Goal: Task Accomplishment & Management: Manage account settings

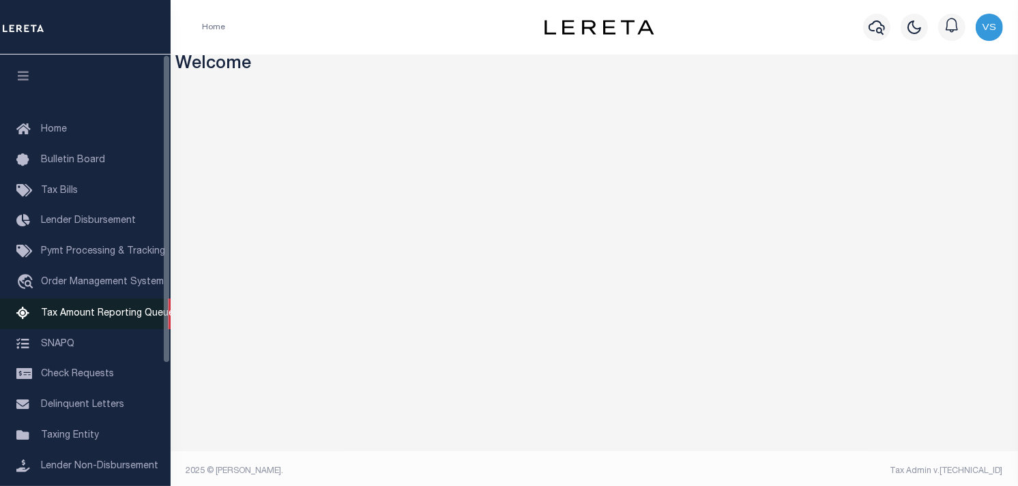
click at [80, 310] on span "Tax Amount Reporting Queue" at bounding box center [107, 314] width 133 height 10
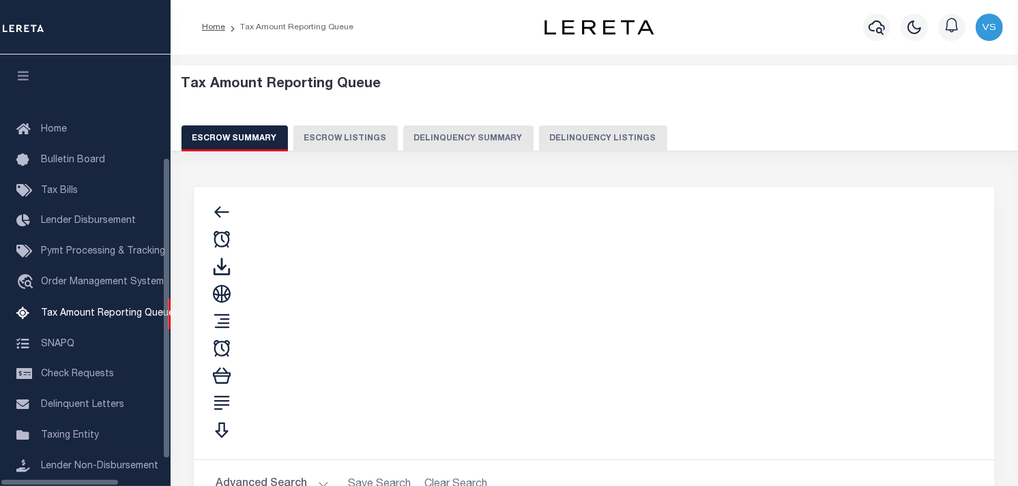
click at [540, 137] on button "Delinquency Listings" at bounding box center [603, 138] width 128 height 26
select select "100"
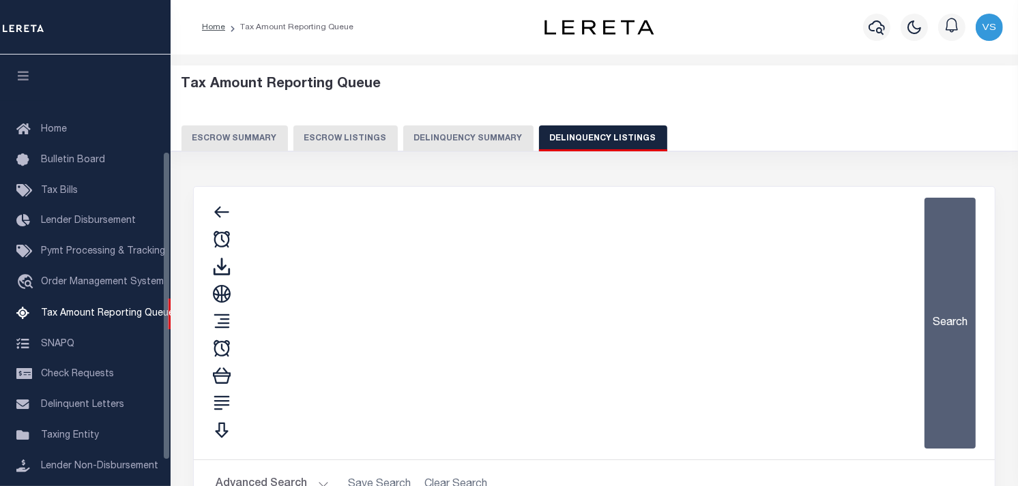
scroll to position [135, 0]
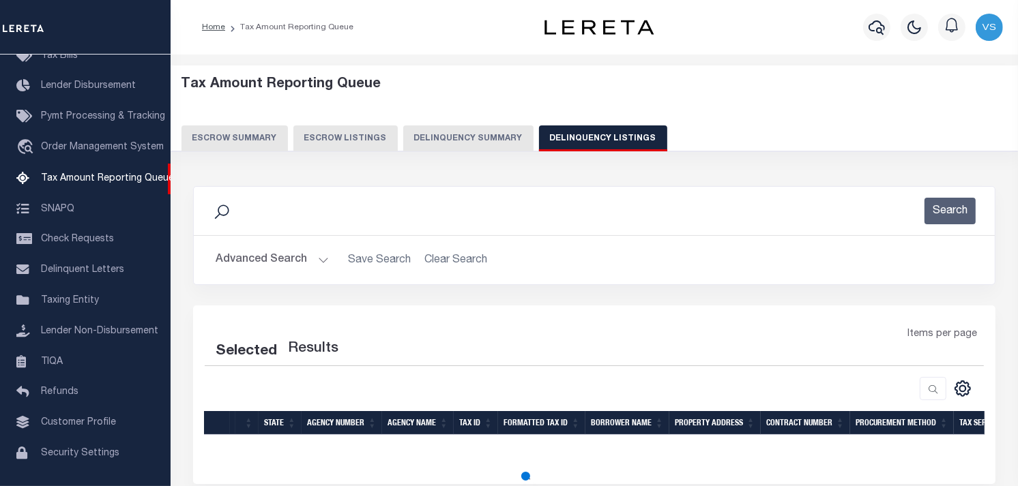
select select "100"
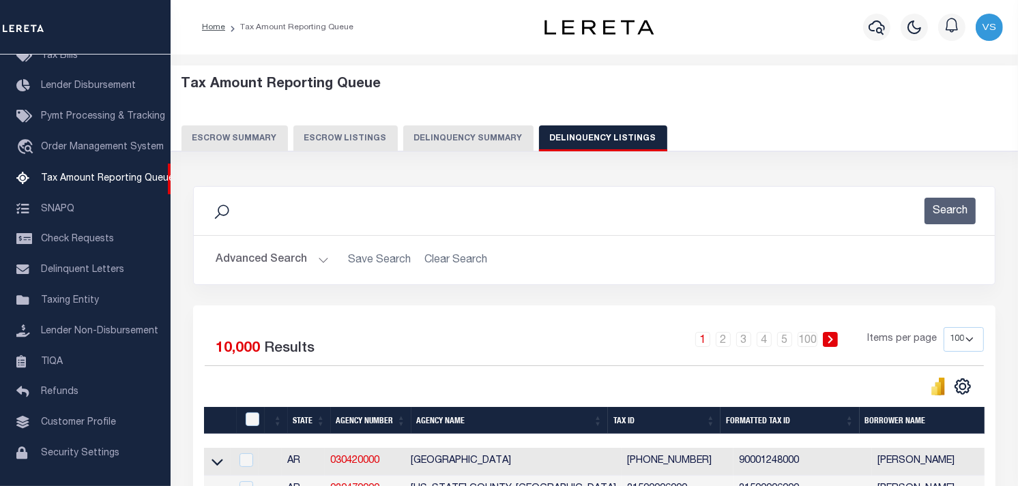
click at [278, 261] on button "Advanced Search" at bounding box center [272, 260] width 113 height 27
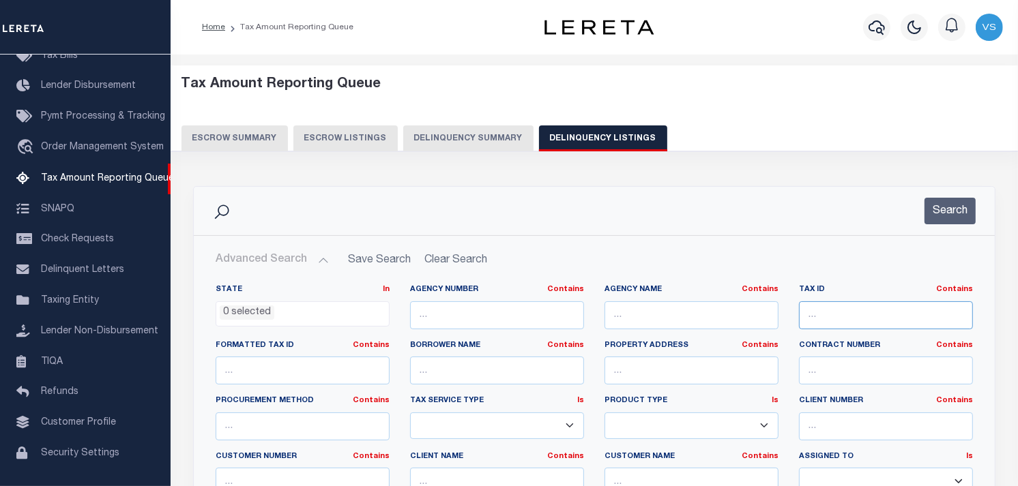
click at [846, 310] on input "text" at bounding box center [886, 315] width 174 height 28
paste input "00009020"
type input "00009020"
click at [949, 209] on button "Search" at bounding box center [949, 211] width 51 height 27
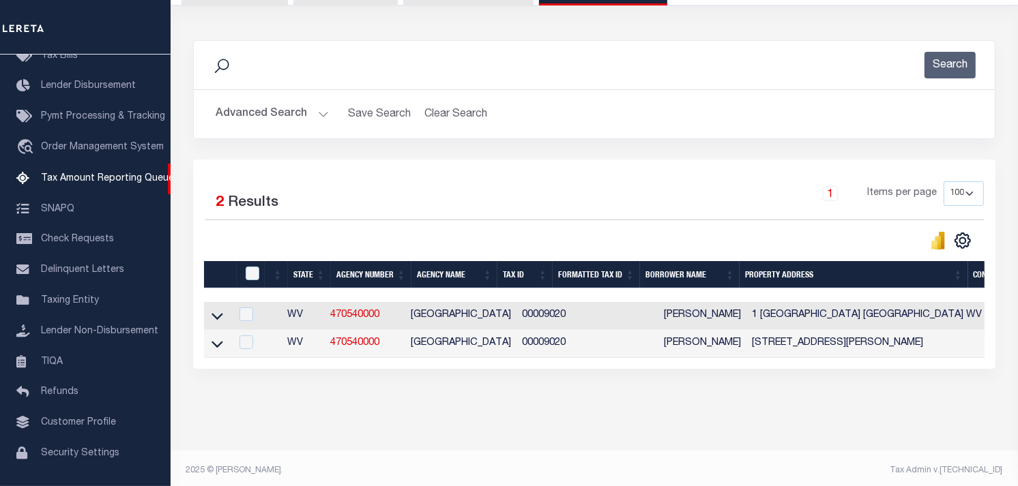
scroll to position [162, 0]
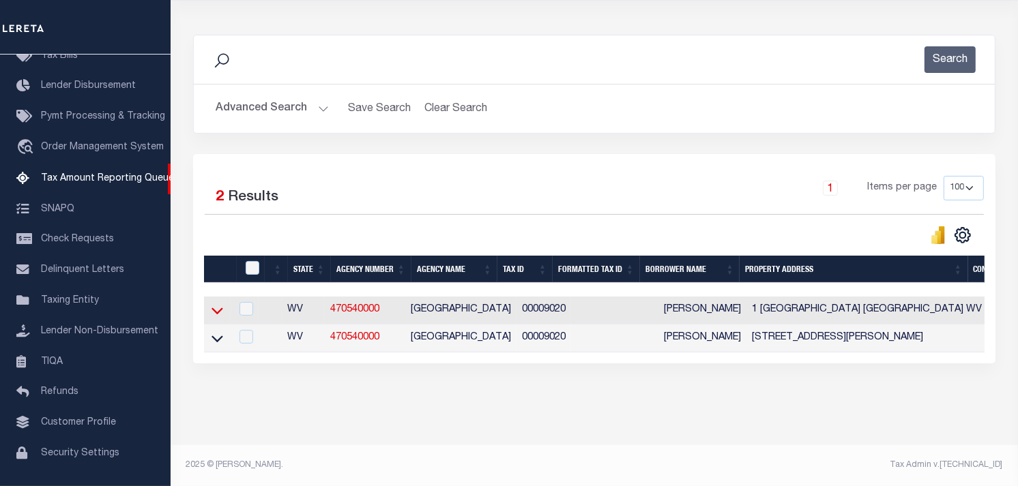
click at [214, 303] on icon at bounding box center [217, 310] width 12 height 14
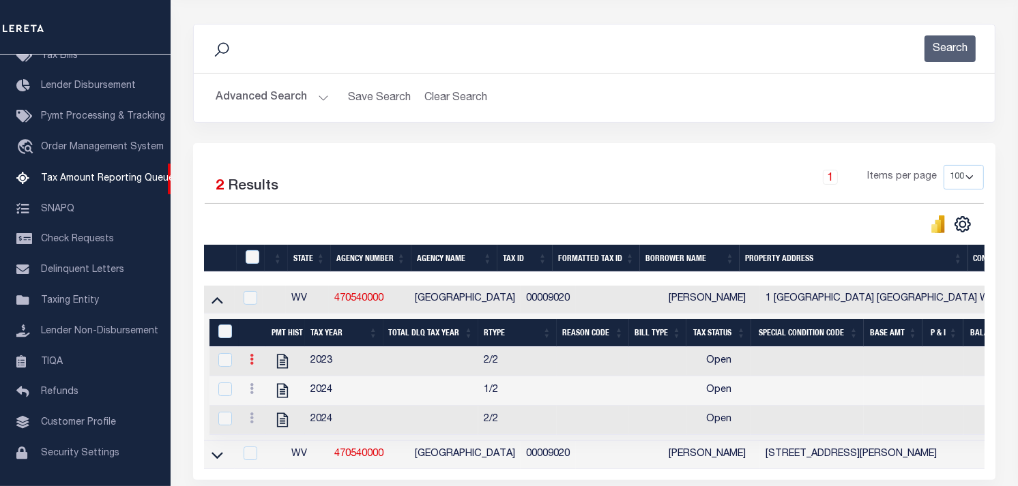
click at [254, 363] on link at bounding box center [251, 361] width 15 height 11
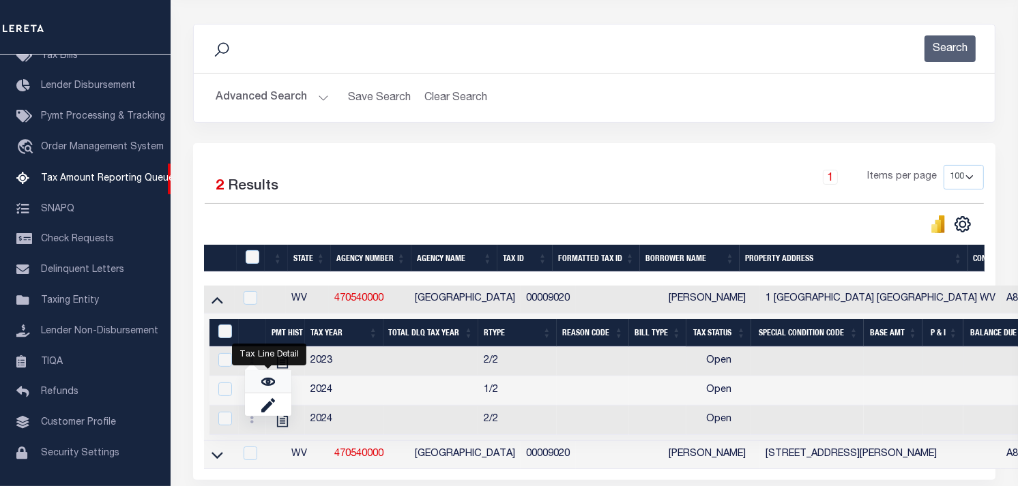
click at [255, 387] on link "" at bounding box center [268, 381] width 46 height 23
checkbox input "true"
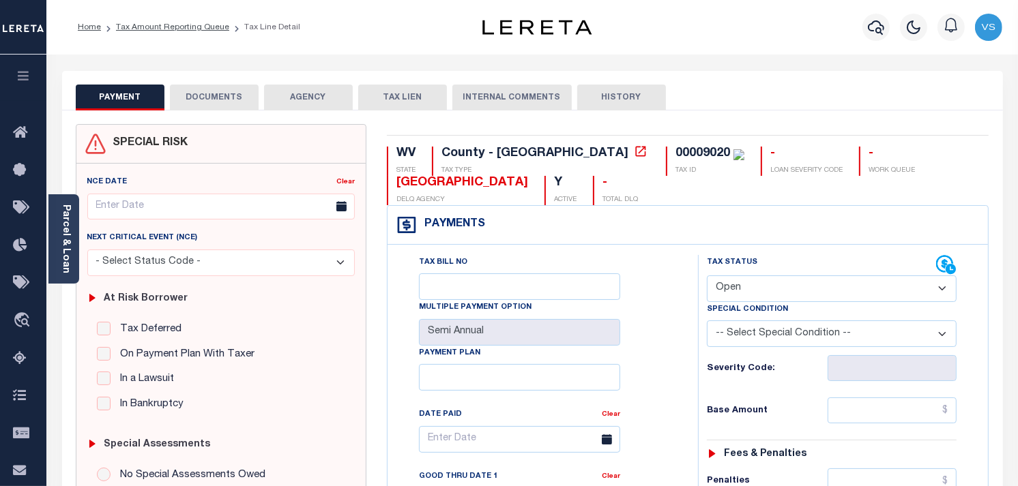
click at [741, 288] on select "- Select Status Code - Open Due/Unpaid Paid Incomplete No Tax Due Internal Refu…" at bounding box center [832, 289] width 250 height 27
select select "PYD"
click at [707, 276] on select "- Select Status Code - Open Due/Unpaid Paid Incomplete No Tax Due Internal Refu…" at bounding box center [832, 289] width 250 height 27
type input "[DATE]"
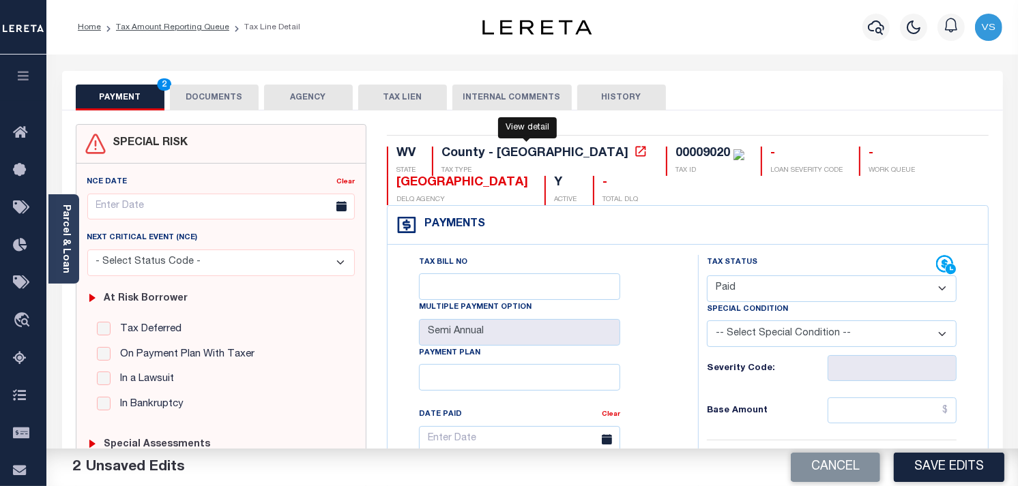
click at [634, 153] on icon at bounding box center [641, 152] width 14 height 14
click at [675, 153] on div "00009020" at bounding box center [702, 153] width 55 height 12
copy div "00009020"
click at [212, 95] on button "DOCUMENTS" at bounding box center [214, 98] width 89 height 26
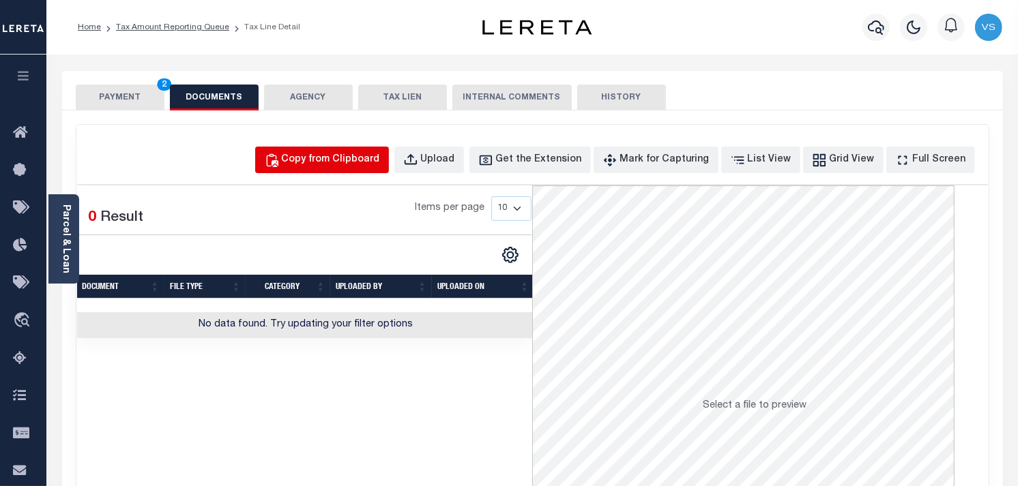
click at [366, 160] on div "Copy from Clipboard" at bounding box center [331, 160] width 98 height 15
select select "POP"
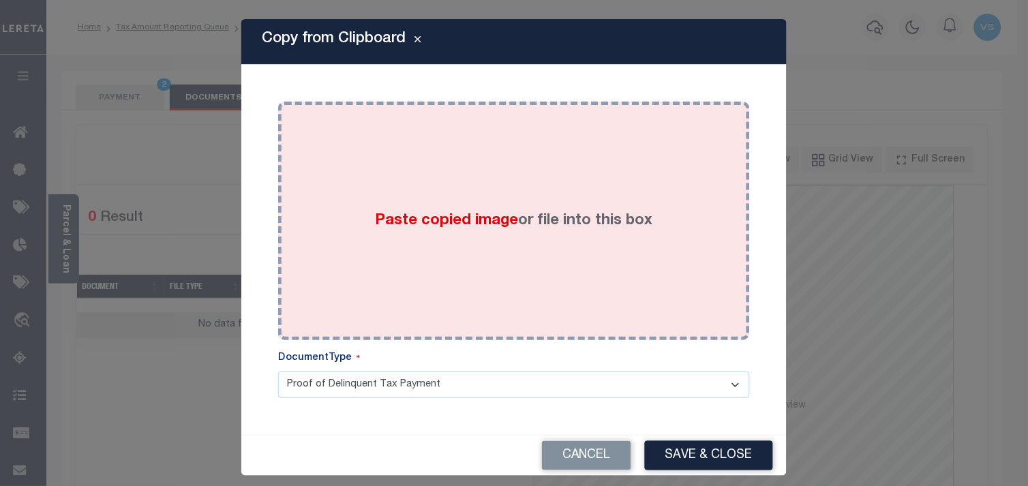
click at [437, 208] on div "Paste copied image or file into this box" at bounding box center [513, 221] width 451 height 218
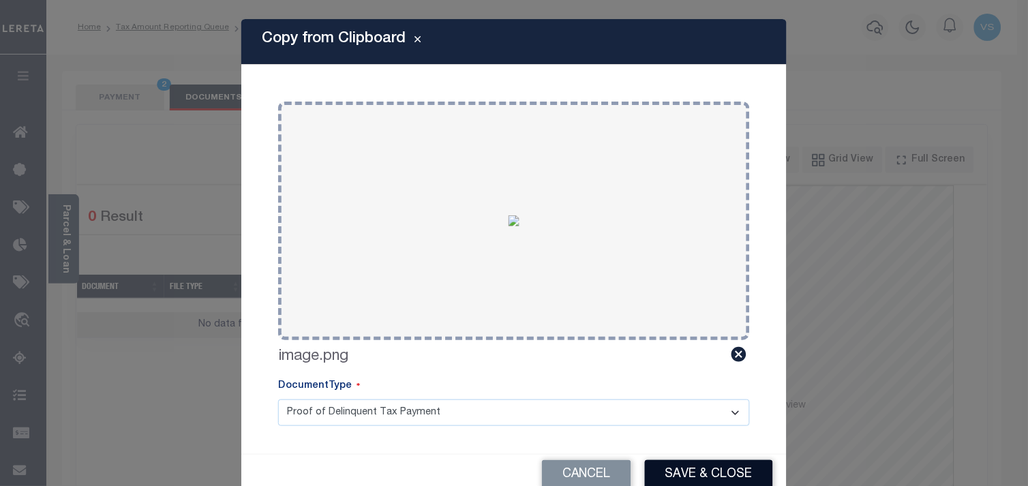
click at [700, 472] on button "Save & Close" at bounding box center [709, 474] width 128 height 29
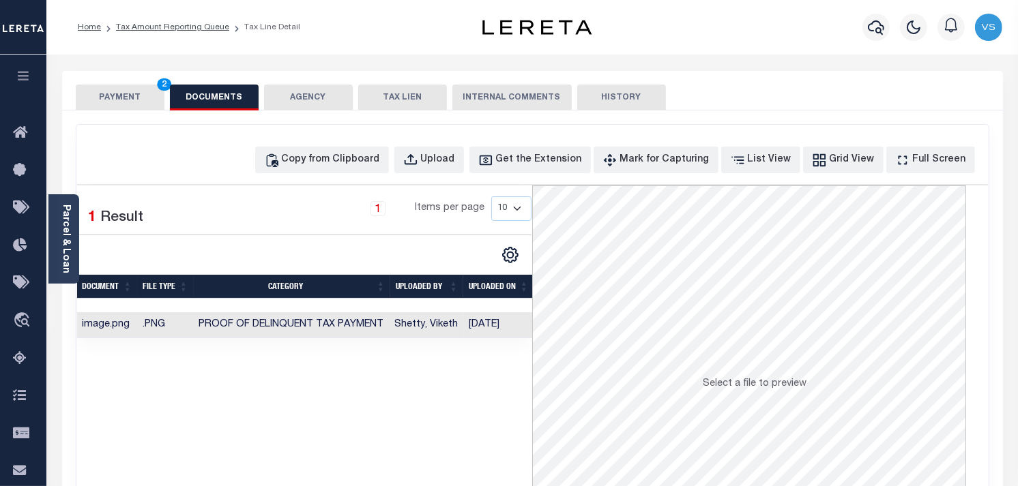
click at [128, 93] on button "PAYMENT 2" at bounding box center [120, 98] width 89 height 26
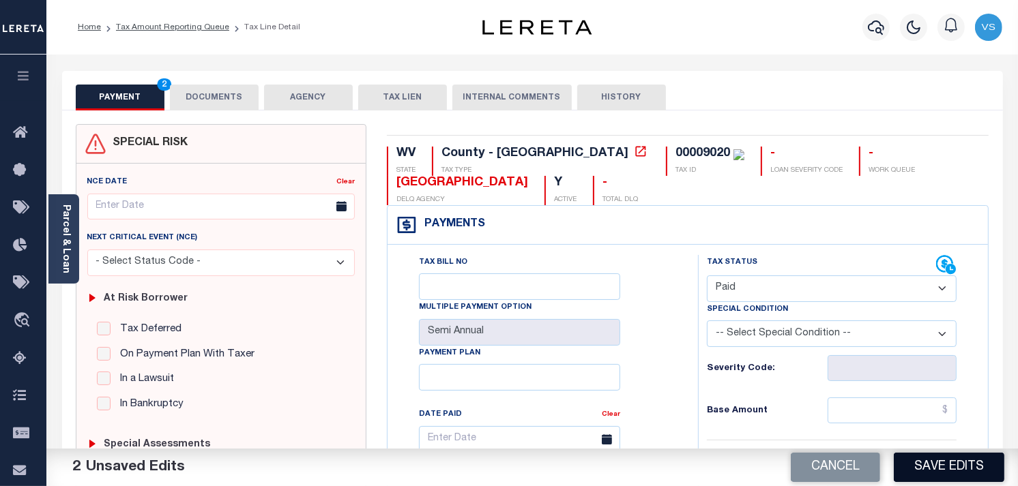
click at [947, 458] on button "Save Edits" at bounding box center [948, 467] width 110 height 29
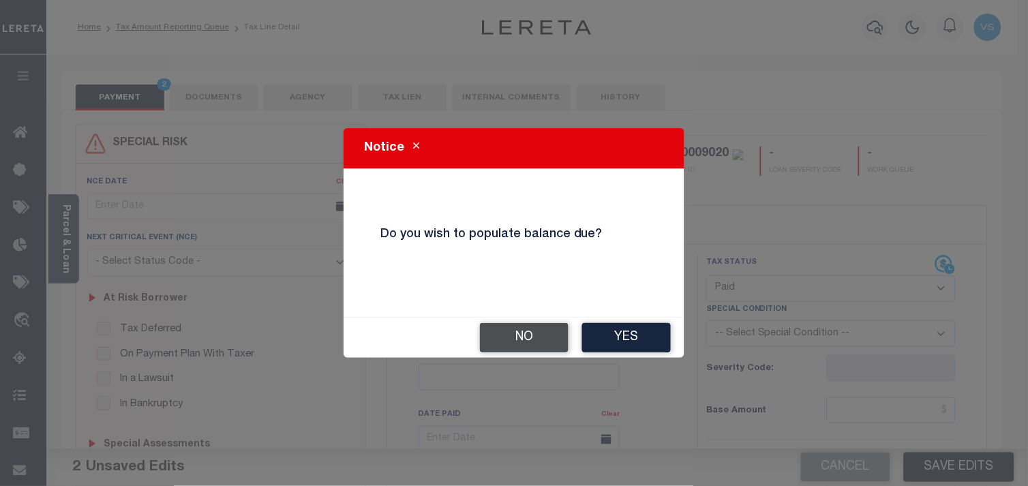
click at [527, 338] on button "No" at bounding box center [524, 337] width 89 height 29
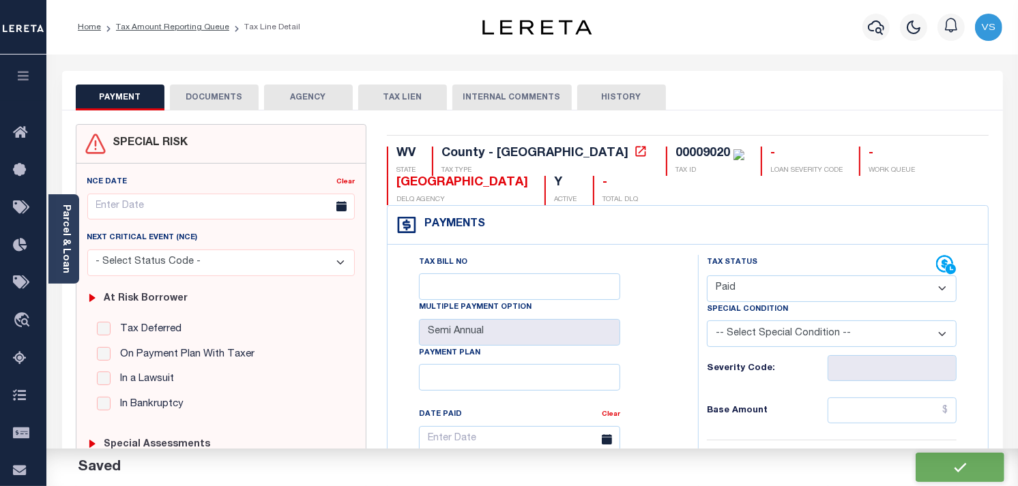
checkbox input "false"
click at [892, 403] on input "text" at bounding box center [892, 411] width 130 height 26
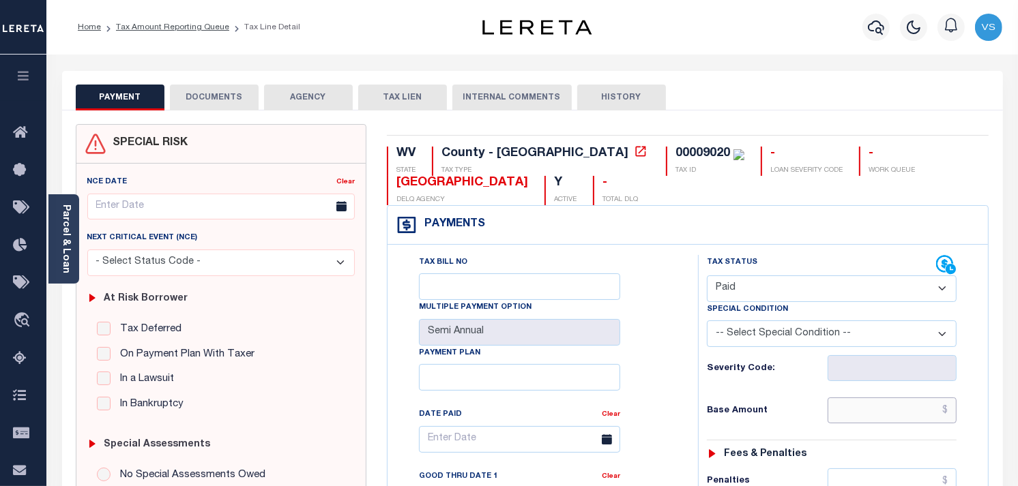
type input "$0.00"
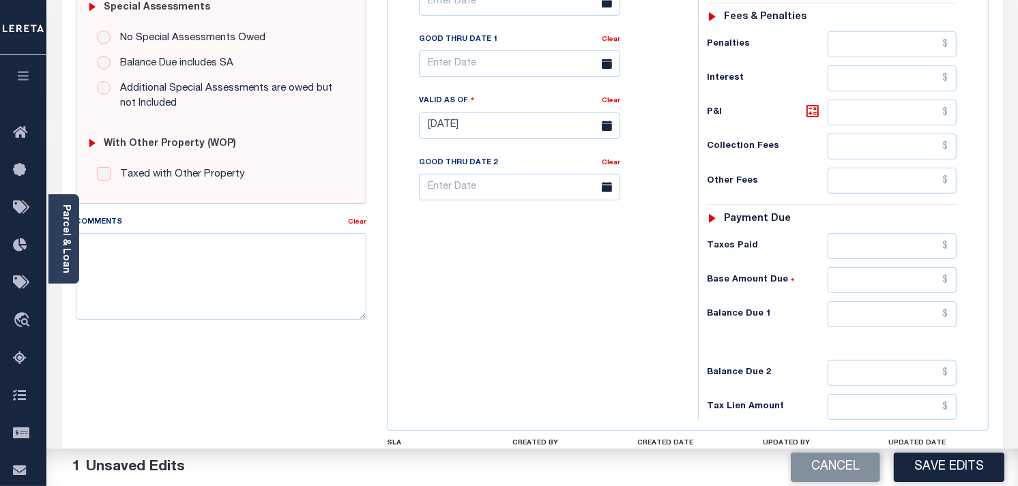
scroll to position [454, 0]
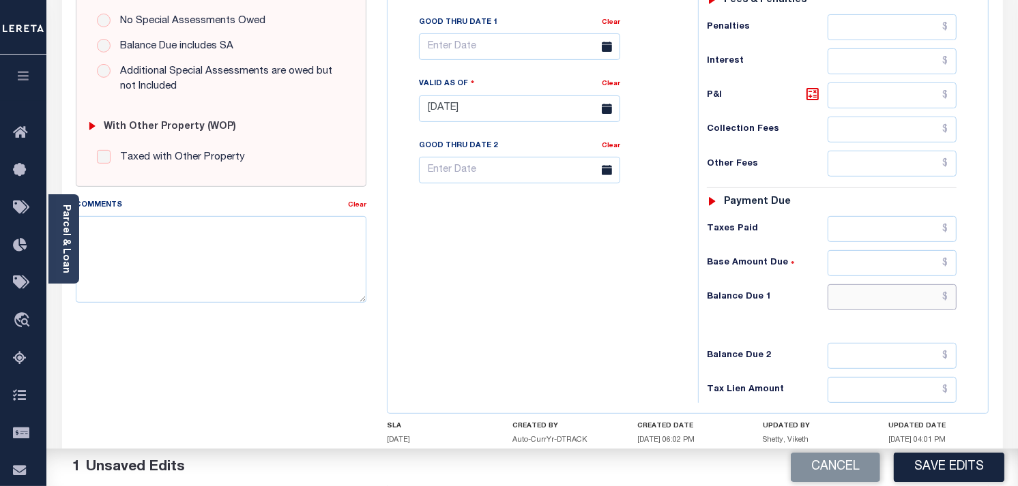
click at [907, 309] on input "text" at bounding box center [892, 297] width 130 height 26
type input "$0.00"
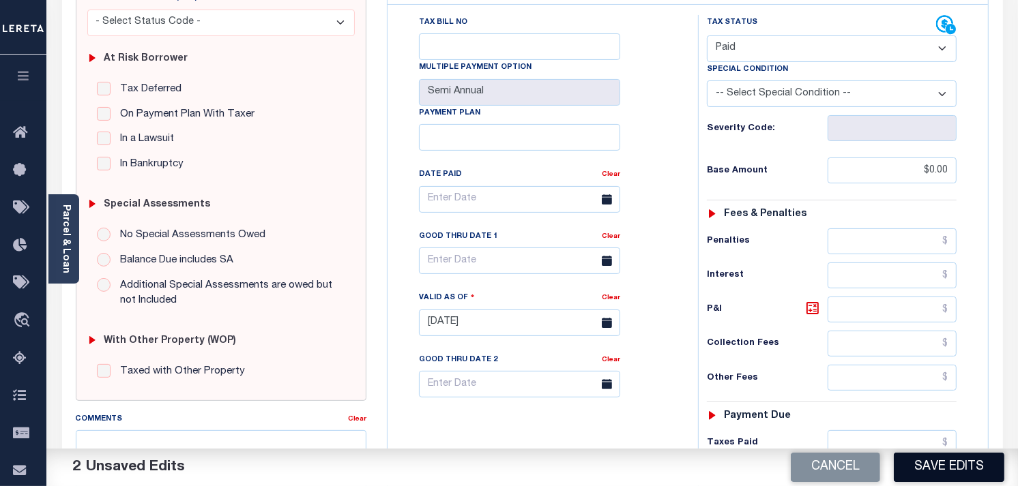
scroll to position [227, 0]
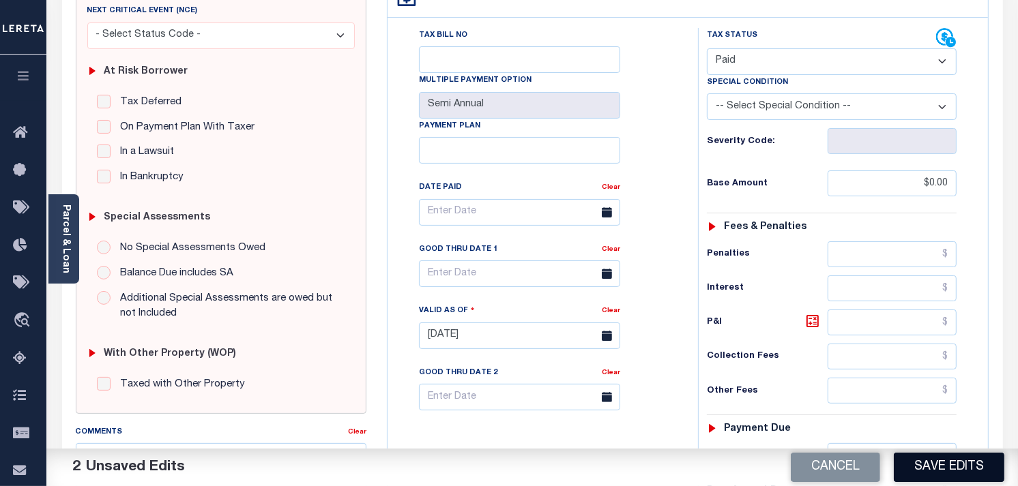
click at [925, 465] on button "Save Edits" at bounding box center [948, 467] width 110 height 29
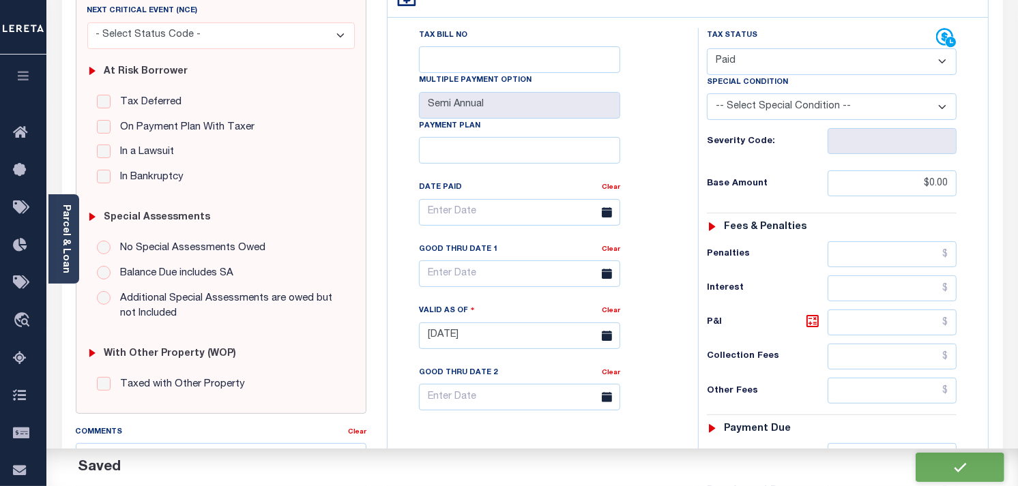
checkbox input "false"
type input "$0"
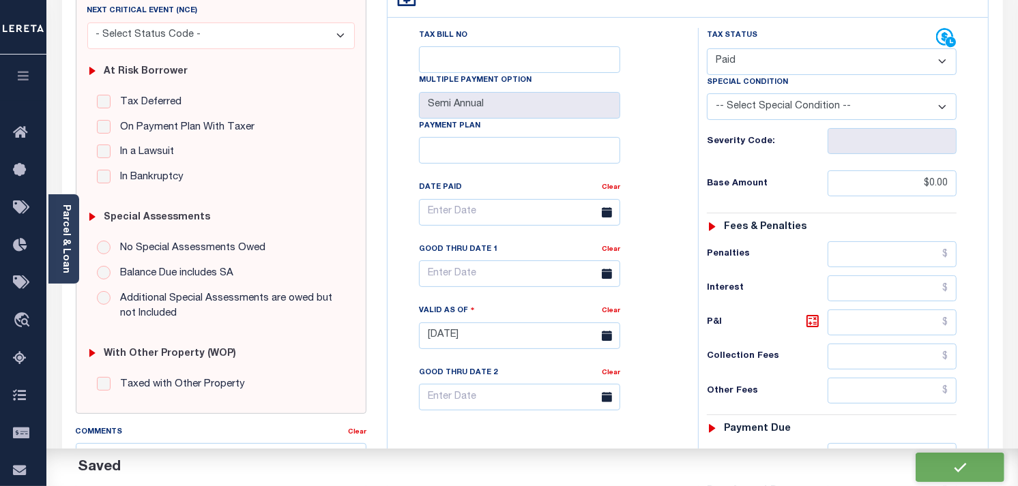
type input "$0"
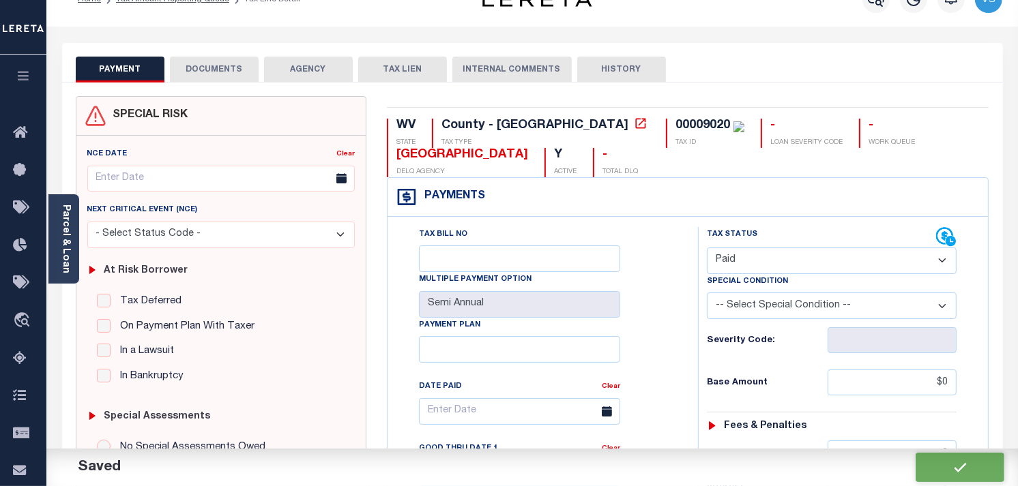
scroll to position [0, 0]
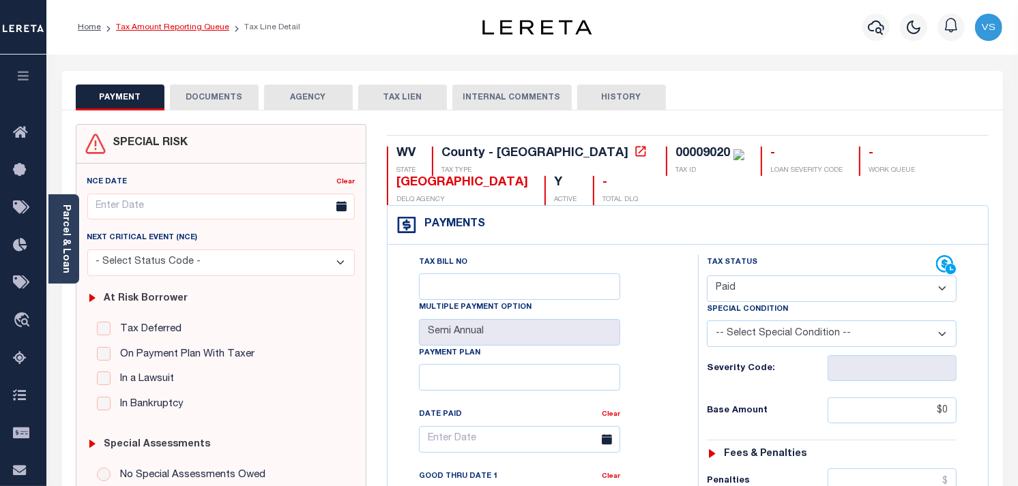
click at [140, 26] on link "Tax Amount Reporting Queue" at bounding box center [172, 27] width 113 height 8
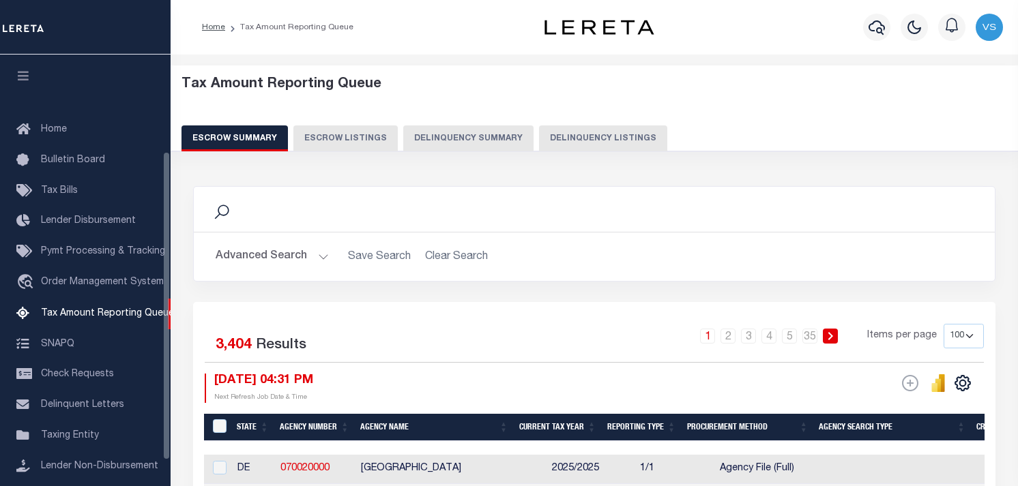
select select "100"
click at [587, 133] on button "Delinquency Listings" at bounding box center [603, 138] width 128 height 26
select select "100"
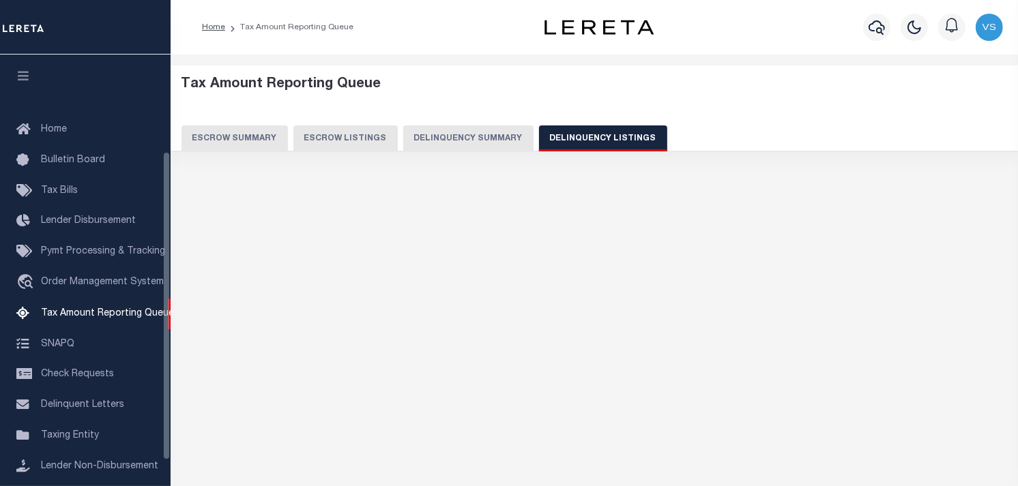
scroll to position [135, 0]
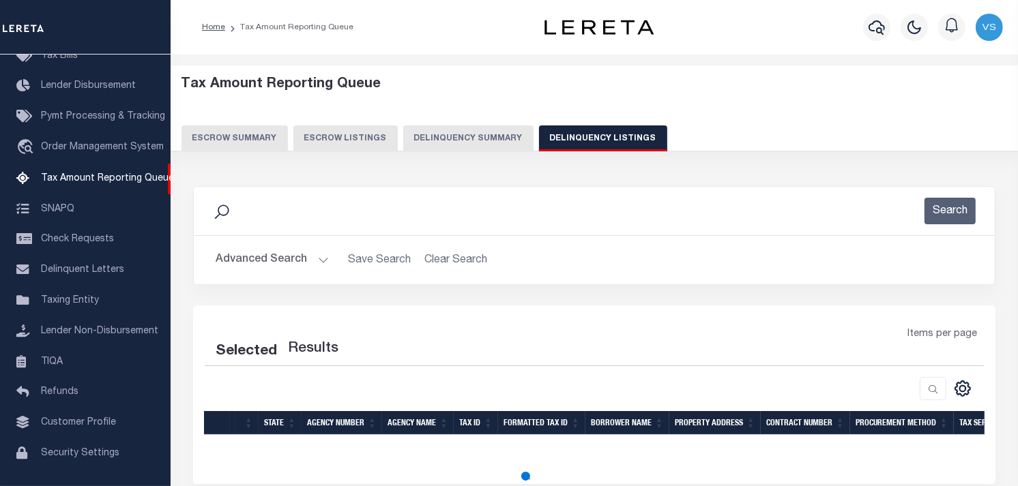
select select "100"
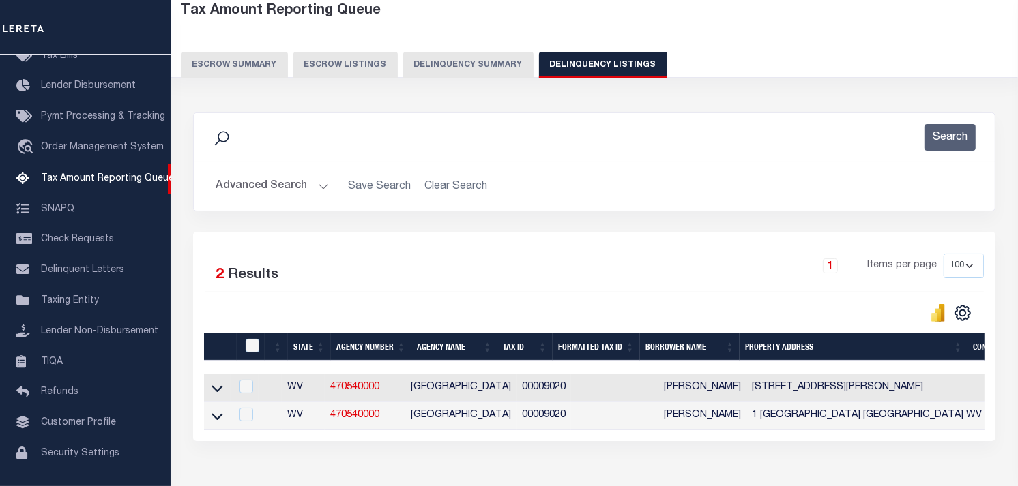
scroll to position [76, 0]
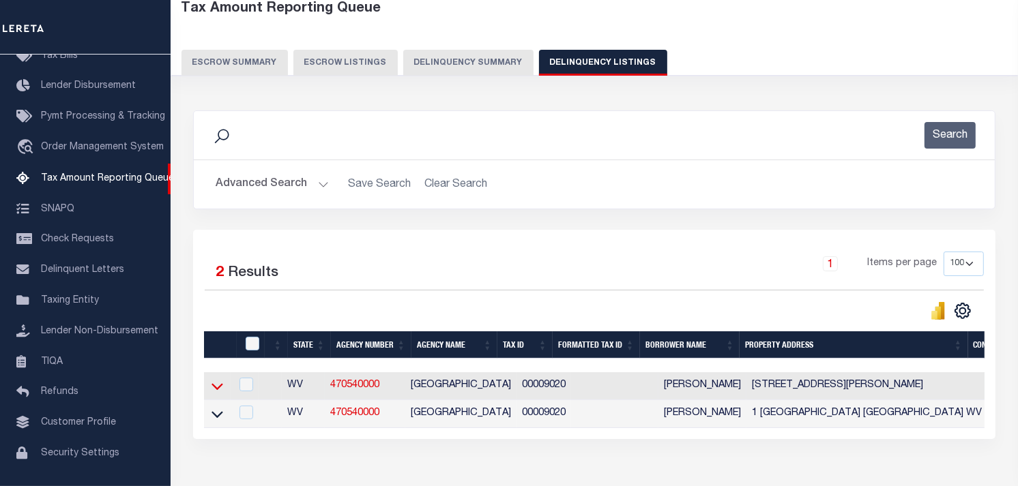
click at [214, 387] on icon at bounding box center [217, 386] width 12 height 14
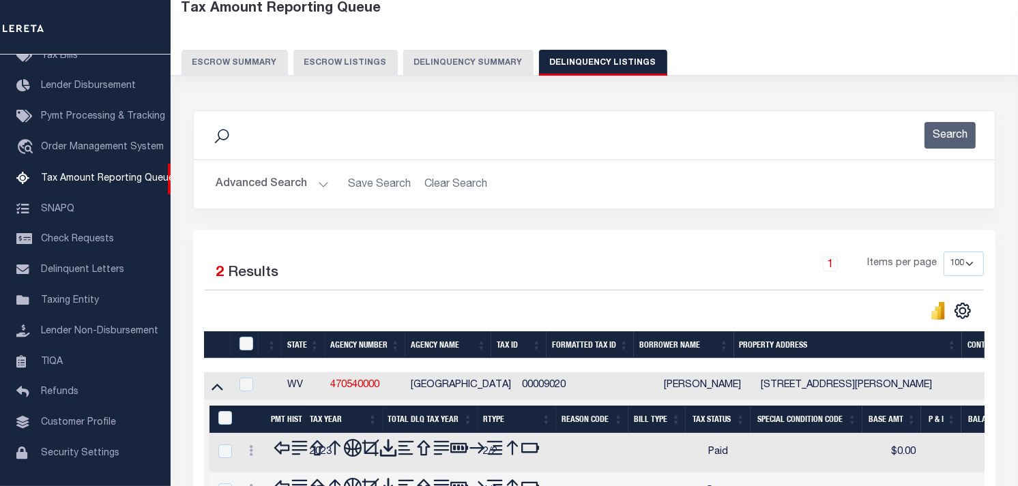
scroll to position [291, 0]
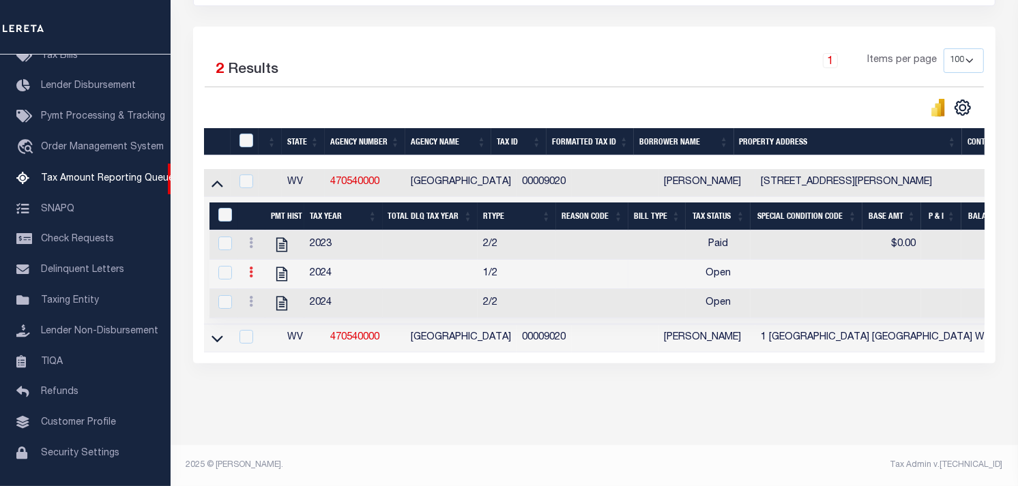
click at [250, 267] on icon at bounding box center [251, 272] width 4 height 11
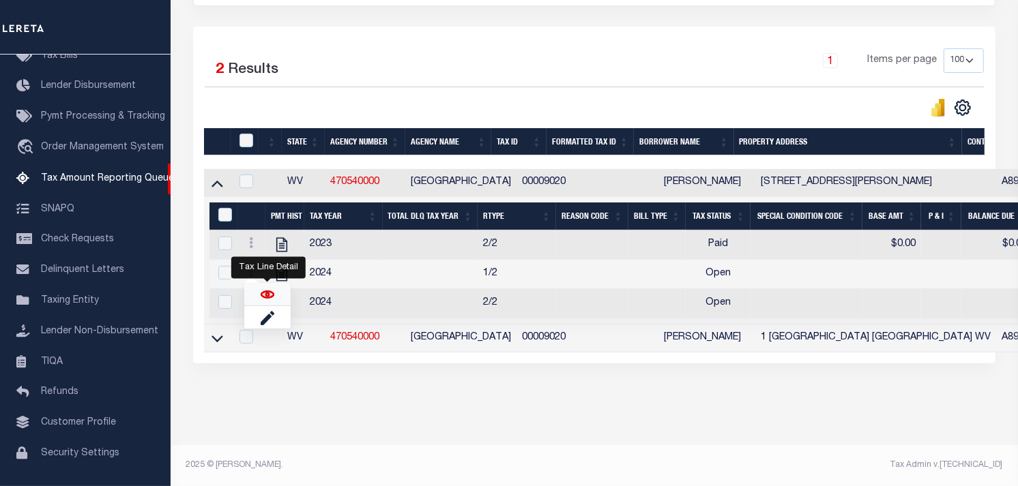
click at [263, 298] on img "" at bounding box center [268, 295] width 14 height 14
checkbox input "true"
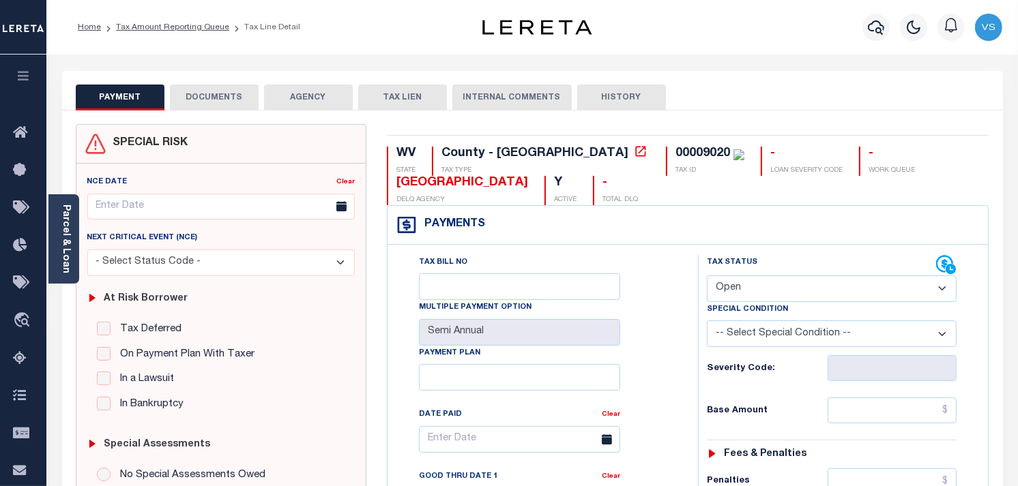
click at [793, 287] on select "- Select Status Code - Open Due/Unpaid Paid Incomplete No Tax Due Internal Refu…" at bounding box center [832, 289] width 250 height 27
select select "PYD"
click at [707, 276] on select "- Select Status Code - Open Due/Unpaid Paid Incomplete No Tax Due Internal Refu…" at bounding box center [832, 289] width 250 height 27
type input "[DATE]"
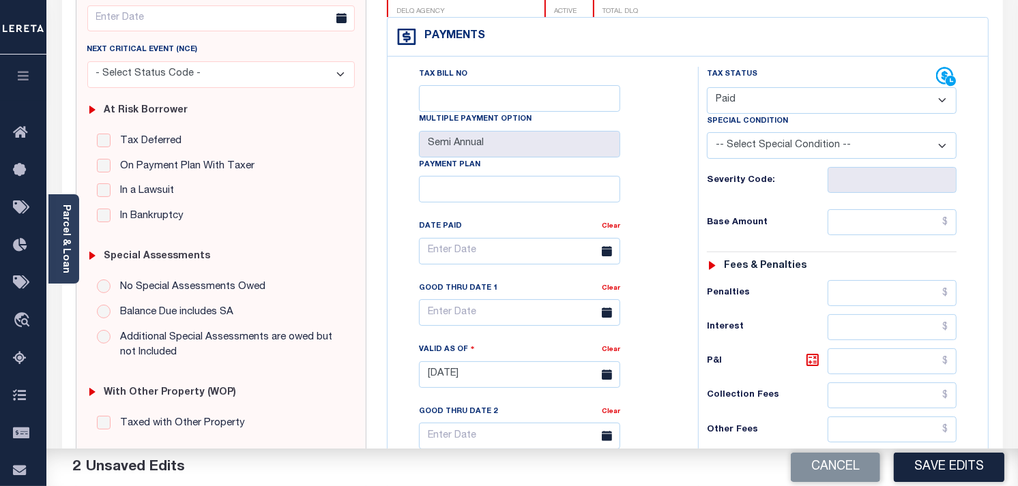
scroll to position [227, 0]
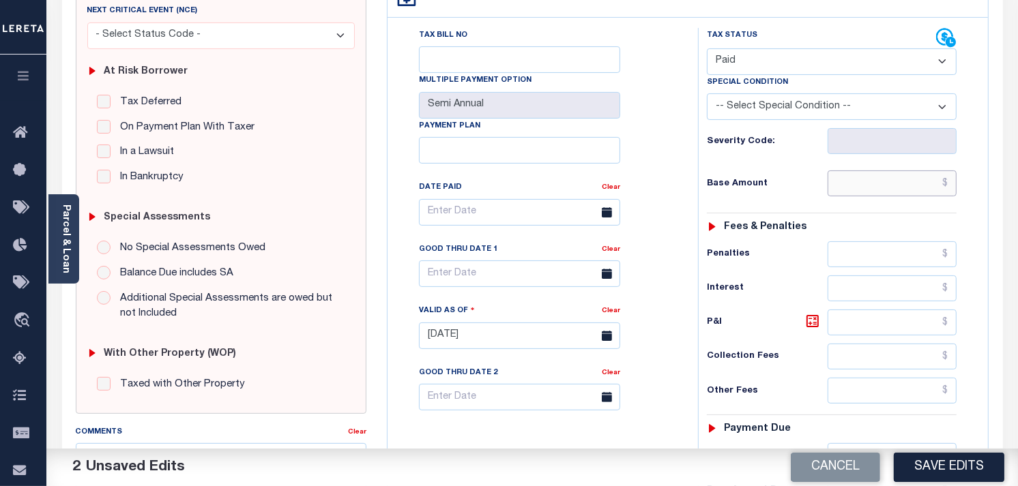
click at [938, 188] on input "text" at bounding box center [892, 184] width 130 height 26
type input "$0.00"
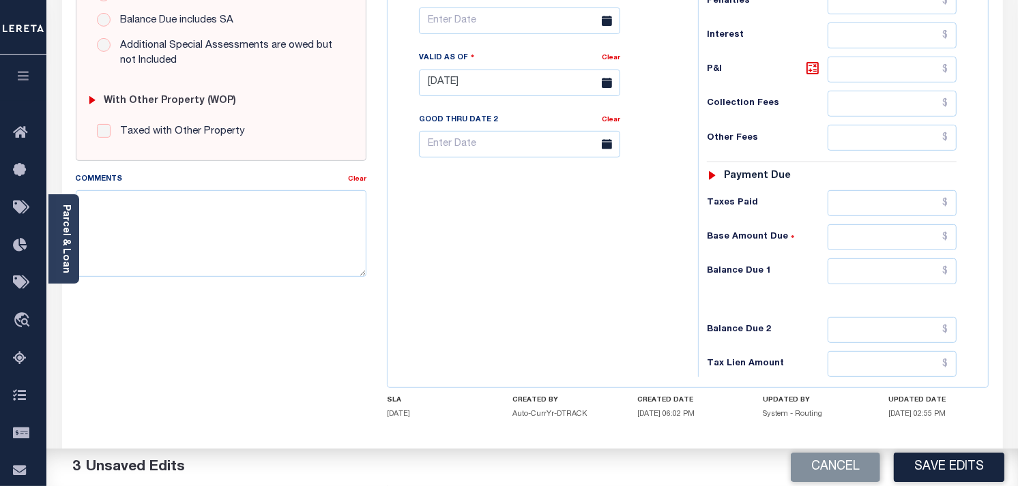
scroll to position [530, 0]
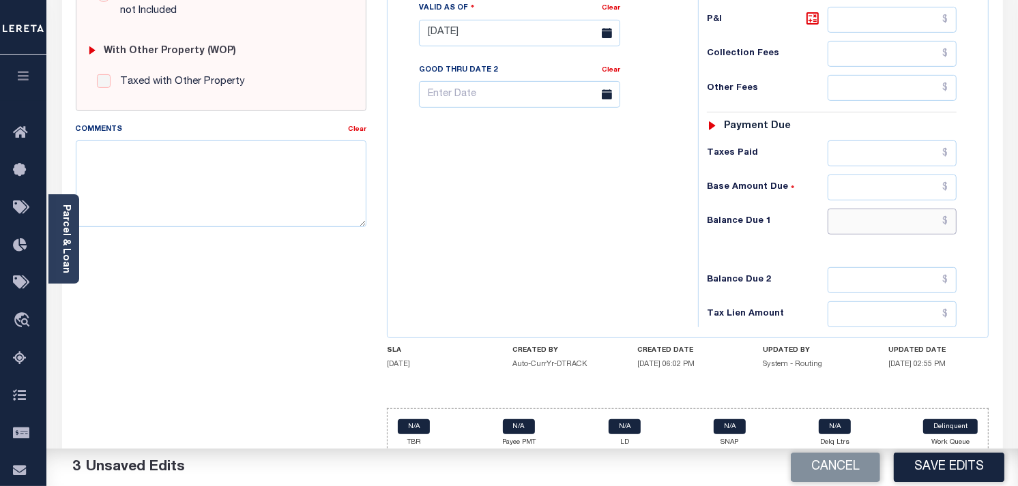
click at [942, 221] on input "text" at bounding box center [892, 222] width 130 height 26
type input "$0.00"
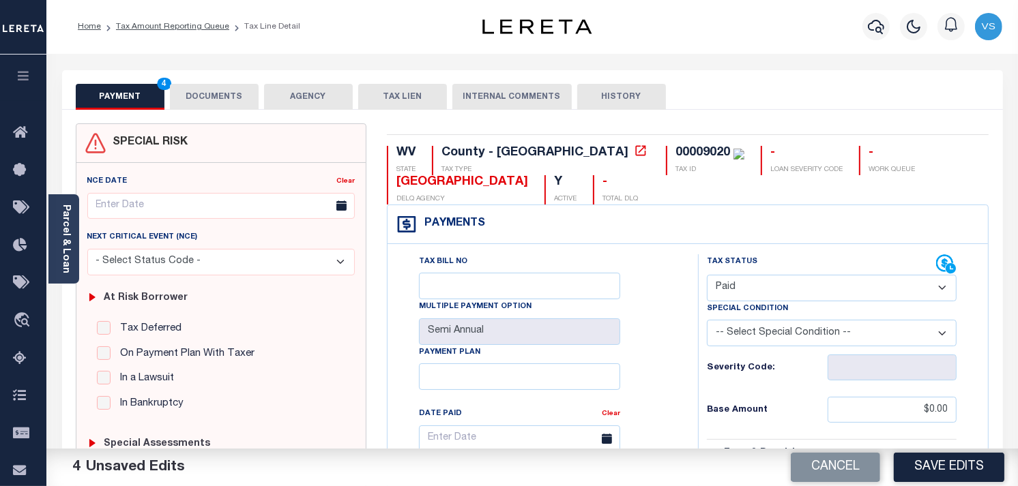
scroll to position [0, 0]
click at [222, 87] on button "DOCUMENTS" at bounding box center [214, 98] width 89 height 26
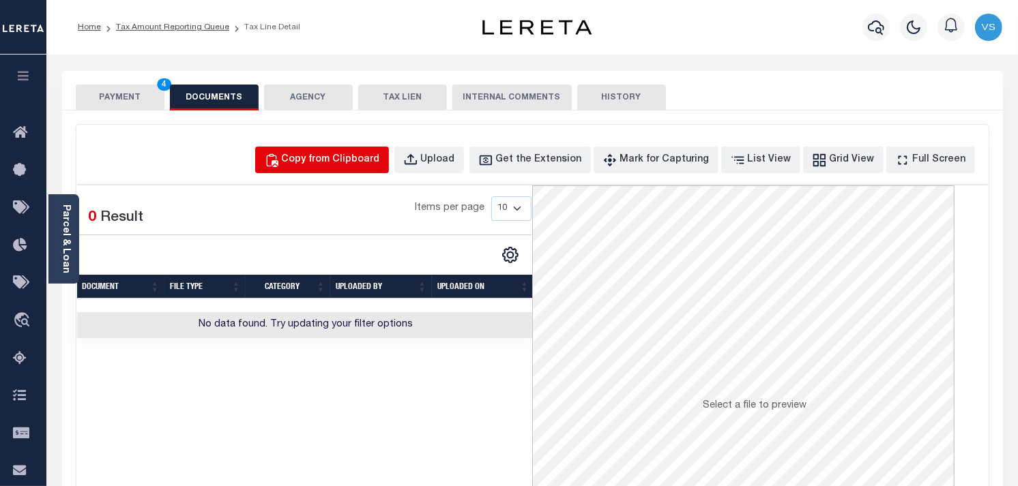
click at [387, 171] on button "Copy from Clipboard" at bounding box center [322, 160] width 134 height 27
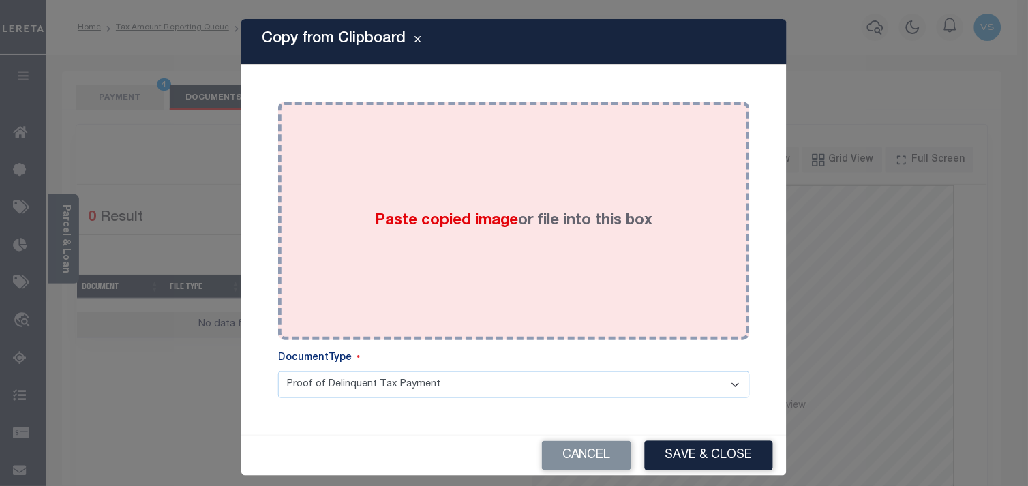
click at [445, 177] on div "Paste copied image or file into this box" at bounding box center [513, 221] width 451 height 218
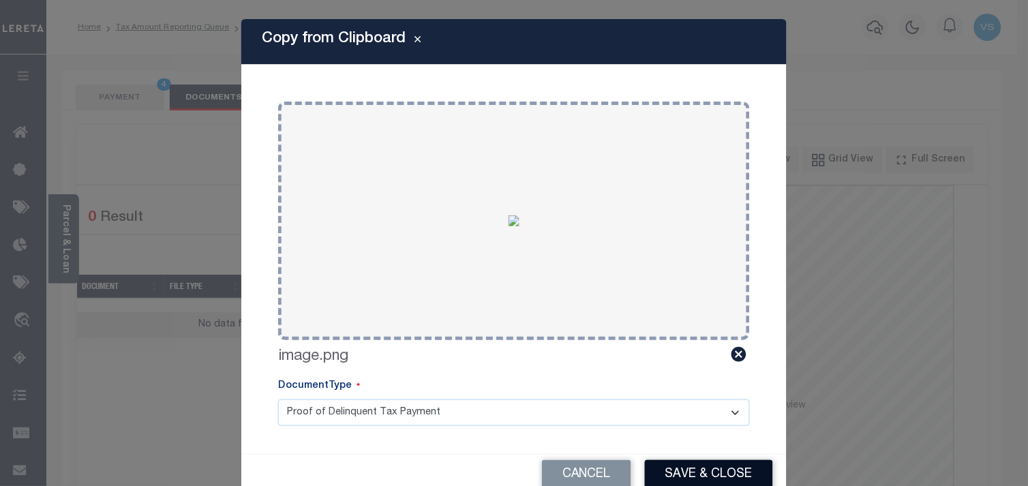
click at [705, 473] on button "Save & Close" at bounding box center [709, 474] width 128 height 29
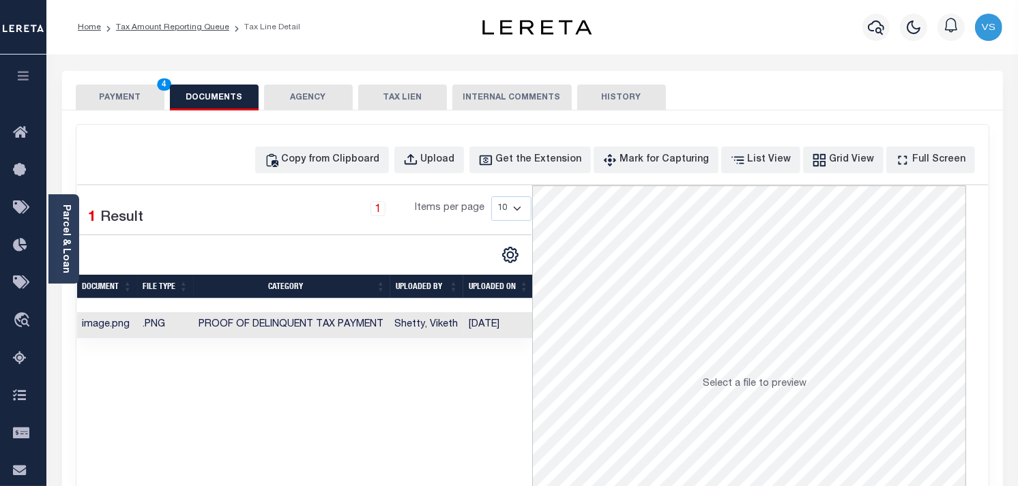
click at [119, 99] on button "PAYMENT 4" at bounding box center [120, 98] width 89 height 26
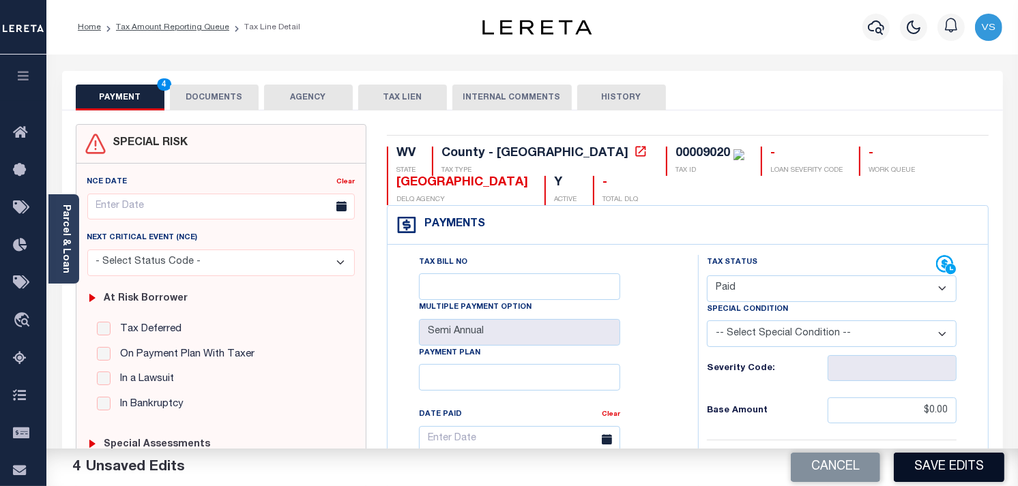
click at [938, 473] on button "Save Edits" at bounding box center [948, 467] width 110 height 29
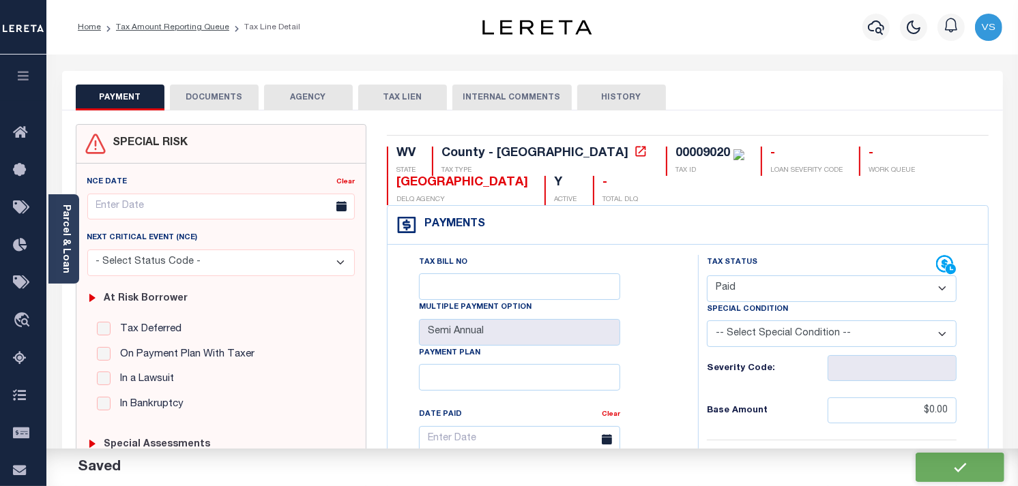
checkbox input "false"
type input "$0"
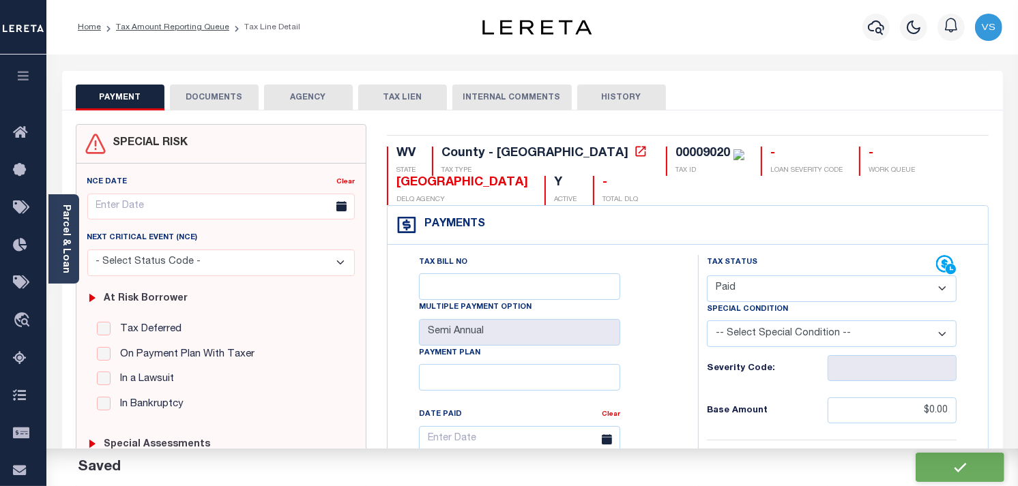
type input "$0"
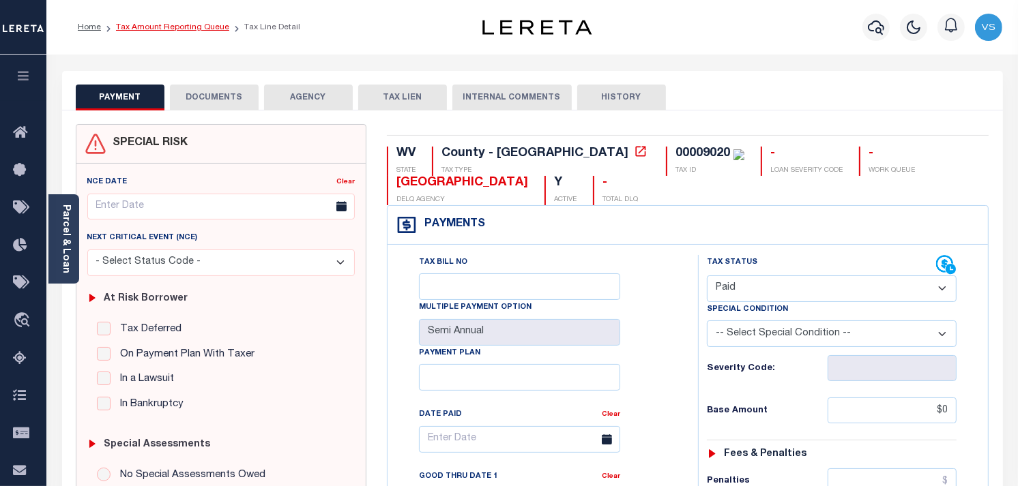
click at [151, 26] on link "Tax Amount Reporting Queue" at bounding box center [172, 27] width 113 height 8
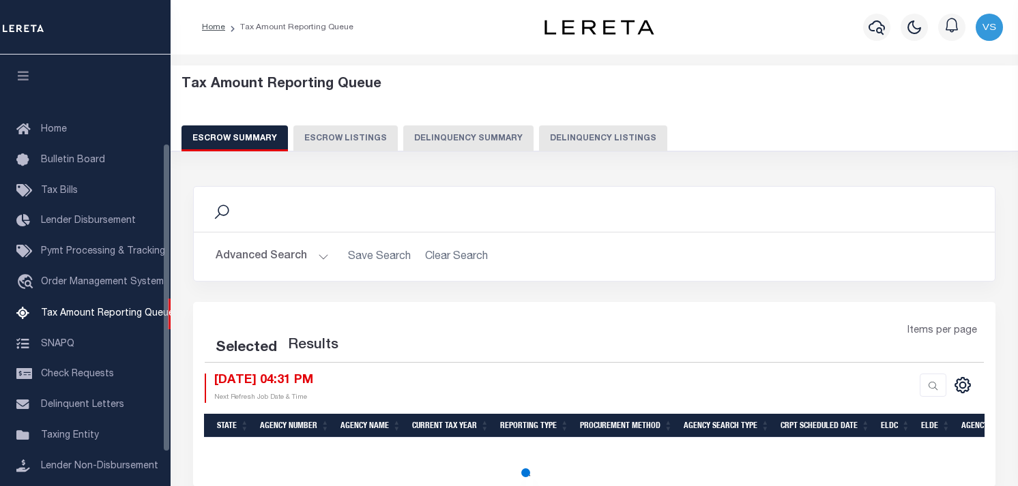
click at [617, 137] on button "Delinquency Listings" at bounding box center [603, 138] width 128 height 26
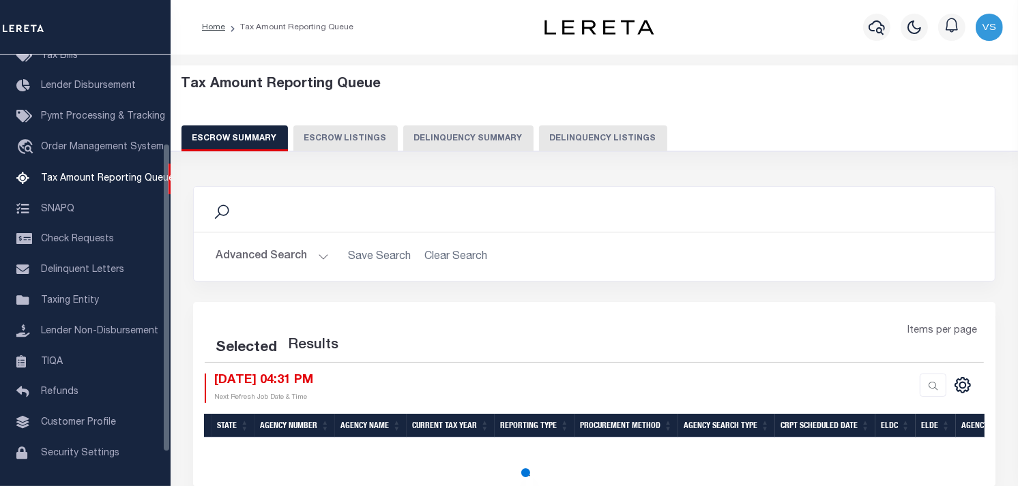
select select "100"
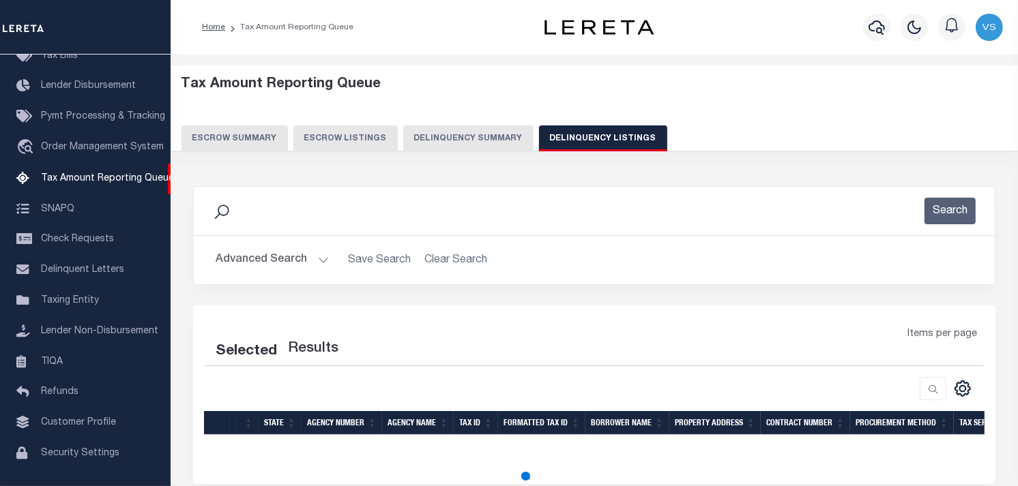
select select "100"
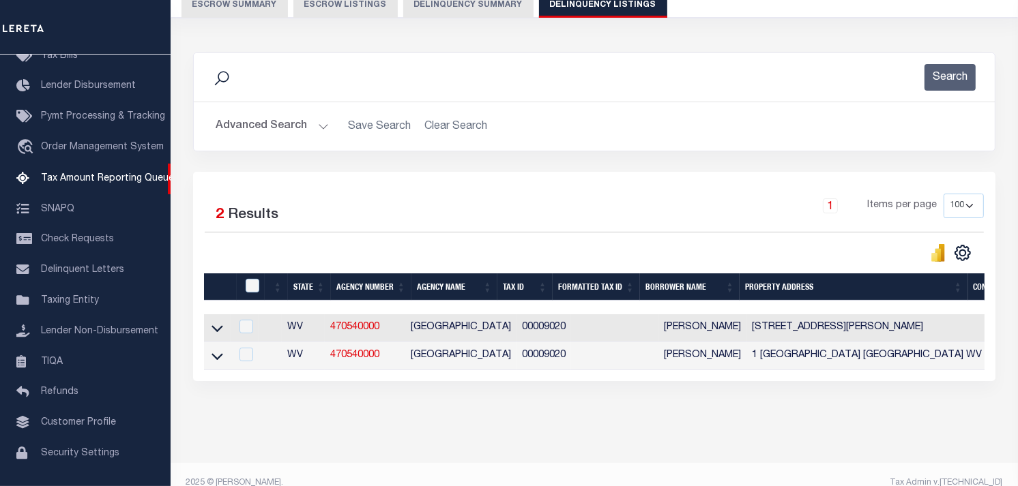
scroll to position [151, 0]
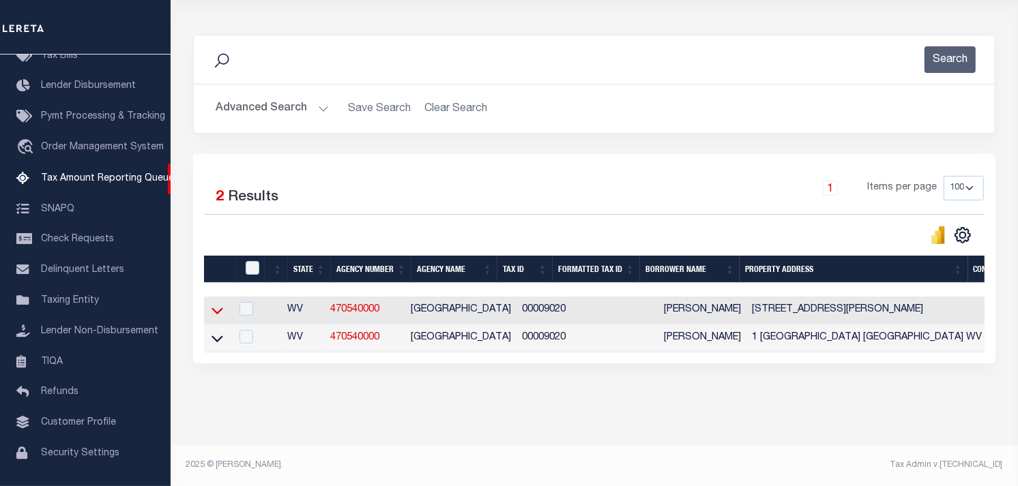
click at [217, 310] on icon at bounding box center [217, 310] width 12 height 14
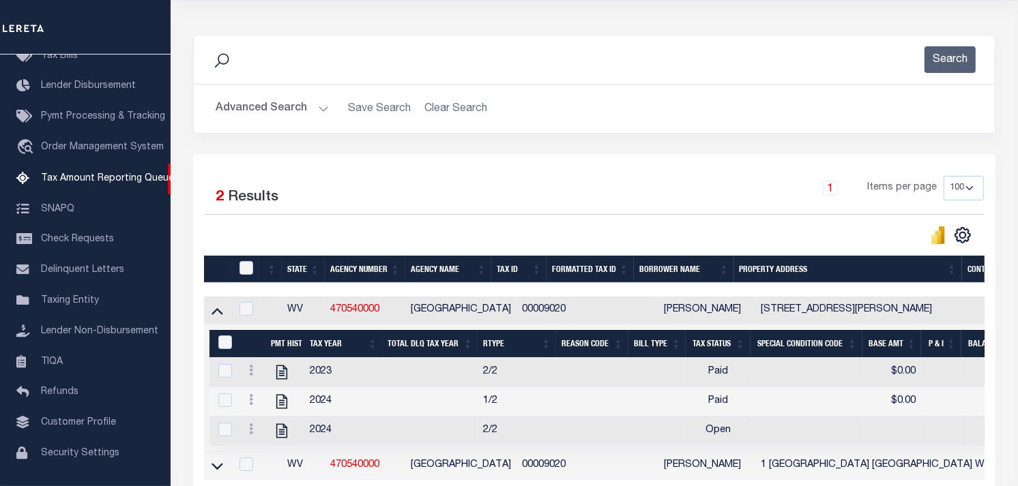
scroll to position [162, 0]
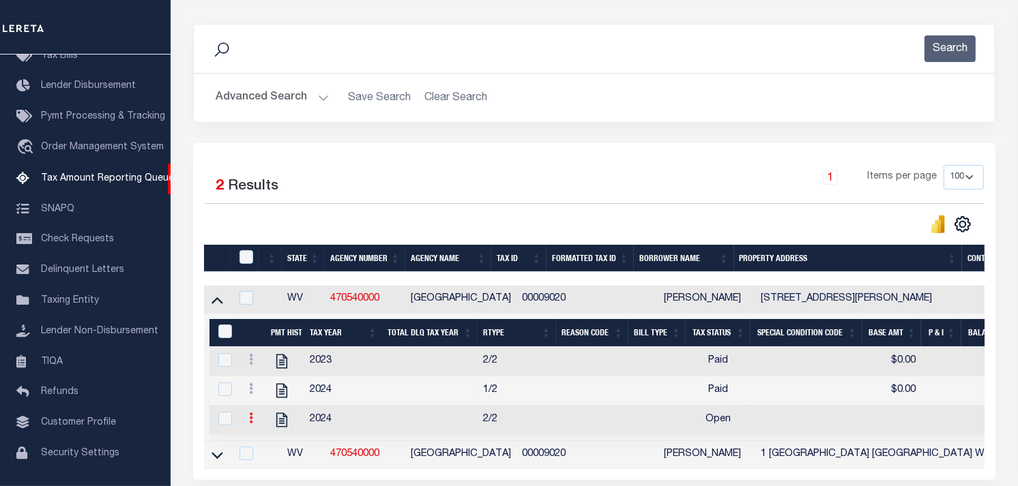
click at [250, 424] on icon at bounding box center [251, 418] width 4 height 11
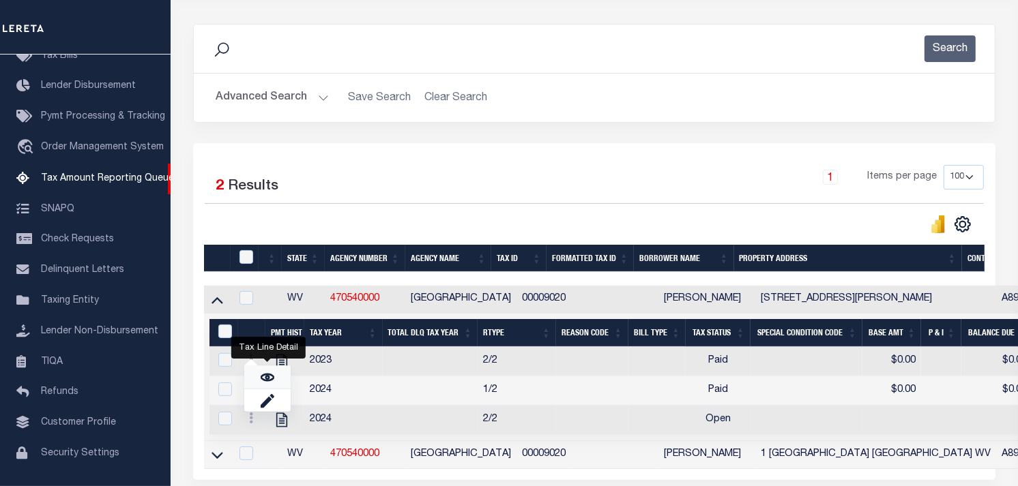
click at [275, 383] on link "" at bounding box center [267, 377] width 46 height 23
checkbox input "true"
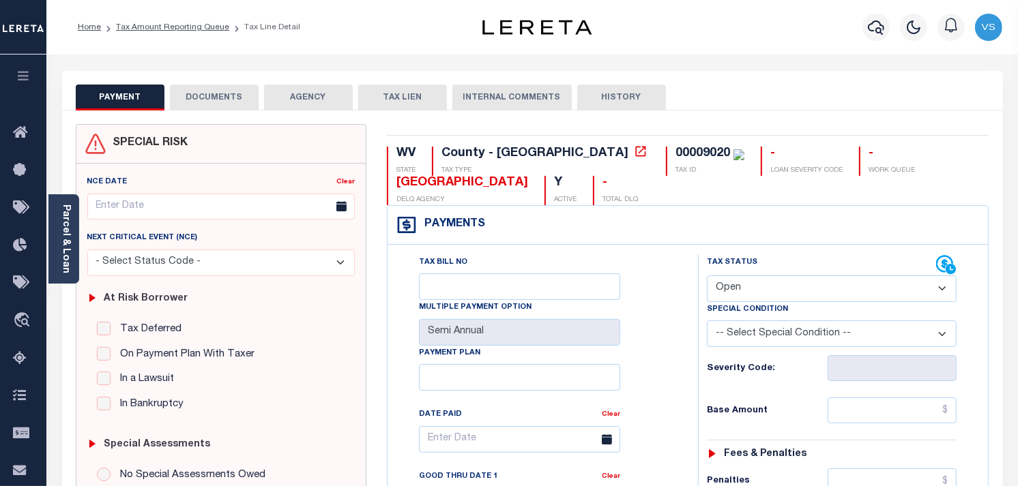
click at [799, 296] on select "- Select Status Code - Open Due/Unpaid Paid Incomplete No Tax Due Internal Refu…" at bounding box center [832, 289] width 250 height 27
select select "PYD"
click at [707, 276] on select "- Select Status Code - Open Due/Unpaid Paid Incomplete No Tax Due Internal Refu…" at bounding box center [832, 289] width 250 height 27
type input "[DATE]"
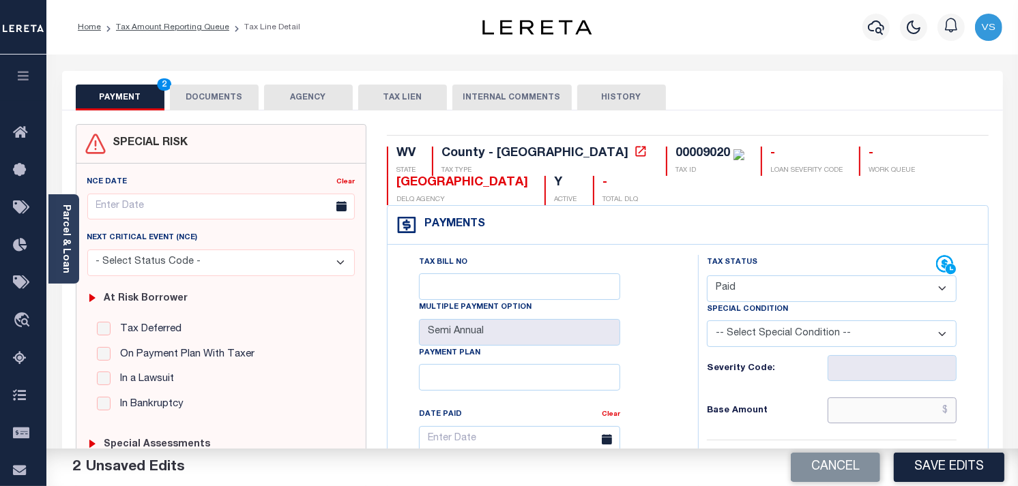
click at [871, 411] on input "text" at bounding box center [892, 411] width 130 height 26
type input "$0.00"
click at [205, 92] on button "DOCUMENTS" at bounding box center [214, 98] width 89 height 26
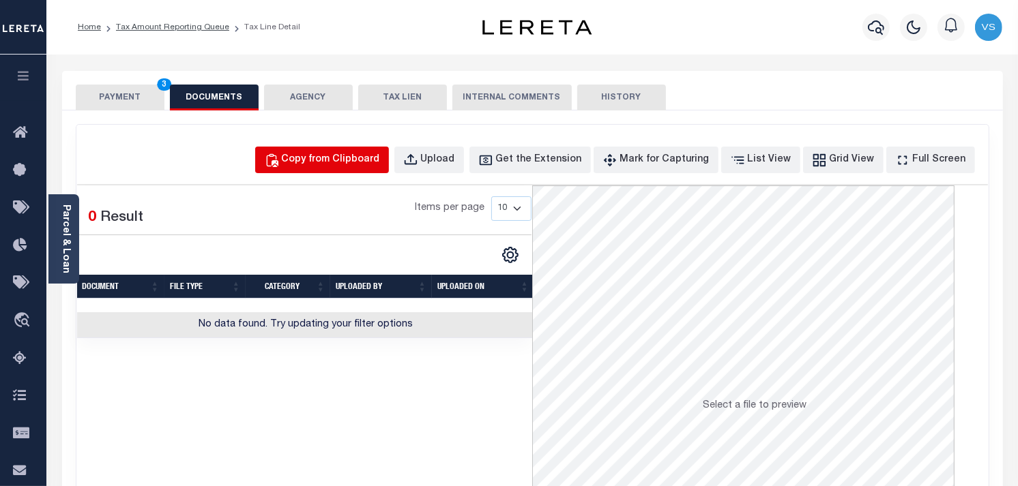
click at [389, 149] on button "Copy from Clipboard" at bounding box center [322, 160] width 134 height 27
select select "POP"
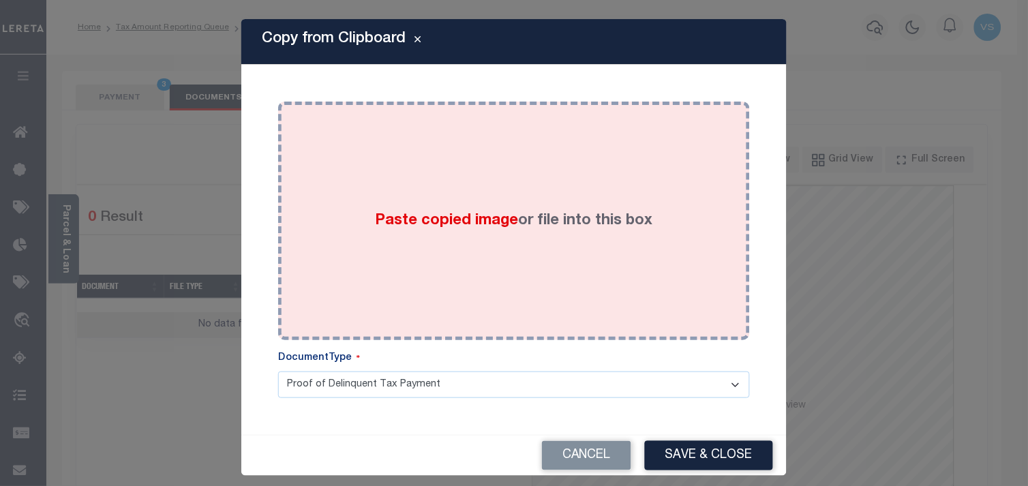
click at [409, 261] on div "Paste copied image or file into this box" at bounding box center [513, 221] width 451 height 218
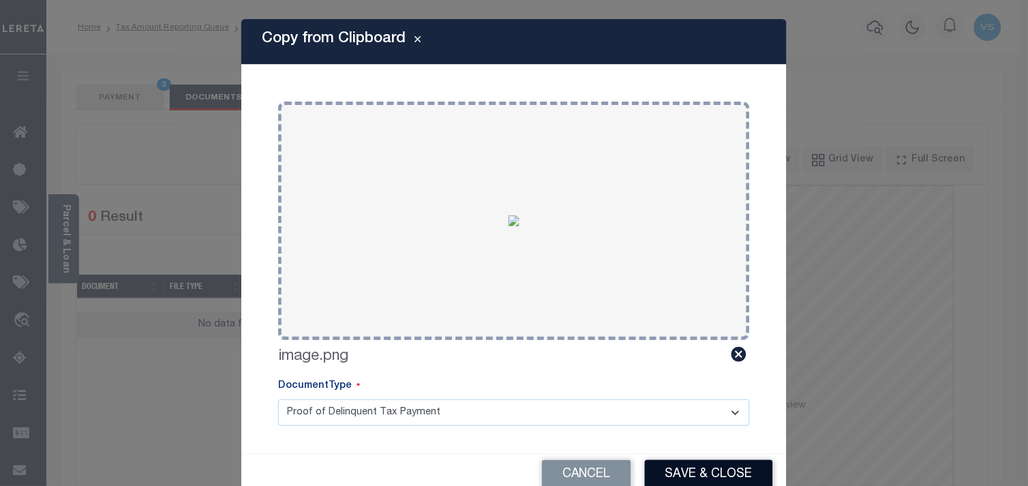
click at [741, 477] on button "Save & Close" at bounding box center [709, 474] width 128 height 29
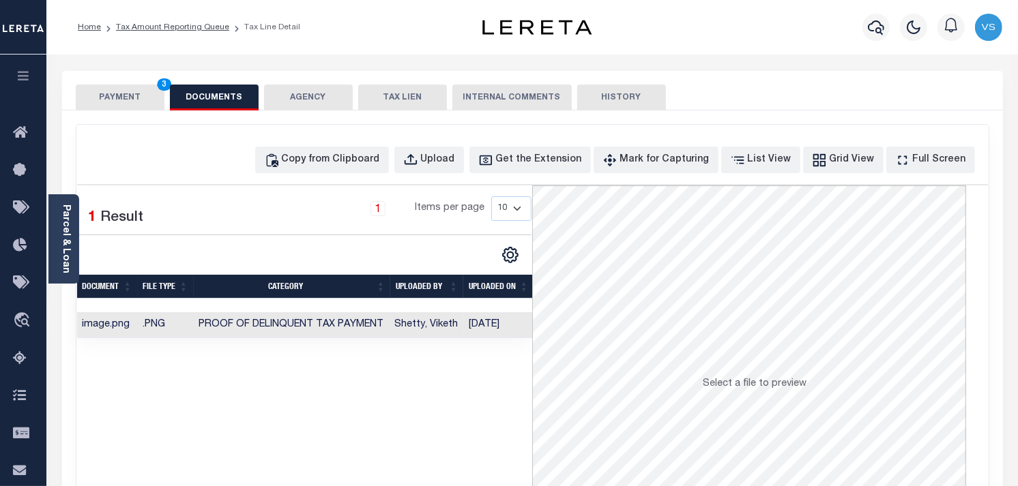
click at [125, 93] on button "PAYMENT 3" at bounding box center [120, 98] width 89 height 26
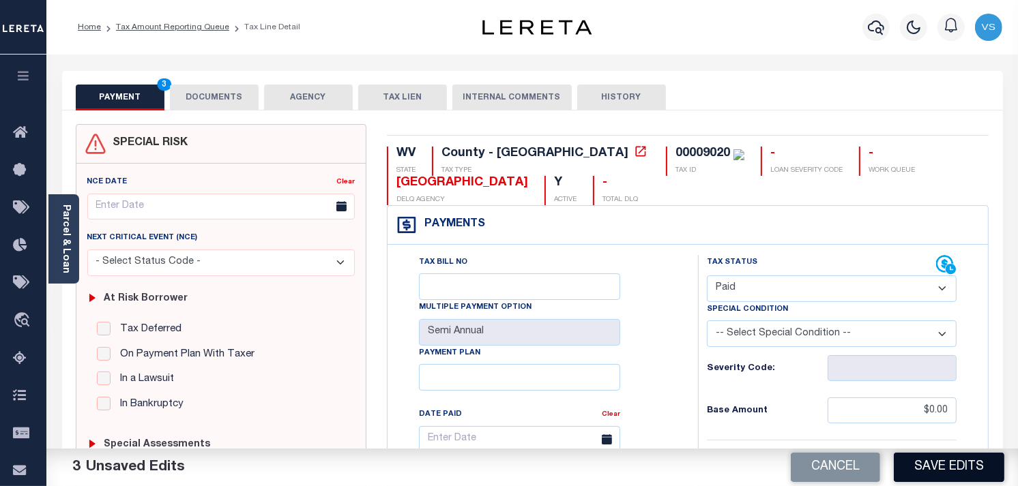
click at [945, 472] on button "Save Edits" at bounding box center [948, 467] width 110 height 29
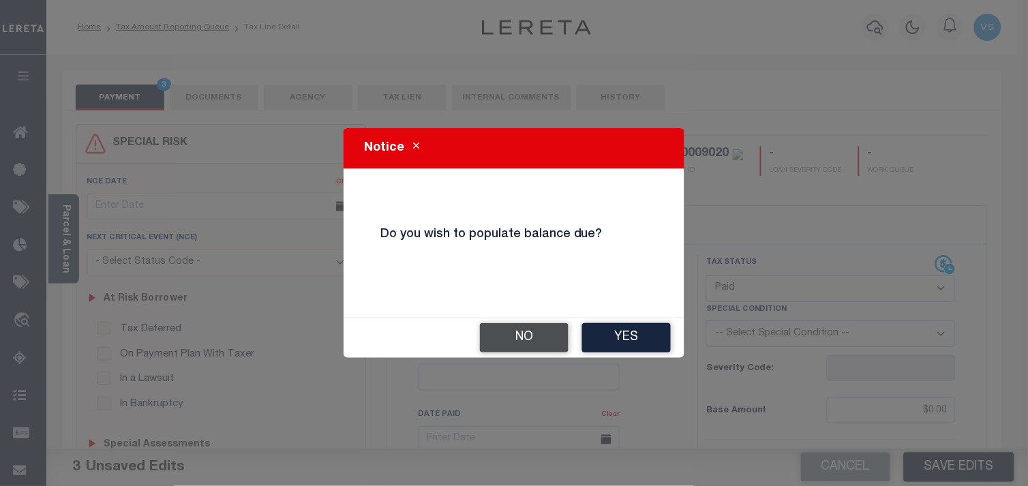
click at [537, 336] on button "No" at bounding box center [524, 337] width 89 height 29
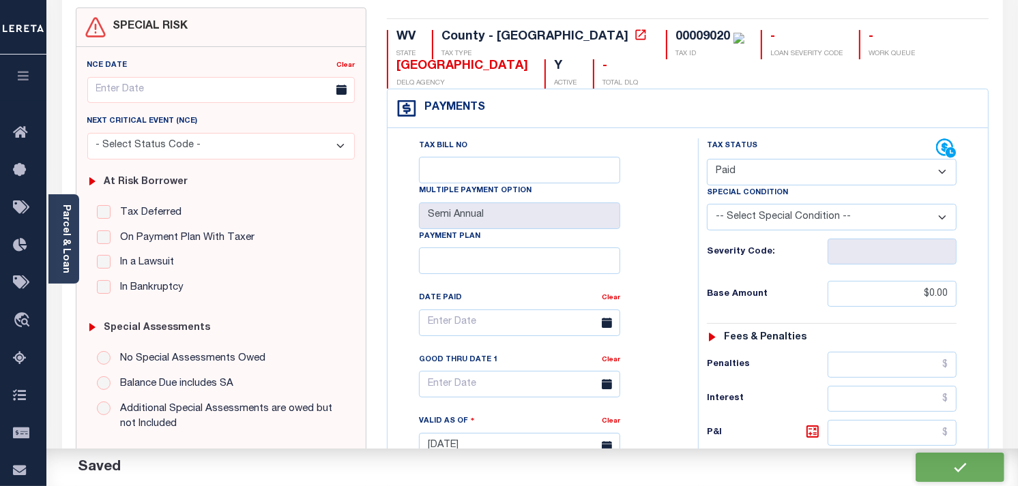
checkbox input "false"
type input "$0"
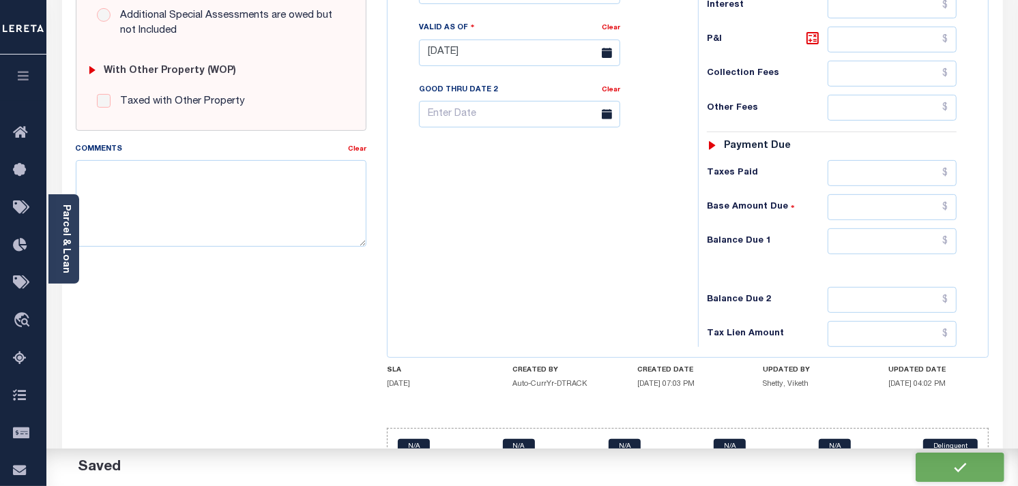
scroll to position [530, 0]
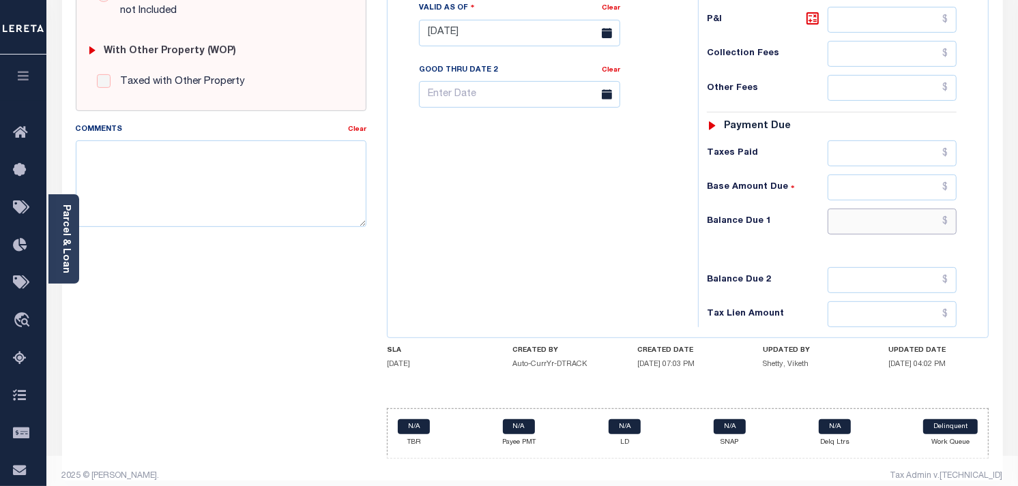
click at [937, 219] on input "text" at bounding box center [892, 222] width 130 height 26
type input "$0.00"
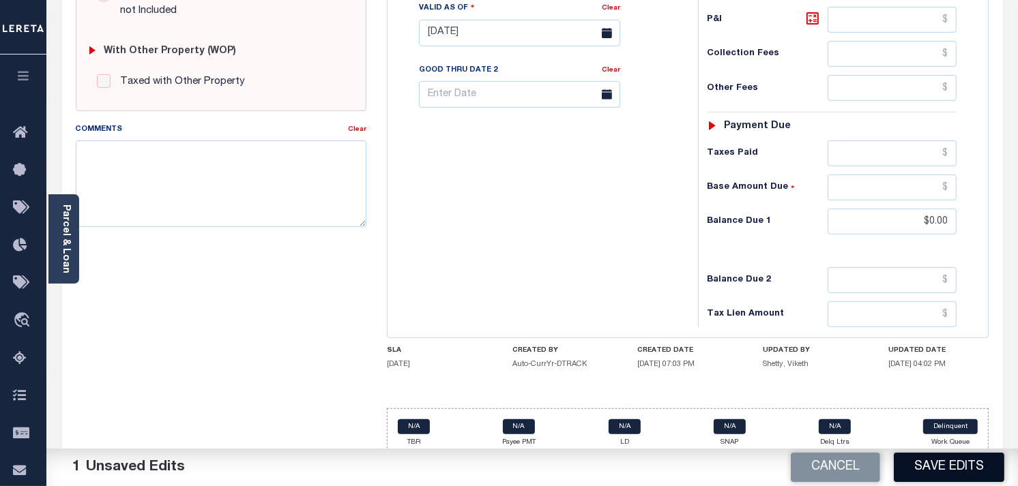
click at [935, 460] on button "Save Edits" at bounding box center [948, 467] width 110 height 29
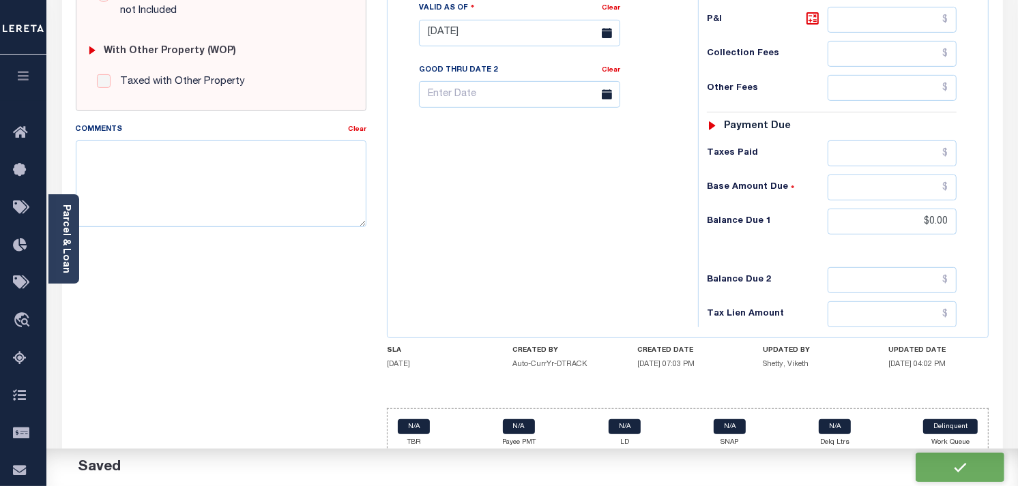
checkbox input "false"
type input "$0"
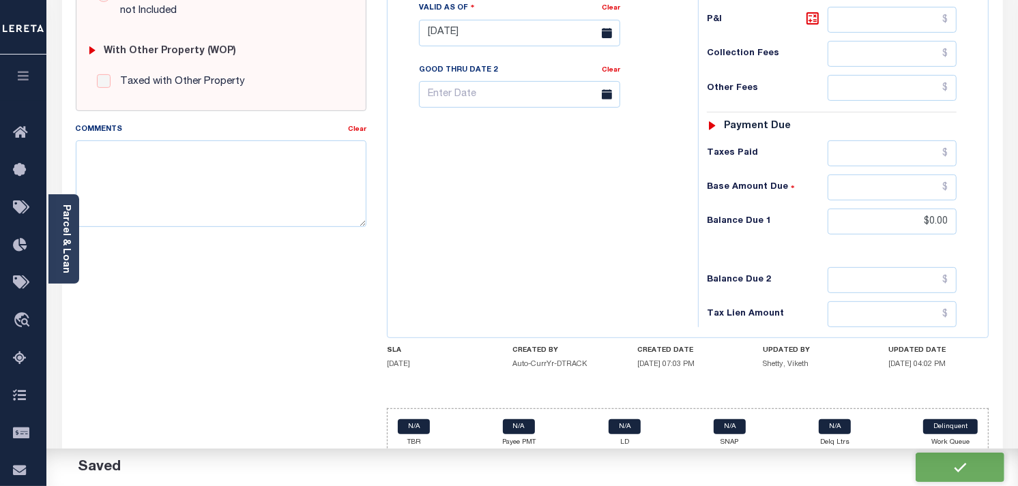
type input "$0"
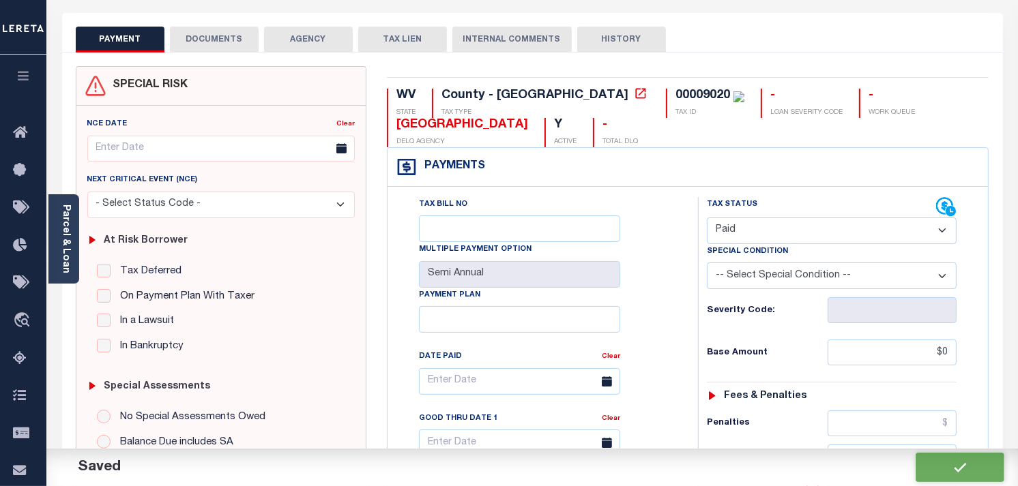
scroll to position [0, 0]
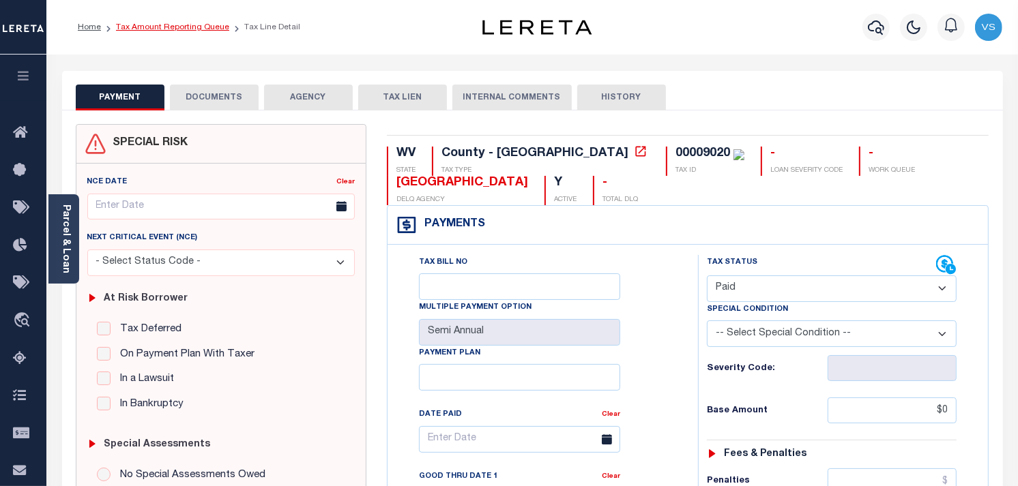
click at [137, 27] on link "Tax Amount Reporting Queue" at bounding box center [172, 27] width 113 height 8
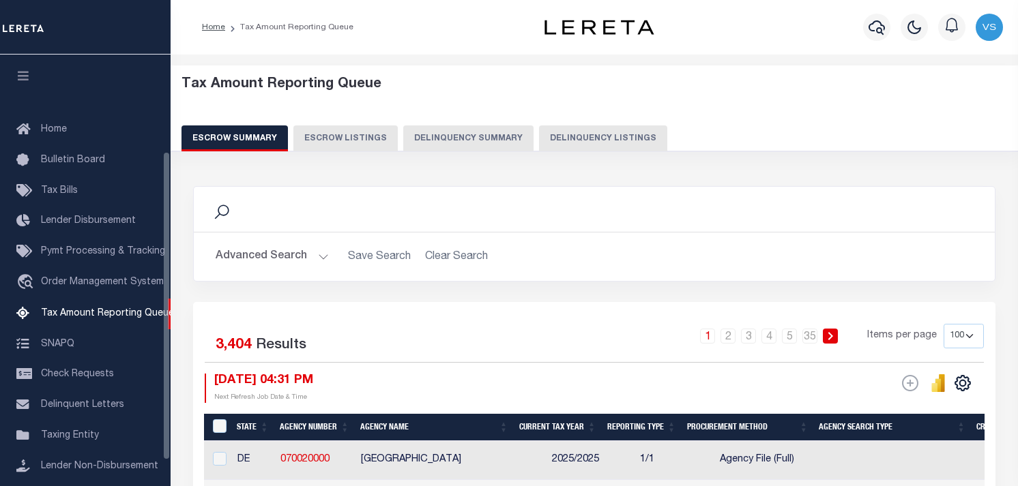
select select "100"
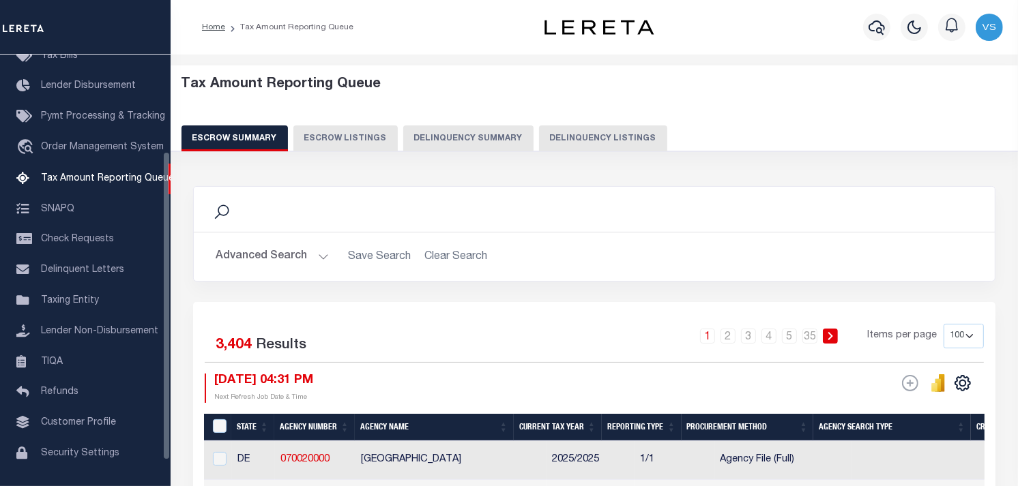
scroll to position [135, 0]
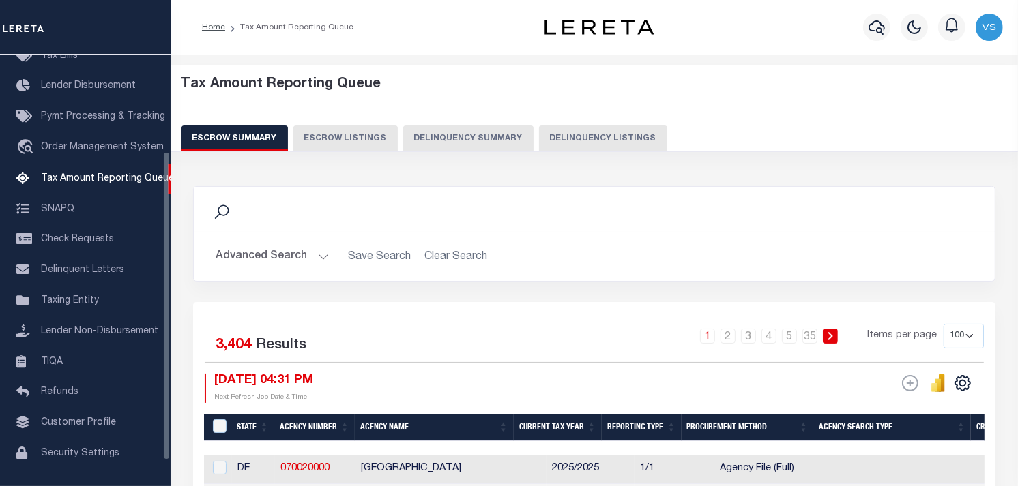
click at [574, 139] on button "Delinquency Listings" at bounding box center [603, 138] width 128 height 26
select select
select select "100"
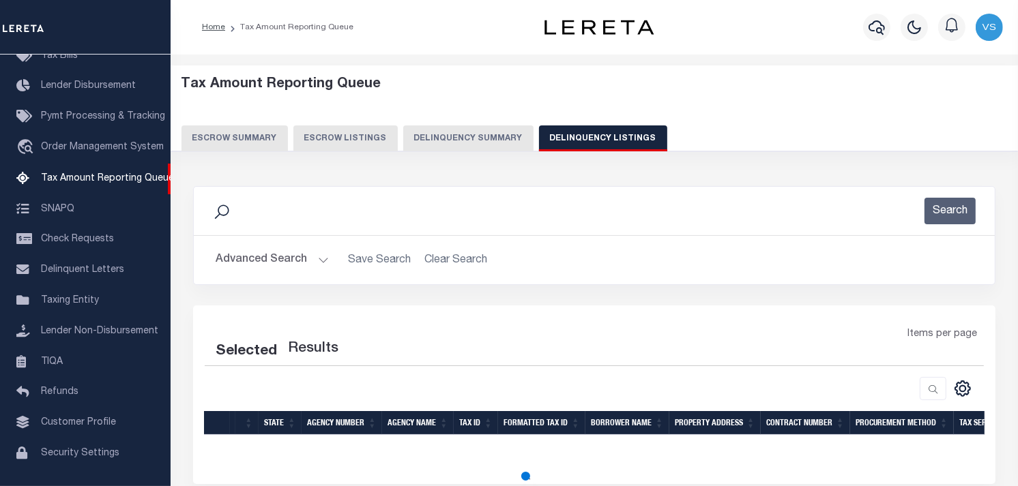
select select "100"
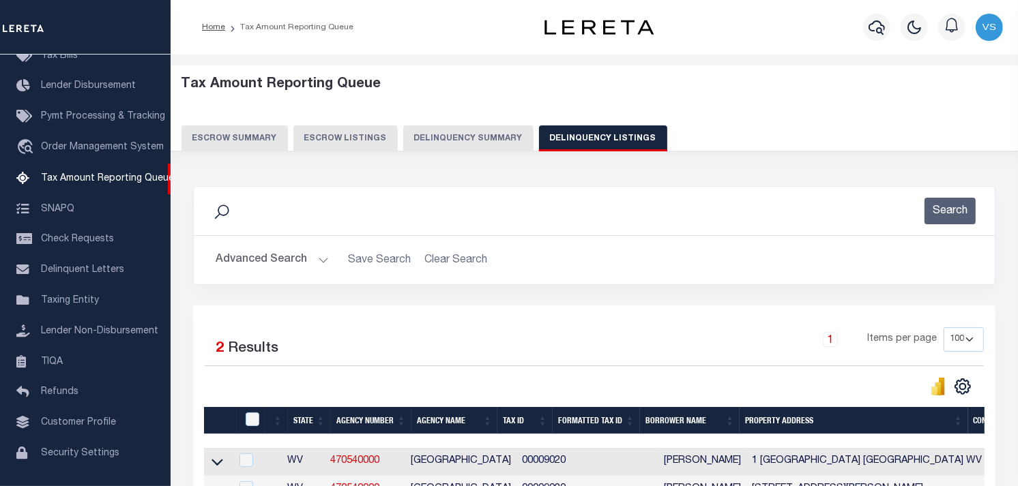
click at [264, 261] on button "Advanced Search" at bounding box center [272, 260] width 113 height 27
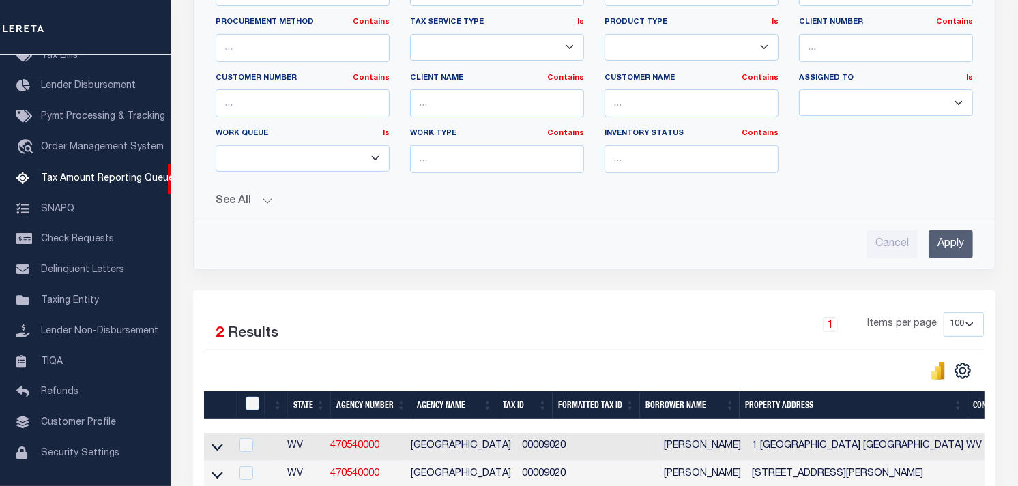
scroll to position [527, 0]
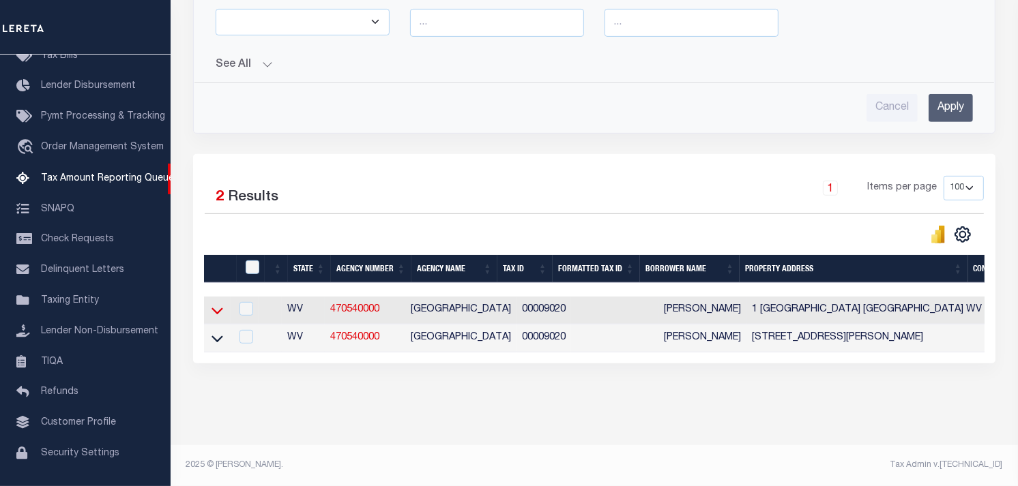
click at [213, 303] on icon at bounding box center [217, 310] width 12 height 14
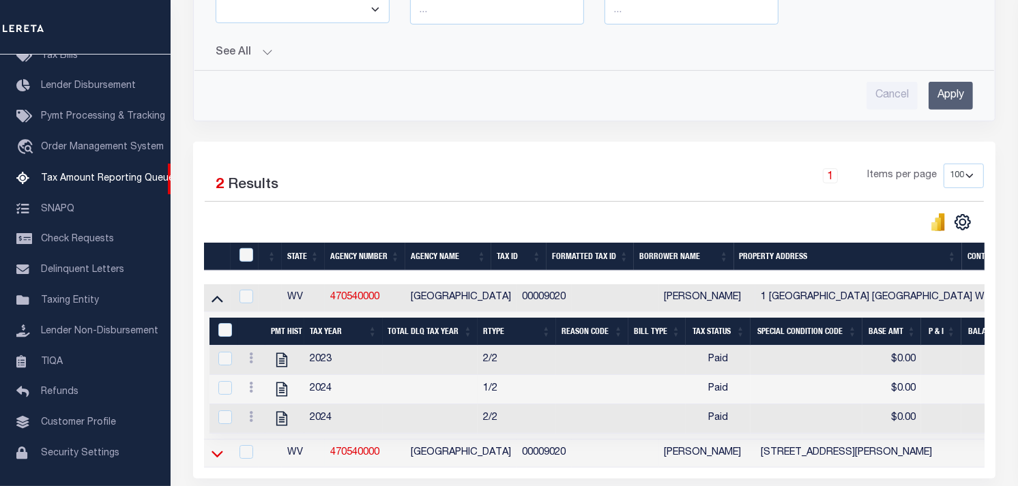
click at [214, 461] on icon at bounding box center [217, 454] width 12 height 14
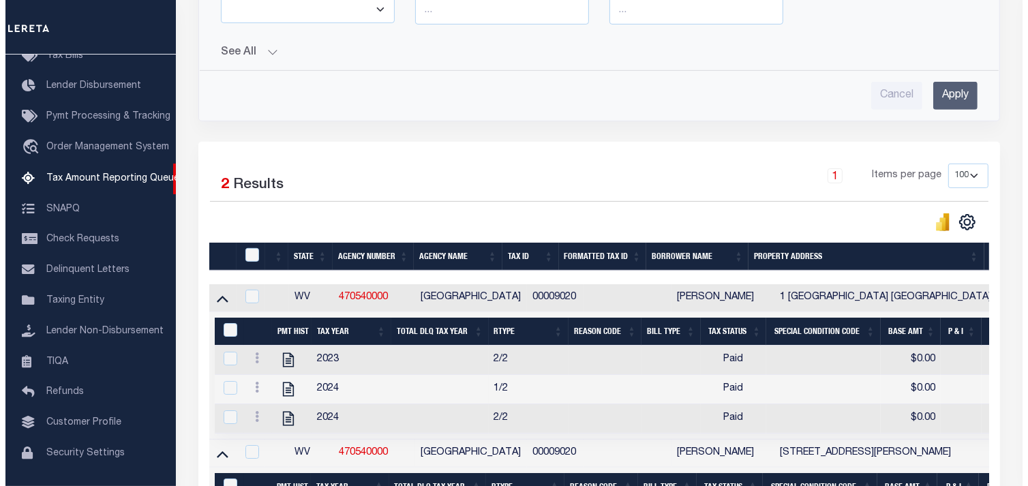
scroll to position [656, 0]
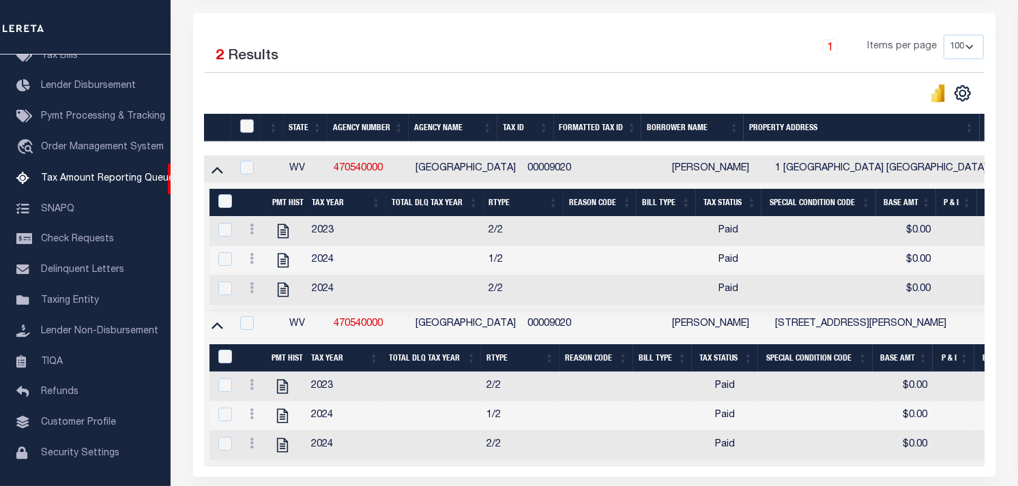
click at [248, 132] on input "checkbox" at bounding box center [247, 126] width 14 height 14
checkbox input "true"
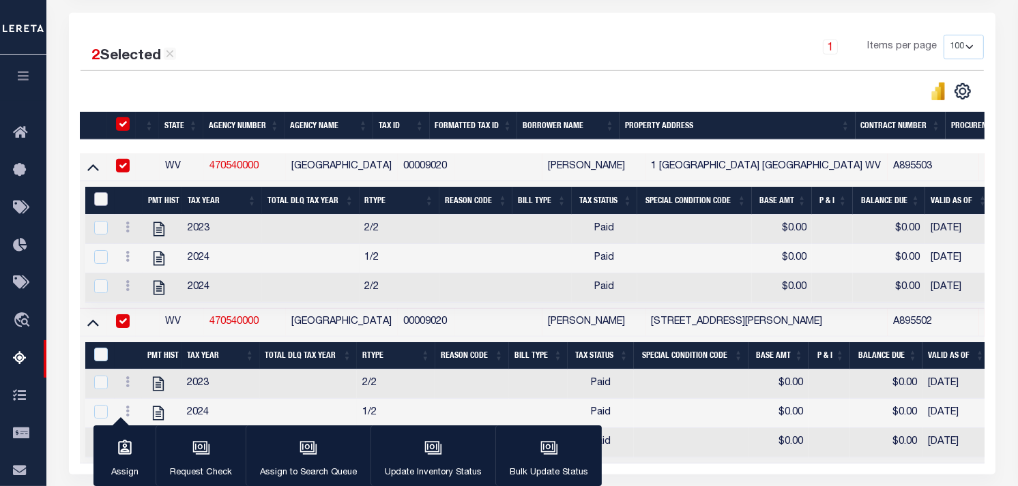
click at [99, 199] on input "&nbsp;" at bounding box center [101, 199] width 14 height 14
checkbox input "true"
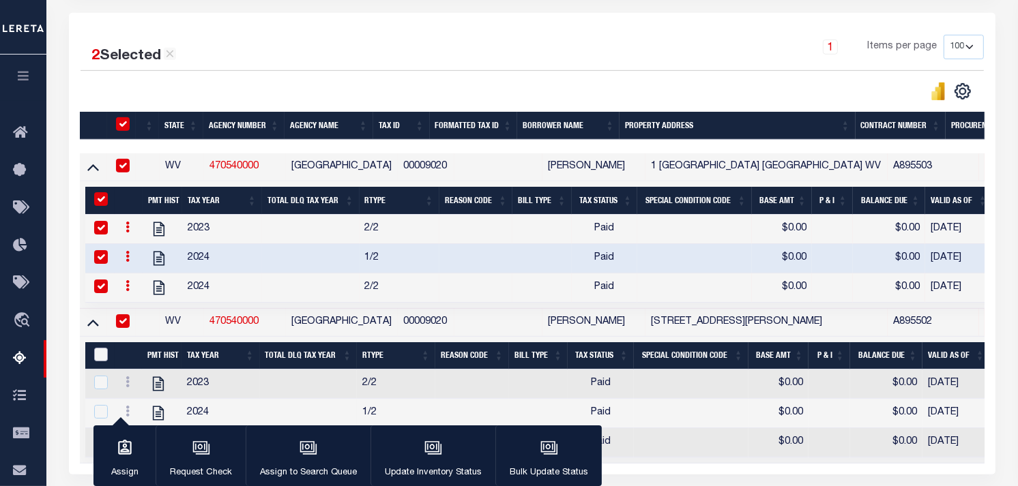
click at [98, 360] on input "&nbsp;" at bounding box center [101, 355] width 14 height 14
checkbox input "true"
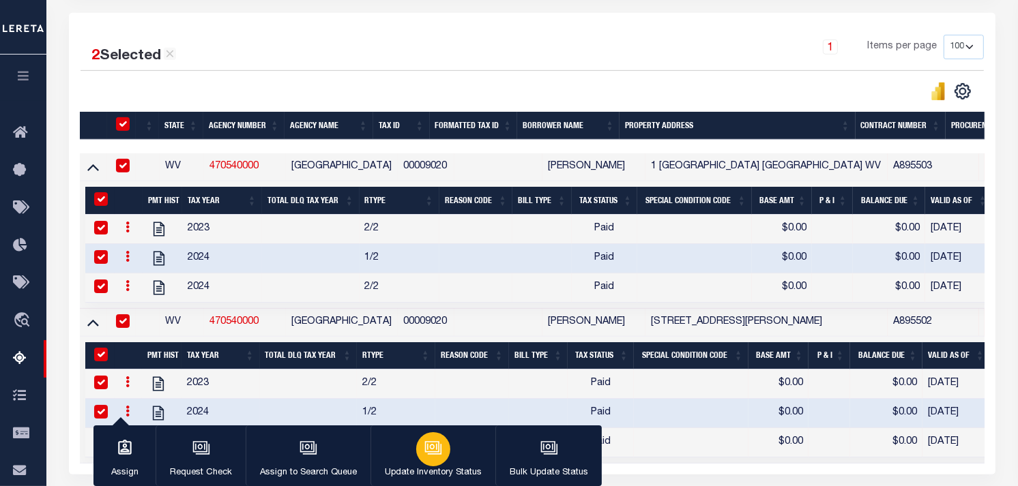
click at [433, 452] on icon "button" at bounding box center [433, 448] width 18 height 18
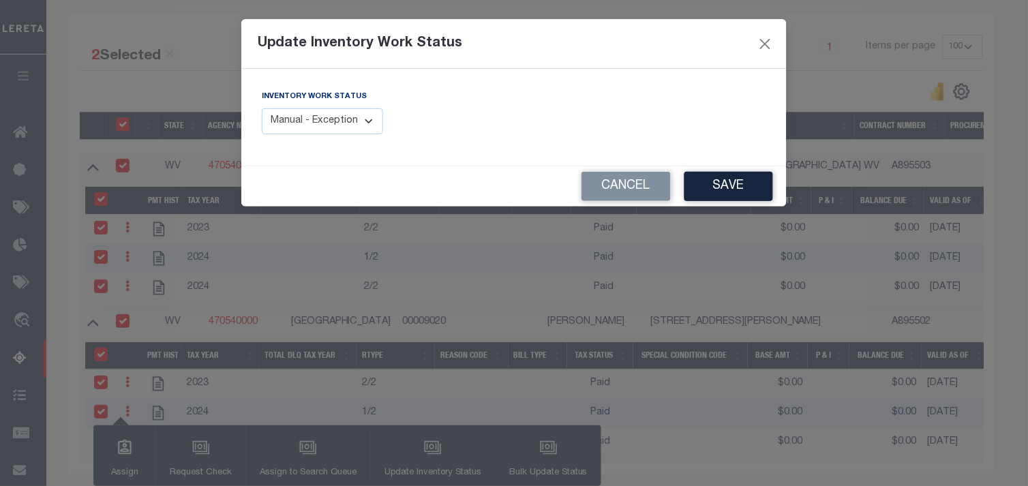
click at [357, 102] on label "Inventory Work Status" at bounding box center [314, 97] width 105 height 12
click at [355, 127] on select "Manual - Exception Pended - Awaiting Search Late Add Exception Completed" at bounding box center [322, 121] width 121 height 27
select select "4"
click at [262, 108] on select "Manual - Exception Pended - Awaiting Search Late Add Exception Completed" at bounding box center [322, 121] width 121 height 27
click at [741, 188] on button "Save" at bounding box center [729, 186] width 89 height 29
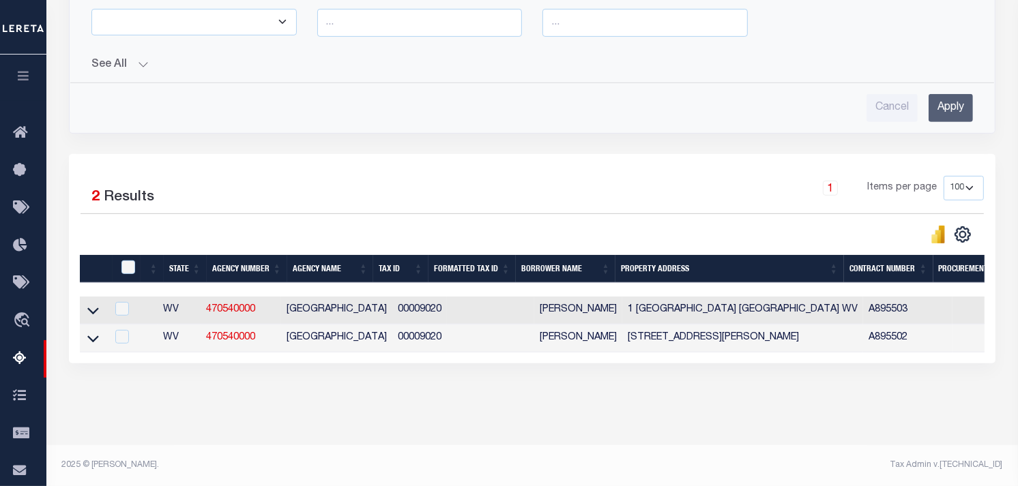
scroll to position [224, 0]
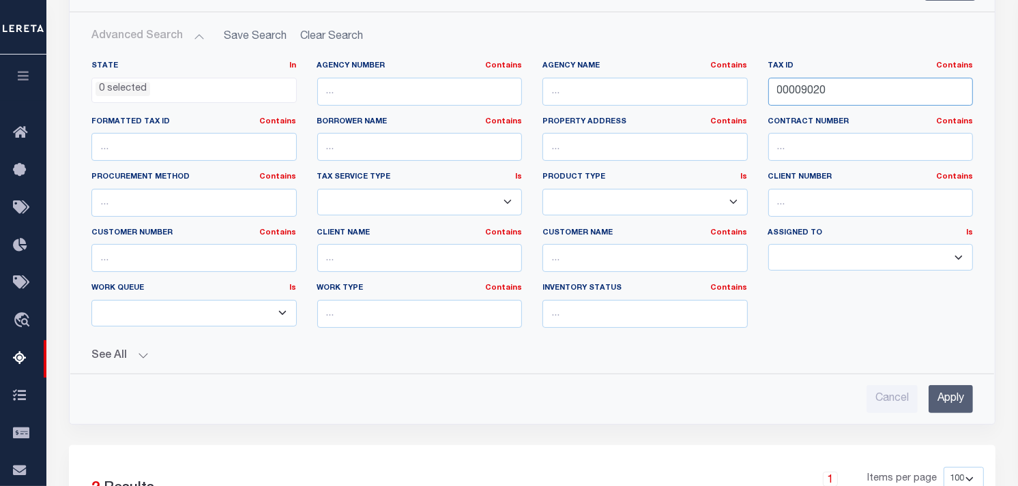
click at [812, 96] on input "00009020" at bounding box center [870, 92] width 205 height 28
paste input "024-005"
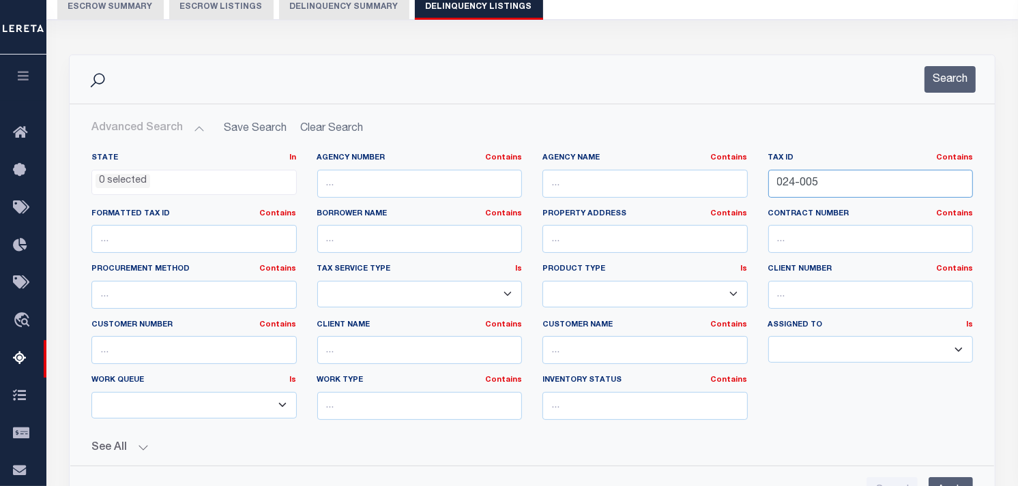
scroll to position [0, 0]
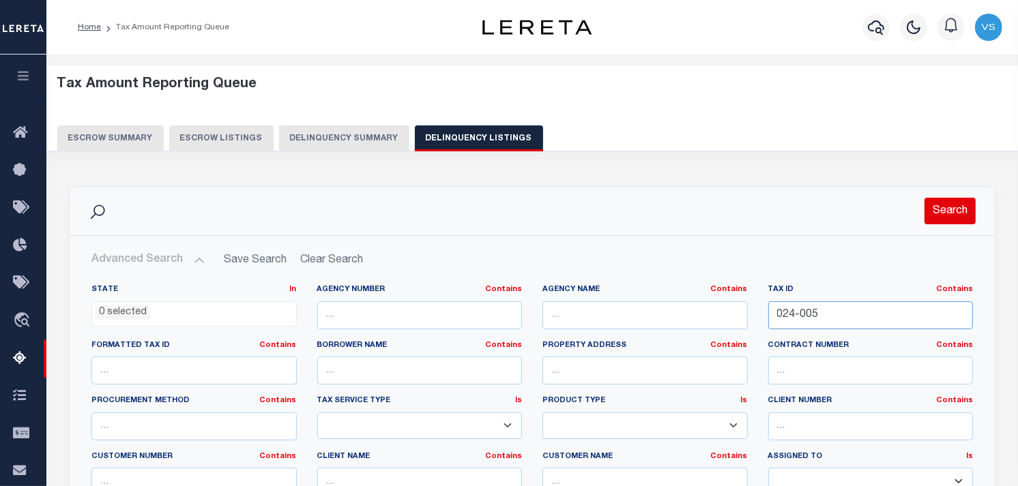
type input "024-005"
click at [952, 208] on button "Search" at bounding box center [949, 211] width 51 height 27
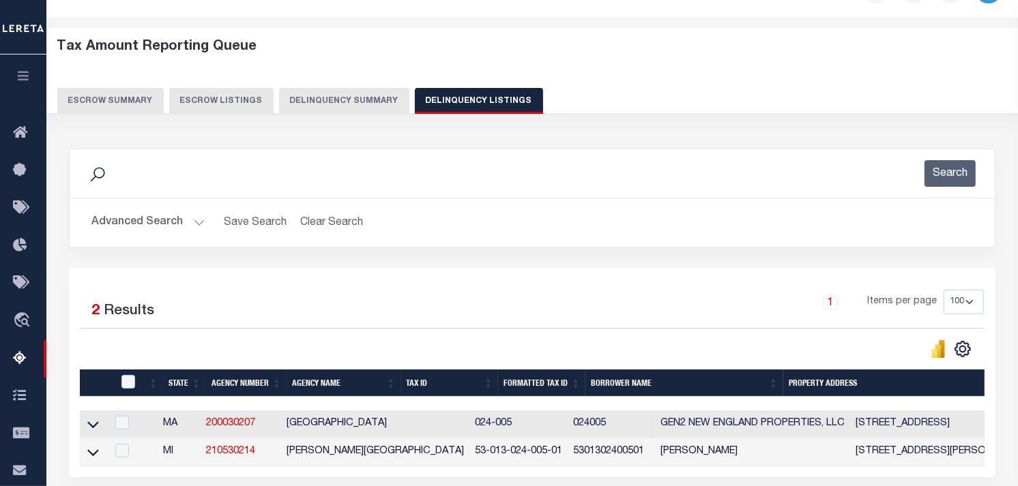
scroll to position [76, 0]
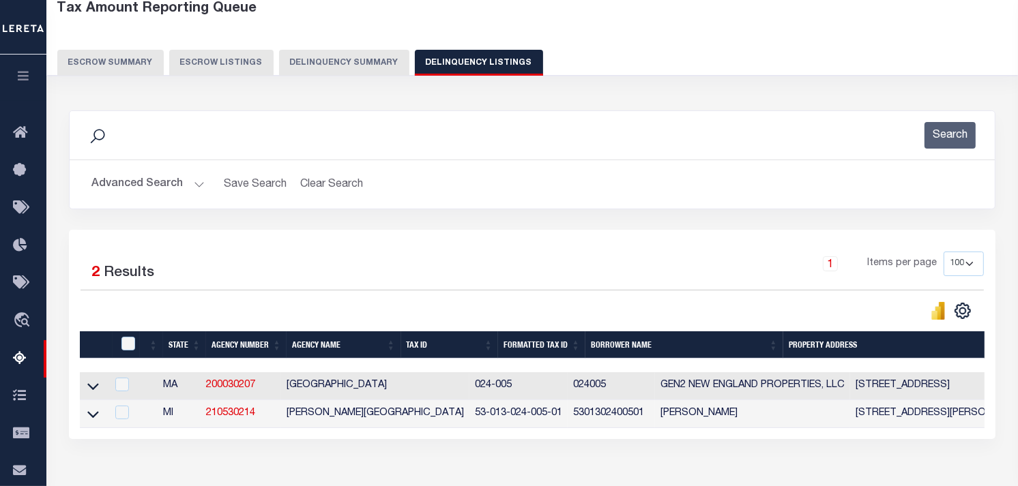
click at [142, 185] on button "Advanced Search" at bounding box center [147, 184] width 113 height 27
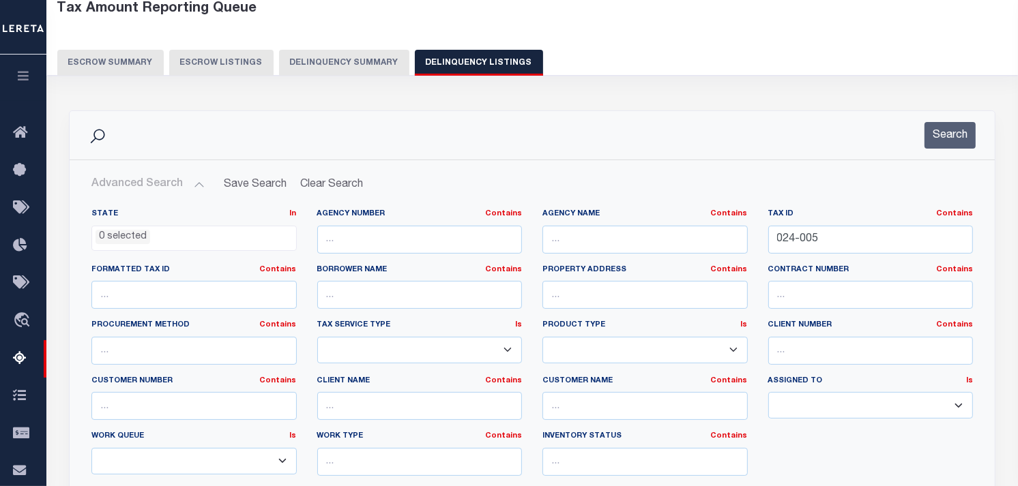
click at [136, 241] on li "0 selected" at bounding box center [122, 237] width 55 height 15
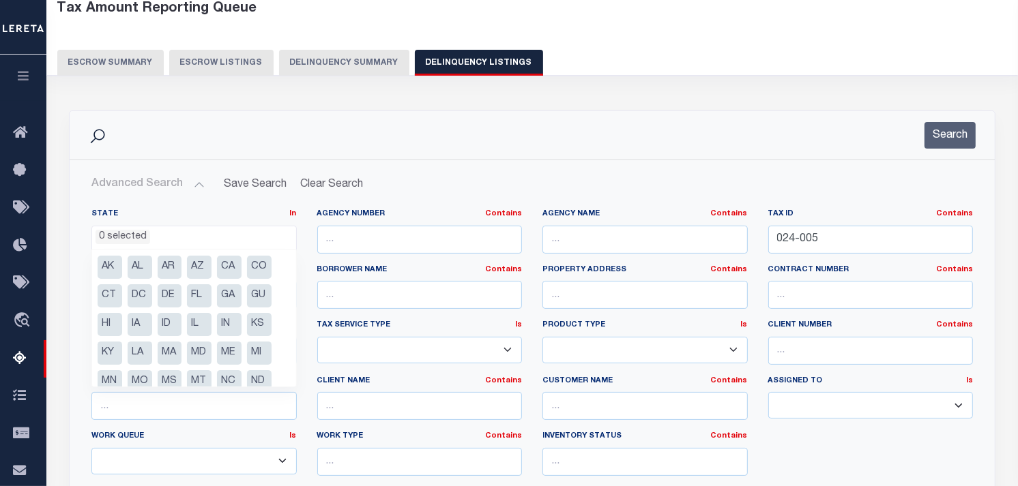
click at [173, 349] on li "MA" at bounding box center [170, 353] width 25 height 23
select select "MA"
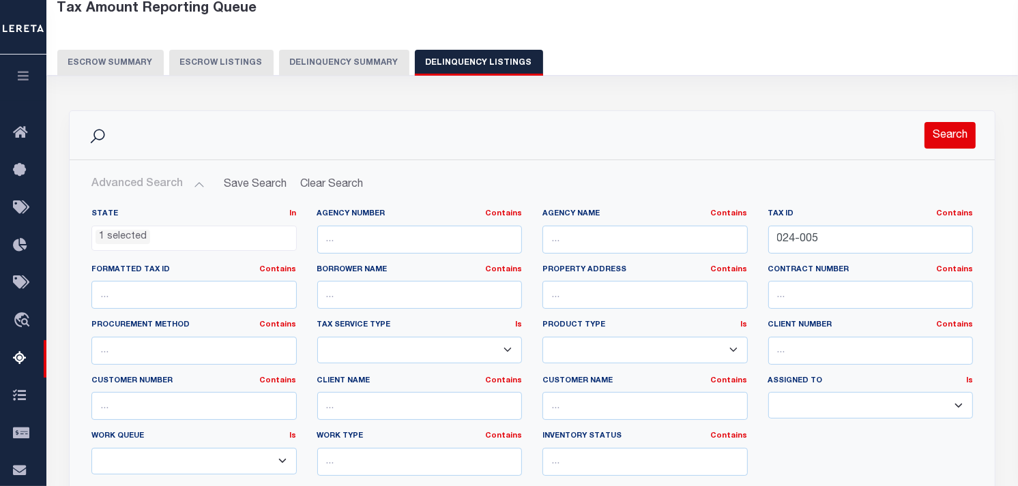
click at [953, 133] on button "Search" at bounding box center [949, 135] width 51 height 27
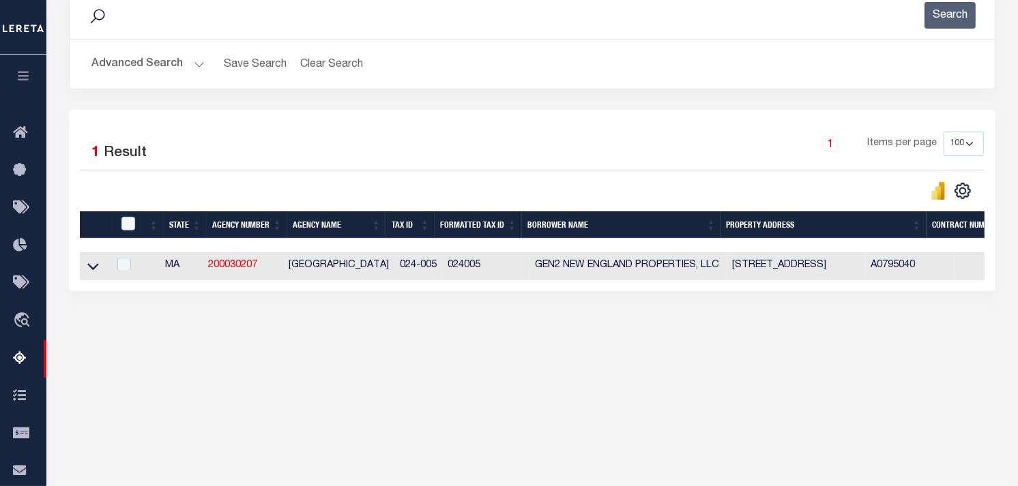
scroll to position [227, 0]
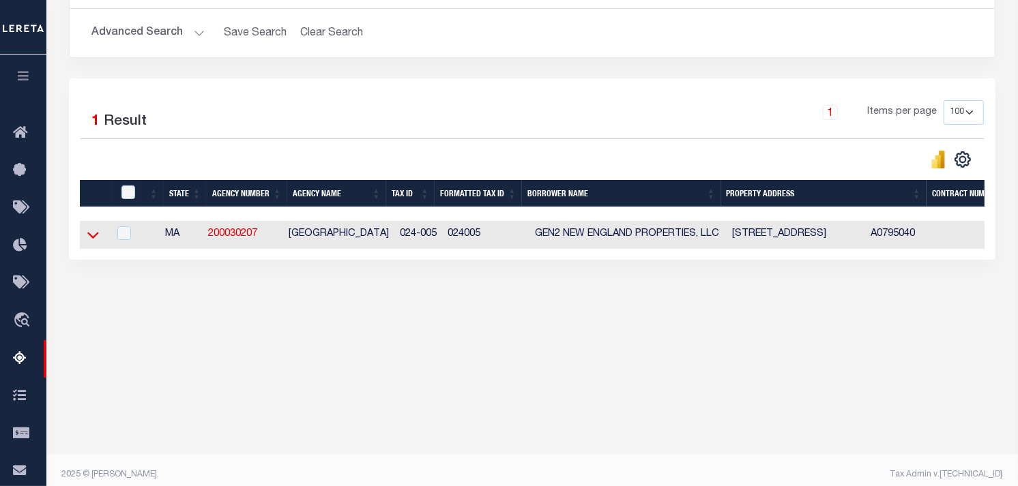
click at [89, 230] on icon at bounding box center [93, 235] width 12 height 14
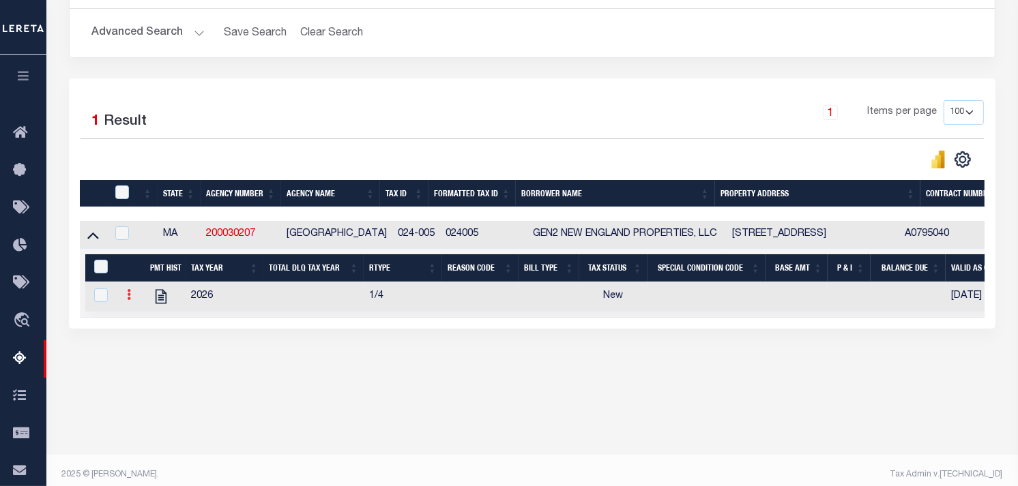
click at [125, 301] on link at bounding box center [128, 296] width 15 height 11
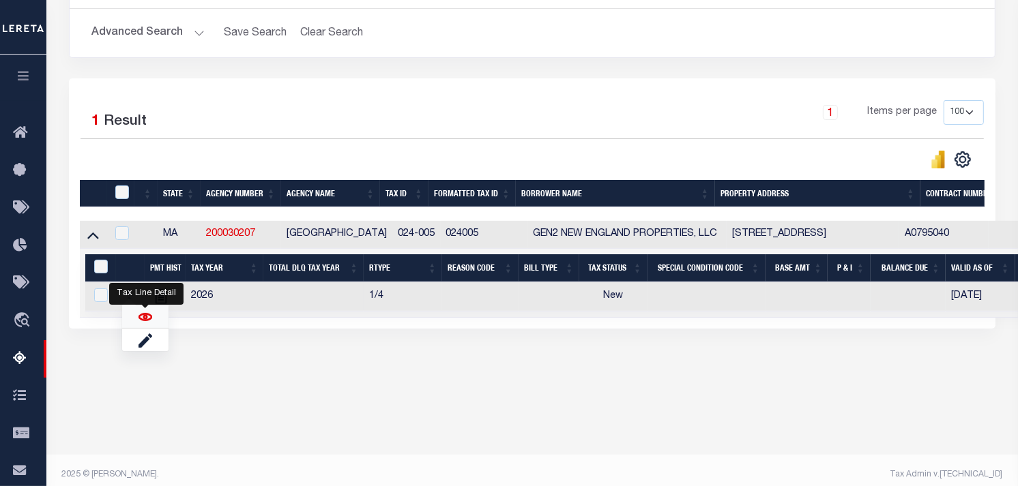
click at [139, 317] on img "" at bounding box center [145, 317] width 14 height 14
checkbox input "true"
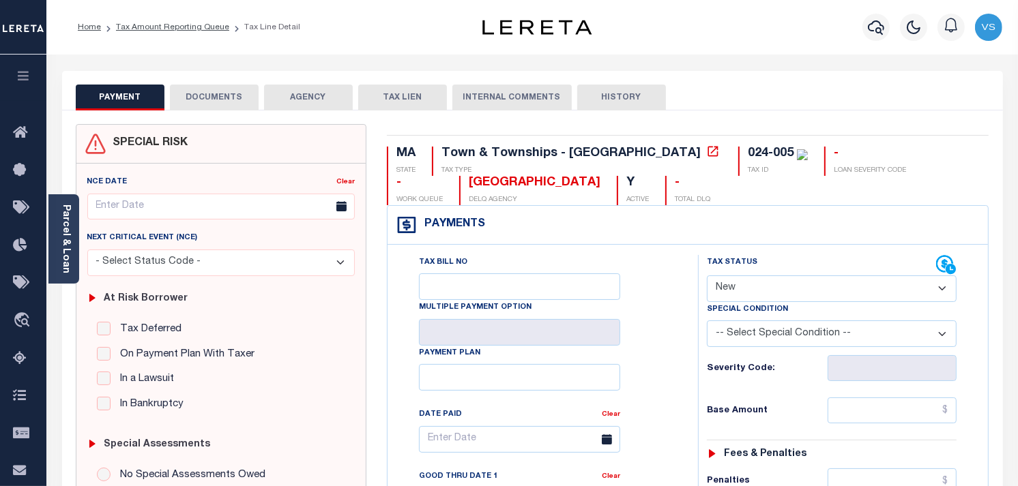
click at [846, 292] on select "- Select Status Code - Open Due/Unpaid Paid Incomplete No Tax Due Internal Refu…" at bounding box center [832, 289] width 250 height 27
select select "PYD"
click at [707, 276] on select "- Select Status Code - Open Due/Unpaid Paid Incomplete No Tax Due Internal Refu…" at bounding box center [832, 289] width 250 height 27
type input "[DATE]"
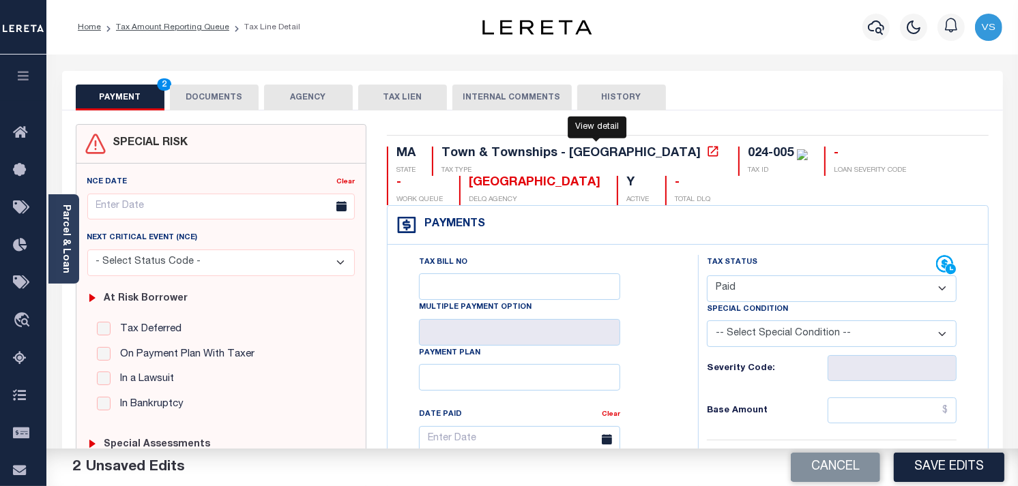
click at [706, 153] on icon at bounding box center [713, 152] width 14 height 14
click at [747, 157] on div "024-005" at bounding box center [770, 153] width 46 height 12
copy div "024-005"
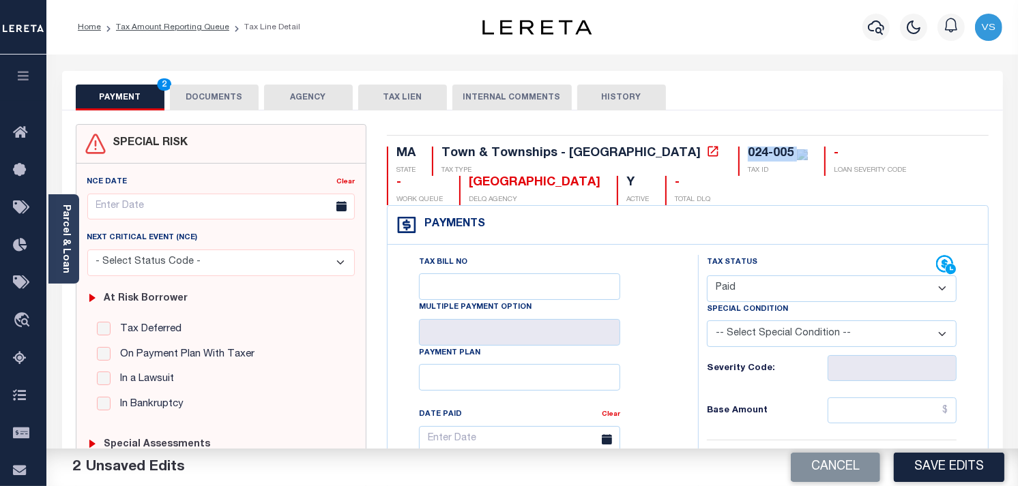
click at [216, 93] on button "DOCUMENTS" at bounding box center [214, 98] width 89 height 26
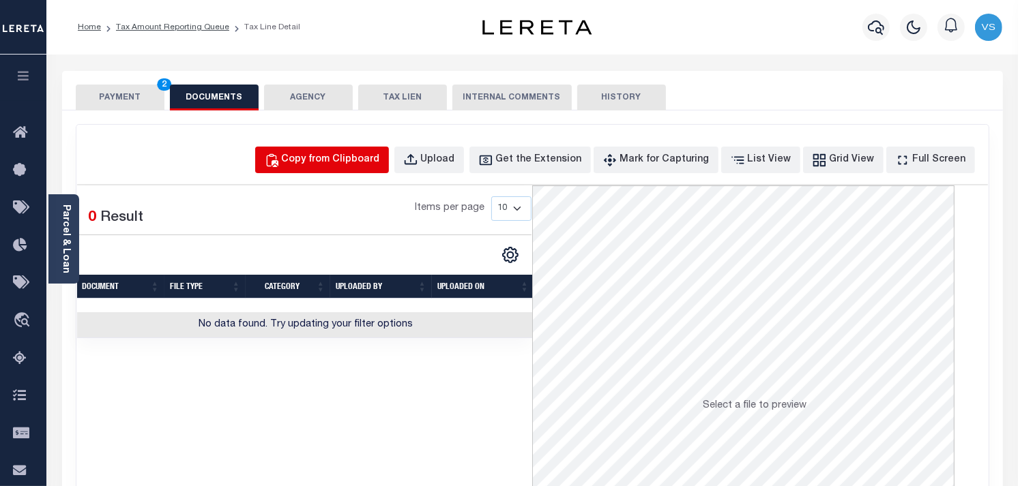
click at [343, 166] on div "Copy from Clipboard" at bounding box center [331, 160] width 98 height 15
select select "POP"
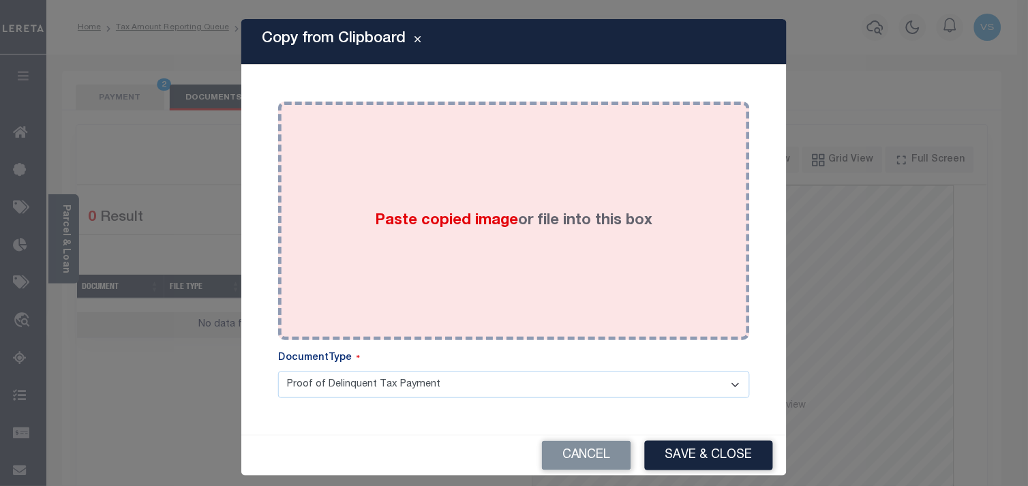
click at [357, 222] on div "Paste copied image or file into this box" at bounding box center [513, 221] width 451 height 218
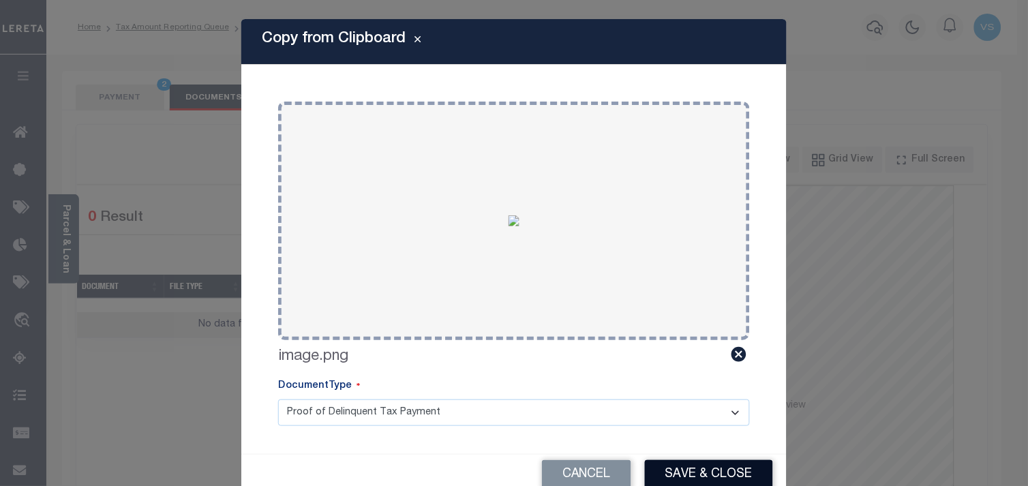
click at [675, 465] on button "Save & Close" at bounding box center [709, 474] width 128 height 29
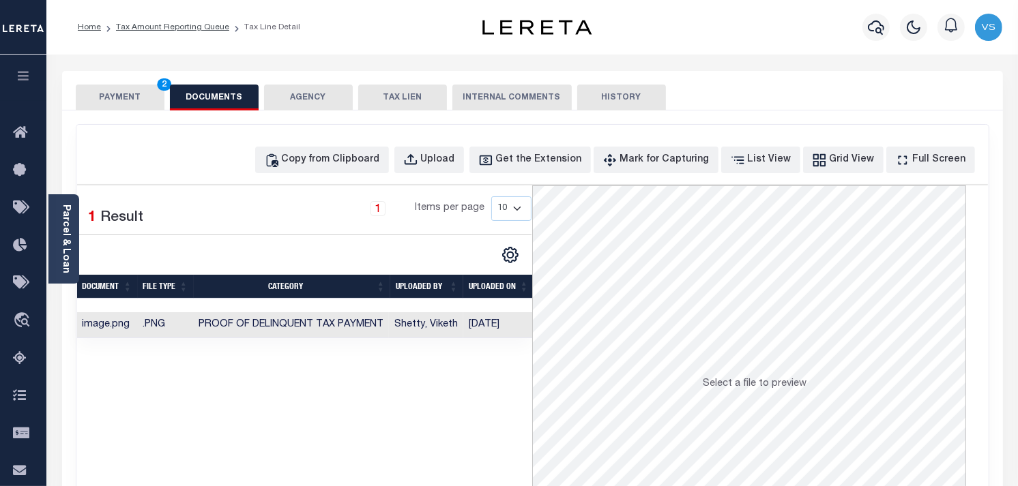
click at [103, 100] on button "PAYMENT 2" at bounding box center [120, 98] width 89 height 26
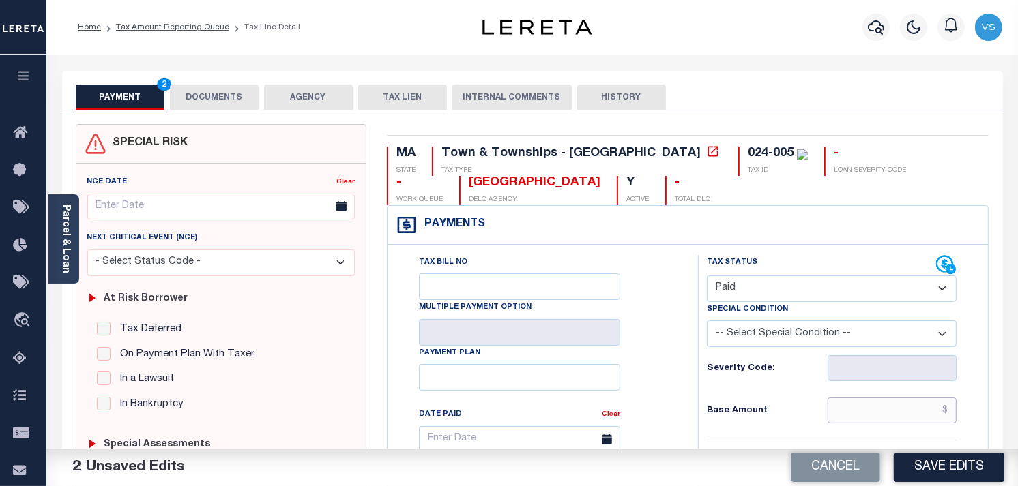
click at [880, 406] on input "text" at bounding box center [892, 411] width 130 height 26
type input "$0.00"
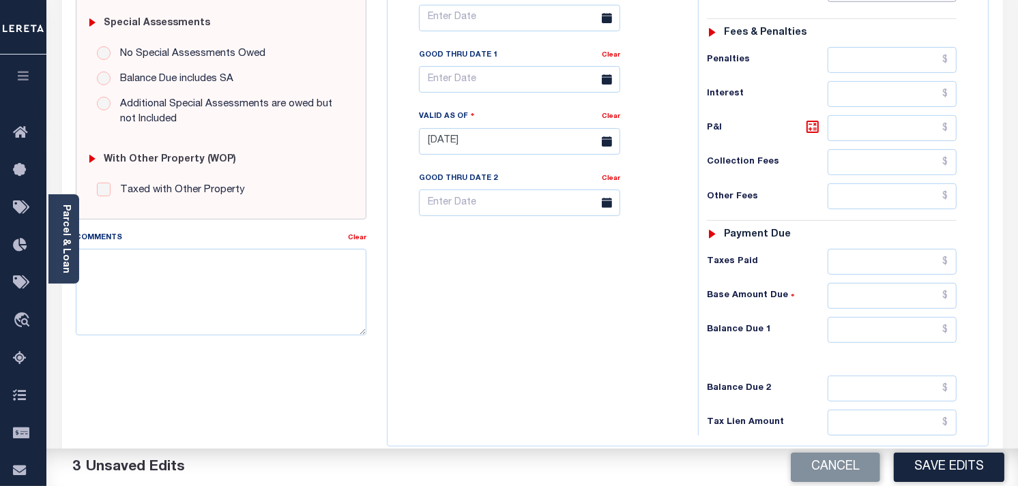
scroll to position [530, 0]
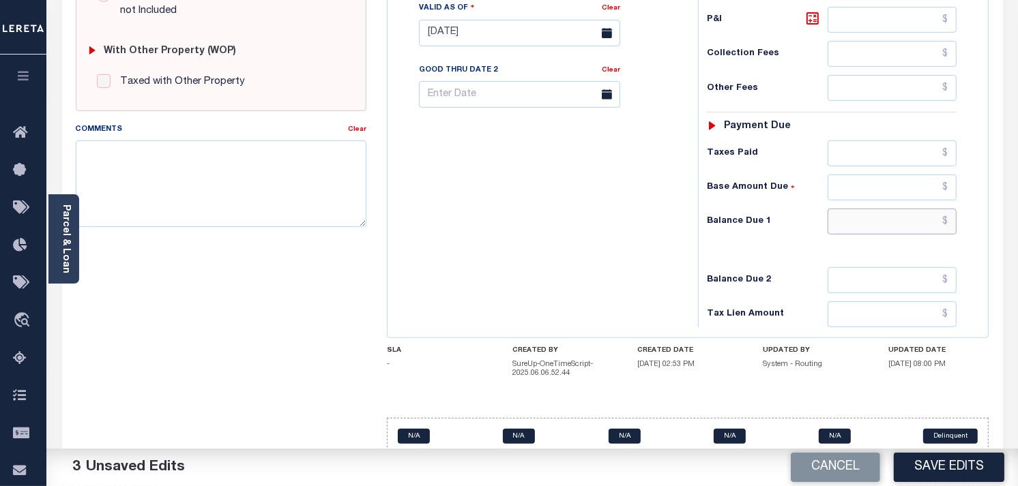
click at [923, 226] on input "text" at bounding box center [892, 222] width 130 height 26
type input "$0.00"
click at [928, 462] on button "Save Edits" at bounding box center [948, 467] width 110 height 29
checkbox input "false"
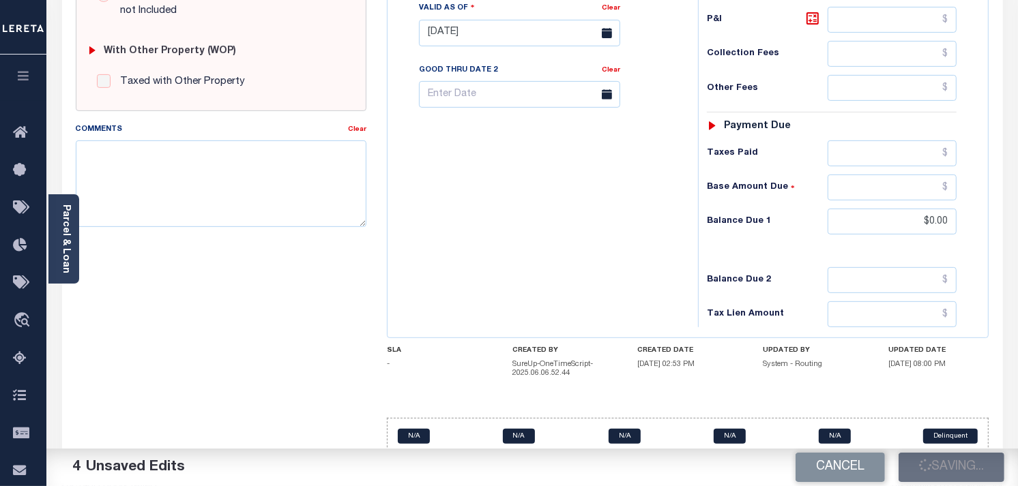
checkbox input "false"
type input "$0"
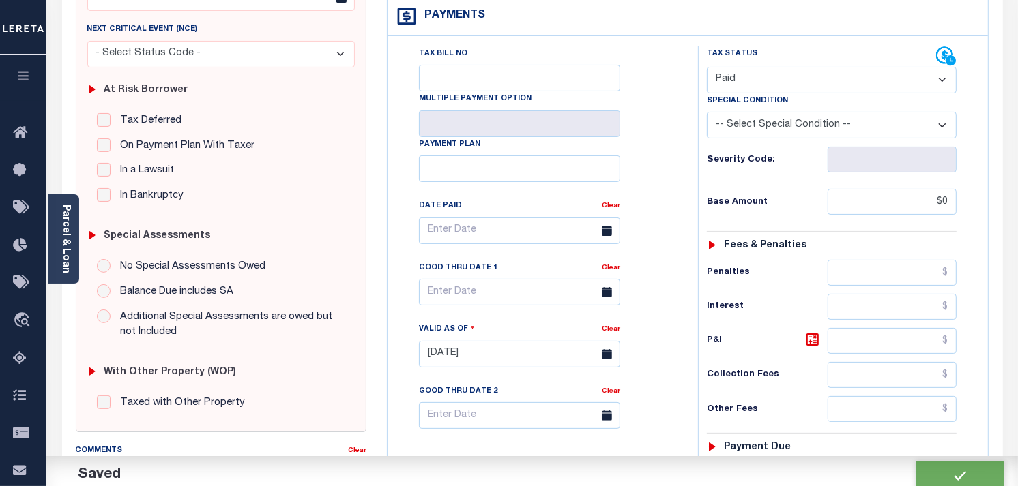
scroll to position [0, 0]
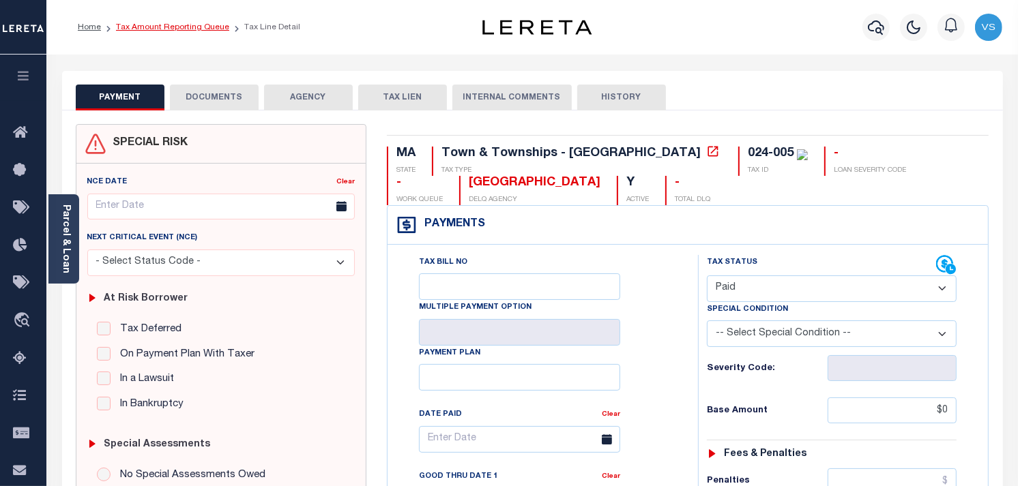
click at [128, 25] on link "Tax Amount Reporting Queue" at bounding box center [172, 27] width 113 height 8
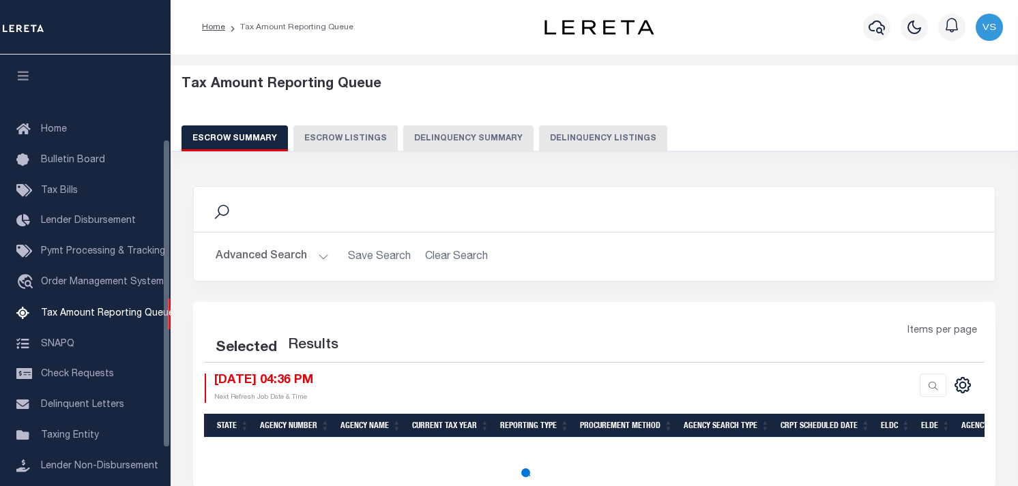
select select "100"
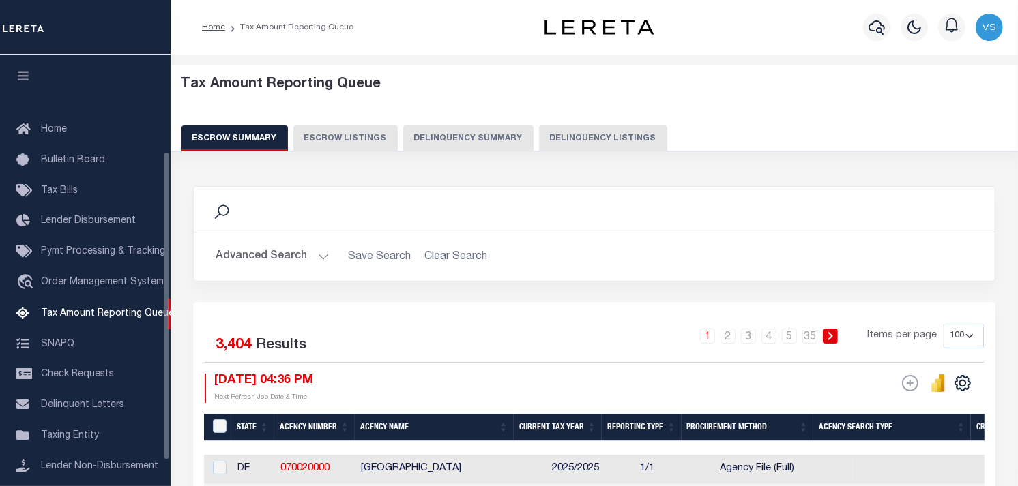
scroll to position [135, 0]
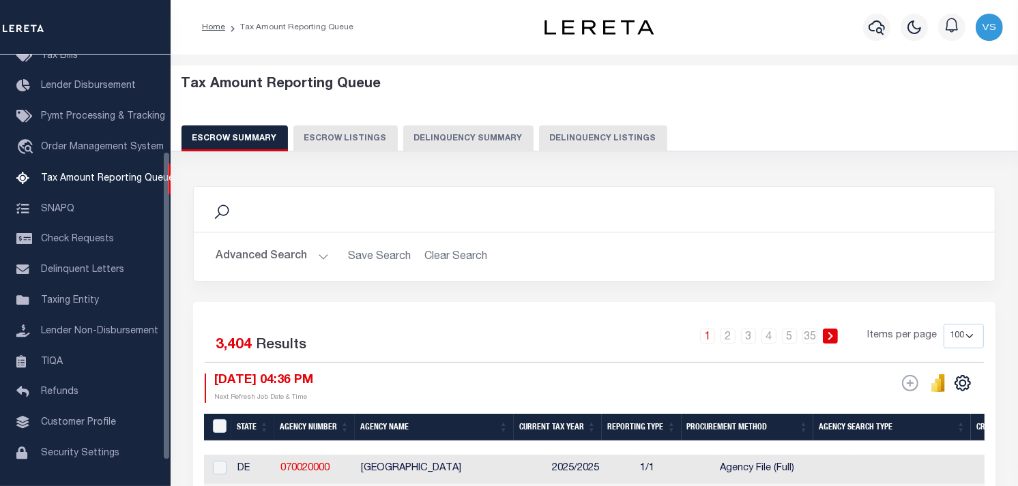
click at [590, 140] on button "Delinquency Listings" at bounding box center [603, 138] width 128 height 26
select select "100"
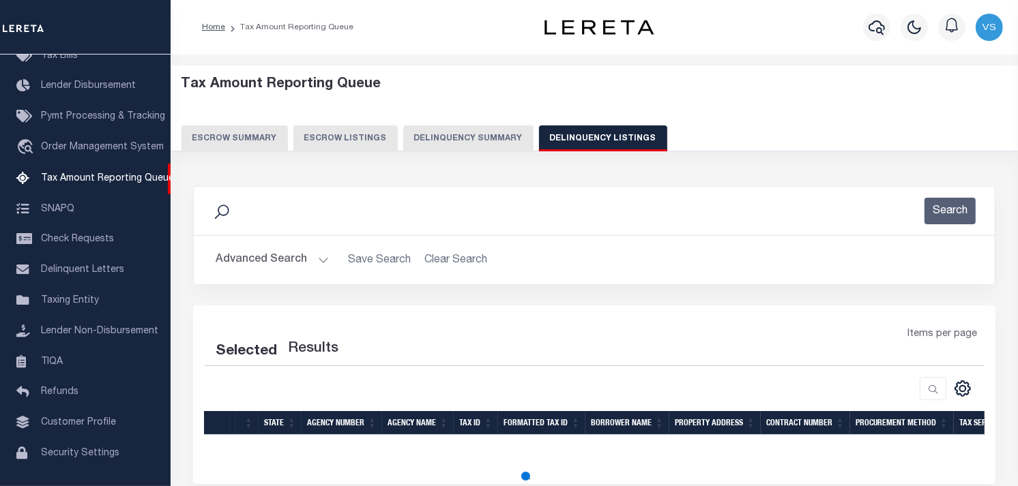
select select "100"
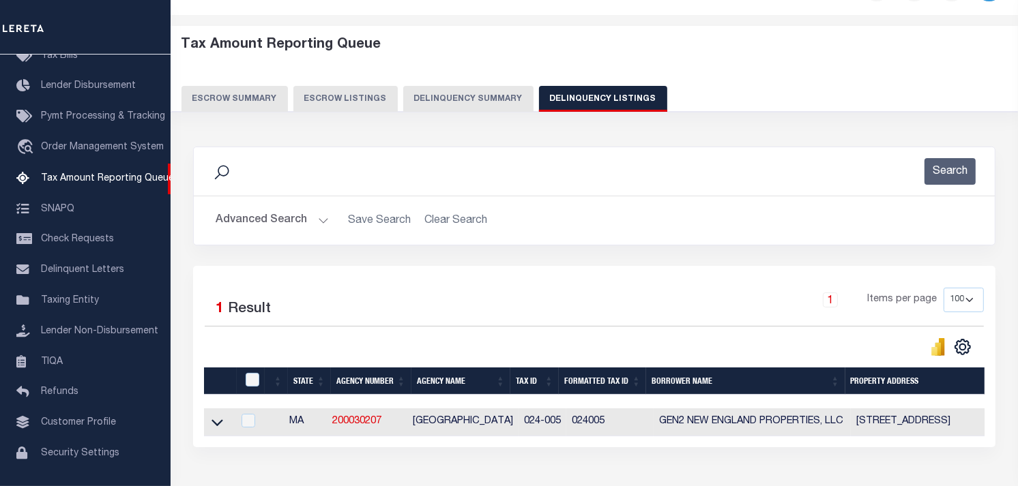
scroll to position [76, 0]
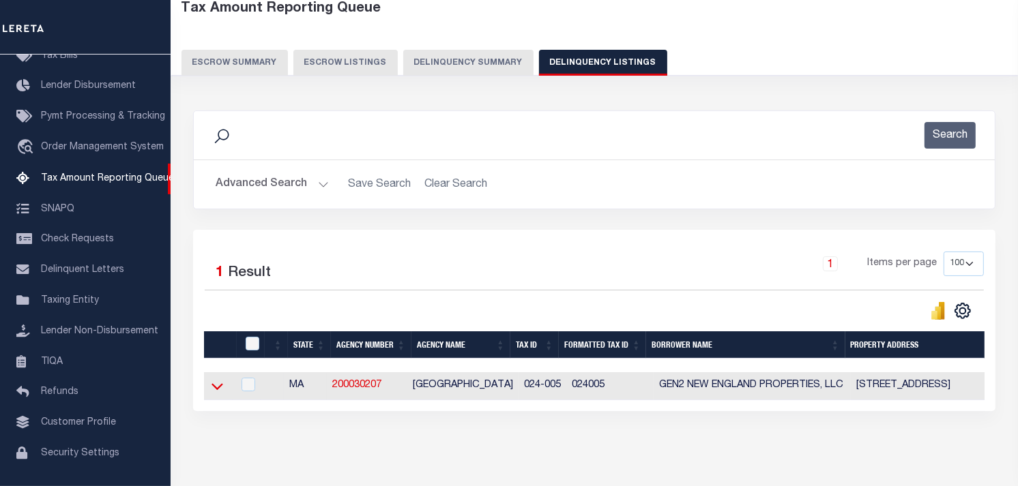
click at [217, 387] on icon at bounding box center [217, 386] width 12 height 14
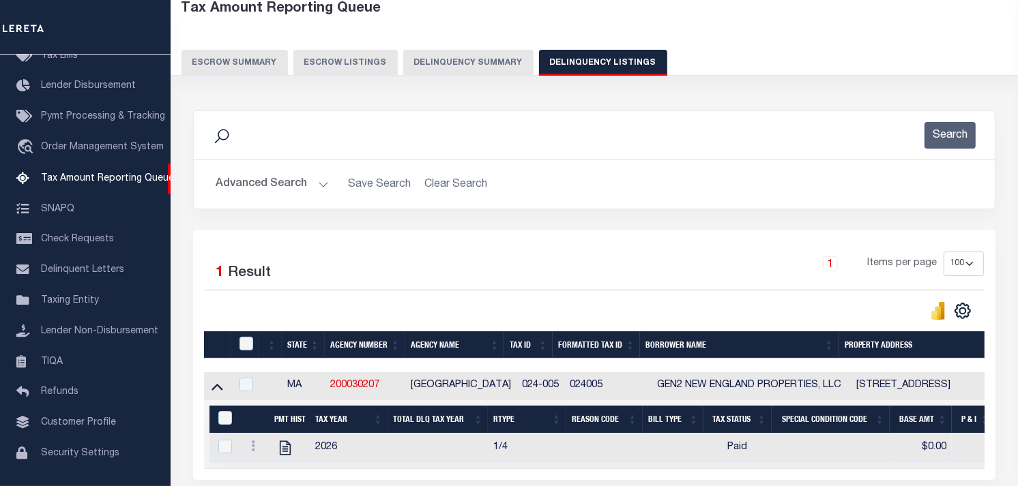
scroll to position [203, 0]
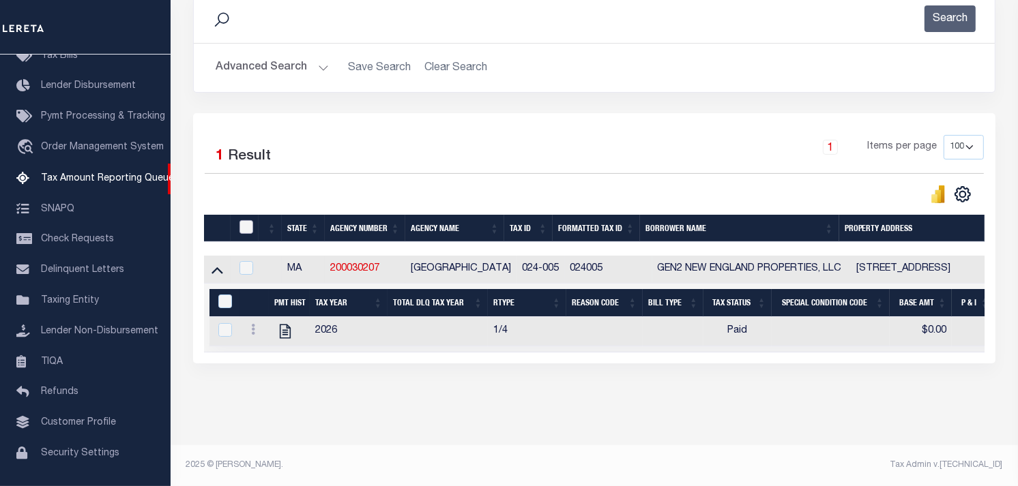
click at [248, 220] on input "checkbox" at bounding box center [246, 227] width 14 height 14
checkbox input "true"
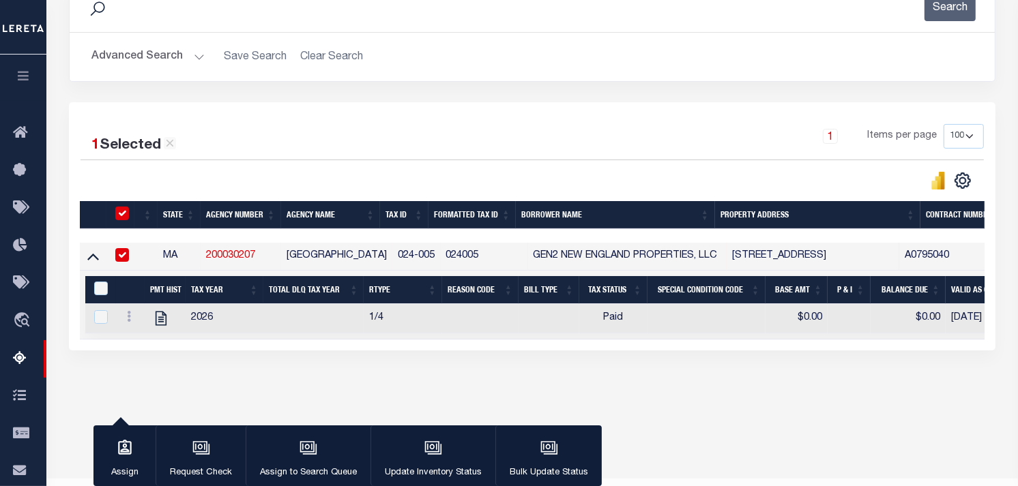
scroll to position [201, 0]
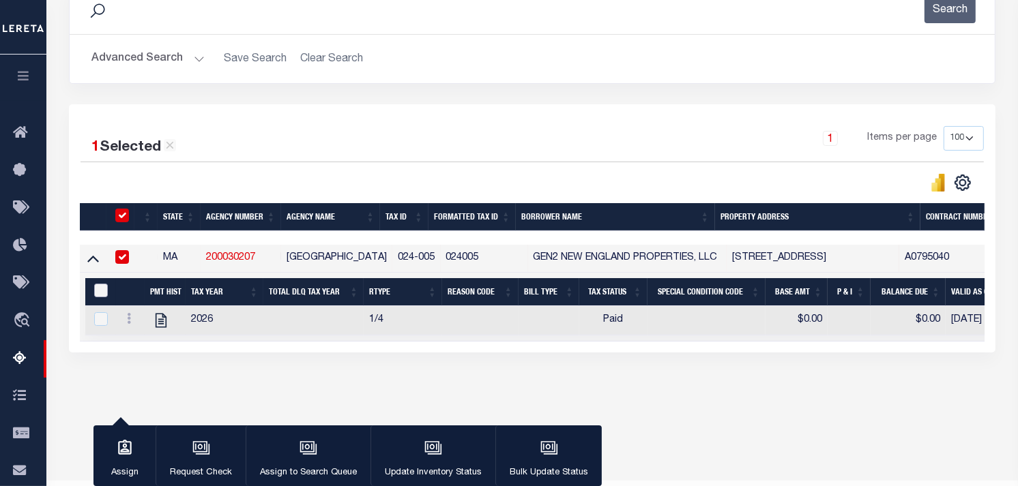
click at [100, 294] on input "&nbsp;" at bounding box center [101, 291] width 14 height 14
checkbox input "true"
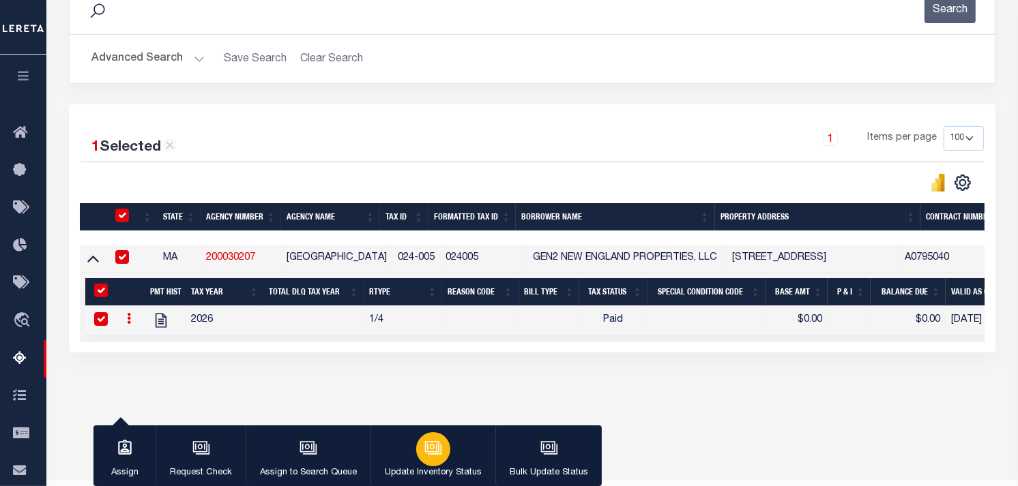
click at [434, 450] on icon "button" at bounding box center [432, 447] width 10 height 6
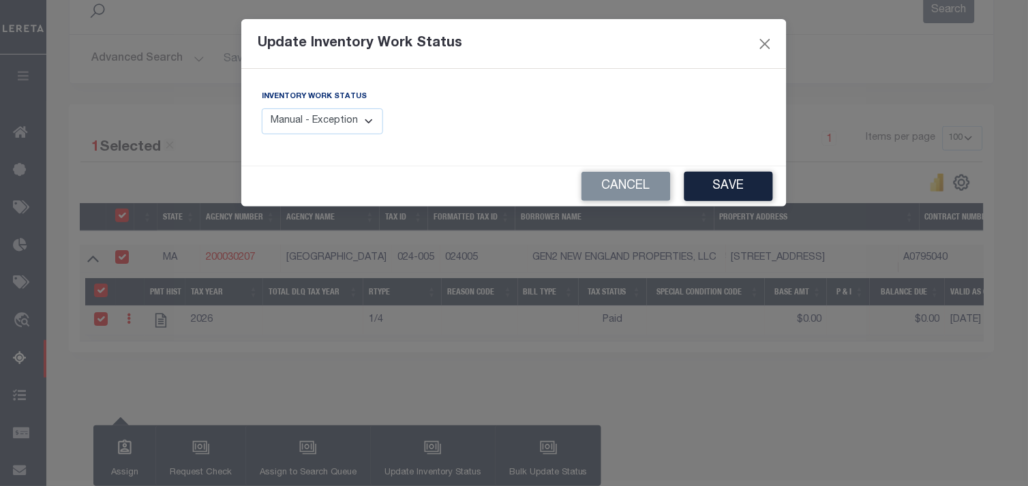
click at [346, 121] on select "Manual - Exception Pended - Awaiting Search Late Add Exception Completed" at bounding box center [322, 121] width 121 height 27
select select "4"
click at [262, 108] on select "Manual - Exception Pended - Awaiting Search Late Add Exception Completed" at bounding box center [322, 121] width 121 height 27
click at [755, 182] on button "Save" at bounding box center [729, 186] width 89 height 29
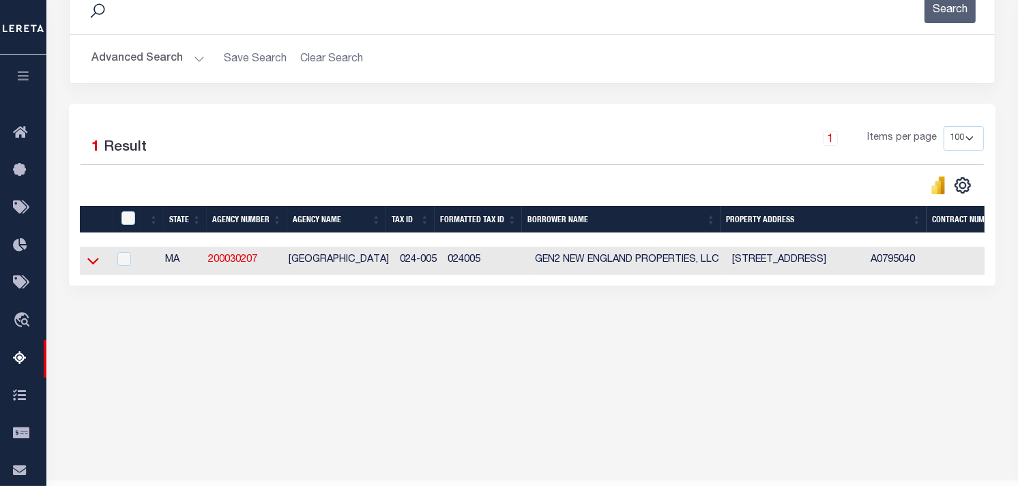
click at [95, 261] on icon at bounding box center [93, 261] width 12 height 14
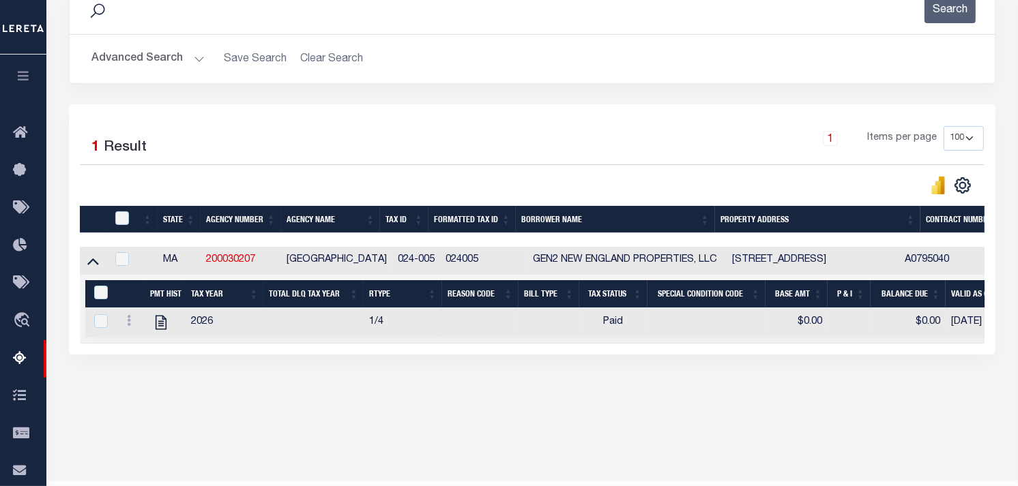
click at [147, 55] on button "Advanced Search" at bounding box center [147, 59] width 113 height 27
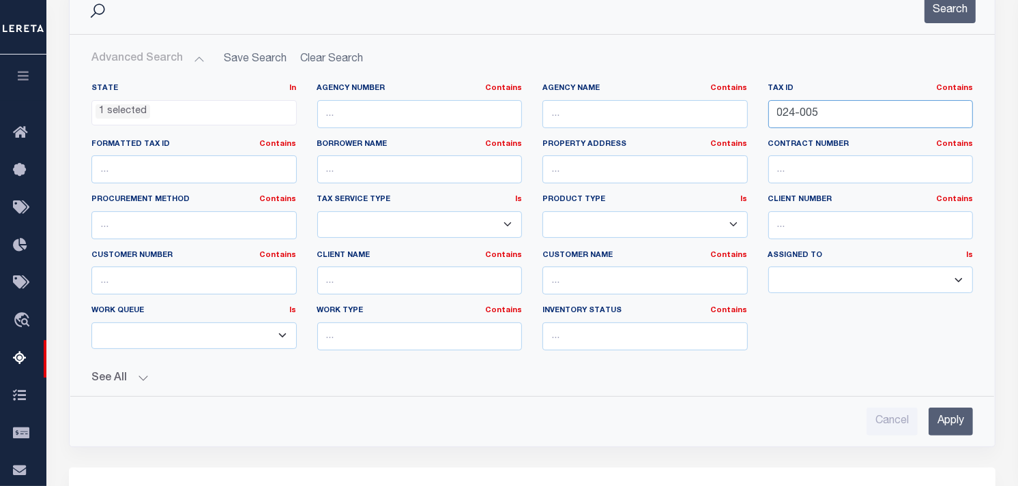
click at [837, 119] on input "024-005" at bounding box center [870, 114] width 205 height 28
type input "0"
paste input "036-002"
type input "036-002"
click at [962, 5] on button "Search" at bounding box center [949, 10] width 51 height 27
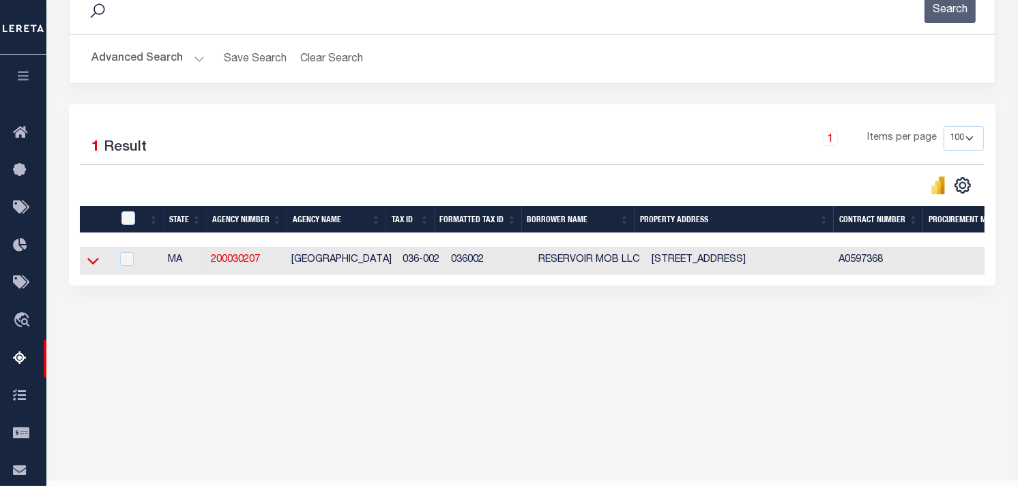
click at [91, 258] on icon at bounding box center [93, 261] width 12 height 14
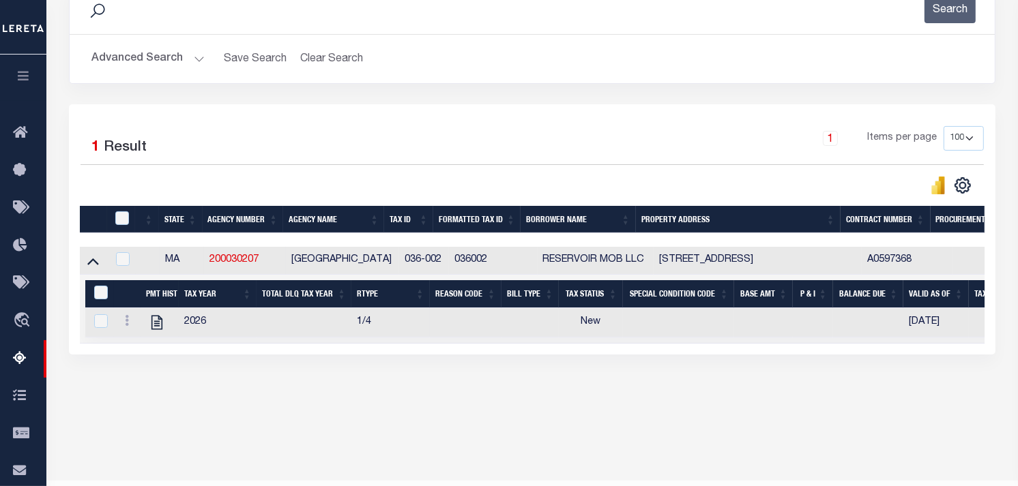
click at [135, 323] on td at bounding box center [127, 322] width 27 height 29
checkbox input "true"
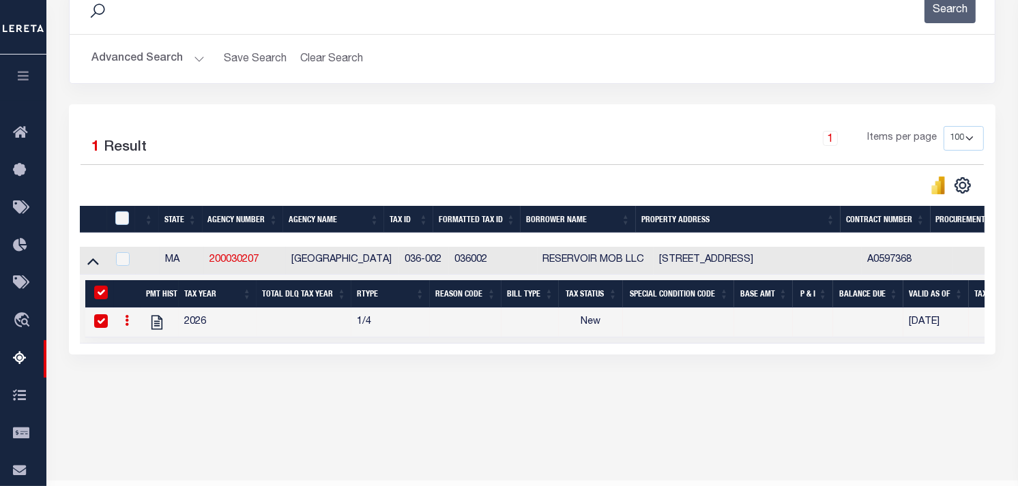
click at [130, 323] on link at bounding box center [126, 322] width 15 height 11
click at [136, 348] on img "" at bounding box center [143, 343] width 14 height 14
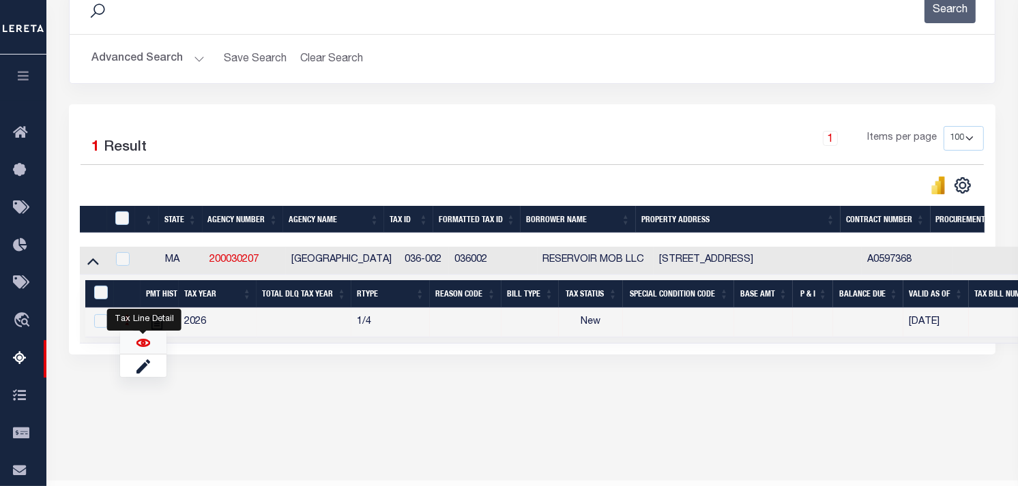
checkbox input "false"
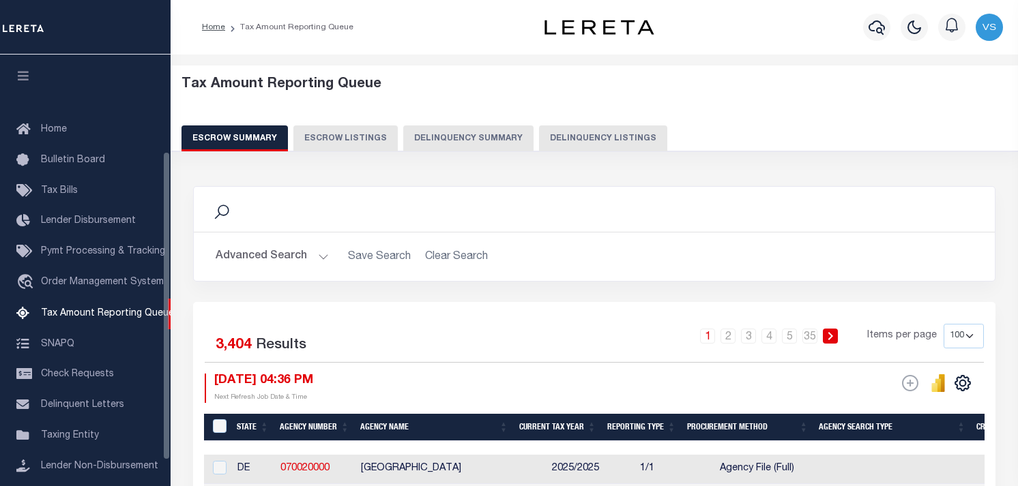
select select "100"
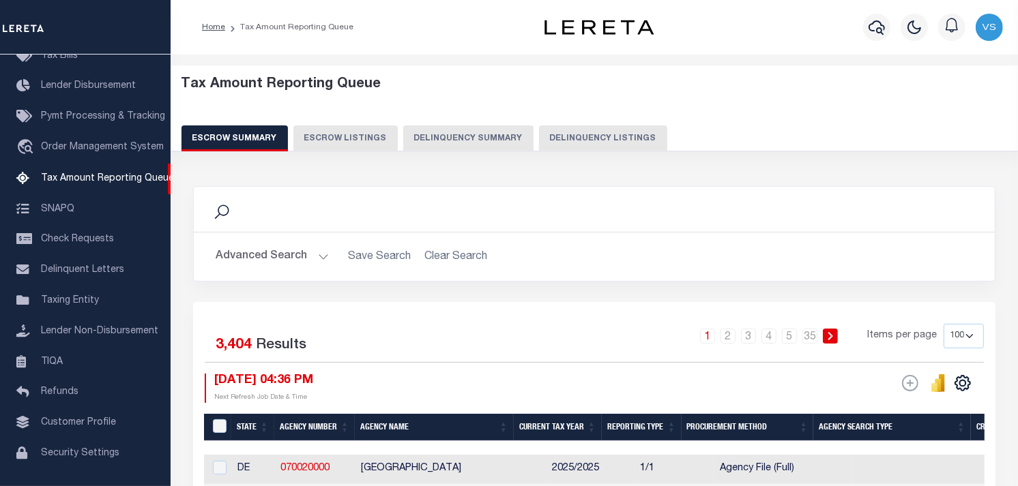
click at [619, 134] on button "Delinquency Listings" at bounding box center [603, 138] width 128 height 26
select select "MA"
select select "100"
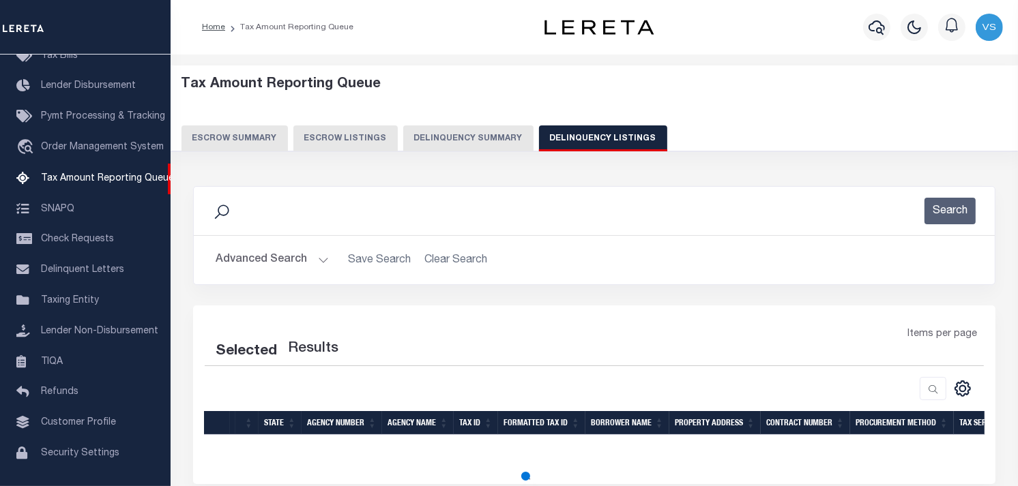
select select "100"
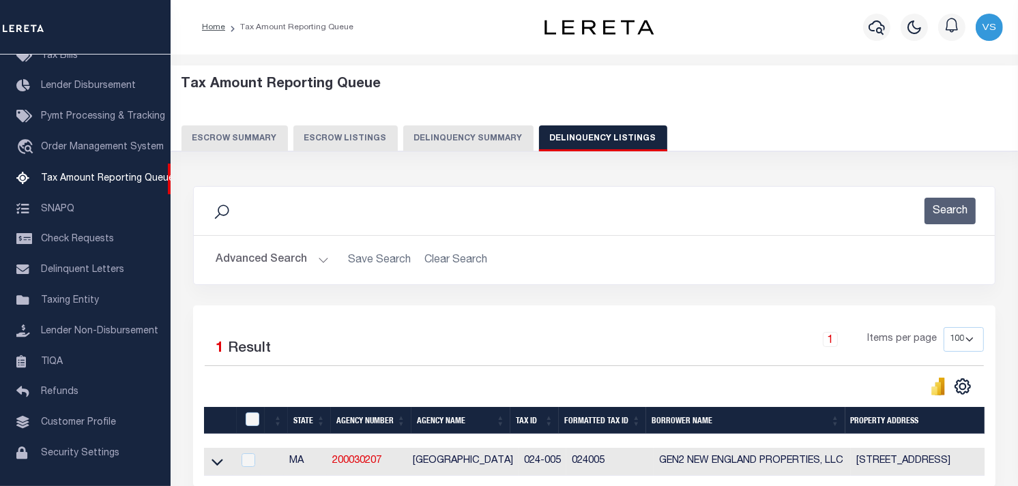
click at [240, 263] on button "Advanced Search" at bounding box center [272, 260] width 113 height 27
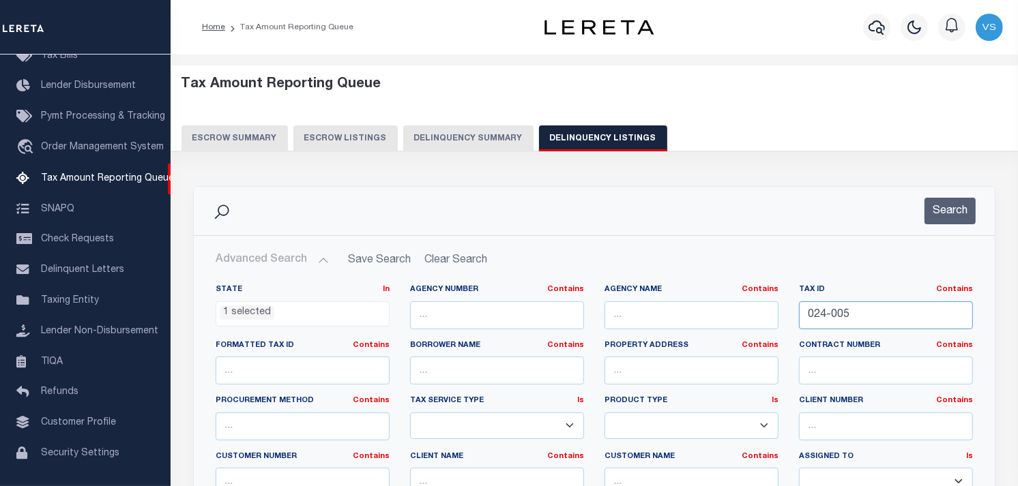
click at [844, 318] on input "024-005" at bounding box center [886, 315] width 174 height 28
paste input "036-002"
type input "036-002"
click at [962, 205] on button "Search" at bounding box center [949, 211] width 51 height 27
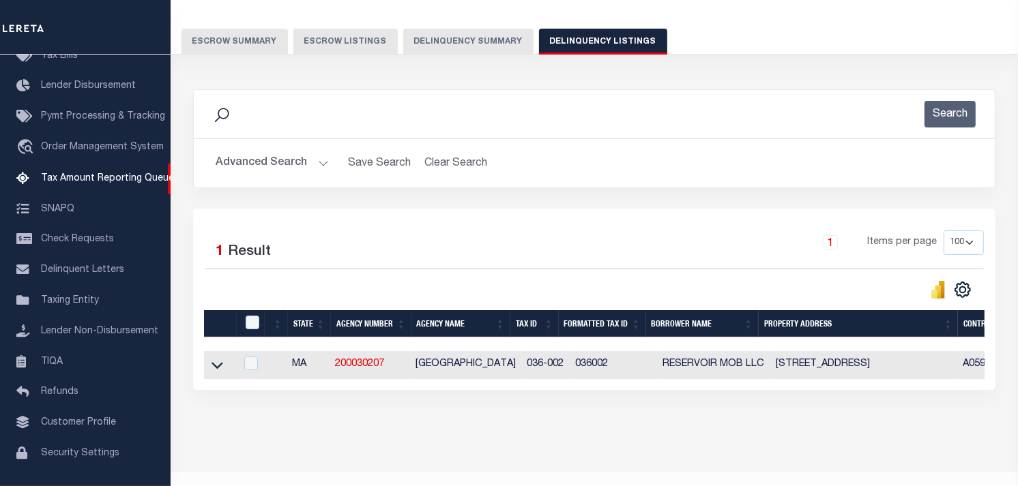
scroll to position [134, 0]
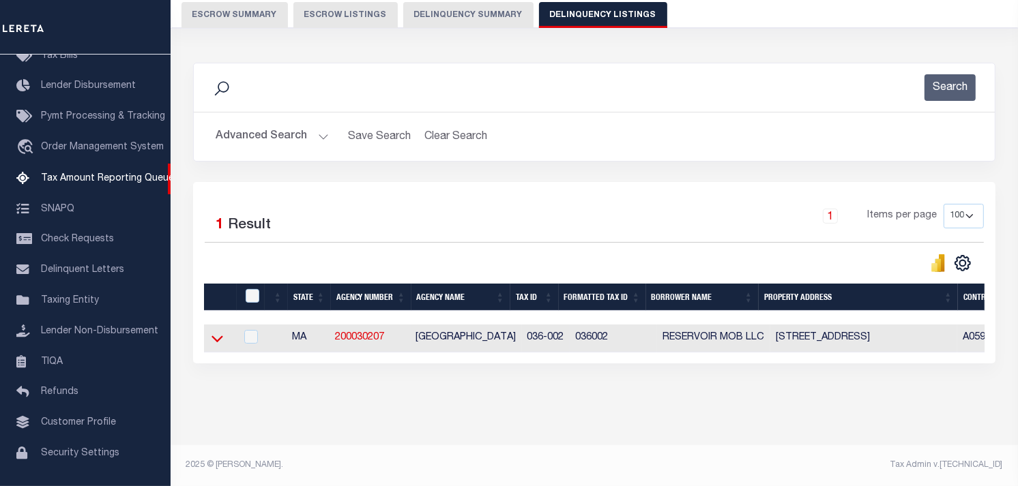
click at [217, 331] on icon at bounding box center [217, 338] width 12 height 14
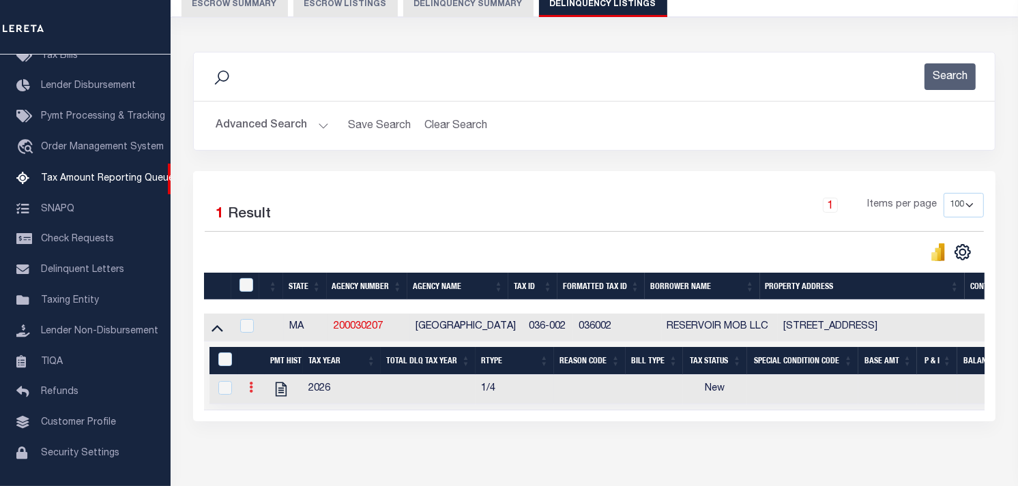
click at [248, 393] on link at bounding box center [250, 389] width 15 height 11
click at [263, 411] on img "" at bounding box center [268, 410] width 14 height 14
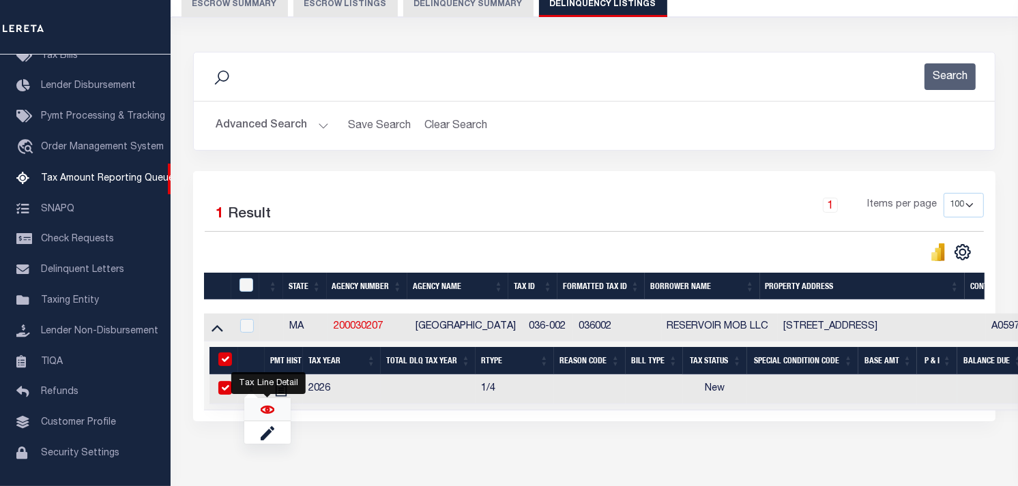
checkbox input "true"
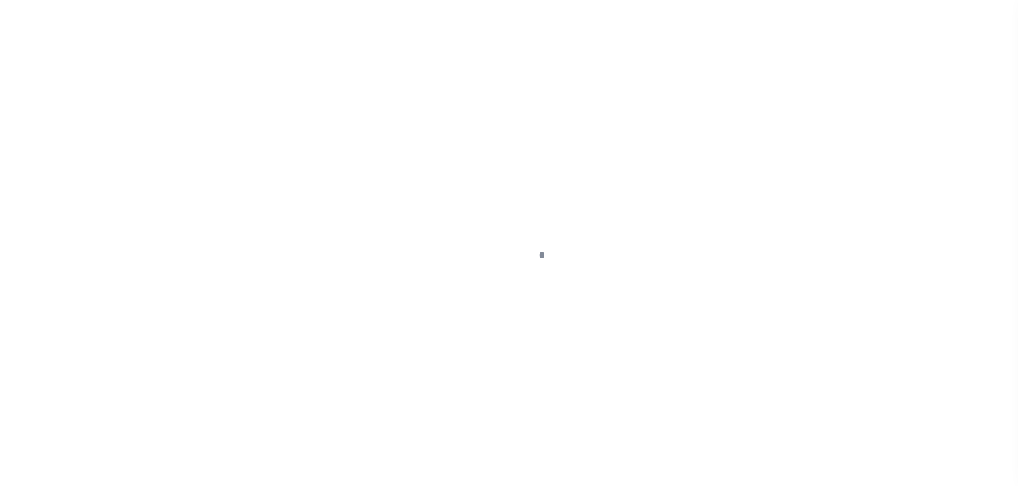
select select "NW2"
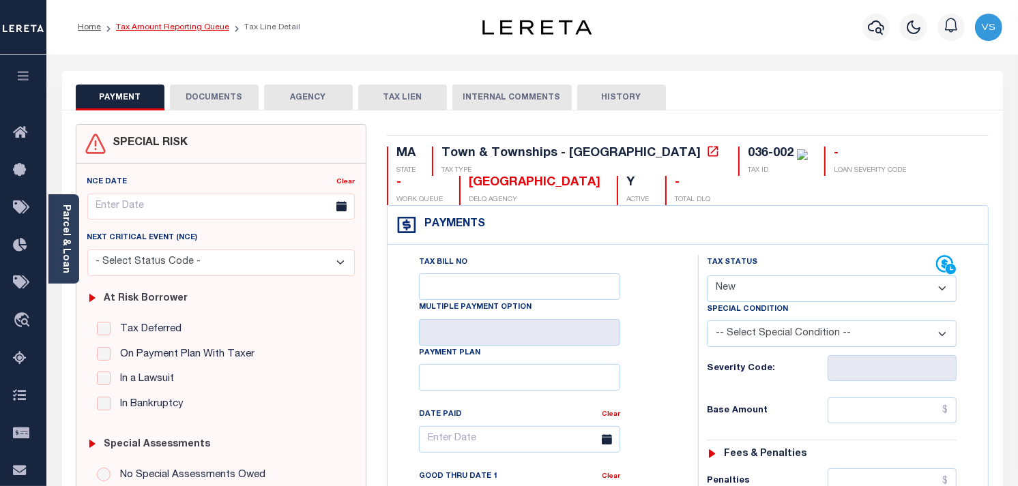
click at [162, 29] on link "Tax Amount Reporting Queue" at bounding box center [172, 27] width 113 height 8
click at [745, 293] on select "- Select Status Code - Open Due/Unpaid Paid Incomplete No Tax Due Internal Refu…" at bounding box center [832, 289] width 250 height 27
select select "DUE"
click at [707, 276] on select "- Select Status Code - Open Due/Unpaid Paid Incomplete No Tax Due Internal Refu…" at bounding box center [832, 289] width 250 height 27
type input "[DATE]"
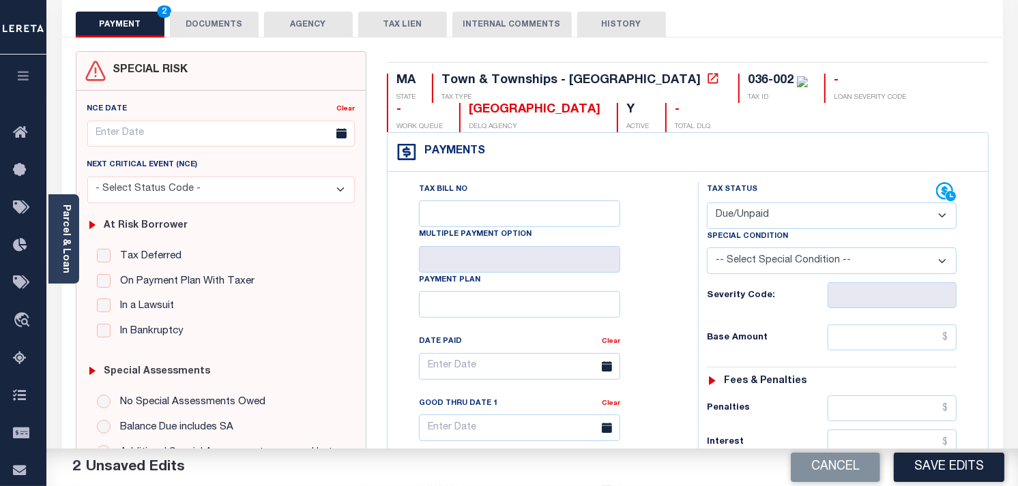
scroll to position [76, 0]
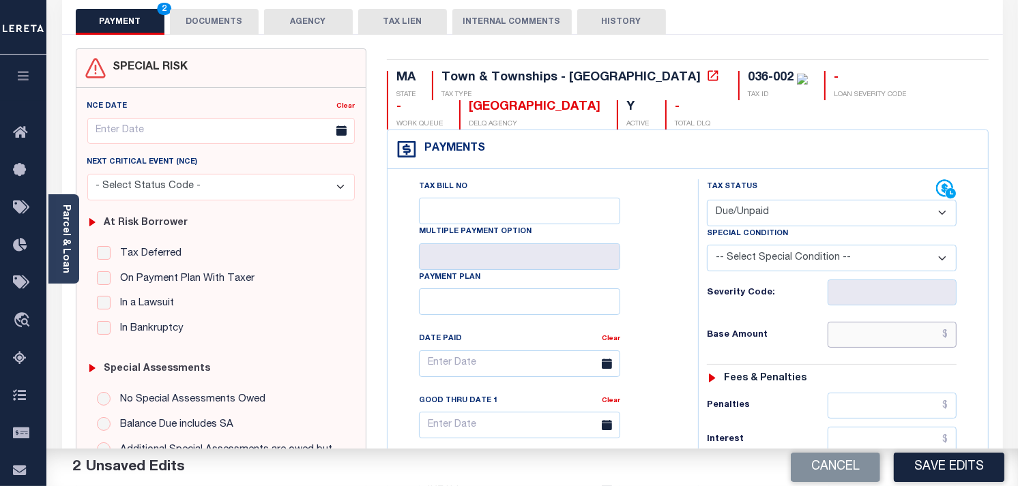
click at [936, 330] on input "text" at bounding box center [892, 335] width 130 height 26
paste input "18,186.35"
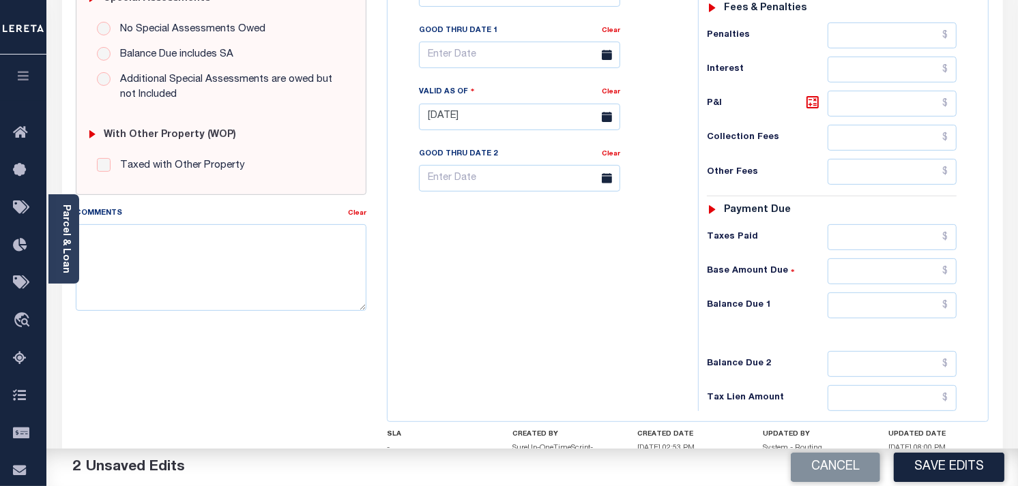
scroll to position [454, 0]
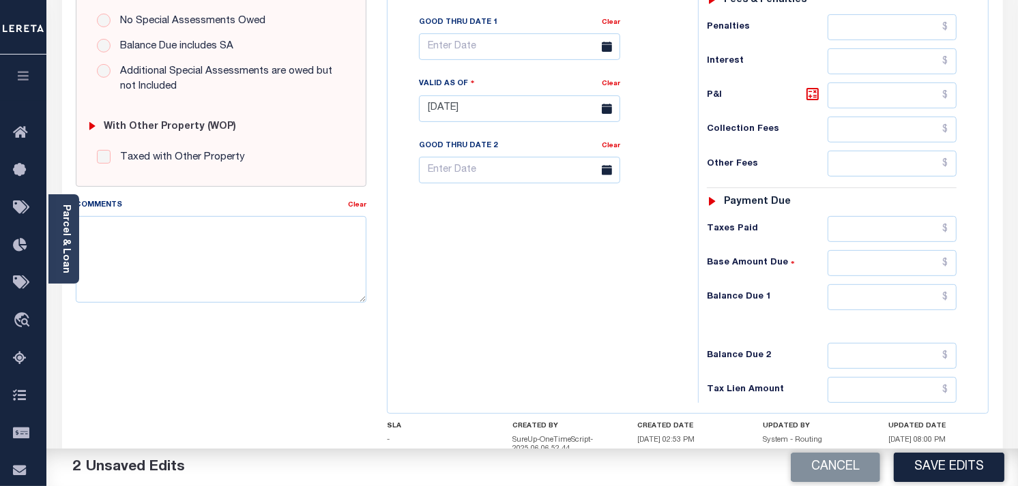
type input "$18,186.35"
click at [938, 264] on input "text" at bounding box center [892, 263] width 130 height 26
paste input "18,186.35"
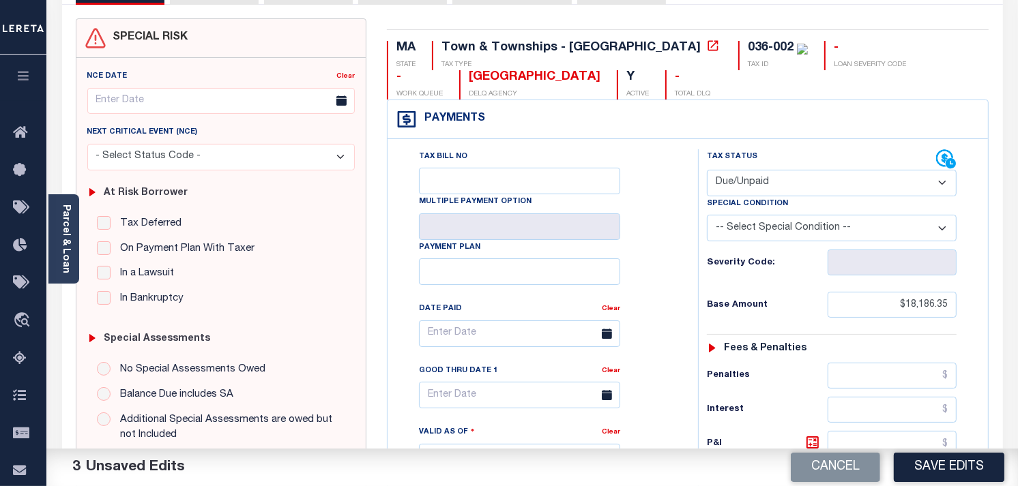
scroll to position [76, 0]
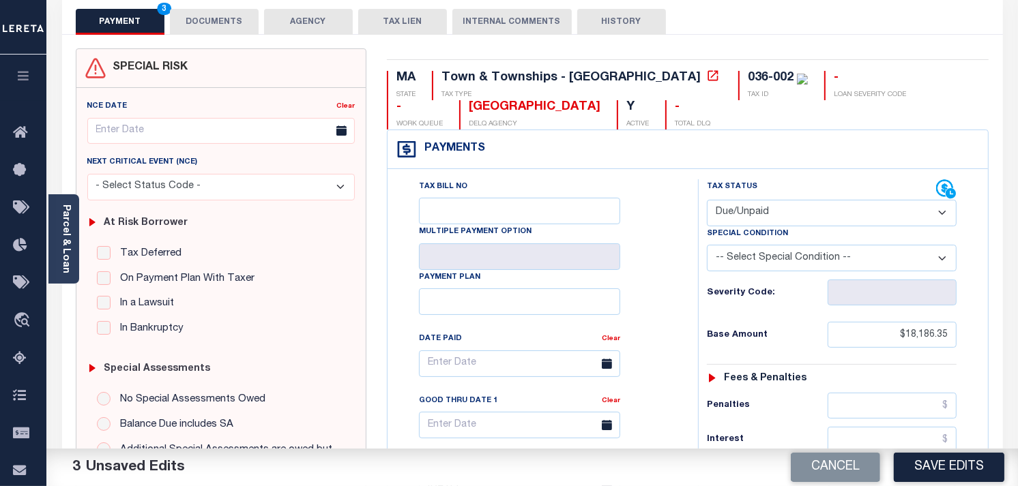
type input "$18,186.35"
click at [216, 18] on button "DOCUMENTS" at bounding box center [214, 22] width 89 height 26
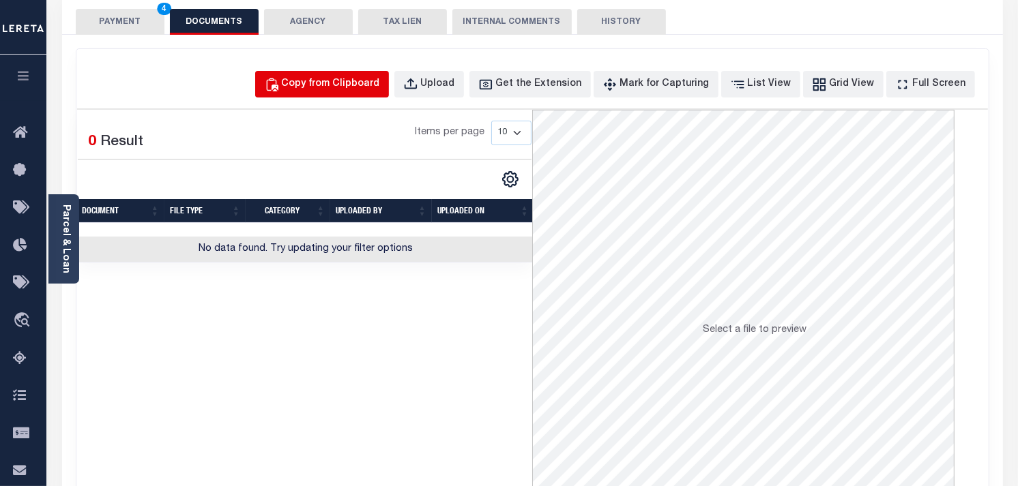
click at [316, 85] on div "Copy from Clipboard" at bounding box center [331, 84] width 98 height 15
select select "POP"
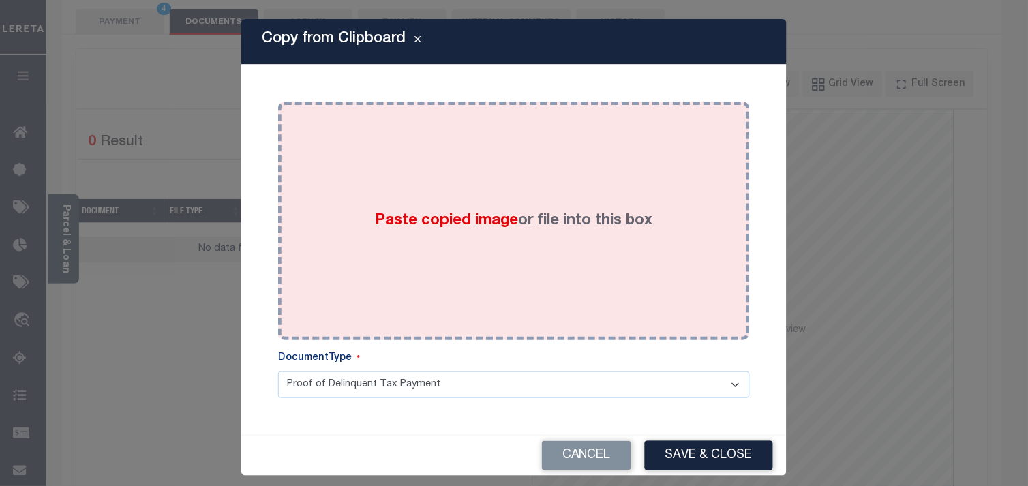
click at [475, 203] on div "Paste copied image or file into this box" at bounding box center [513, 221] width 451 height 218
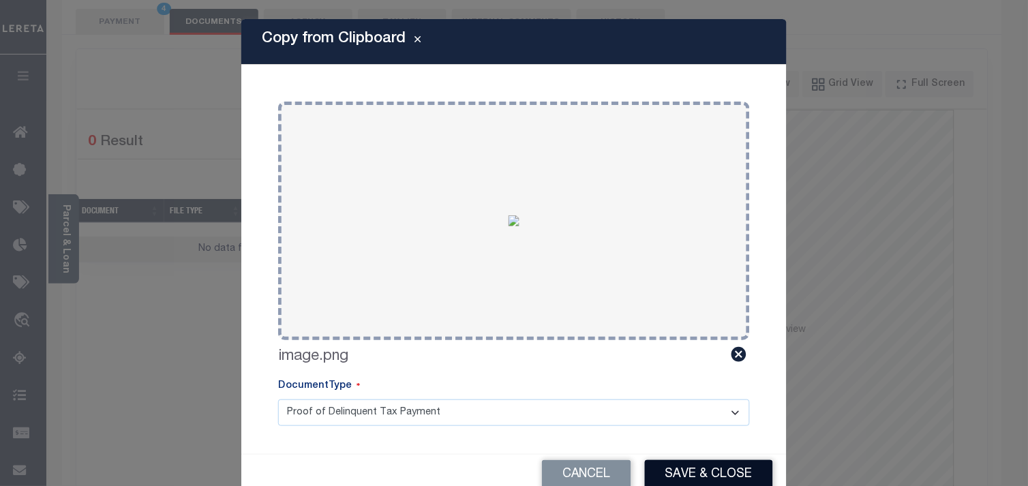
click at [678, 468] on button "Save & Close" at bounding box center [709, 474] width 128 height 29
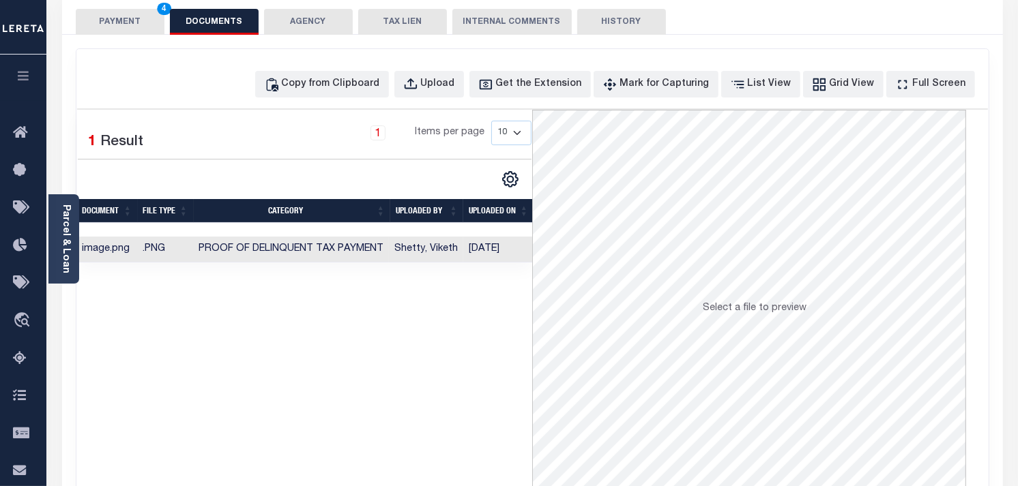
click at [126, 22] on button "PAYMENT 4" at bounding box center [120, 22] width 89 height 26
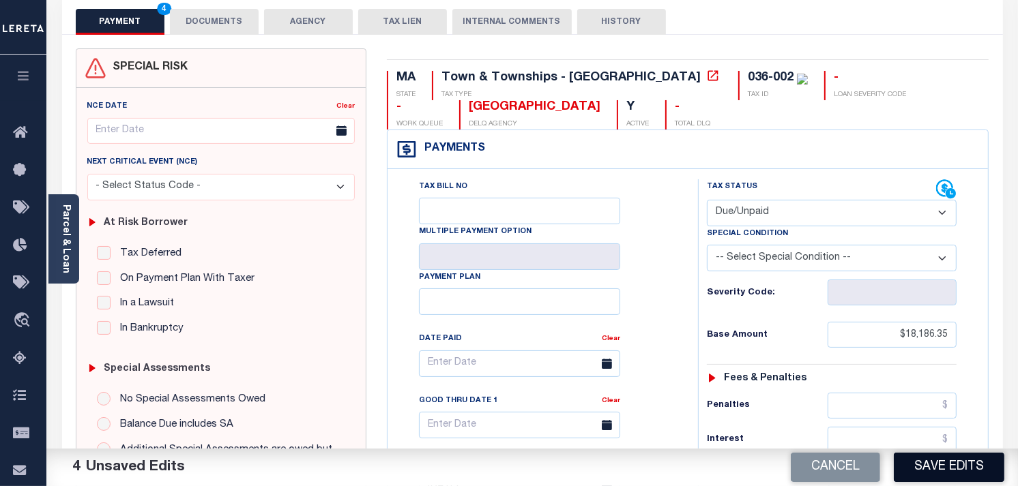
click at [929, 462] on button "Save Edits" at bounding box center [948, 467] width 110 height 29
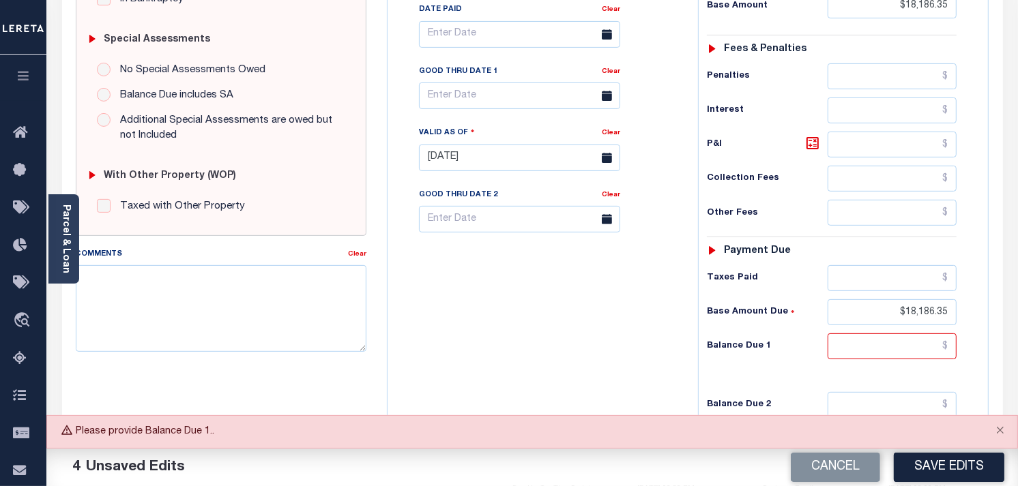
scroll to position [454, 0]
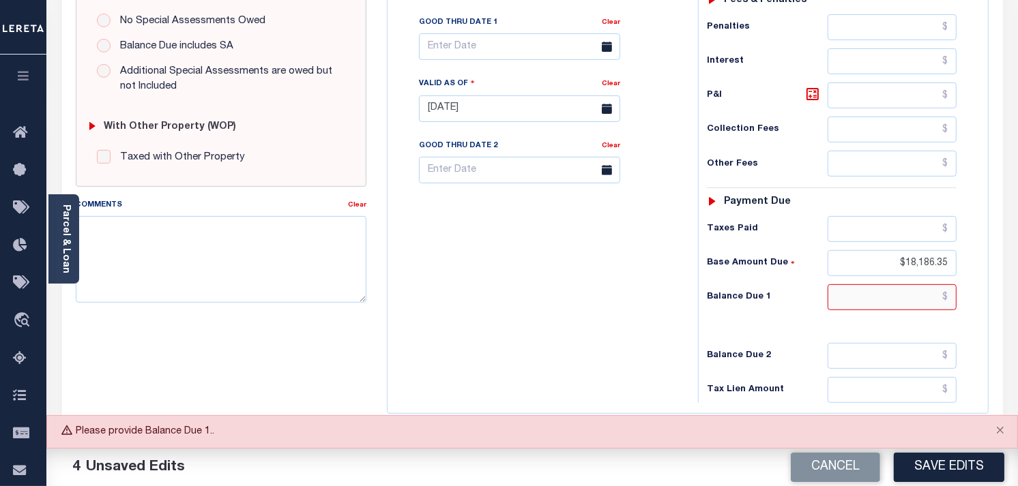
click at [930, 298] on input "text" at bounding box center [892, 297] width 130 height 26
click at [943, 267] on input "$18,186.35" at bounding box center [892, 263] width 130 height 26
type input "$"
click at [951, 291] on input "text" at bounding box center [892, 297] width 130 height 26
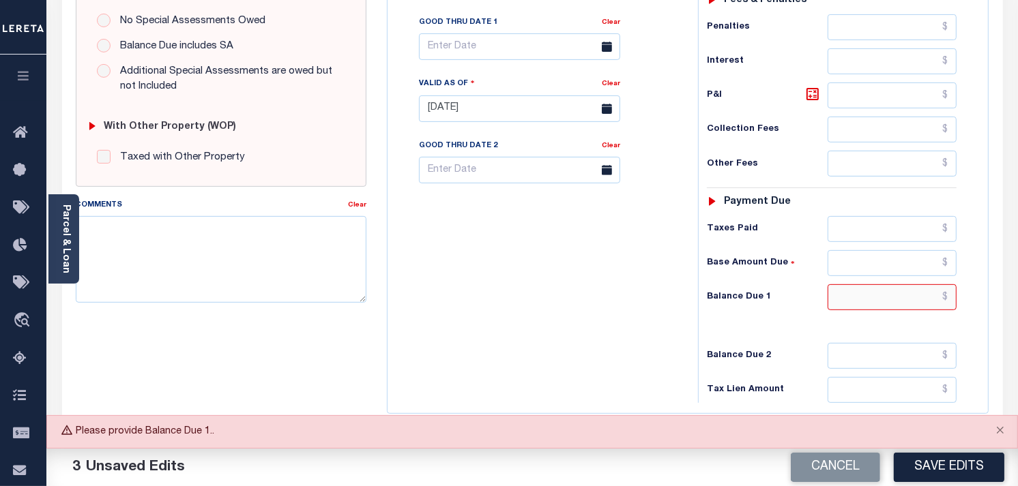
paste input "1"
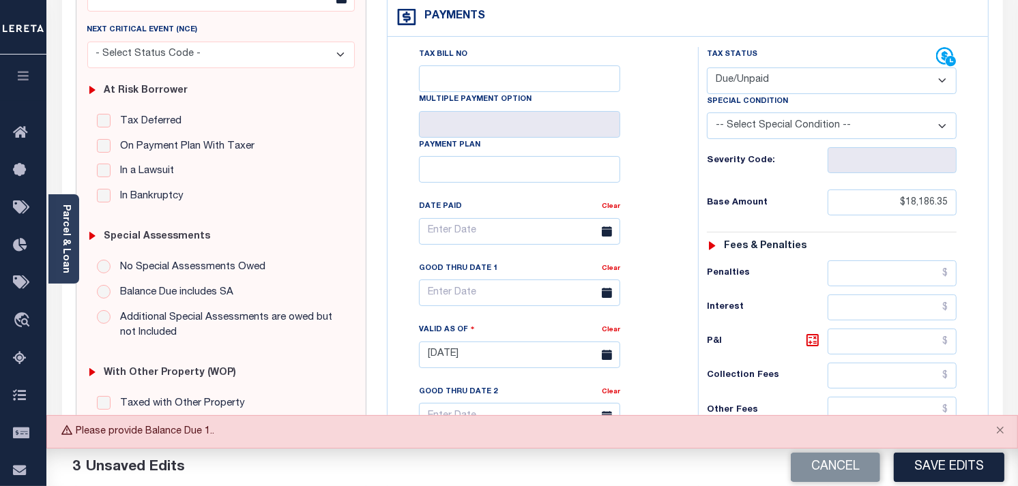
scroll to position [530, 0]
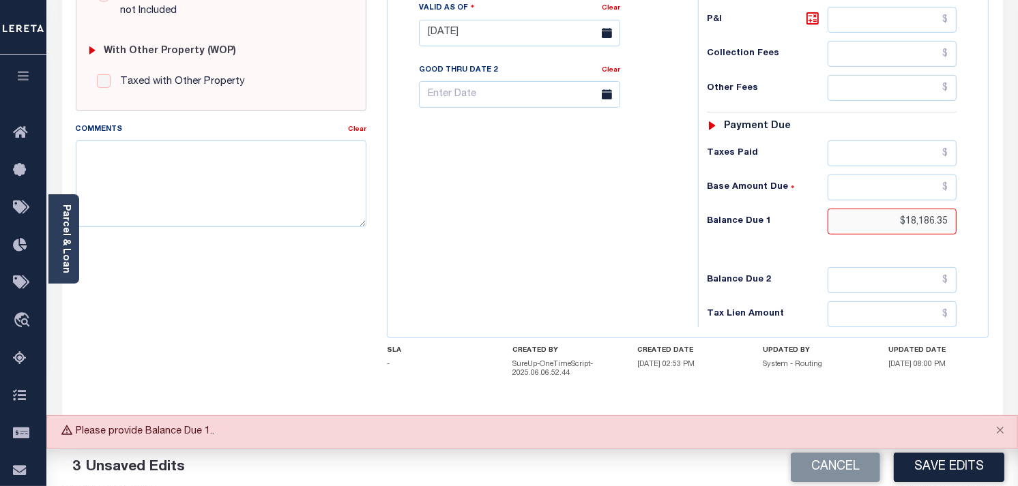
type input "$18,186.35"
click at [945, 462] on button "Save Edits" at bounding box center [948, 467] width 110 height 29
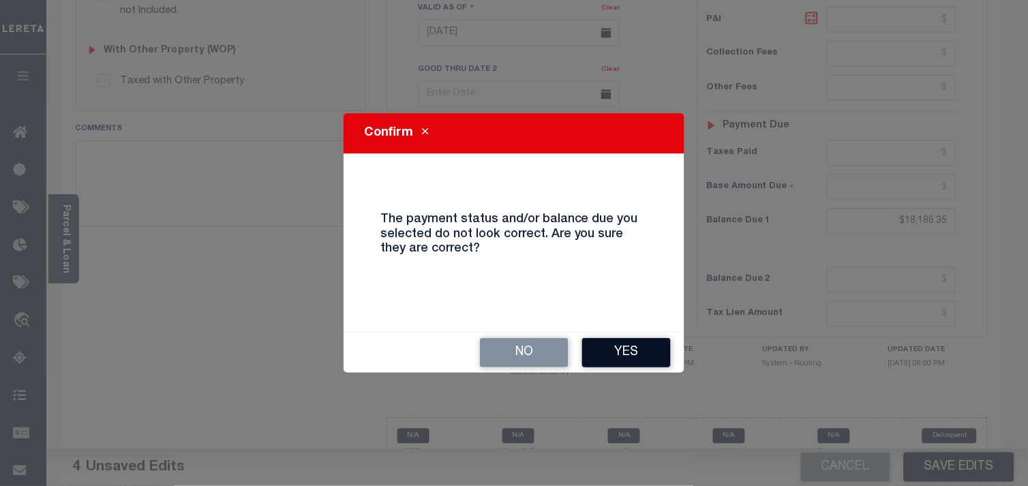
click at [643, 352] on button "Yes" at bounding box center [626, 352] width 89 height 29
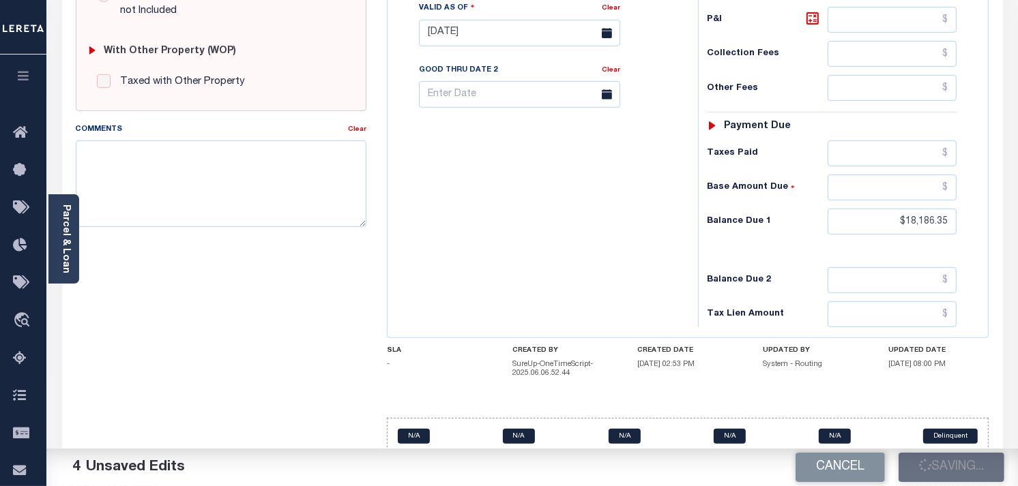
checkbox input "false"
type input "$18,186.35"
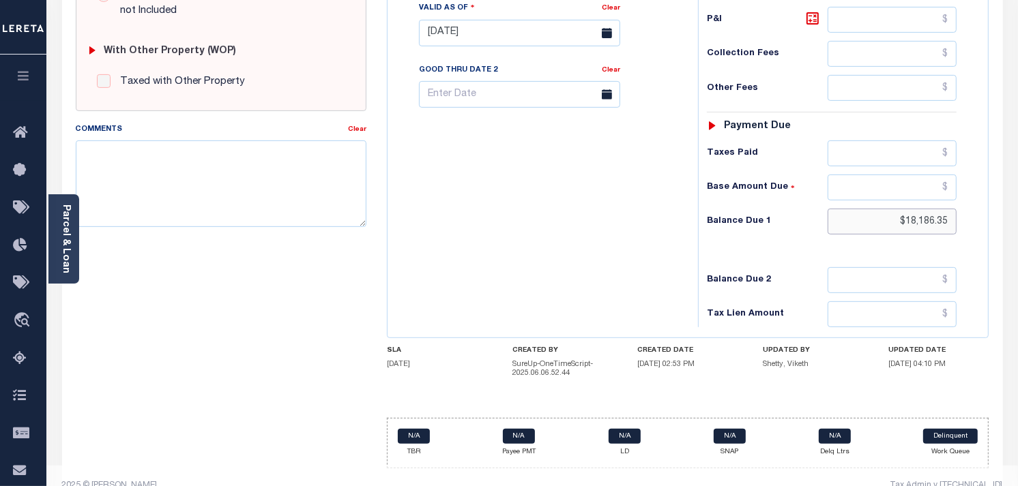
click at [889, 223] on input "$18,186.35" at bounding box center [892, 222] width 130 height 26
click at [904, 221] on input "$18,186.35" at bounding box center [892, 222] width 130 height 26
type input "$"
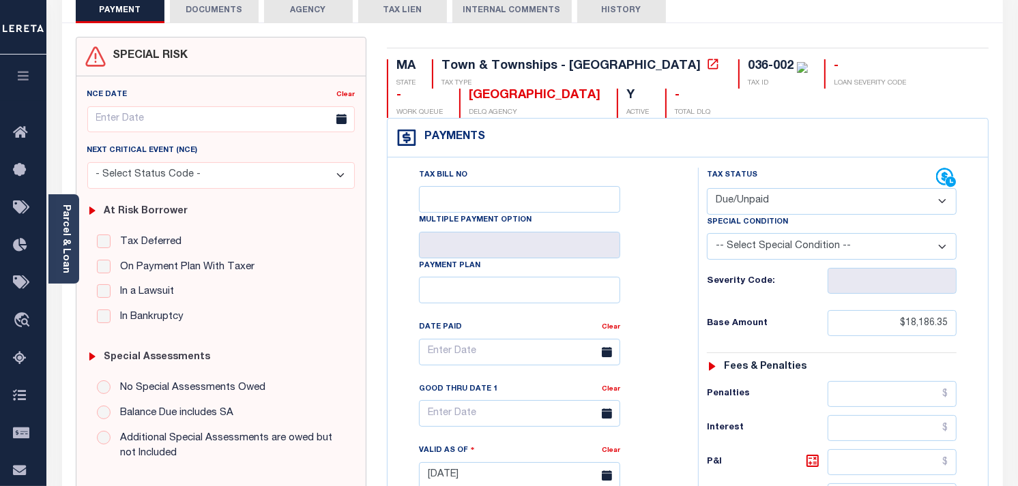
scroll to position [0, 0]
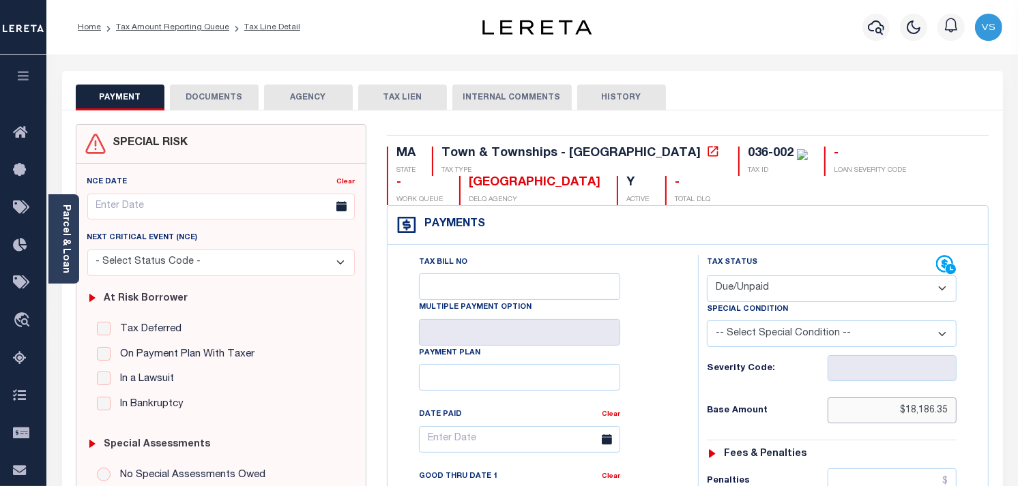
click at [918, 410] on input "$18,186.35" at bounding box center [892, 411] width 130 height 26
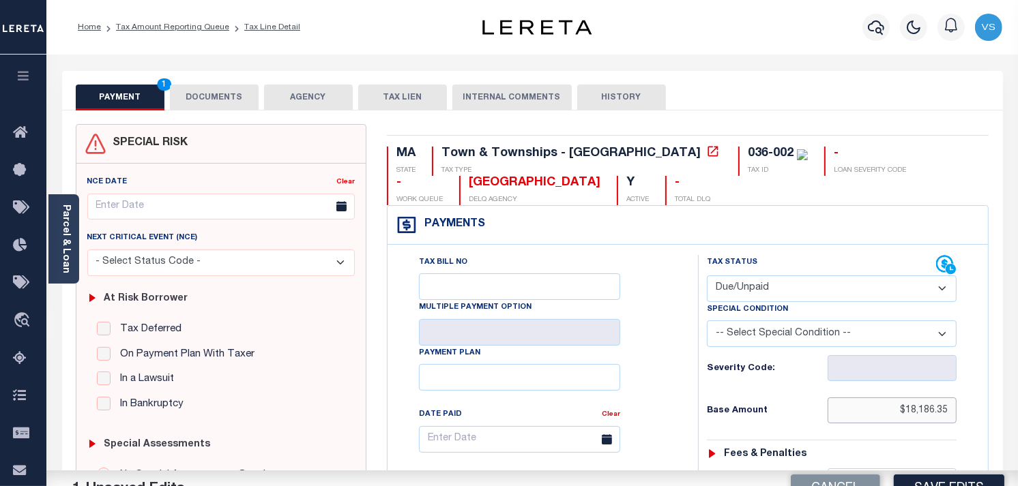
click at [919, 404] on input "$18,186.35" at bounding box center [892, 411] width 130 height 26
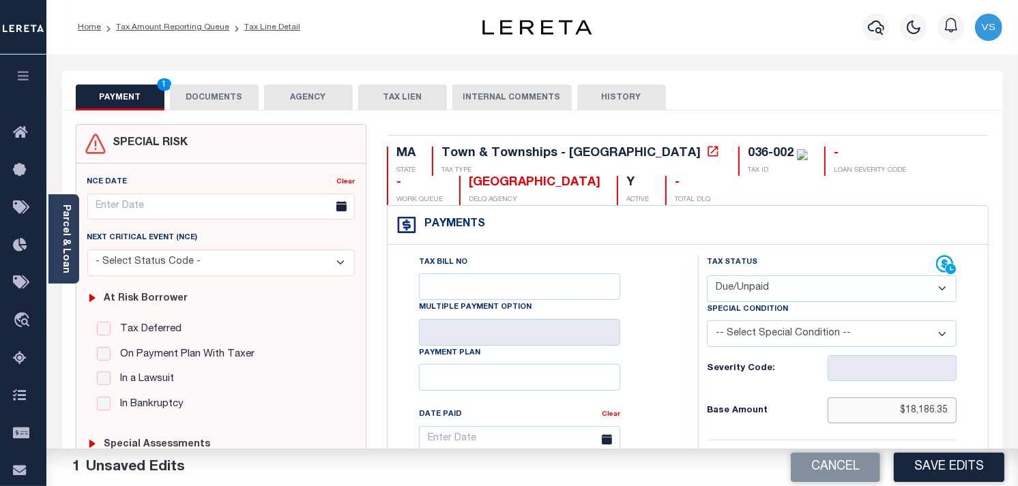
type input "$"
click at [919, 404] on input "text" at bounding box center [892, 411] width 130 height 26
type input "$0.00"
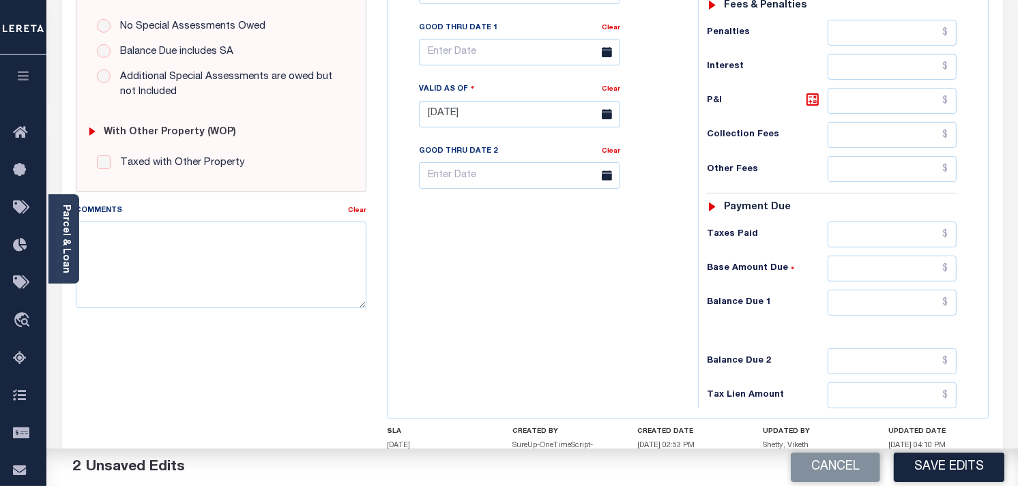
scroll to position [530, 0]
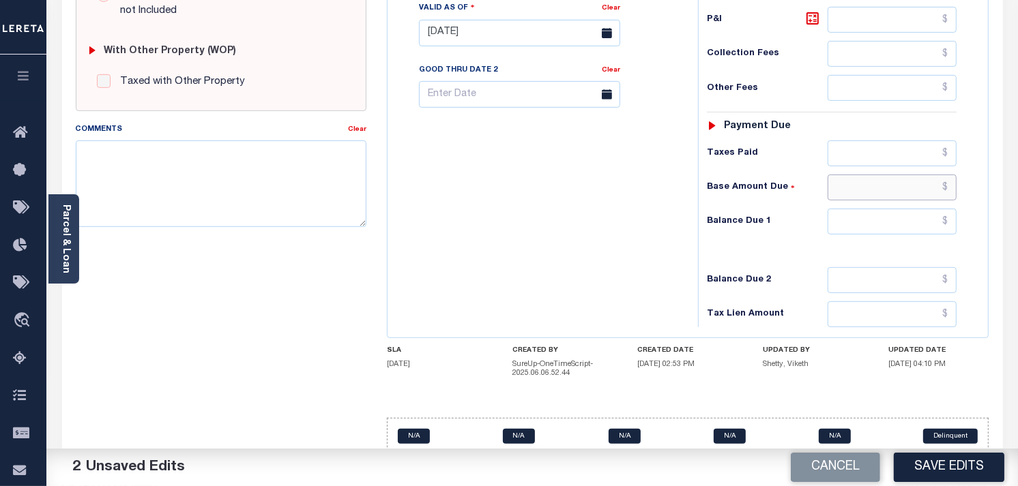
click at [910, 188] on input "text" at bounding box center [892, 188] width 130 height 26
click at [944, 225] on input "text" at bounding box center [892, 222] width 130 height 26
type input "$0.00"
click at [930, 460] on button "Save Edits" at bounding box center [948, 467] width 110 height 29
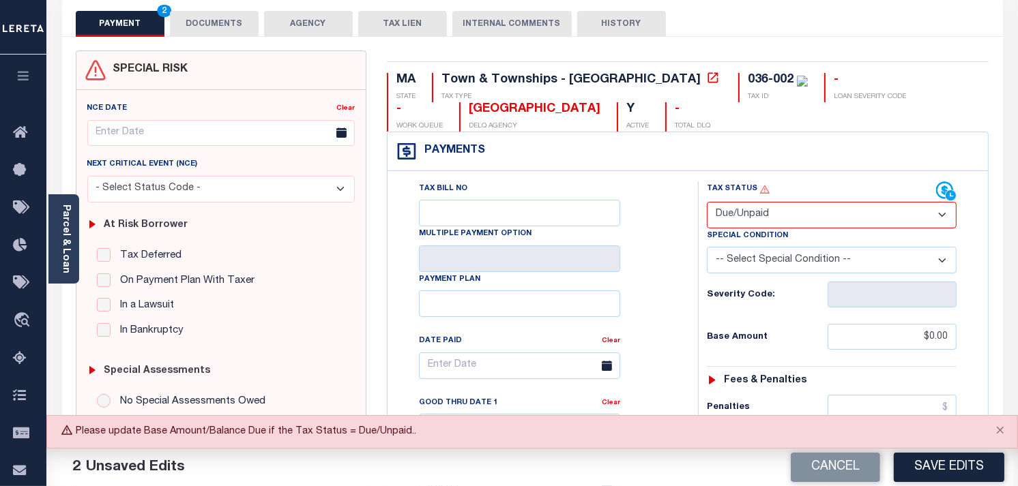
scroll to position [0, 0]
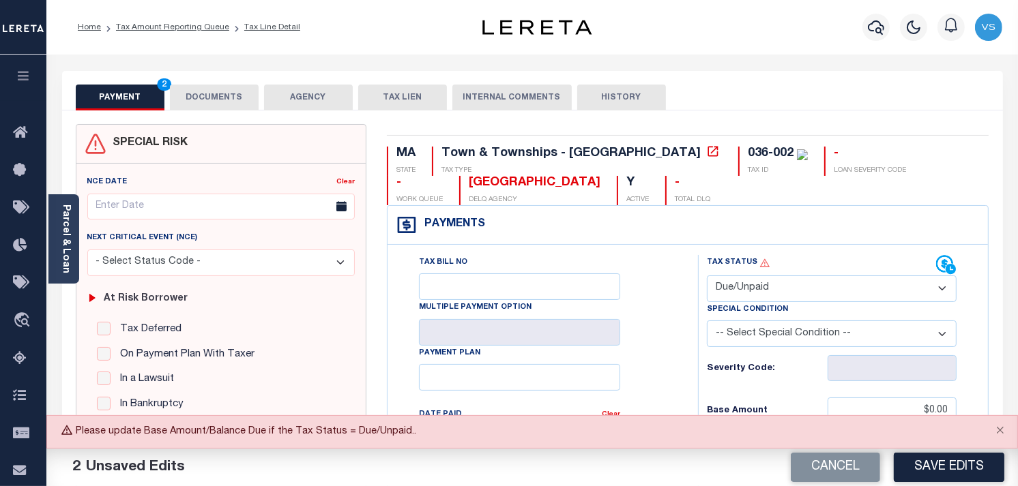
click at [800, 282] on select "- Select Status Code - Open Due/Unpaid Paid Incomplete No Tax Due Internal Refu…" at bounding box center [832, 289] width 250 height 27
select select "PYD"
click at [707, 276] on select "- Select Status Code - Open Due/Unpaid Paid Incomplete No Tax Due Internal Refu…" at bounding box center [832, 289] width 250 height 27
click at [944, 465] on button "Save Edits" at bounding box center [948, 467] width 110 height 29
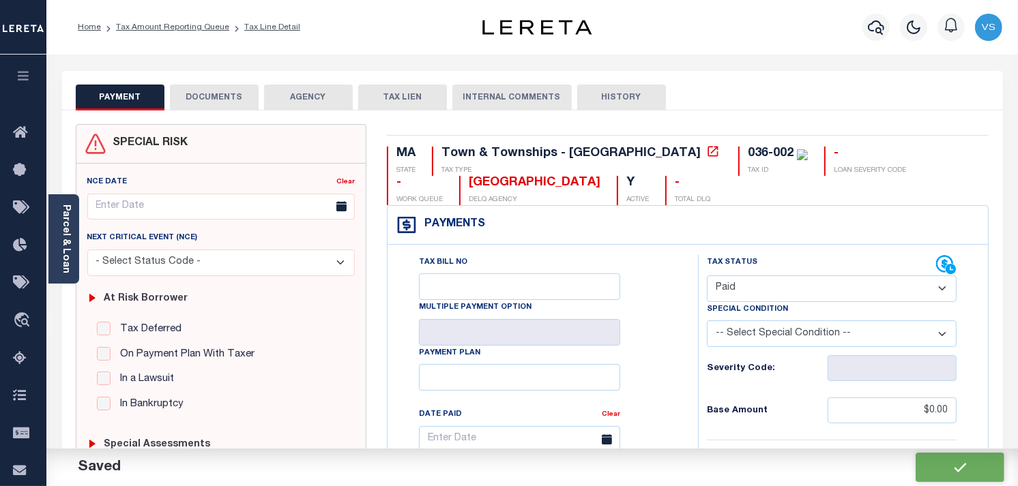
checkbox input "false"
type input "$0"
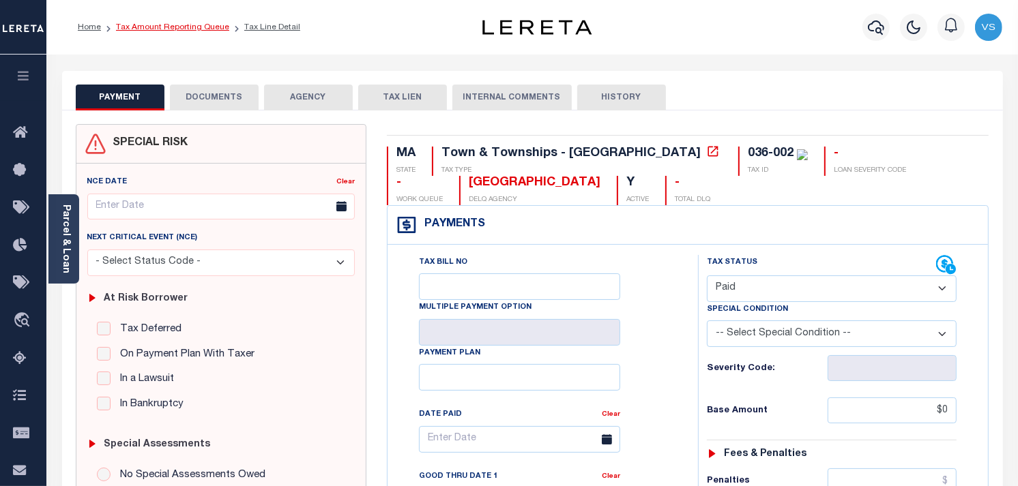
click at [134, 29] on link "Tax Amount Reporting Queue" at bounding box center [172, 27] width 113 height 8
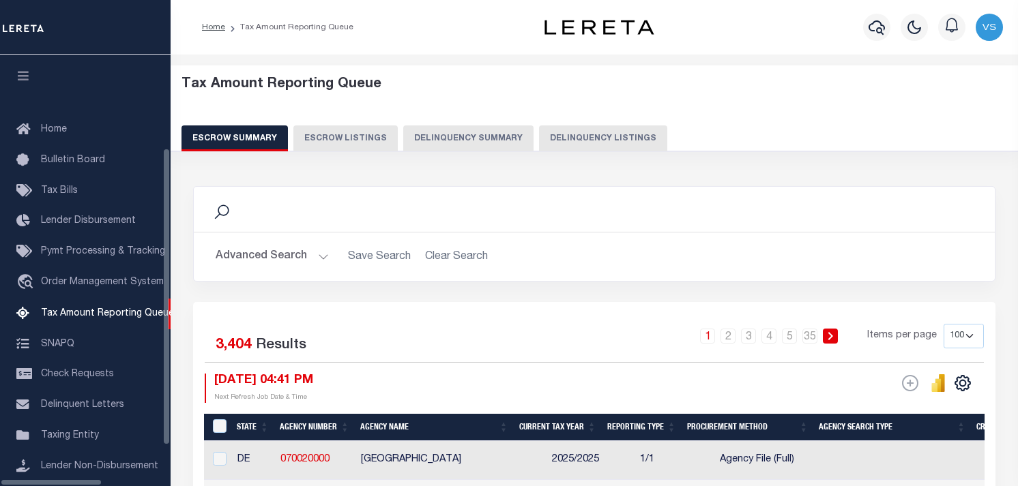
click at [541, 142] on button "Delinquency Listings" at bounding box center [603, 138] width 128 height 26
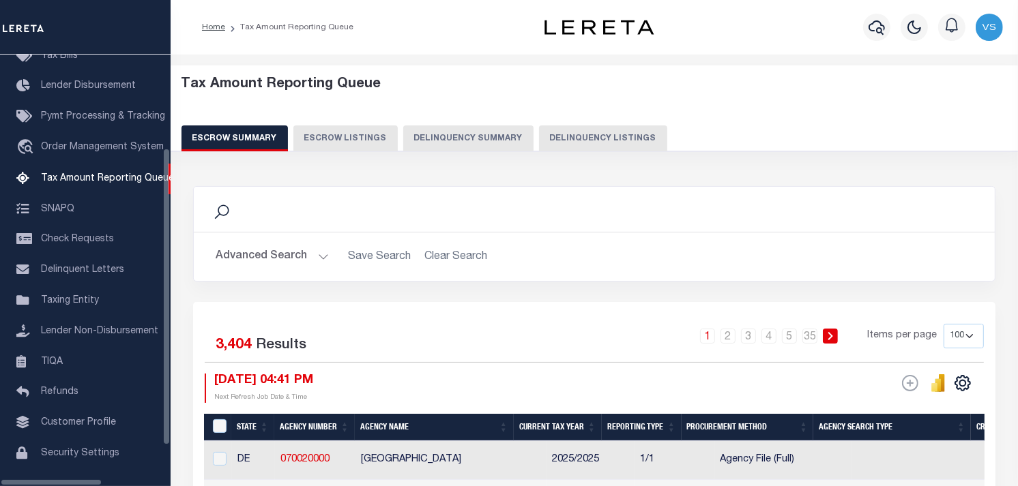
select select "MA"
select select "100"
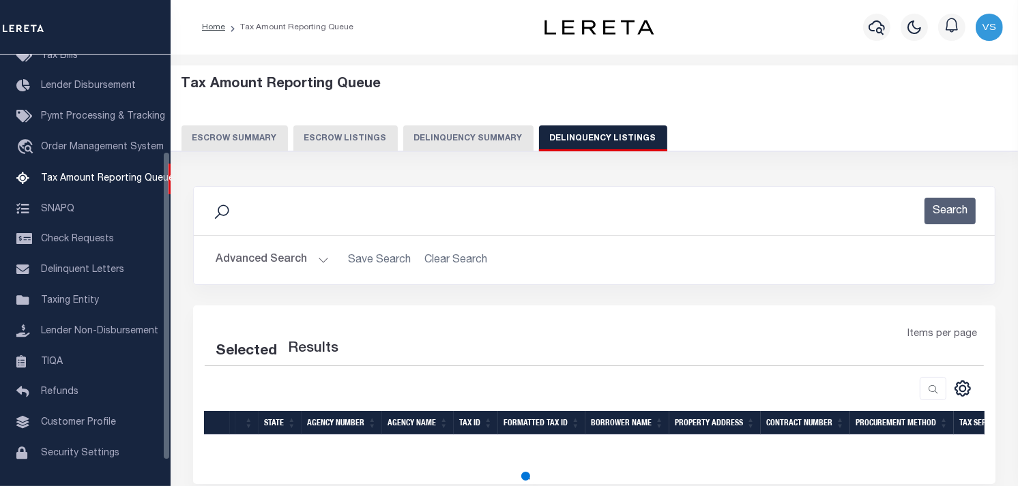
scroll to position [135, 0]
select select "100"
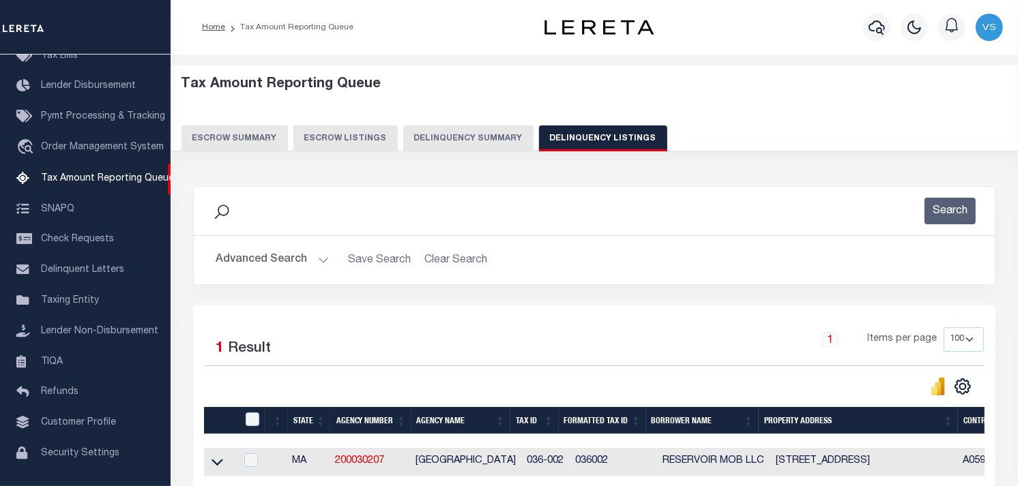
click at [292, 260] on button "Advanced Search" at bounding box center [272, 260] width 113 height 27
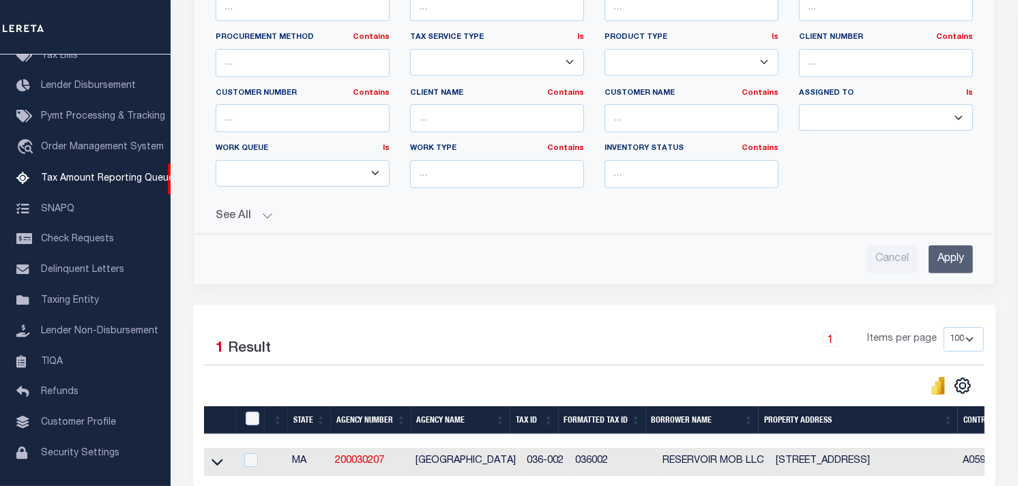
scroll to position [379, 0]
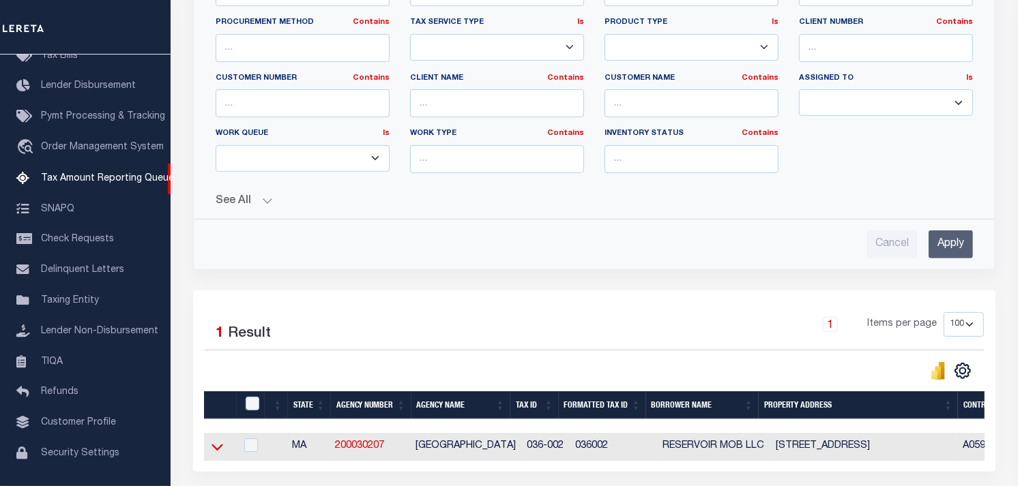
click at [213, 449] on icon at bounding box center [217, 447] width 12 height 14
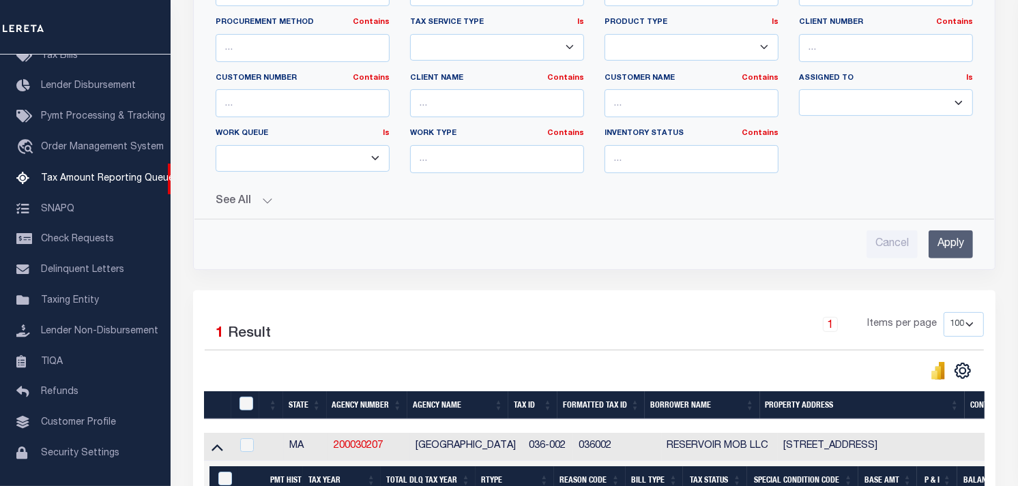
scroll to position [499, 0]
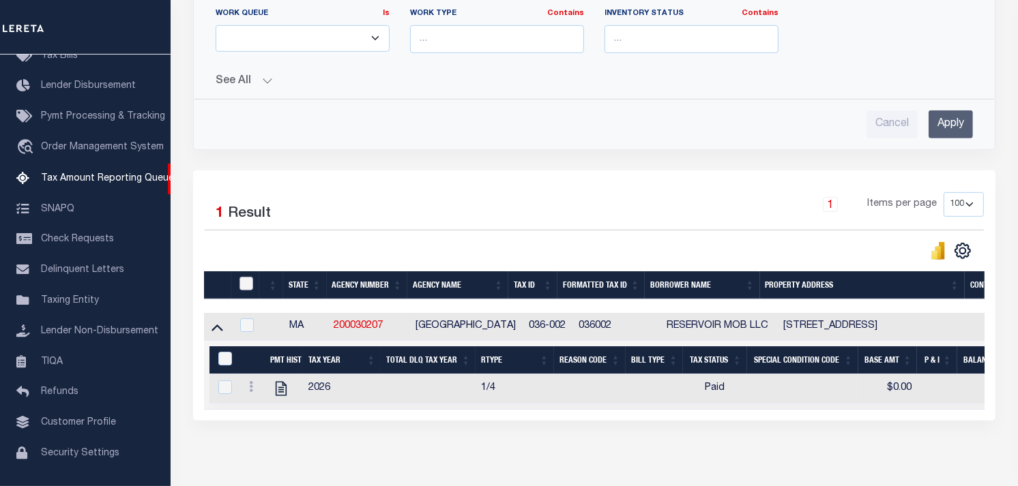
click at [244, 284] on input "checkbox" at bounding box center [246, 284] width 14 height 14
checkbox input "true"
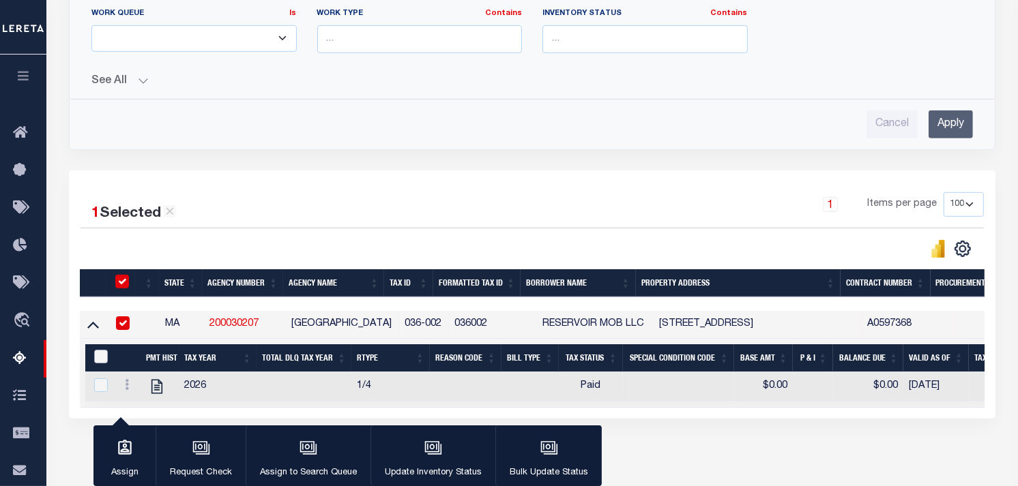
click at [99, 362] on input "&nbsp;" at bounding box center [101, 357] width 14 height 14
checkbox input "true"
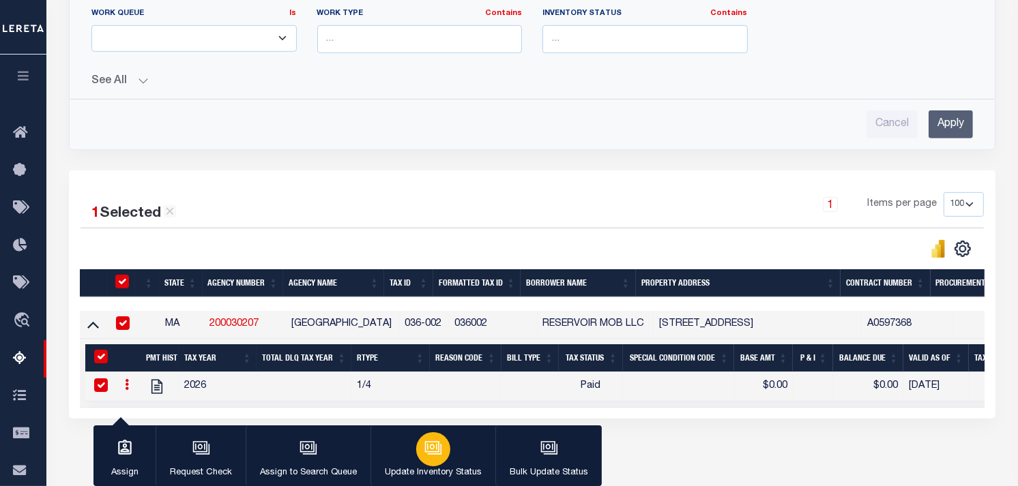
click at [433, 447] on icon "button" at bounding box center [433, 448] width 18 height 18
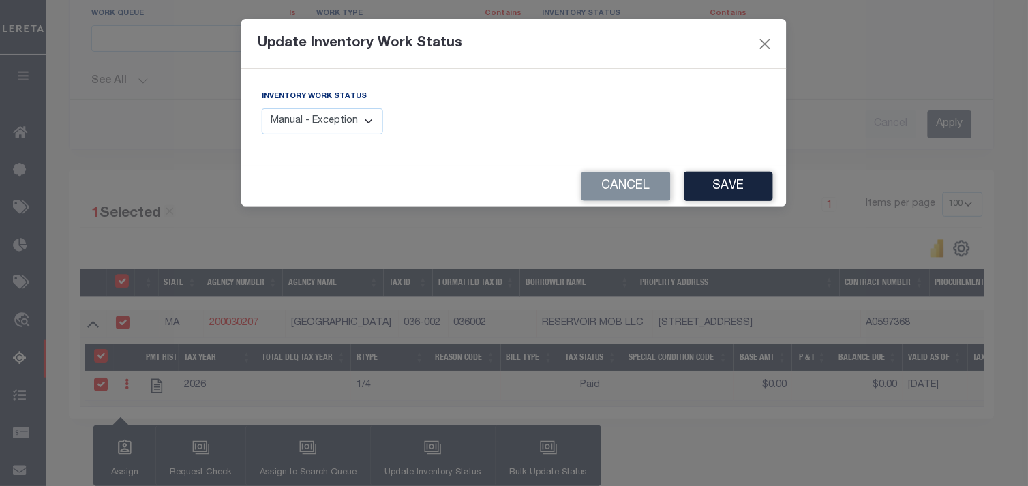
click at [328, 117] on select "Manual - Exception Pended - Awaiting Search Late Add Exception Completed" at bounding box center [322, 121] width 121 height 27
select select "4"
click at [262, 108] on select "Manual - Exception Pended - Awaiting Search Late Add Exception Completed" at bounding box center [322, 121] width 121 height 27
click at [752, 183] on button "Save" at bounding box center [729, 186] width 89 height 29
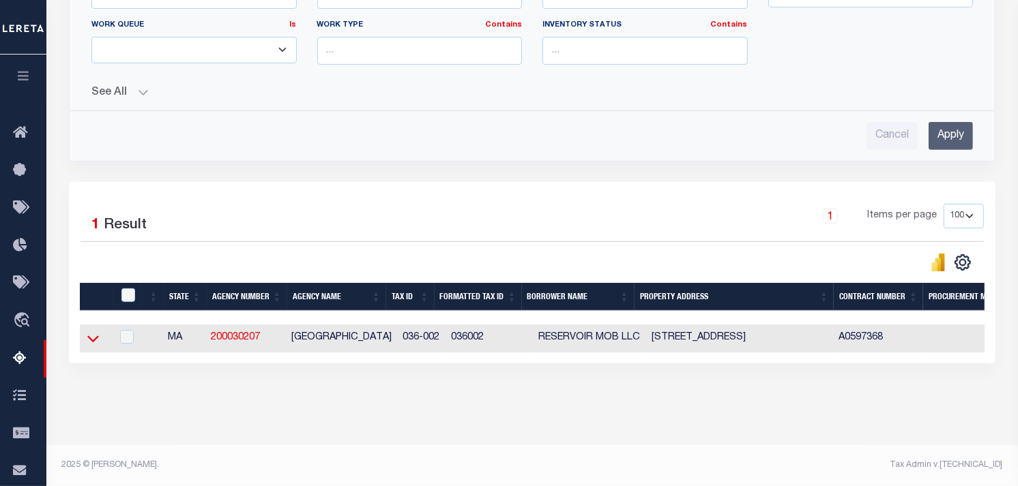
click at [90, 332] on icon at bounding box center [93, 338] width 12 height 14
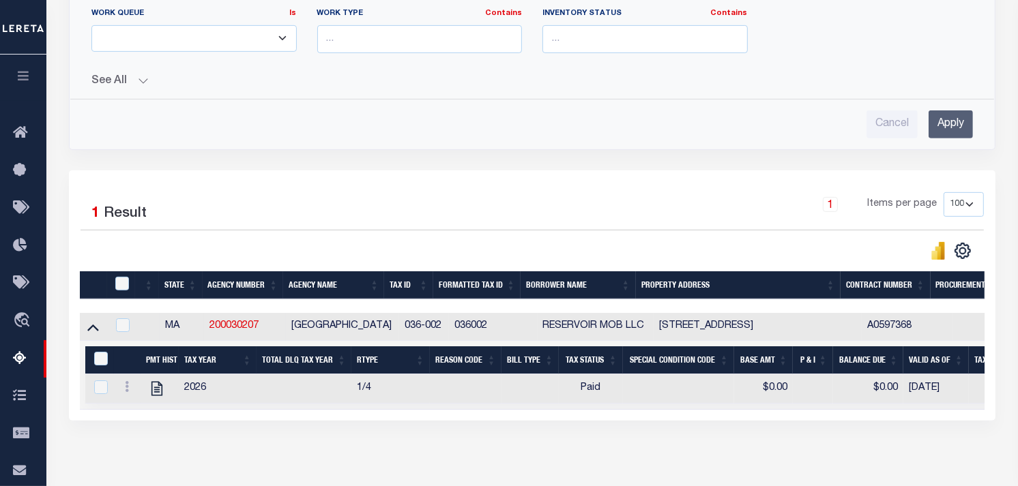
scroll to position [568, 0]
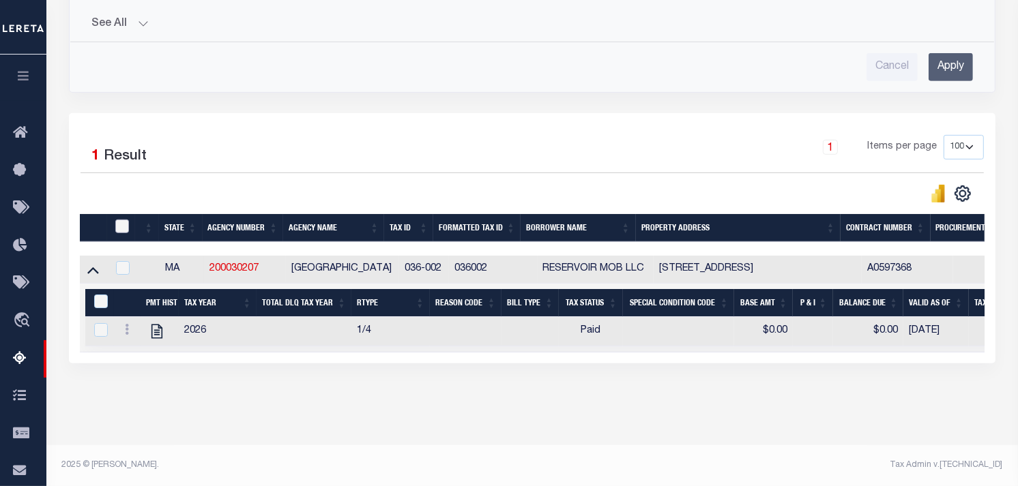
click at [120, 222] on input "checkbox" at bounding box center [122, 227] width 14 height 14
checkbox input "true"
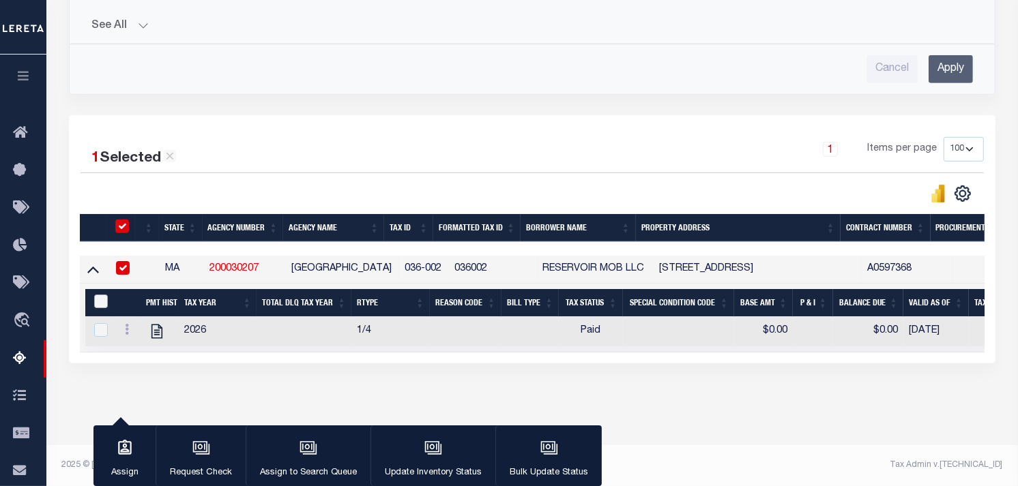
click at [101, 295] on input "&nbsp;" at bounding box center [101, 302] width 14 height 14
checkbox input "true"
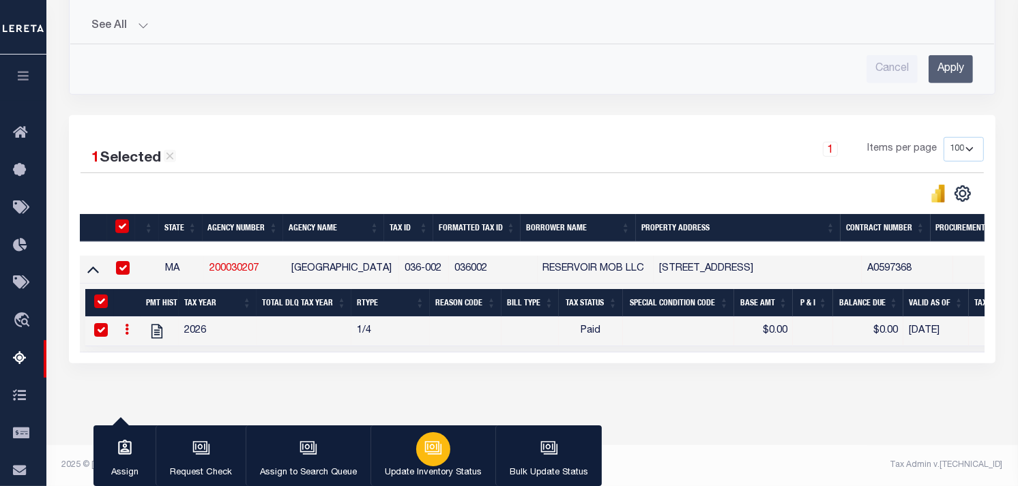
click at [437, 447] on icon "button" at bounding box center [433, 448] width 18 height 18
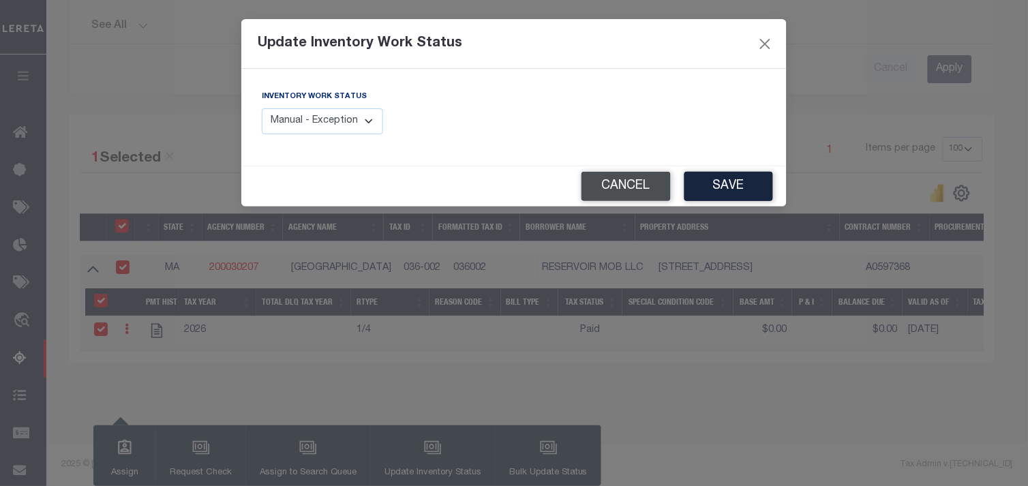
click at [649, 194] on button "Cancel" at bounding box center [626, 186] width 89 height 29
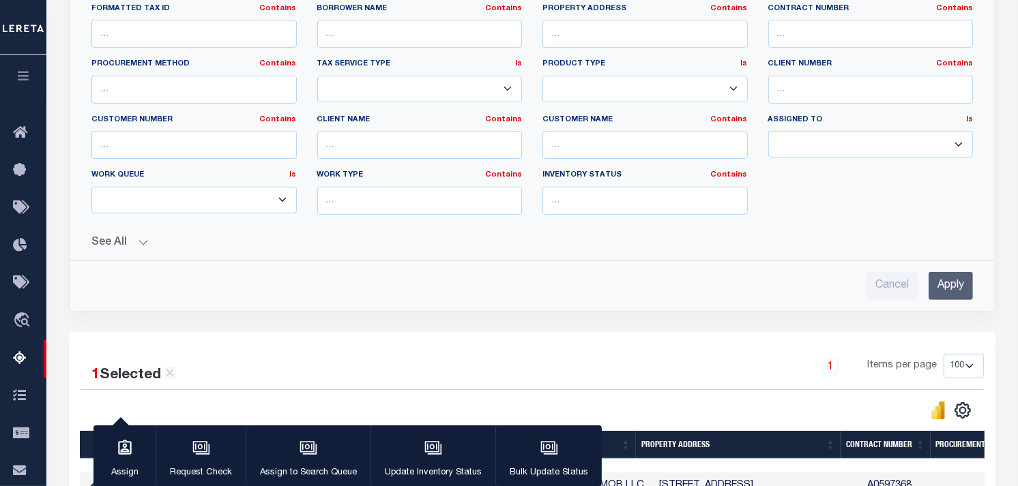
scroll to position [187, 0]
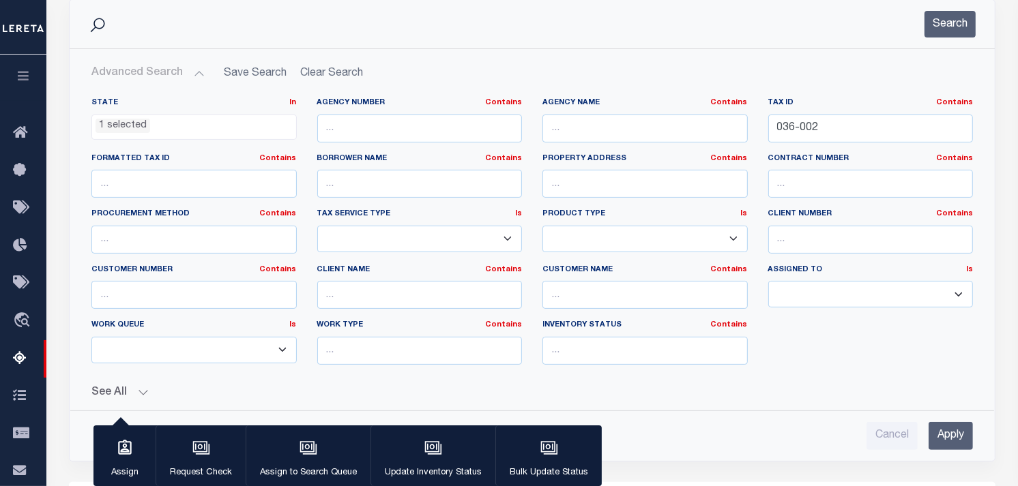
click at [155, 134] on span "1 selected" at bounding box center [193, 128] width 205 height 26
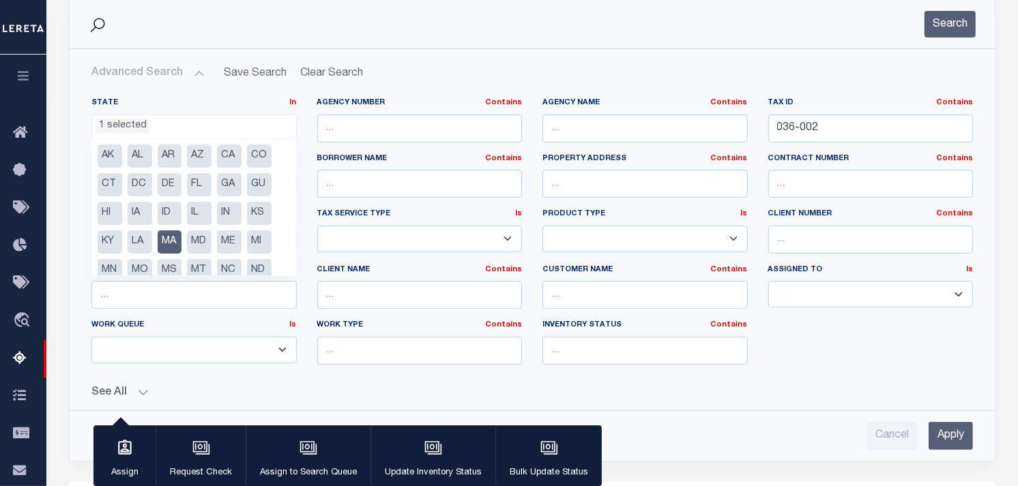
click at [171, 240] on li "MA" at bounding box center [170, 242] width 25 height 23
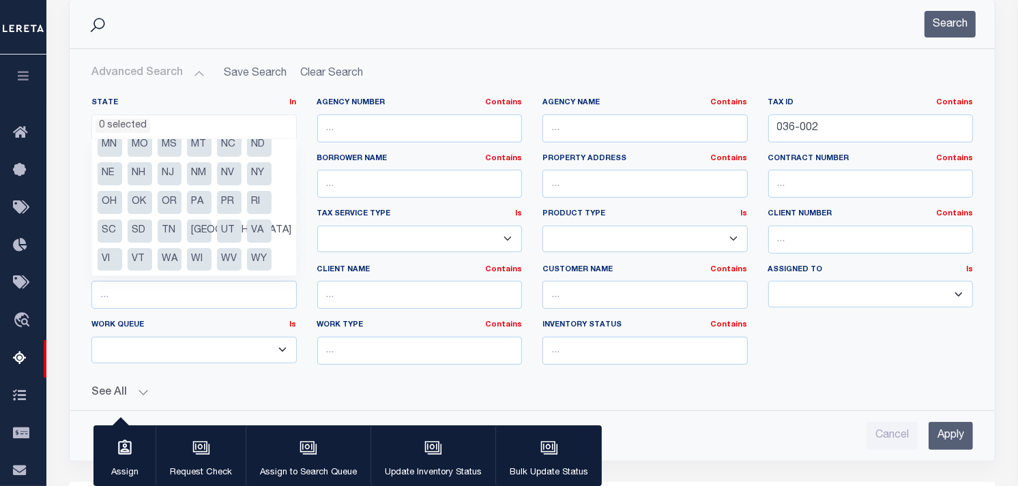
click at [226, 258] on li "WV" at bounding box center [229, 259] width 25 height 23
select select "WV"
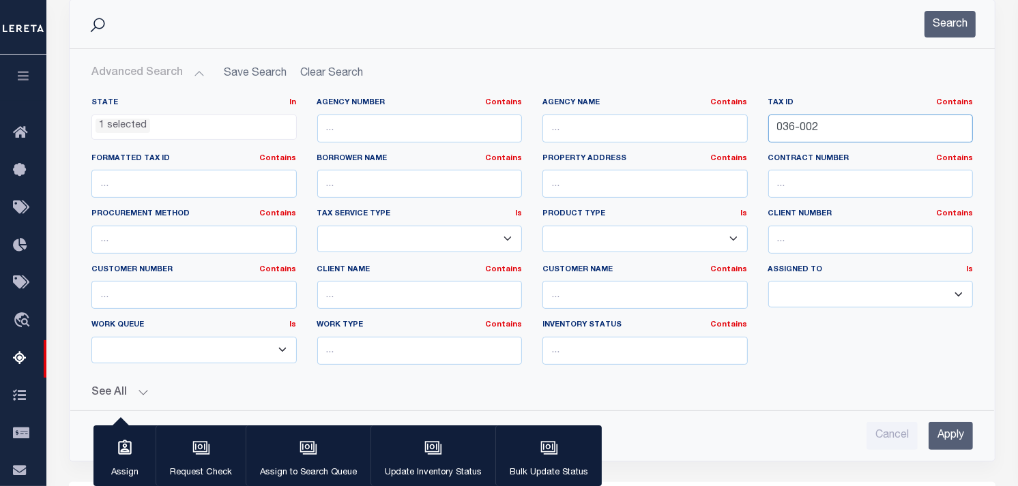
click at [887, 118] on input "036-002" at bounding box center [870, 129] width 205 height 28
paste input "01 10A006000000000"
type input "01 10A006000000000"
click at [946, 26] on button "Search" at bounding box center [949, 24] width 51 height 27
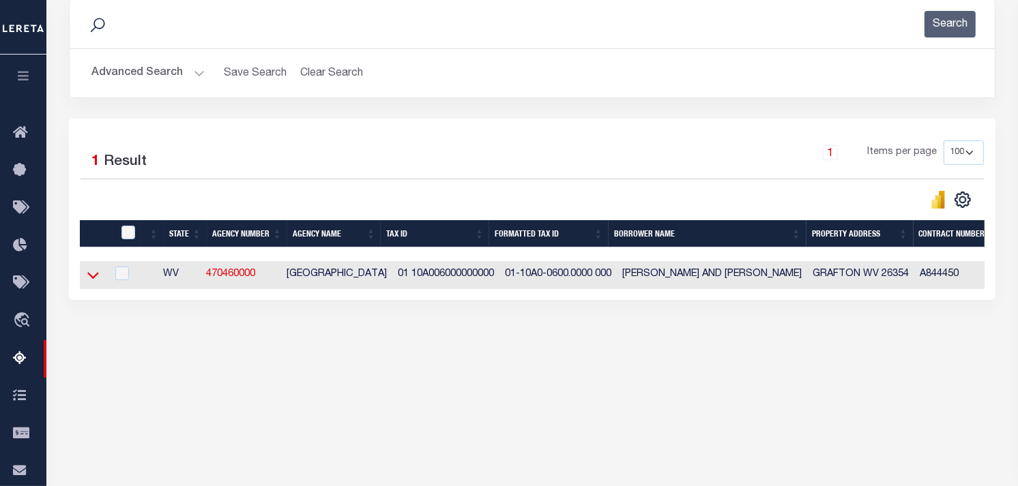
click at [90, 281] on icon at bounding box center [93, 275] width 12 height 14
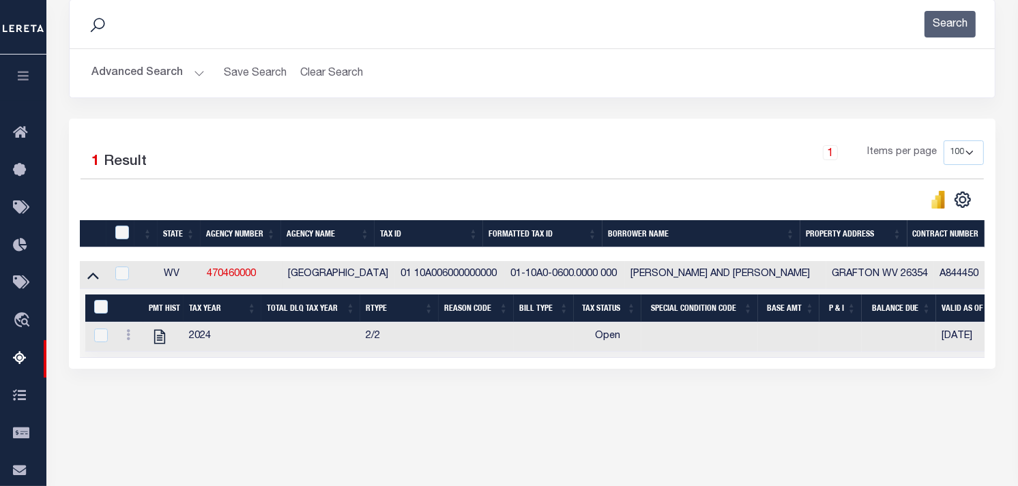
scroll to position [236, 0]
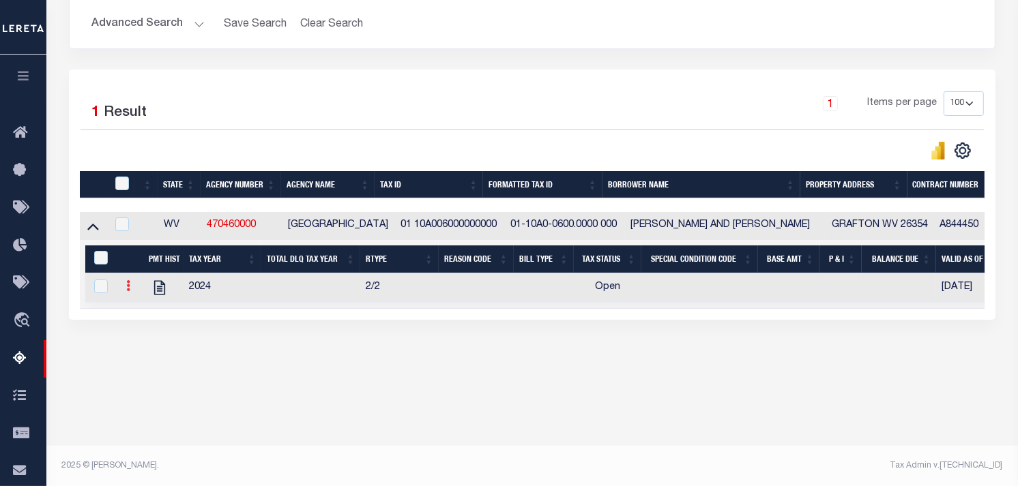
click at [130, 284] on icon at bounding box center [128, 285] width 4 height 11
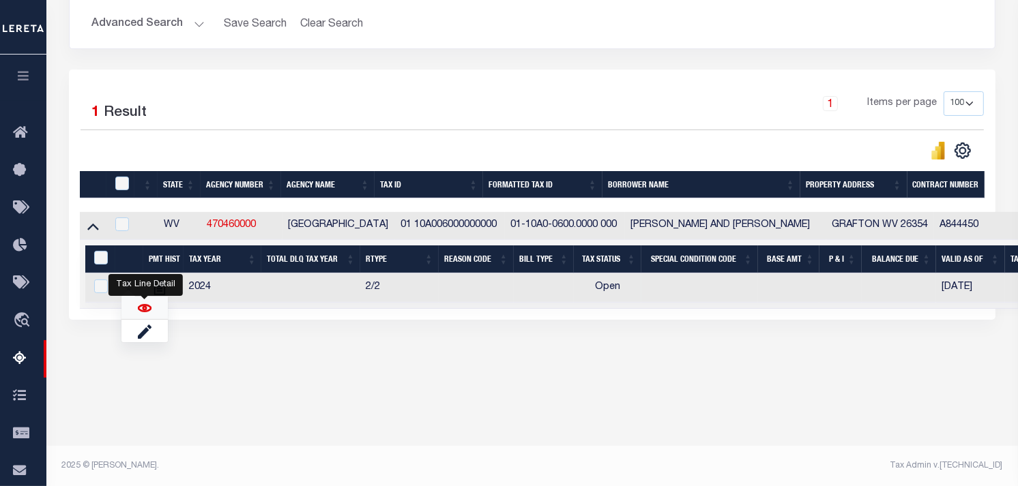
click at [145, 311] on img "" at bounding box center [145, 308] width 14 height 14
checkbox input "true"
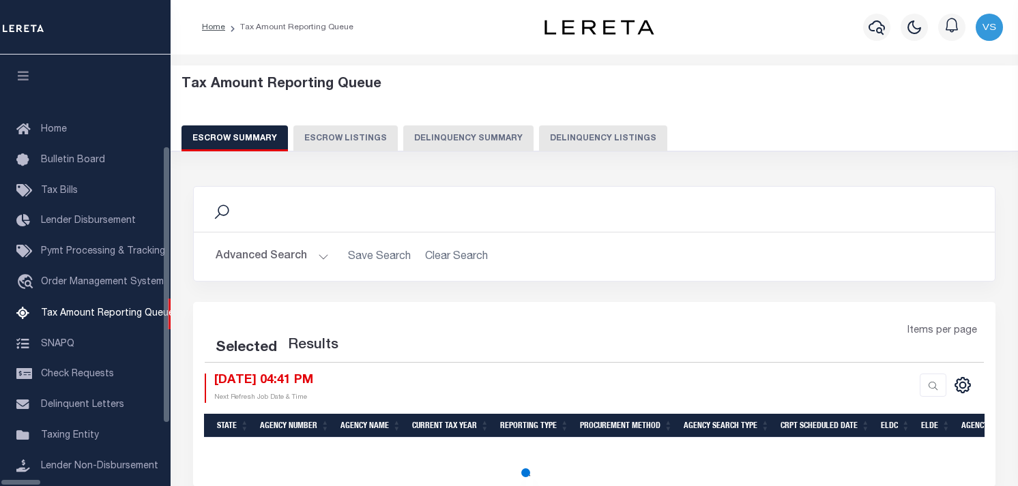
click at [539, 131] on button "Delinquency Listings" at bounding box center [603, 138] width 128 height 26
select select "100"
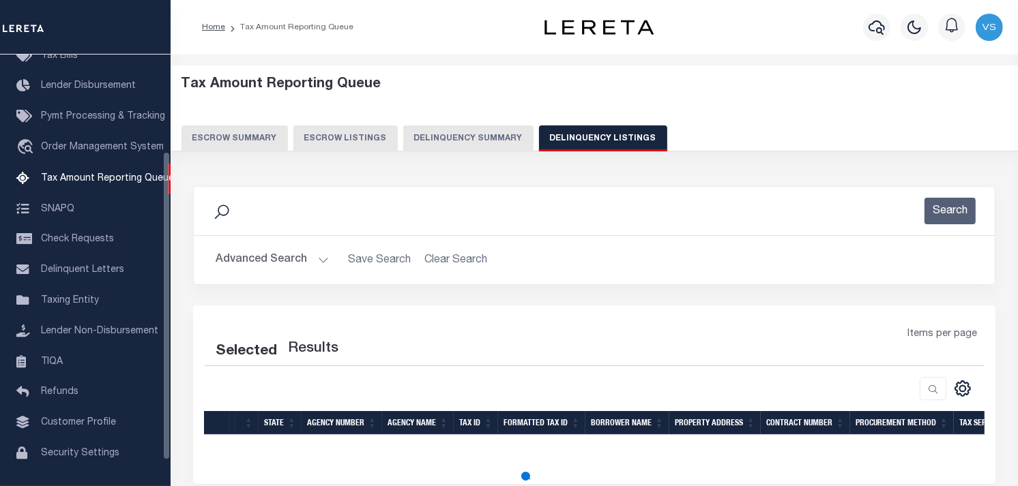
scroll to position [135, 0]
select select "100"
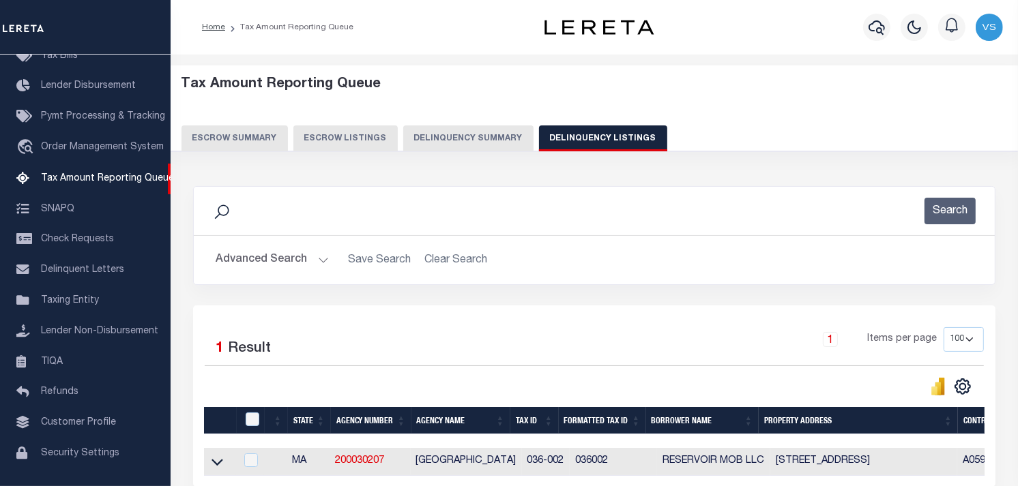
click at [263, 265] on button "Advanced Search" at bounding box center [272, 260] width 113 height 27
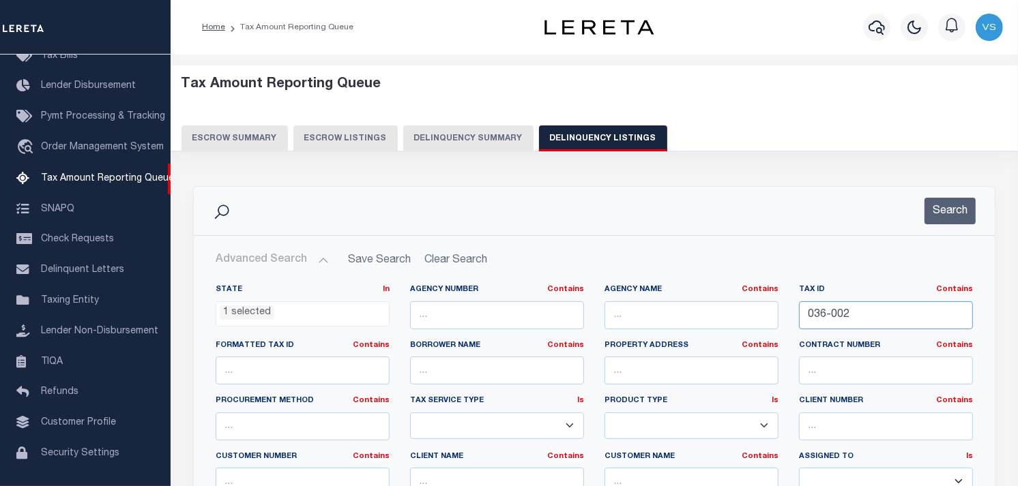
click at [870, 319] on input "036-002" at bounding box center [886, 315] width 174 height 28
type input "0"
paste input "044-210"
type input "044-210"
click at [934, 210] on button "Search" at bounding box center [949, 211] width 51 height 27
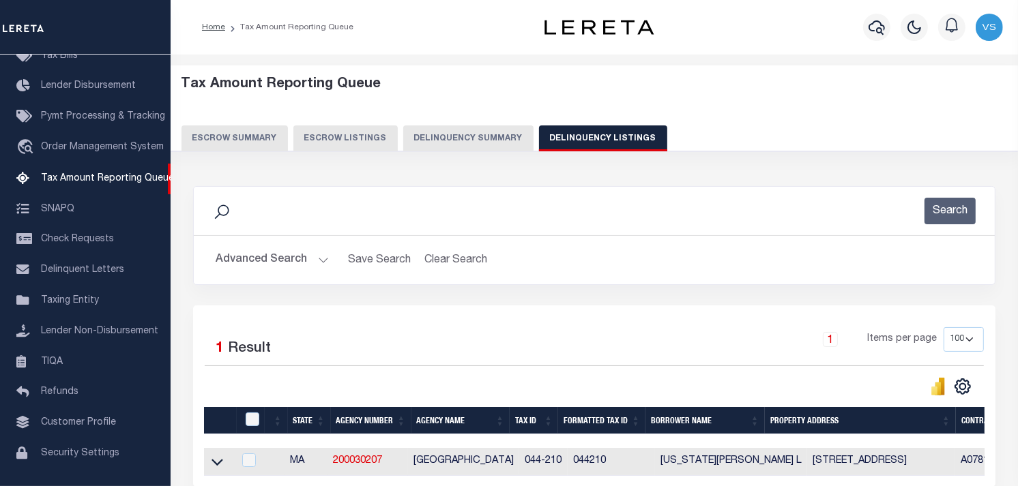
scroll to position [134, 0]
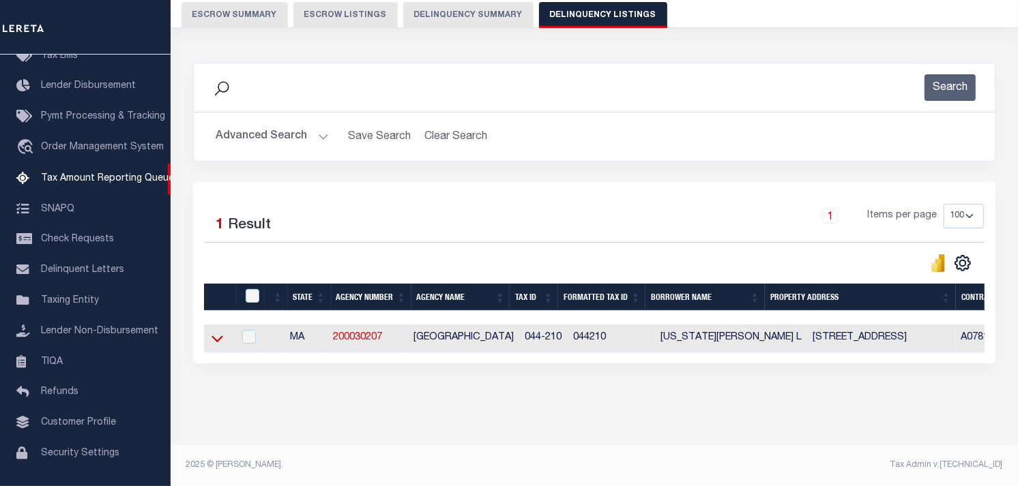
click at [214, 331] on icon at bounding box center [217, 338] width 12 height 14
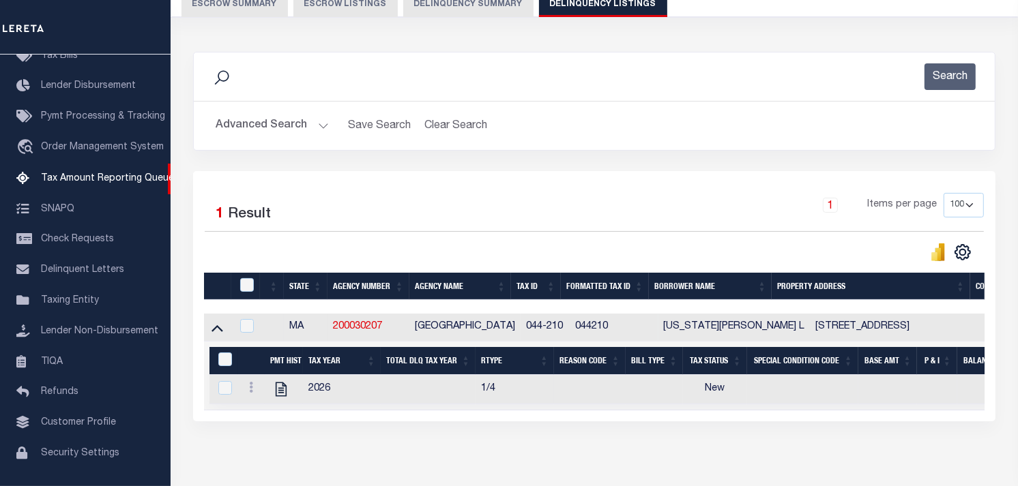
scroll to position [203, 0]
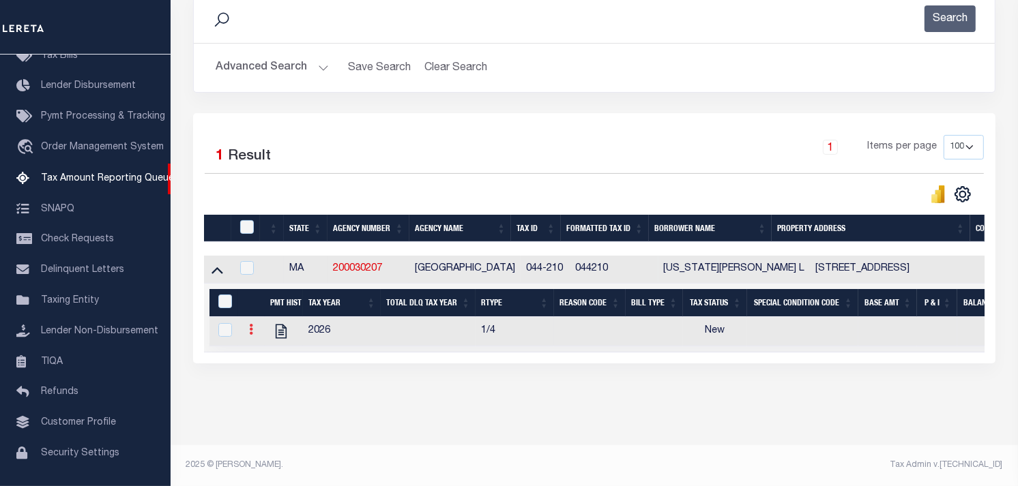
click at [251, 324] on icon at bounding box center [251, 329] width 4 height 11
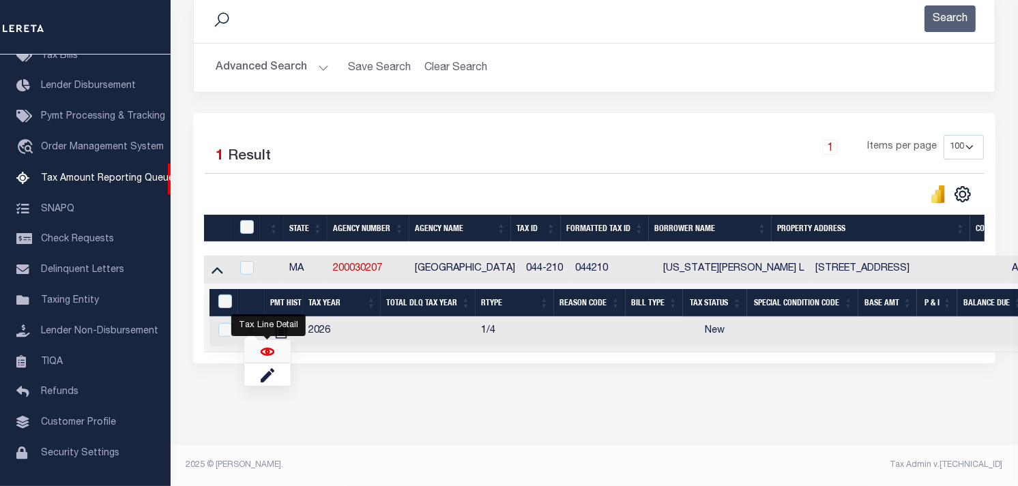
click at [263, 353] on img "" at bounding box center [268, 352] width 14 height 14
checkbox input "true"
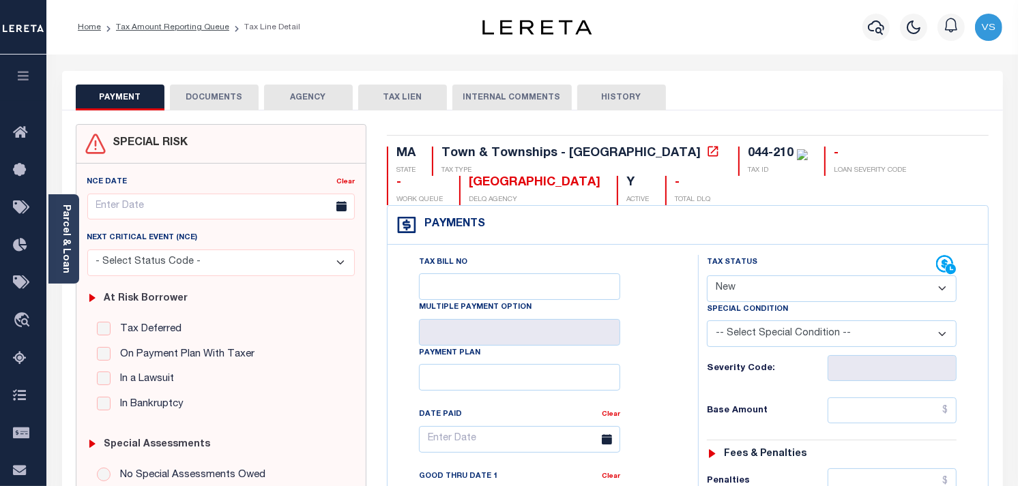
click at [754, 288] on select "- Select Status Code - Open Due/Unpaid Paid Incomplete No Tax Due Internal Refu…" at bounding box center [832, 289] width 250 height 27
select select "PYD"
click at [707, 276] on select "- Select Status Code - Open Due/Unpaid Paid Incomplete No Tax Due Internal Refu…" at bounding box center [832, 289] width 250 height 27
type input "[DATE]"
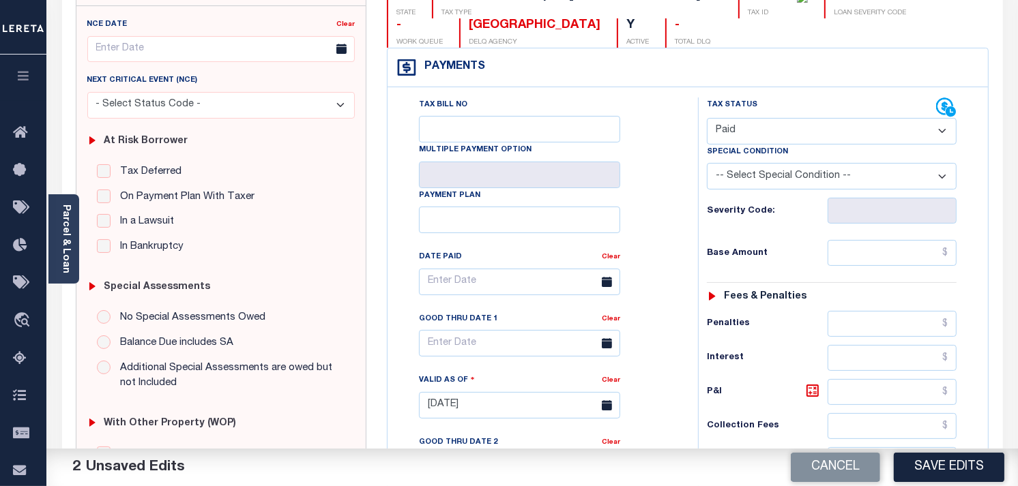
scroll to position [227, 0]
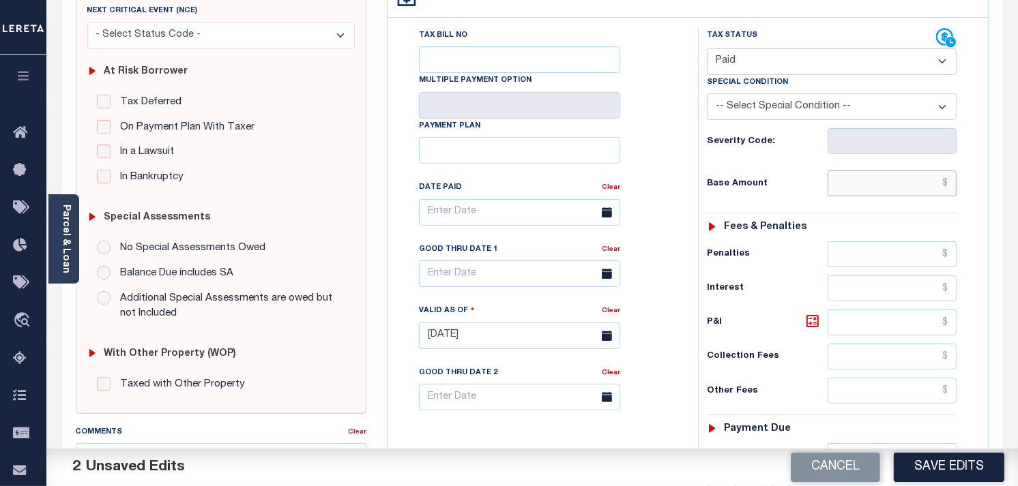
click at [910, 196] on input "text" at bounding box center [892, 184] width 130 height 26
type input "$0.00"
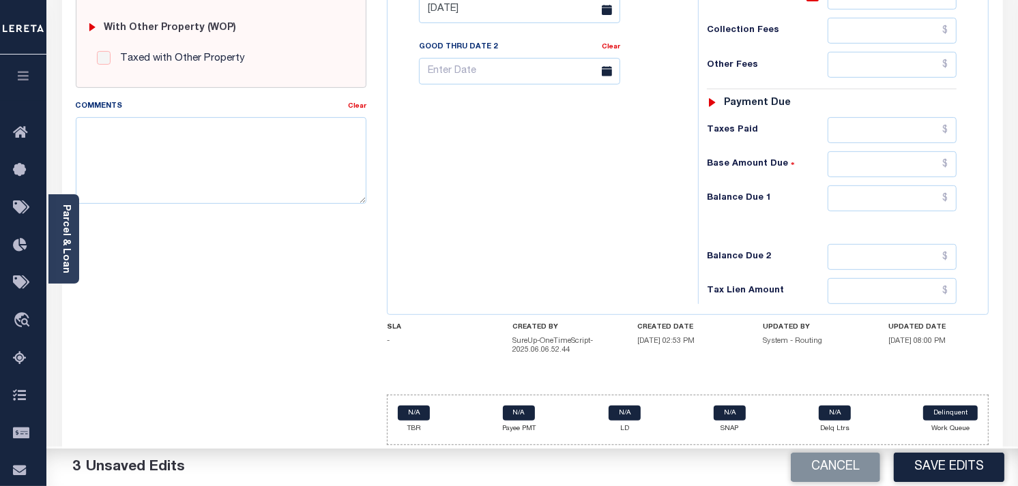
scroll to position [557, 0]
click at [935, 209] on input "text" at bounding box center [892, 197] width 130 height 26
type input "$0.00"
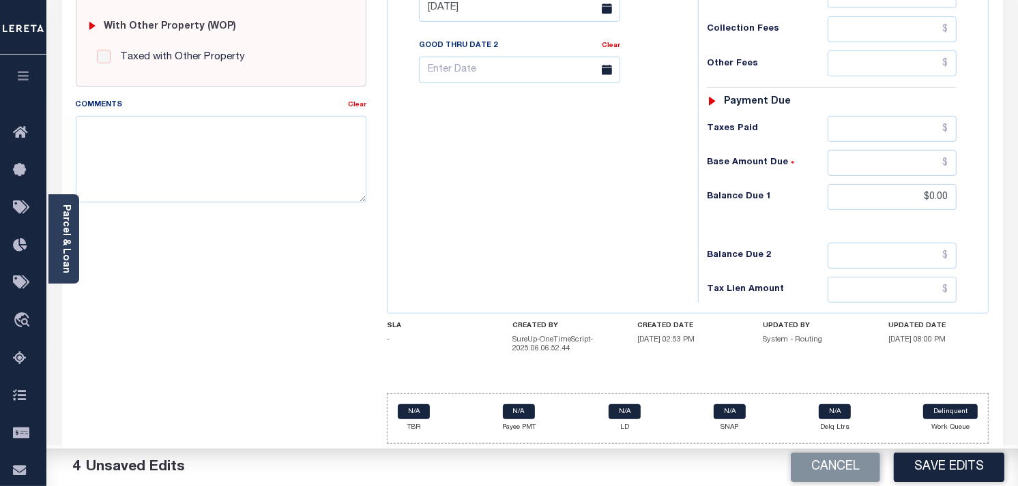
drag, startPoint x: 929, startPoint y: 464, endPoint x: 628, endPoint y: 167, distance: 422.5
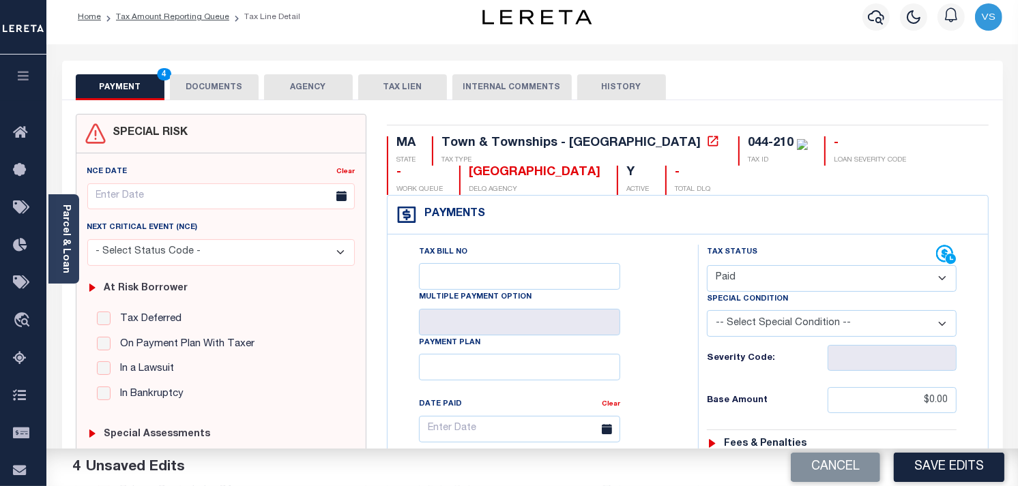
scroll to position [0, 0]
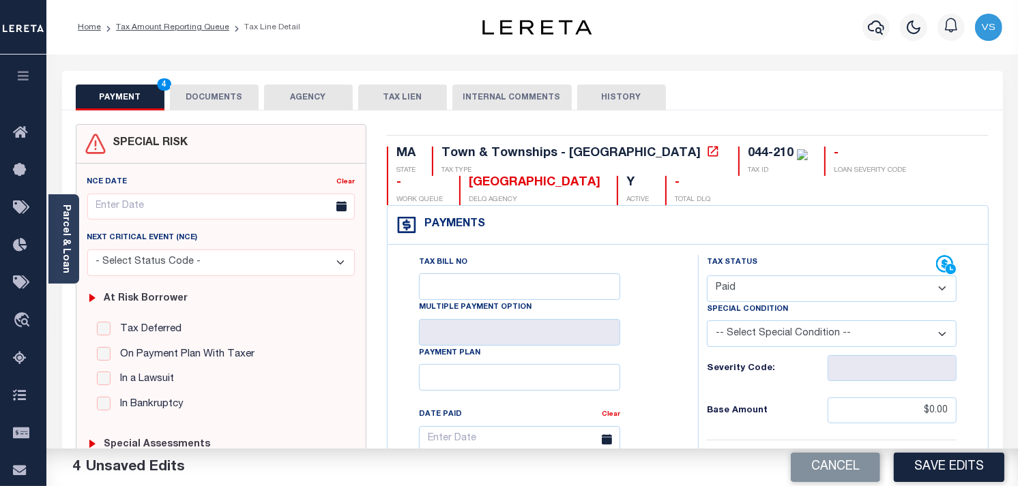
click at [199, 91] on button "DOCUMENTS" at bounding box center [214, 98] width 89 height 26
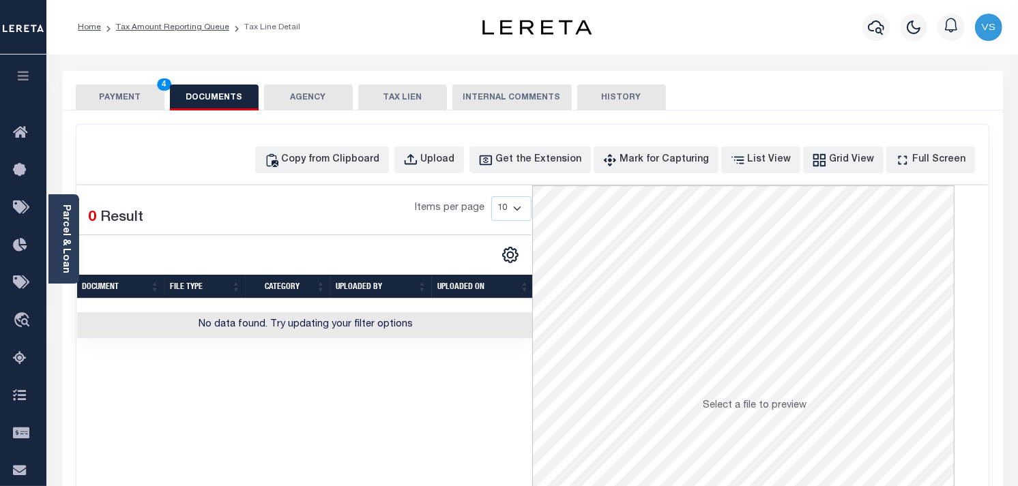
click at [357, 175] on div "Copy from Clipboard Upload Get the Extension Mark for Capturing Got it List Vie…" at bounding box center [532, 365] width 912 height 481
click at [357, 164] on div "Copy from Clipboard" at bounding box center [331, 160] width 98 height 15
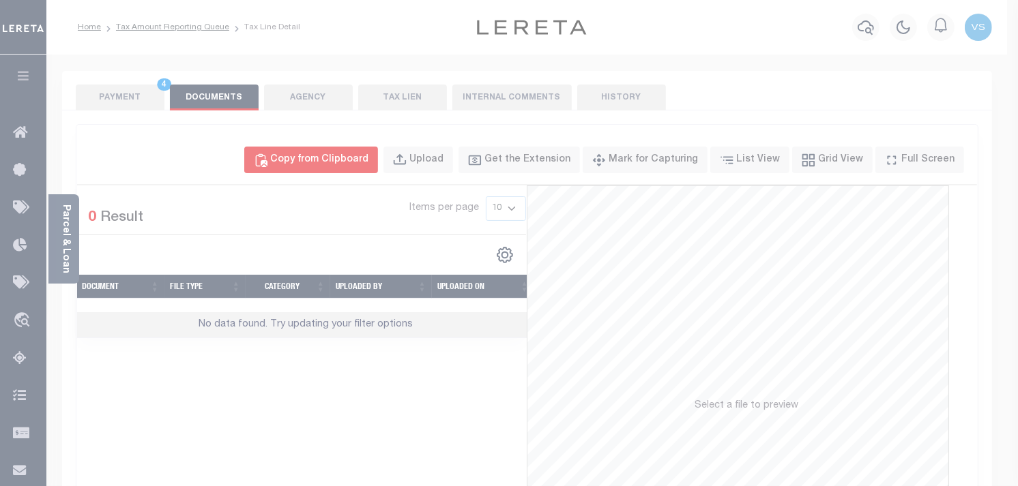
select select "POP"
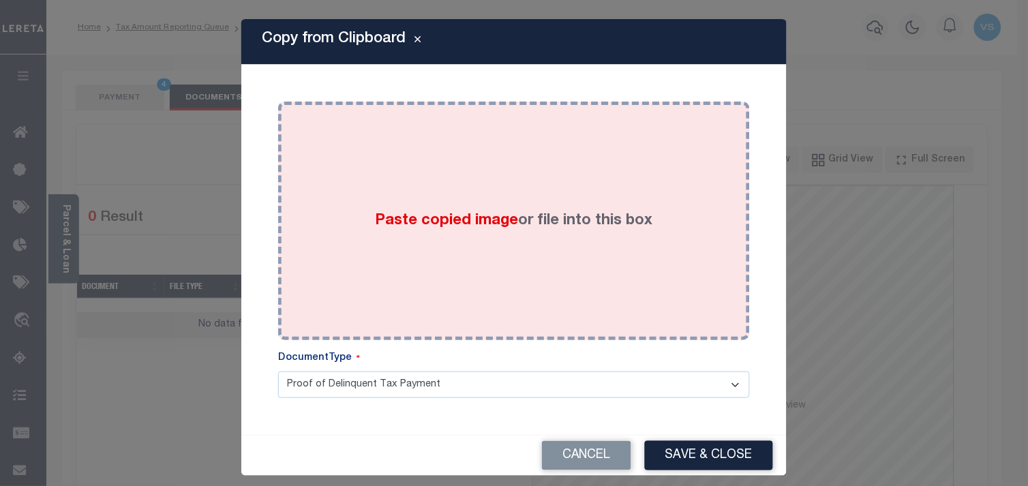
click at [450, 253] on div "Paste copied image or file into this box" at bounding box center [513, 221] width 451 height 218
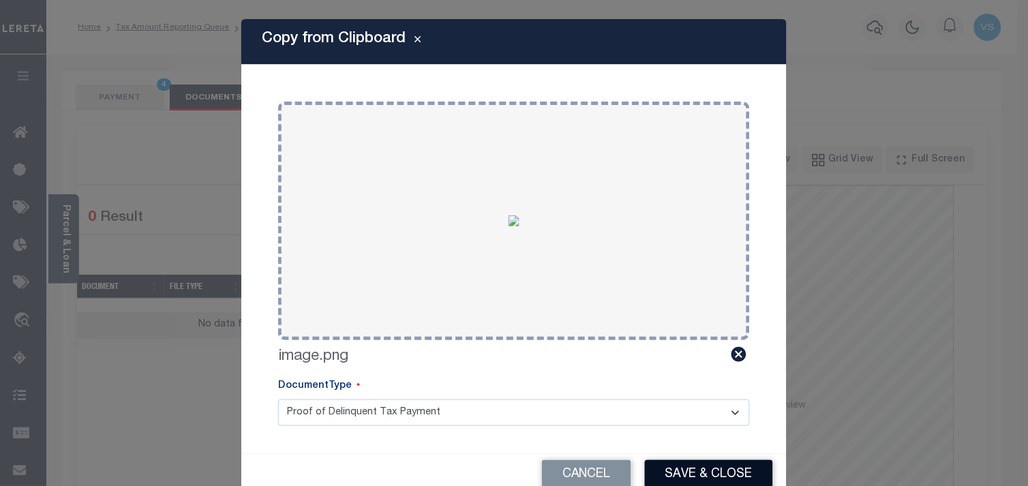
click at [707, 471] on button "Save & Close" at bounding box center [709, 474] width 128 height 29
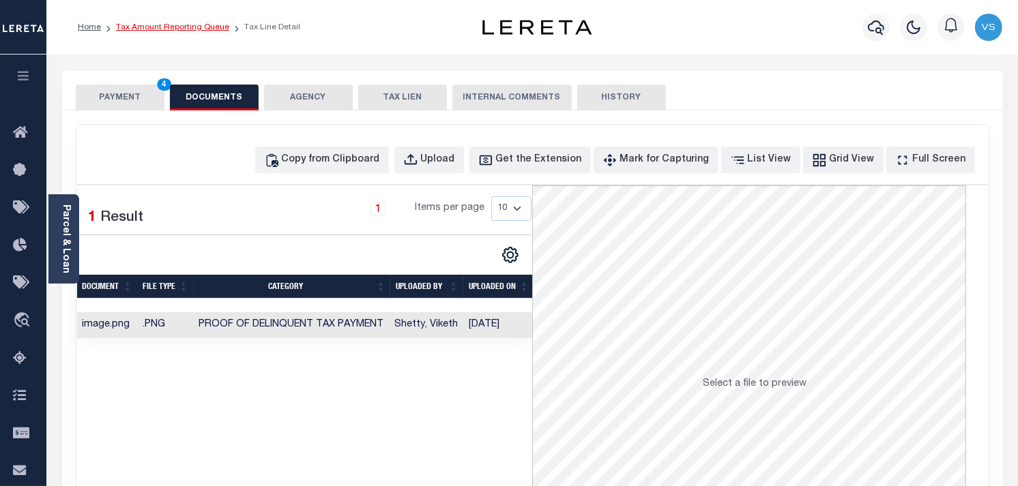
click at [150, 31] on link "Tax Amount Reporting Queue" at bounding box center [172, 27] width 113 height 8
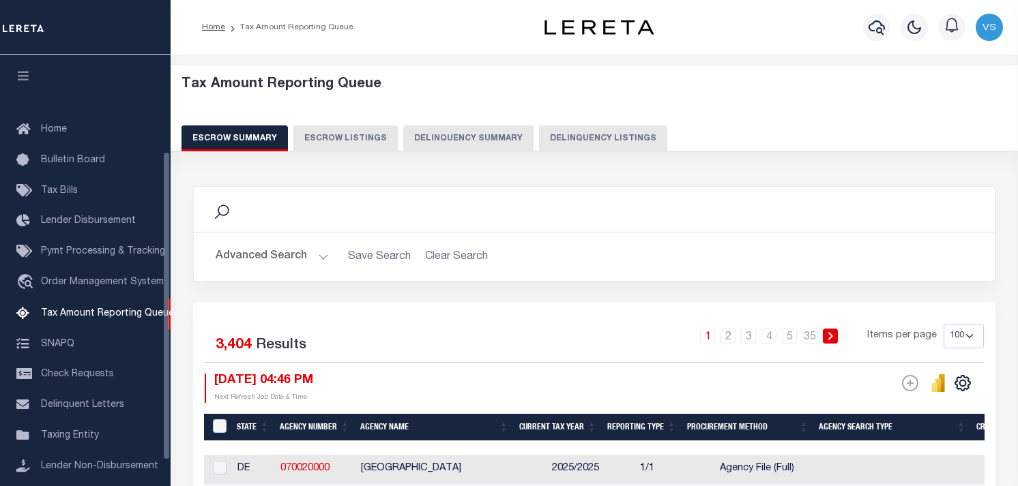
select select "100"
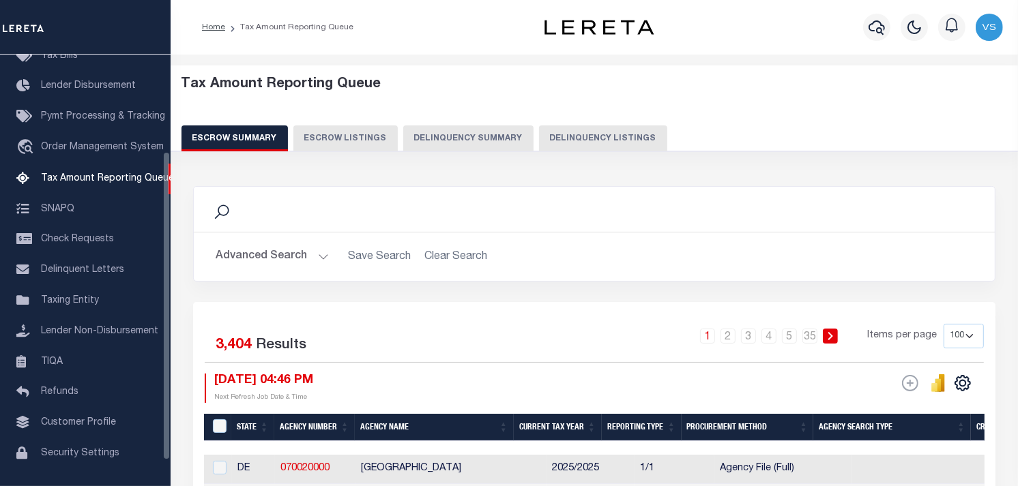
click at [573, 142] on button "Delinquency Listings" at bounding box center [603, 138] width 128 height 26
select select "100"
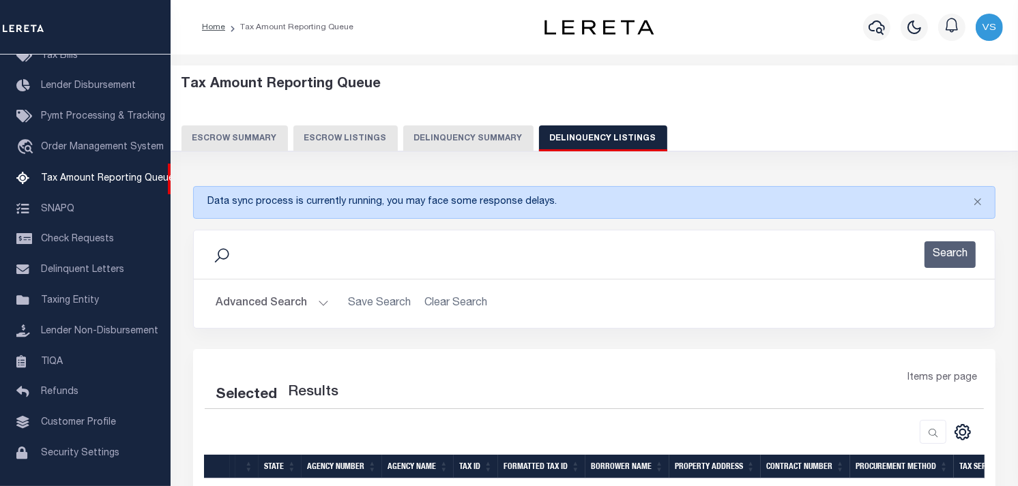
select select "100"
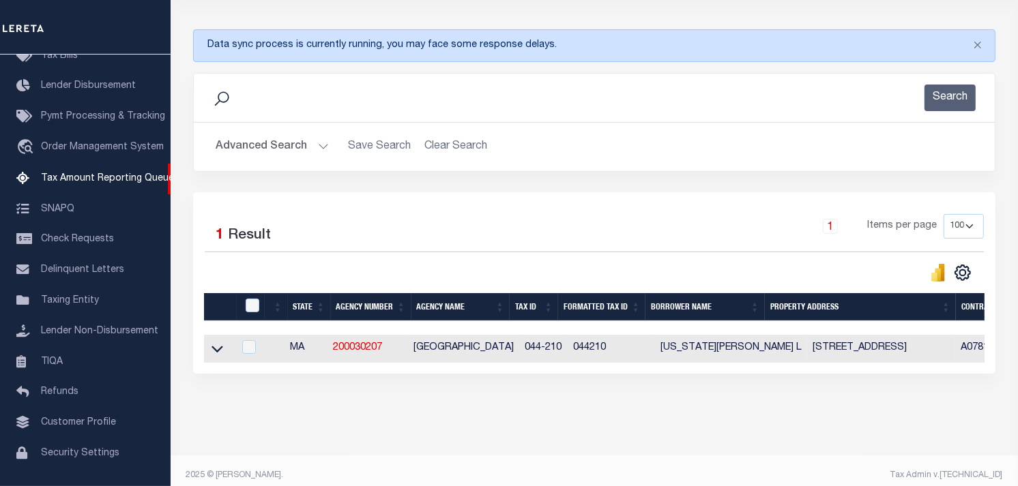
scroll to position [178, 0]
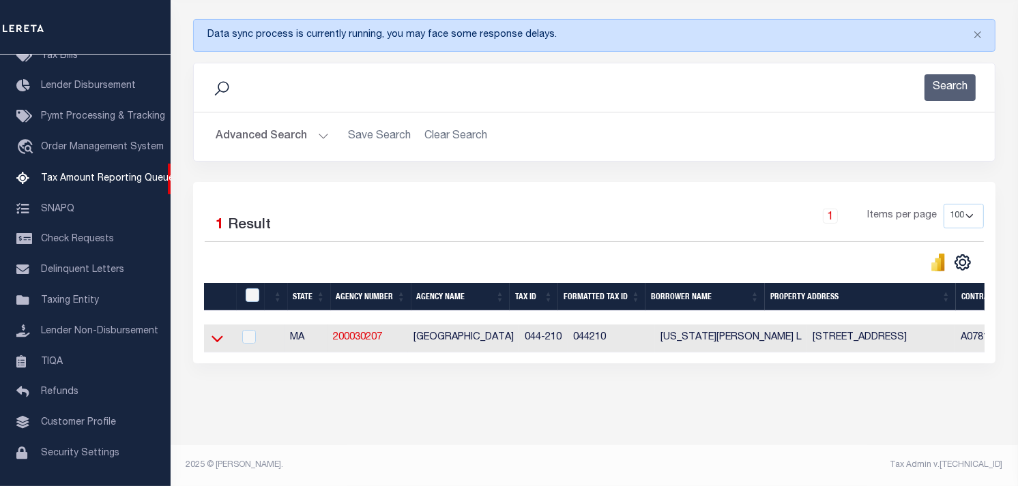
click at [218, 337] on icon at bounding box center [217, 338] width 12 height 14
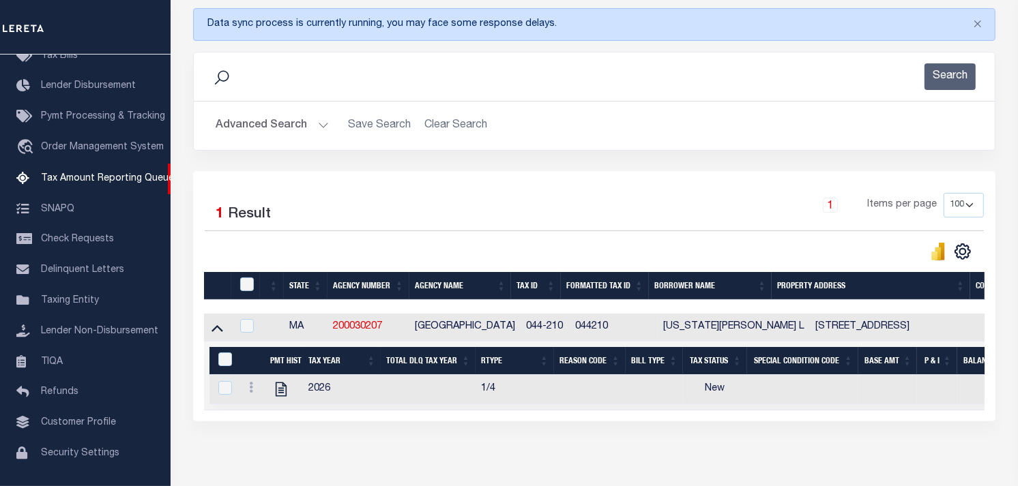
scroll to position [248, 0]
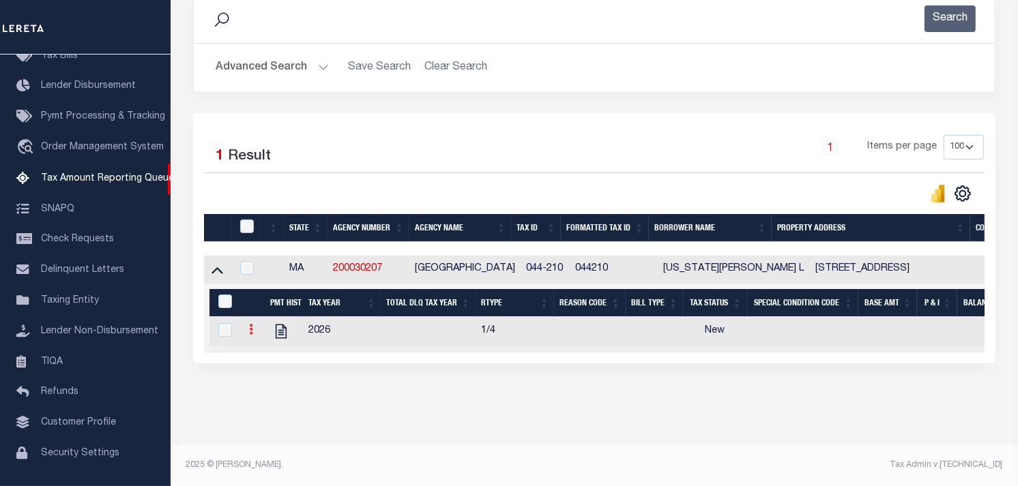
click at [247, 326] on link at bounding box center [250, 331] width 15 height 11
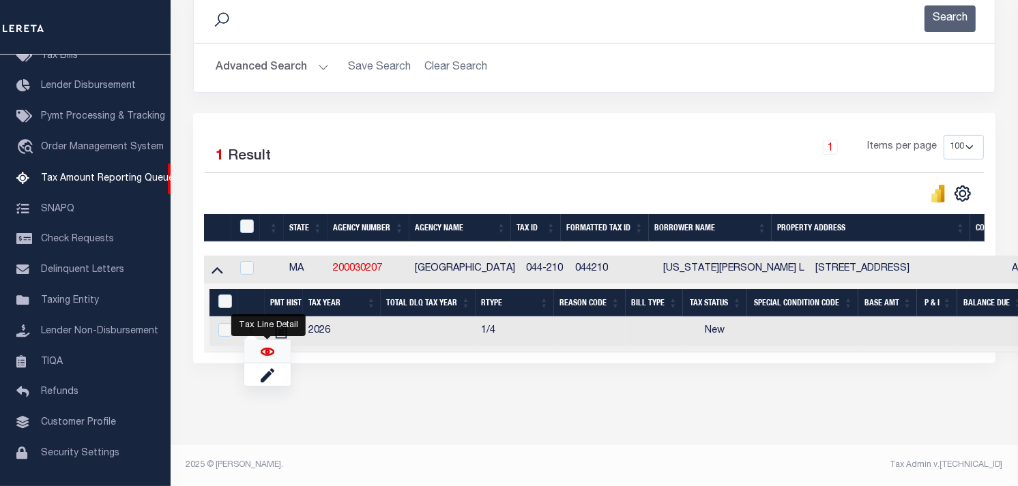
click at [262, 351] on img "" at bounding box center [268, 352] width 14 height 14
checkbox input "true"
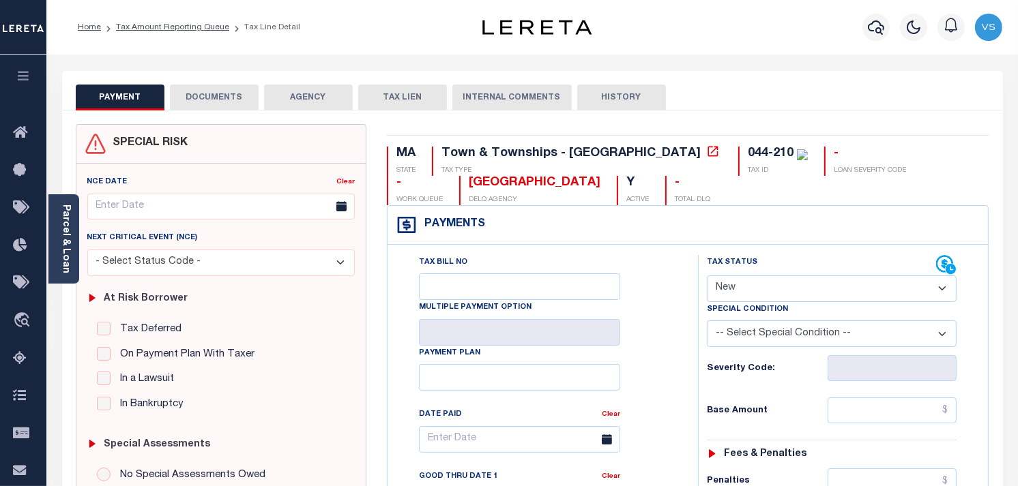
click at [806, 282] on select "- Select Status Code - Open Due/Unpaid Paid Incomplete No Tax Due Internal Refu…" at bounding box center [832, 289] width 250 height 27
select select "PYD"
click at [707, 276] on select "- Select Status Code - Open Due/Unpaid Paid Incomplete No Tax Due Internal Refu…" at bounding box center [832, 289] width 250 height 27
type input "[DATE]"
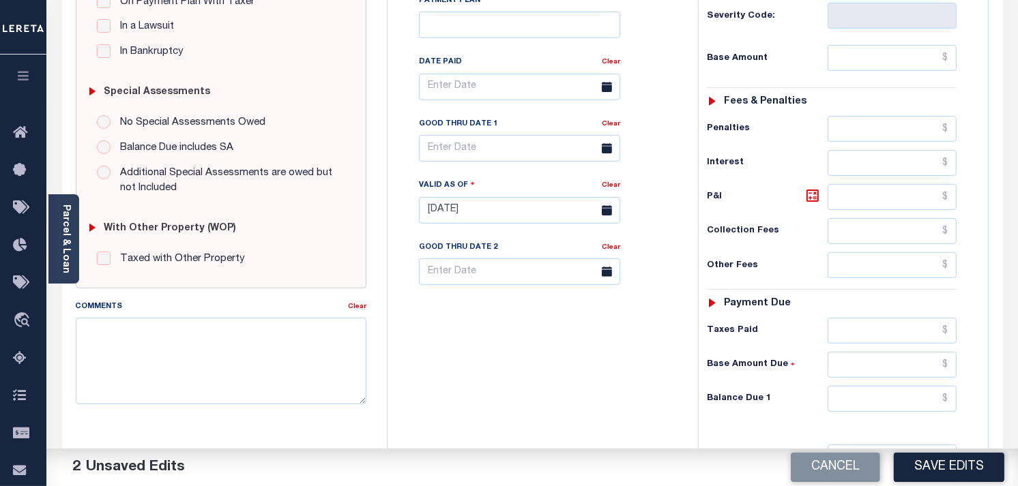
scroll to position [379, 0]
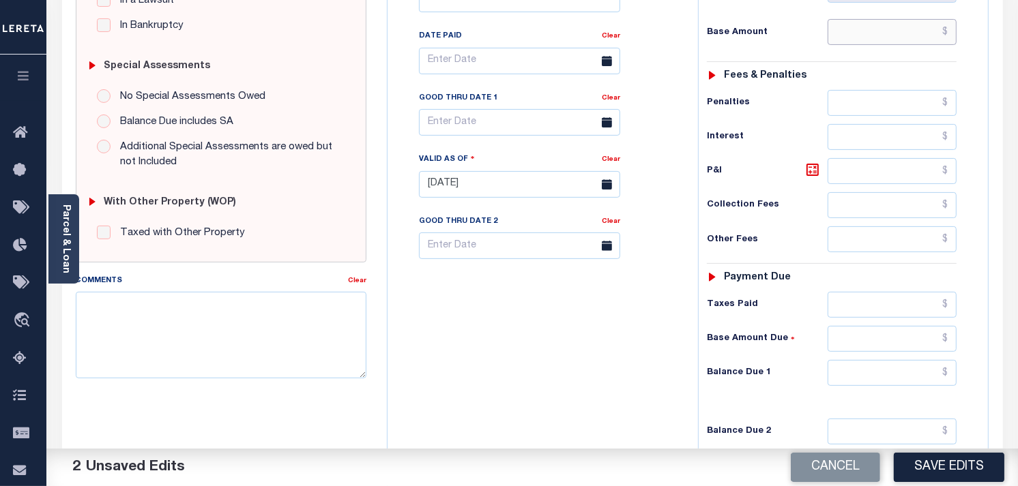
click at [928, 29] on input "text" at bounding box center [892, 32] width 130 height 26
type input "$0.00"
click at [917, 372] on input "text" at bounding box center [892, 373] width 130 height 26
type input "$0.00"
click at [942, 469] on button "Save Edits" at bounding box center [948, 467] width 110 height 29
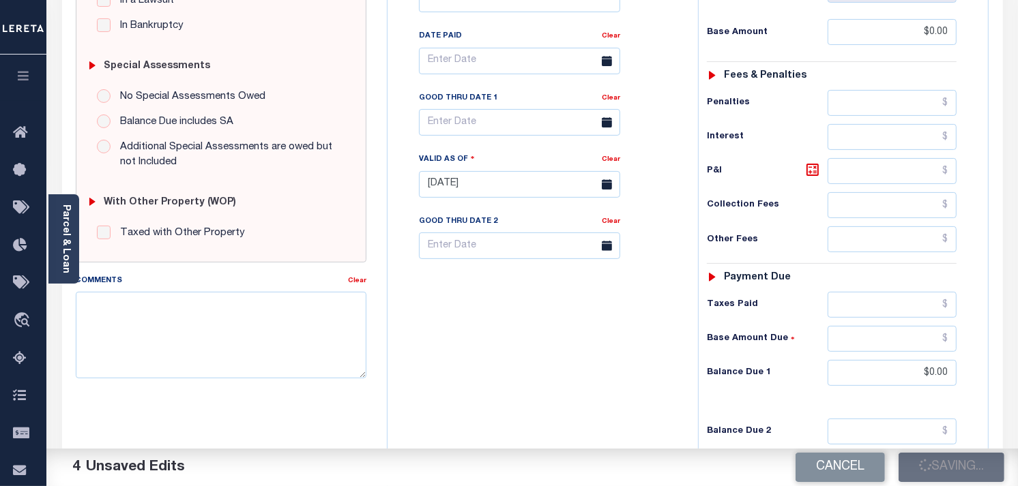
checkbox input "false"
type input "$0"
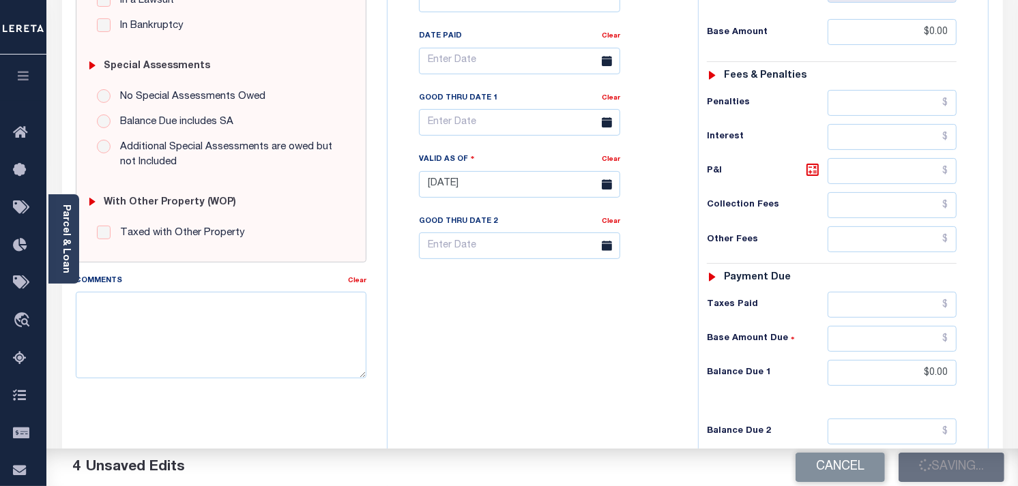
type input "$0"
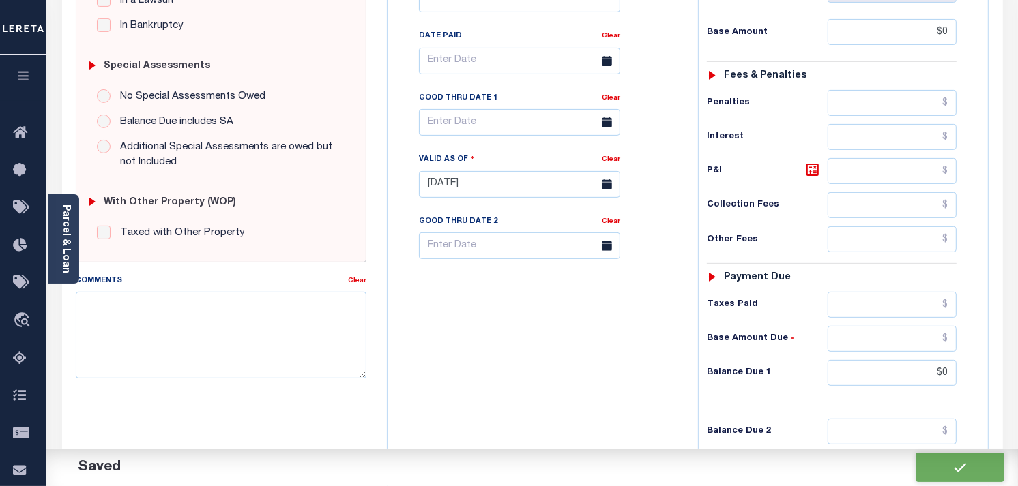
scroll to position [0, 0]
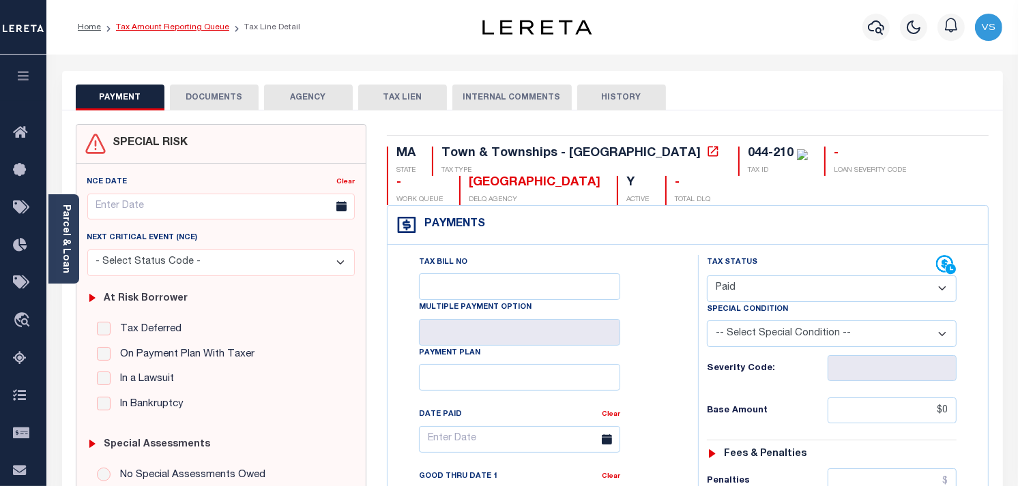
click at [171, 27] on link "Tax Amount Reporting Queue" at bounding box center [172, 27] width 113 height 8
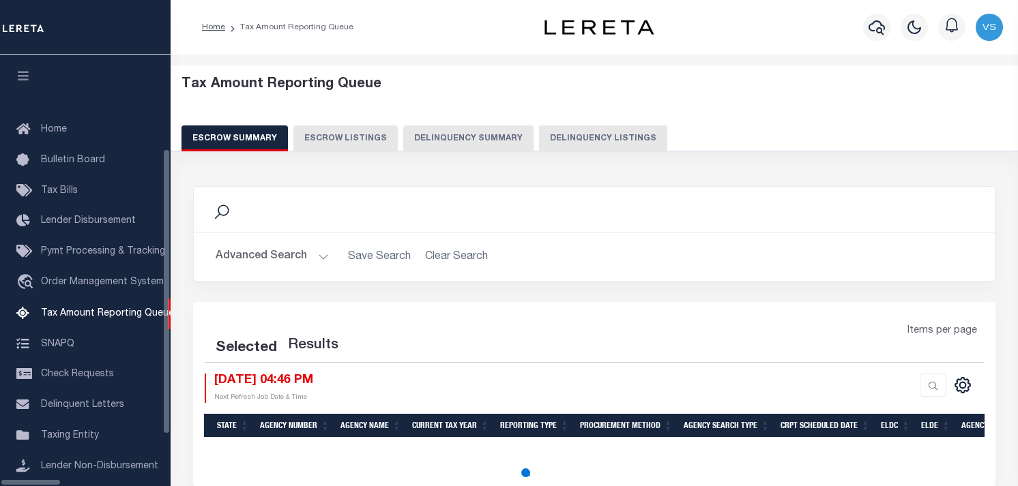
select select "100"
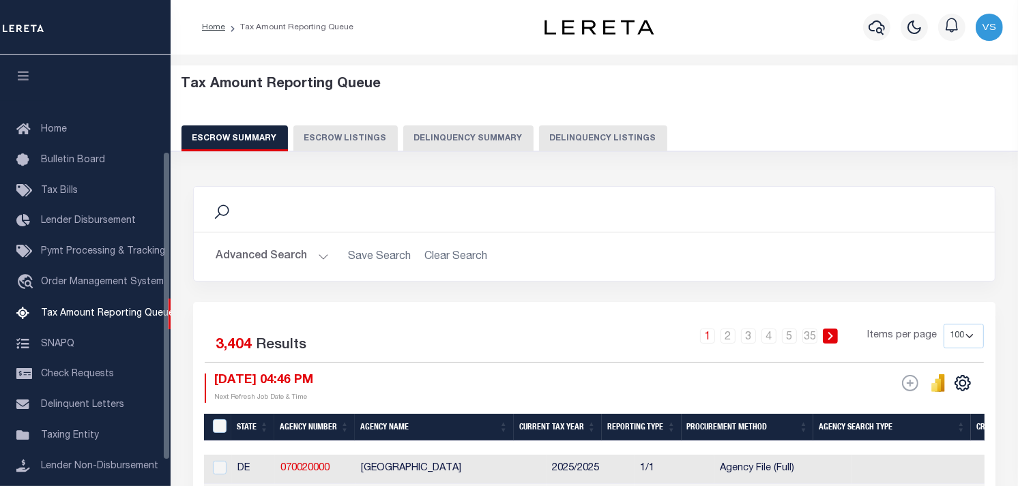
scroll to position [135, 0]
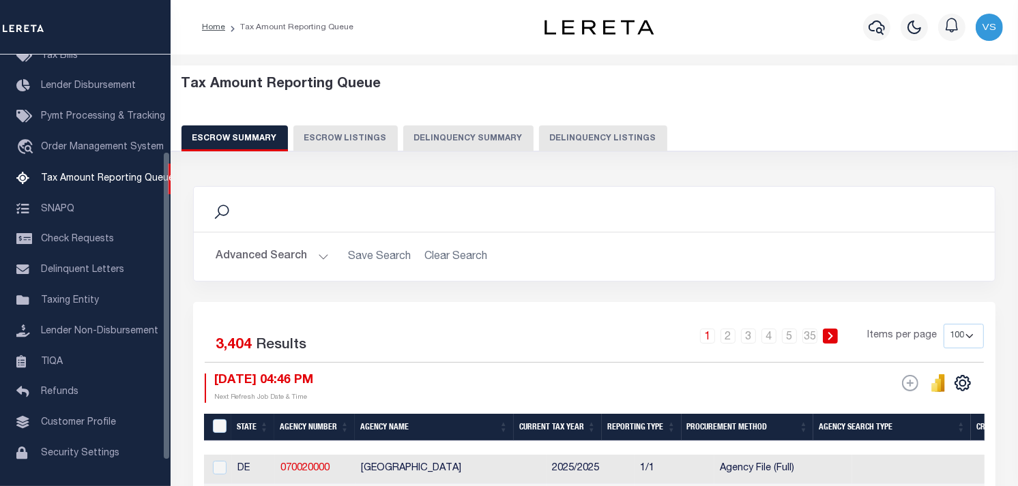
click at [548, 140] on button "Delinquency Listings" at bounding box center [603, 138] width 128 height 26
select select "100"
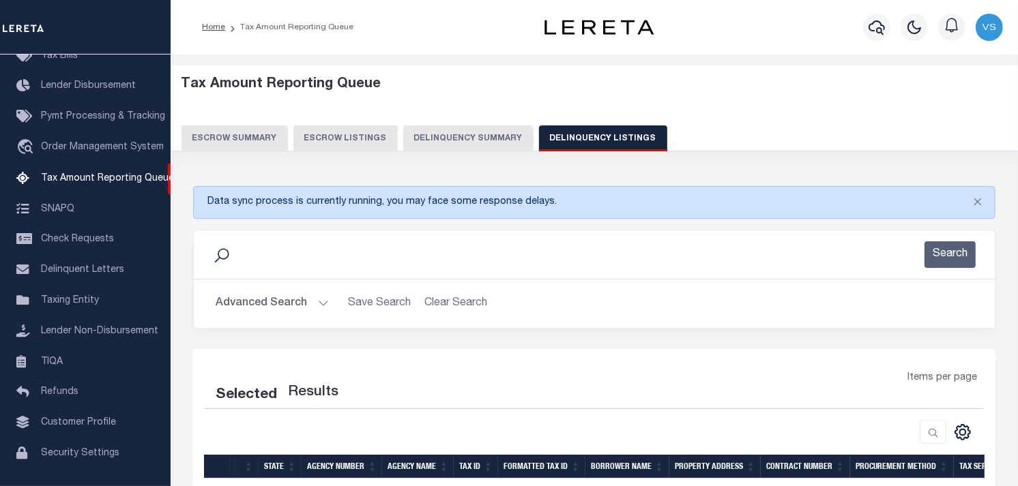
select select "100"
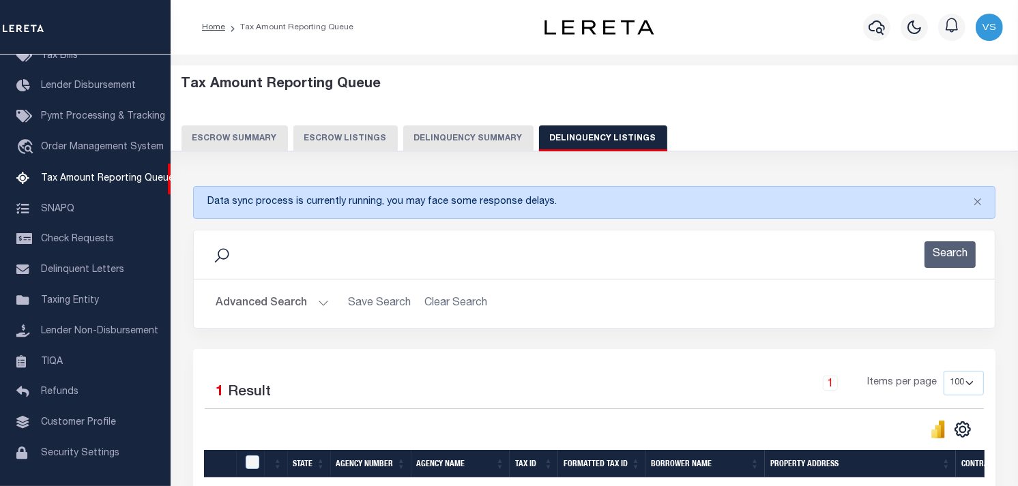
scroll to position [175, 0]
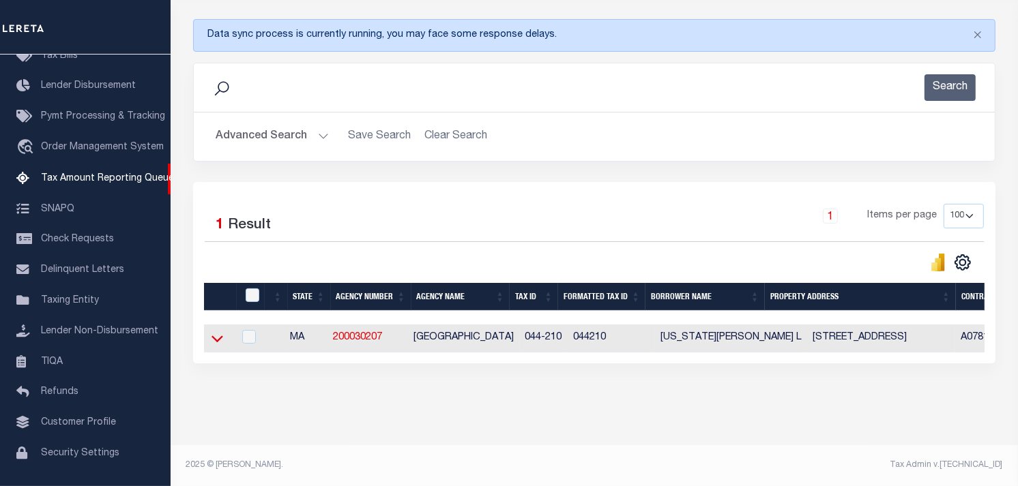
click at [211, 334] on icon at bounding box center [217, 338] width 12 height 14
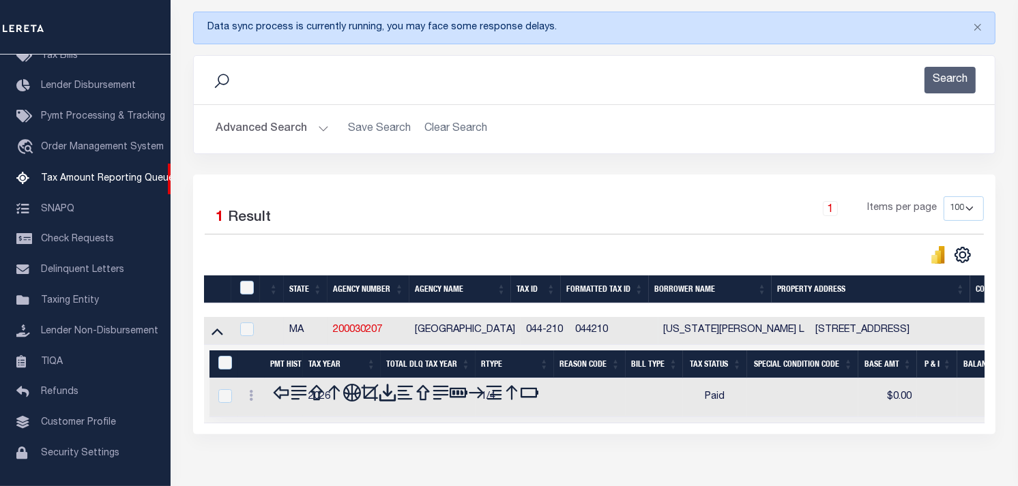
scroll to position [248, 0]
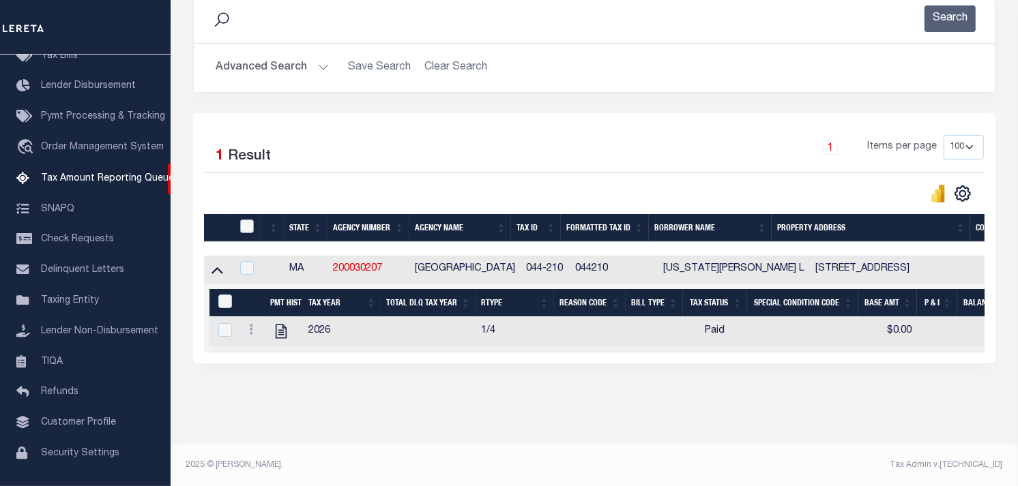
click at [250, 220] on input "checkbox" at bounding box center [247, 227] width 14 height 14
checkbox input "true"
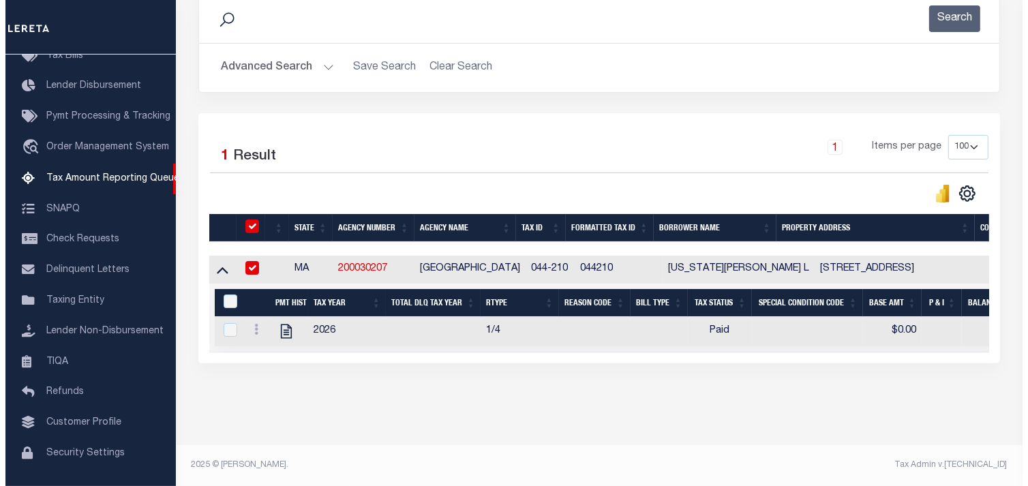
scroll to position [246, 0]
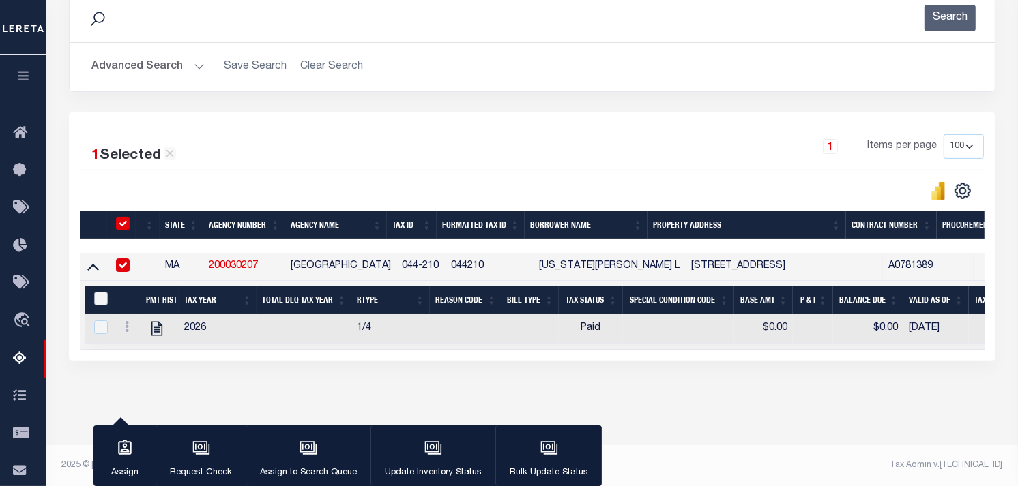
click at [103, 292] on input "&nbsp;" at bounding box center [101, 299] width 14 height 14
checkbox input "true"
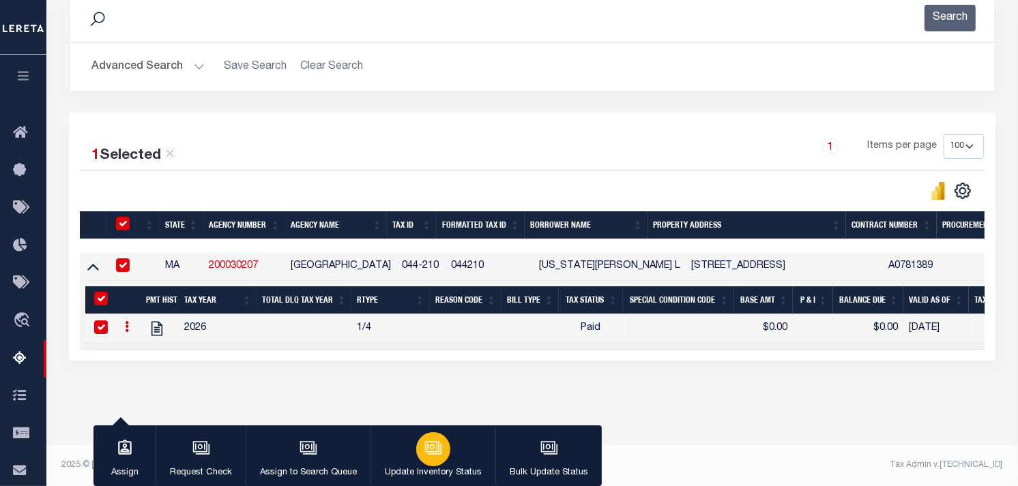
click at [447, 460] on button "Update Inventory Status" at bounding box center [432, 456] width 125 height 61
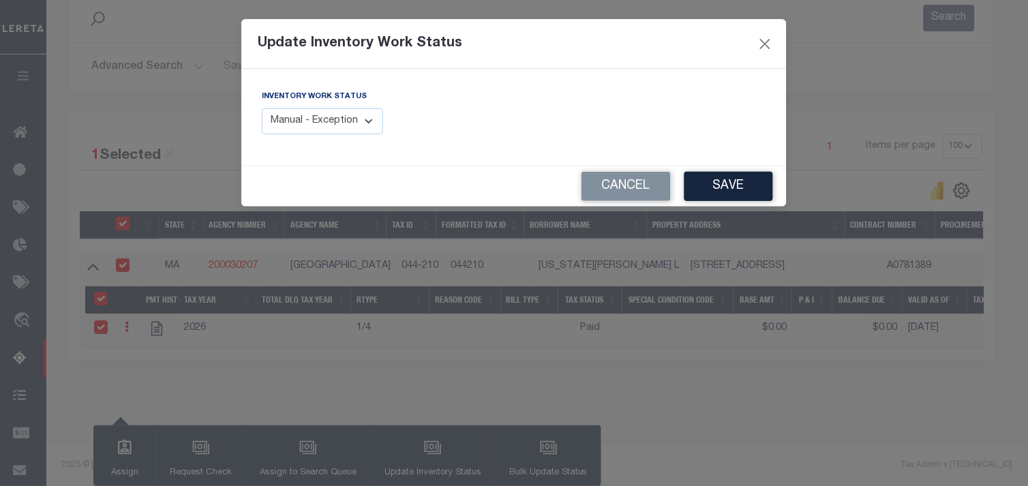
click at [337, 117] on select "Manual - Exception Pended - Awaiting Search Late Add Exception Completed" at bounding box center [322, 121] width 121 height 27
select select "4"
click at [262, 108] on select "Manual - Exception Pended - Awaiting Search Late Add Exception Completed" at bounding box center [322, 121] width 121 height 27
click at [737, 183] on button "Save" at bounding box center [729, 186] width 89 height 29
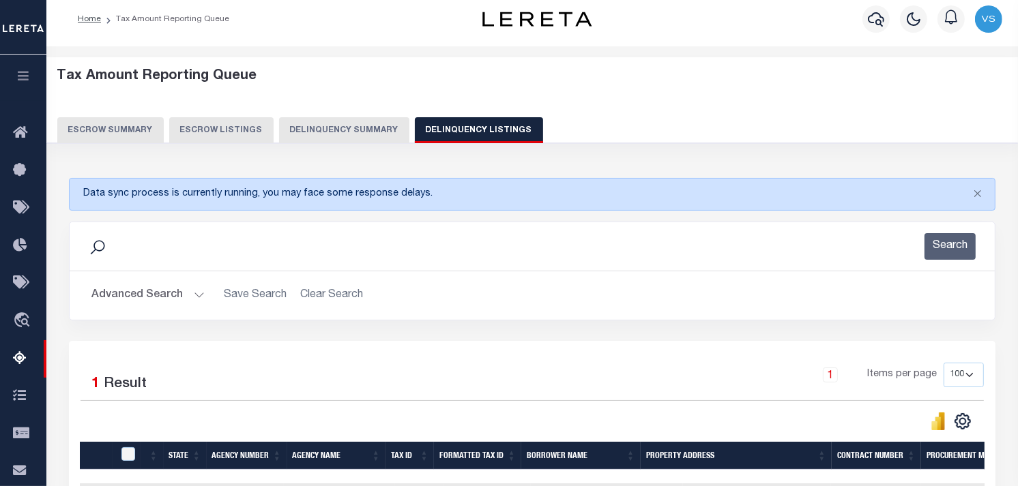
scroll to position [0, 0]
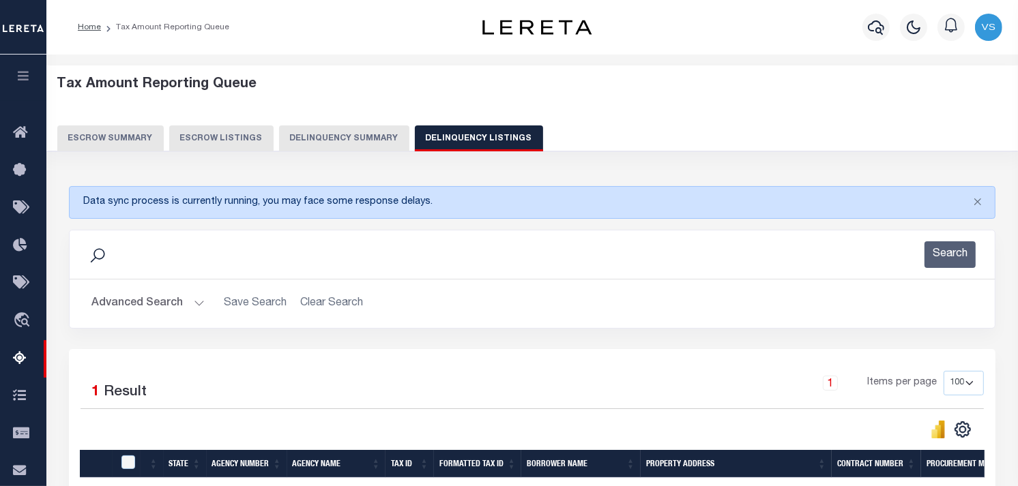
click at [115, 297] on button "Advanced Search" at bounding box center [147, 304] width 113 height 27
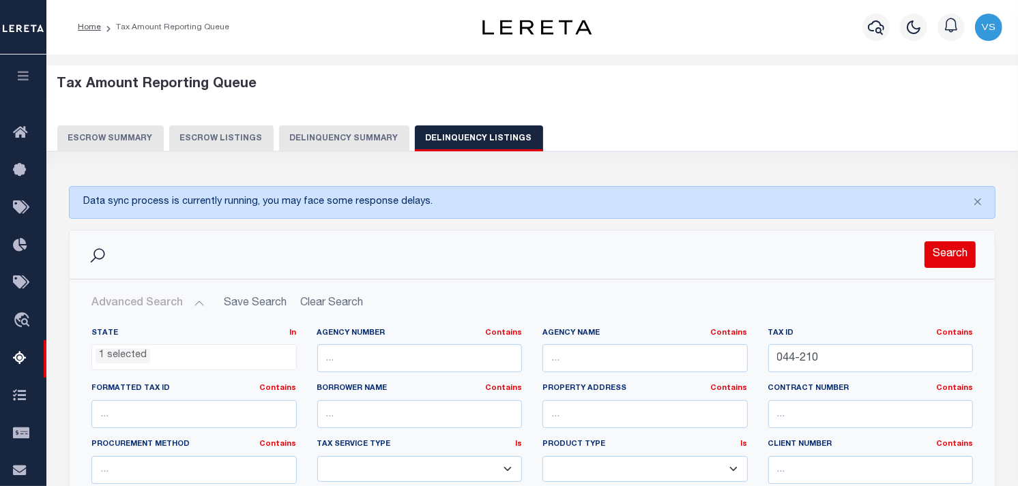
click at [949, 248] on button "Search" at bounding box center [949, 254] width 51 height 27
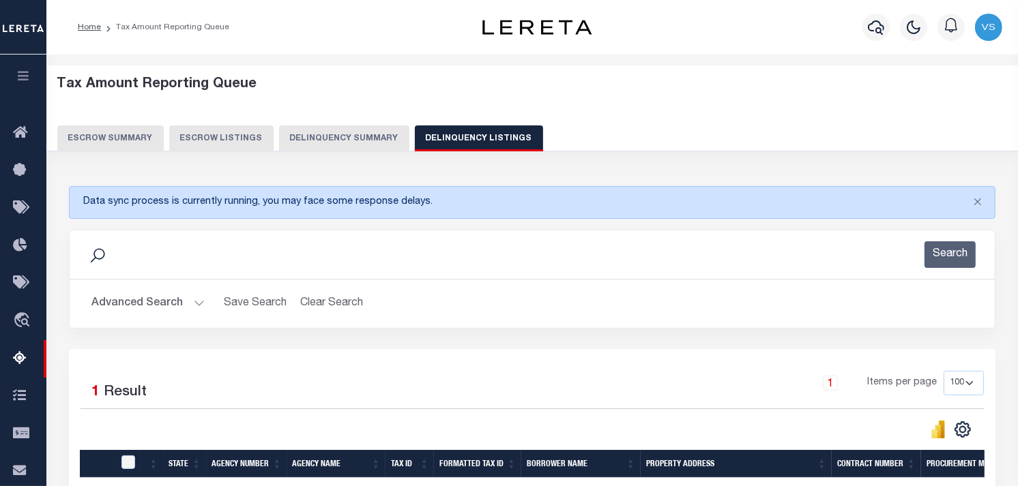
scroll to position [227, 0]
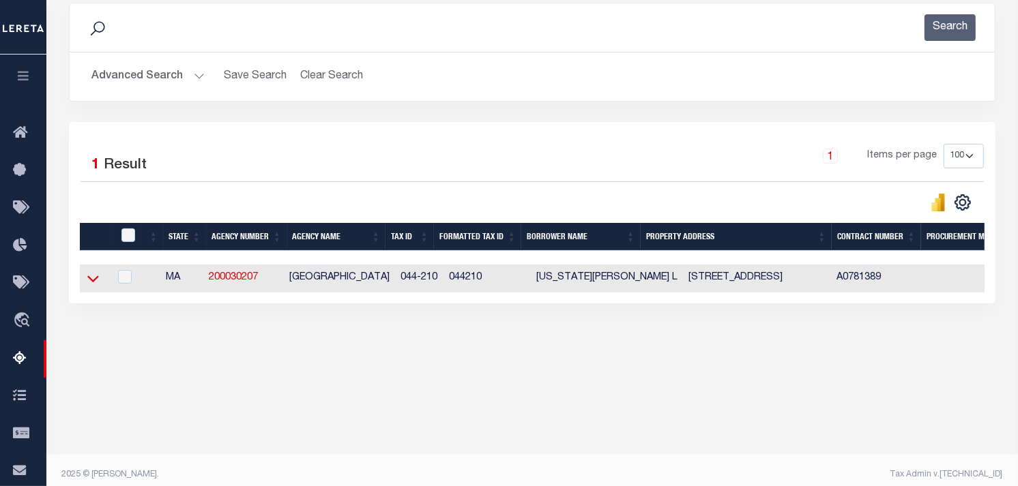
click at [91, 284] on icon at bounding box center [93, 278] width 12 height 14
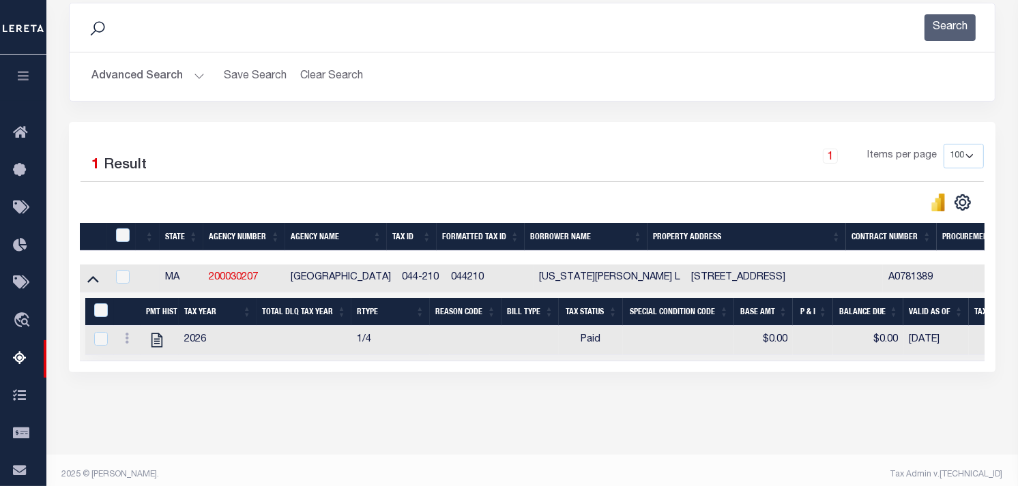
click at [119, 246] on th at bounding box center [121, 237] width 29 height 28
click at [120, 242] on input "checkbox" at bounding box center [123, 235] width 14 height 14
checkbox input "true"
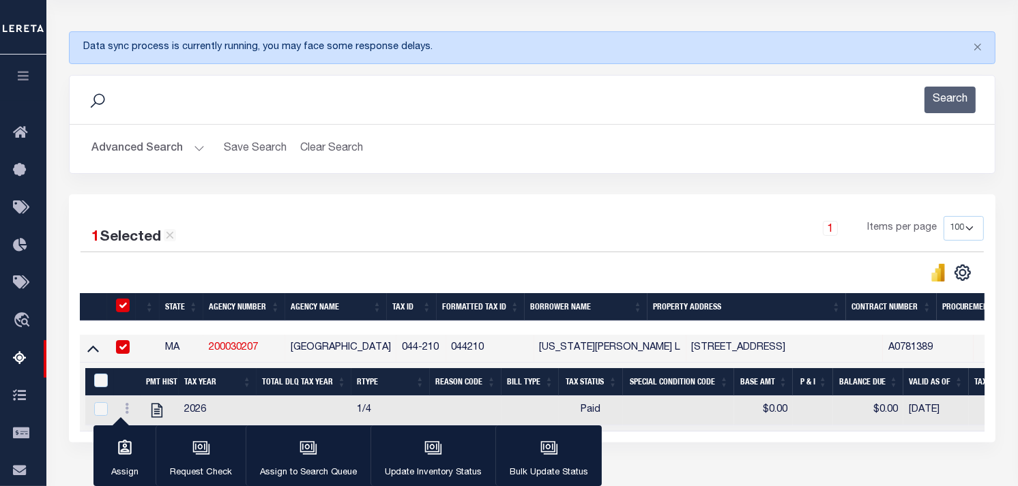
scroll to position [151, 0]
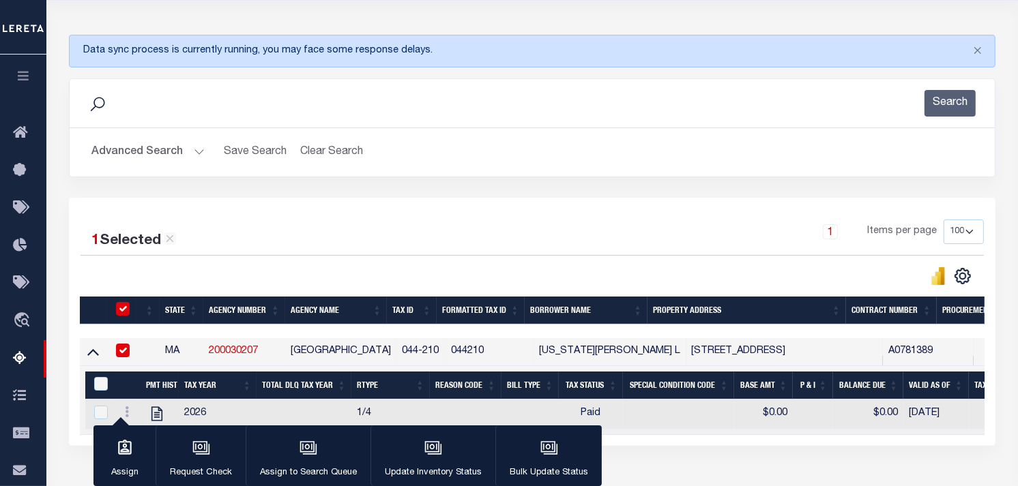
click at [147, 150] on button "Advanced Search" at bounding box center [147, 152] width 113 height 27
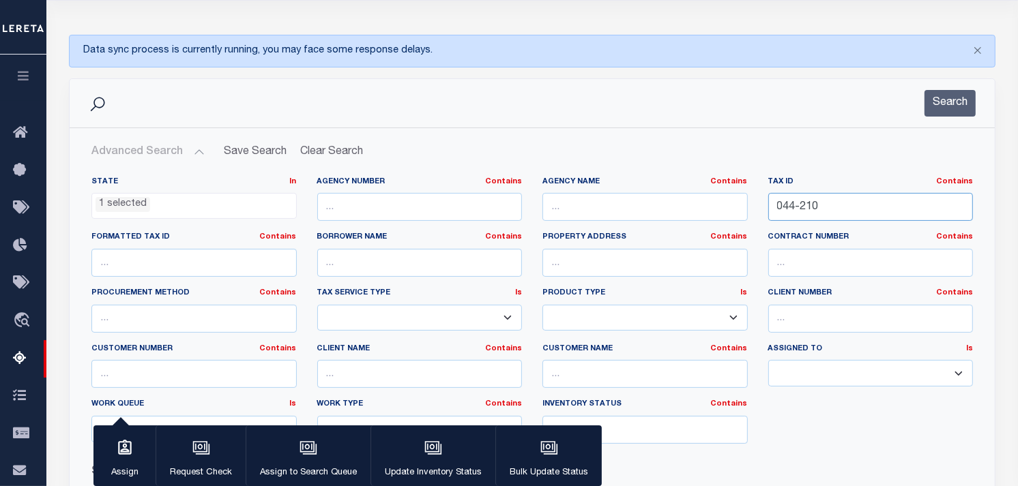
click at [831, 207] on input "044-210" at bounding box center [870, 207] width 205 height 28
type input "044-212"
click at [949, 110] on button "Search" at bounding box center [949, 103] width 51 height 27
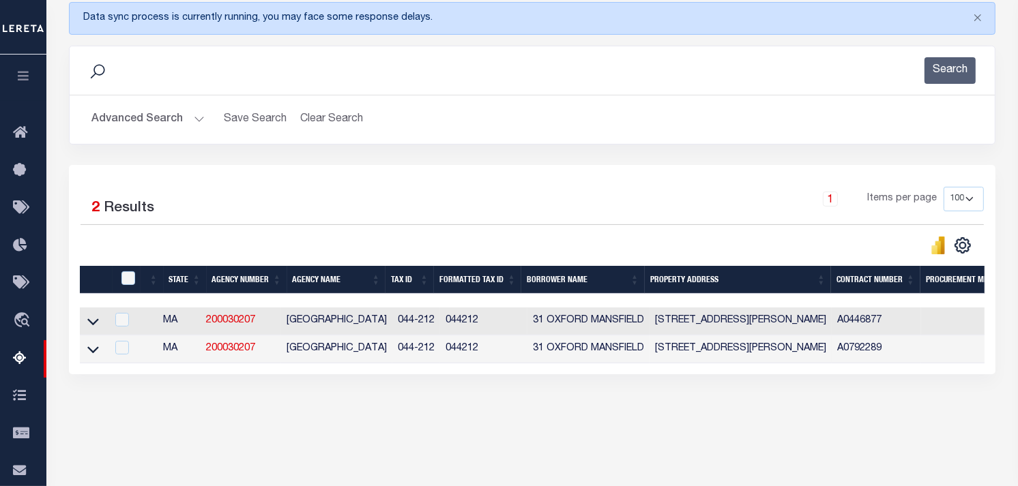
scroll to position [236, 0]
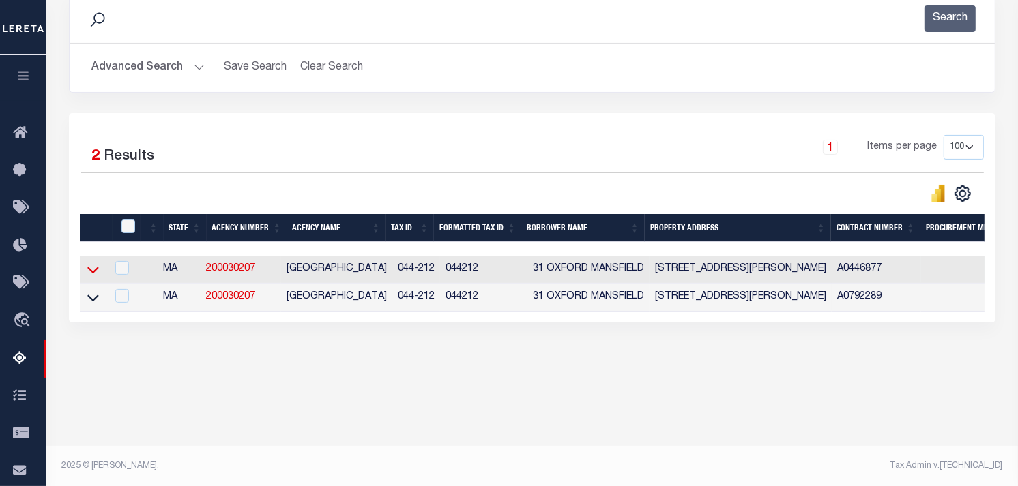
click at [91, 271] on icon at bounding box center [93, 270] width 12 height 14
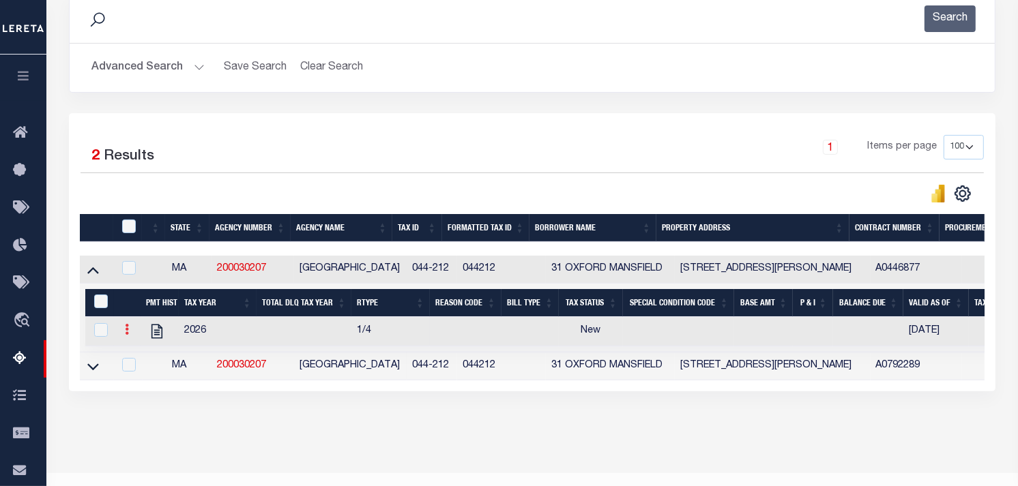
click at [132, 332] on link at bounding box center [126, 331] width 15 height 11
click at [138, 348] on link "" at bounding box center [143, 351] width 46 height 23
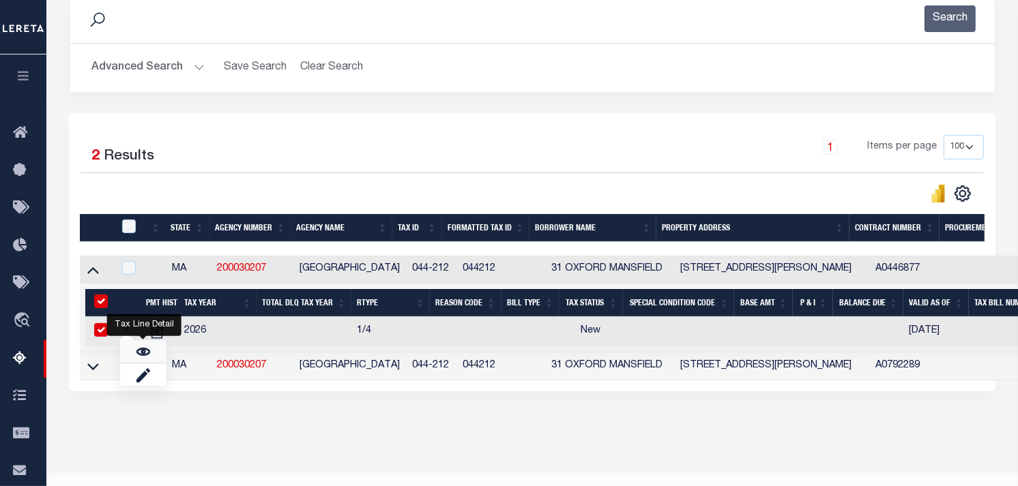
checkbox input "true"
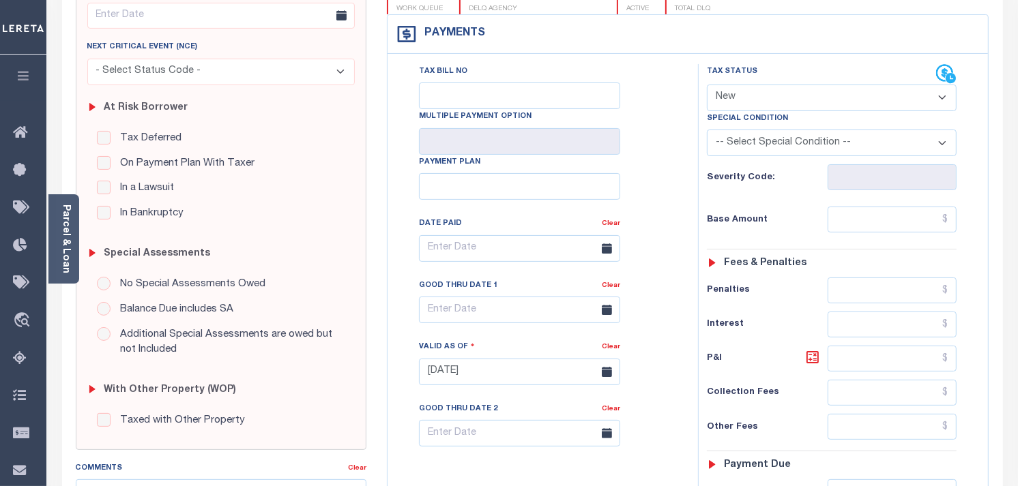
scroll to position [227, 0]
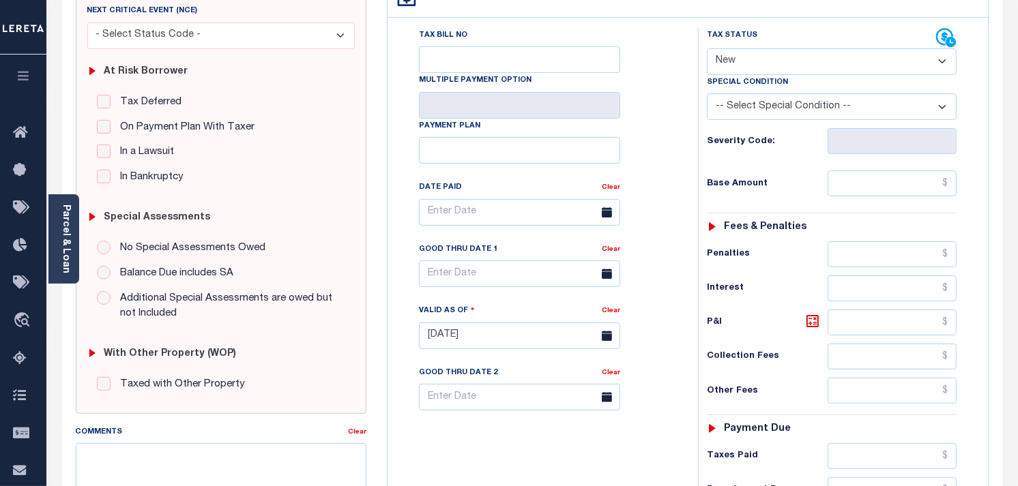
click at [818, 65] on select "- Select Status Code - Open Due/Unpaid Paid Incomplete No Tax Due Internal Refu…" at bounding box center [832, 61] width 250 height 27
select select "PYD"
click at [707, 48] on select "- Select Status Code - Open Due/Unpaid Paid Incomplete No Tax Due Internal Refu…" at bounding box center [832, 61] width 250 height 27
type input "[DATE]"
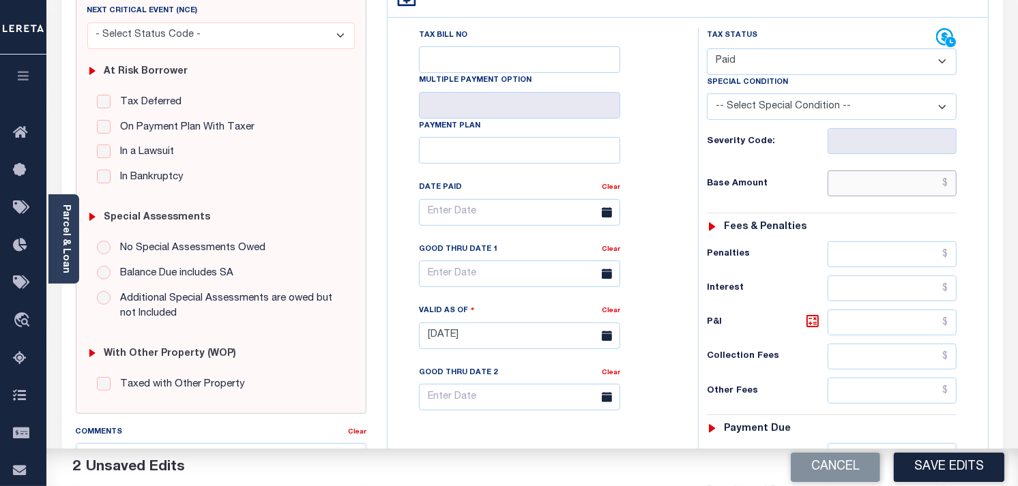
click at [863, 188] on input "text" at bounding box center [892, 184] width 130 height 26
type input "$0.00"
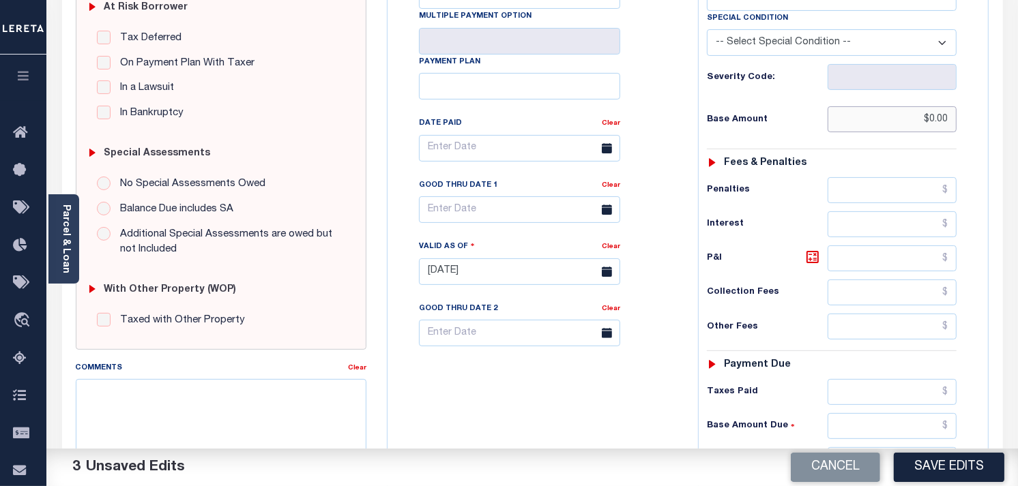
scroll to position [303, 0]
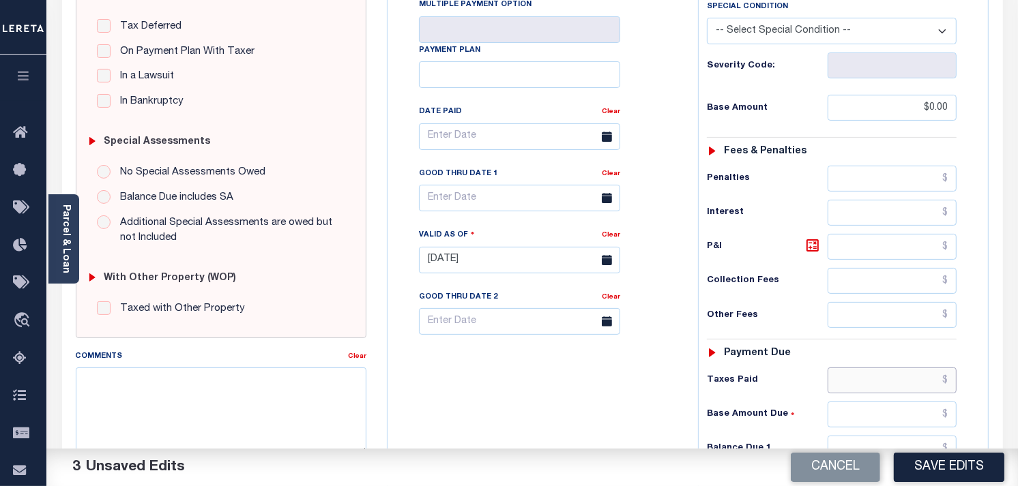
click at [912, 373] on input "text" at bounding box center [892, 381] width 130 height 26
click at [948, 314] on input "text" at bounding box center [892, 315] width 130 height 26
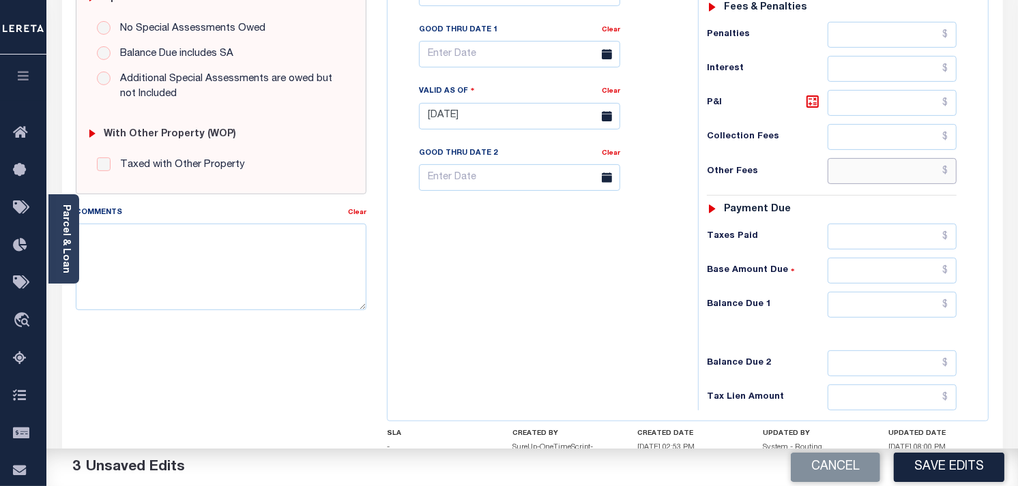
scroll to position [530, 0]
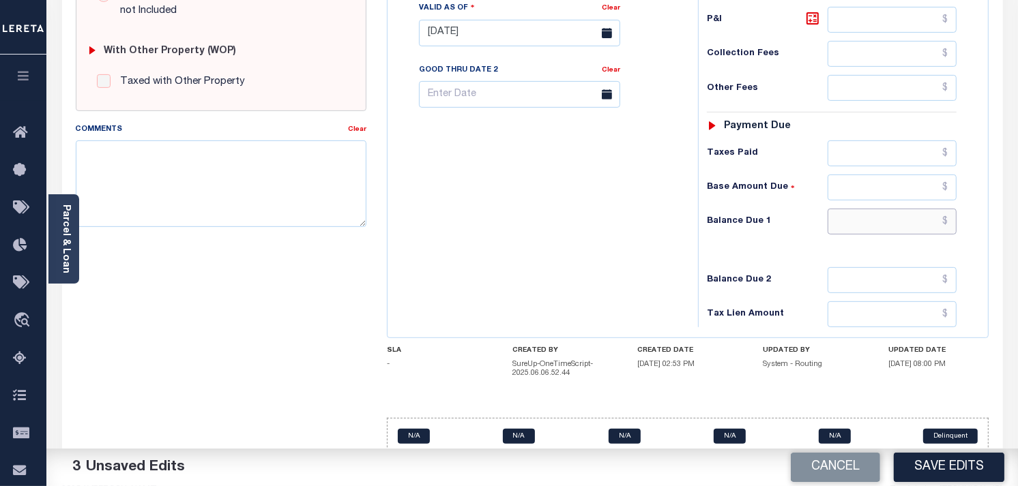
click at [931, 223] on input "text" at bounding box center [892, 222] width 130 height 26
type input "$0.00"
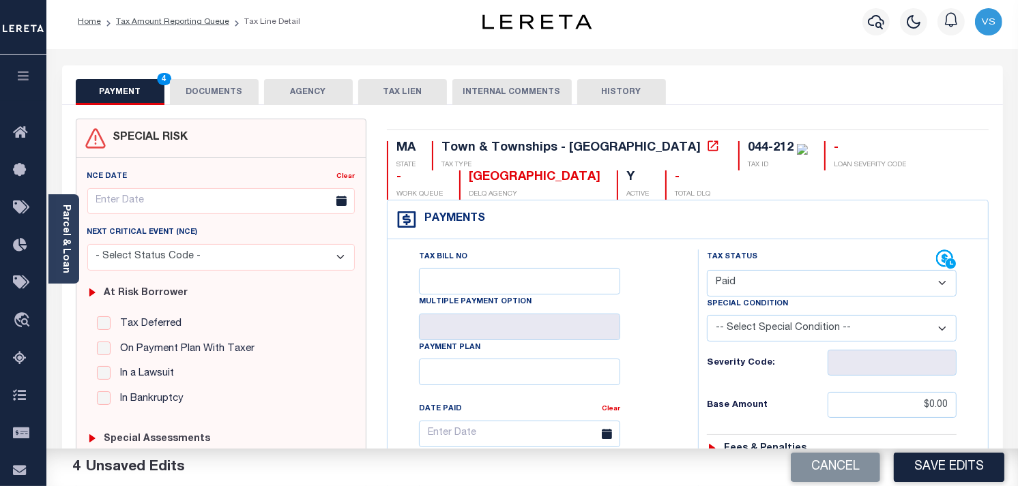
scroll to position [0, 0]
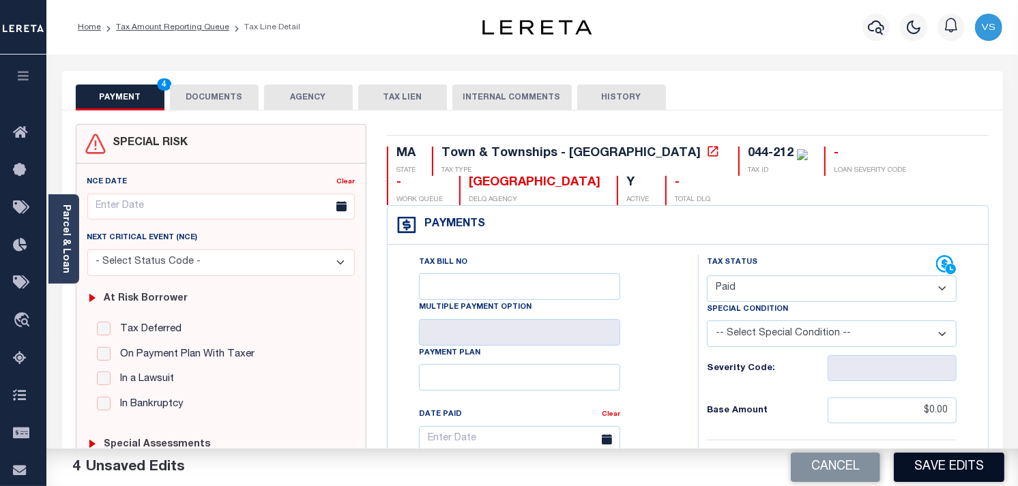
click at [940, 469] on button "Save Edits" at bounding box center [948, 467] width 110 height 29
checkbox input "false"
type input "$0"
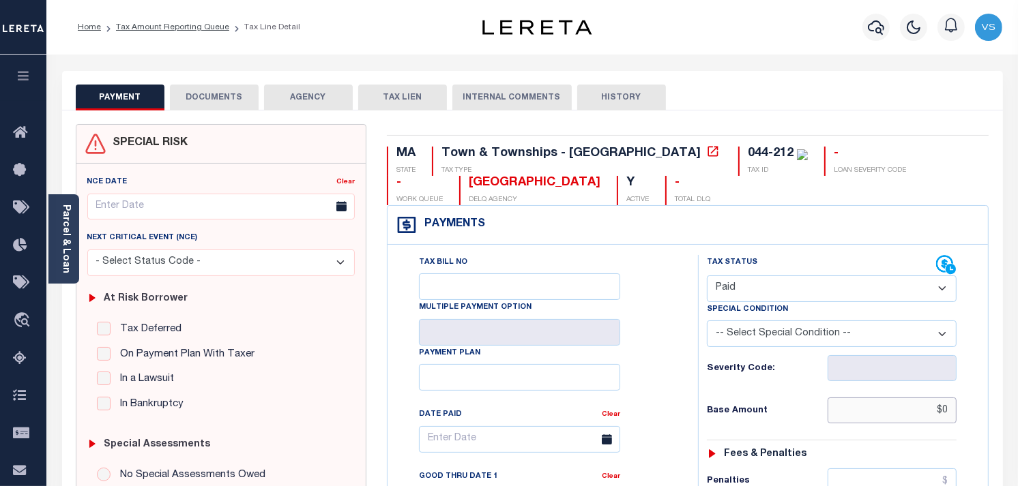
click at [921, 415] on input "$0" at bounding box center [892, 411] width 130 height 26
type input "$0.00"
click at [194, 103] on button "DOCUMENTS" at bounding box center [214, 98] width 89 height 26
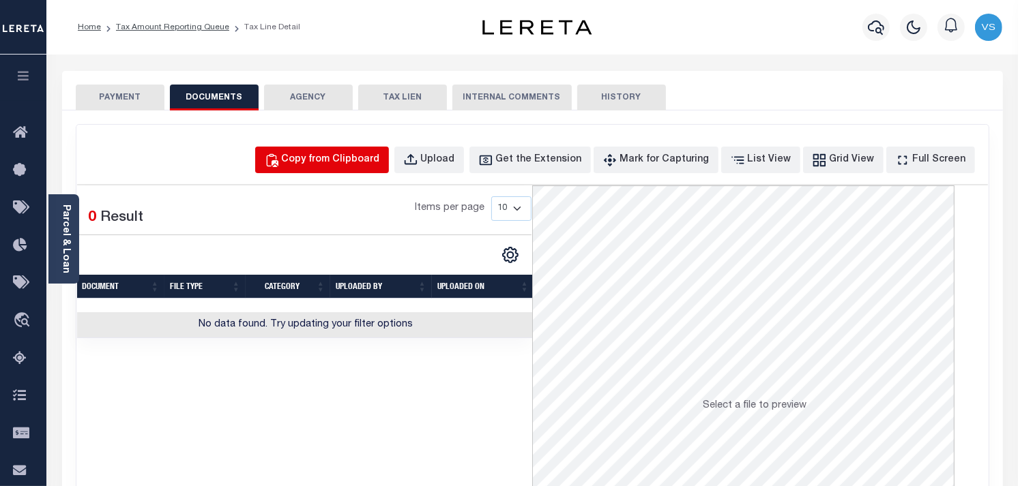
click at [341, 166] on div "Copy from Clipboard" at bounding box center [331, 160] width 98 height 15
select select "POP"
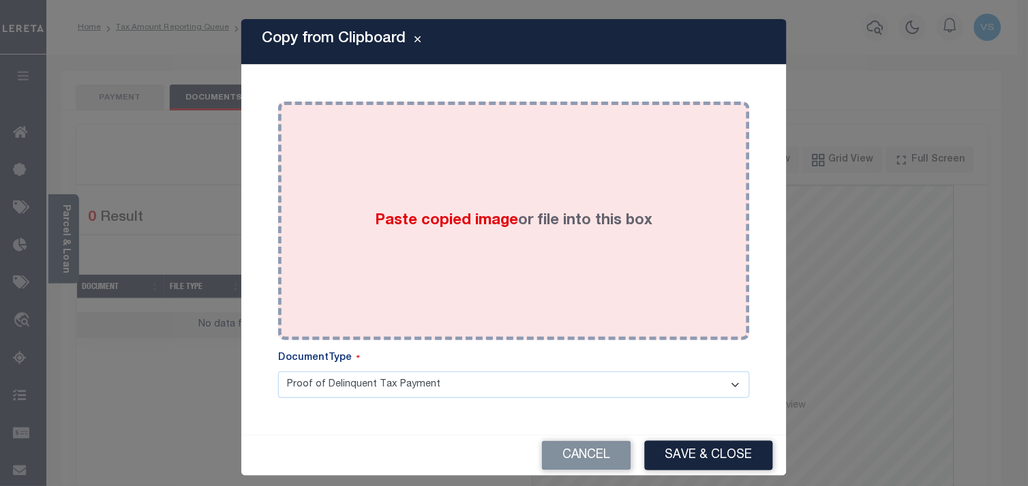
click at [423, 221] on span "Paste copied image" at bounding box center [447, 220] width 143 height 15
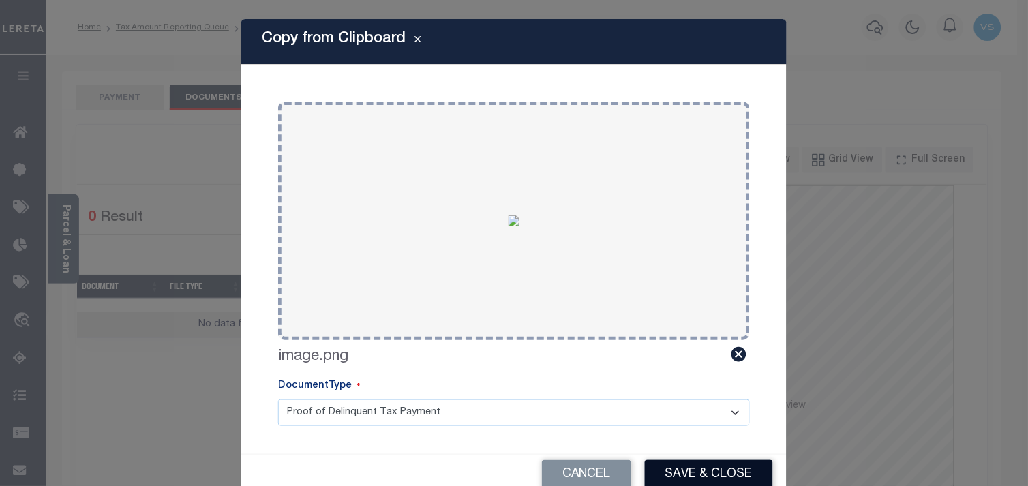
click at [723, 476] on button "Save & Close" at bounding box center [709, 474] width 128 height 29
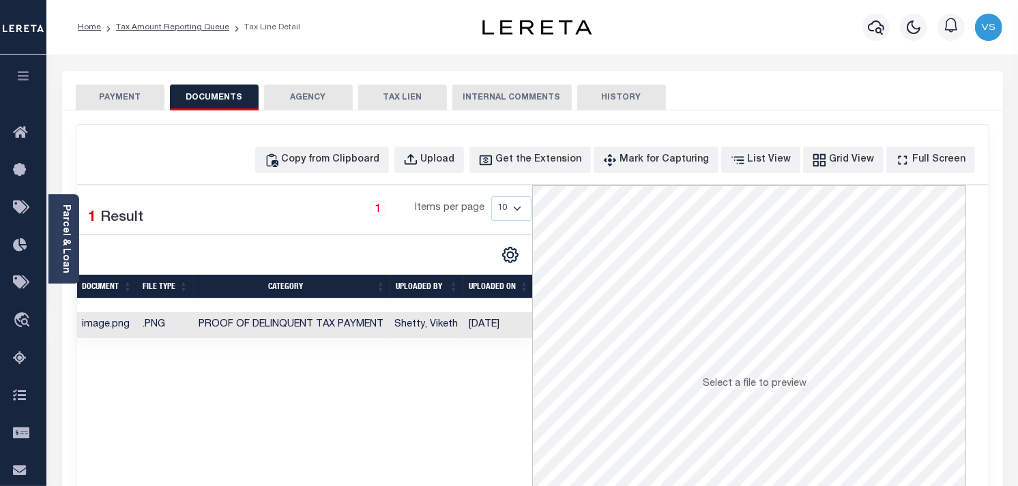
click at [119, 100] on button "PAYMENT" at bounding box center [120, 98] width 89 height 26
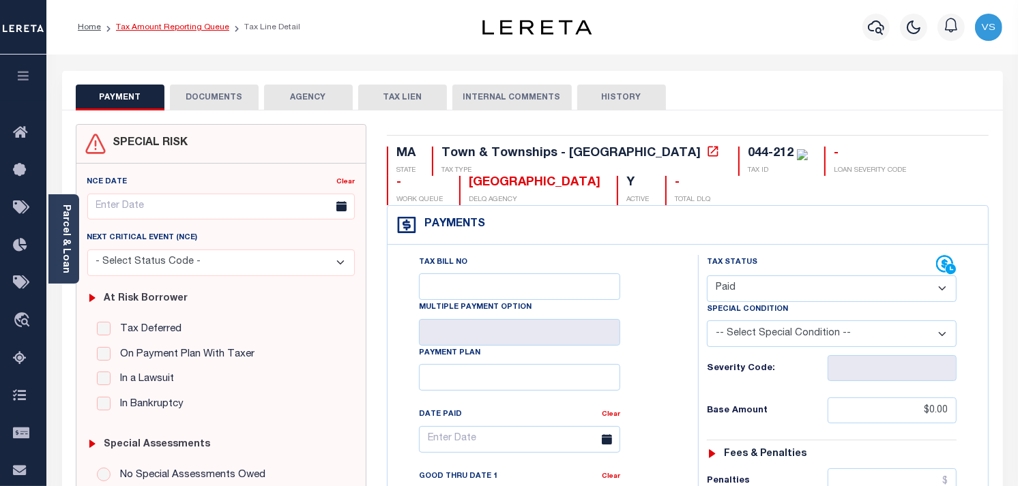
click at [167, 24] on link "Tax Amount Reporting Queue" at bounding box center [172, 27] width 113 height 8
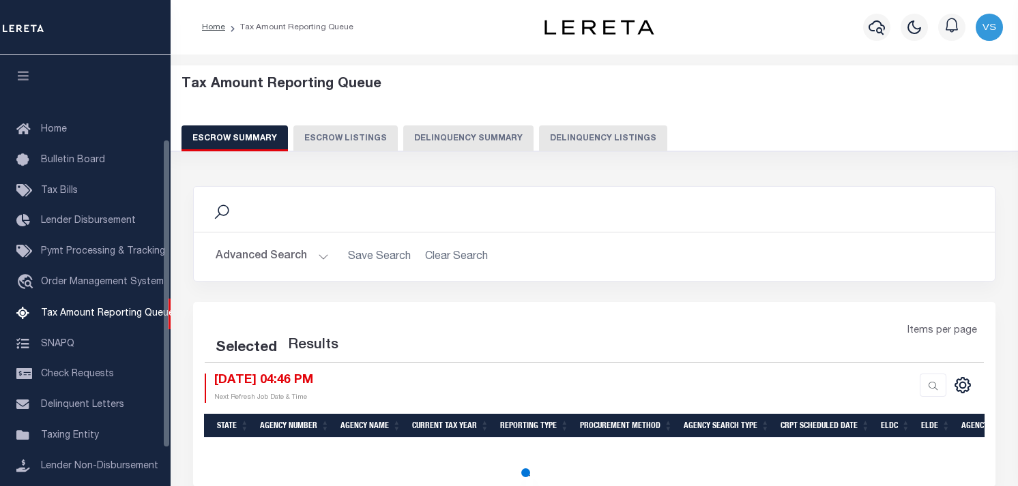
click at [598, 140] on button "Delinquency Listings" at bounding box center [603, 138] width 128 height 26
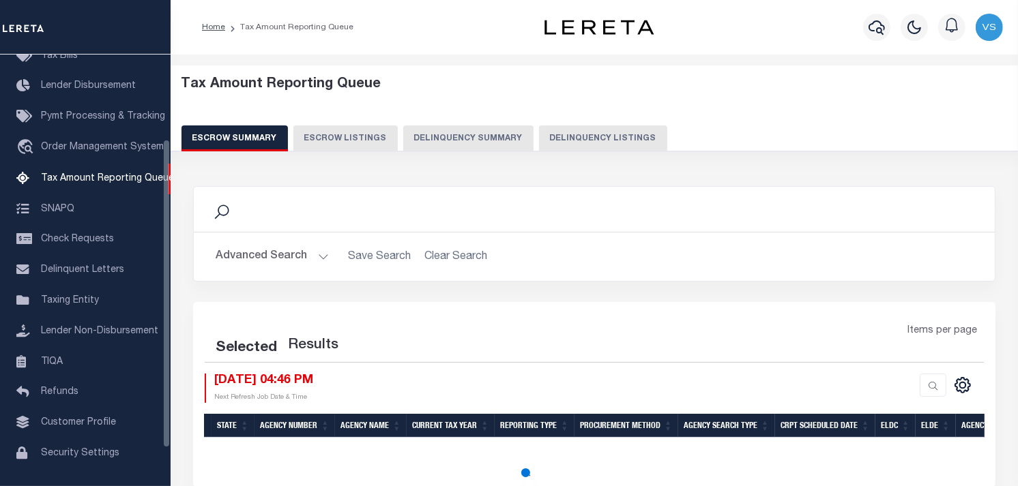
select select "100"
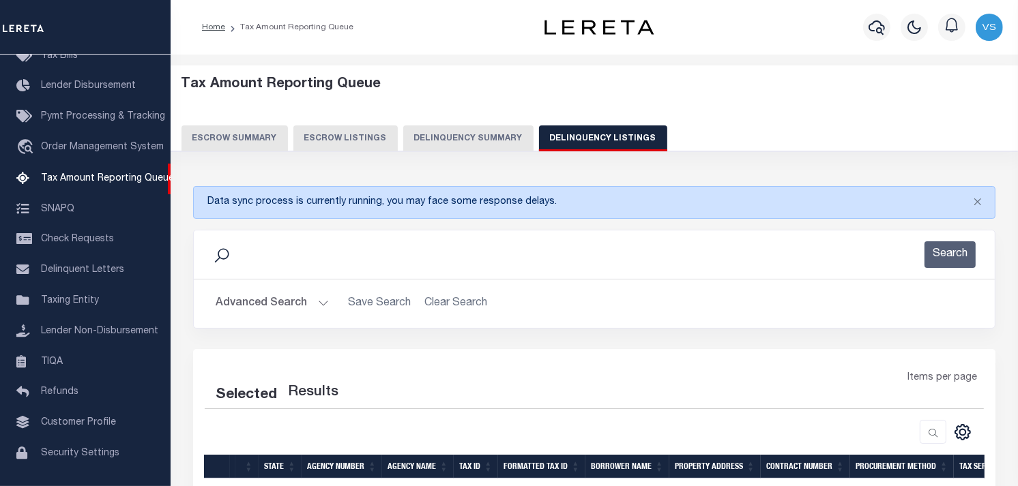
select select "100"
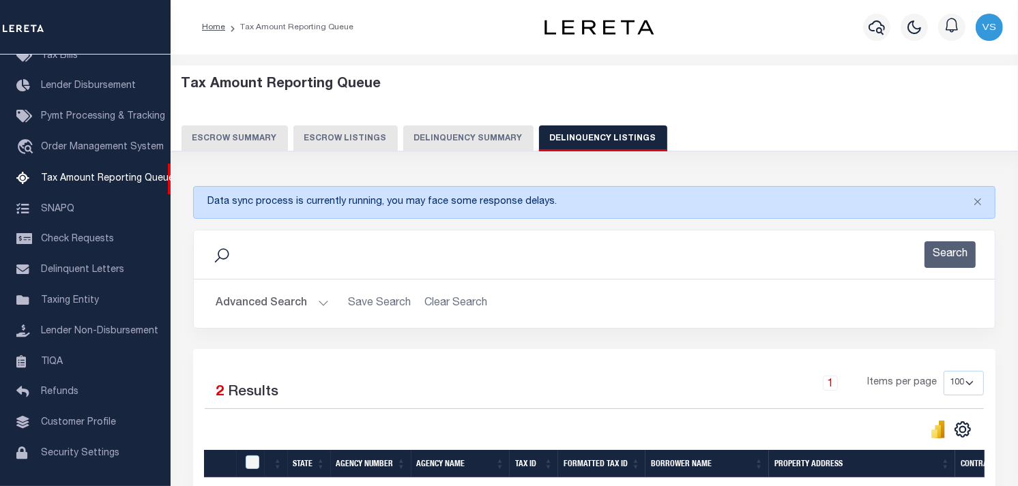
scroll to position [164, 0]
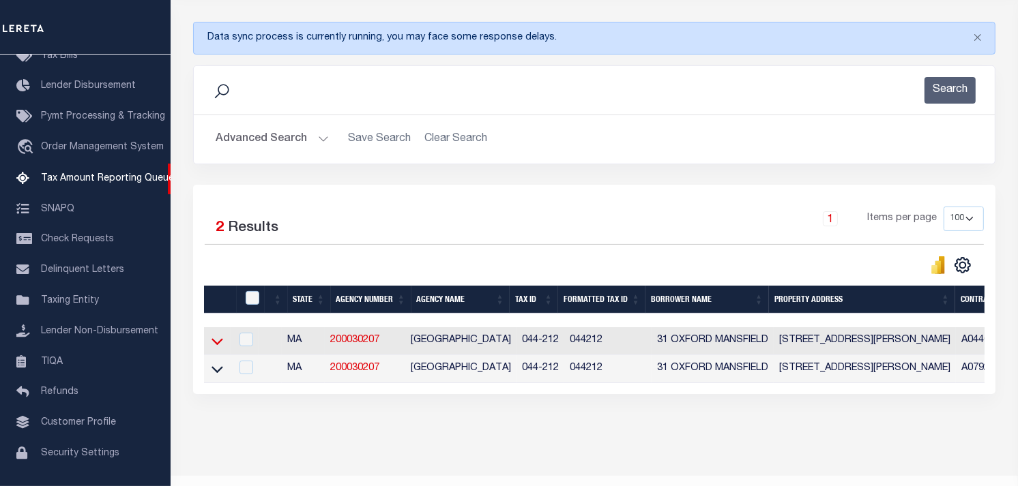
click at [218, 345] on icon at bounding box center [217, 341] width 12 height 14
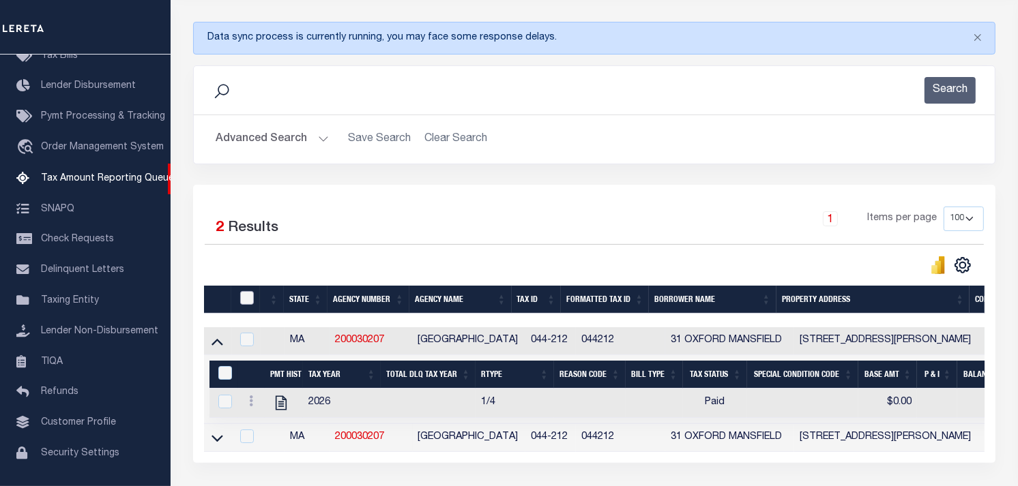
click at [248, 299] on input "checkbox" at bounding box center [247, 298] width 14 height 14
checkbox input "true"
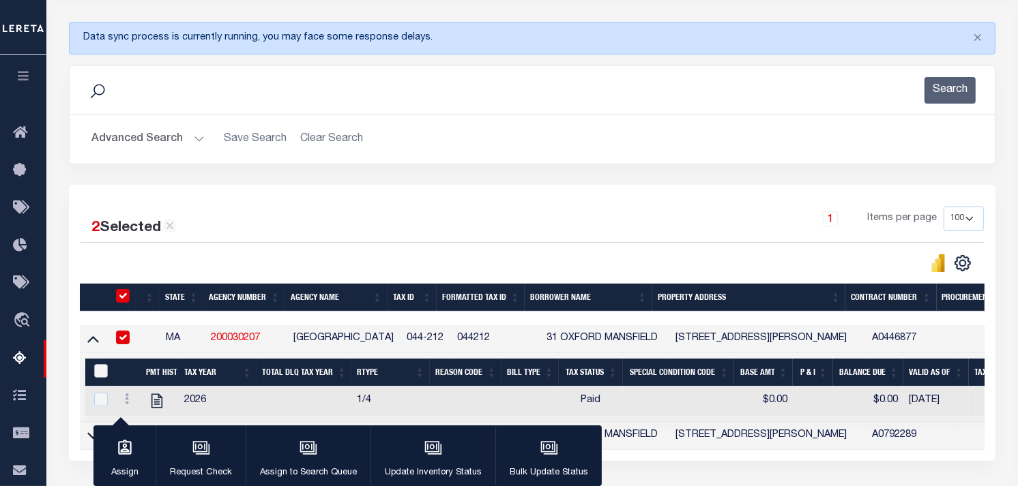
click at [103, 370] on input "&nbsp;" at bounding box center [101, 371] width 14 height 14
checkbox input "true"
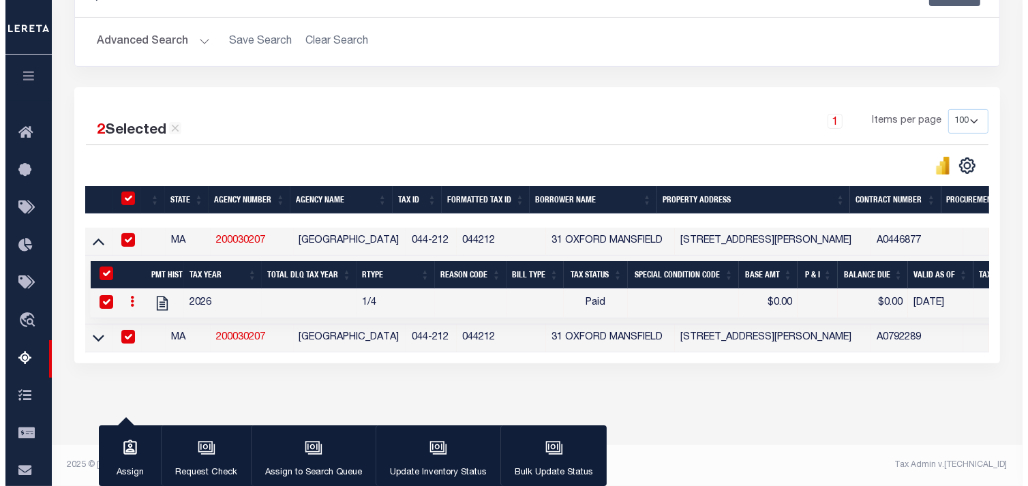
scroll to position [273, 0]
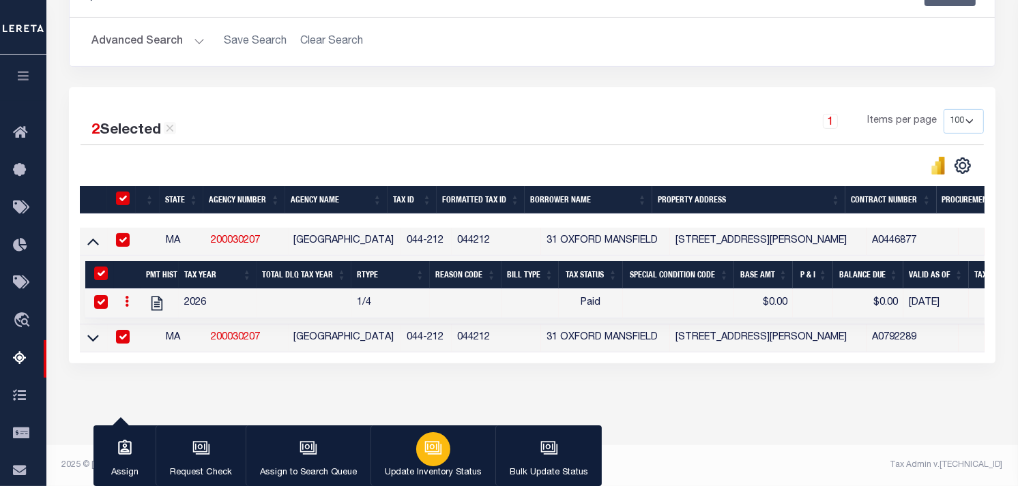
click at [426, 447] on icon "button" at bounding box center [433, 448] width 18 height 18
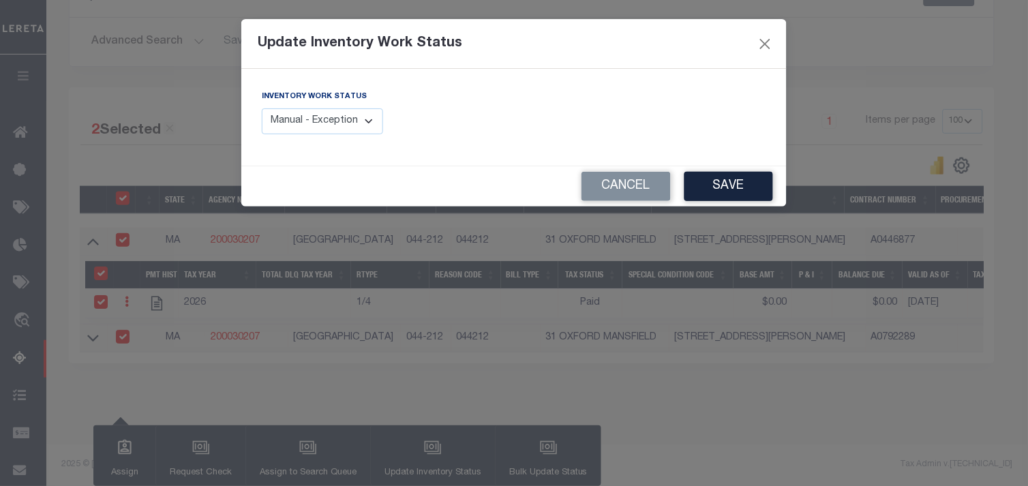
click at [339, 121] on select "Manual - Exception Pended - Awaiting Search Late Add Exception Completed" at bounding box center [322, 121] width 121 height 27
select select "4"
click at [262, 108] on select "Manual - Exception Pended - Awaiting Search Late Add Exception Completed" at bounding box center [322, 121] width 121 height 27
click at [734, 192] on button "Save" at bounding box center [729, 186] width 89 height 29
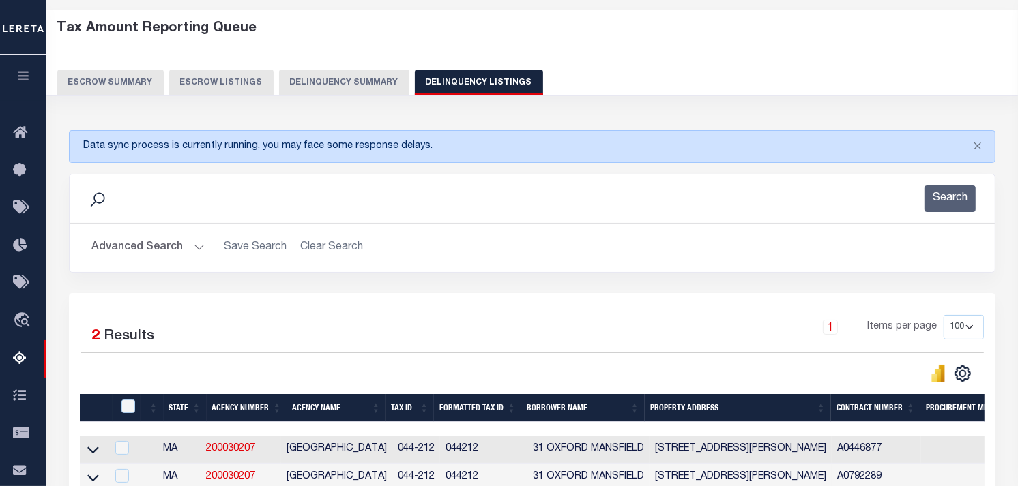
scroll to position [0, 0]
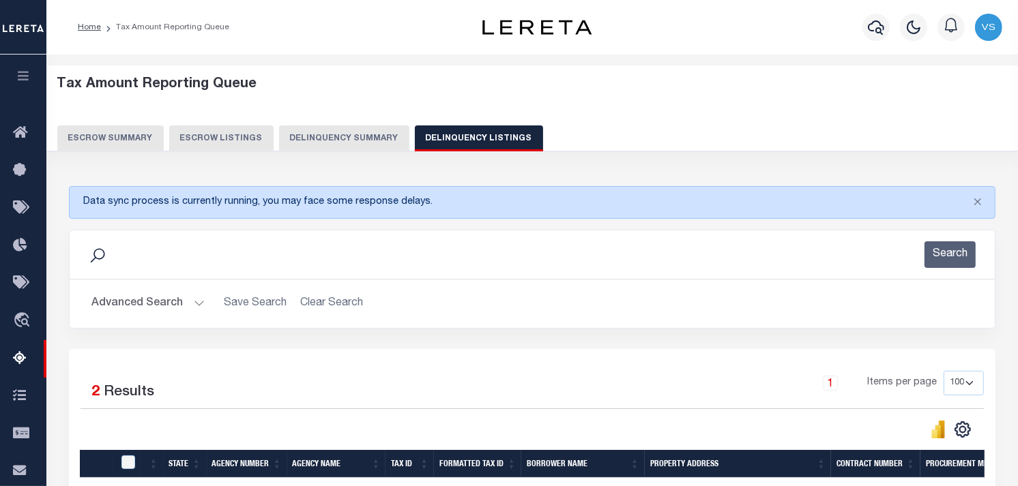
click at [113, 317] on button "Advanced Search" at bounding box center [147, 304] width 113 height 27
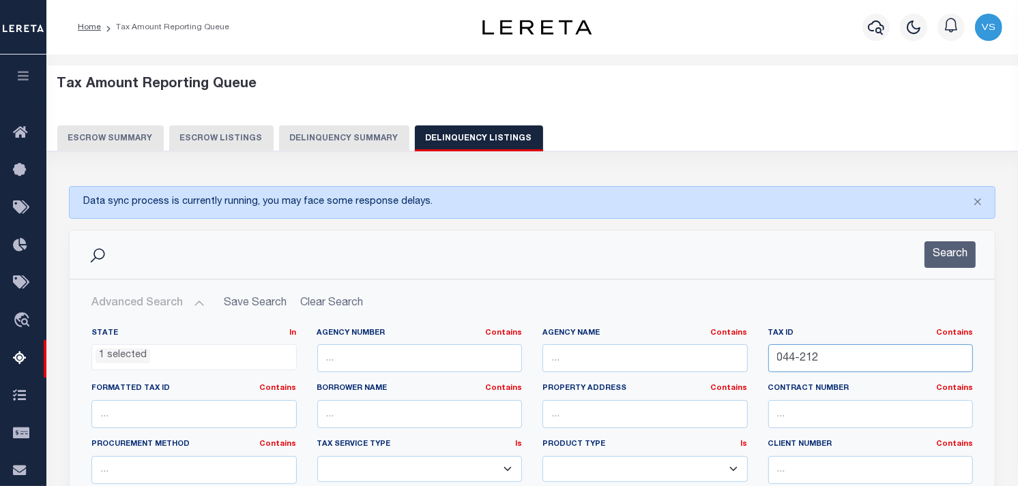
click at [885, 363] on input "044-212" at bounding box center [870, 358] width 205 height 28
type input "0"
paste input "01 10A006500000000"
type input "01 10A006500000000"
click at [125, 351] on li "1 selected" at bounding box center [122, 356] width 55 height 15
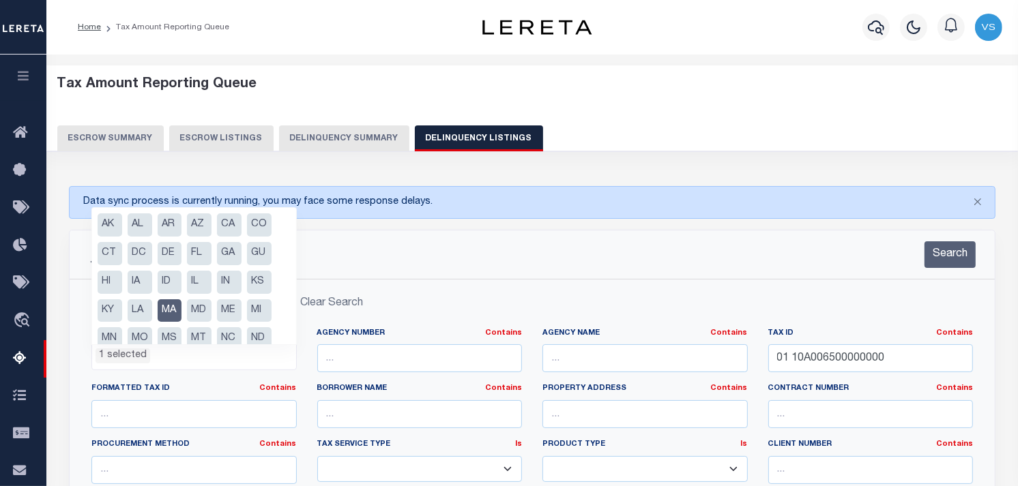
click at [171, 316] on li "MA" at bounding box center [170, 310] width 25 height 23
select select
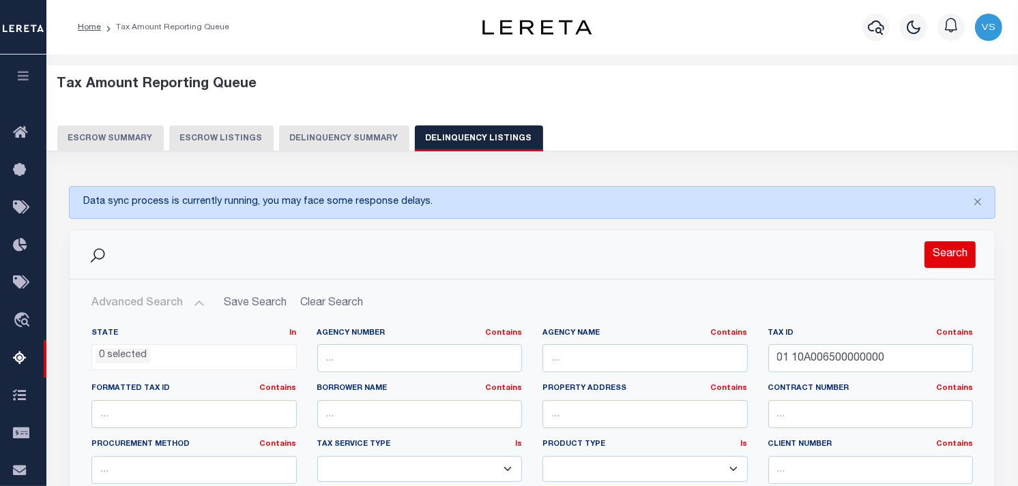
click at [967, 250] on button "Search" at bounding box center [949, 254] width 51 height 27
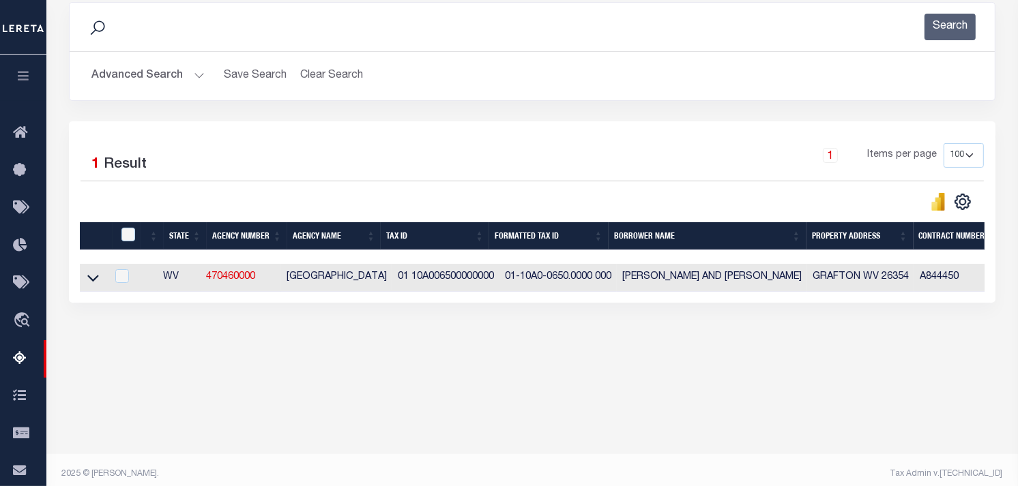
scroll to position [236, 0]
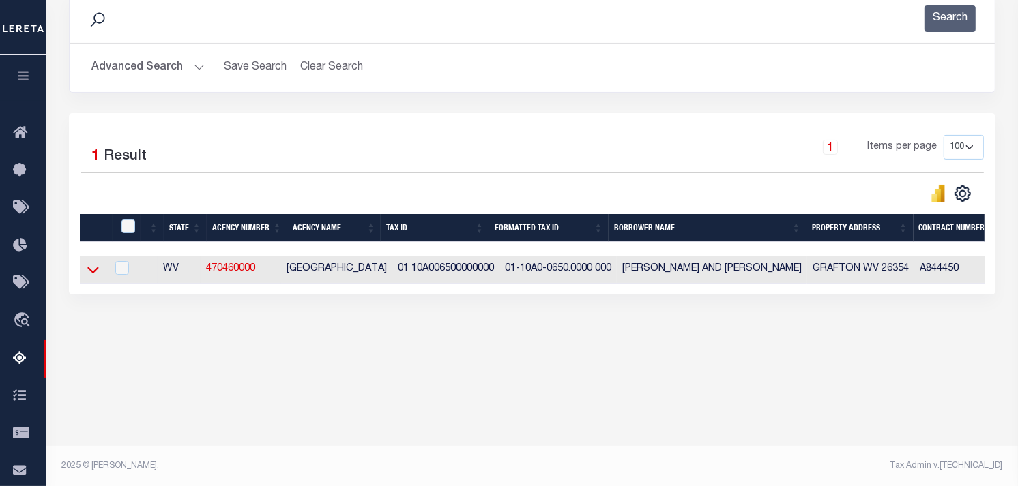
click at [91, 276] on icon at bounding box center [93, 270] width 12 height 14
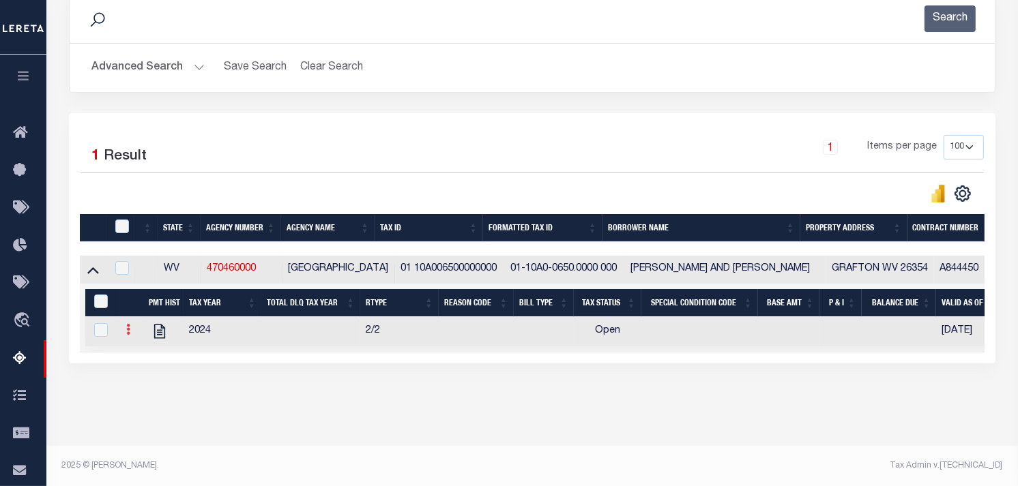
click at [127, 327] on link at bounding box center [128, 331] width 15 height 11
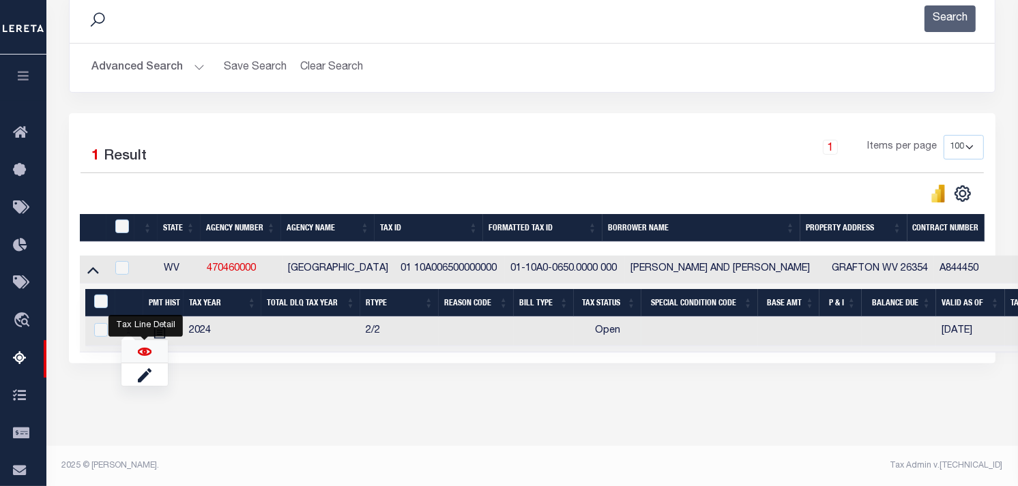
click at [142, 356] on img "" at bounding box center [145, 352] width 14 height 14
checkbox input "true"
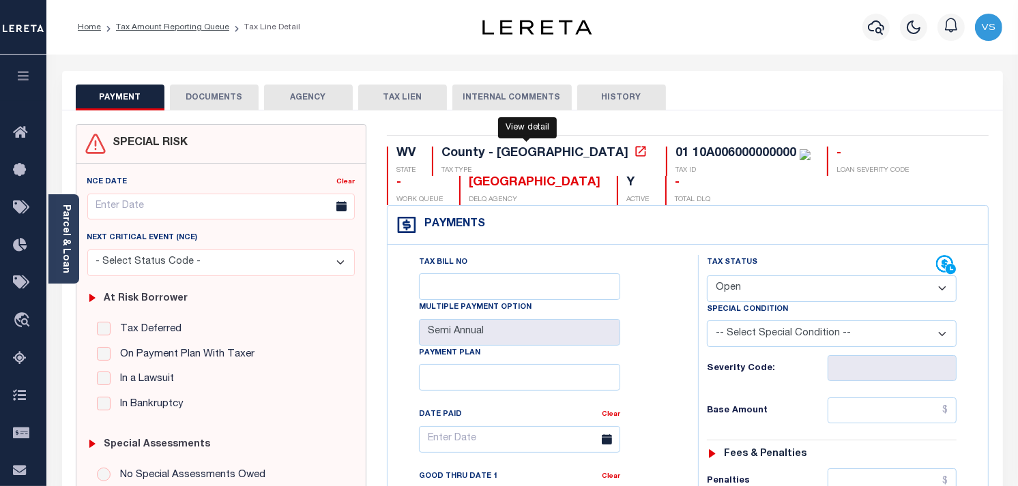
click at [634, 153] on icon at bounding box center [641, 152] width 14 height 14
click at [722, 288] on select "- Select Status Code - Open Due/Unpaid Paid Incomplete No Tax Due Internal Refu…" at bounding box center [832, 289] width 250 height 27
select select "PYD"
click at [707, 276] on select "- Select Status Code - Open Due/Unpaid Paid Incomplete No Tax Due Internal Refu…" at bounding box center [832, 289] width 250 height 27
type input "[DATE]"
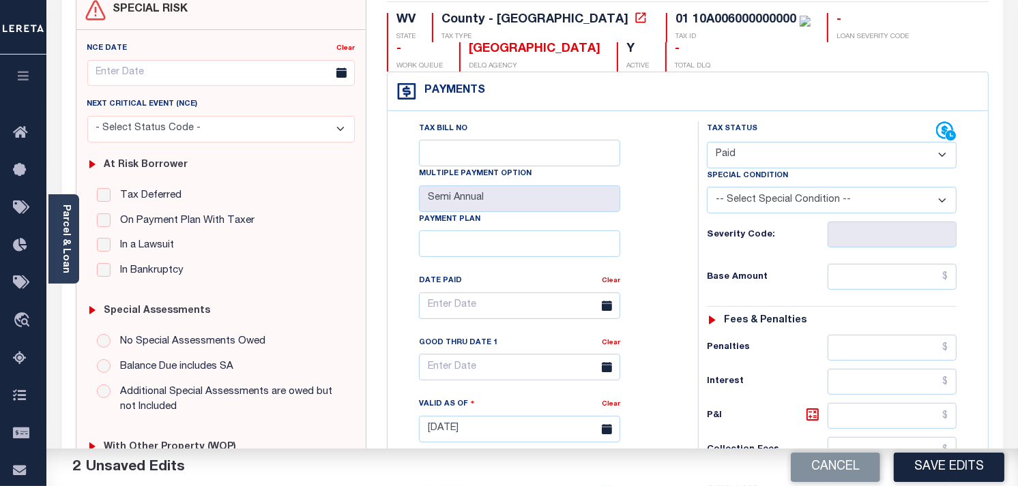
scroll to position [151, 0]
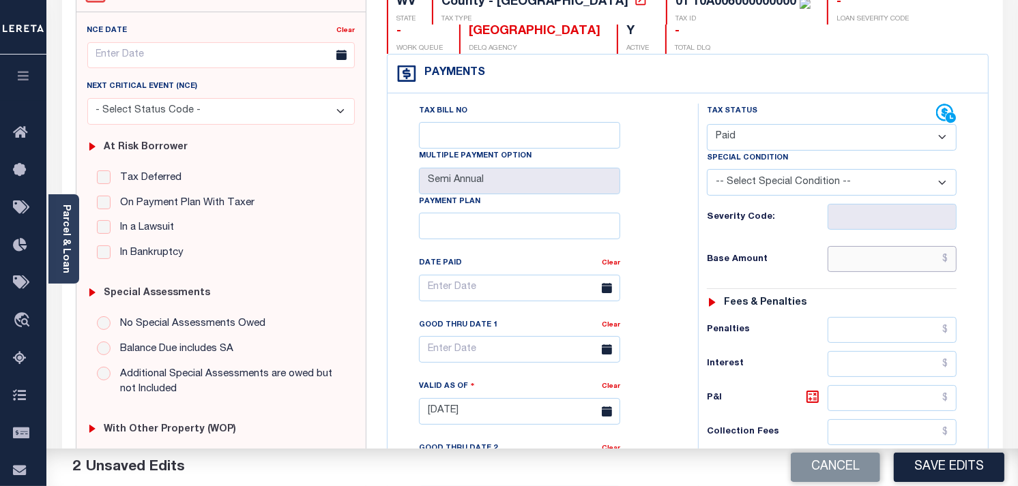
click at [855, 263] on input "text" at bounding box center [892, 259] width 130 height 26
type input "$0.00"
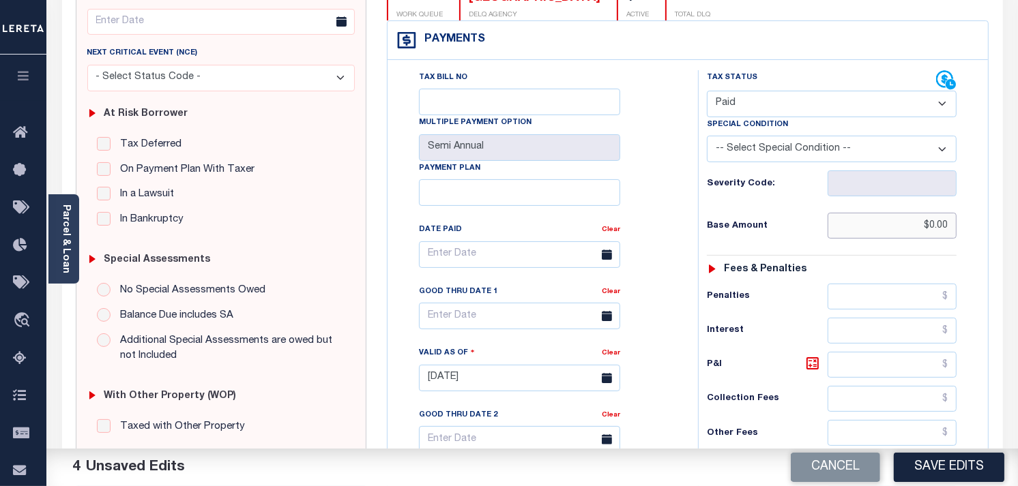
scroll to position [0, 0]
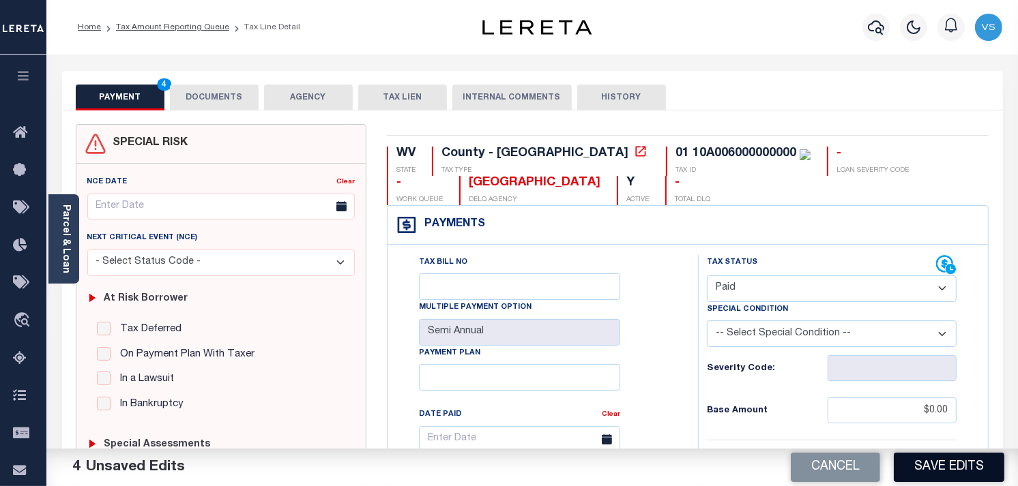
click at [950, 467] on button "Save Edits" at bounding box center [948, 467] width 110 height 29
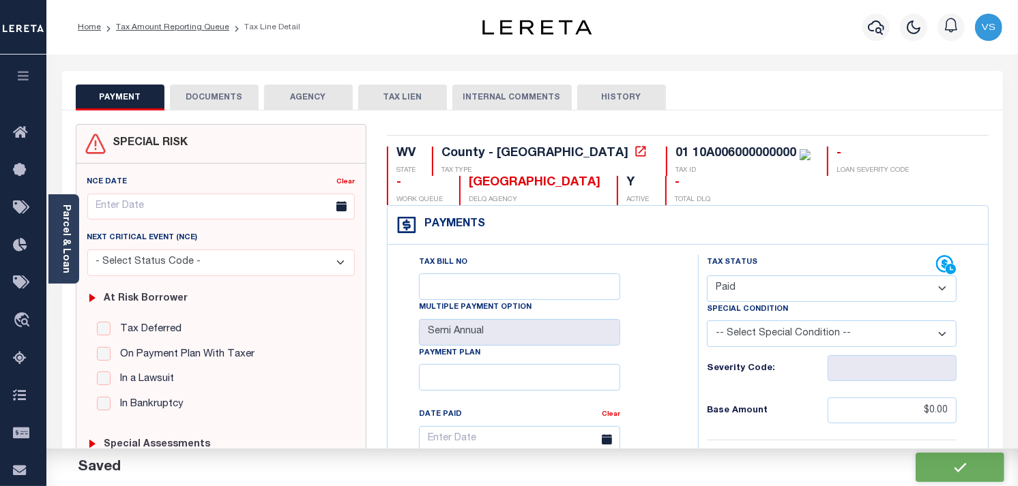
checkbox input "false"
type input "$0"
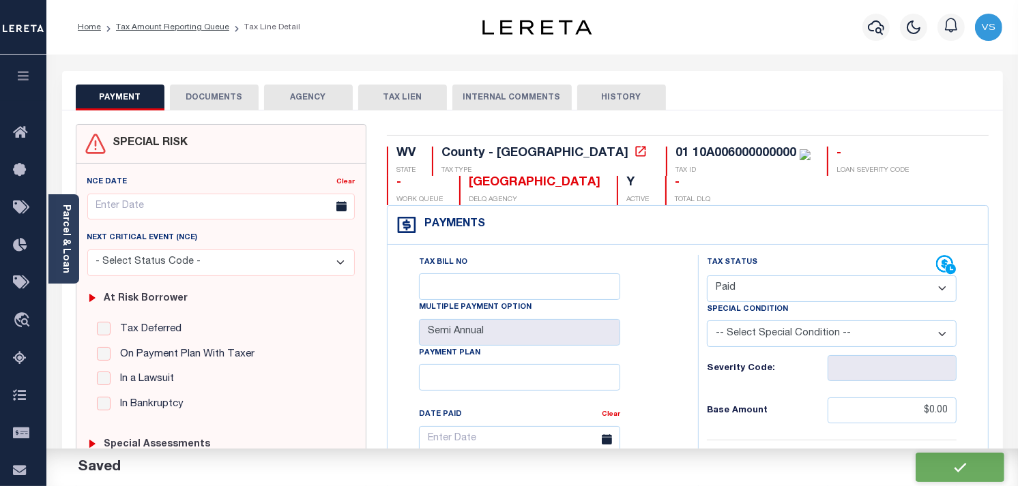
type input "$0"
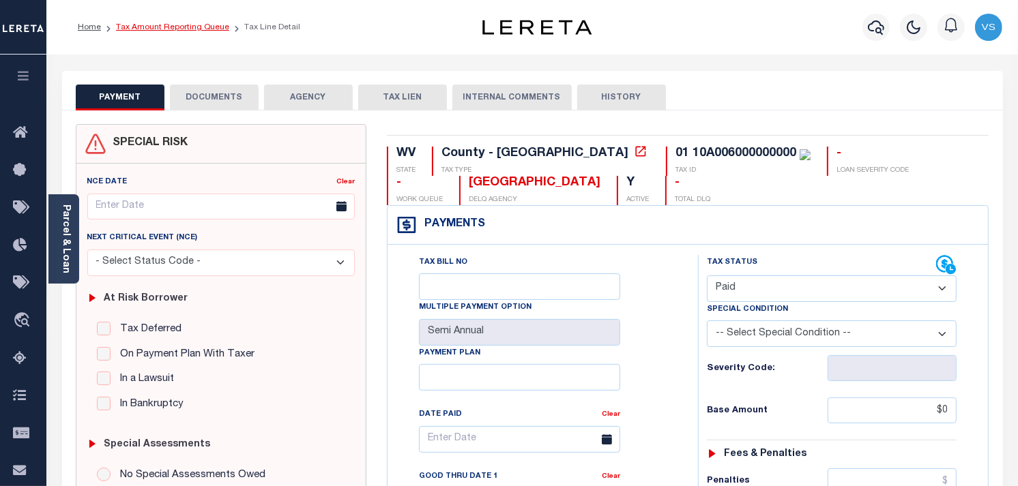
click at [171, 27] on link "Tax Amount Reporting Queue" at bounding box center [172, 27] width 113 height 8
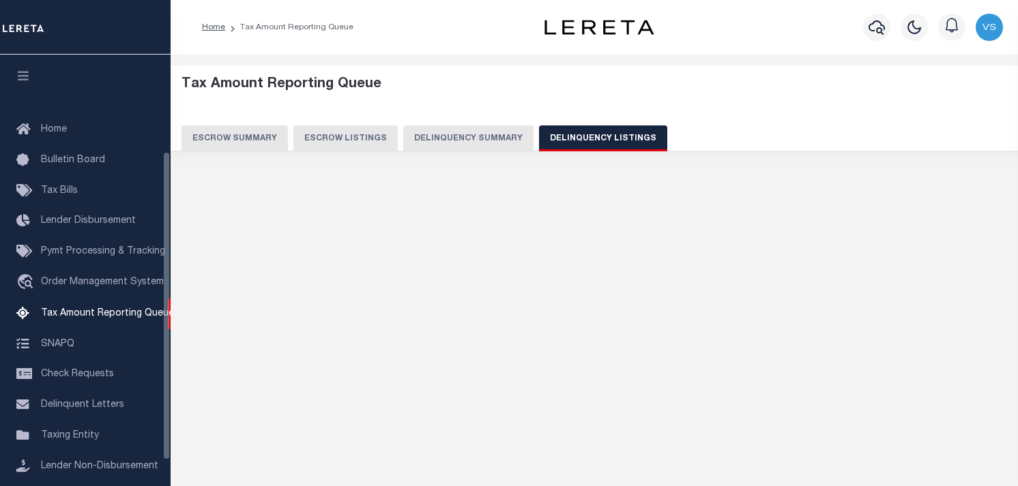
select select "100"
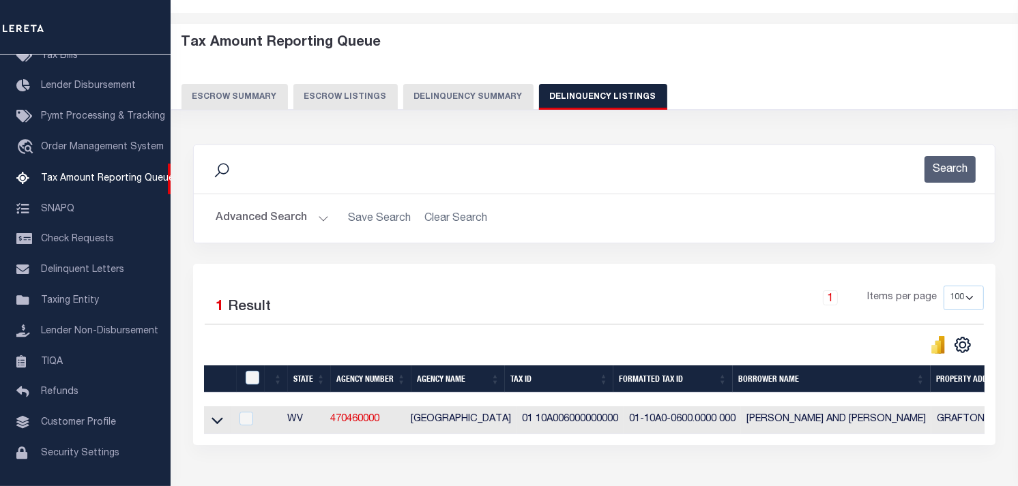
scroll to position [76, 0]
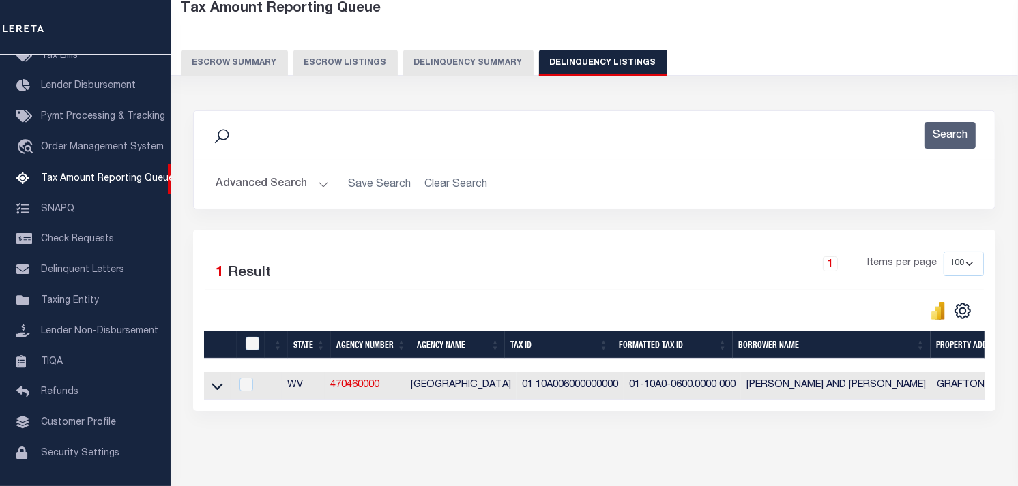
click at [208, 394] on td at bounding box center [217, 386] width 27 height 28
checkbox input "true"
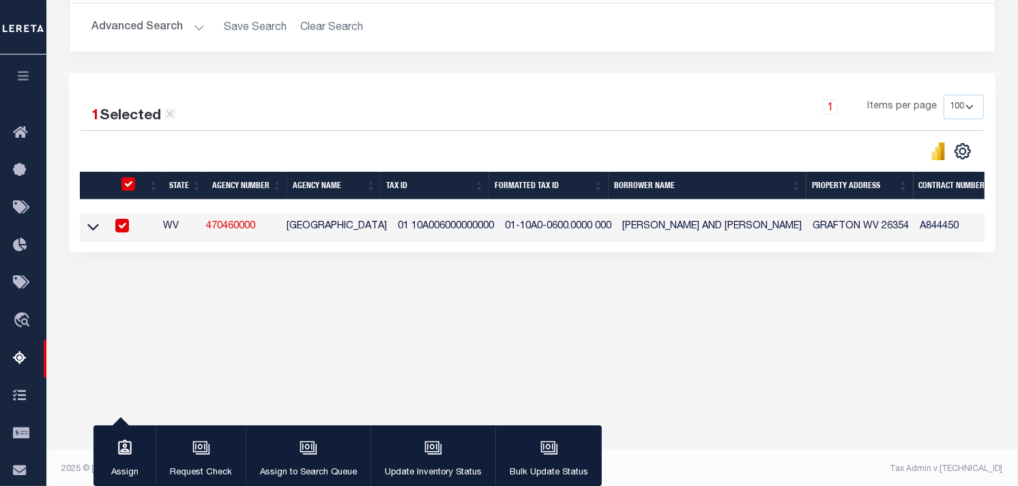
scroll to position [236, 0]
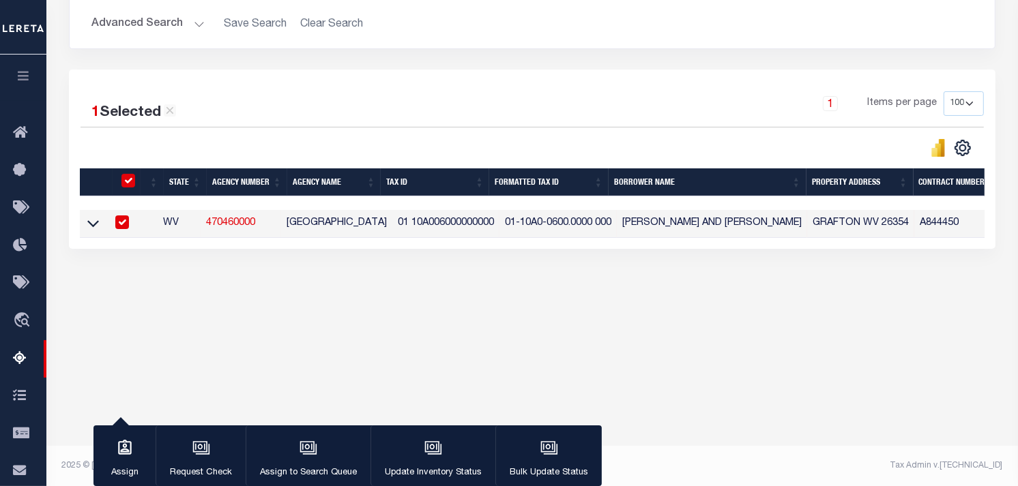
click at [128, 186] on input "checkbox" at bounding box center [128, 181] width 14 height 14
checkbox input "false"
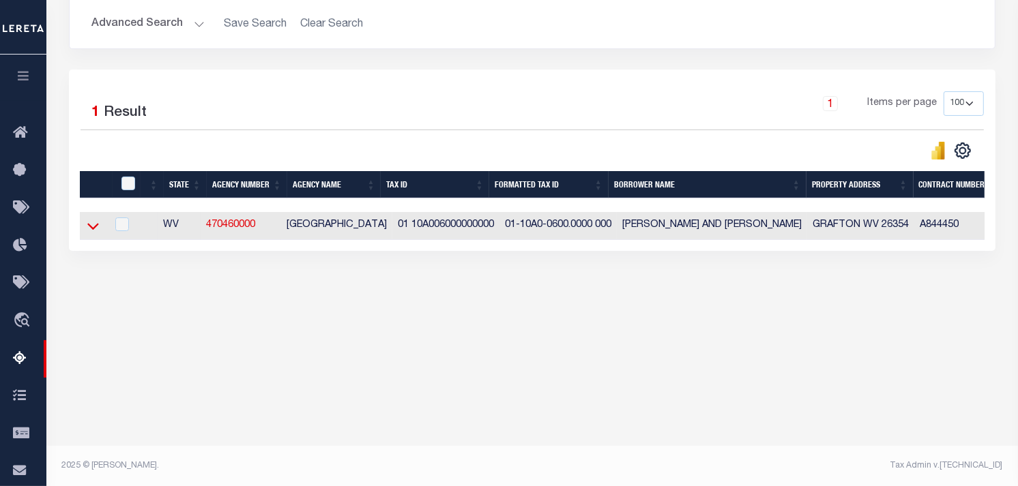
click at [95, 226] on icon at bounding box center [93, 226] width 12 height 14
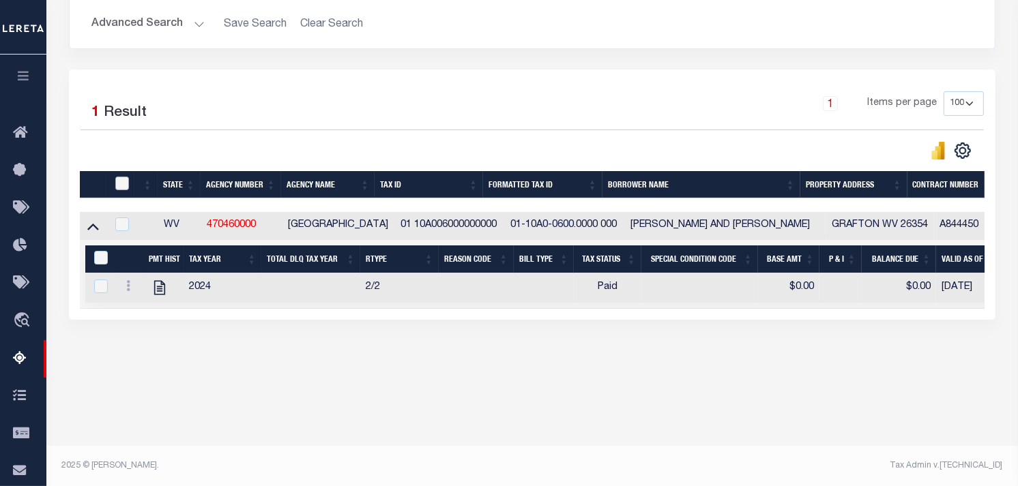
click at [119, 186] on input "checkbox" at bounding box center [122, 184] width 14 height 14
checkbox input "true"
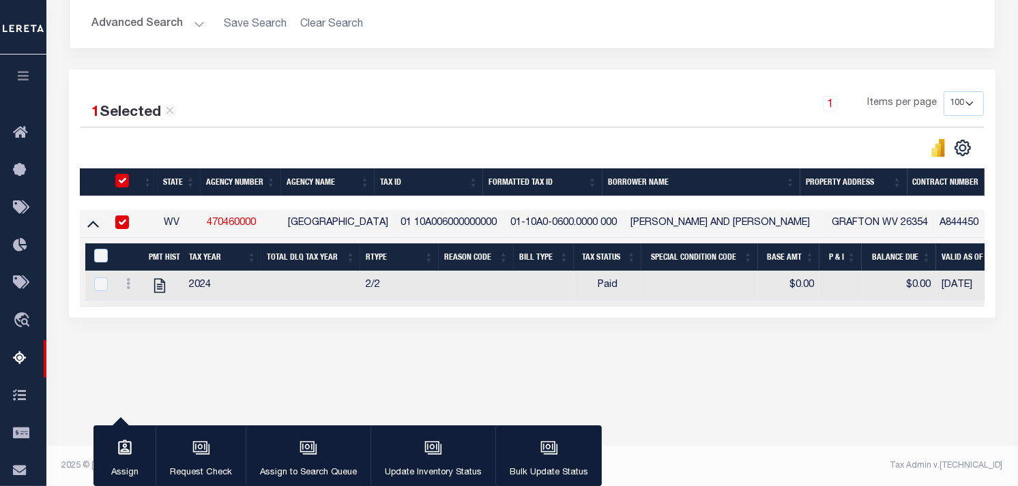
checkbox input "true"
click at [97, 260] on input "&nbsp;" at bounding box center [101, 256] width 14 height 14
checkbox input "true"
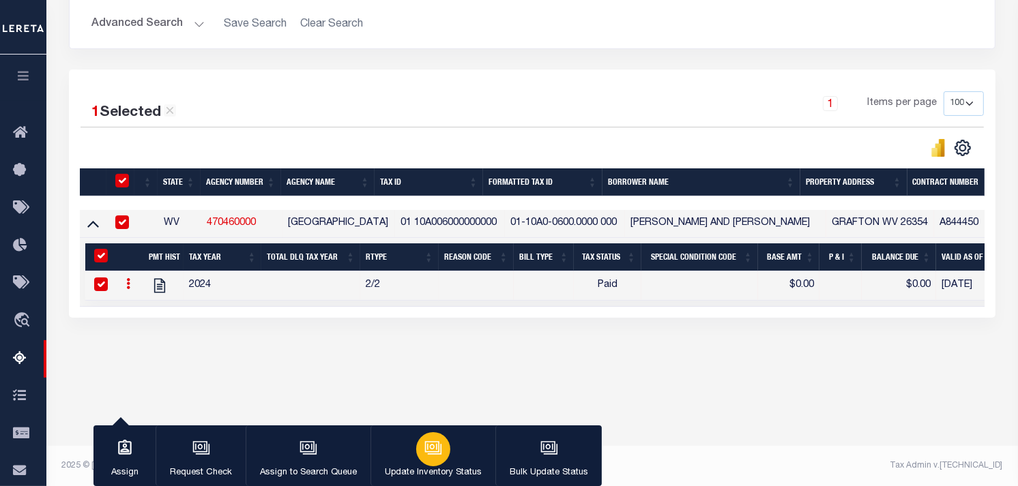
click at [427, 449] on icon "button" at bounding box center [432, 447] width 10 height 6
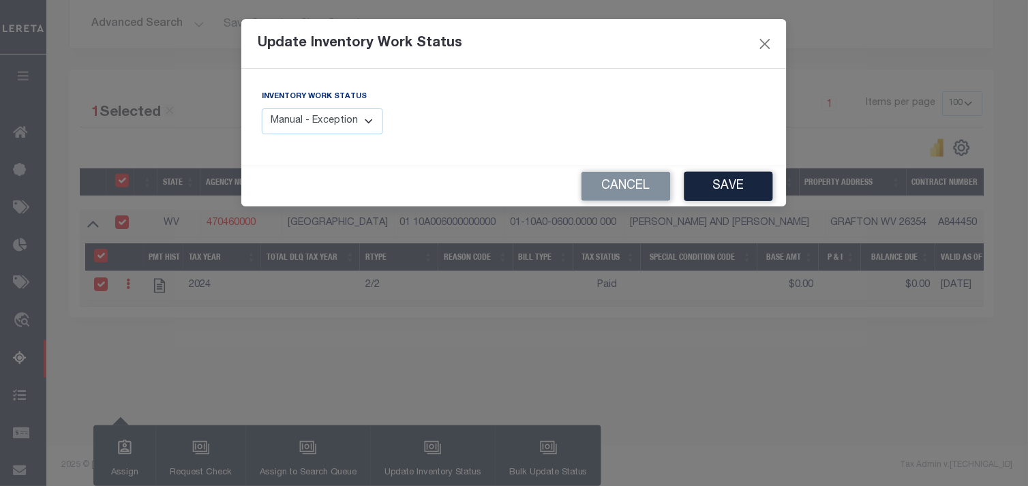
click at [342, 117] on select "Manual - Exception Pended - Awaiting Search Late Add Exception Completed" at bounding box center [322, 121] width 121 height 27
select select "4"
click at [262, 108] on select "Manual - Exception Pended - Awaiting Search Late Add Exception Completed" at bounding box center [322, 121] width 121 height 27
click at [745, 182] on button "Save" at bounding box center [729, 186] width 89 height 29
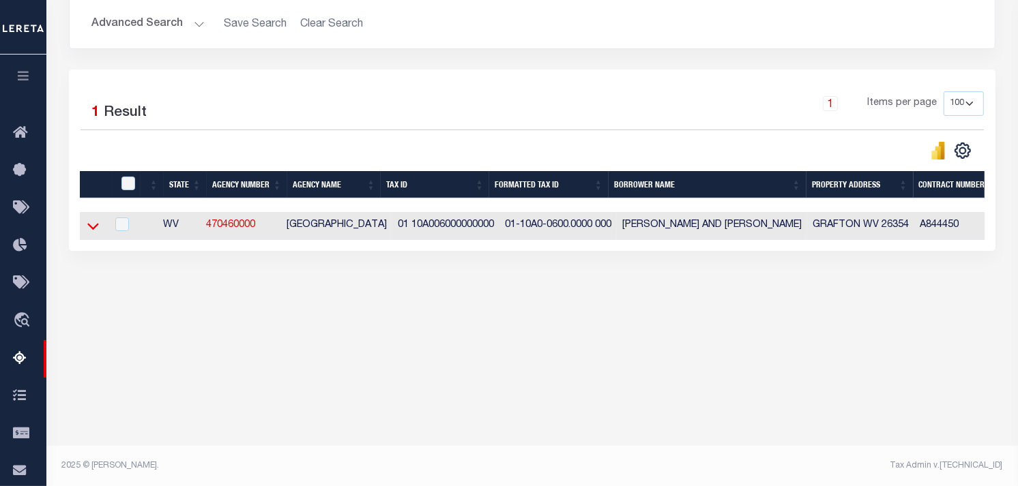
click at [89, 232] on icon at bounding box center [93, 226] width 12 height 14
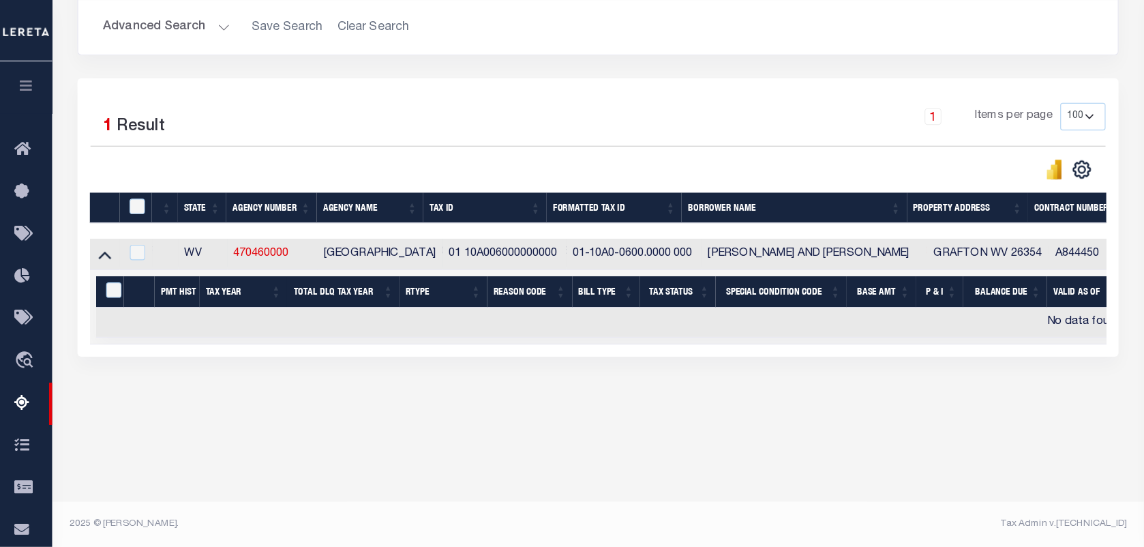
scroll to position [175, 0]
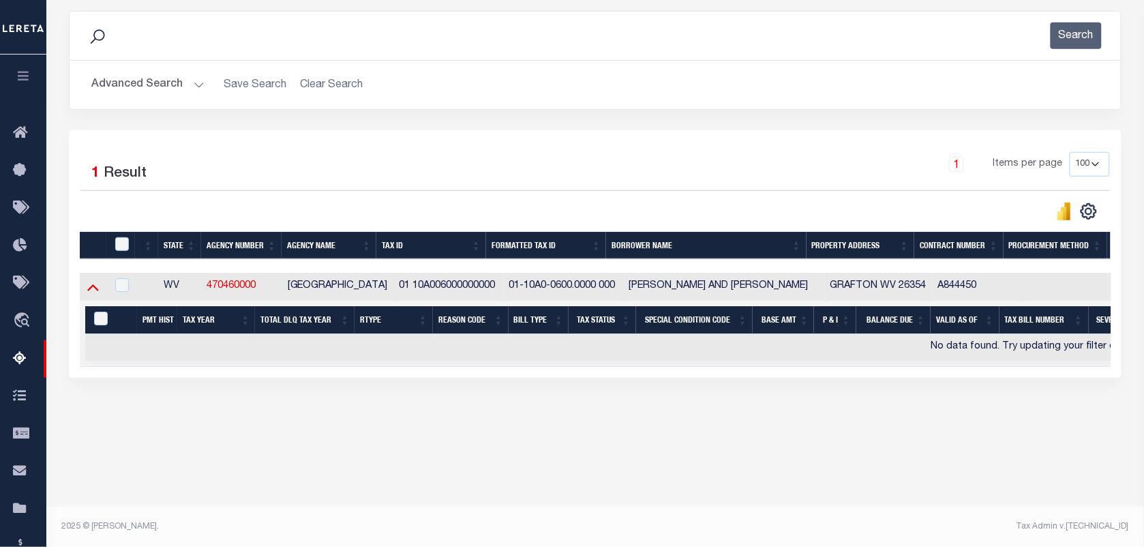
click at [92, 294] on icon at bounding box center [93, 287] width 12 height 14
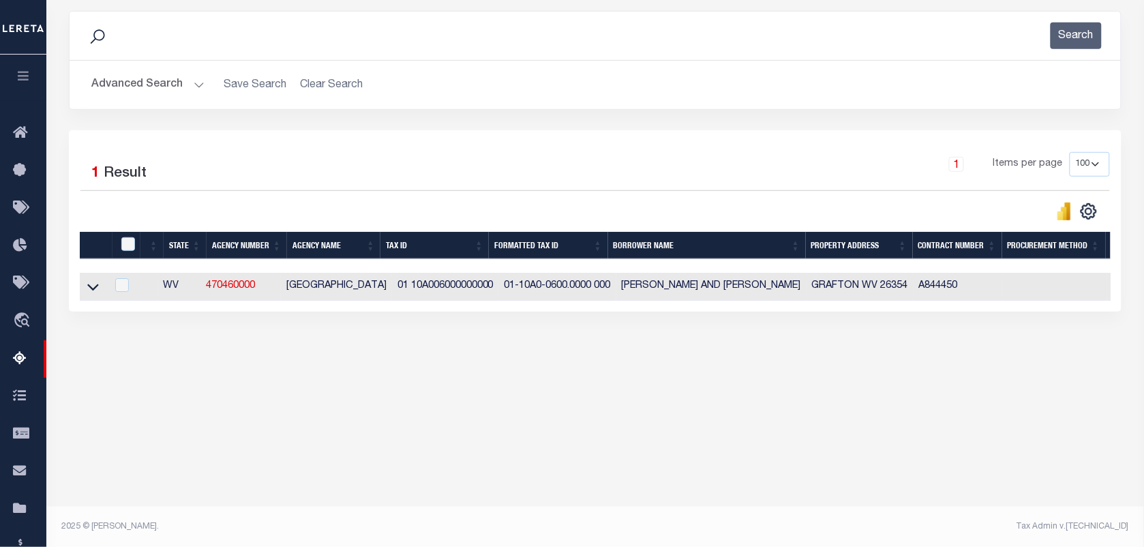
click at [92, 294] on icon at bounding box center [93, 287] width 12 height 14
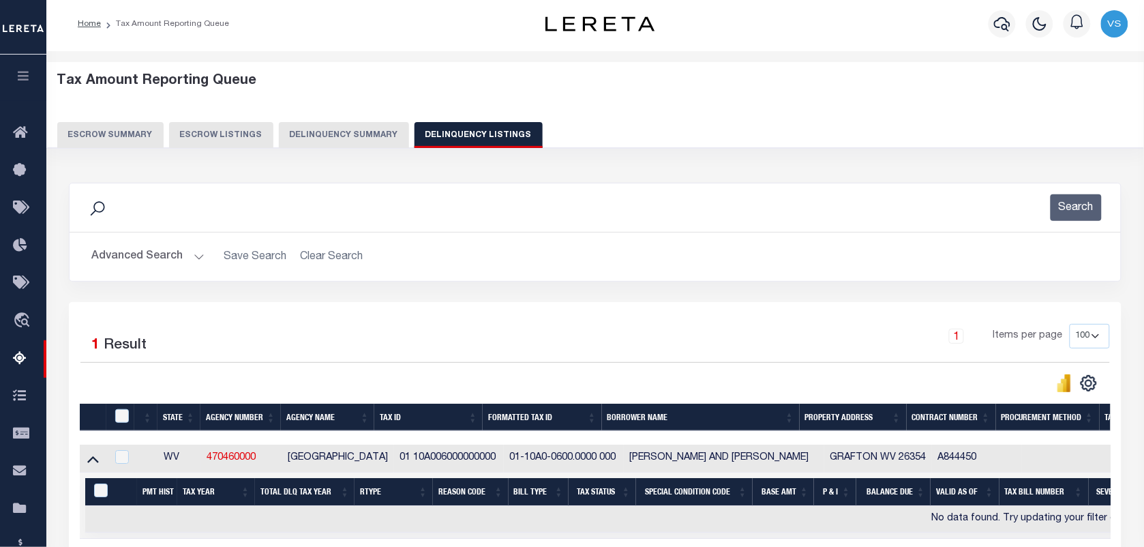
scroll to position [0, 0]
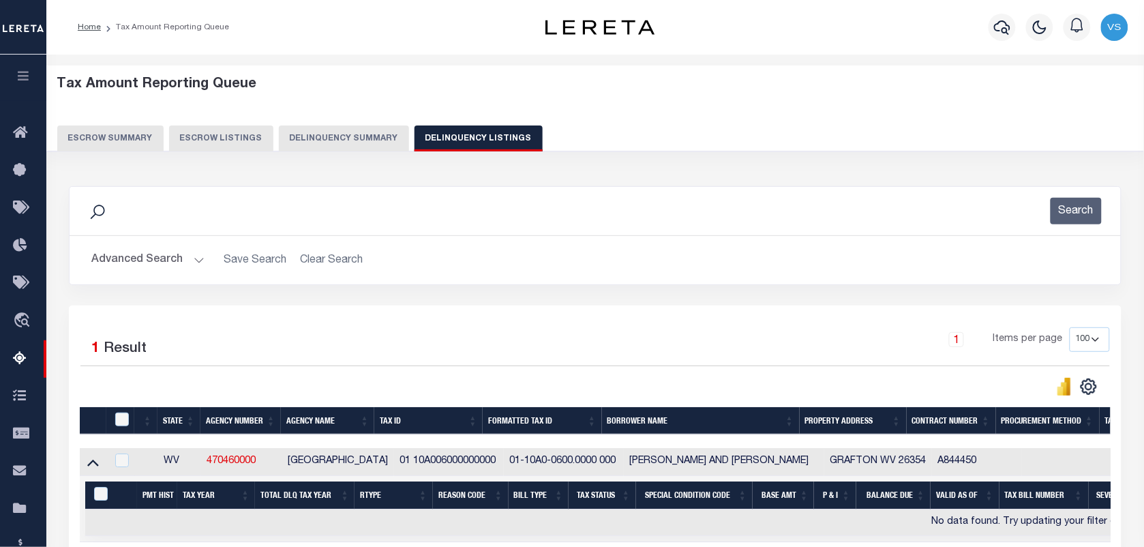
click at [130, 256] on button "Advanced Search" at bounding box center [147, 260] width 113 height 27
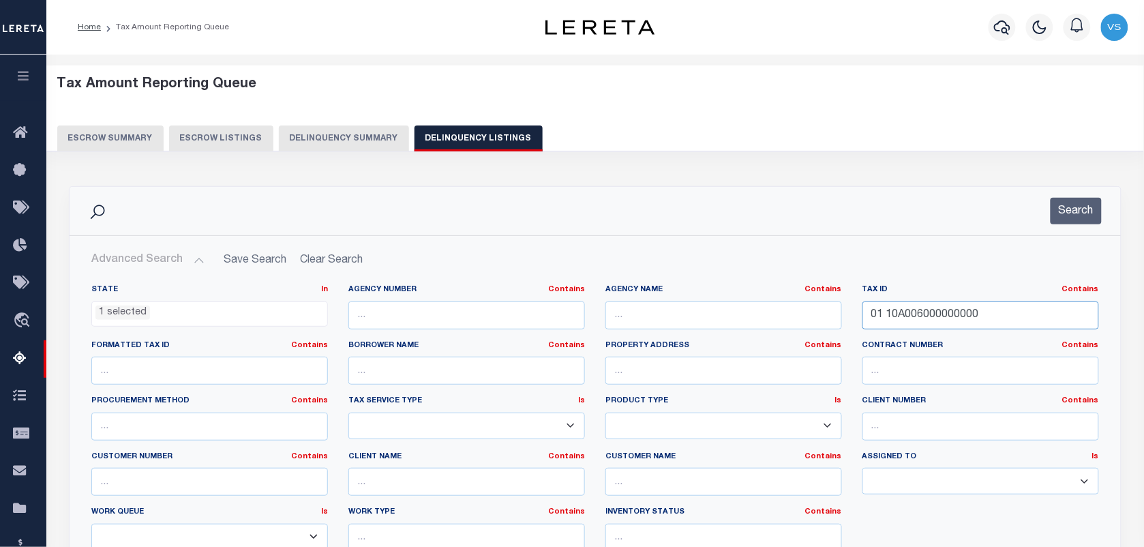
click at [936, 316] on input "01 10A006000000000" at bounding box center [981, 315] width 237 height 28
paste input "03 13000200000000"
type input "03 13000200000000"
click at [1017, 220] on button "Search" at bounding box center [1076, 211] width 51 height 27
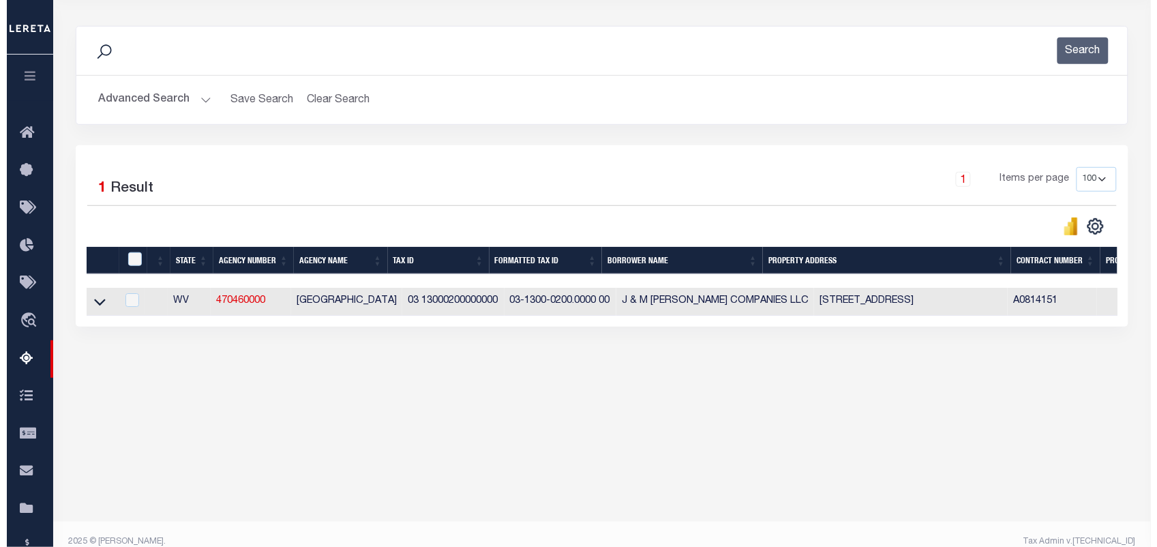
scroll to position [175, 0]
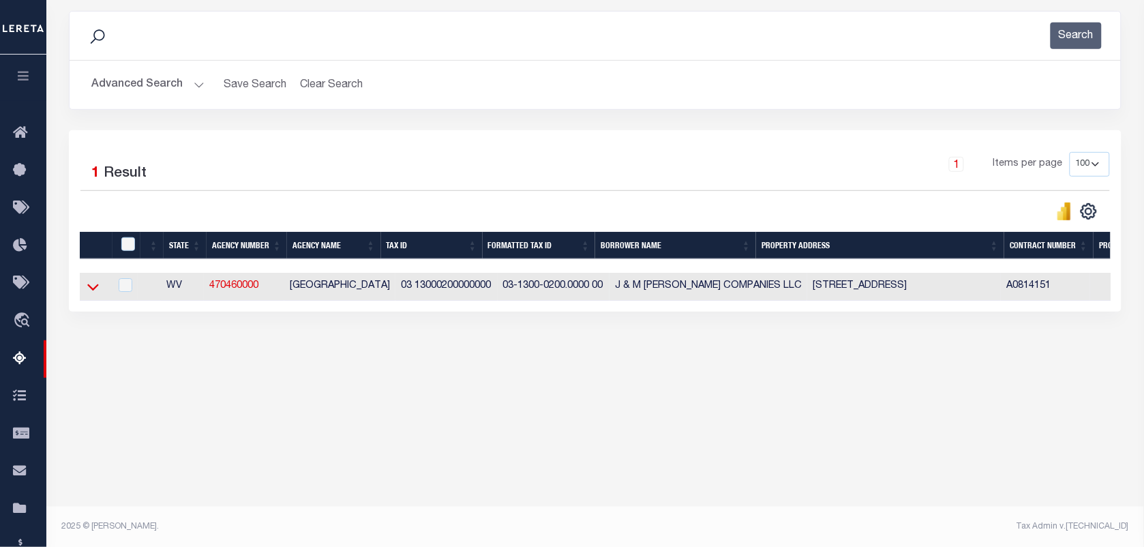
click at [92, 291] on icon at bounding box center [93, 287] width 12 height 7
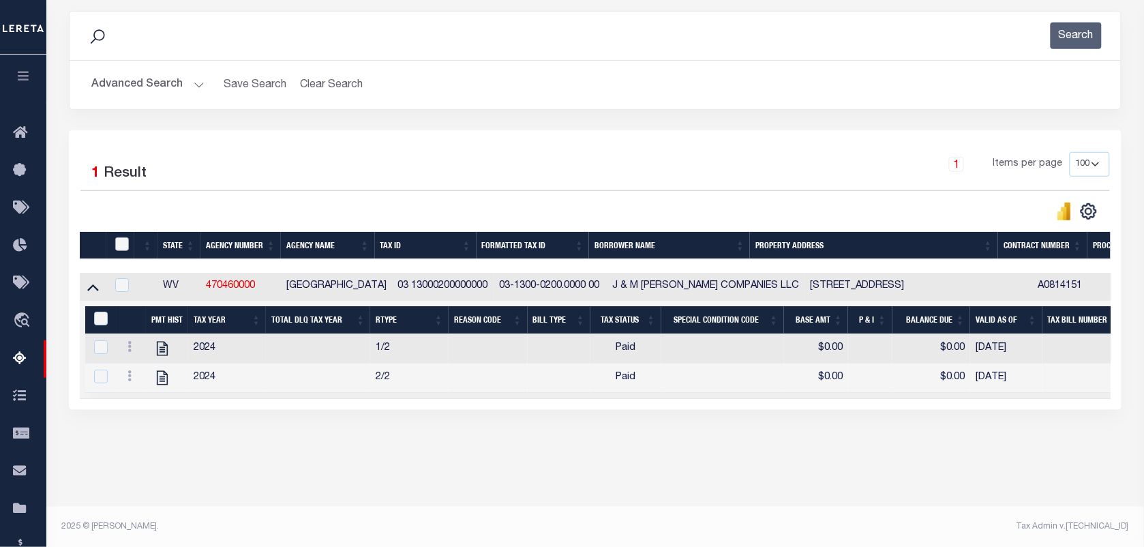
click at [121, 246] on input "checkbox" at bounding box center [122, 244] width 14 height 14
checkbox input "true"
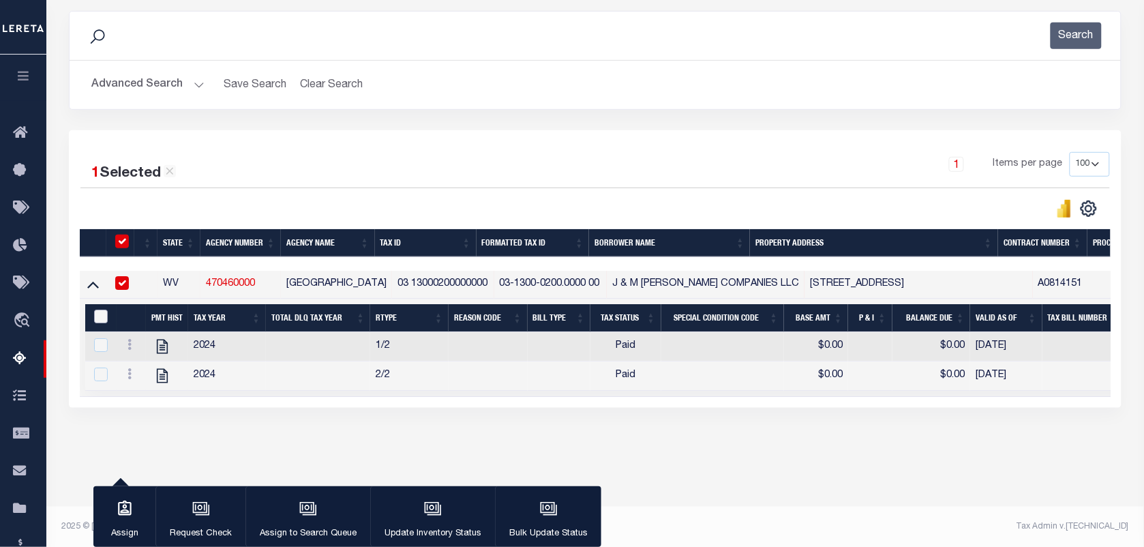
click at [96, 322] on input "&nbsp;" at bounding box center [101, 317] width 14 height 14
checkbox input "true"
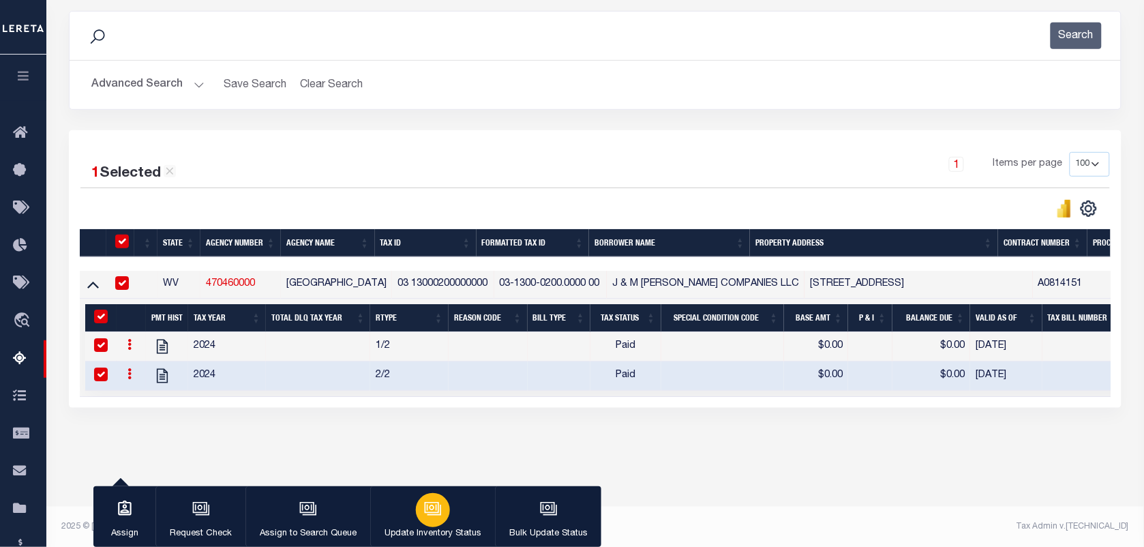
click at [451, 486] on button "Update Inventory Status" at bounding box center [432, 516] width 125 height 61
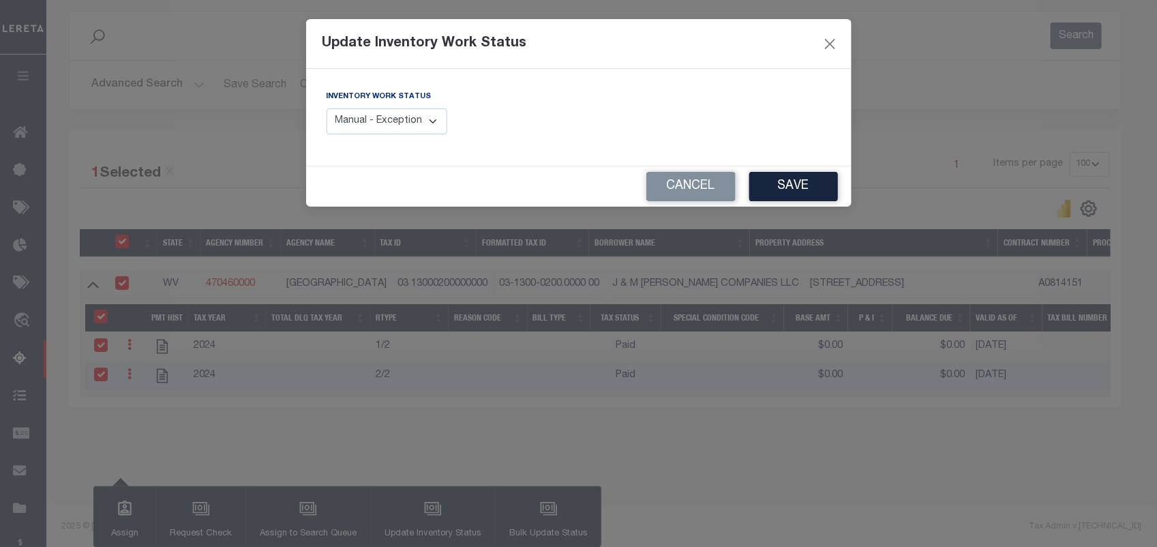
click at [401, 125] on select "Manual - Exception Pended - Awaiting Search Late Add Exception Completed" at bounding box center [387, 121] width 121 height 27
select select "4"
click at [327, 108] on select "Manual - Exception Pended - Awaiting Search Late Add Exception Completed" at bounding box center [387, 121] width 121 height 27
click at [795, 186] on button "Save" at bounding box center [794, 186] width 89 height 29
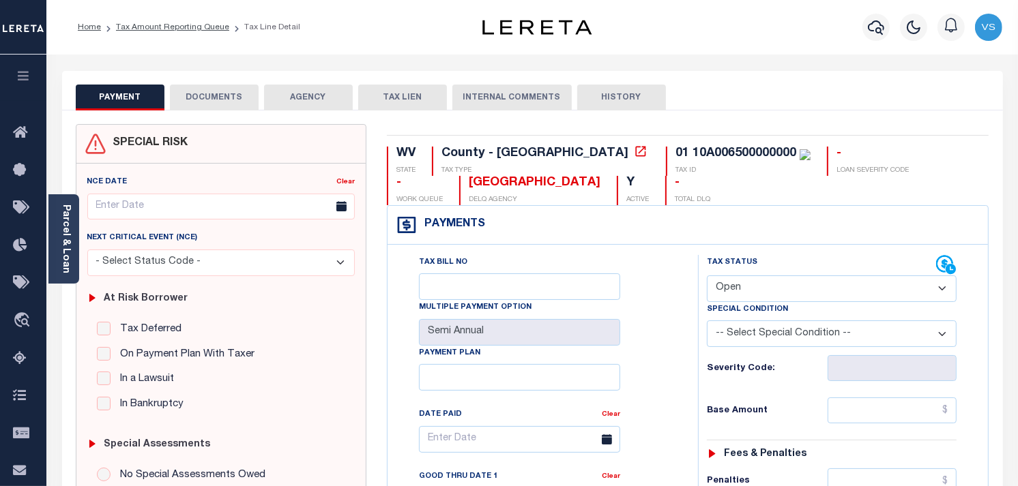
click at [741, 298] on select "- Select Status Code - Open Due/Unpaid Paid Incomplete No Tax Due Internal Refu…" at bounding box center [832, 289] width 250 height 27
select select "PYD"
click at [707, 276] on select "- Select Status Code - Open Due/Unpaid Paid Incomplete No Tax Due Internal Refu…" at bounding box center [832, 289] width 250 height 27
type input "[DATE]"
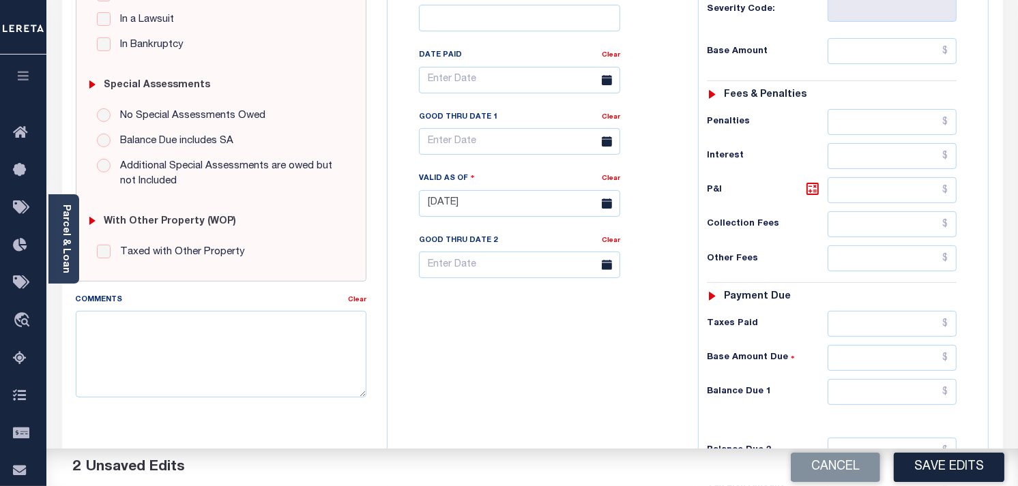
scroll to position [379, 0]
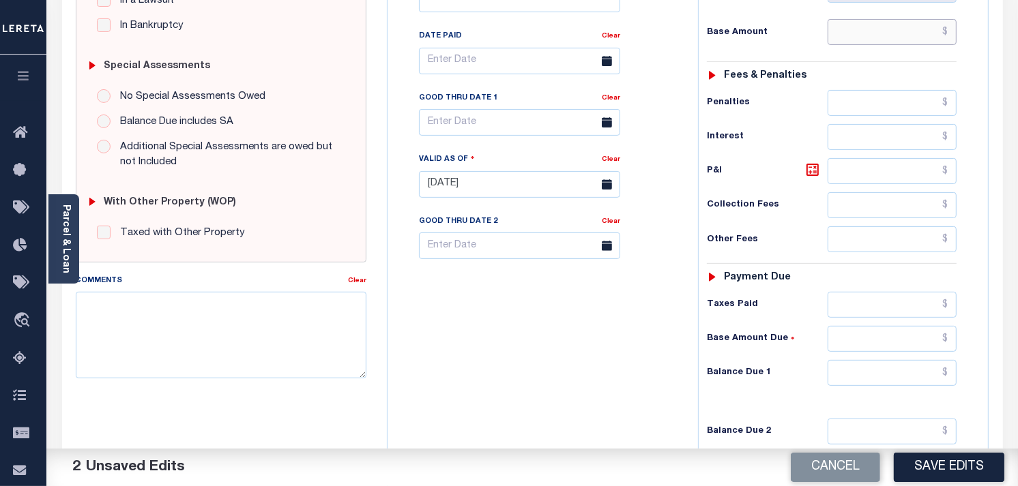
click at [931, 29] on input "text" at bounding box center [892, 32] width 130 height 26
type input "$0.00"
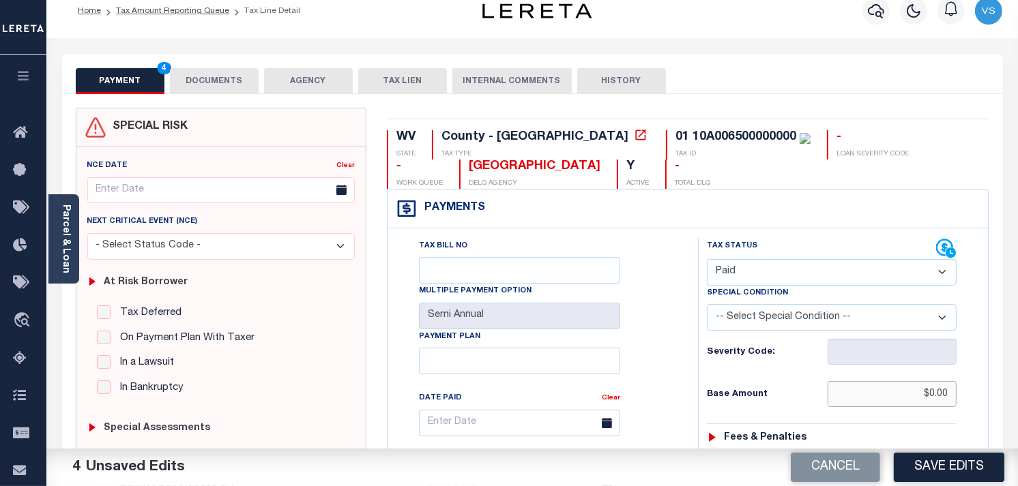
scroll to position [0, 0]
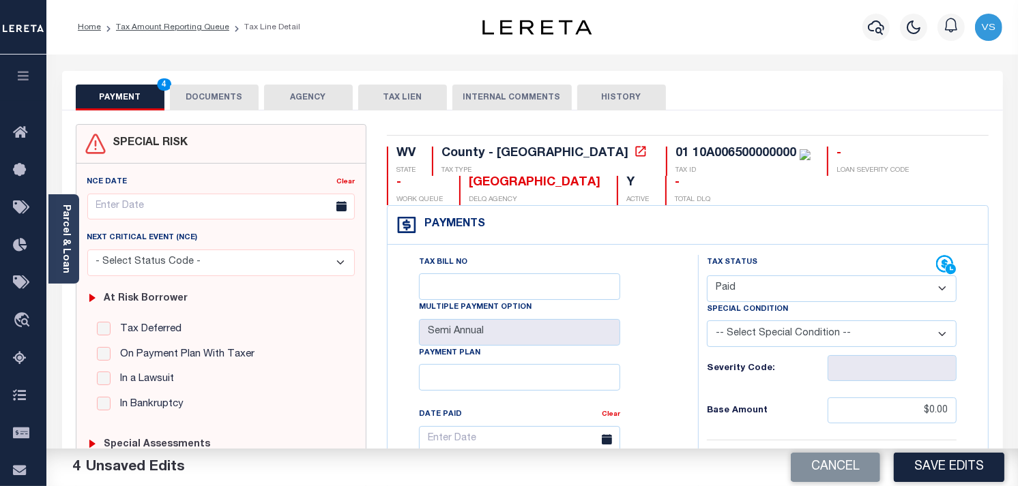
click at [211, 95] on button "DOCUMENTS" at bounding box center [214, 98] width 89 height 26
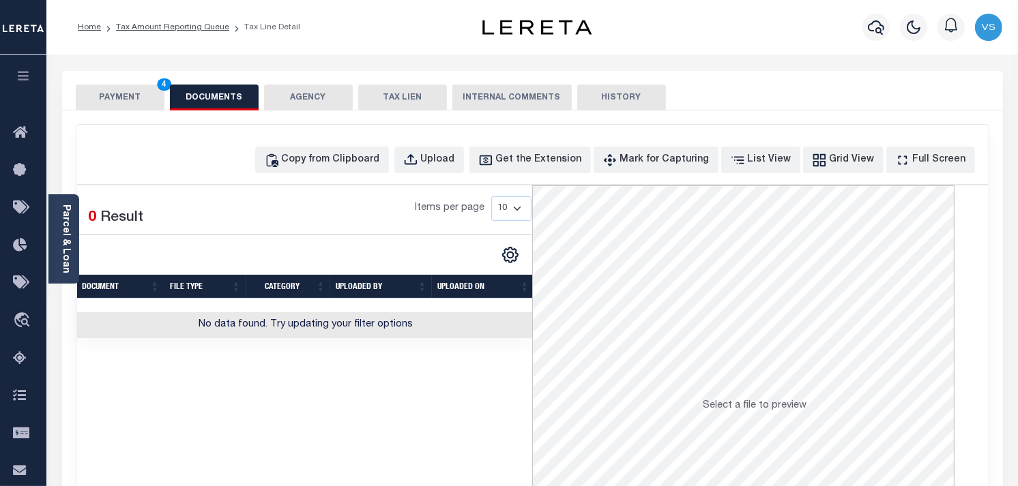
click at [130, 99] on button "PAYMENT 4" at bounding box center [120, 98] width 89 height 26
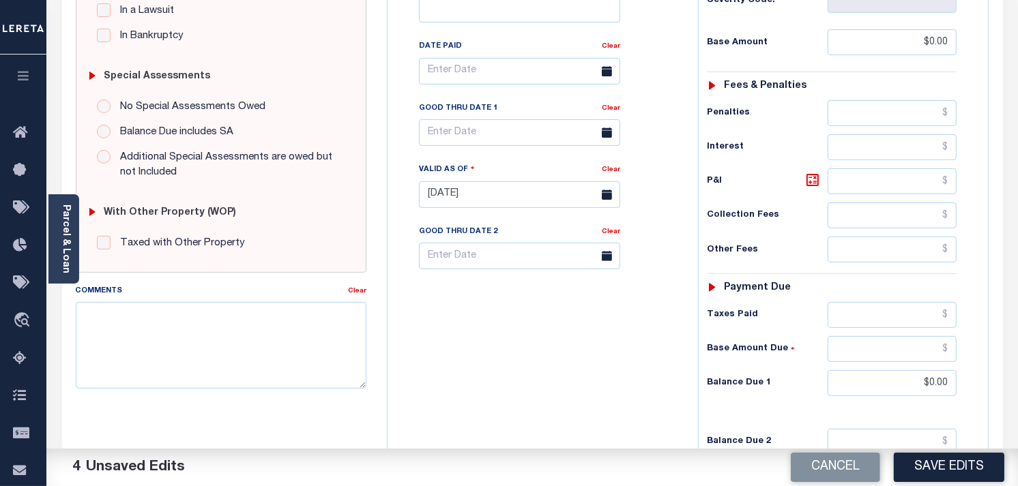
scroll to position [379, 0]
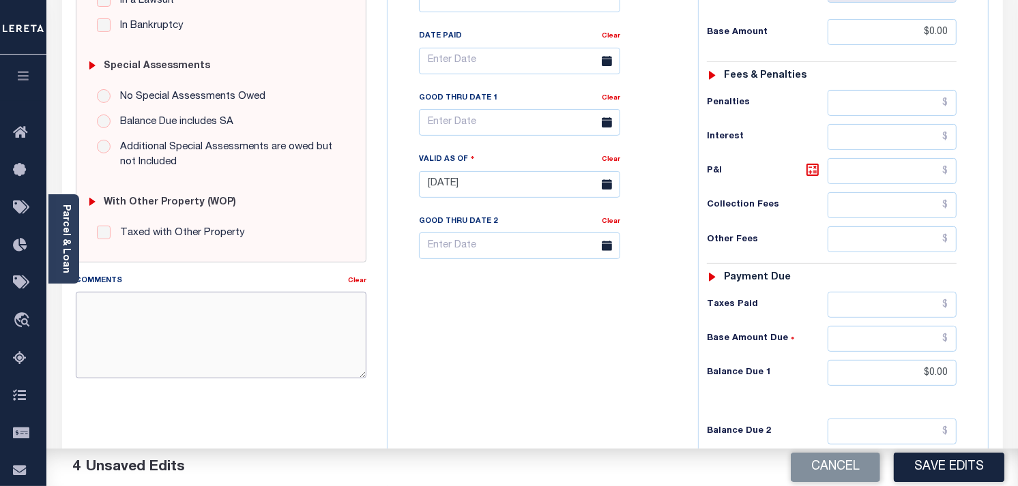
click at [126, 318] on textarea "Comments" at bounding box center [221, 335] width 291 height 86
type textarea "as per tc taxes paid"
click at [953, 474] on button "Save Edits" at bounding box center [948, 467] width 110 height 29
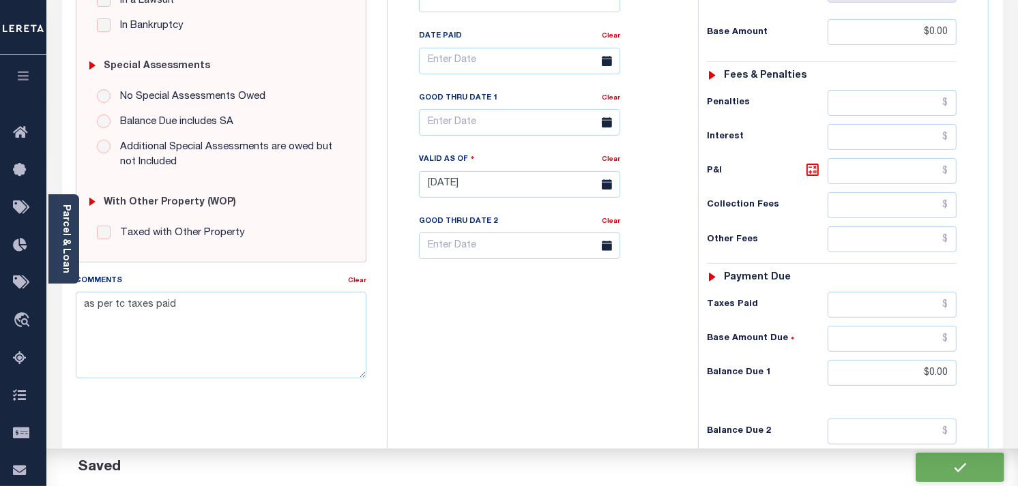
checkbox input "false"
type input "$0"
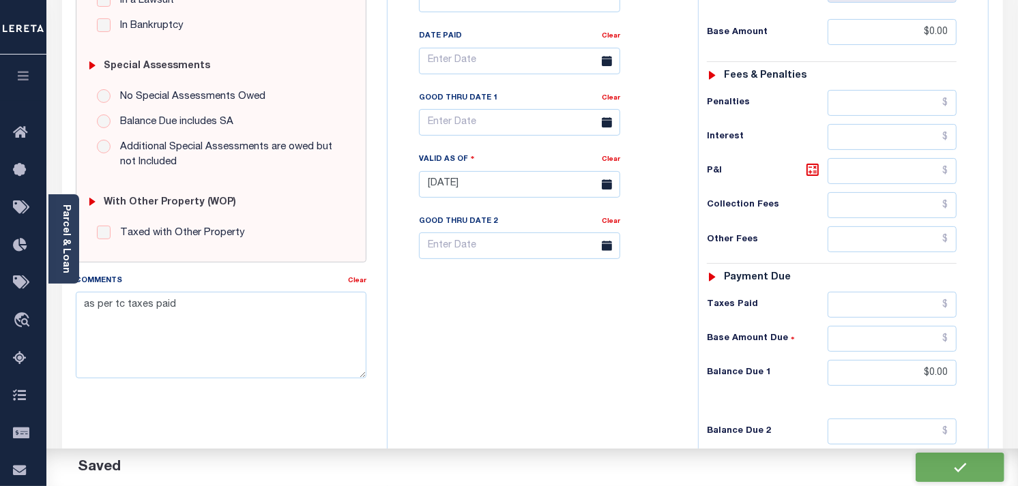
type input "$0"
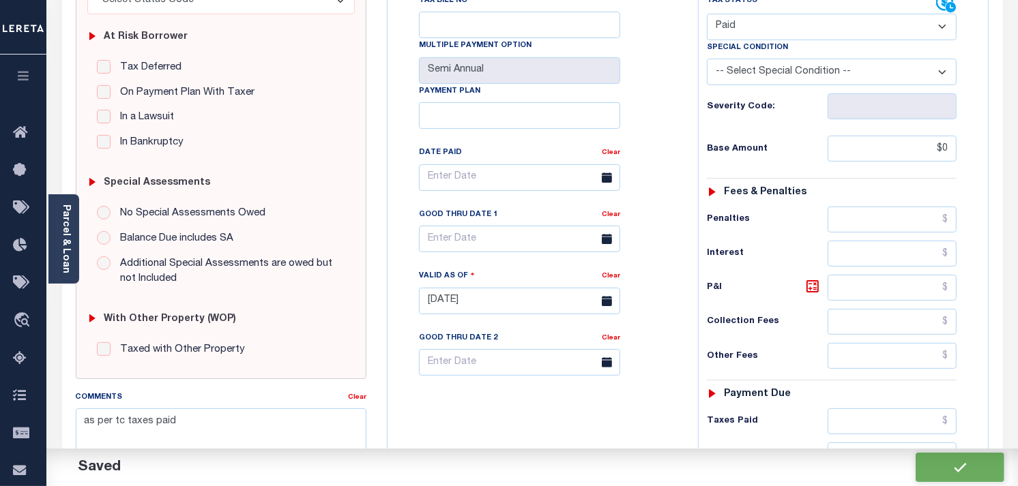
scroll to position [0, 0]
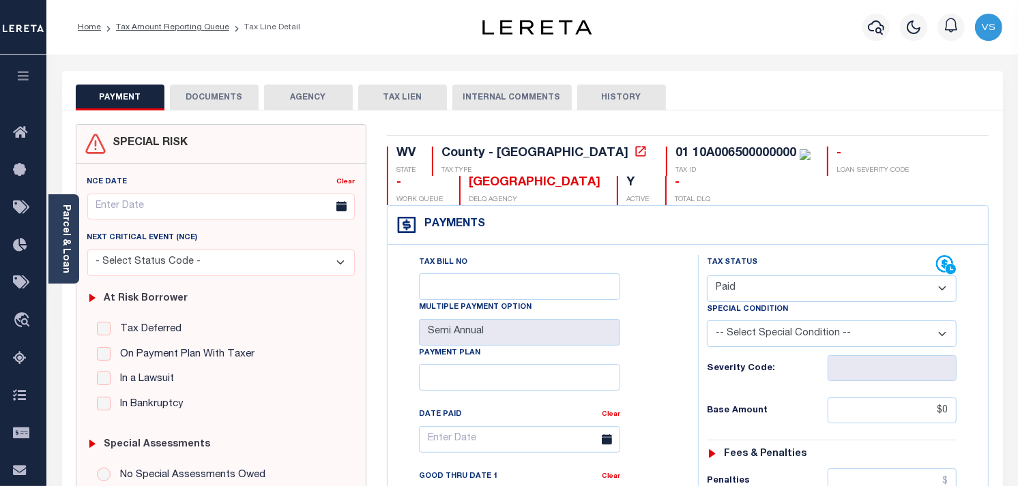
click at [210, 98] on button "DOCUMENTS" at bounding box center [214, 98] width 89 height 26
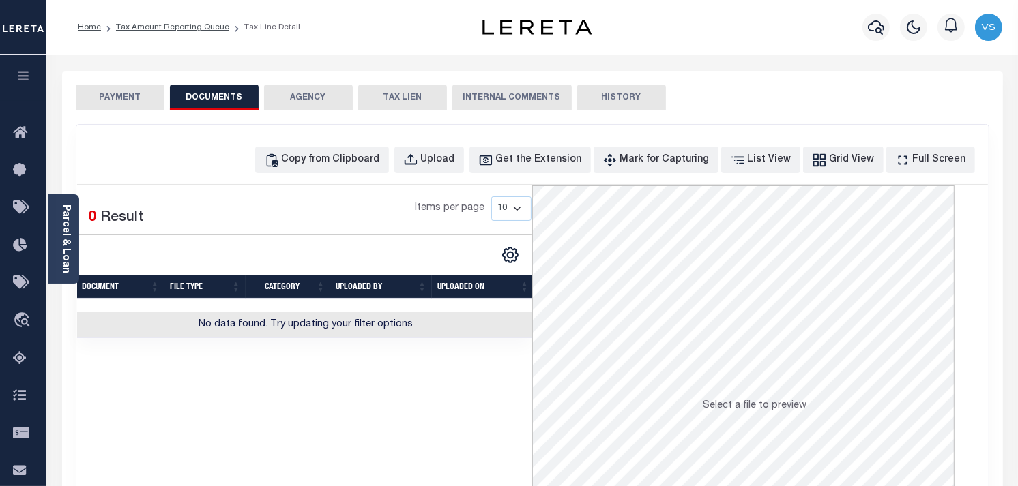
click at [119, 94] on button "PAYMENT" at bounding box center [120, 98] width 89 height 26
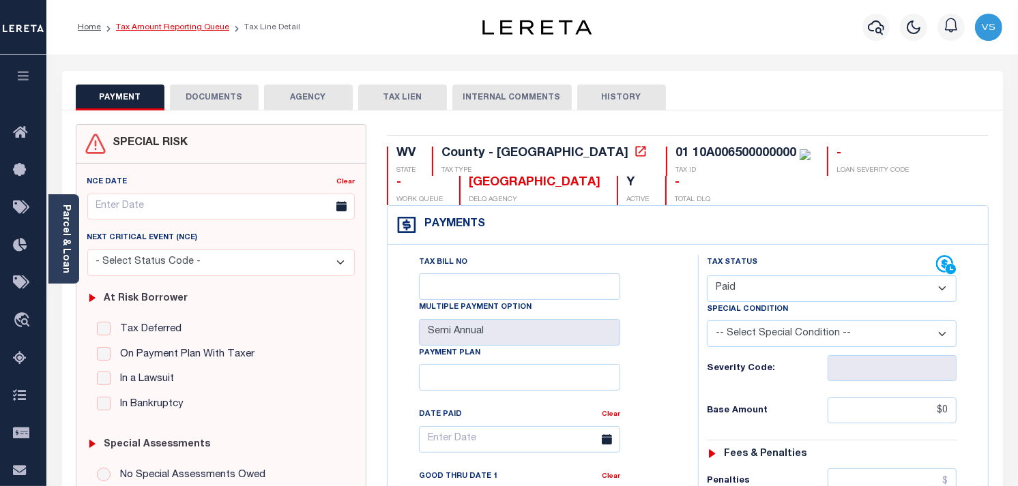
click at [158, 24] on link "Tax Amount Reporting Queue" at bounding box center [172, 27] width 113 height 8
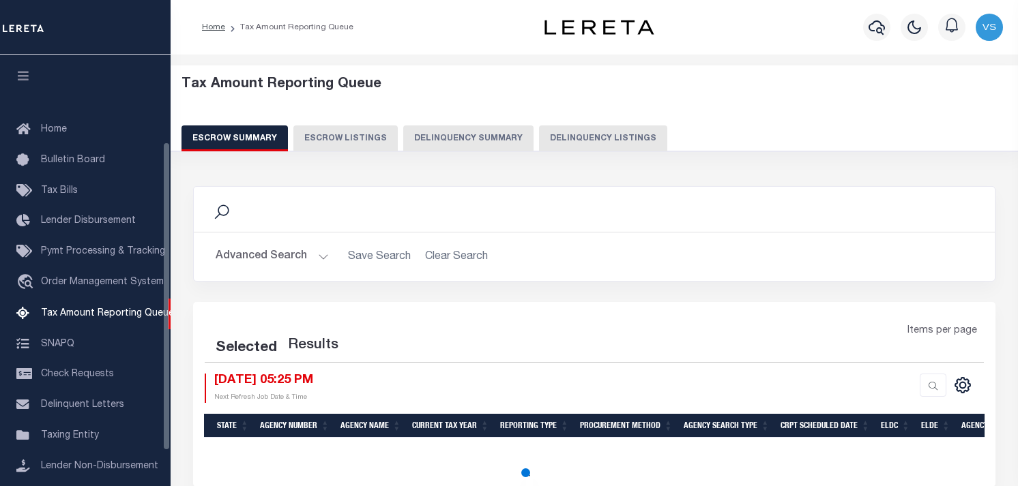
select select "100"
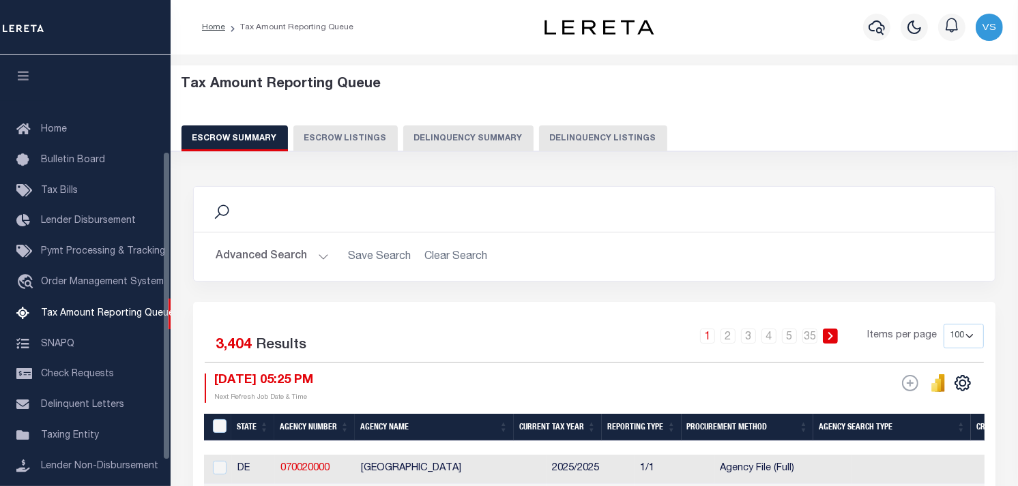
scroll to position [135, 0]
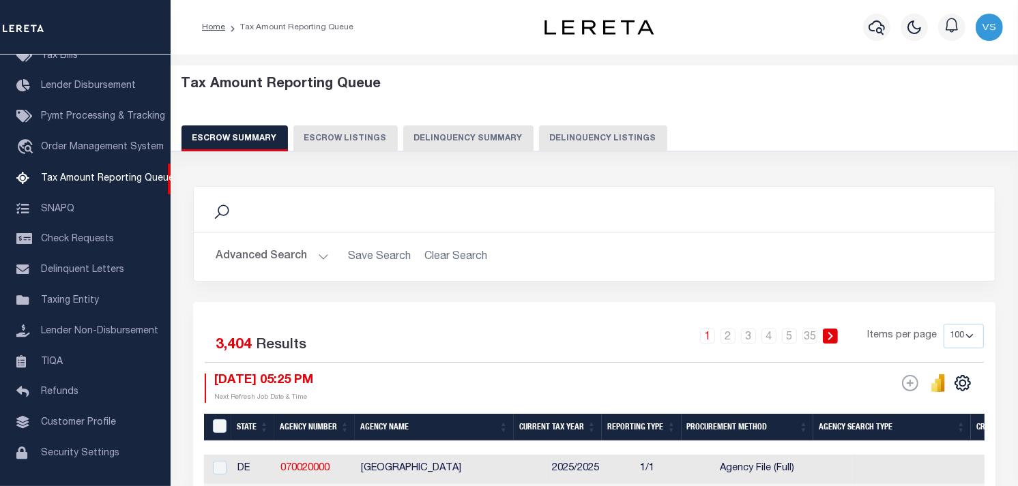
click at [578, 139] on button "Delinquency Listings" at bounding box center [603, 138] width 128 height 26
select select "100"
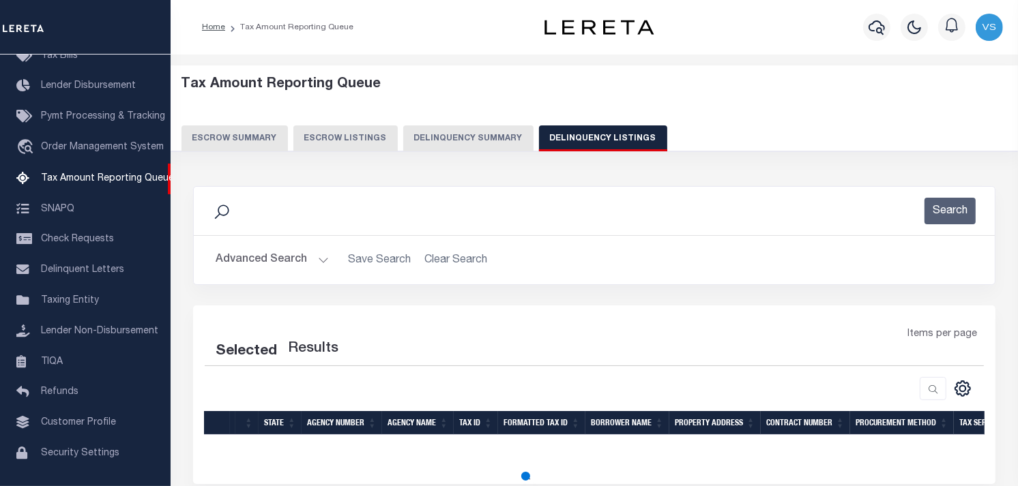
select select "100"
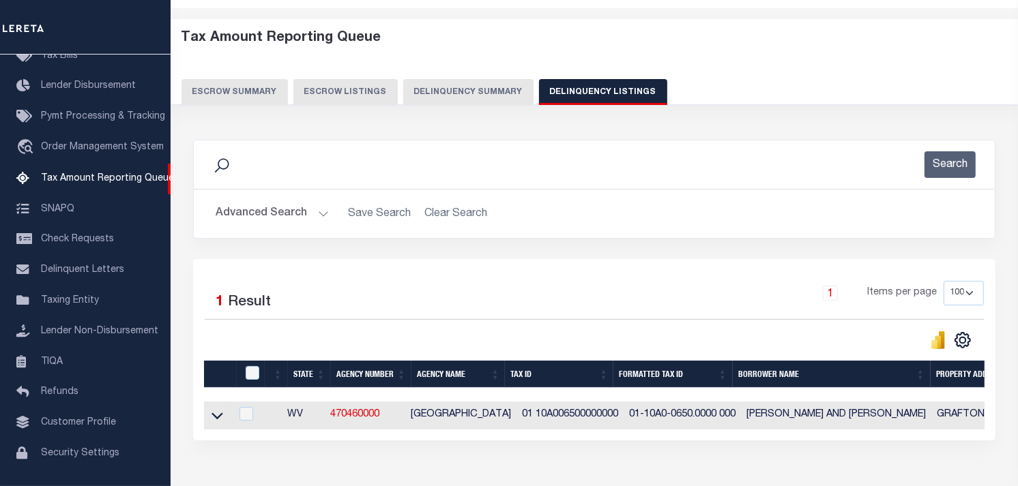
scroll to position [134, 0]
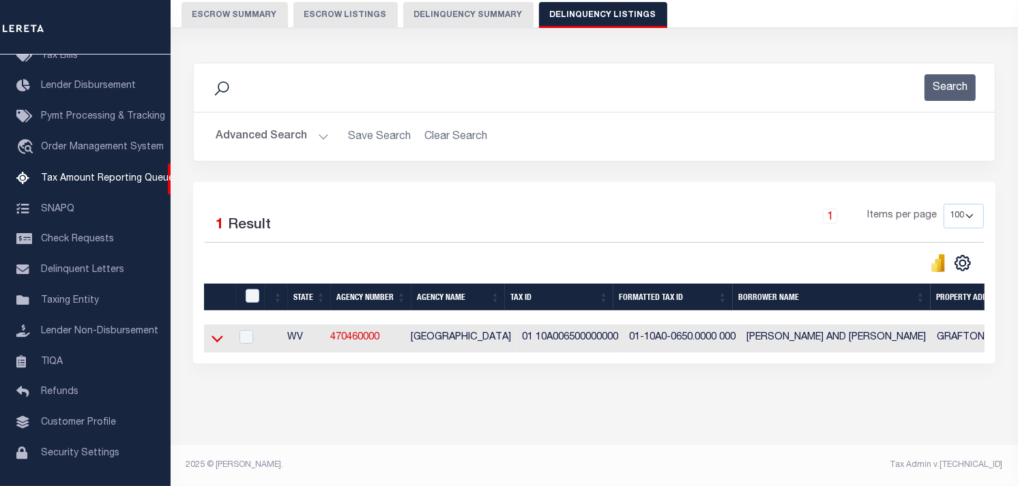
click at [216, 331] on icon at bounding box center [217, 338] width 12 height 14
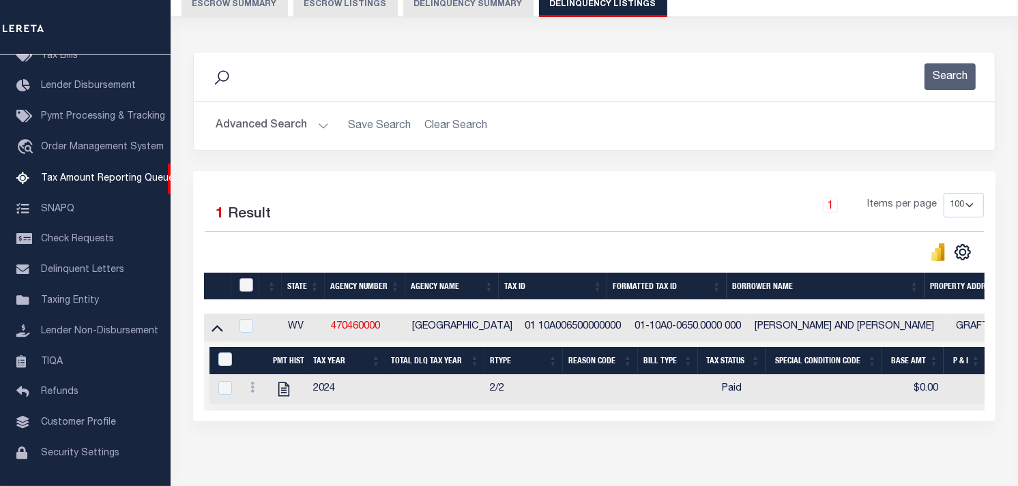
click at [242, 288] on input "checkbox" at bounding box center [246, 285] width 14 height 14
checkbox input "true"
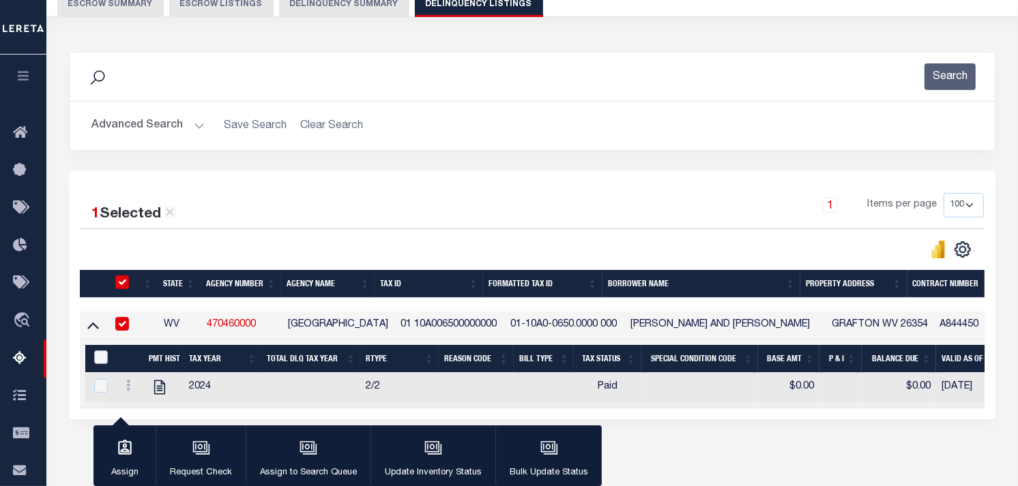
click at [95, 359] on input "&nbsp;" at bounding box center [101, 358] width 14 height 14
checkbox input "true"
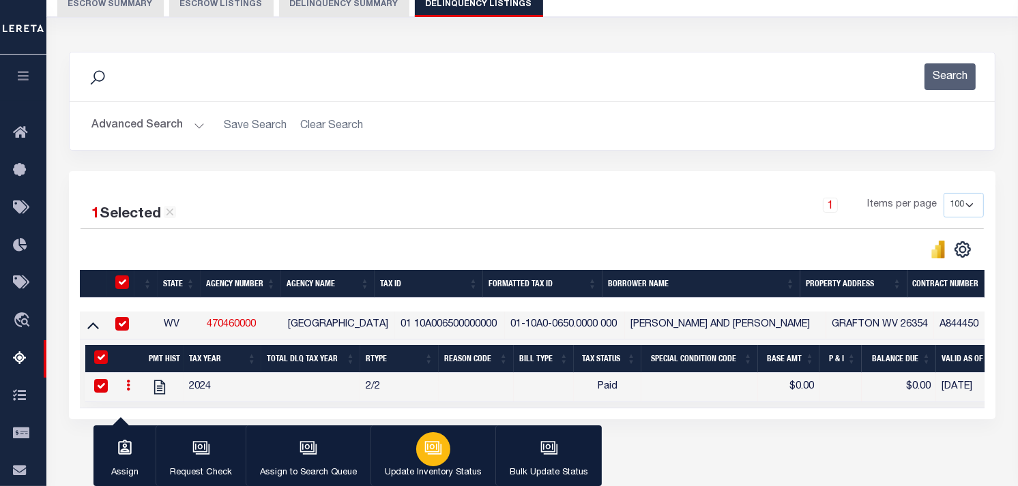
click at [417, 451] on div "button" at bounding box center [433, 449] width 34 height 34
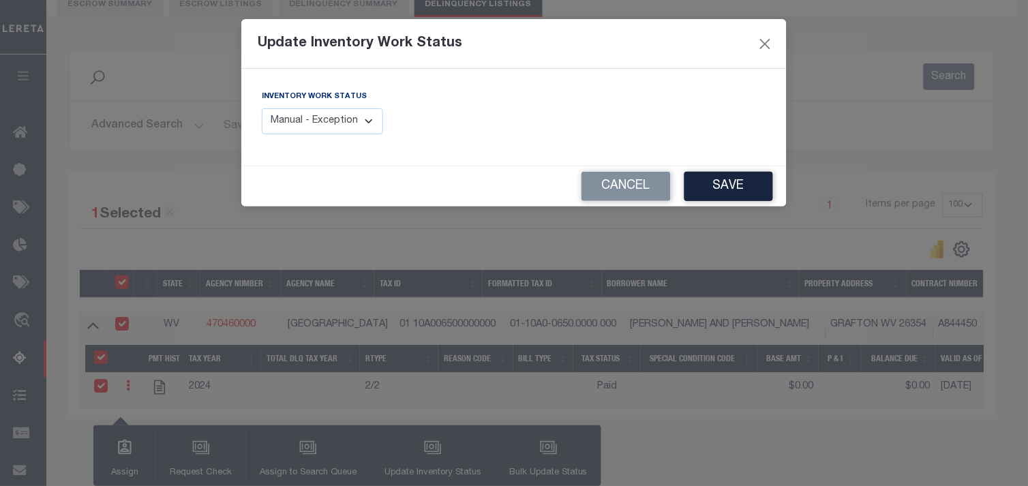
click at [344, 123] on select "Manual - Exception Pended - Awaiting Search Late Add Exception Completed" at bounding box center [322, 121] width 121 height 27
select select "4"
click at [262, 108] on select "Manual - Exception Pended - Awaiting Search Late Add Exception Completed" at bounding box center [322, 121] width 121 height 27
click at [733, 181] on button "Save" at bounding box center [729, 186] width 89 height 29
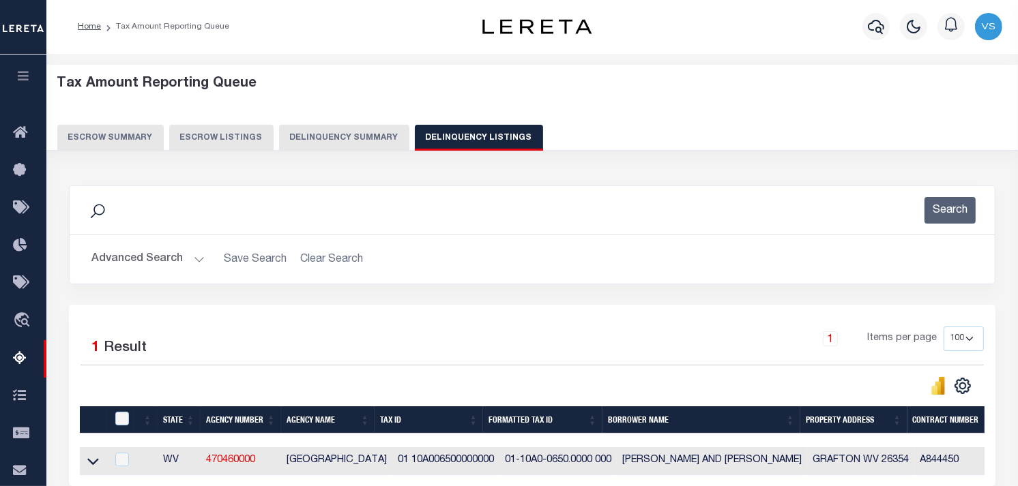
scroll to position [0, 0]
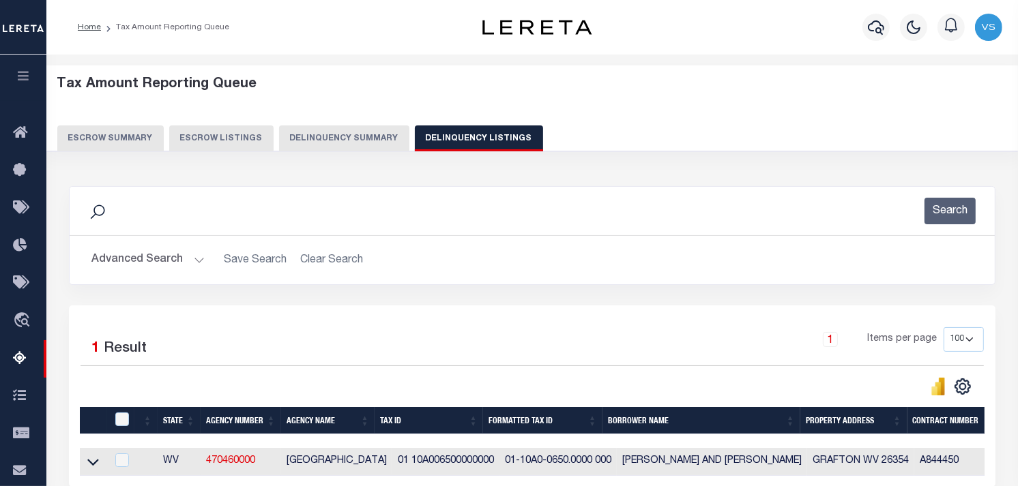
click at [121, 267] on button "Advanced Search" at bounding box center [147, 260] width 113 height 27
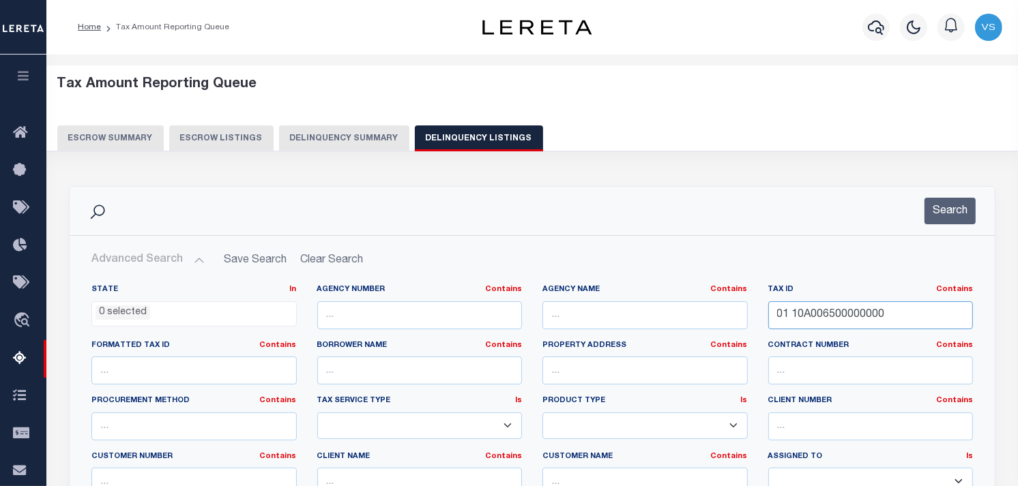
click at [848, 314] on input "01 10A006500000000" at bounding box center [870, 315] width 205 height 28
paste input "03 0015006100000"
type input "03 0015006100000"
click at [952, 211] on button "Search" at bounding box center [949, 211] width 51 height 27
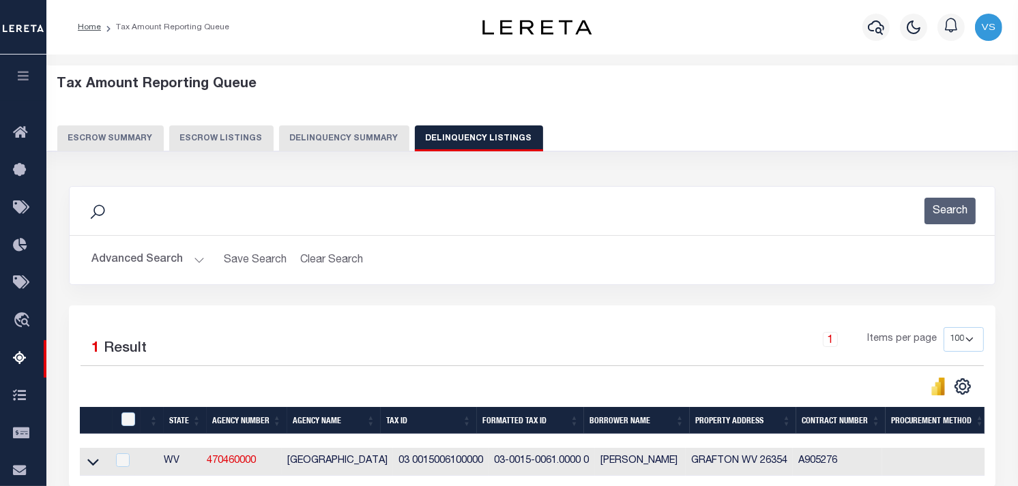
scroll to position [227, 0]
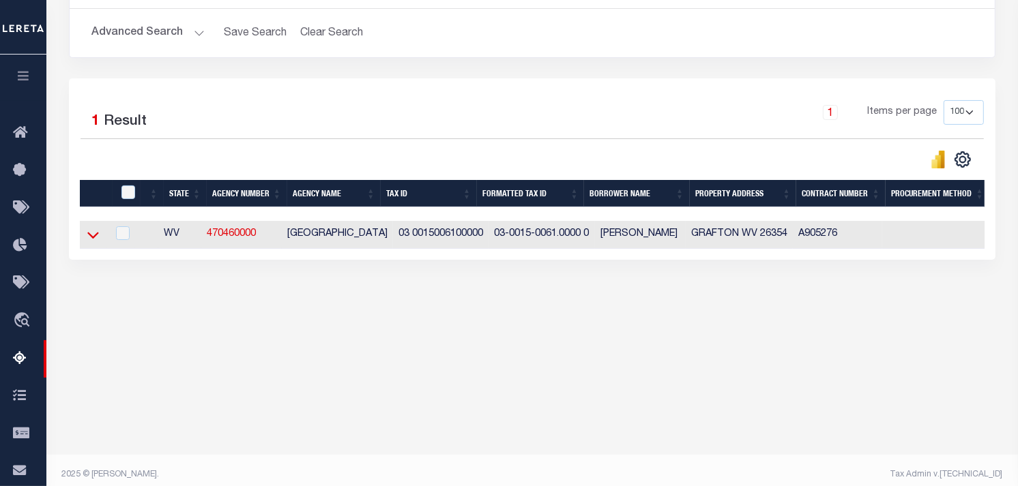
click at [91, 242] on icon at bounding box center [93, 235] width 12 height 14
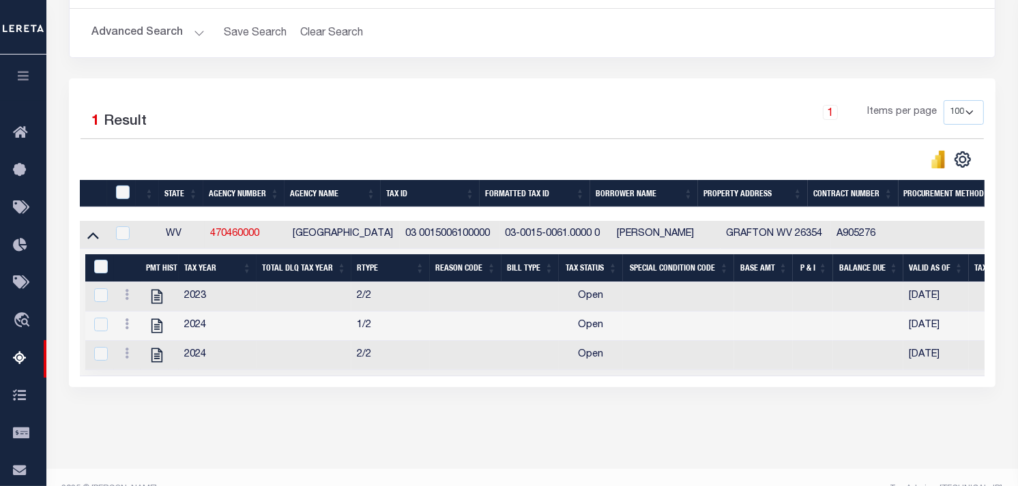
scroll to position [236, 0]
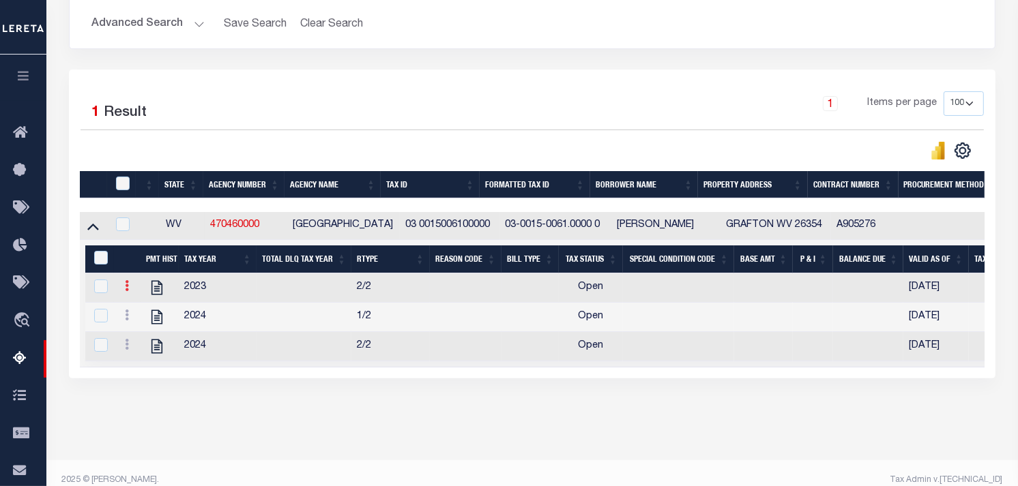
click at [128, 288] on icon at bounding box center [127, 285] width 4 height 11
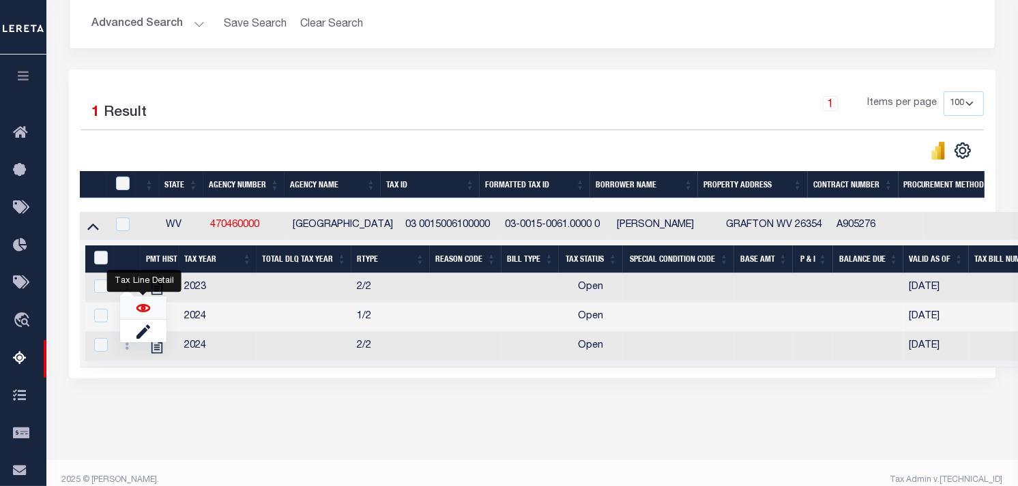
click at [143, 310] on img "" at bounding box center [143, 308] width 14 height 14
checkbox input "true"
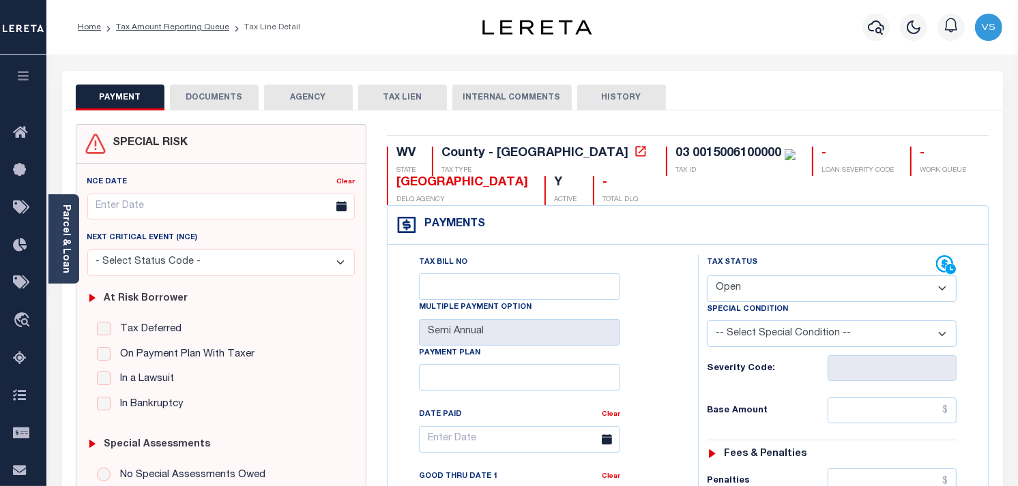
click at [767, 284] on select "- Select Status Code - Open Due/Unpaid Paid Incomplete No Tax Due Internal Refu…" at bounding box center [832, 289] width 250 height 27
select select "PYD"
click at [707, 276] on select "- Select Status Code - Open Due/Unpaid Paid Incomplete No Tax Due Internal Refu…" at bounding box center [832, 289] width 250 height 27
type input "[DATE]"
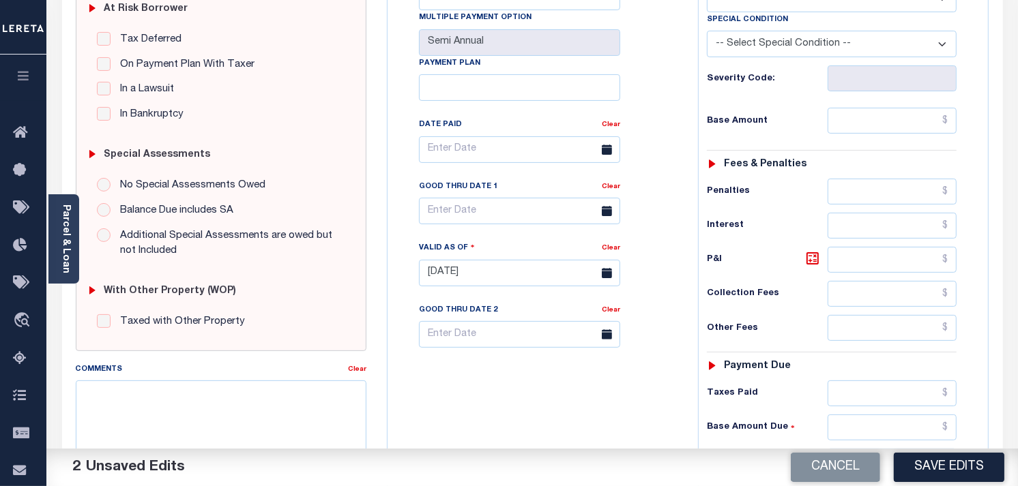
scroll to position [303, 0]
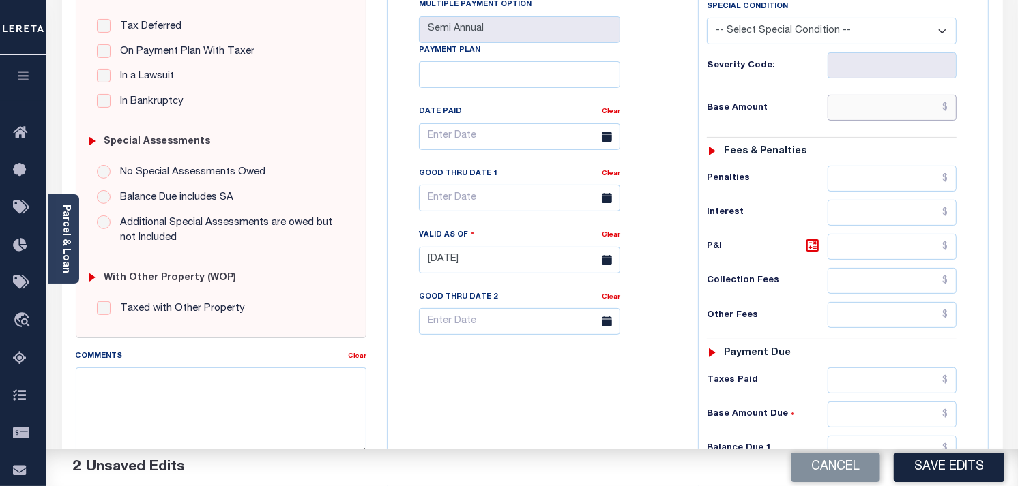
click at [938, 121] on input "text" at bounding box center [892, 108] width 130 height 26
type input "$0.00"
click at [138, 361] on div "Comments" at bounding box center [212, 358] width 272 height 19
click at [131, 372] on textarea "Comments" at bounding box center [221, 411] width 291 height 86
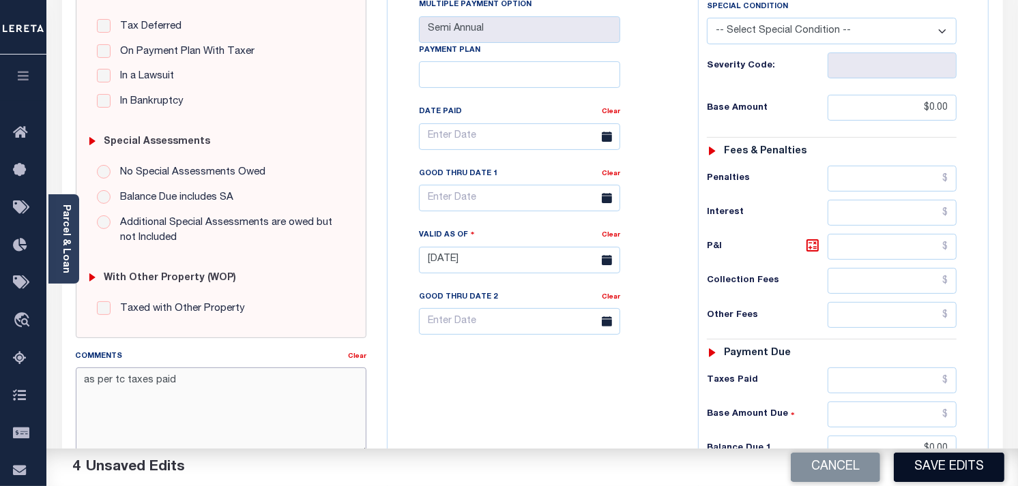
type textarea "as per tc taxes paid"
click at [943, 467] on button "Save Edits" at bounding box center [948, 467] width 110 height 29
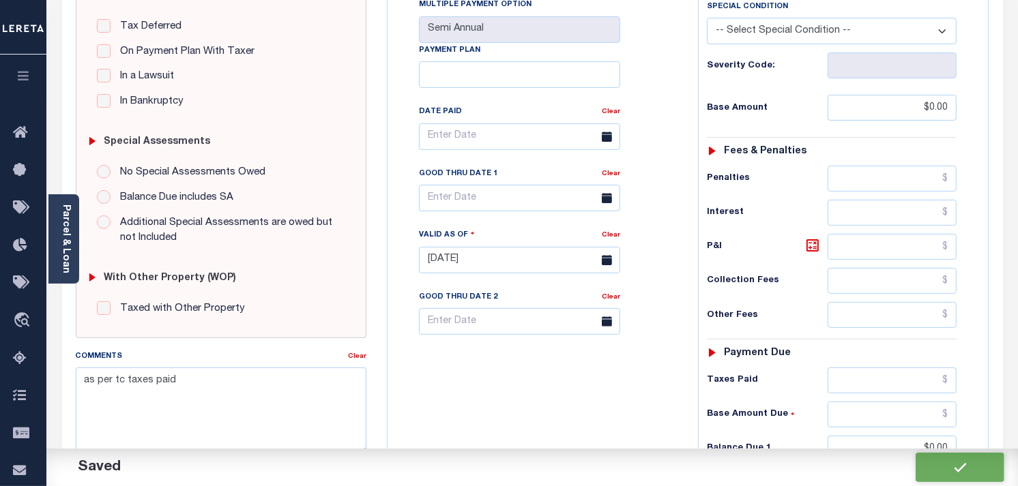
checkbox input "false"
type input "$0"
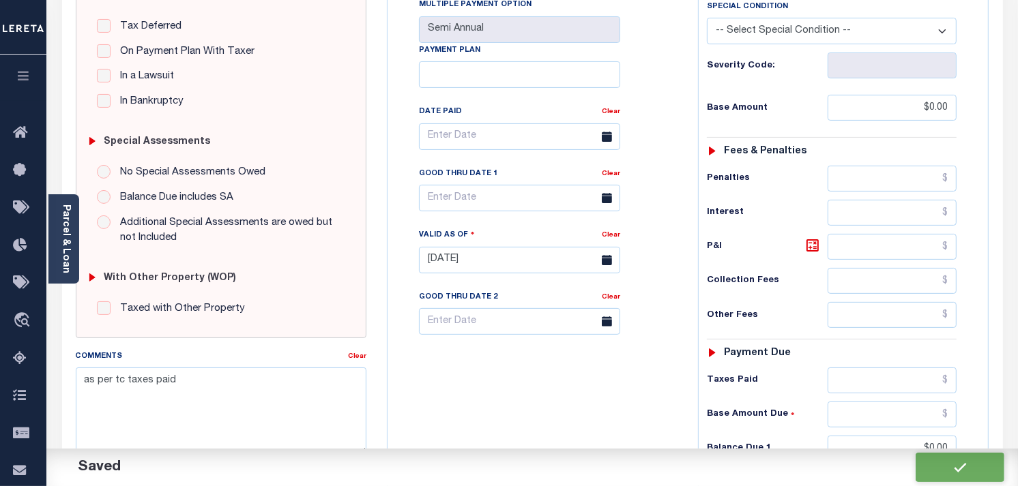
type input "$0"
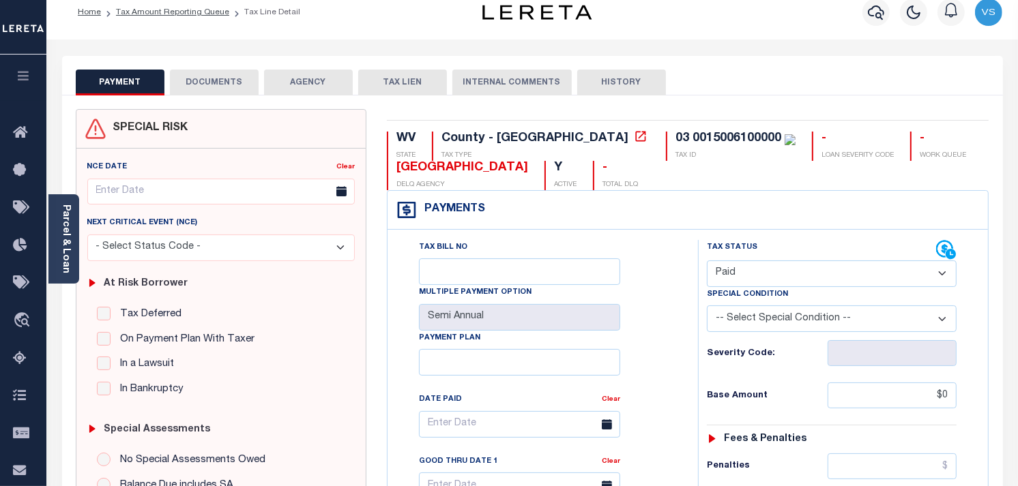
scroll to position [0, 0]
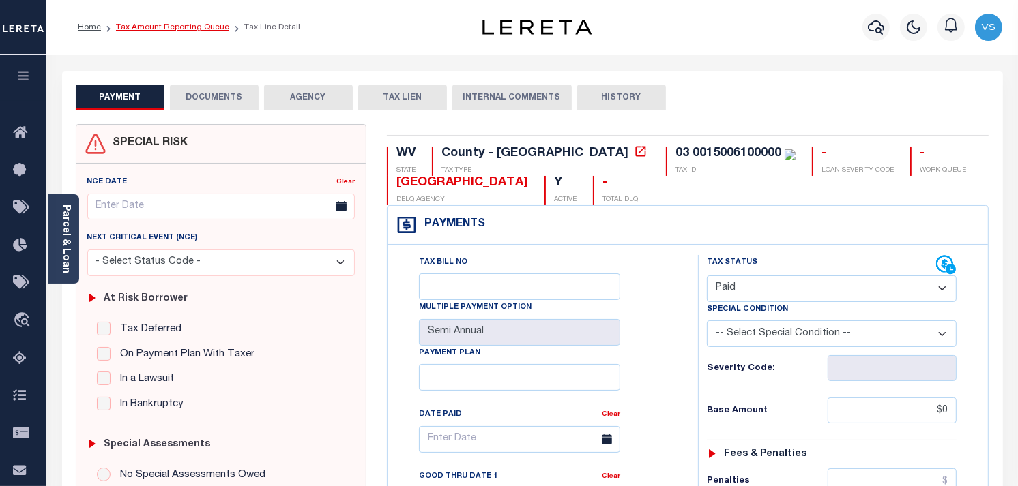
click at [144, 28] on link "Tax Amount Reporting Queue" at bounding box center [172, 27] width 113 height 8
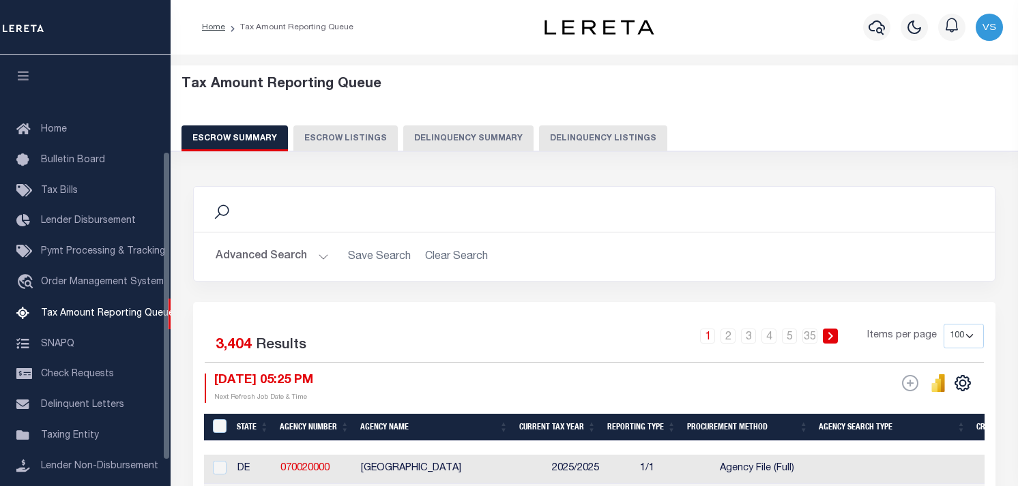
click at [558, 138] on button "Delinquency Listings" at bounding box center [603, 138] width 128 height 26
select select "100"
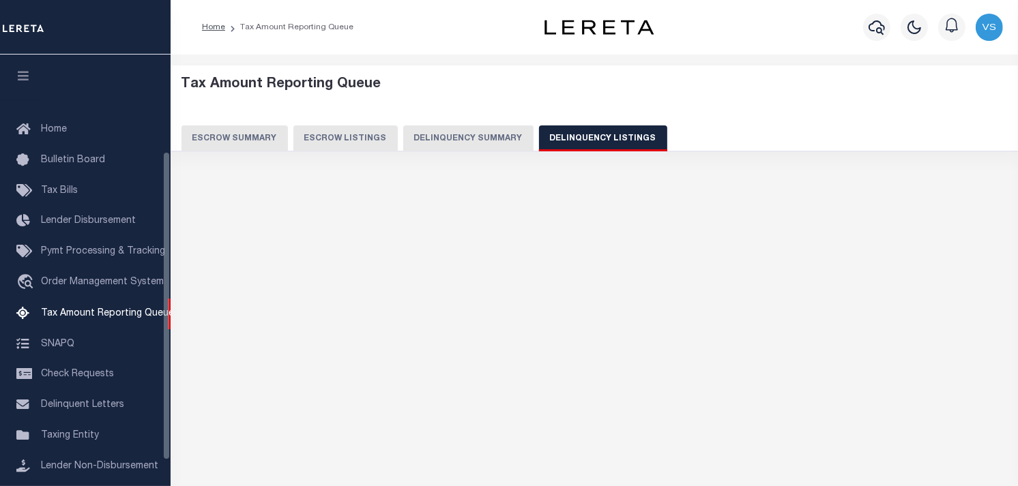
scroll to position [135, 0]
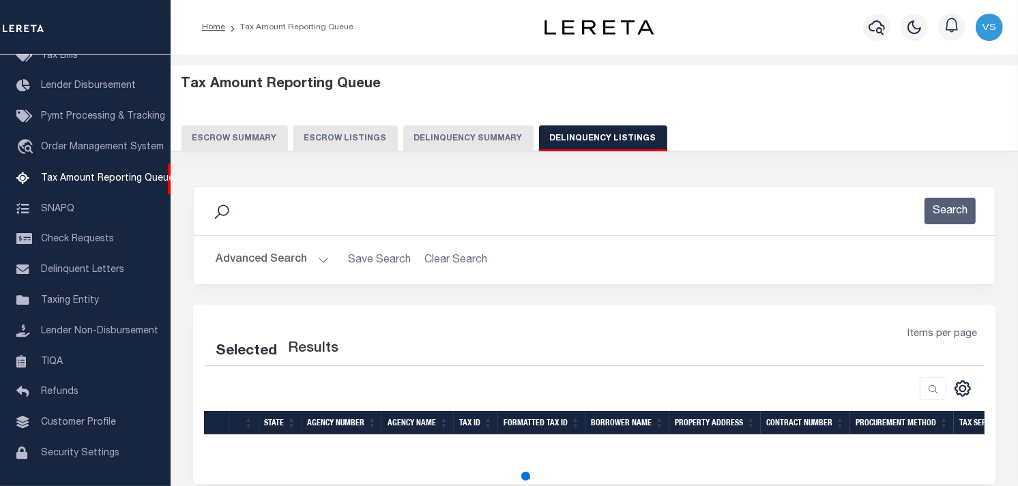
select select "100"
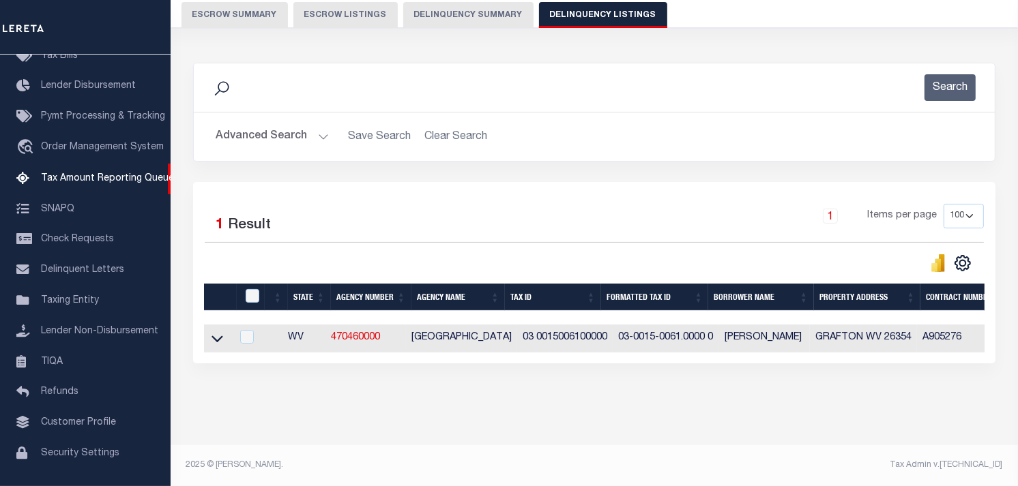
scroll to position [134, 0]
click at [220, 332] on icon at bounding box center [217, 338] width 12 height 14
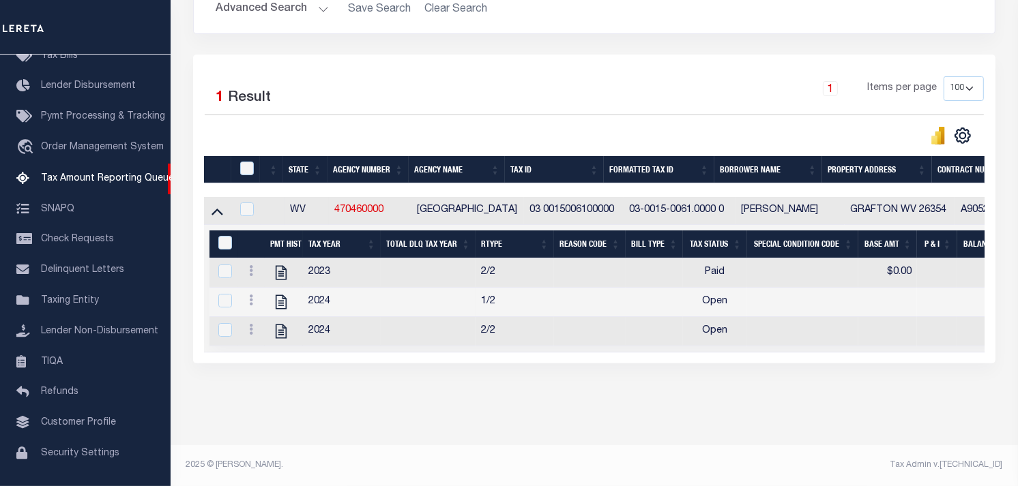
scroll to position [263, 0]
click at [252, 295] on icon at bounding box center [251, 300] width 4 height 11
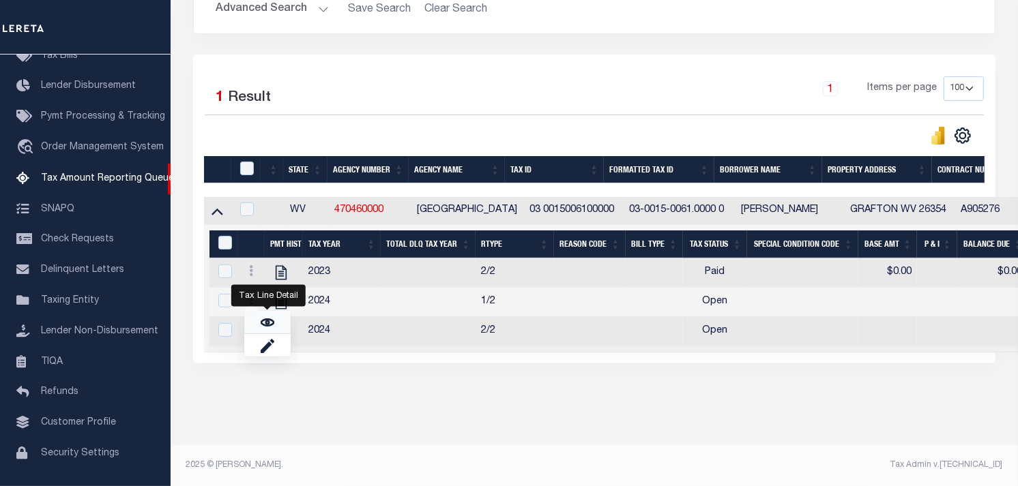
click at [250, 329] on link "" at bounding box center [267, 322] width 46 height 23
checkbox input "true"
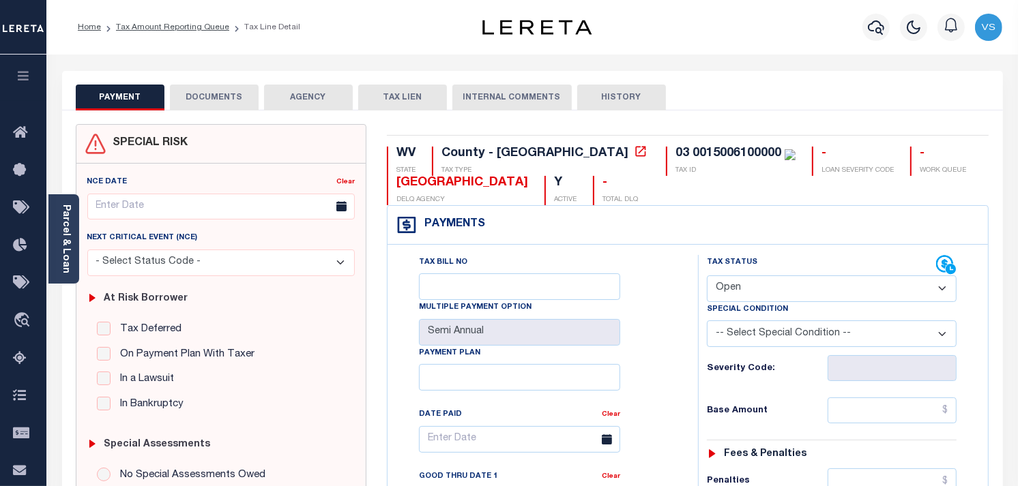
click at [794, 288] on select "- Select Status Code - Open Due/Unpaid Paid Incomplete No Tax Due Internal Refu…" at bounding box center [832, 289] width 250 height 27
select select "PYD"
click at [707, 276] on select "- Select Status Code - Open Due/Unpaid Paid Incomplete No Tax Due Internal Refu…" at bounding box center [832, 289] width 250 height 27
type input "[DATE]"
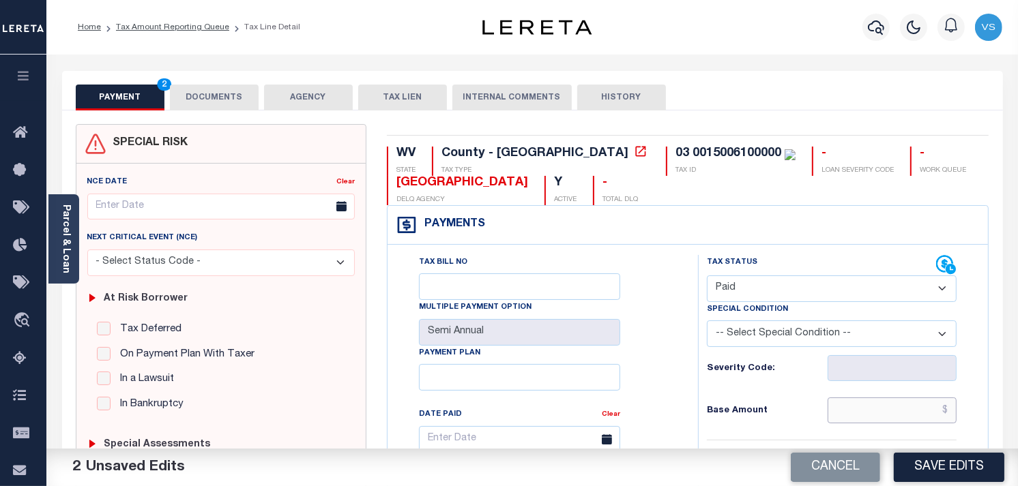
click at [885, 419] on input "text" at bounding box center [892, 411] width 130 height 26
type input "$0.00"
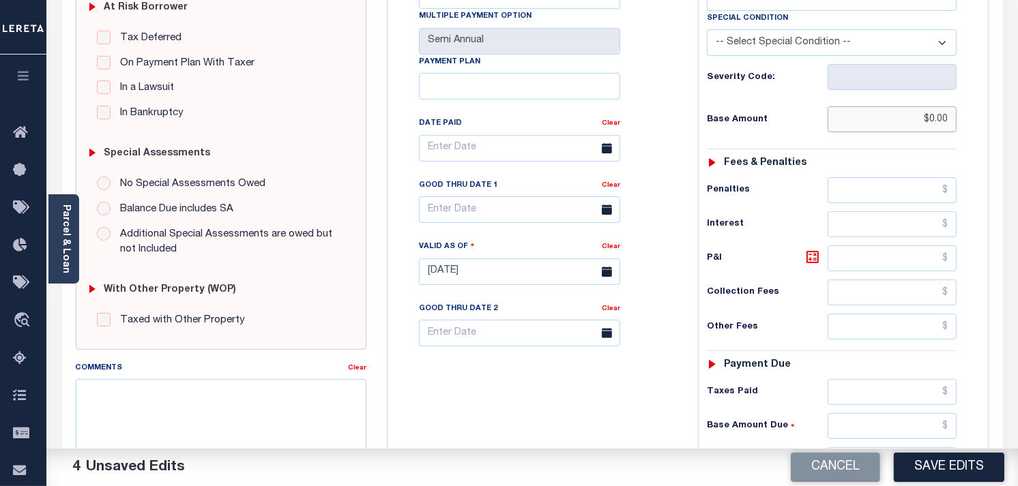
scroll to position [303, 0]
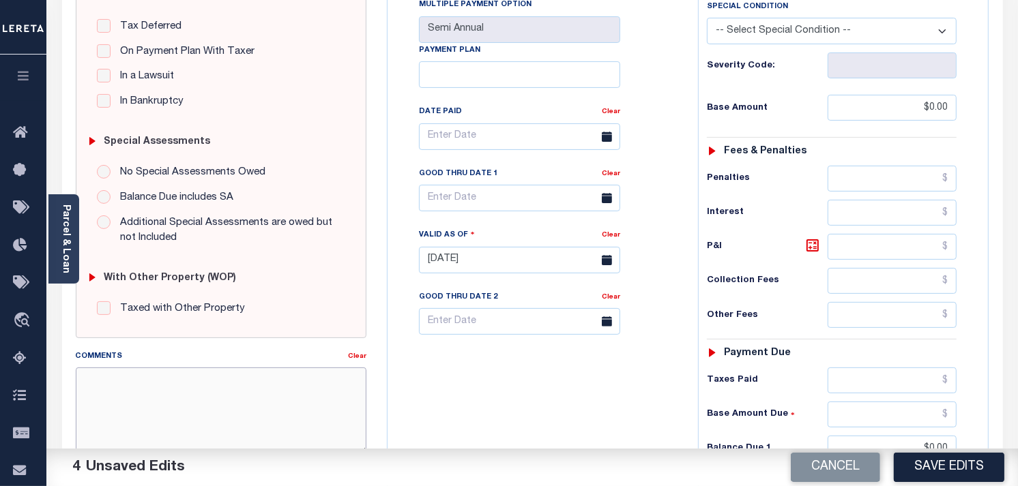
click at [113, 382] on textarea "Comments" at bounding box center [221, 411] width 291 height 86
type textarea "as per tc taxes paid"
click at [950, 466] on button "Save Edits" at bounding box center [948, 467] width 110 height 29
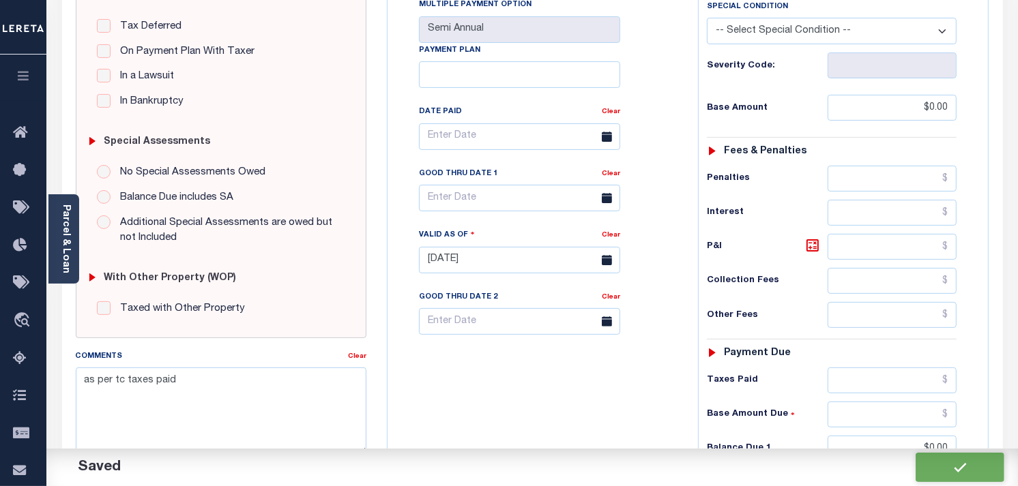
checkbox input "false"
type input "$0"
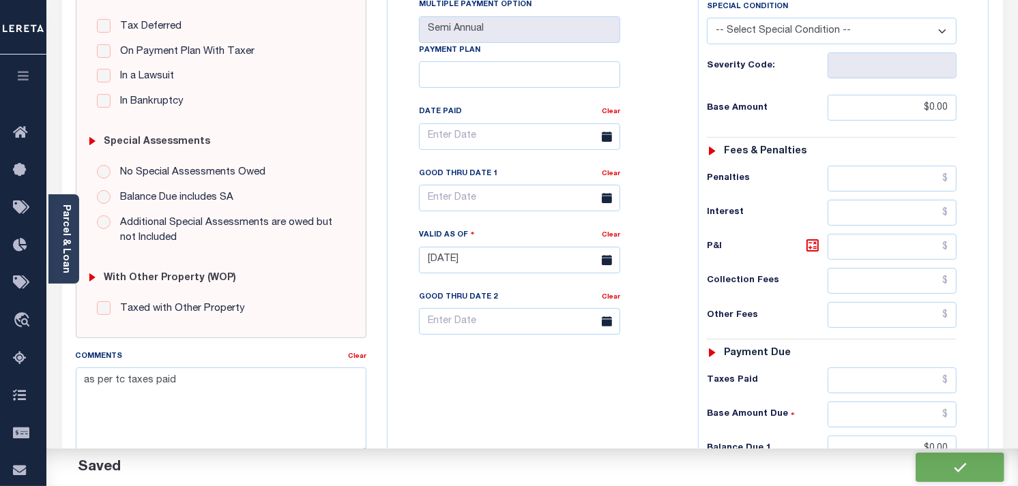
type input "$0"
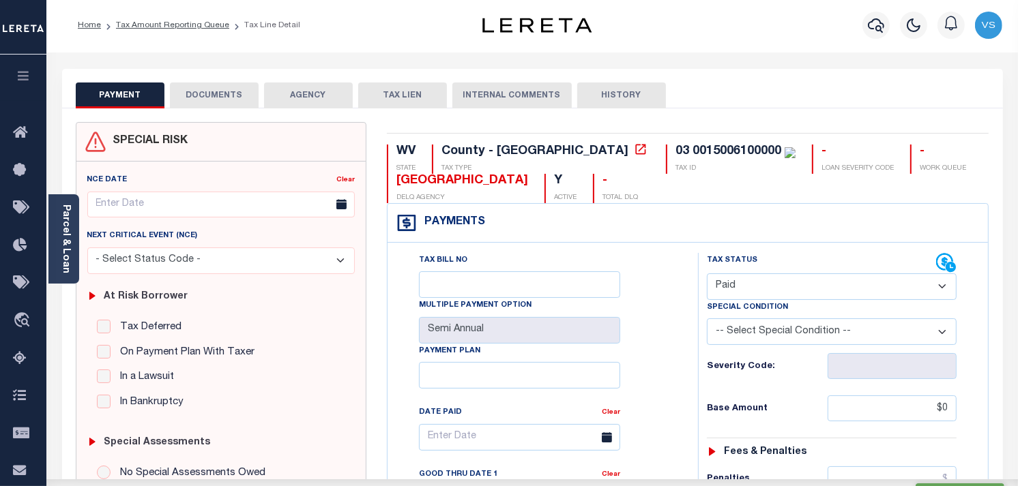
scroll to position [0, 0]
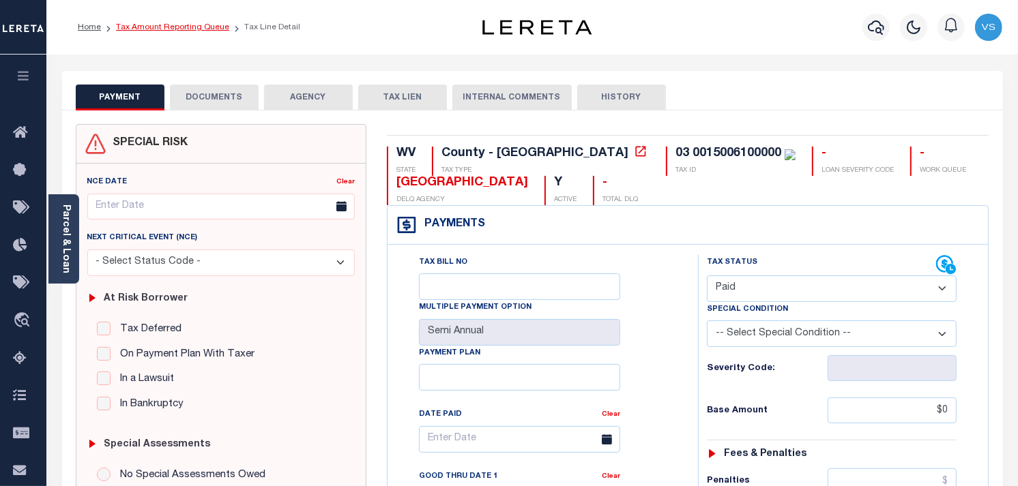
click at [155, 29] on link "Tax Amount Reporting Queue" at bounding box center [172, 27] width 113 height 8
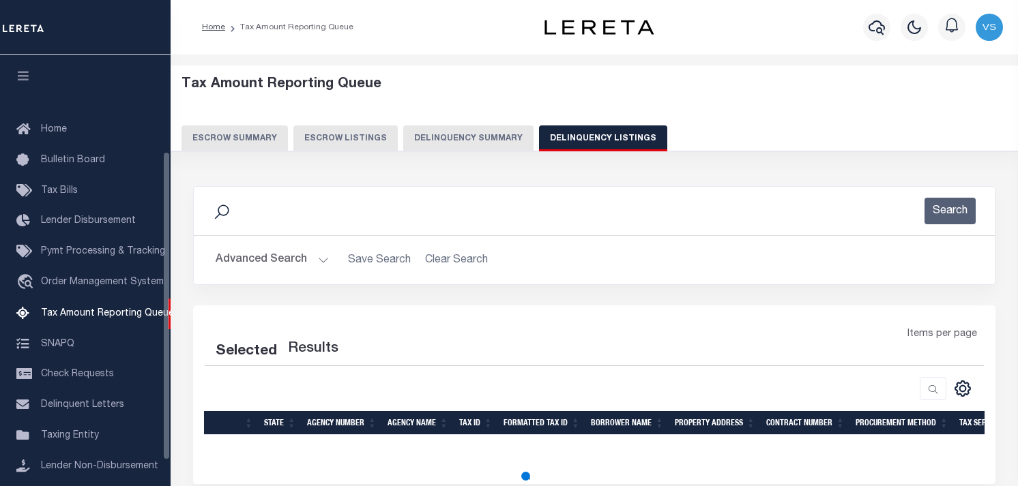
select select "100"
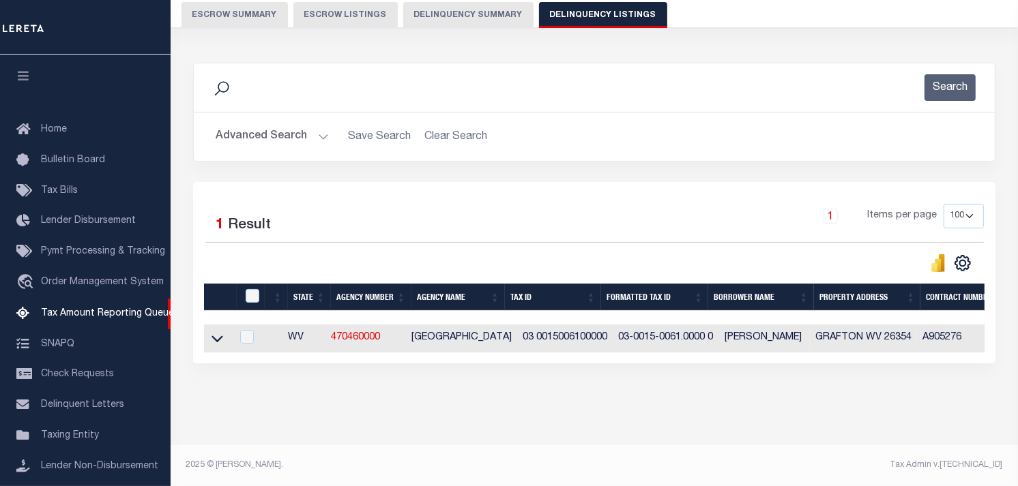
scroll to position [135, 0]
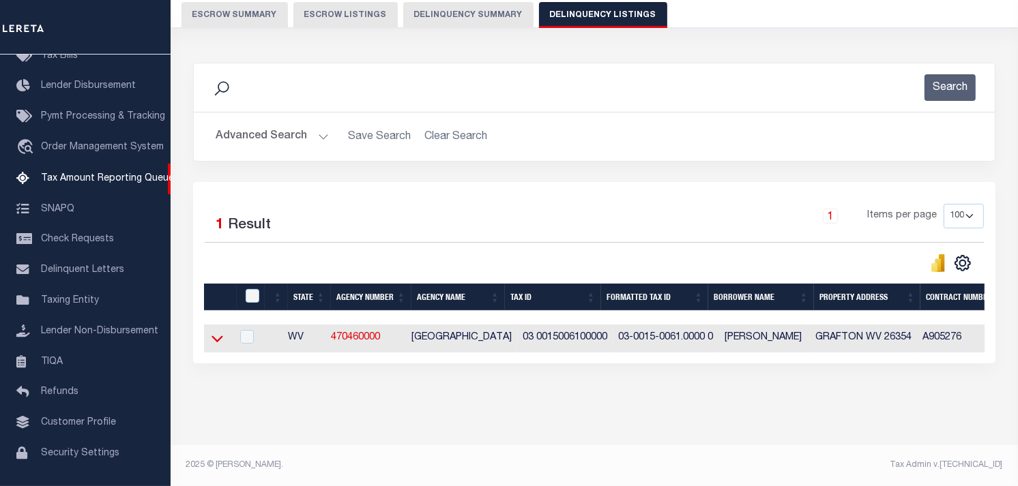
click at [215, 331] on icon at bounding box center [217, 338] width 12 height 14
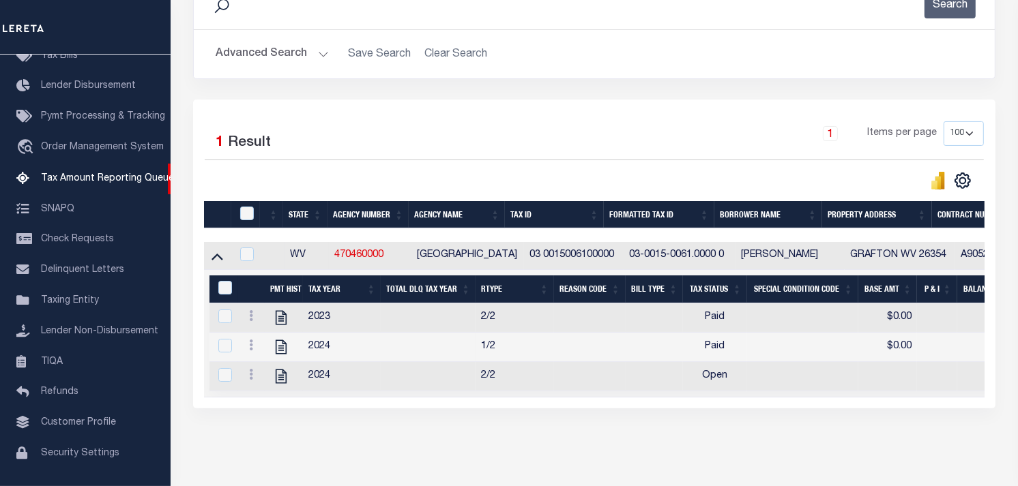
scroll to position [263, 0]
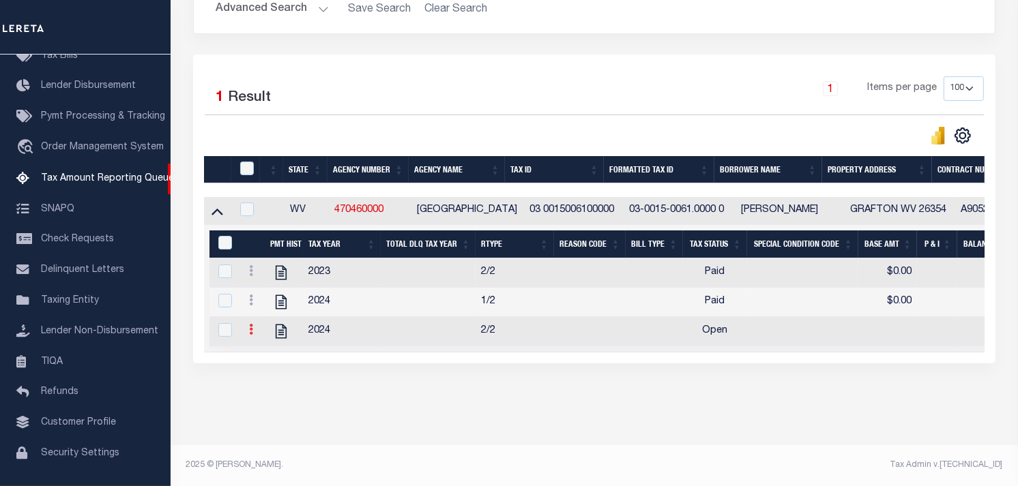
click at [248, 326] on link at bounding box center [250, 331] width 15 height 11
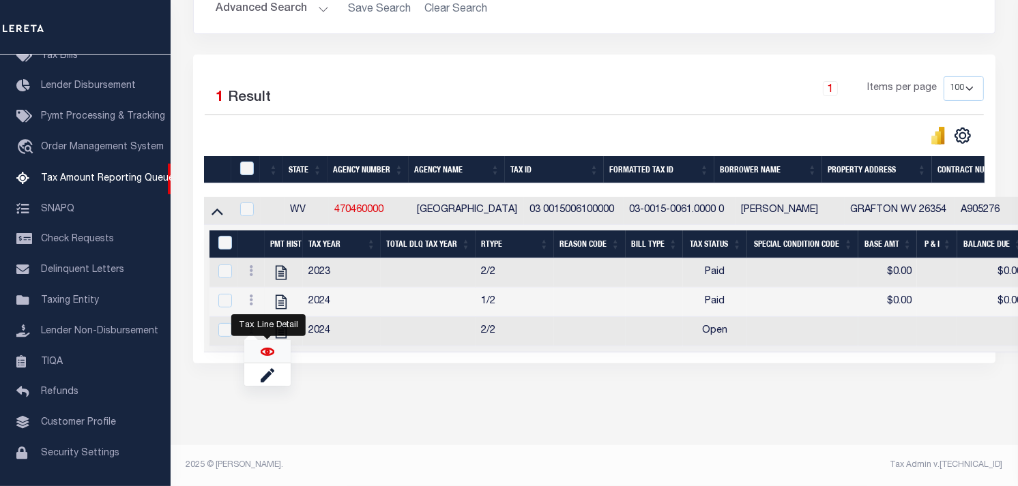
click at [263, 357] on img "" at bounding box center [268, 352] width 14 height 14
checkbox input "true"
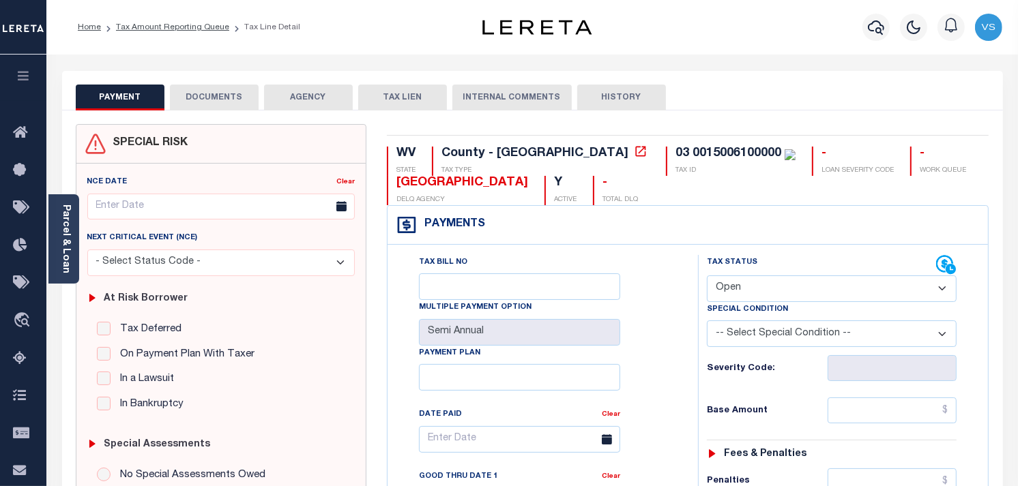
click at [782, 295] on select "- Select Status Code - Open Due/Unpaid Paid Incomplete No Tax Due Internal Refu…" at bounding box center [832, 289] width 250 height 27
select select "PYD"
click at [707, 276] on select "- Select Status Code - Open Due/Unpaid Paid Incomplete No Tax Due Internal Refu…" at bounding box center [832, 289] width 250 height 27
type input "[DATE]"
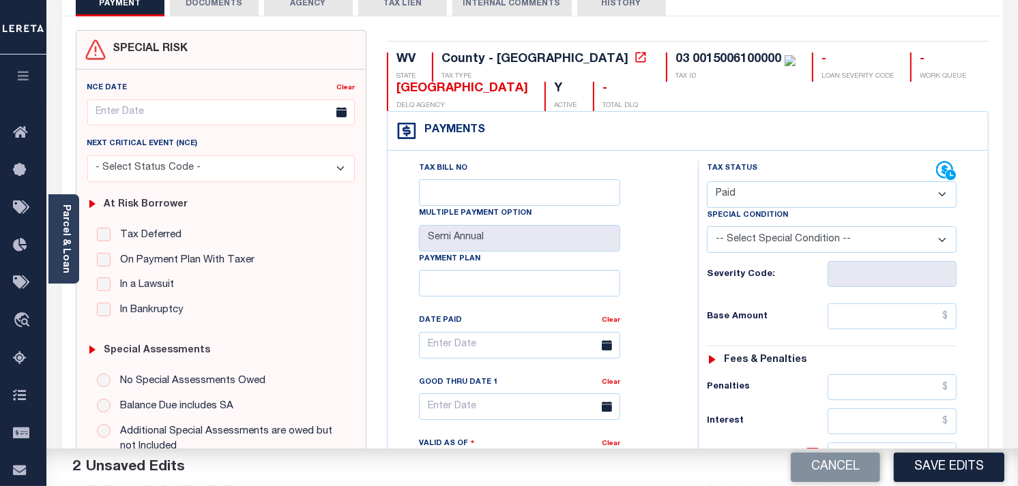
scroll to position [151, 0]
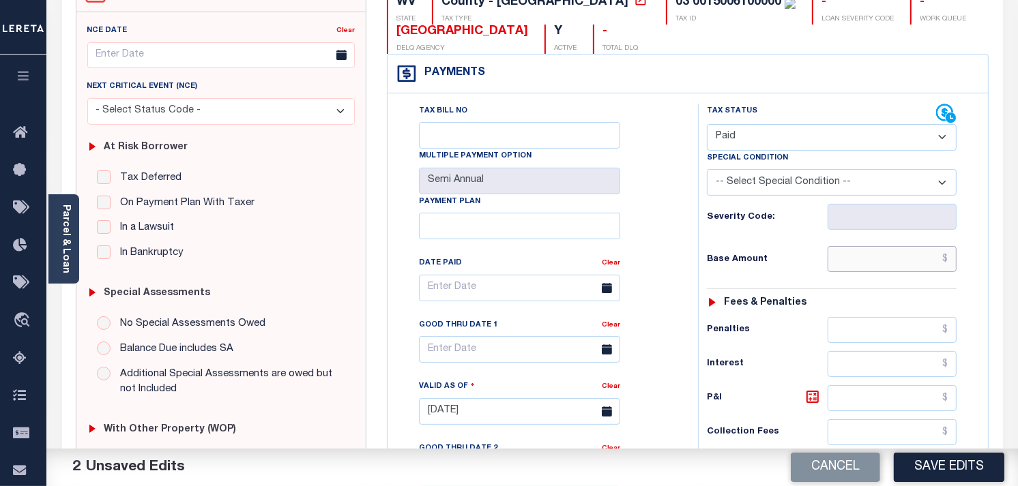
click at [891, 261] on input "text" at bounding box center [892, 259] width 130 height 26
type input "$0.00"
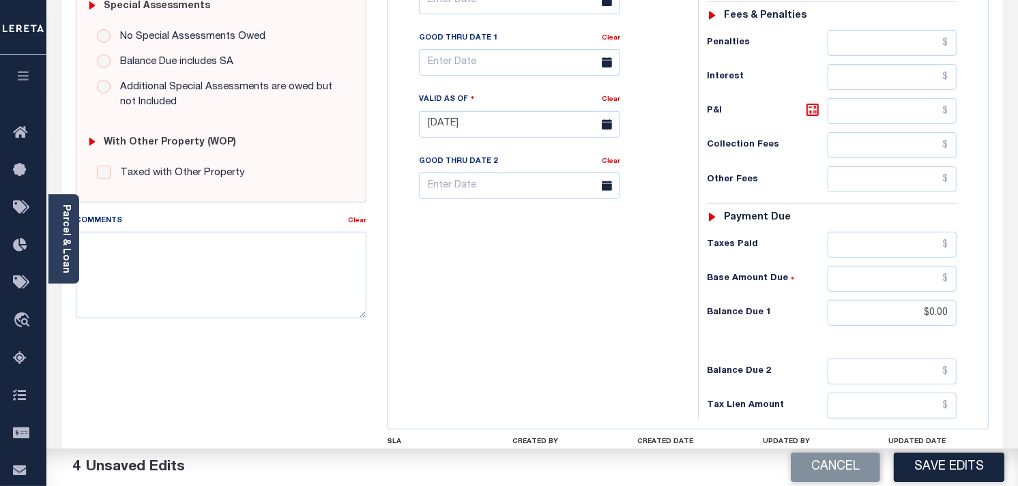
scroll to position [454, 0]
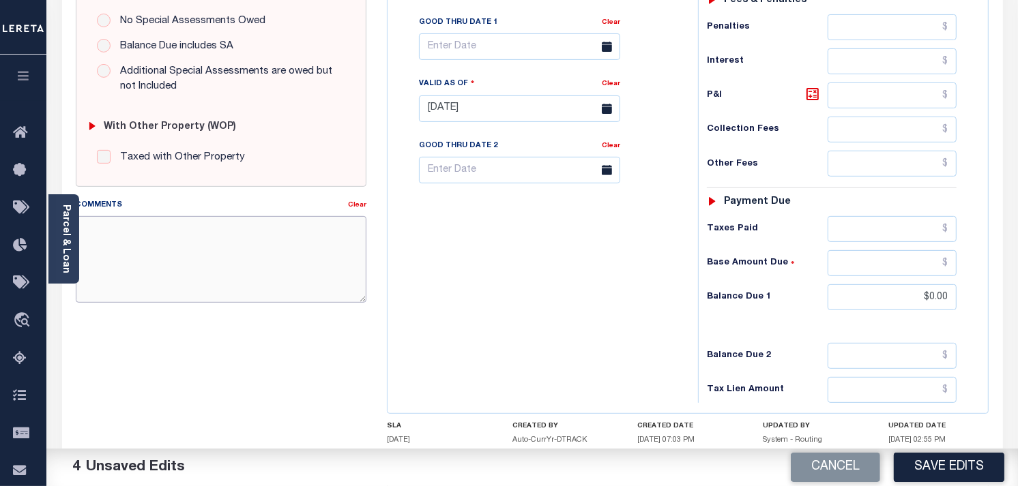
click at [160, 257] on textarea "Comments" at bounding box center [221, 259] width 291 height 86
type textarea "as per tc taxes paid"
click at [964, 464] on button "Save Edits" at bounding box center [948, 467] width 110 height 29
checkbox input "false"
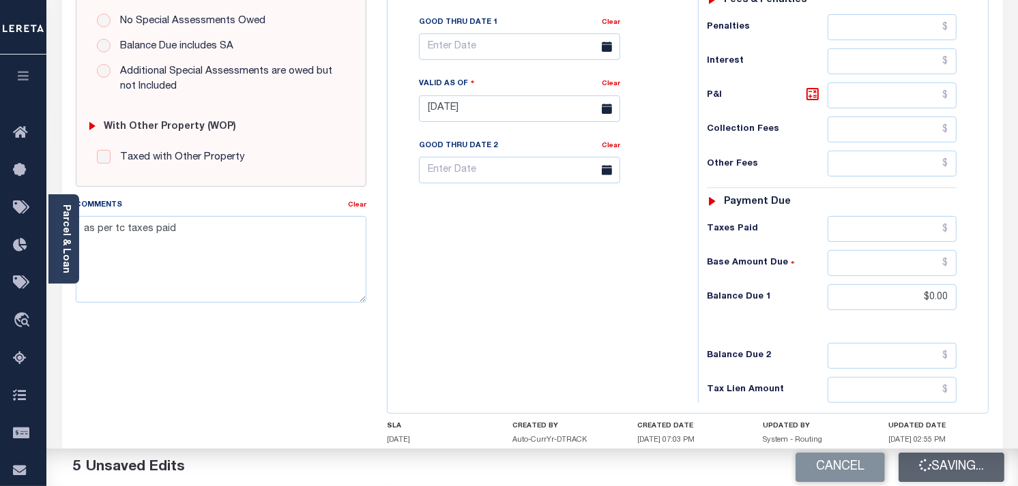
checkbox input "false"
type input "$0"
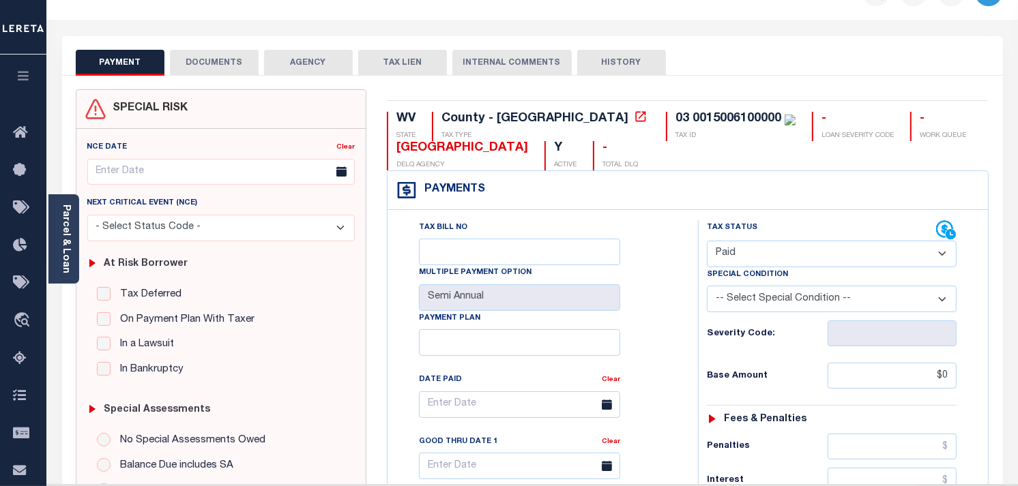
scroll to position [0, 0]
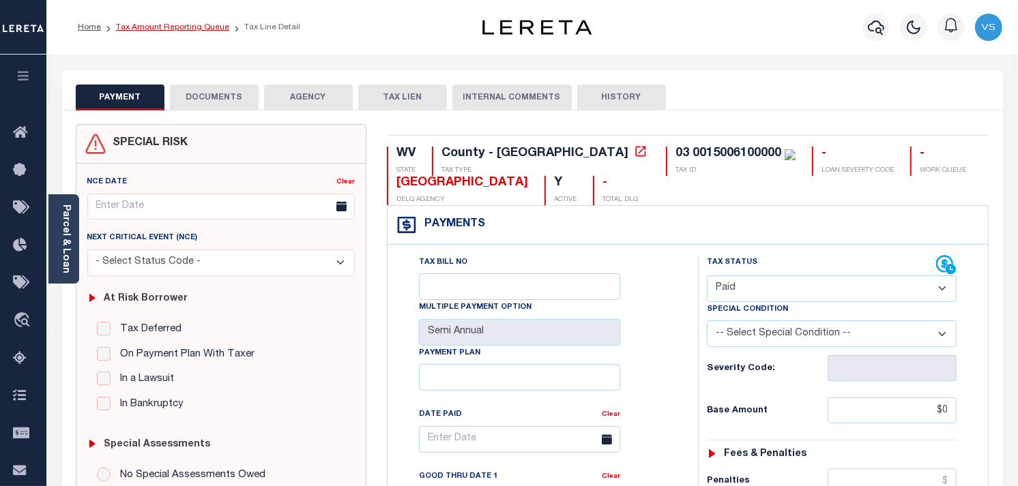
click at [160, 24] on link "Tax Amount Reporting Queue" at bounding box center [172, 27] width 113 height 8
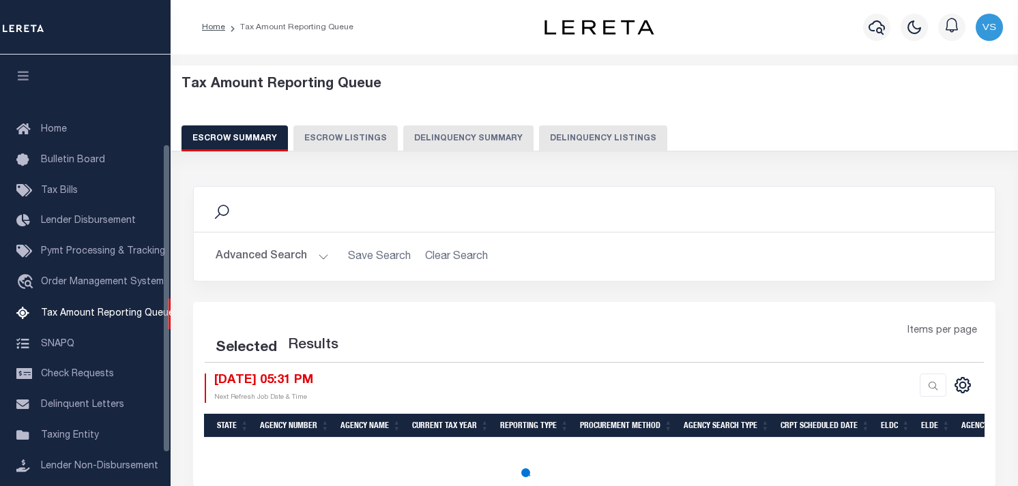
select select "100"
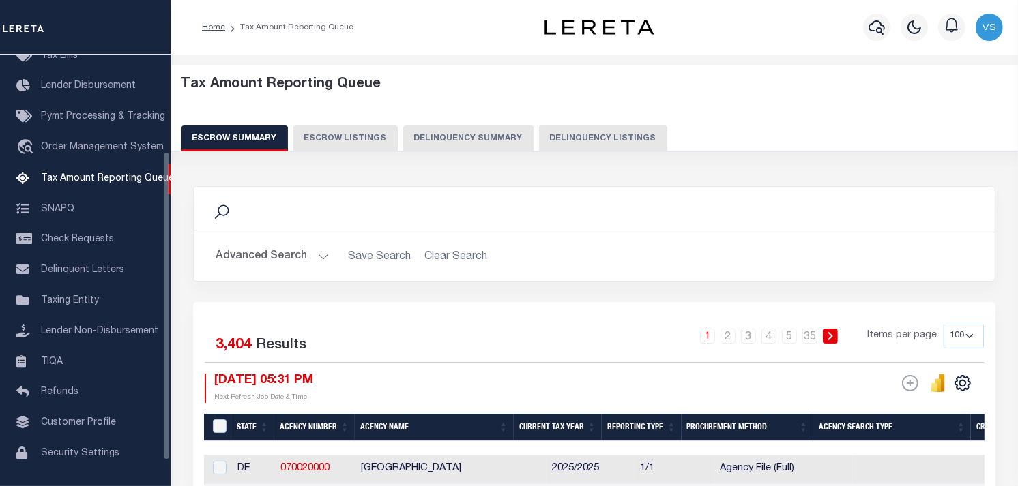
click at [567, 135] on button "Delinquency Listings" at bounding box center [603, 138] width 128 height 26
select select "100"
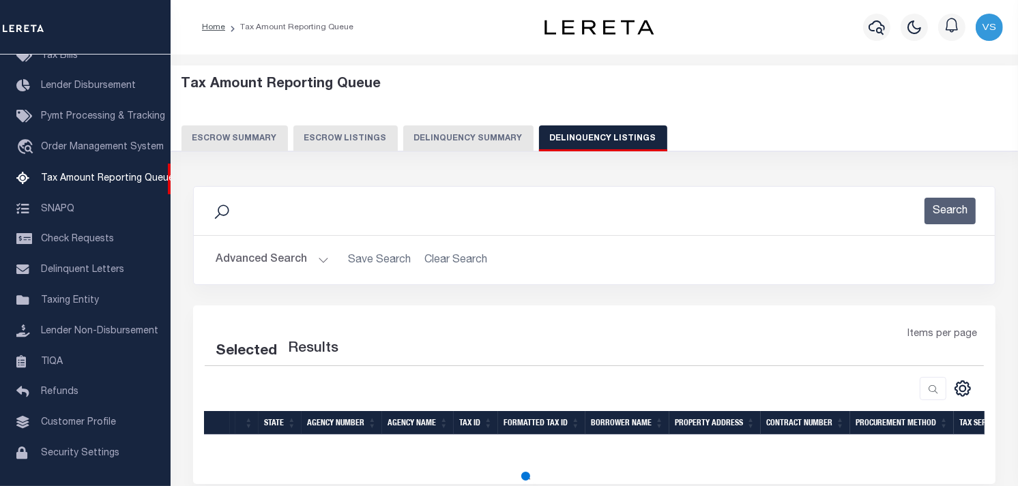
scroll to position [121, 0]
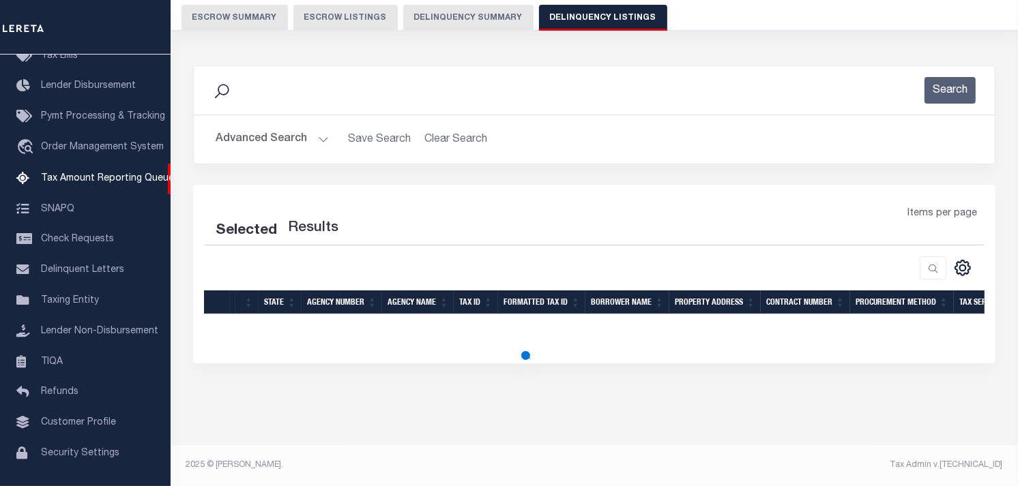
select select "100"
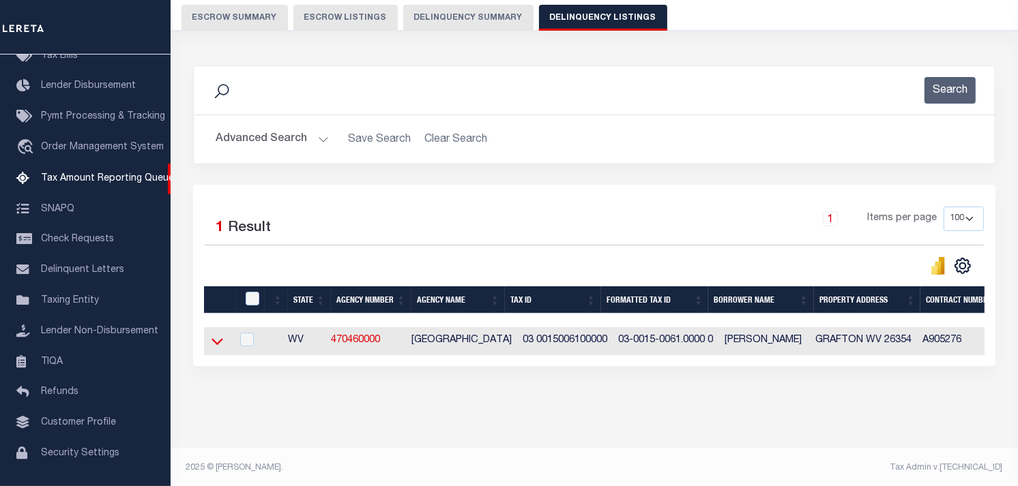
click at [211, 342] on icon at bounding box center [217, 341] width 12 height 14
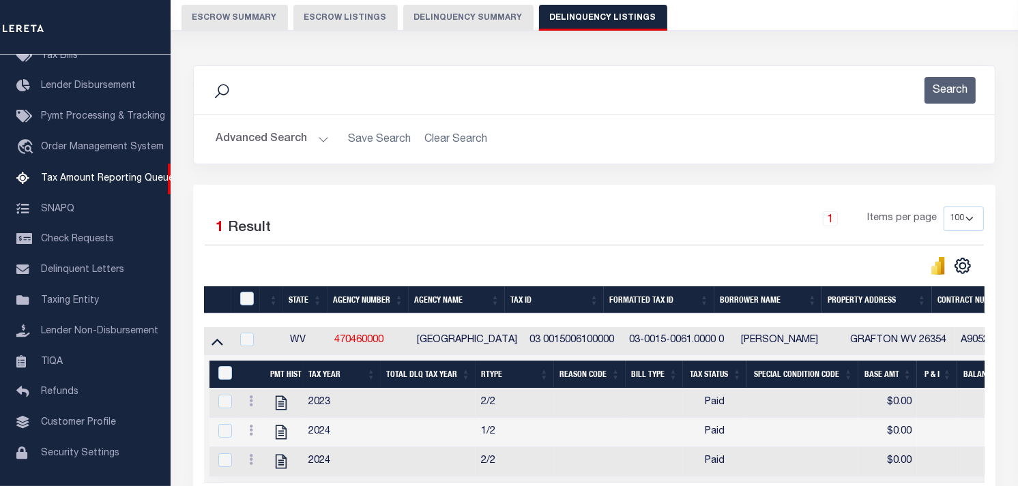
scroll to position [134, 0]
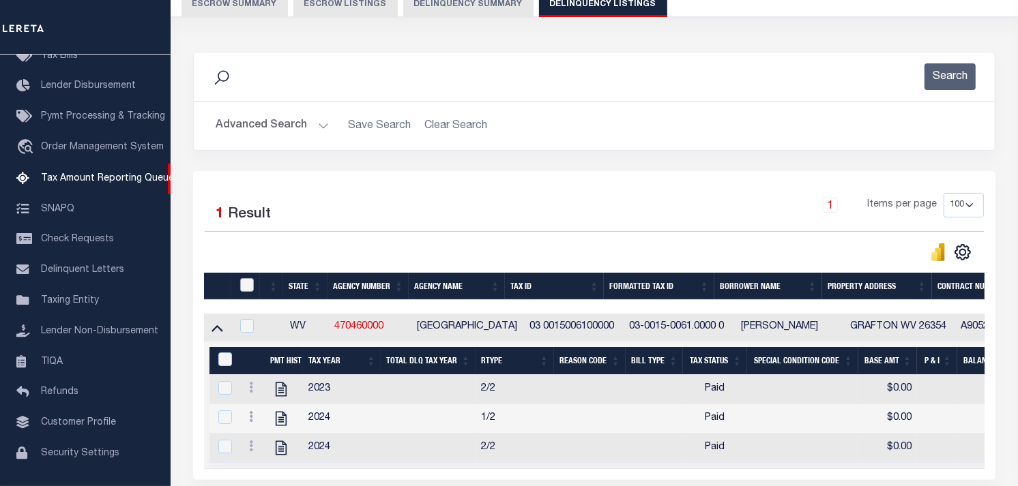
click at [243, 283] on input "checkbox" at bounding box center [247, 285] width 14 height 14
checkbox input "true"
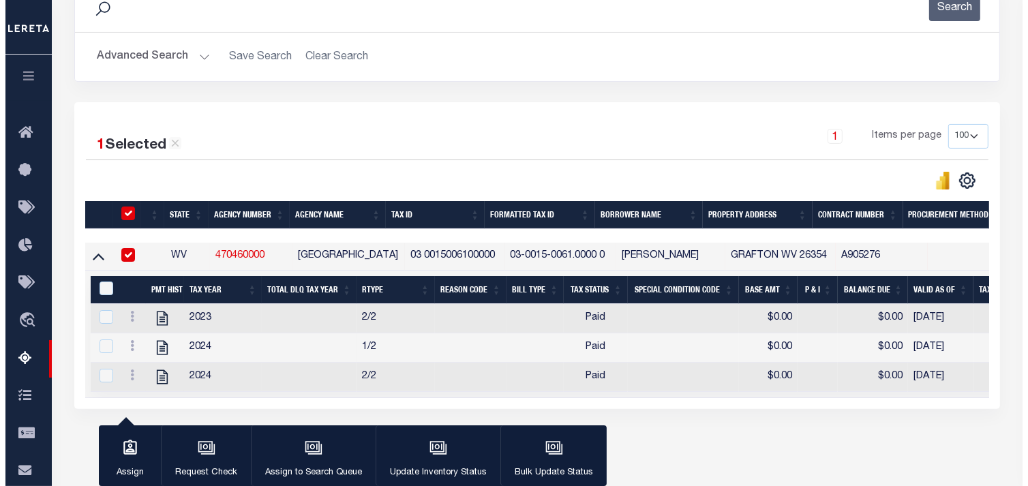
scroll to position [261, 0]
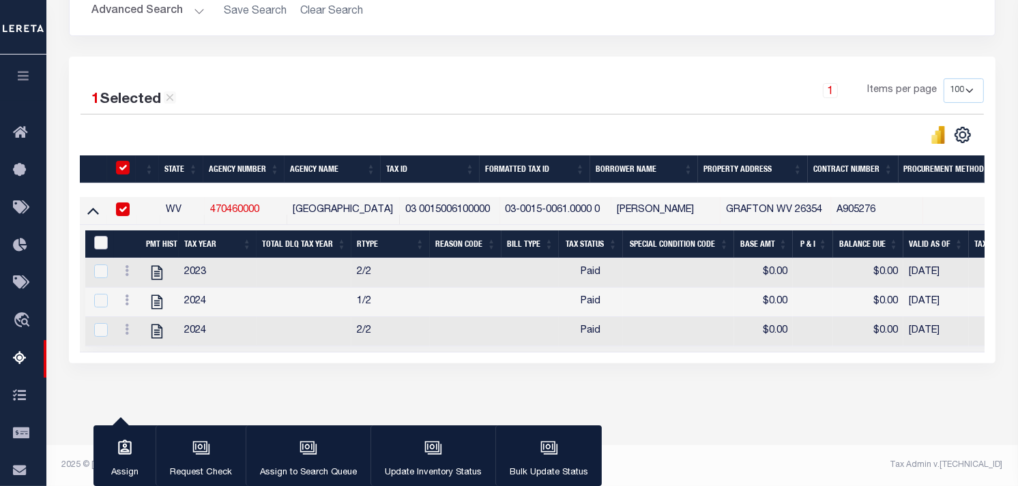
click at [98, 236] on input "&nbsp;" at bounding box center [101, 243] width 14 height 14
checkbox input "true"
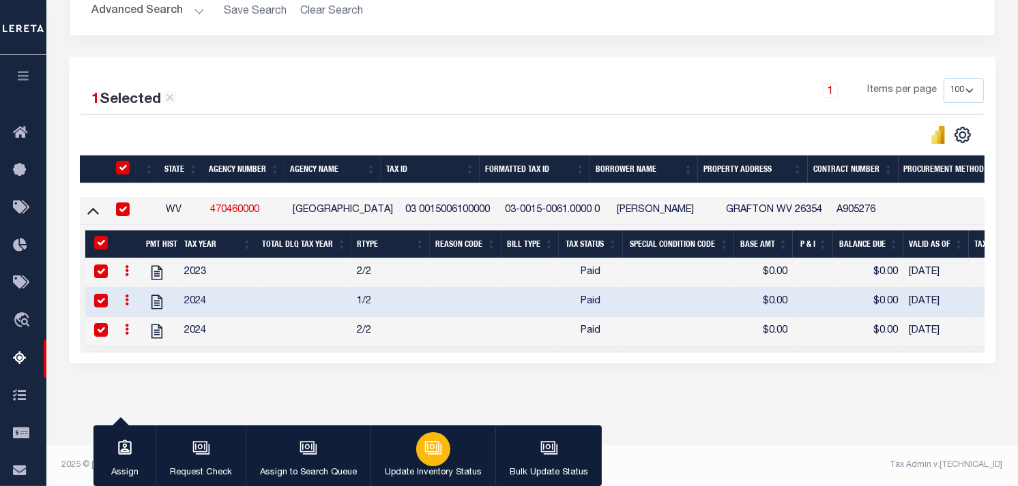
click at [430, 444] on icon "button" at bounding box center [433, 448] width 18 height 18
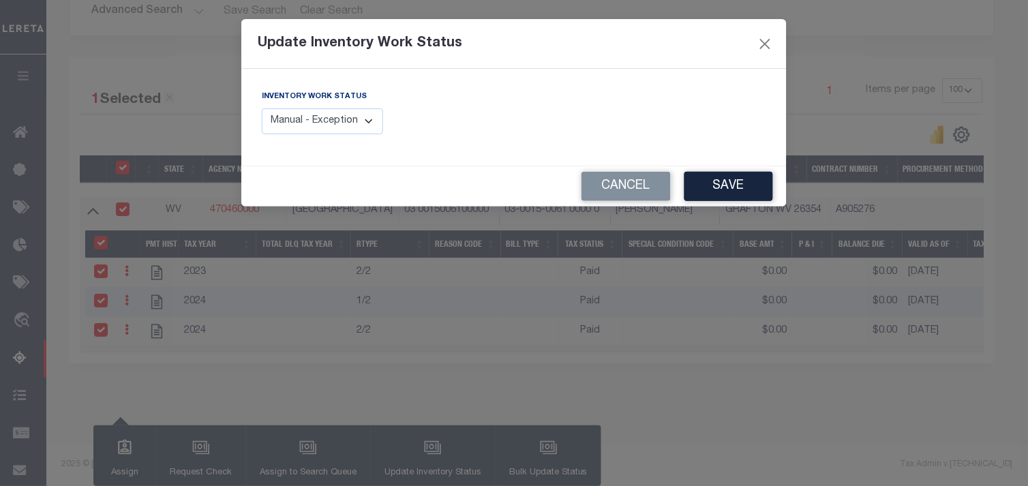
click at [346, 106] on div "Inventory Work Status Manual - Exception Pended - Awaiting Search Late Add Exce…" at bounding box center [322, 111] width 121 height 45
click at [346, 119] on select "Manual - Exception Pended - Awaiting Search Late Add Exception Completed" at bounding box center [322, 121] width 121 height 27
select select "4"
click at [262, 108] on select "Manual - Exception Pended - Awaiting Search Late Add Exception Completed" at bounding box center [322, 121] width 121 height 27
click at [744, 186] on button "Save" at bounding box center [729, 186] width 89 height 29
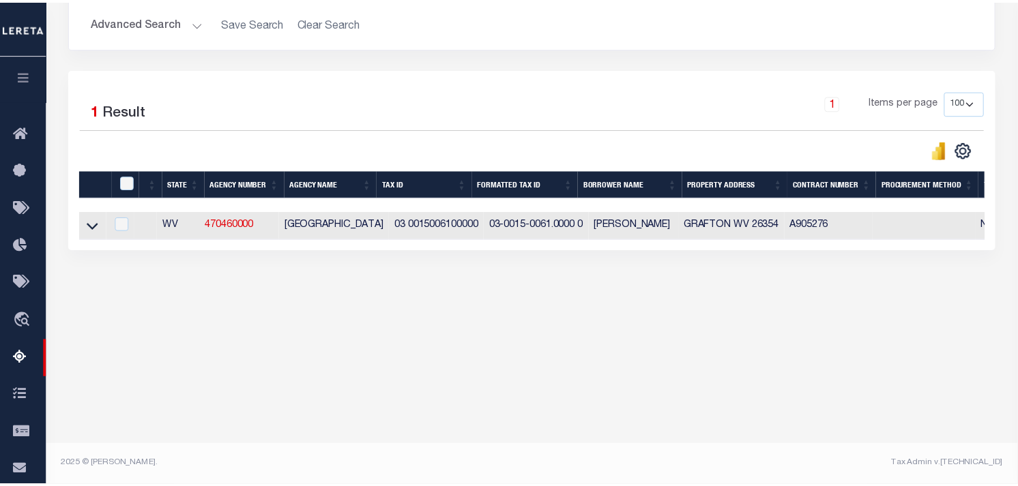
scroll to position [236, 0]
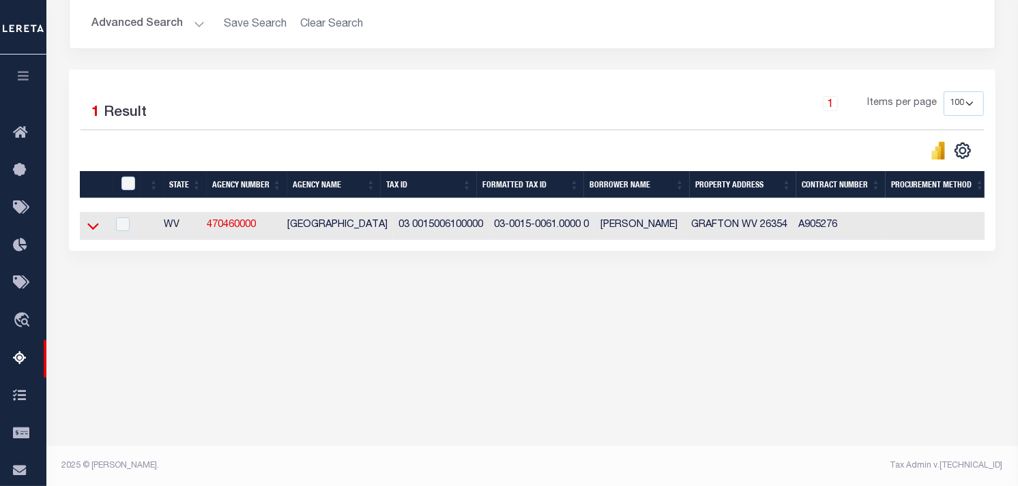
click at [91, 229] on icon at bounding box center [93, 227] width 12 height 7
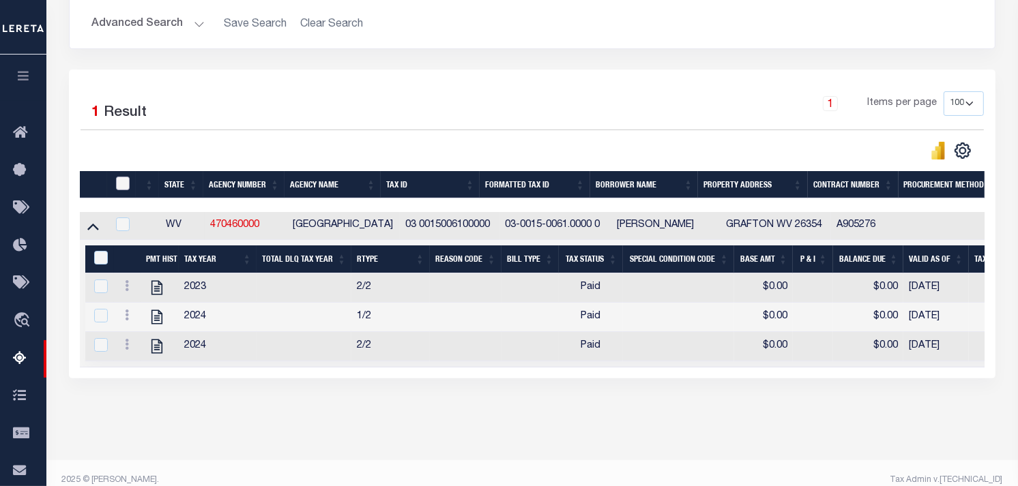
click at [120, 187] on input "checkbox" at bounding box center [123, 184] width 14 height 14
checkbox input "true"
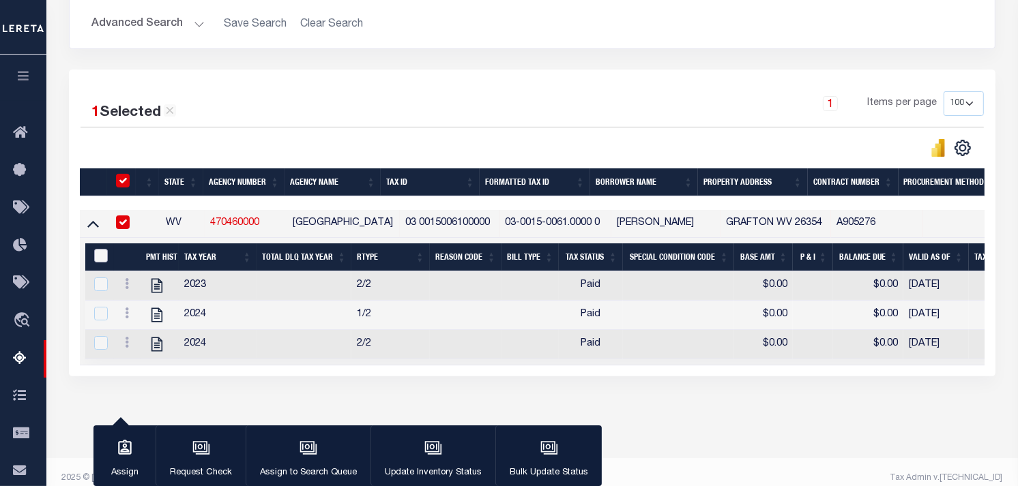
click at [96, 263] on input "&nbsp;" at bounding box center [101, 256] width 14 height 14
checkbox input "true"
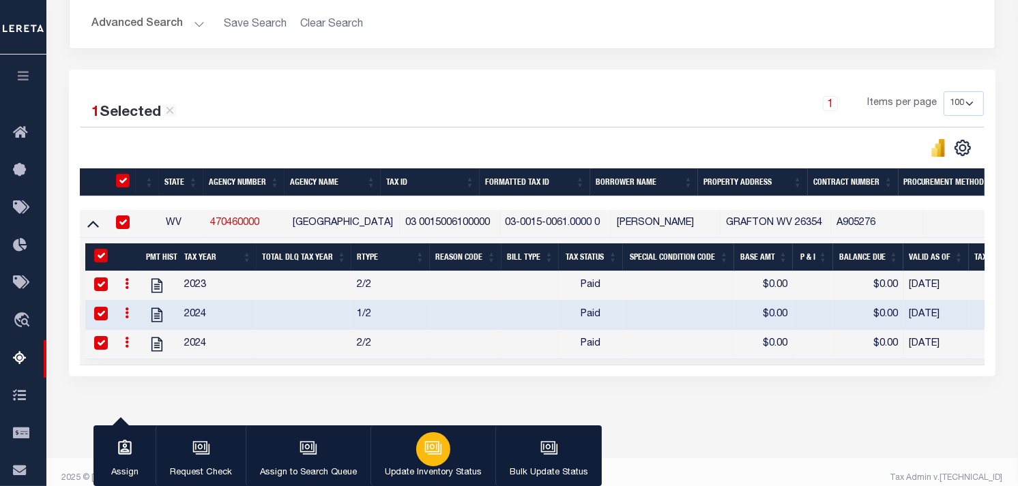
click at [409, 449] on button "Update Inventory Status" at bounding box center [432, 456] width 125 height 61
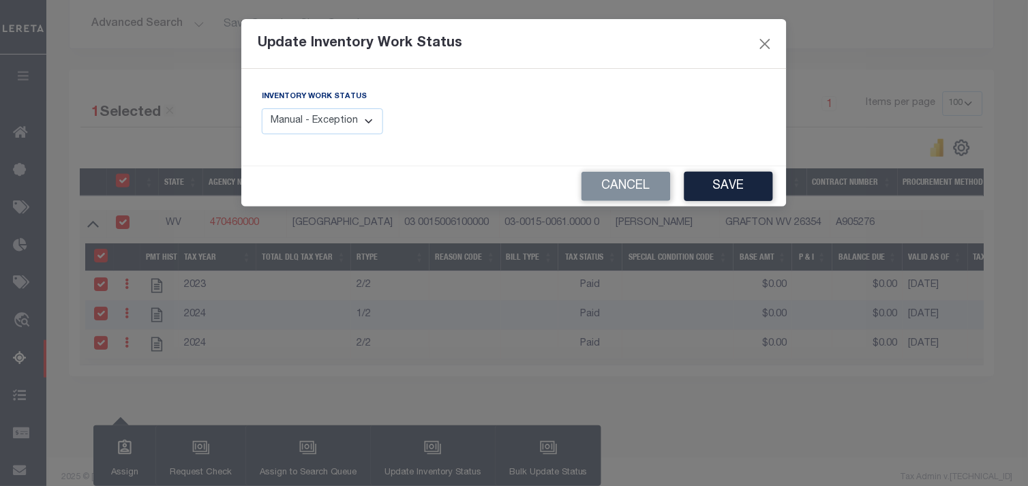
click at [311, 117] on select "Manual - Exception Pended - Awaiting Search Late Add Exception Completed" at bounding box center [322, 121] width 121 height 27
select select "4"
click at [262, 108] on select "Manual - Exception Pended - Awaiting Search Late Add Exception Completed" at bounding box center [322, 121] width 121 height 27
click at [741, 186] on button "Save" at bounding box center [729, 186] width 89 height 29
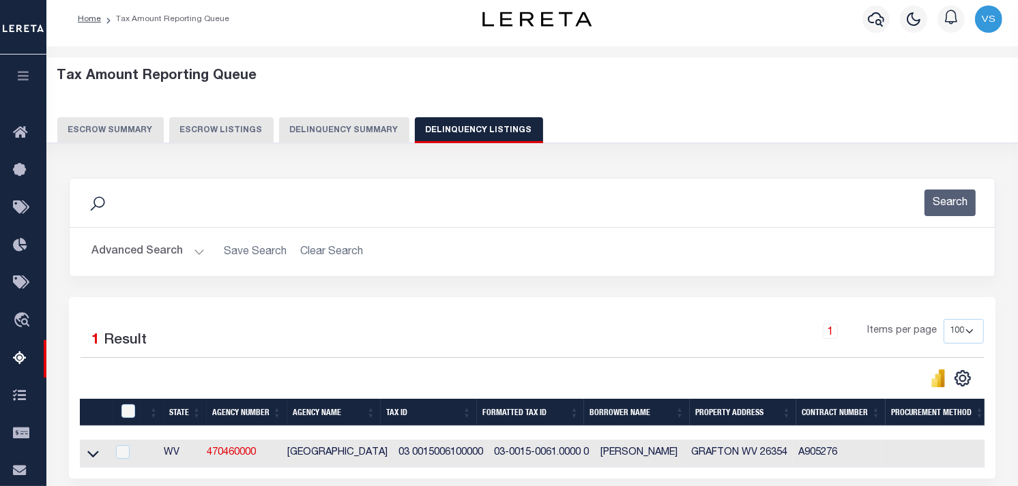
scroll to position [0, 0]
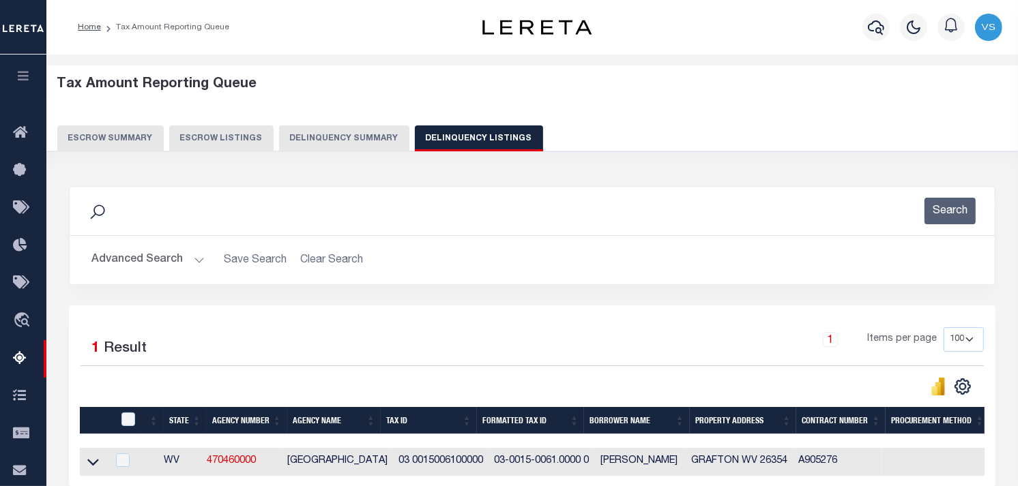
click at [106, 261] on button "Advanced Search" at bounding box center [147, 260] width 113 height 27
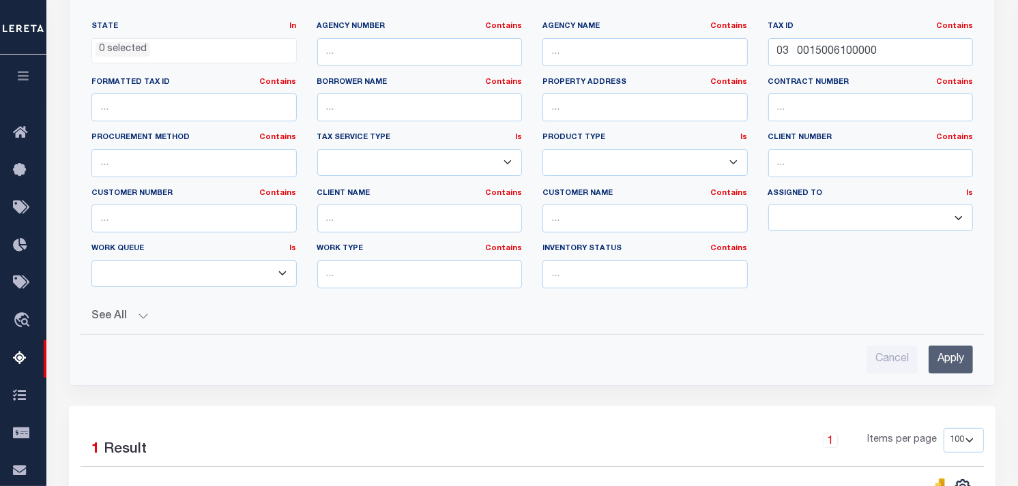
scroll to position [303, 0]
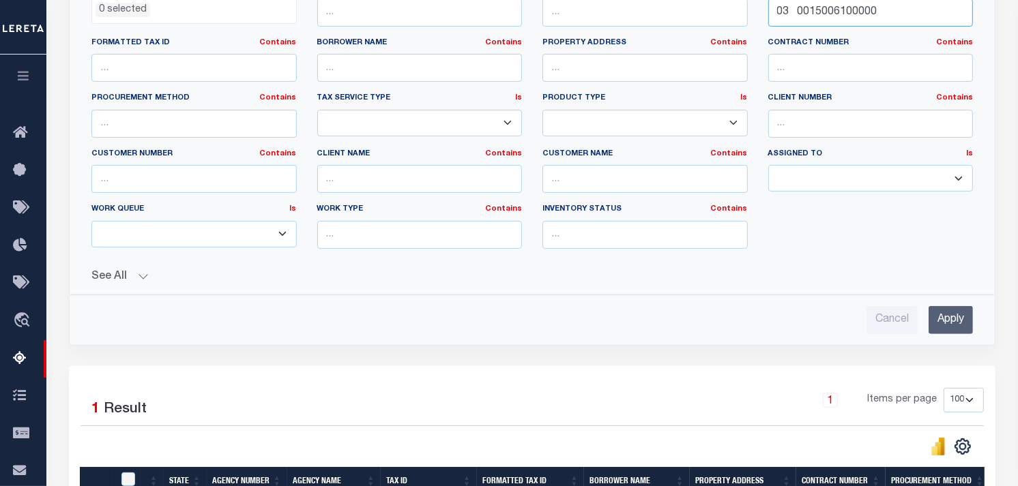
click at [871, 22] on input "03 0015006100000" at bounding box center [870, 13] width 205 height 28
type input "0"
paste input "03 0015006300000"
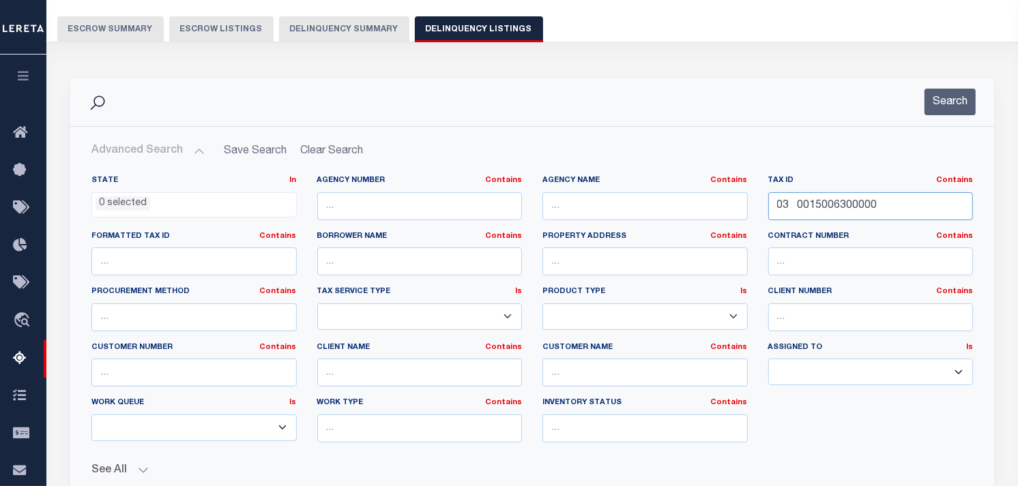
scroll to position [76, 0]
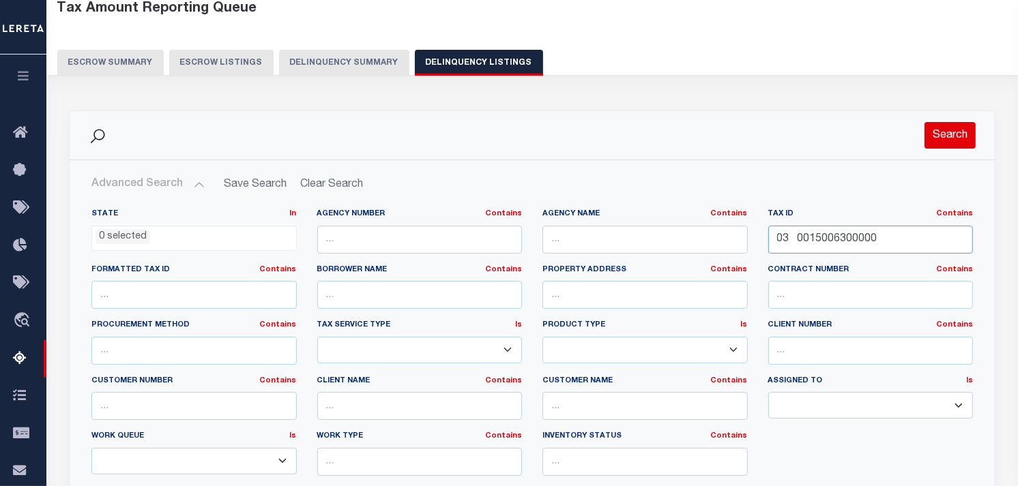
type input "03 0015006300000"
click at [953, 140] on button "Search" at bounding box center [949, 135] width 51 height 27
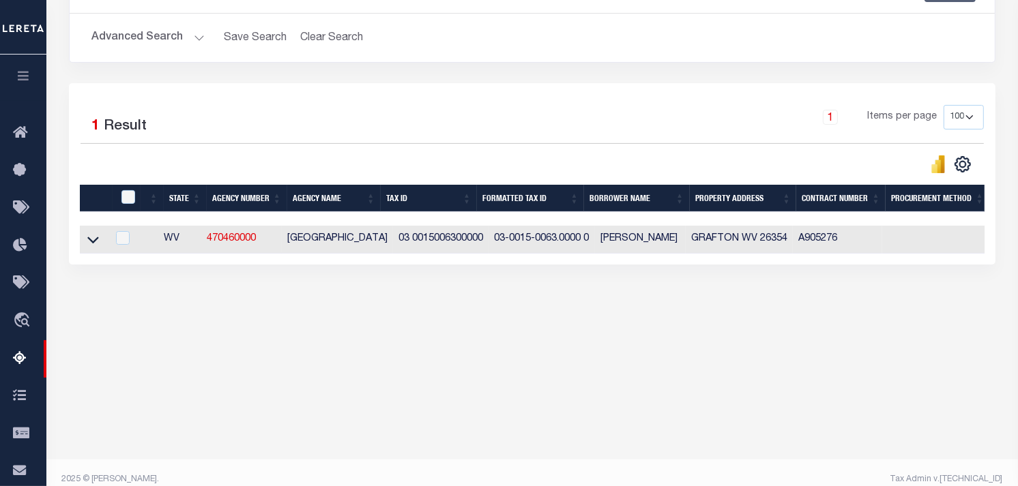
scroll to position [236, 0]
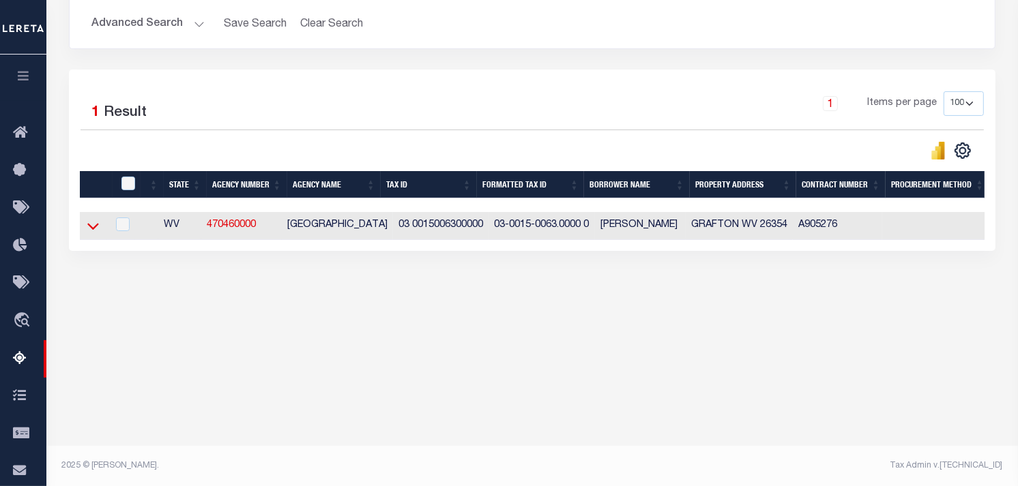
click at [93, 233] on icon at bounding box center [93, 226] width 12 height 14
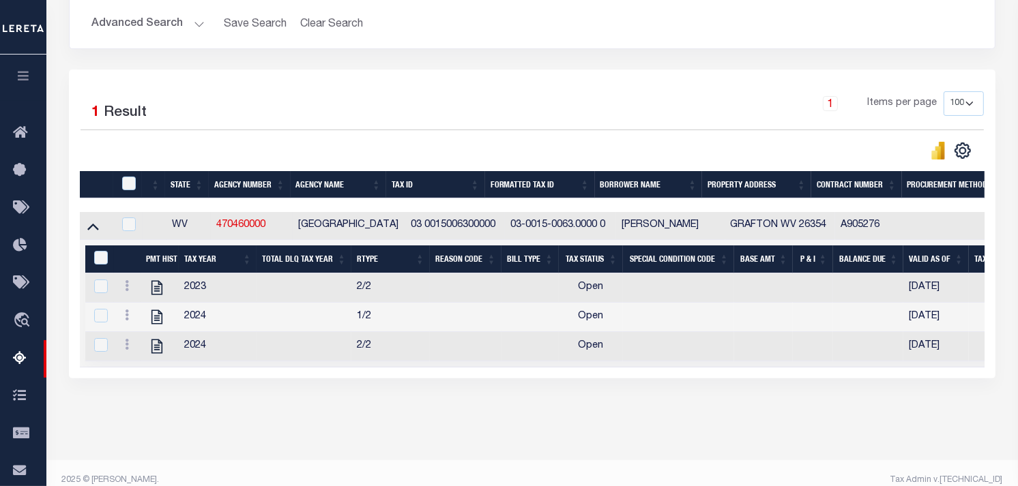
scroll to position [263, 0]
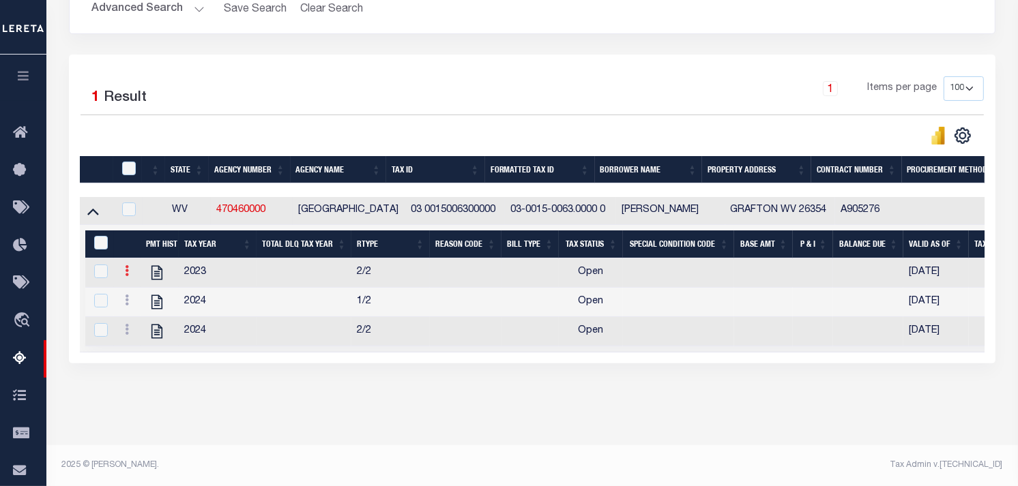
click at [130, 267] on link at bounding box center [126, 272] width 15 height 11
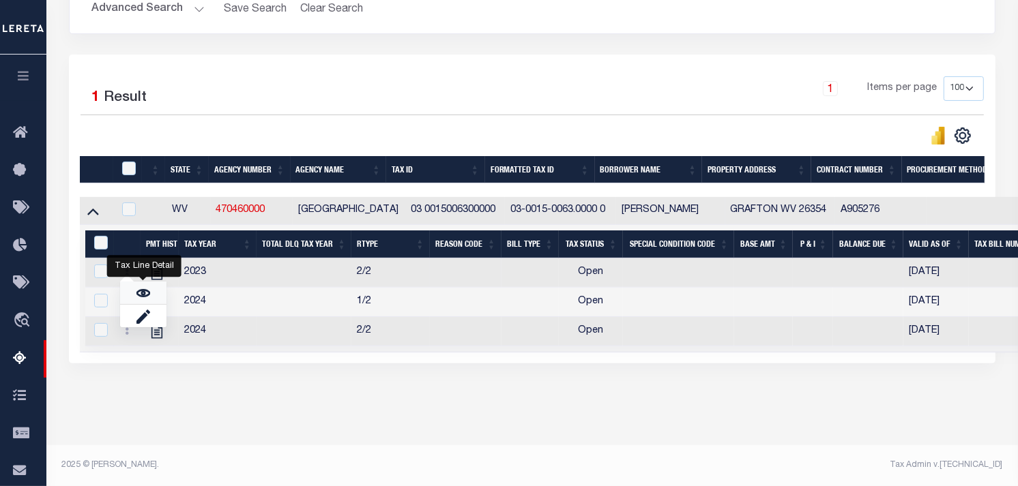
click at [134, 288] on link "" at bounding box center [143, 293] width 46 height 23
checkbox input "false"
checkbox input "true"
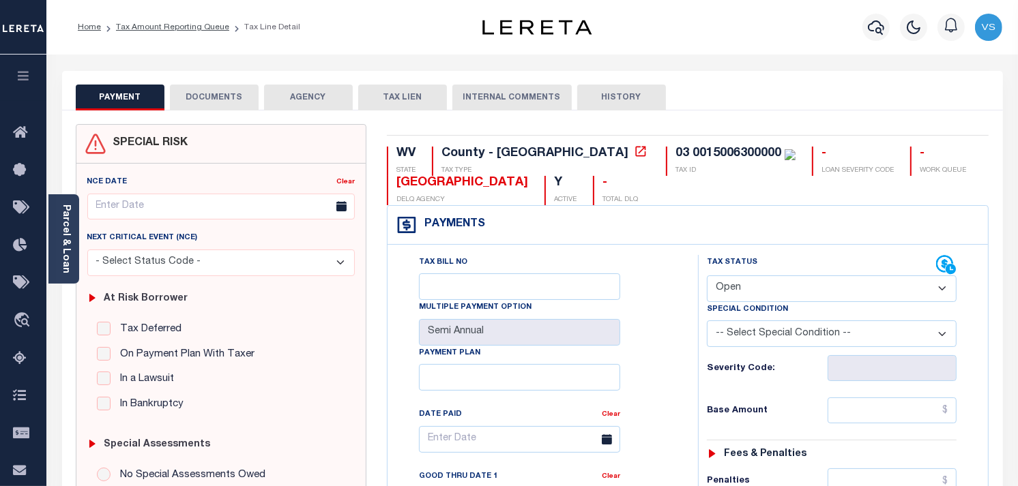
click at [791, 281] on select "- Select Status Code - Open Due/Unpaid Paid Incomplete No Tax Due Internal Refu…" at bounding box center [832, 289] width 250 height 27
select select "PYD"
click at [707, 276] on select "- Select Status Code - Open Due/Unpaid Paid Incomplete No Tax Due Internal Refu…" at bounding box center [832, 289] width 250 height 27
type input "[DATE]"
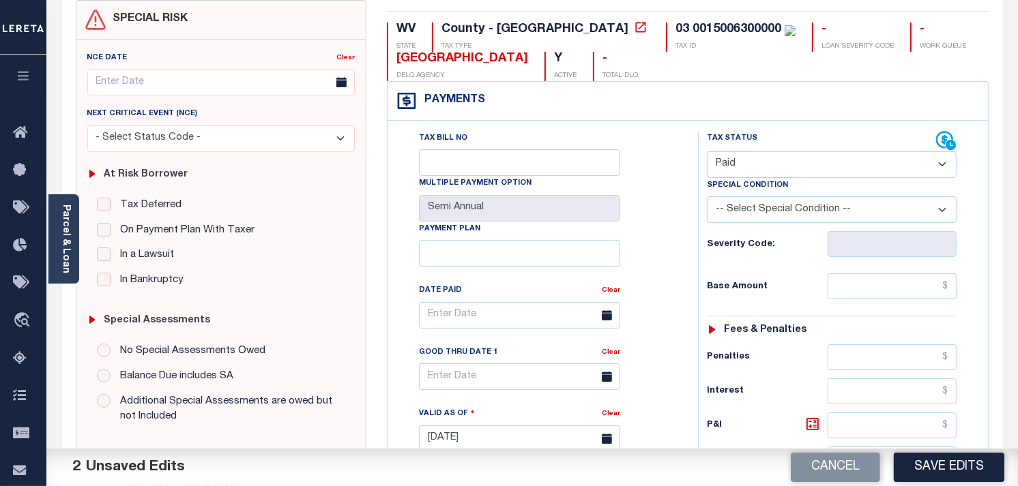
scroll to position [151, 0]
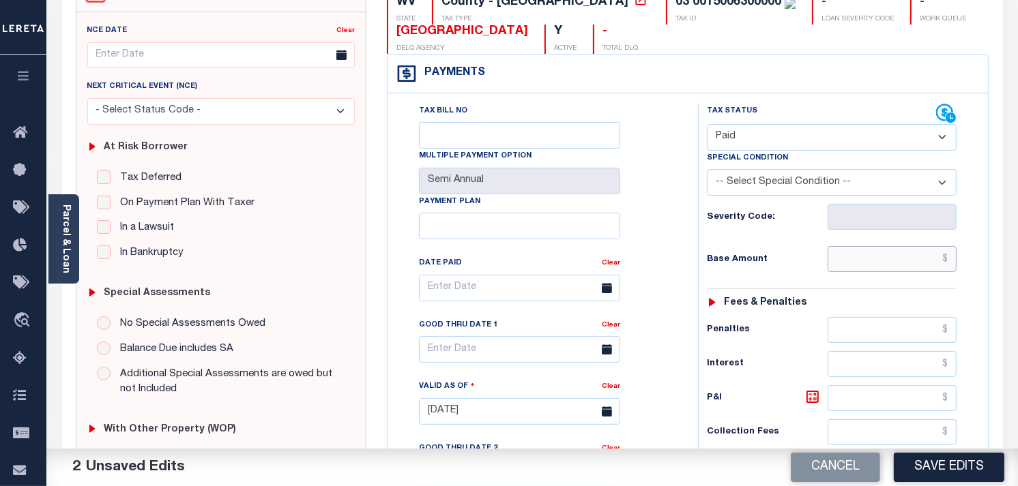
click at [876, 261] on input "text" at bounding box center [892, 259] width 130 height 26
type input "$0.00"
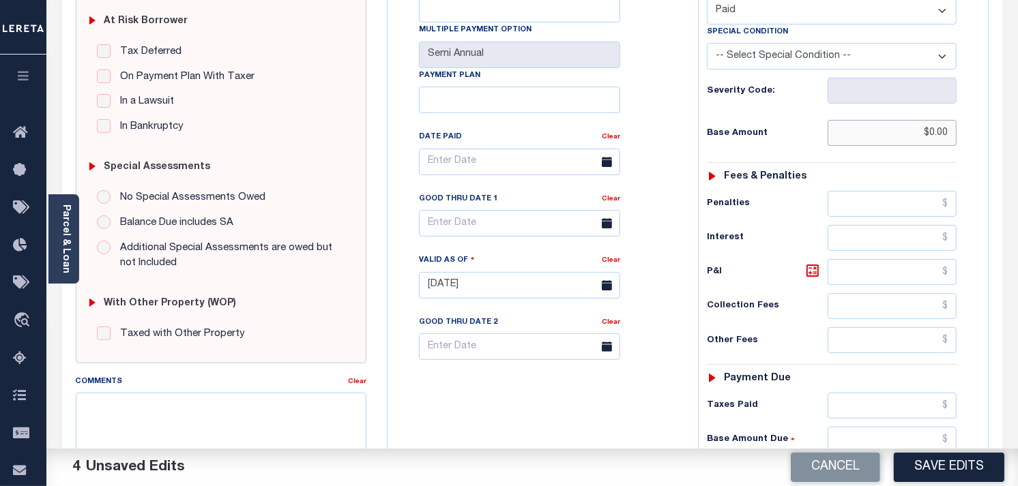
scroll to position [303, 0]
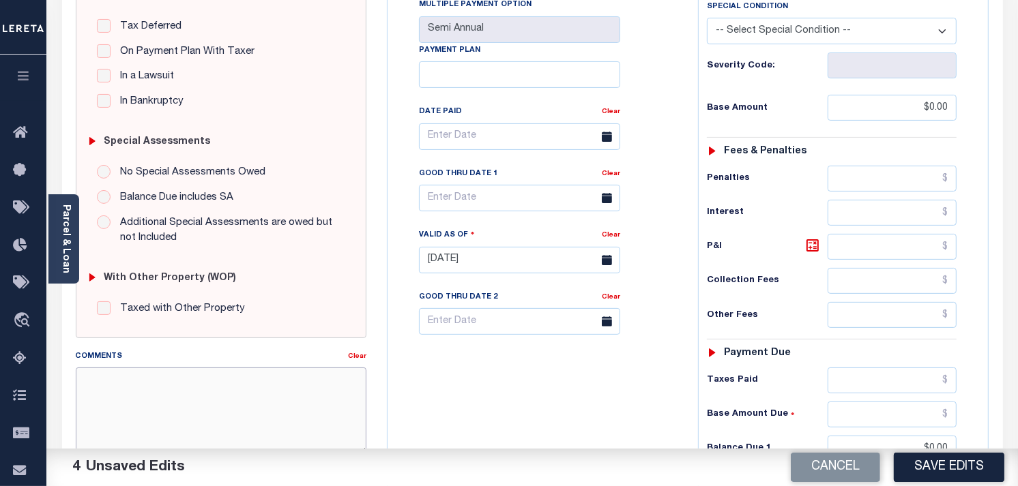
click at [94, 385] on textarea "Comments" at bounding box center [221, 411] width 291 height 86
type textarea "as per tc taxes paid"
click at [966, 466] on button "Save Edits" at bounding box center [948, 467] width 110 height 29
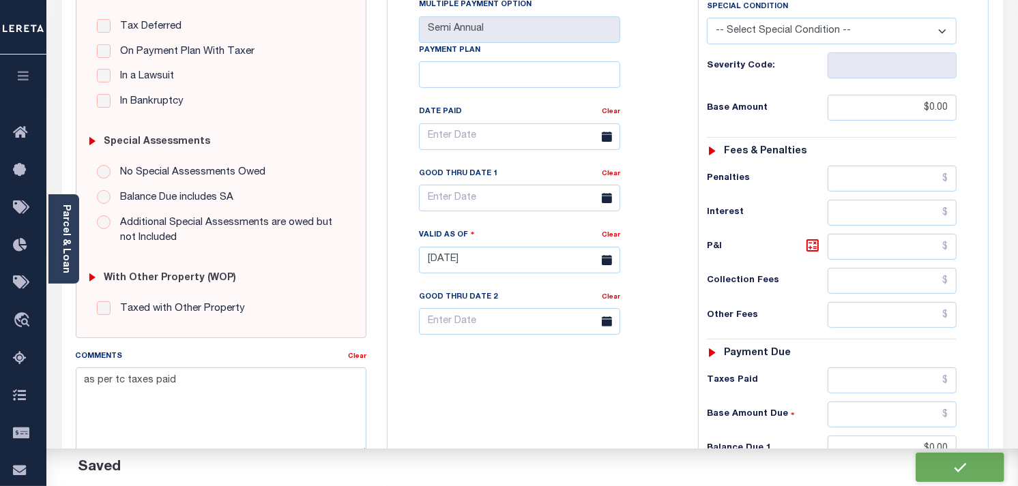
checkbox input "false"
type input "$0"
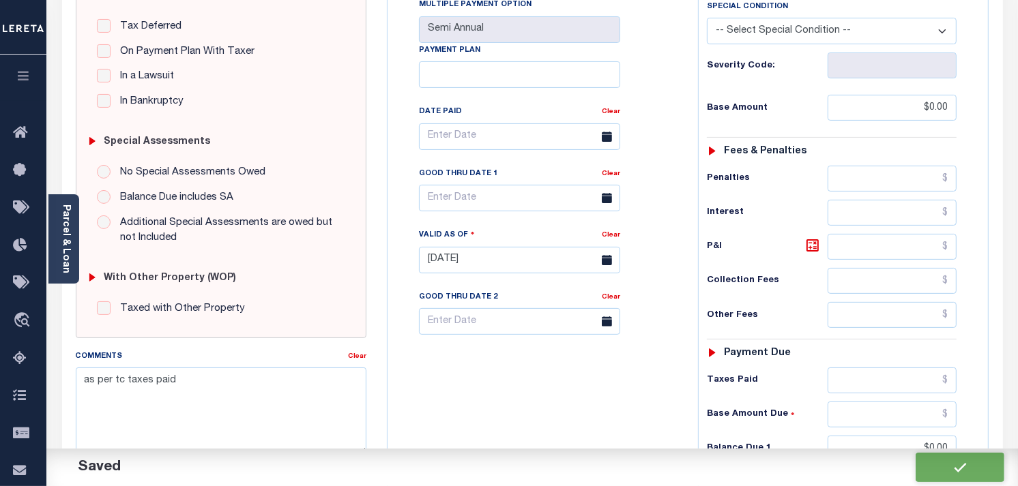
type input "$0"
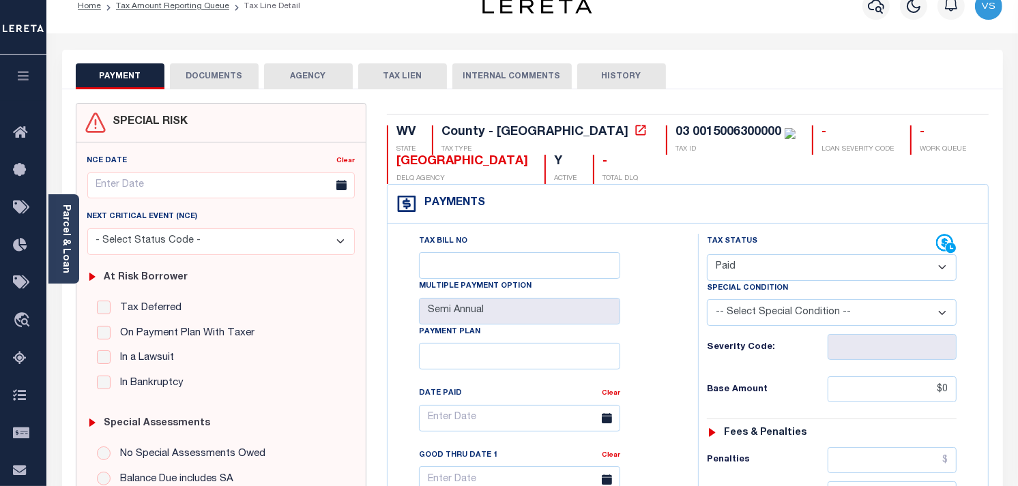
scroll to position [0, 0]
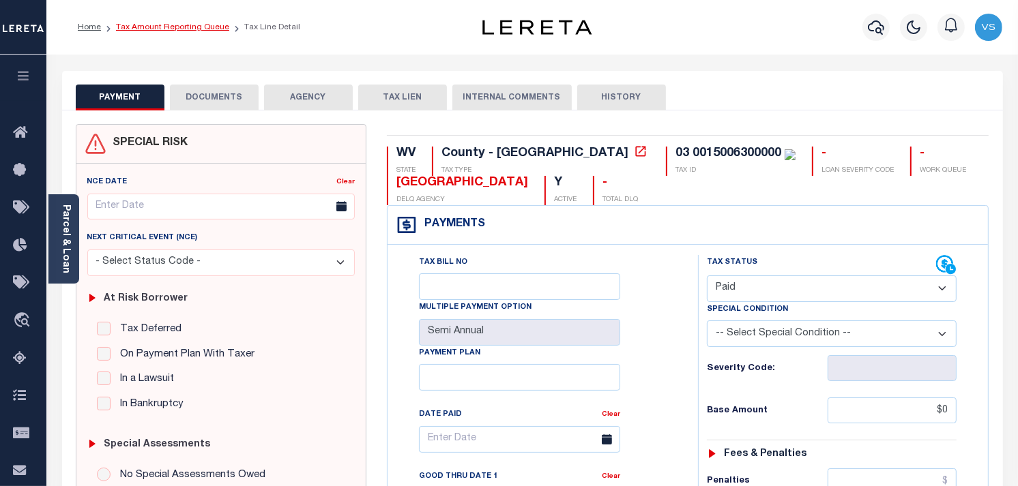
click at [125, 26] on link "Tax Amount Reporting Queue" at bounding box center [172, 27] width 113 height 8
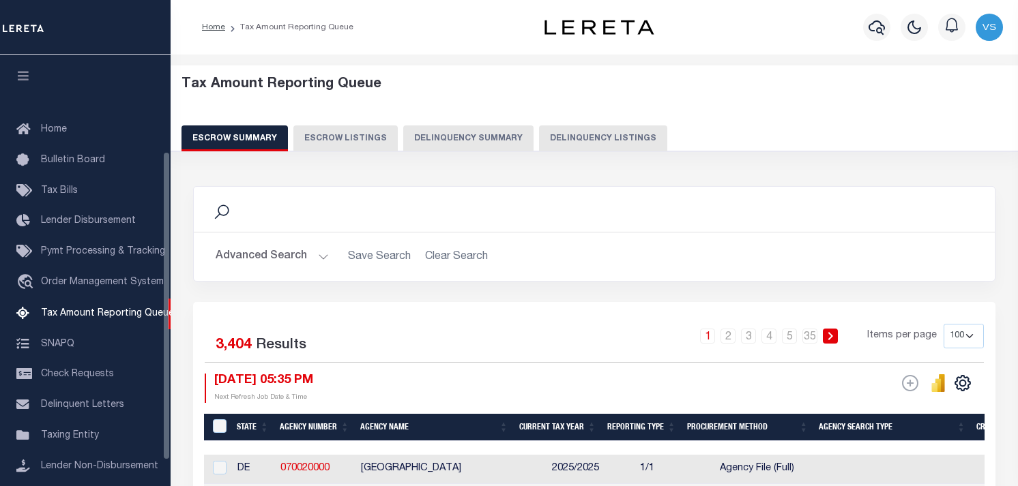
click at [557, 137] on button "Delinquency Listings" at bounding box center [603, 138] width 128 height 26
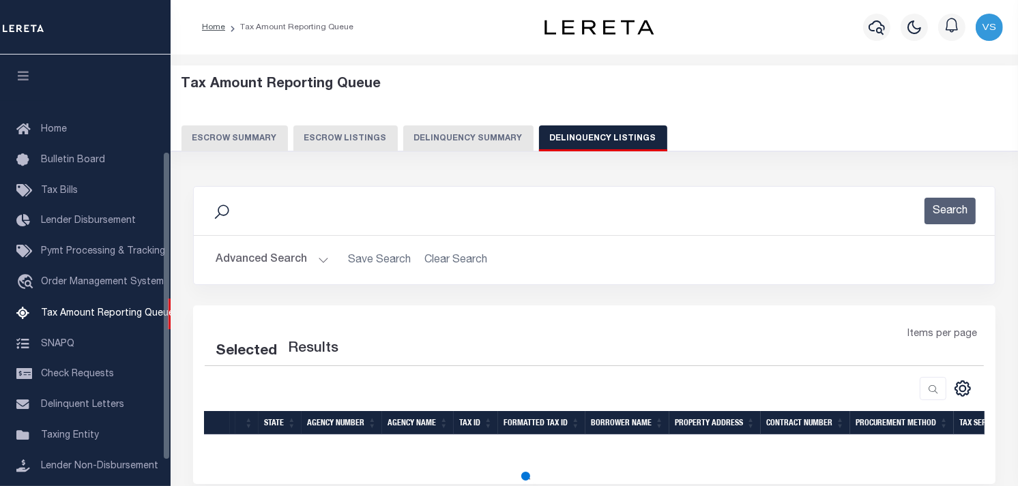
scroll to position [135, 0]
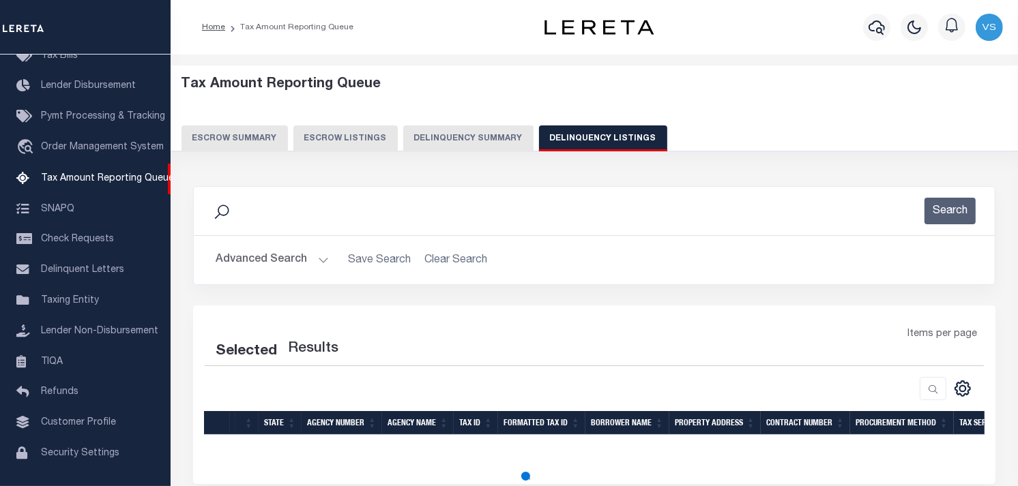
click at [557, 137] on button "Delinquency Listings" at bounding box center [603, 138] width 128 height 26
select select
select select "100"
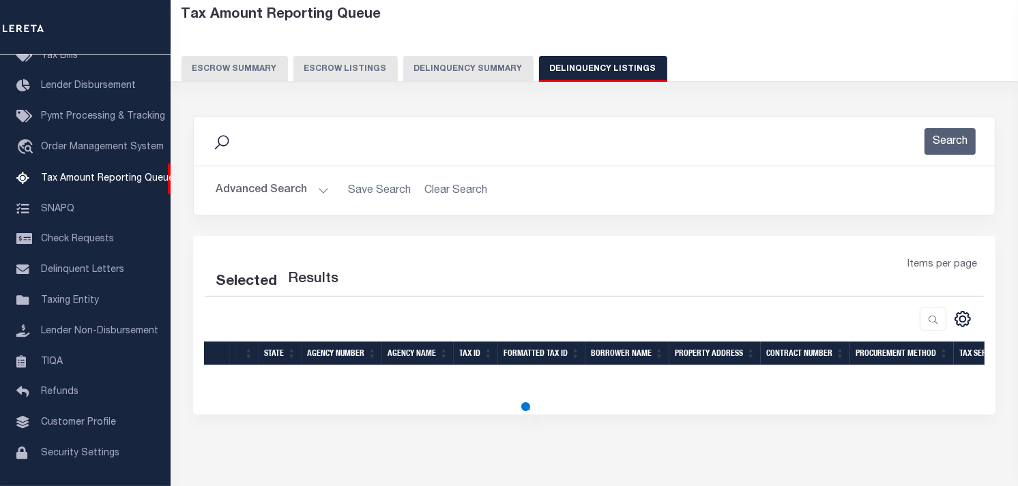
scroll to position [121, 0]
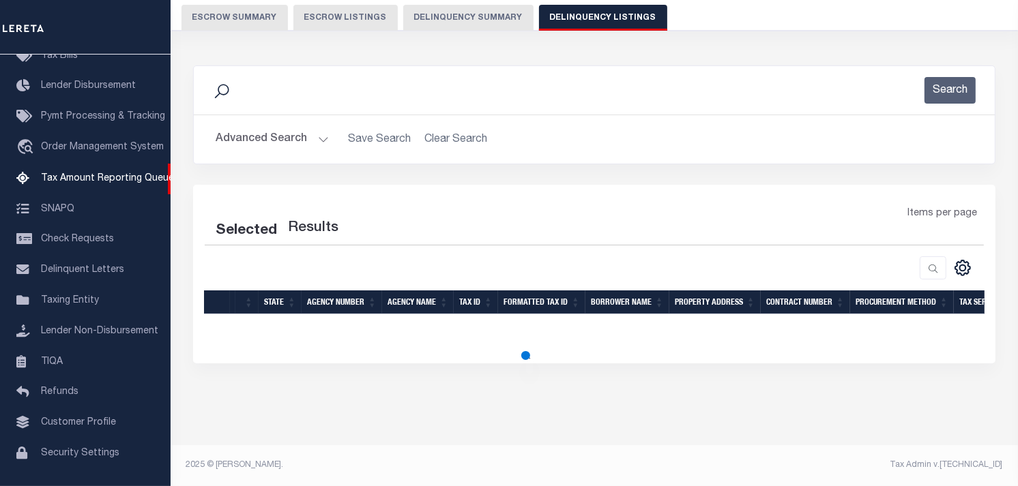
select select "100"
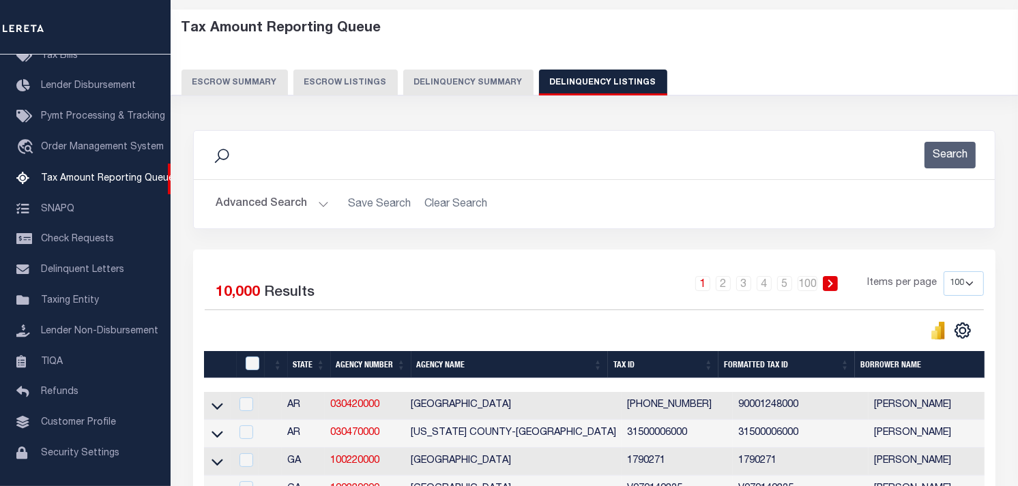
scroll to position [0, 0]
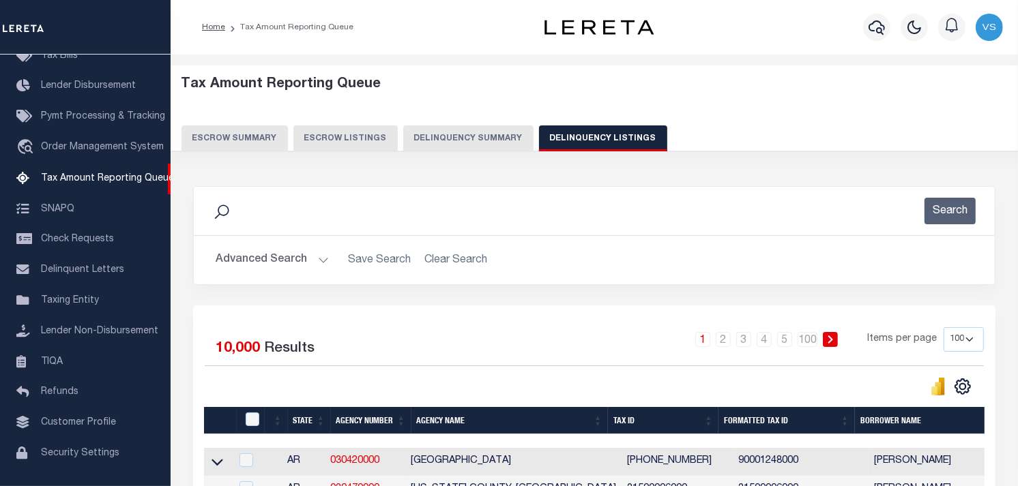
click at [225, 220] on icon at bounding box center [222, 212] width 18 height 18
click at [217, 209] on icon at bounding box center [222, 212] width 18 height 18
click at [237, 257] on button "Advanced Search" at bounding box center [272, 260] width 113 height 27
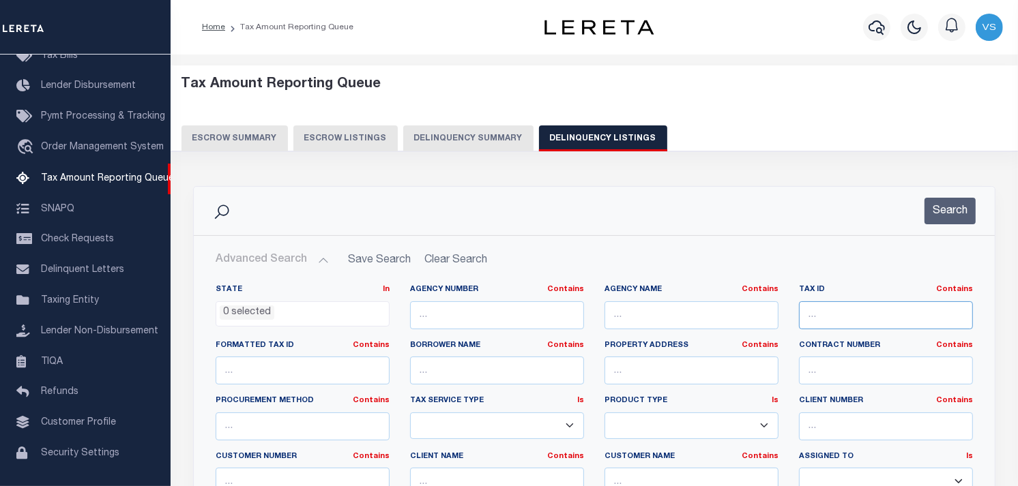
click at [826, 312] on input "text" at bounding box center [886, 315] width 174 height 28
paste input "03 0015006300000"
type input "03 0015006300000"
click at [953, 219] on button "Search" at bounding box center [949, 211] width 51 height 27
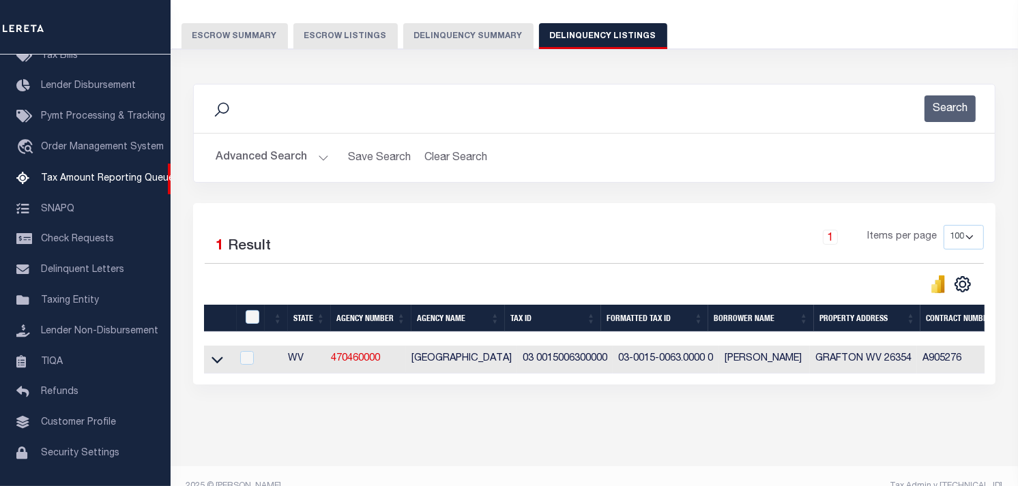
scroll to position [134, 0]
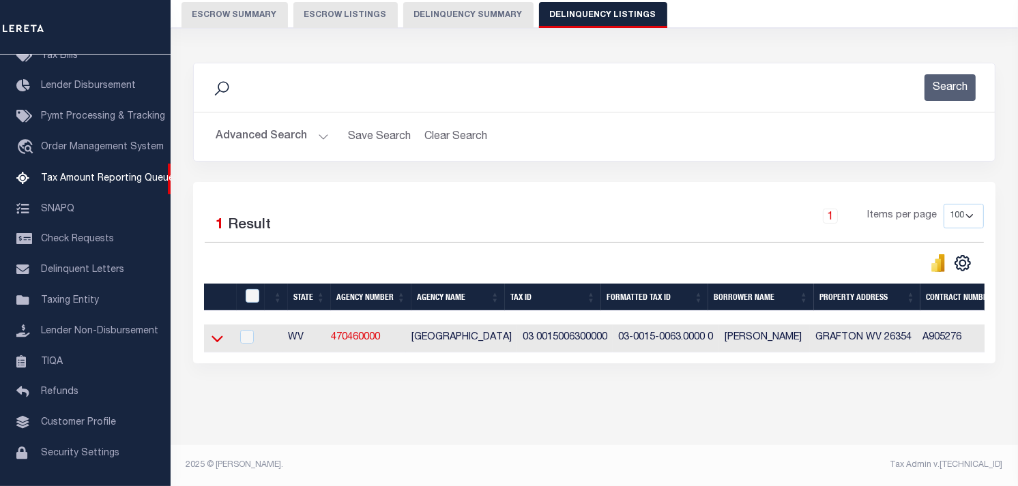
click at [215, 333] on icon at bounding box center [217, 338] width 12 height 14
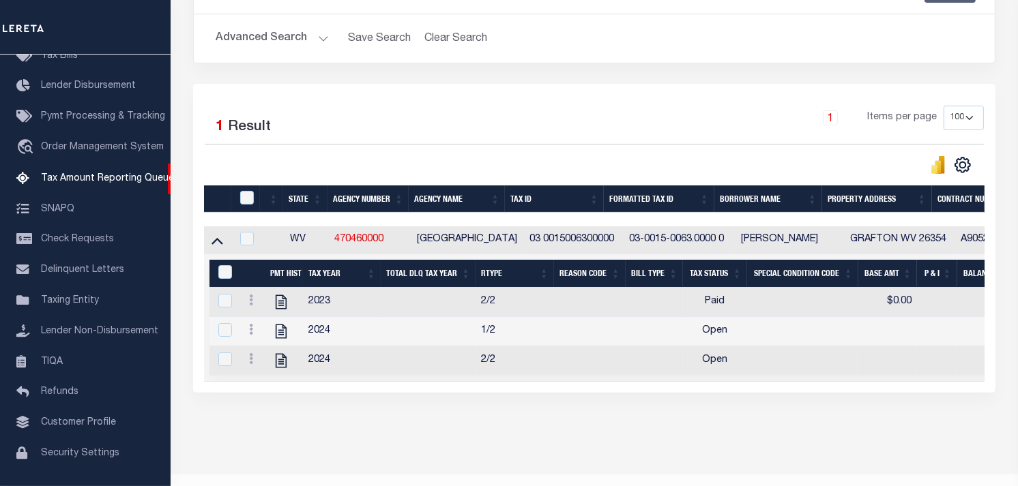
scroll to position [263, 0]
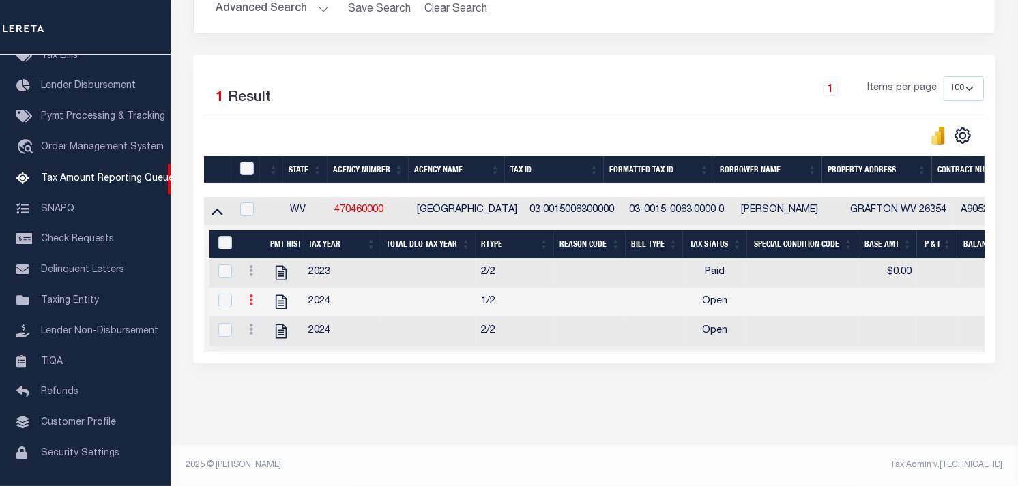
click at [249, 295] on icon at bounding box center [251, 300] width 4 height 11
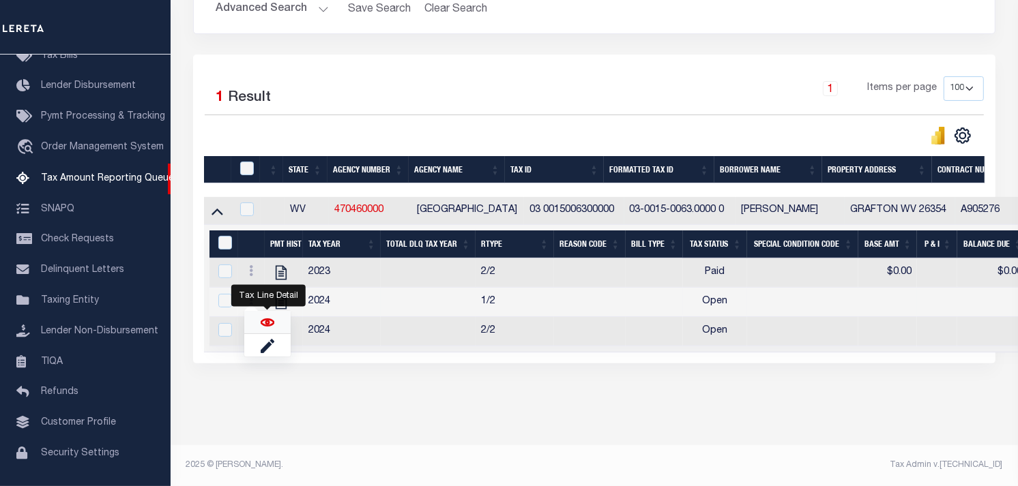
click at [269, 327] on img "" at bounding box center [268, 323] width 14 height 14
checkbox input "true"
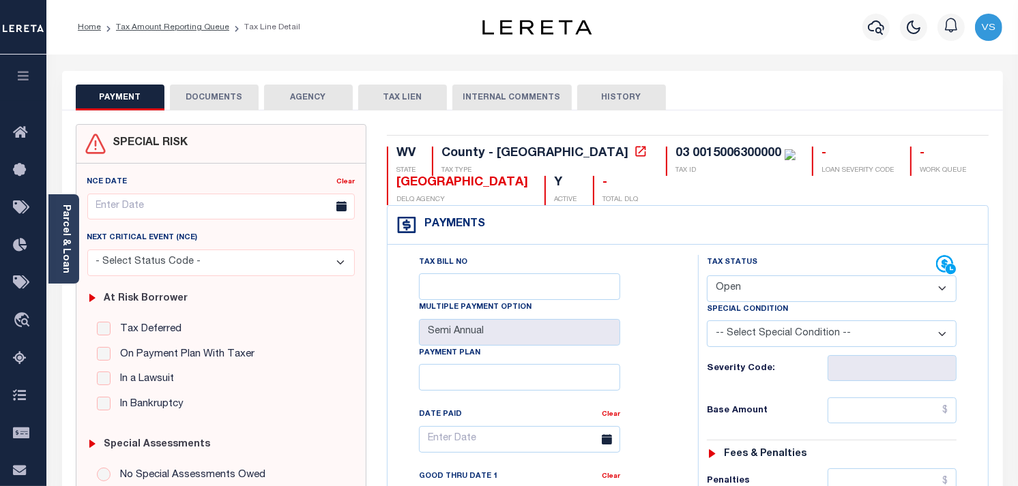
click at [789, 288] on select "- Select Status Code - Open Due/Unpaid Paid Incomplete No Tax Due Internal Refu…" at bounding box center [832, 289] width 250 height 27
select select "PYD"
click at [707, 276] on select "- Select Status Code - Open Due/Unpaid Paid Incomplete No Tax Due Internal Refu…" at bounding box center [832, 289] width 250 height 27
type input "[DATE]"
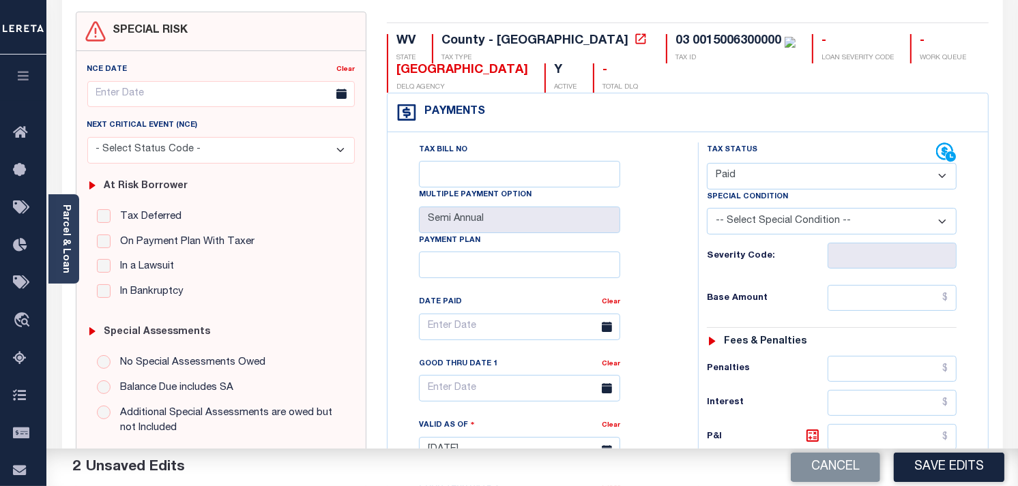
scroll to position [227, 0]
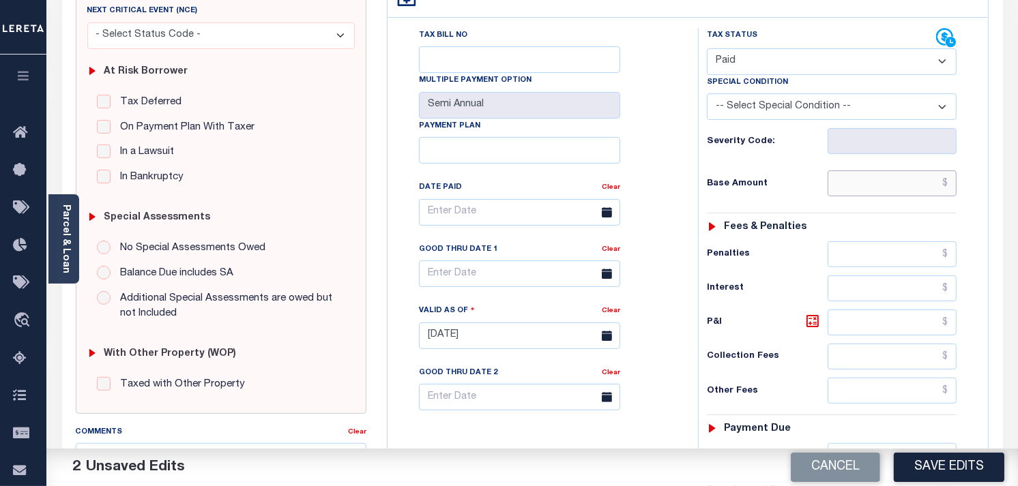
click at [900, 189] on input "text" at bounding box center [892, 184] width 130 height 26
type input "$0.00"
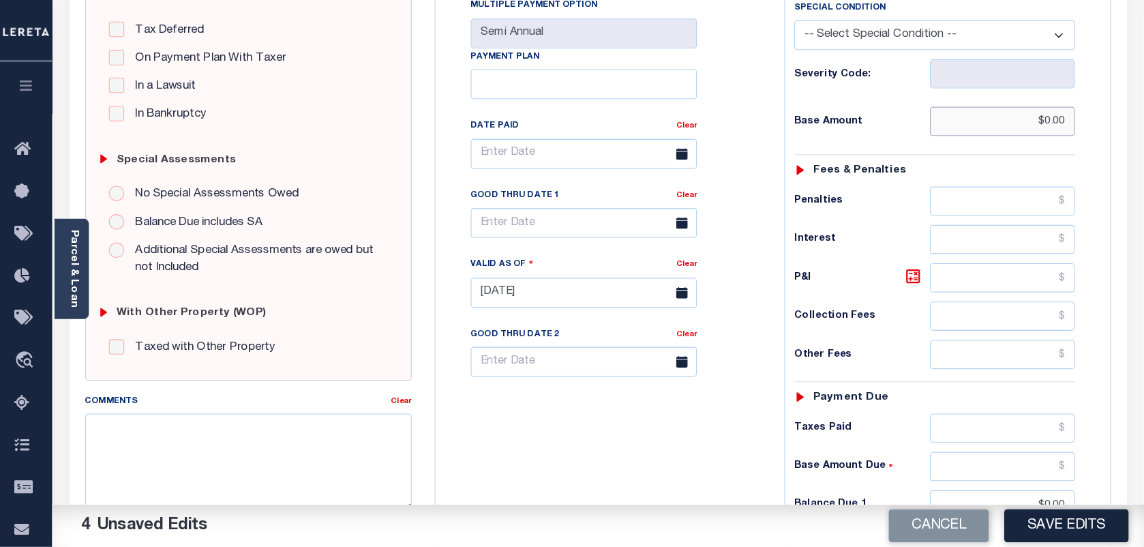
scroll to position [303, 0]
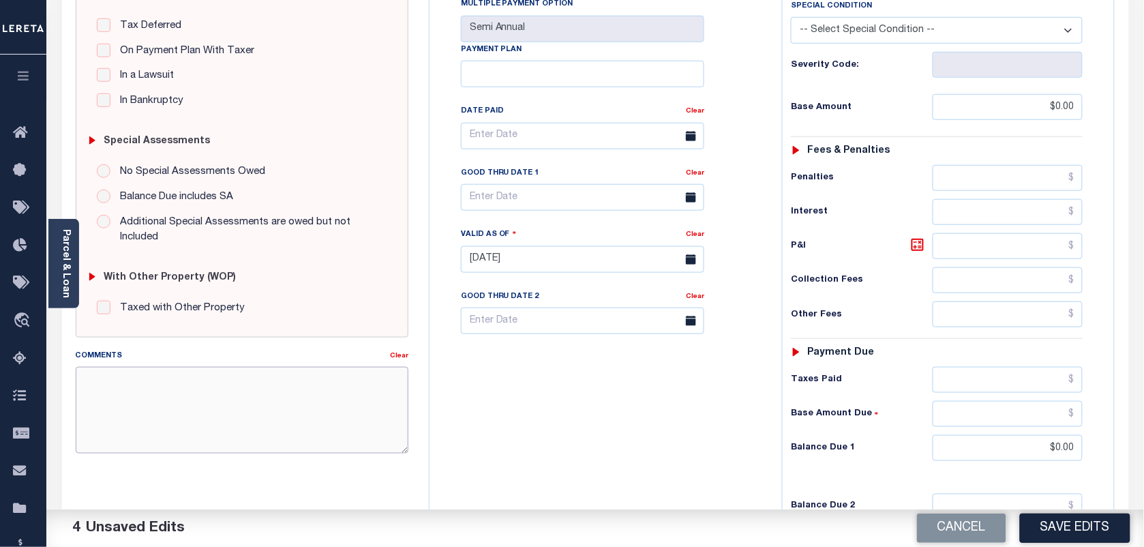
click at [114, 384] on textarea "Comments" at bounding box center [242, 410] width 333 height 86
type textarea "as per tc taxes paid"
click at [1017, 486] on button "Save Edits" at bounding box center [1075, 528] width 110 height 29
checkbox input "false"
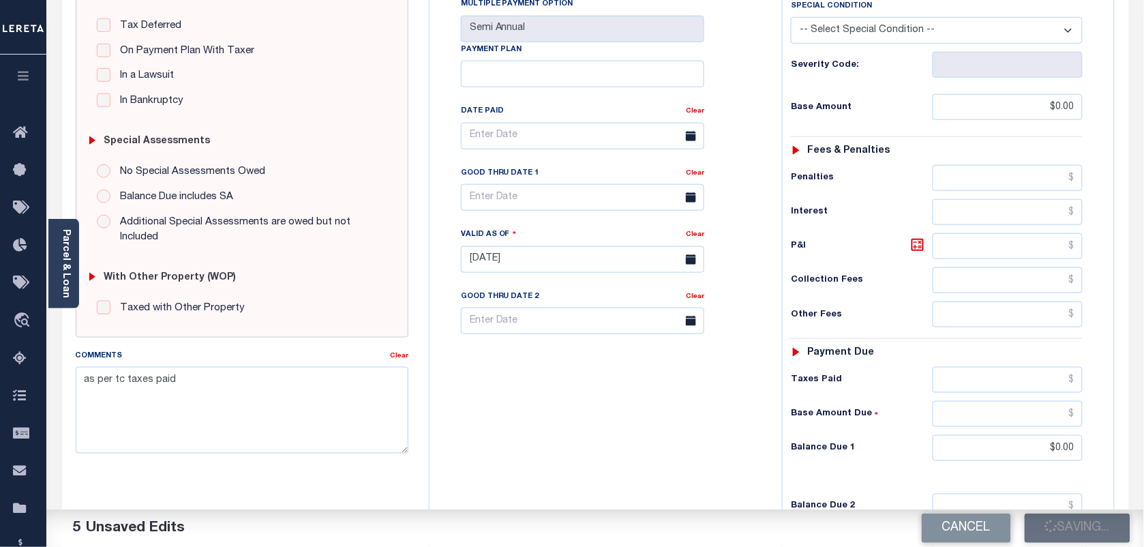
checkbox input "false"
type input "$0"
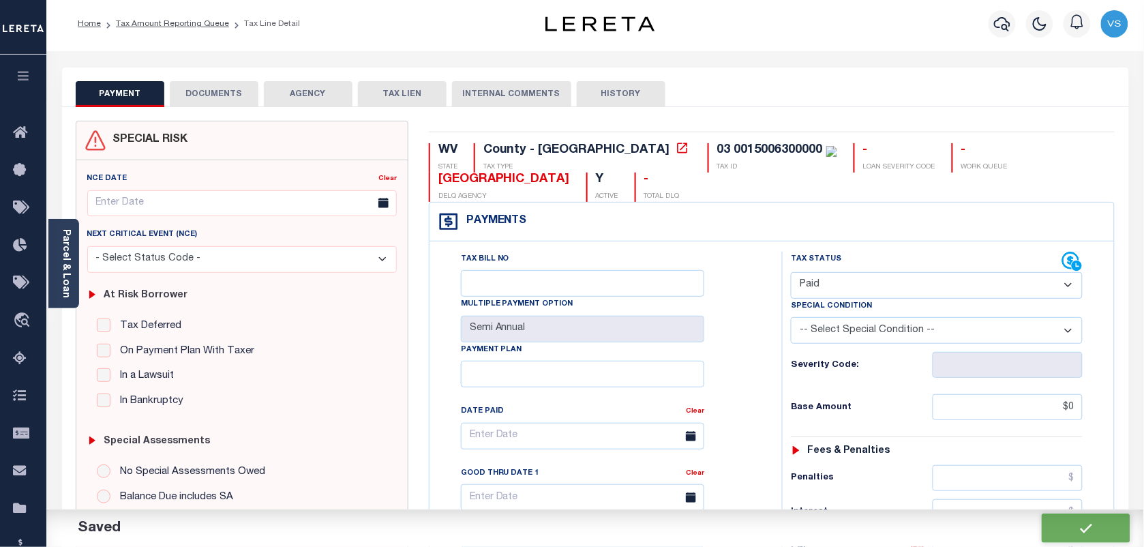
scroll to position [0, 0]
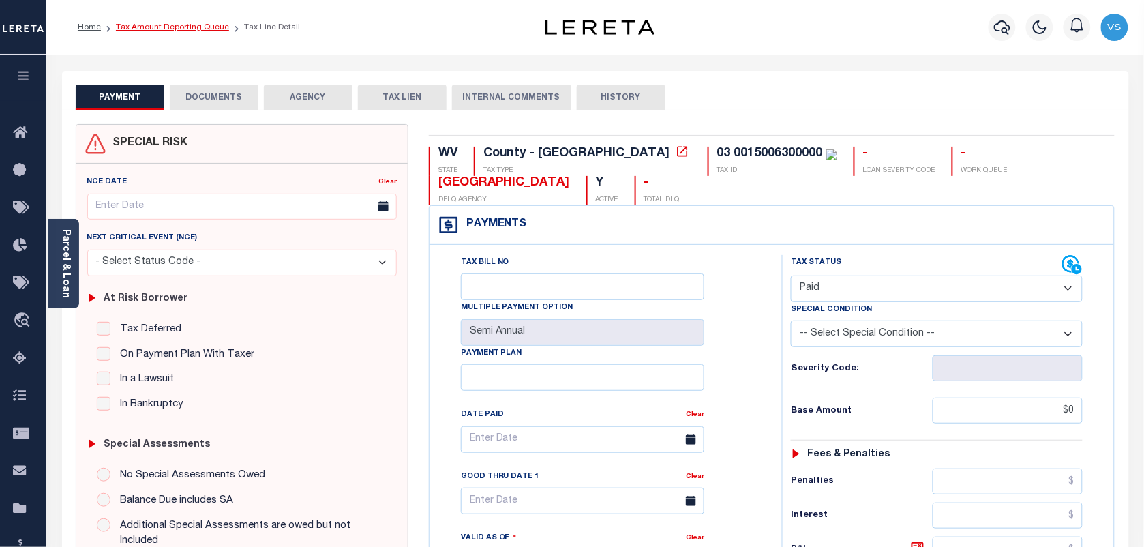
click at [167, 29] on link "Tax Amount Reporting Queue" at bounding box center [172, 27] width 113 height 8
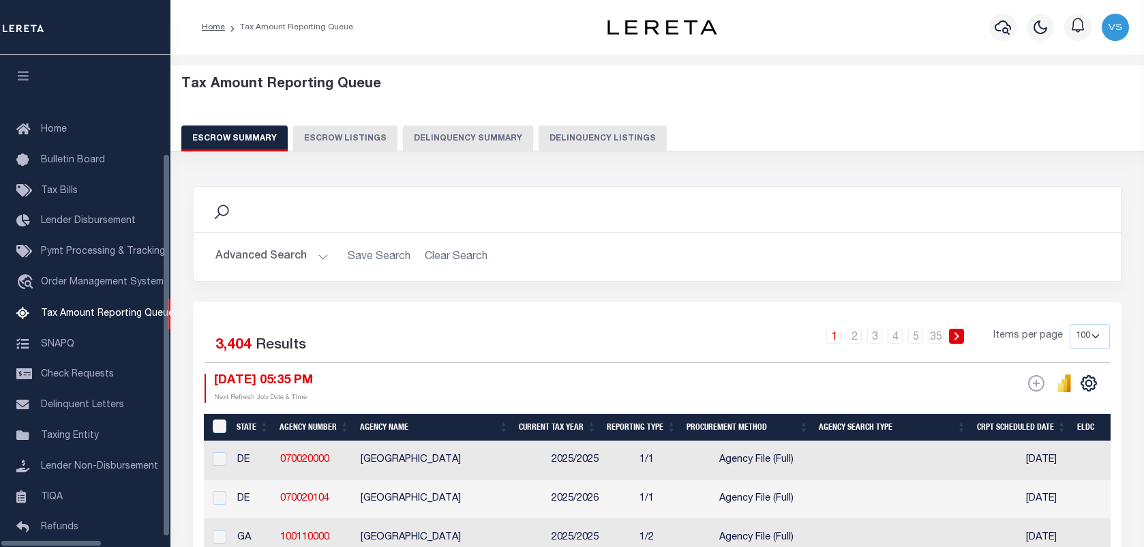
select select "100"
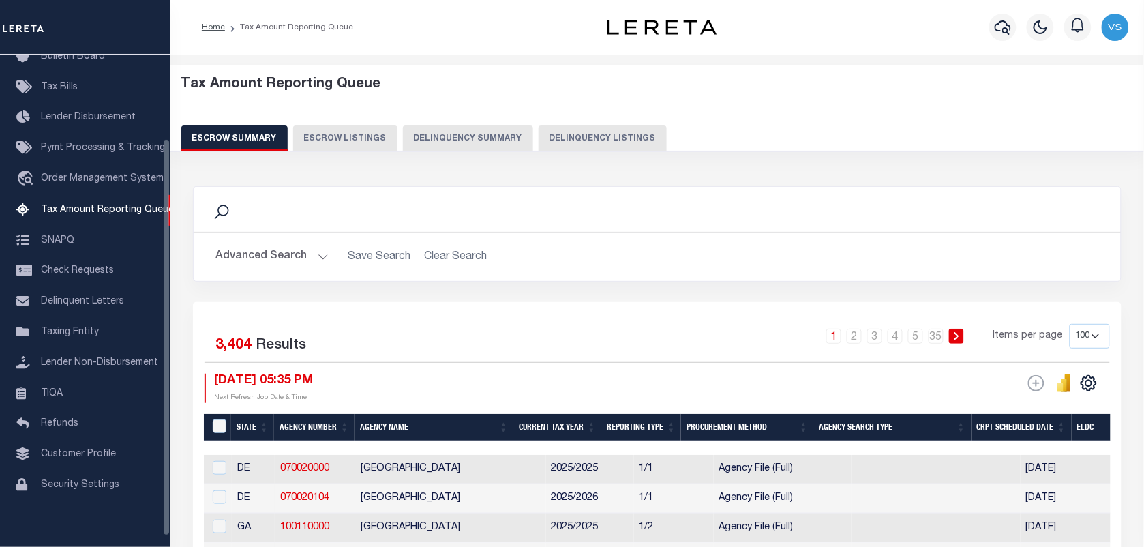
scroll to position [104, 0]
click at [539, 134] on button "Delinquency Listings" at bounding box center [603, 138] width 128 height 26
select select "100"
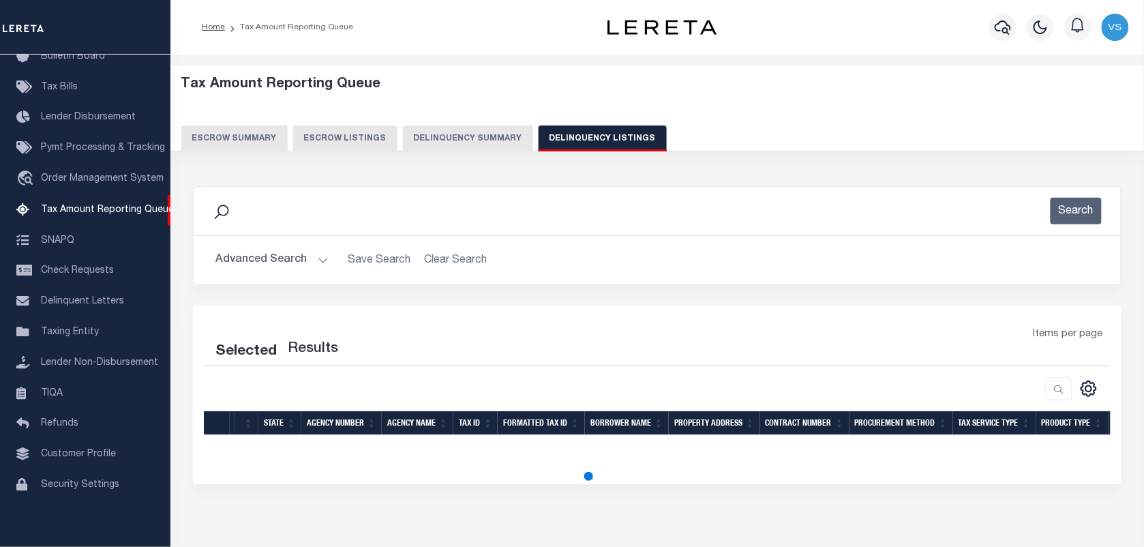
select select "100"
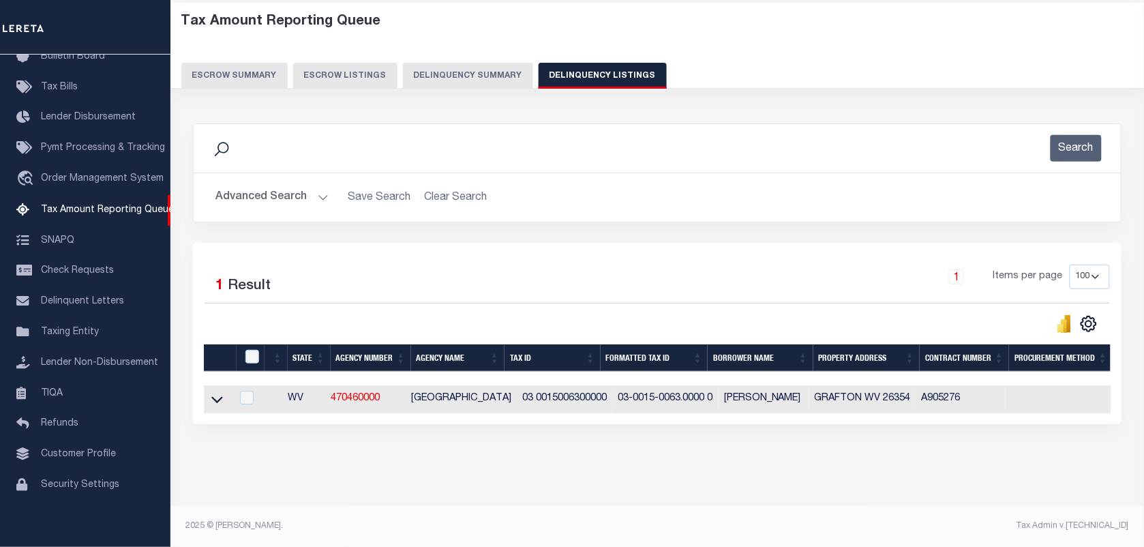
scroll to position [75, 0]
click at [212, 392] on icon at bounding box center [217, 399] width 12 height 14
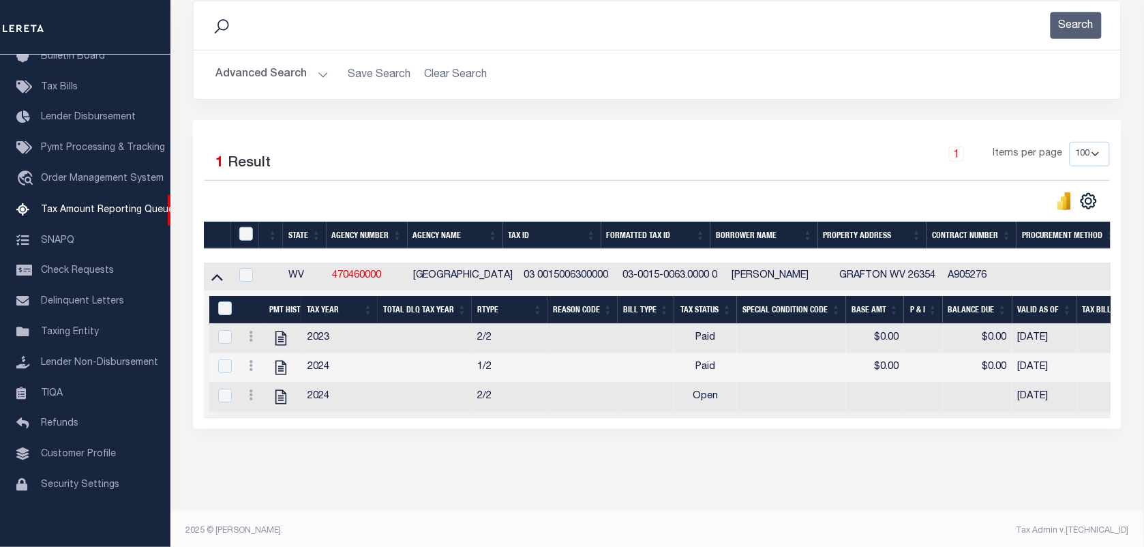
scroll to position [206, 0]
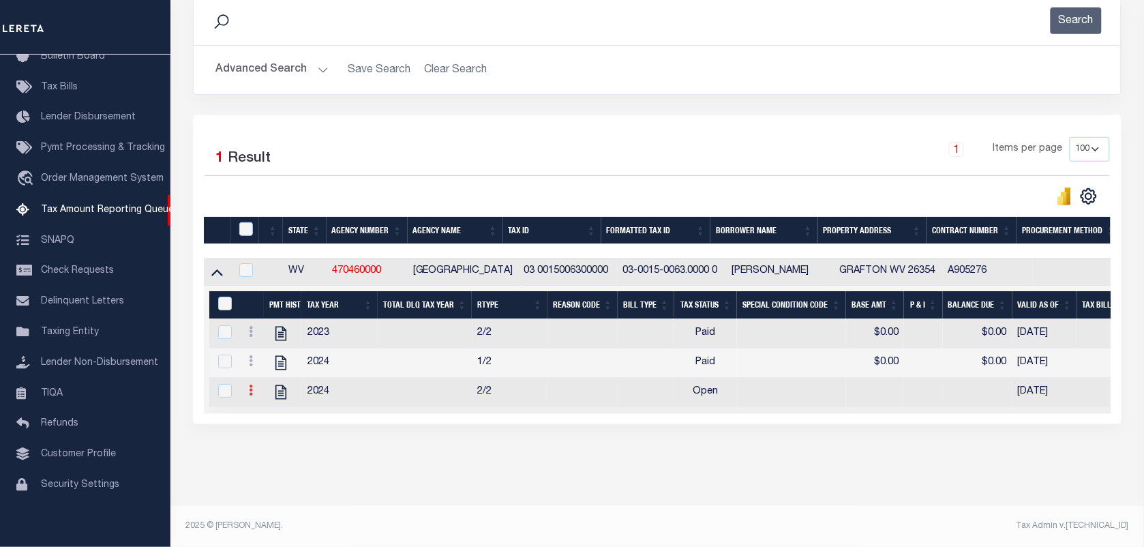
click at [249, 385] on icon at bounding box center [251, 390] width 4 height 11
click at [258, 413] on link "" at bounding box center [267, 412] width 46 height 23
checkbox input "true"
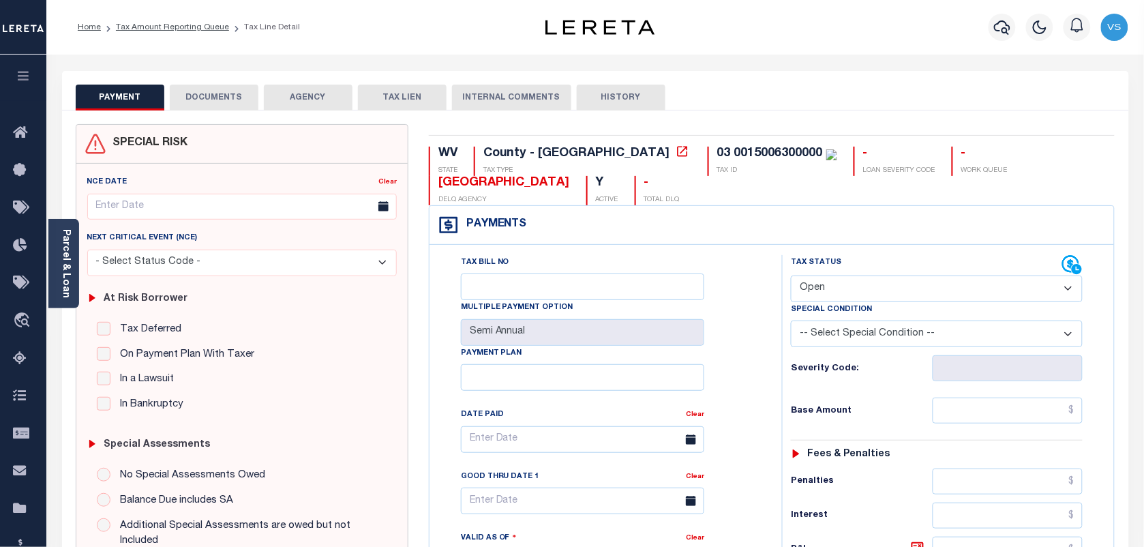
click at [850, 295] on select "- Select Status Code - Open Due/Unpaid Paid Incomplete No Tax Due Internal Refu…" at bounding box center [937, 289] width 292 height 27
select select "PYD"
click at [791, 277] on select "- Select Status Code - Open Due/Unpaid Paid Incomplete No Tax Due Internal Refu…" at bounding box center [937, 289] width 292 height 27
type input "[DATE]"
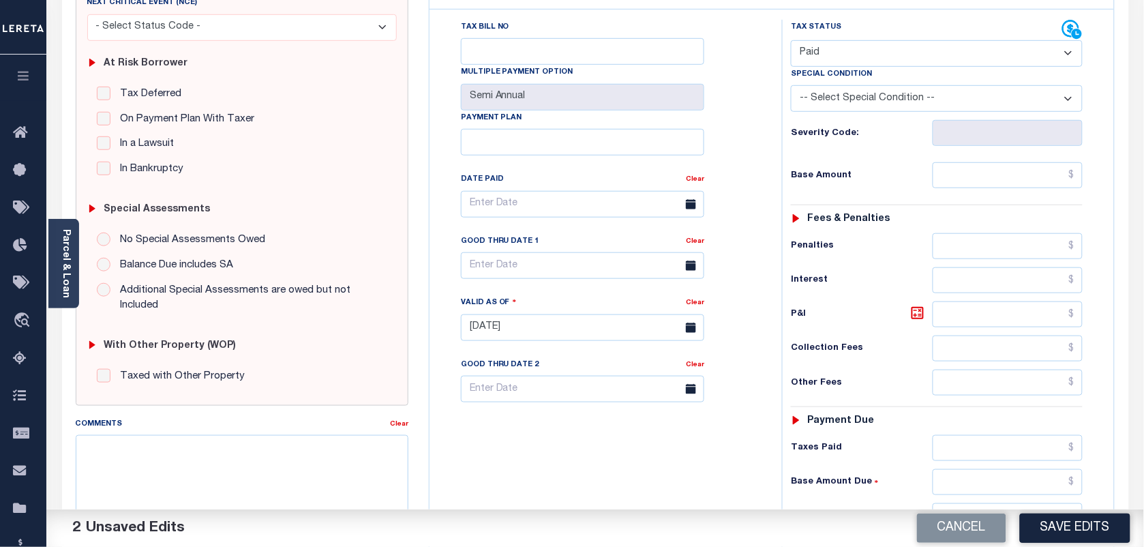
scroll to position [256, 0]
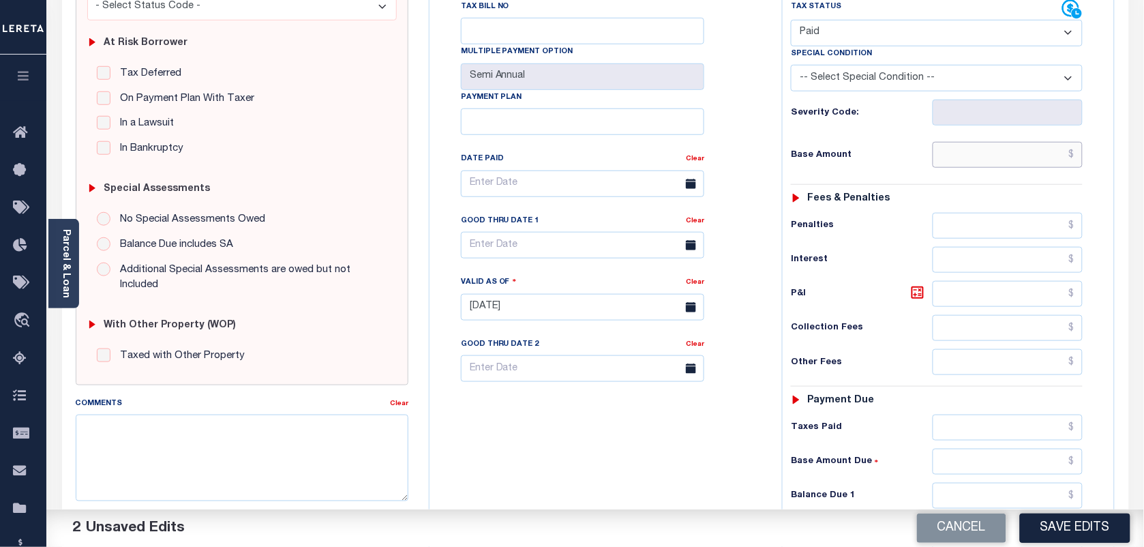
click at [983, 151] on input "text" at bounding box center [1008, 155] width 151 height 26
type input "$0.00"
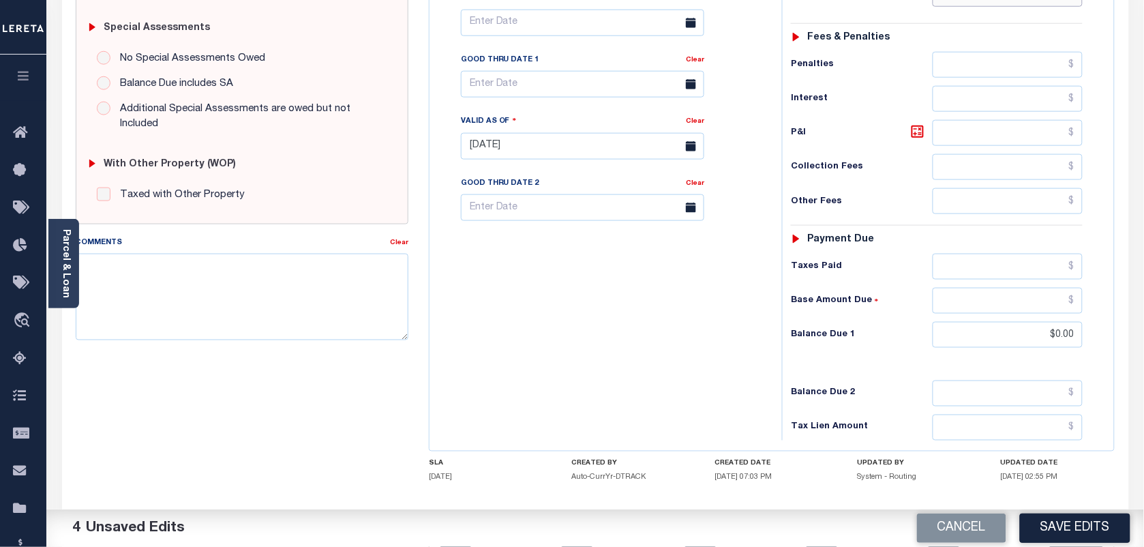
scroll to position [492, 0]
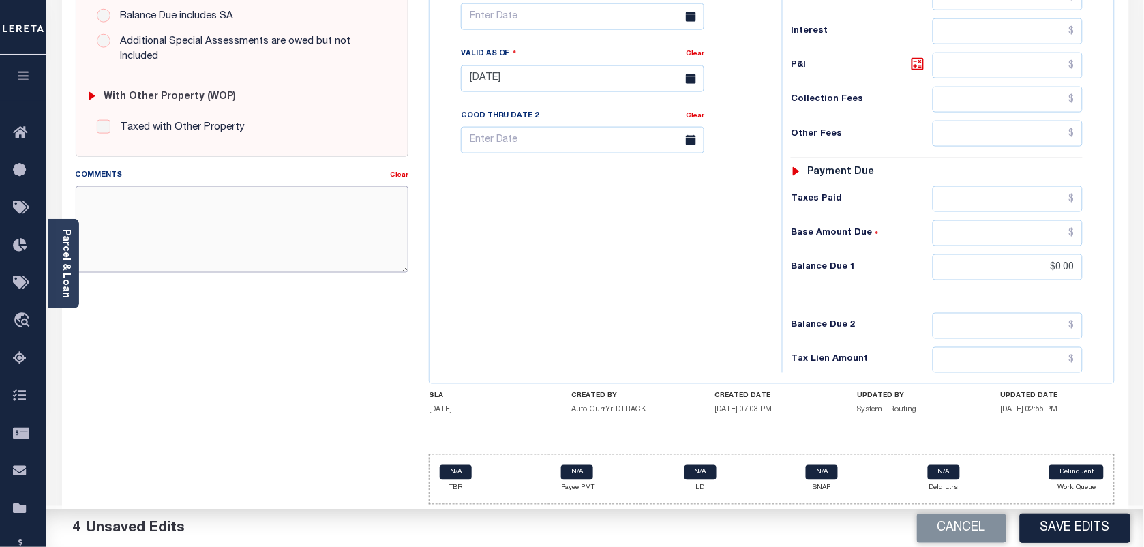
click at [151, 200] on textarea "Comments" at bounding box center [242, 229] width 333 height 86
type textarea "as per tc taxes paid"
click at [1048, 522] on button "Save Edits" at bounding box center [1075, 528] width 110 height 29
checkbox input "false"
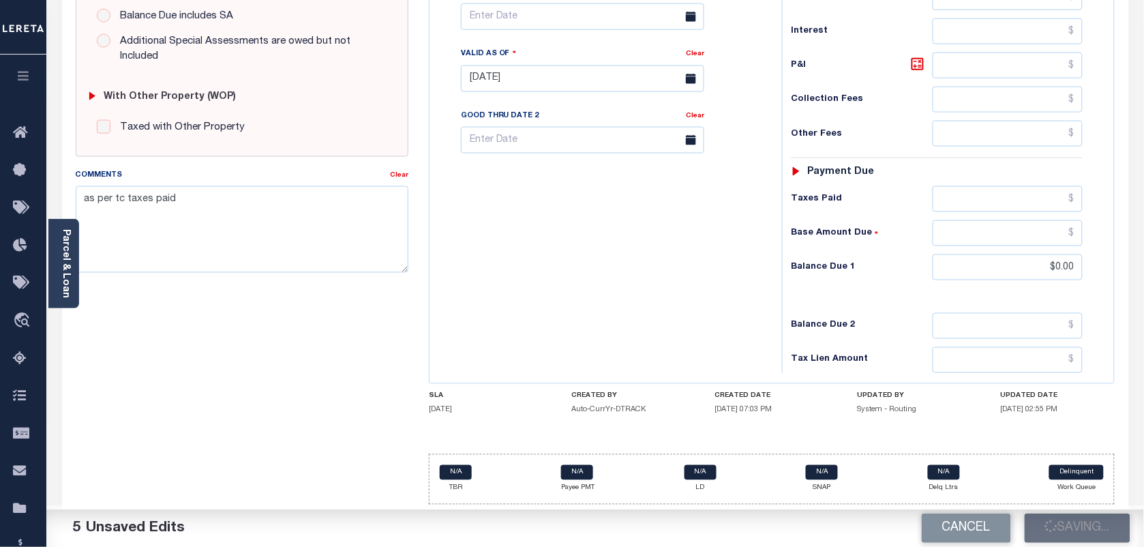
checkbox input "false"
type input "$0"
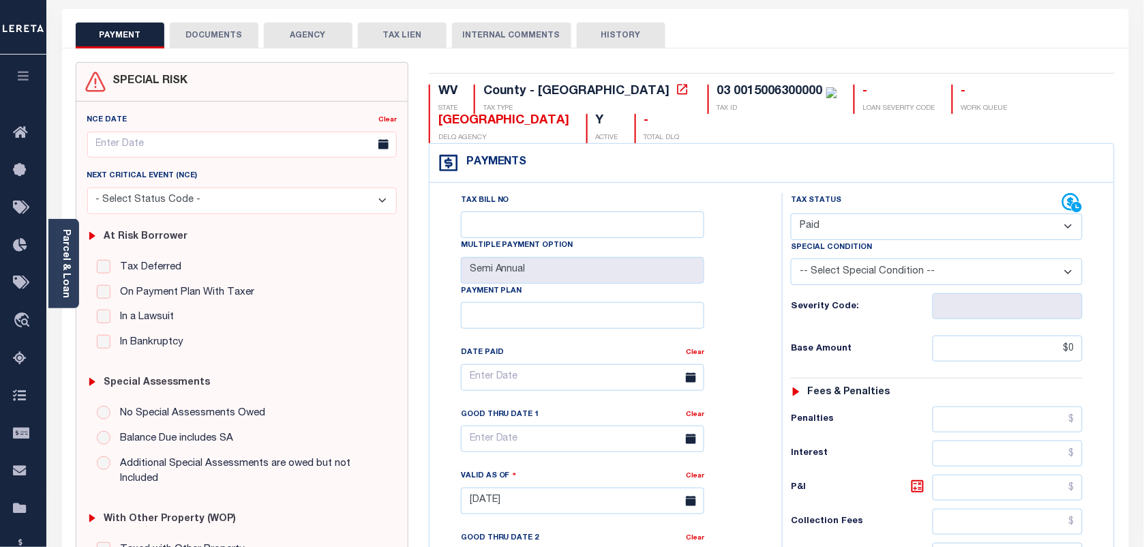
scroll to position [0, 0]
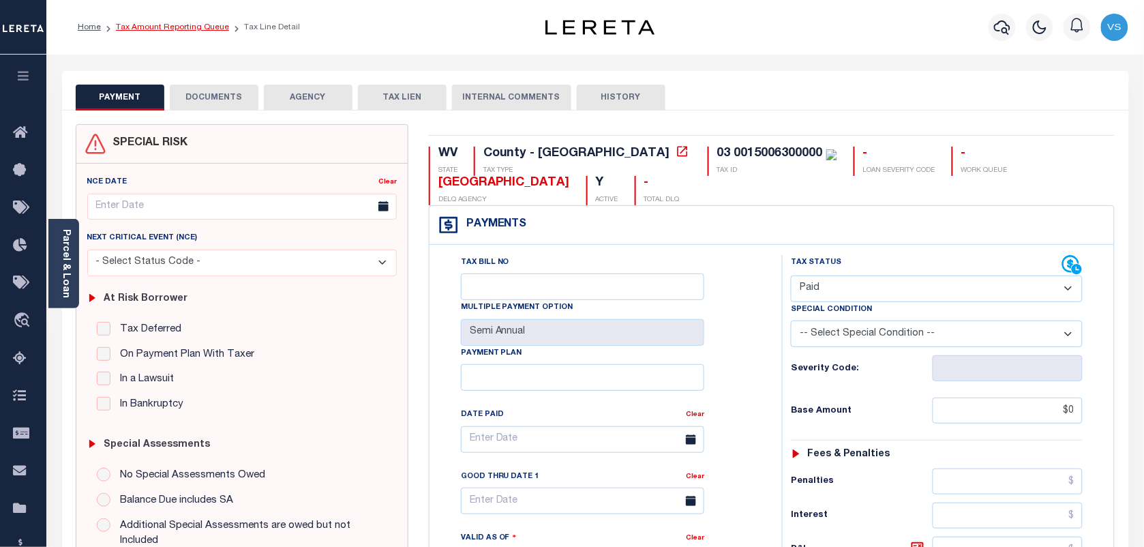
click at [164, 26] on link "Tax Amount Reporting Queue" at bounding box center [172, 27] width 113 height 8
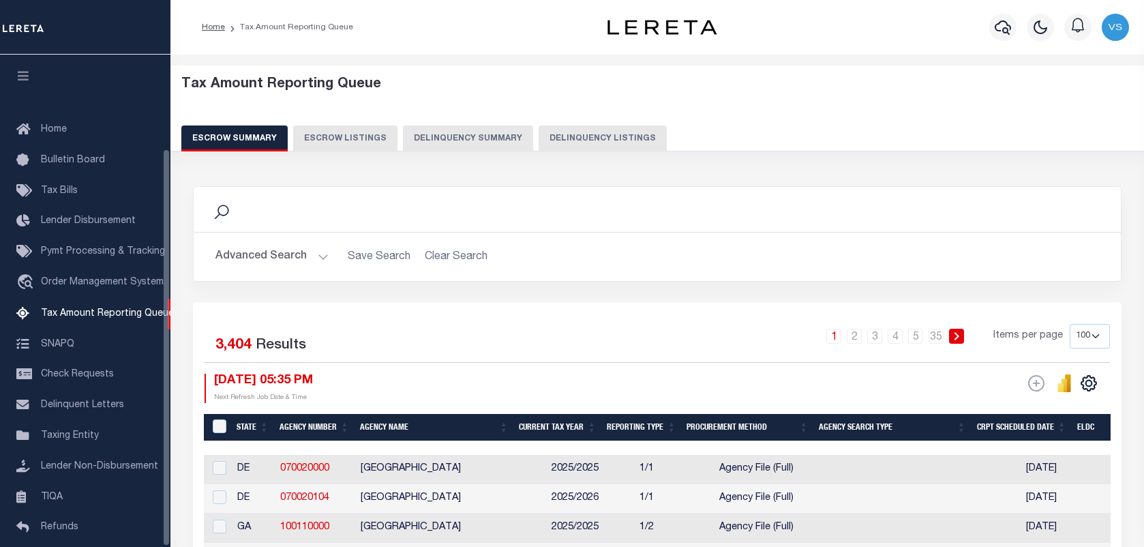
click at [564, 138] on button "Delinquency Listings" at bounding box center [603, 138] width 128 height 26
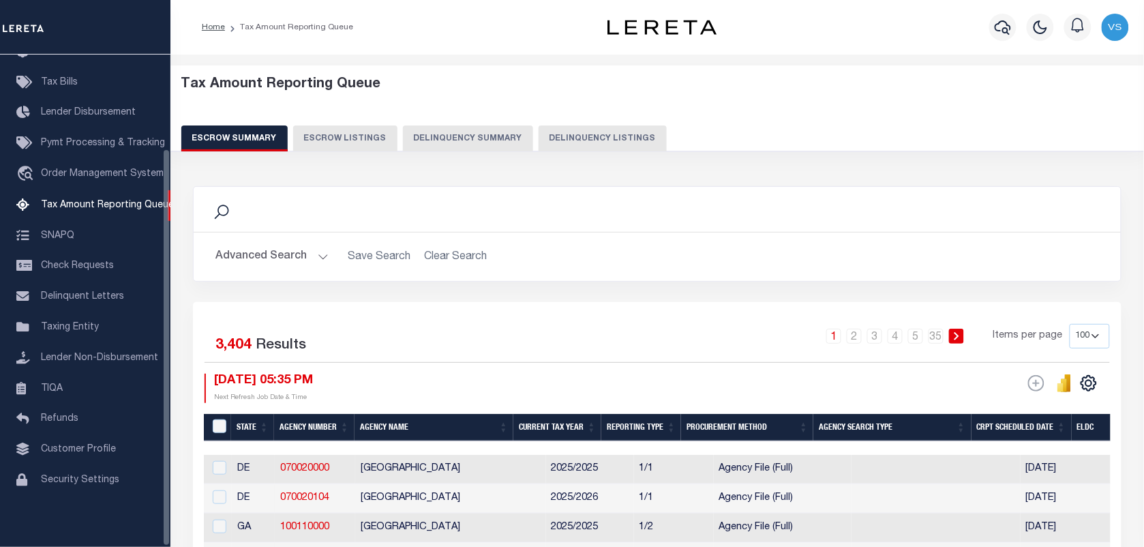
select select "100"
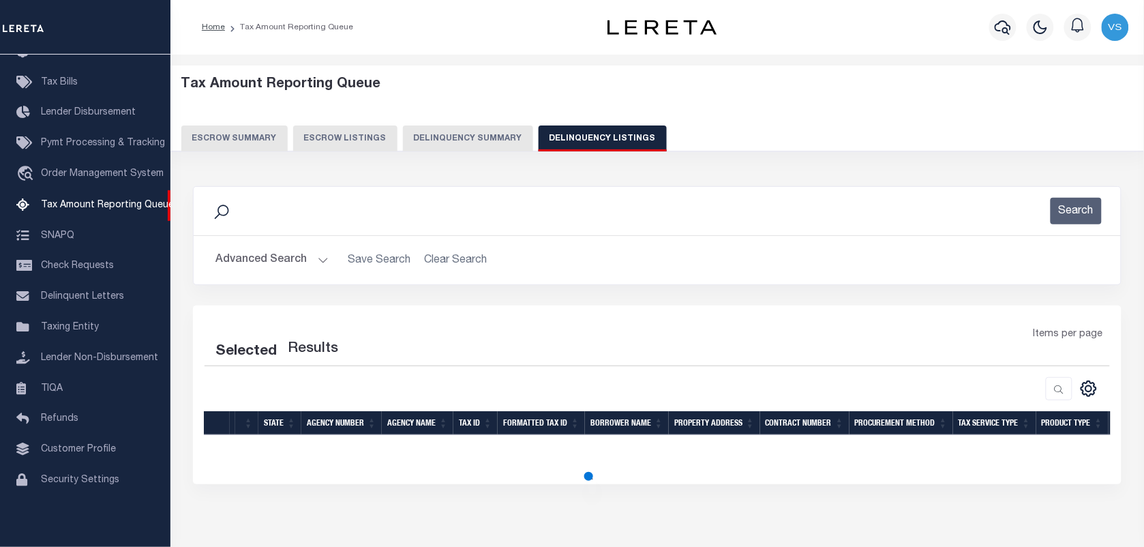
select select "100"
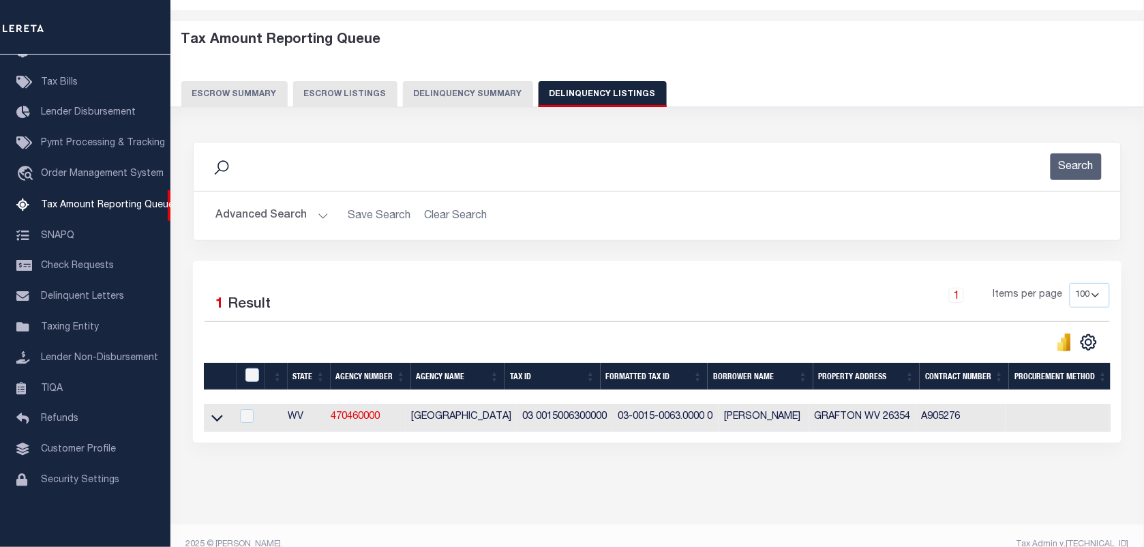
scroll to position [75, 0]
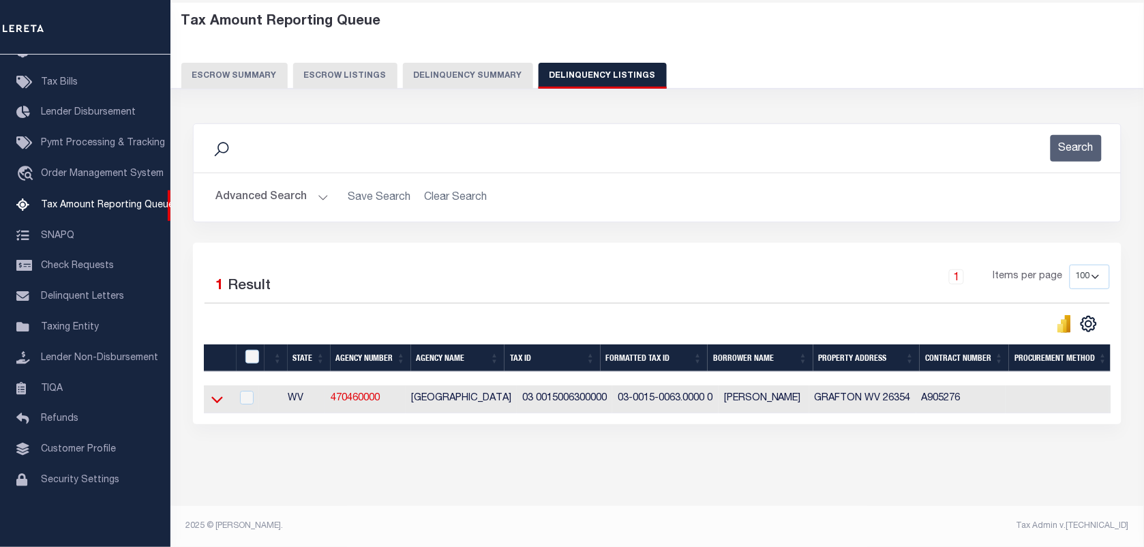
click at [216, 392] on icon at bounding box center [217, 399] width 12 height 14
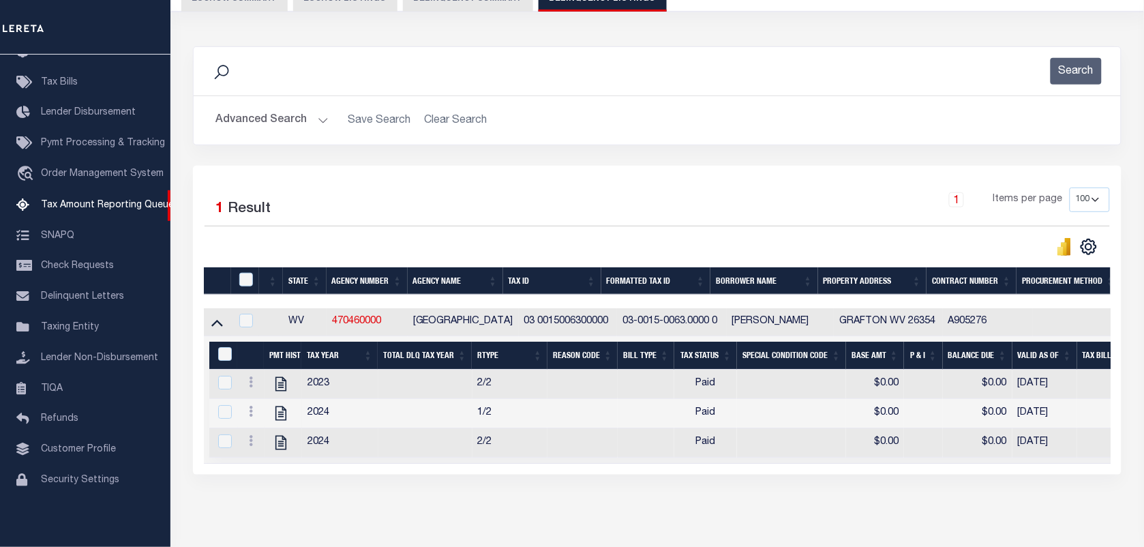
scroll to position [206, 0]
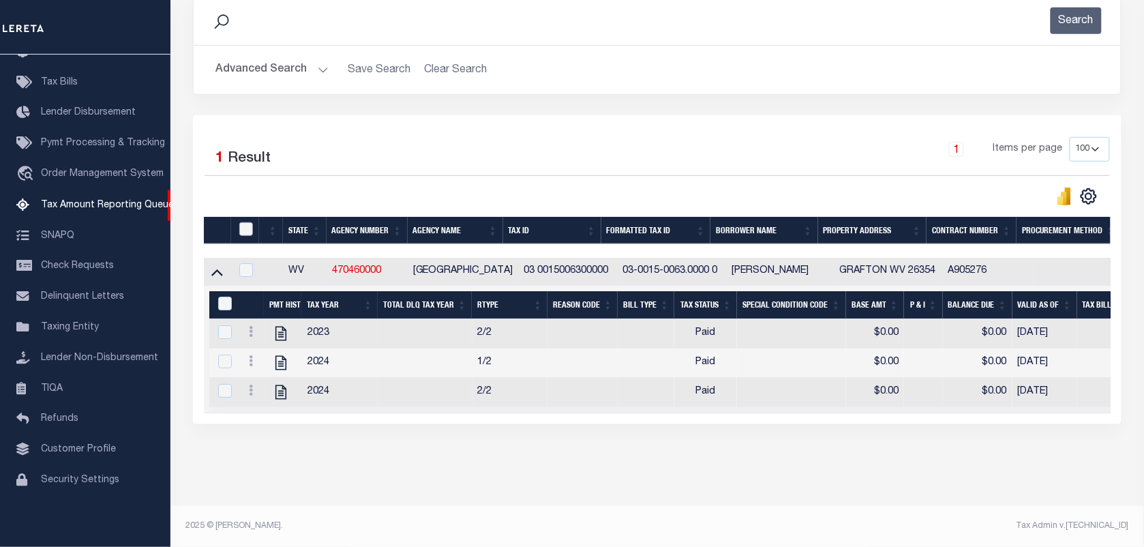
click at [240, 222] on input "checkbox" at bounding box center [246, 229] width 14 height 14
checkbox input "true"
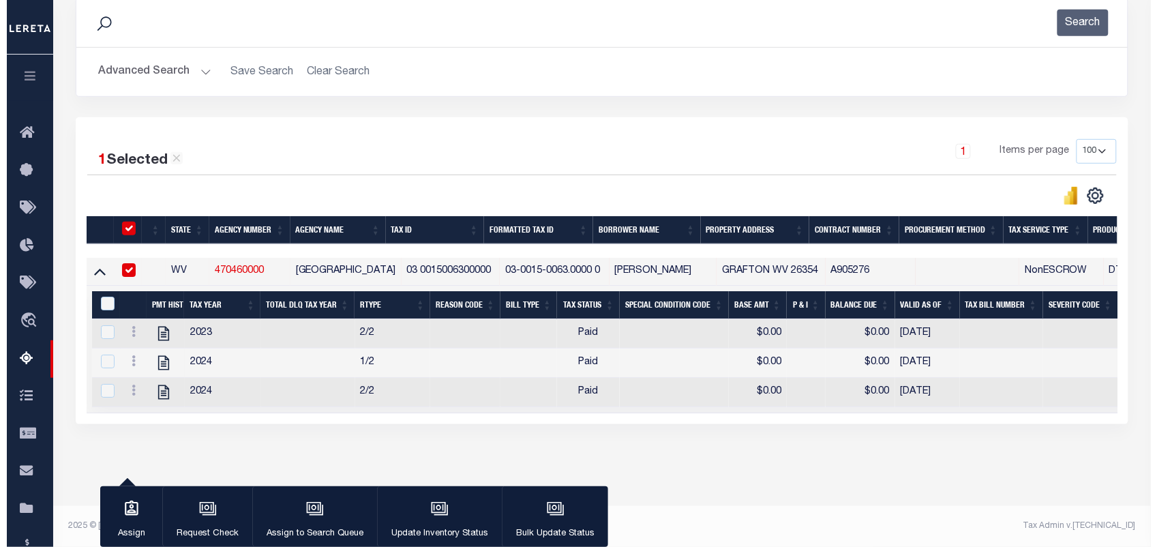
scroll to position [203, 0]
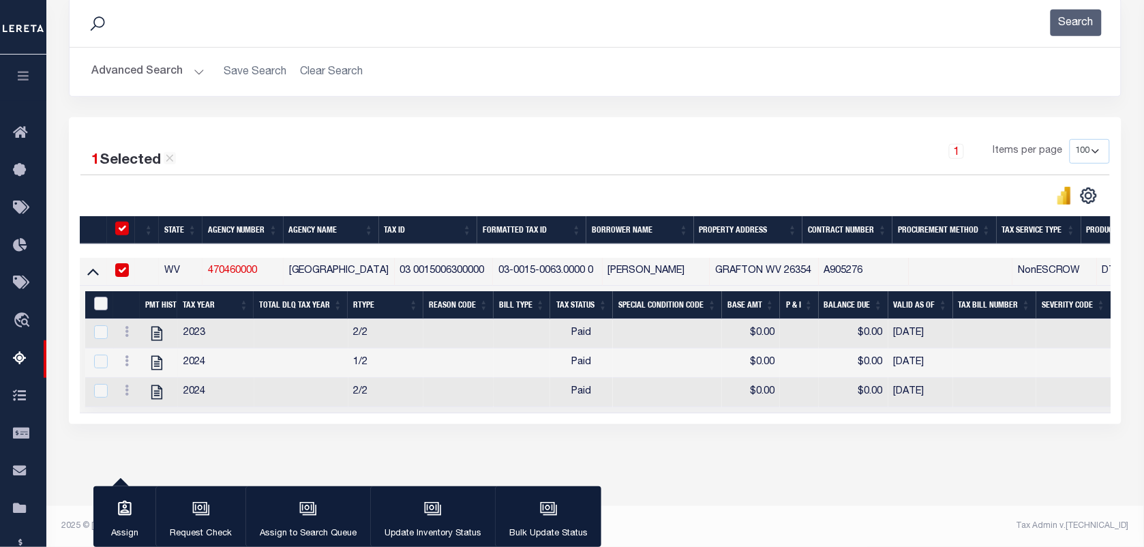
click at [99, 297] on input "&nbsp;" at bounding box center [101, 304] width 14 height 14
checkbox input "true"
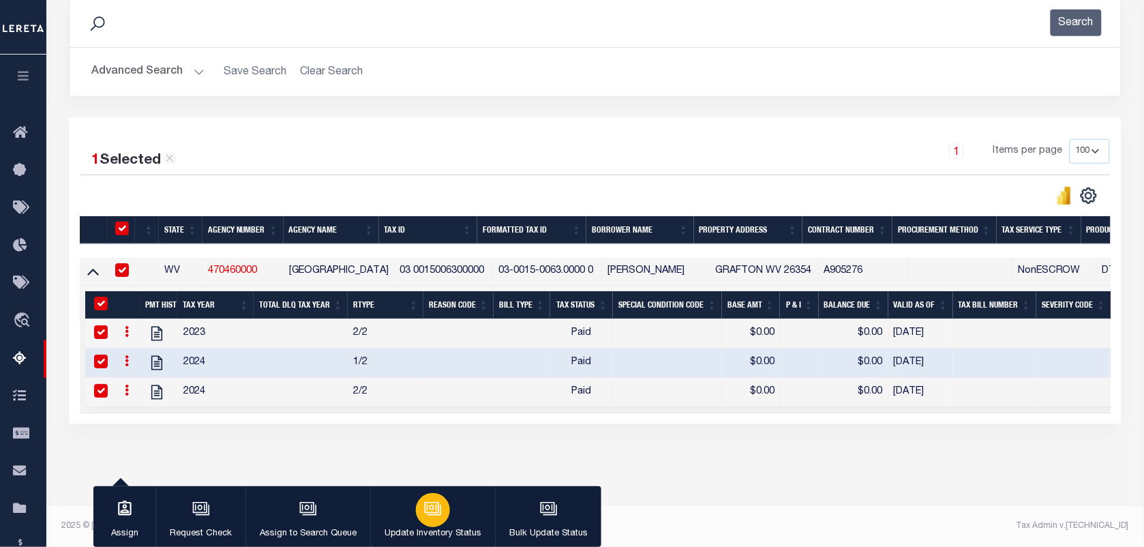
click at [436, 513] on icon "button" at bounding box center [432, 507] width 14 height 11
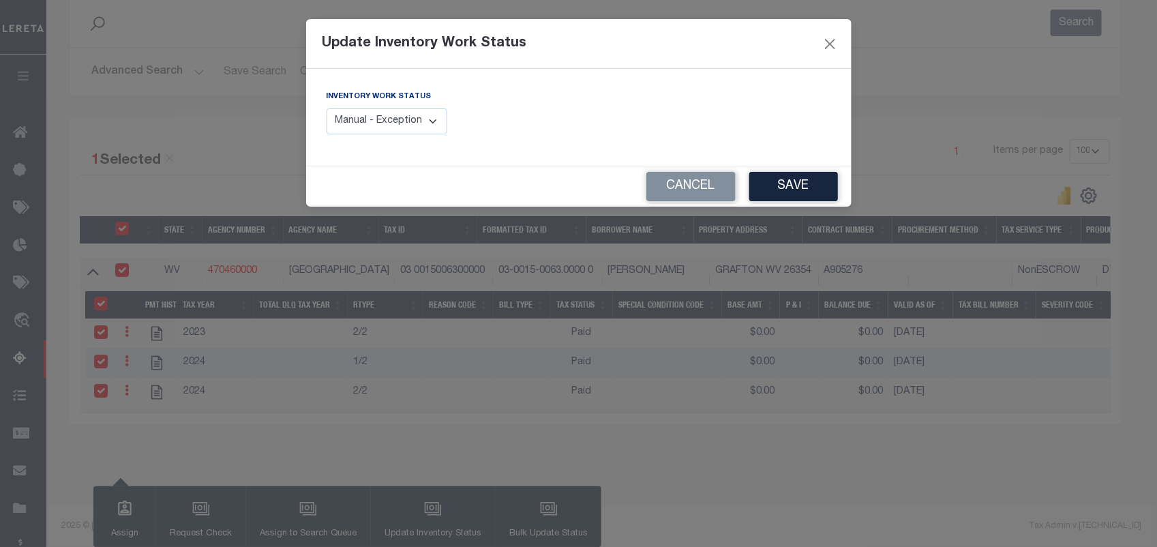
click at [353, 124] on select "Manual - Exception Pended - Awaiting Search Late Add Exception Completed" at bounding box center [387, 121] width 121 height 27
select select "4"
click at [327, 108] on select "Manual - Exception Pended - Awaiting Search Late Add Exception Completed" at bounding box center [387, 121] width 121 height 27
click at [795, 186] on button "Save" at bounding box center [794, 186] width 89 height 29
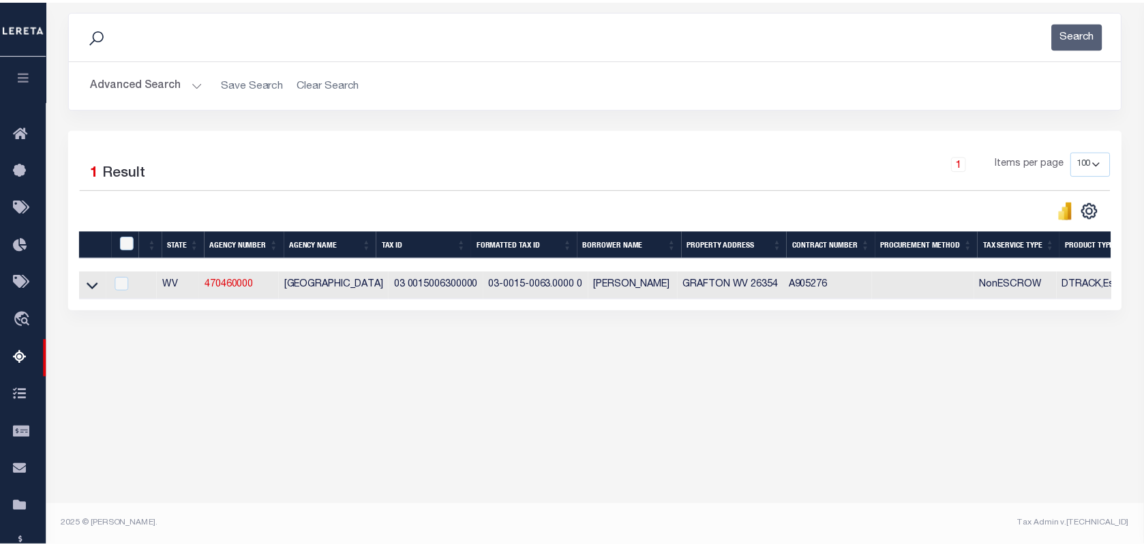
scroll to position [175, 0]
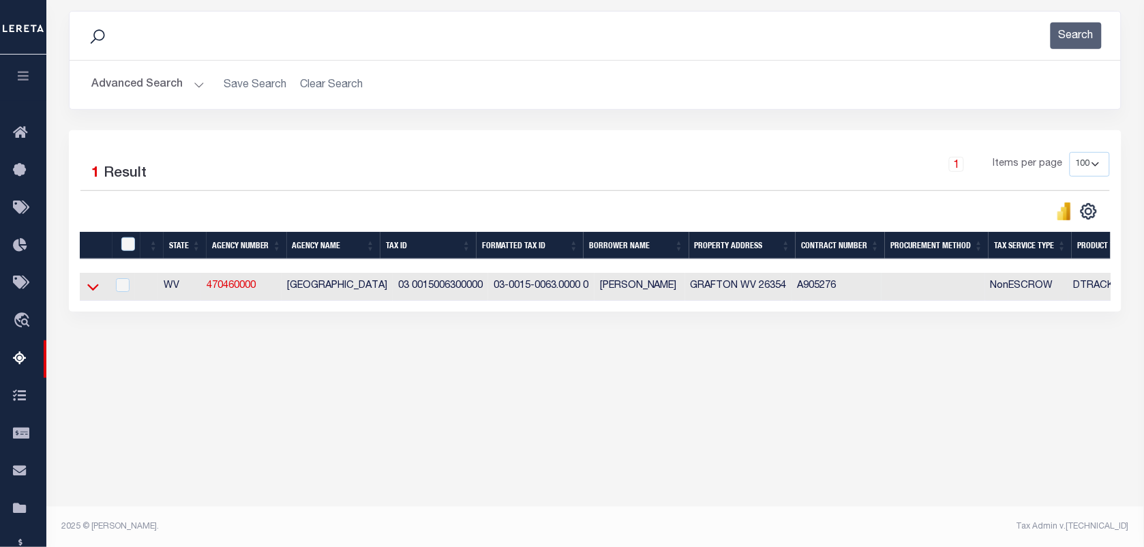
click at [96, 294] on icon at bounding box center [93, 287] width 12 height 14
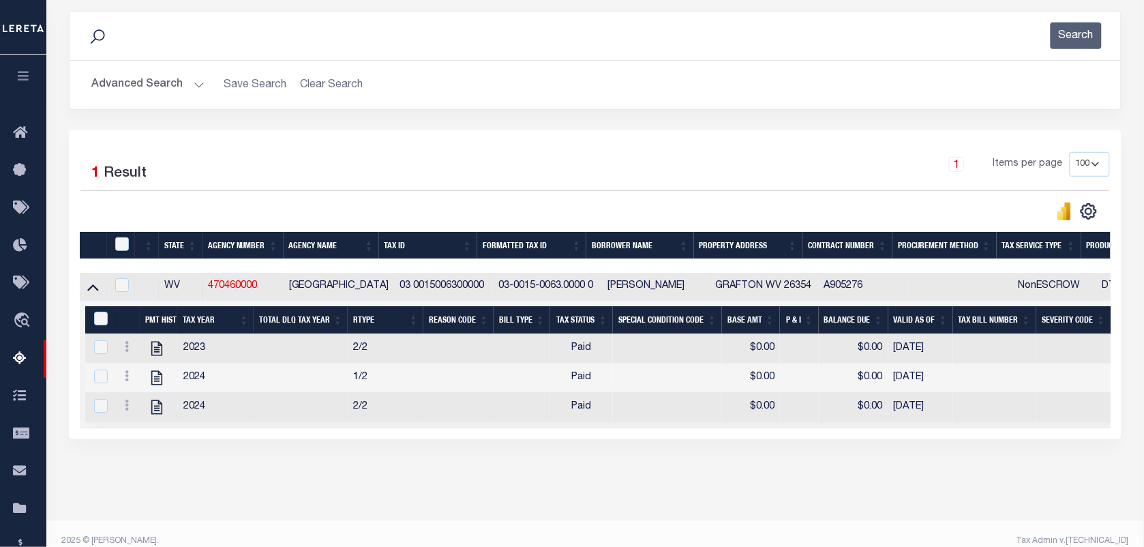
click at [128, 250] on div at bounding box center [124, 244] width 23 height 15
click at [119, 243] on input "checkbox" at bounding box center [122, 244] width 14 height 14
checkbox input "true"
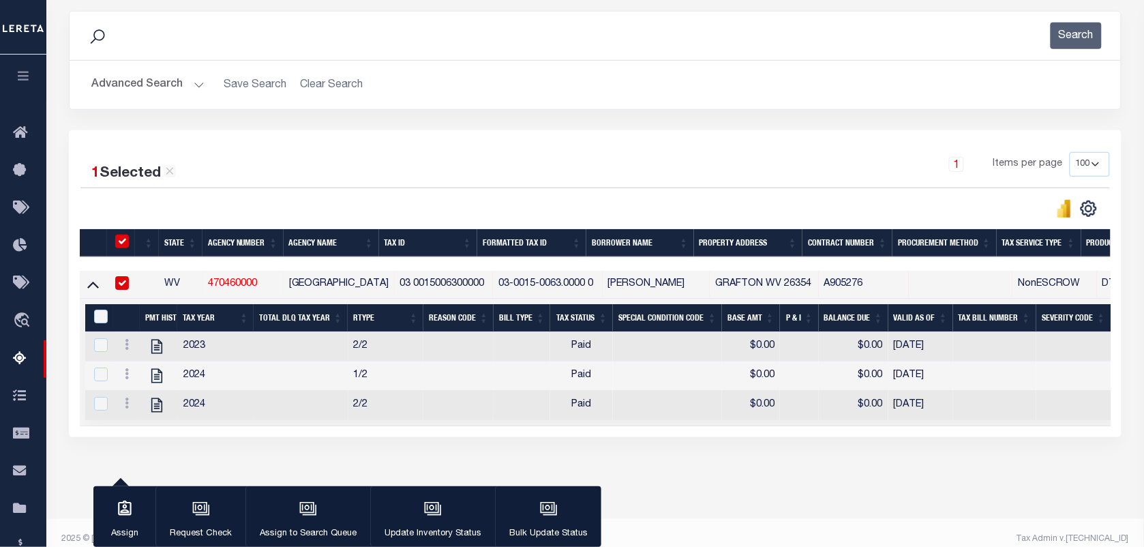
click at [92, 324] on div "&nbsp;" at bounding box center [102, 317] width 23 height 15
click at [99, 321] on input "&nbsp;" at bounding box center [101, 317] width 14 height 14
checkbox input "true"
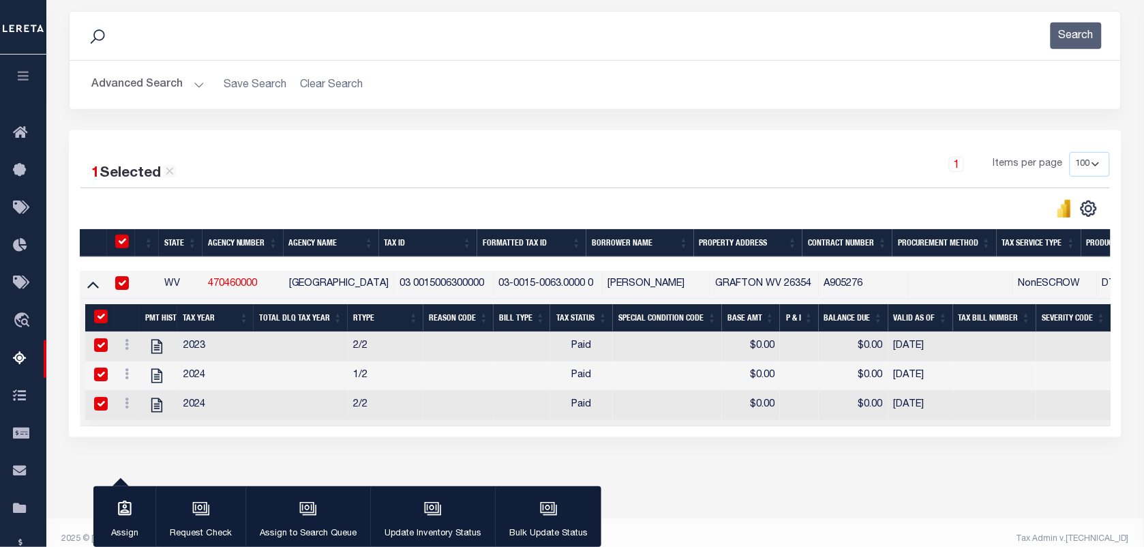
checkbox input "true"
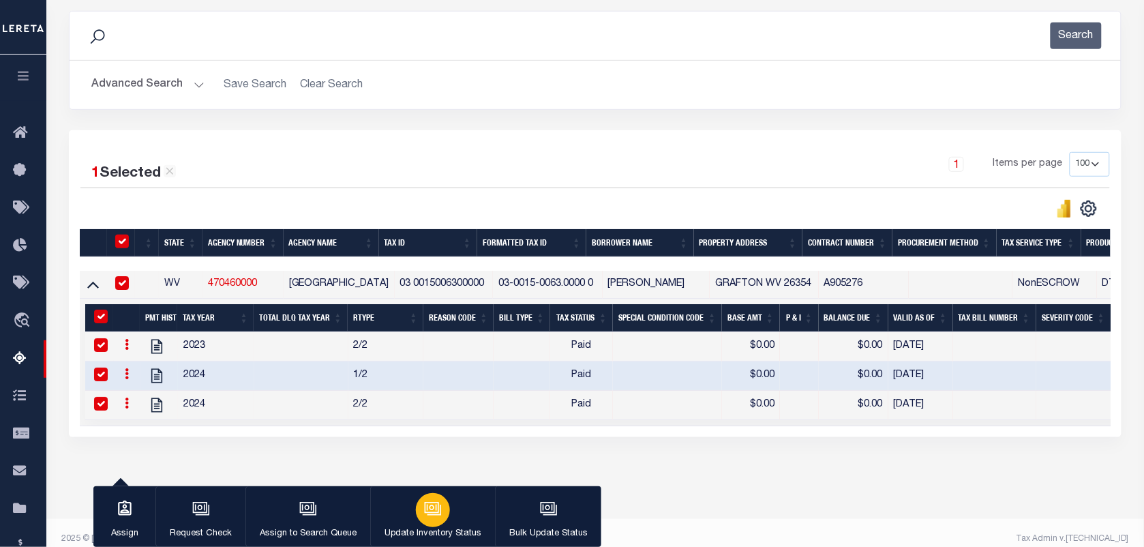
click at [434, 509] on icon "button" at bounding box center [432, 508] width 10 height 6
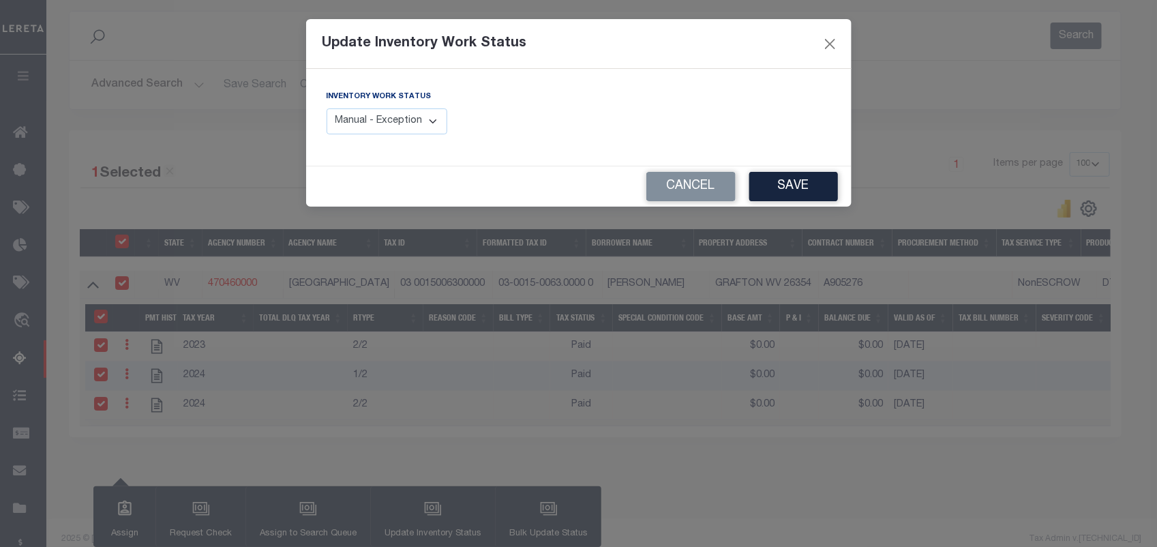
click at [430, 123] on select "Manual - Exception Pended - Awaiting Search Late Add Exception Completed" at bounding box center [387, 121] width 121 height 27
select select "4"
click at [327, 108] on select "Manual - Exception Pended - Awaiting Search Late Add Exception Completed" at bounding box center [387, 121] width 121 height 27
click at [795, 185] on button "Save" at bounding box center [794, 186] width 89 height 29
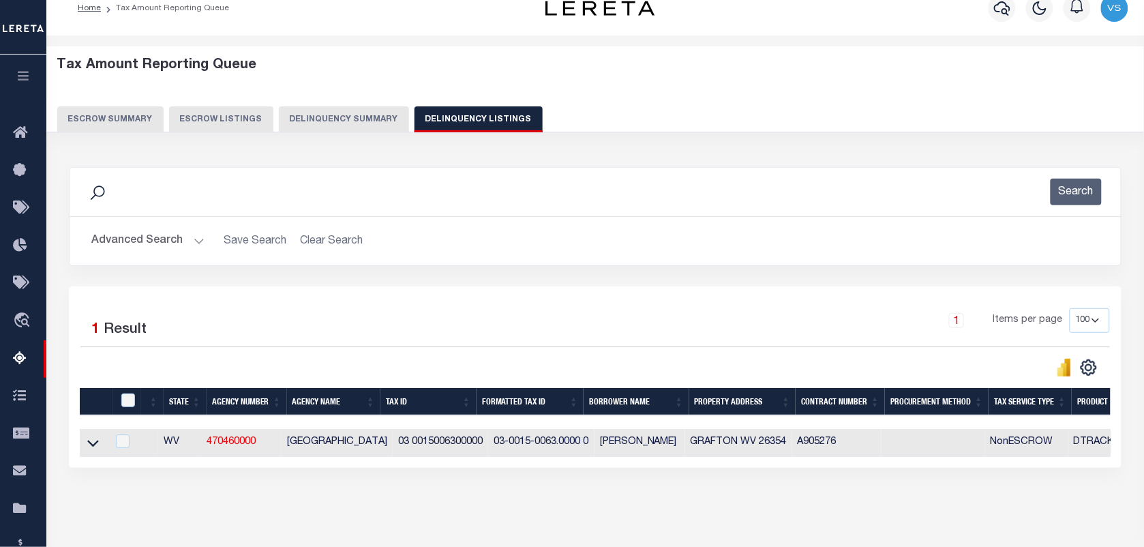
scroll to position [0, 0]
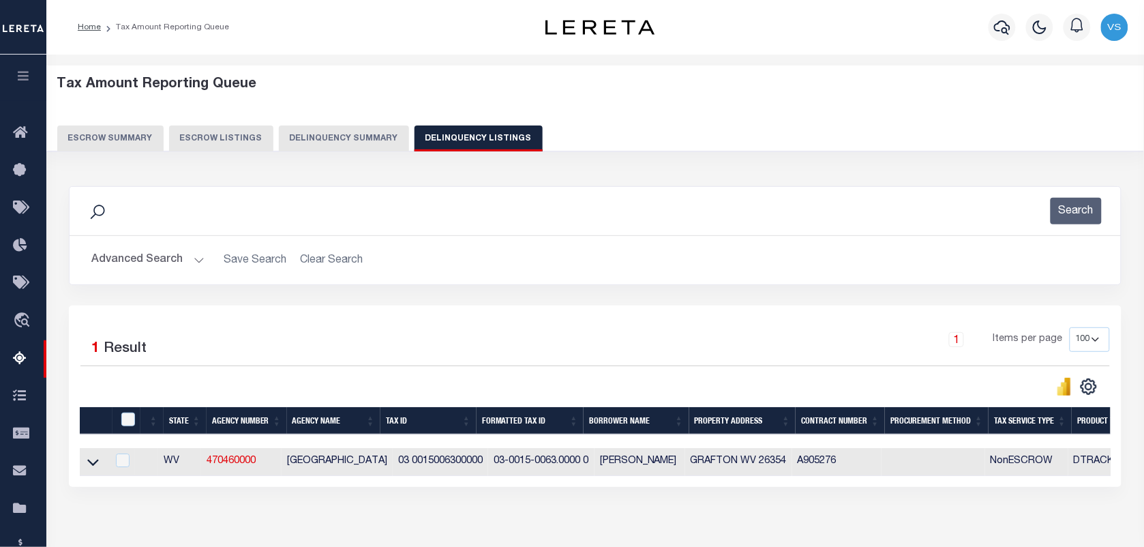
click at [166, 258] on button "Advanced Search" at bounding box center [147, 260] width 113 height 27
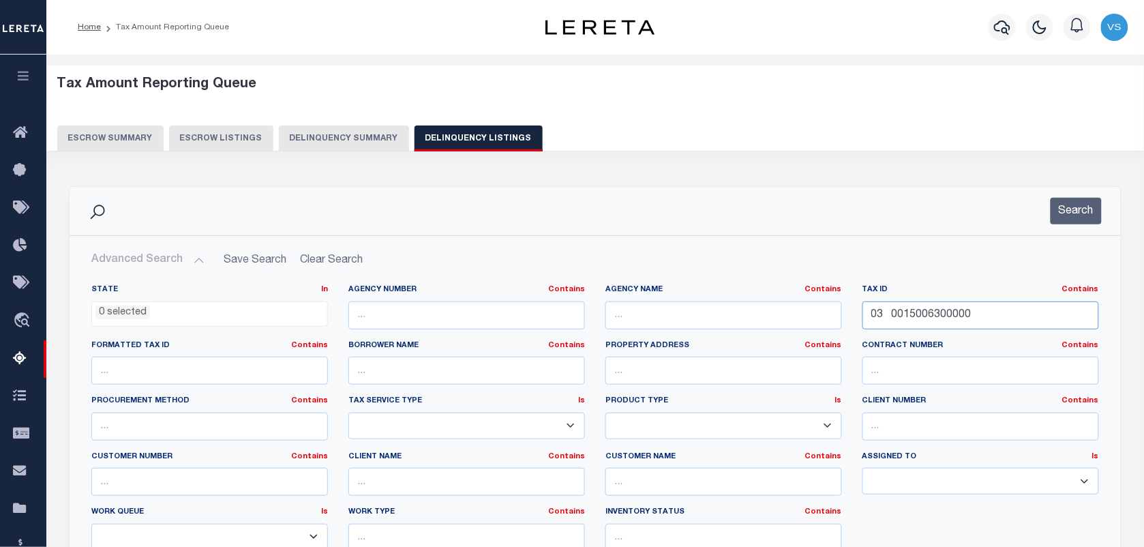
click at [973, 322] on input "03 0015006300000" at bounding box center [981, 315] width 237 height 28
type input "0"
paste input "03 13000200000000"
type input "03 13000200000000"
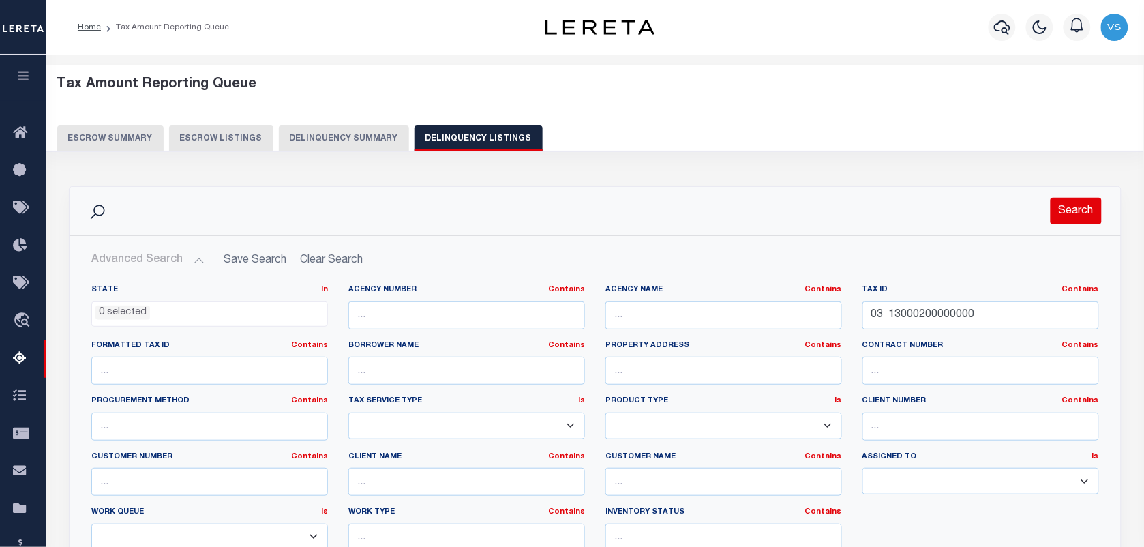
click at [1084, 205] on button "Search" at bounding box center [1076, 211] width 51 height 27
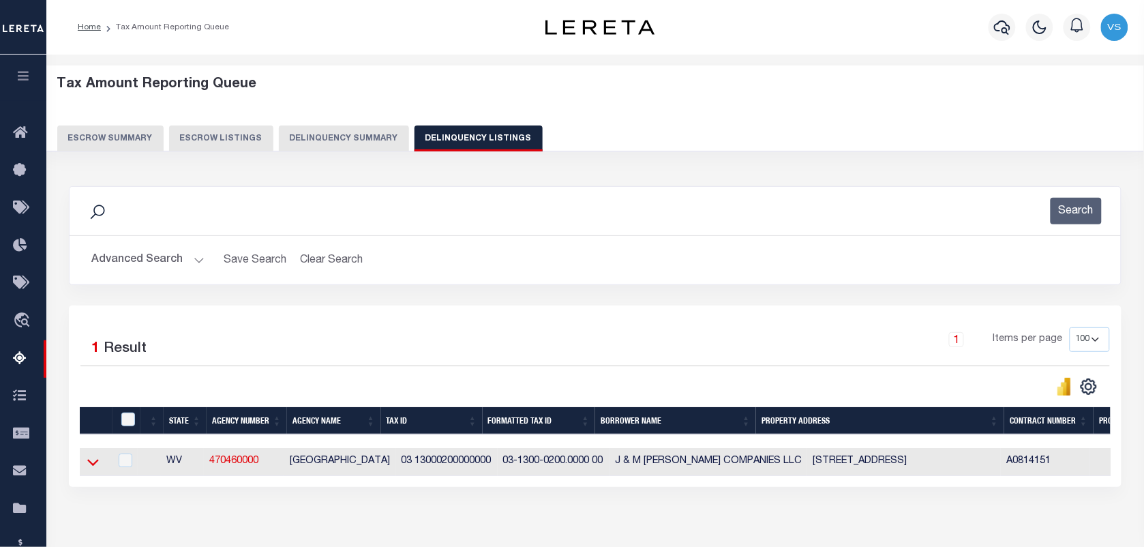
click at [93, 466] on icon at bounding box center [93, 462] width 12 height 14
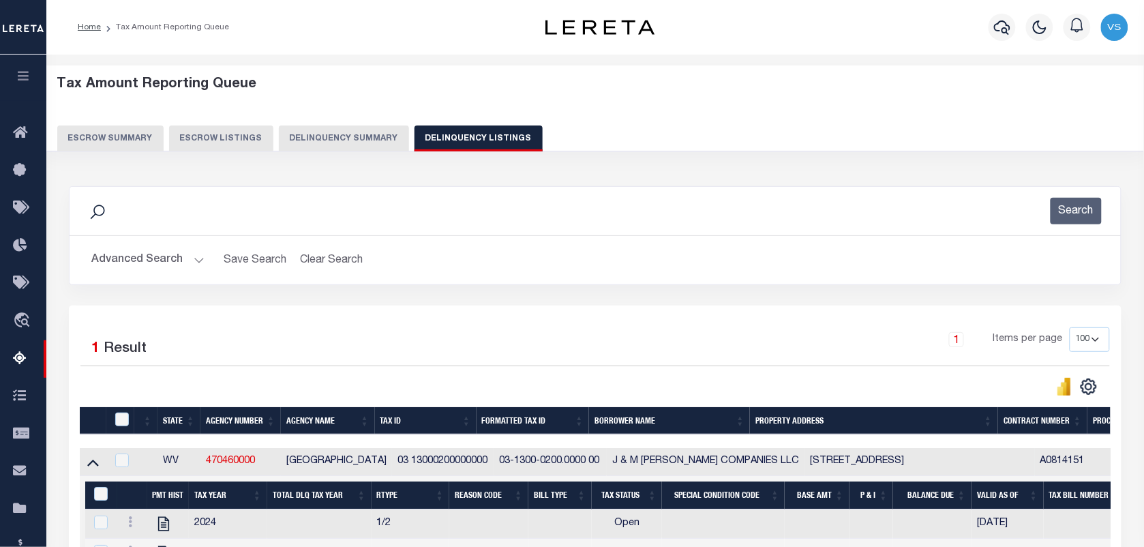
scroll to position [111, 0]
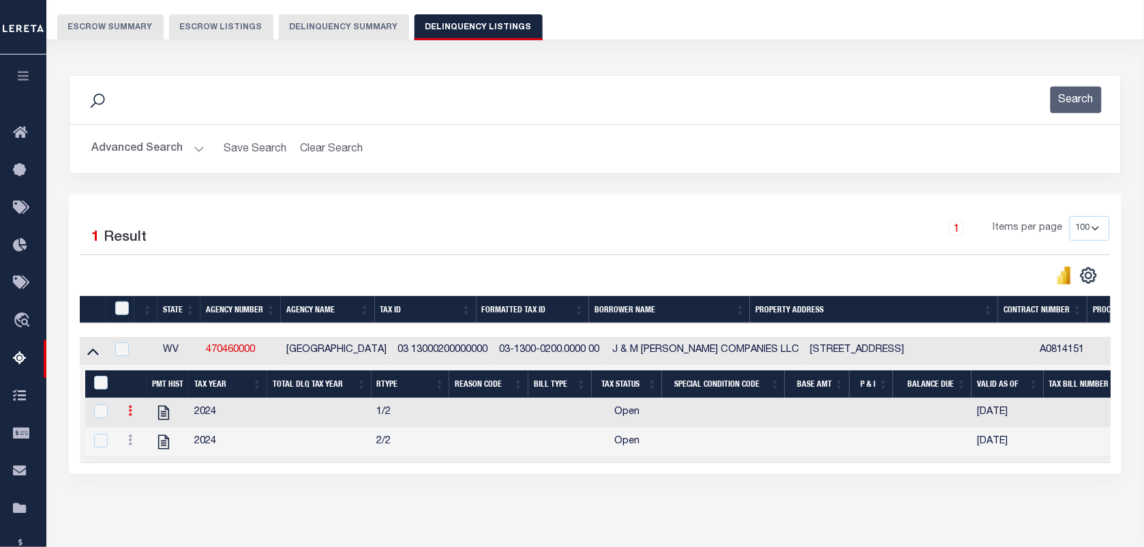
click at [131, 416] on icon at bounding box center [130, 410] width 4 height 11
click at [150, 440] on img "" at bounding box center [147, 433] width 14 height 14
checkbox input "false"
checkbox input "true"
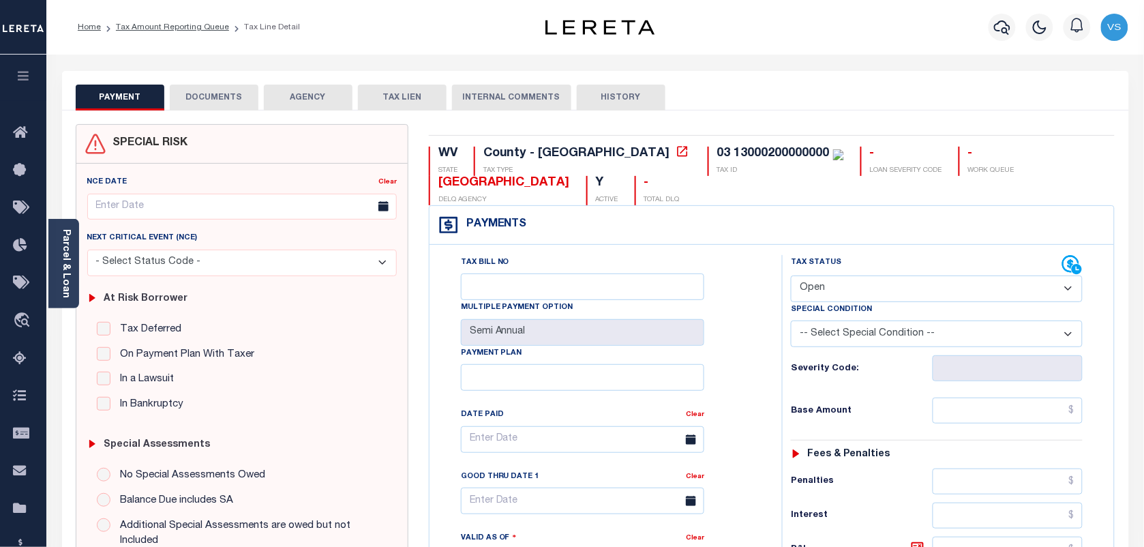
click at [861, 294] on select "- Select Status Code - Open Due/Unpaid Paid Incomplete No Tax Due Internal Refu…" at bounding box center [937, 289] width 292 height 27
select select "PYD"
click at [791, 277] on select "- Select Status Code - Open Due/Unpaid Paid Incomplete No Tax Due Internal Refu…" at bounding box center [937, 289] width 292 height 27
type input "[DATE]"
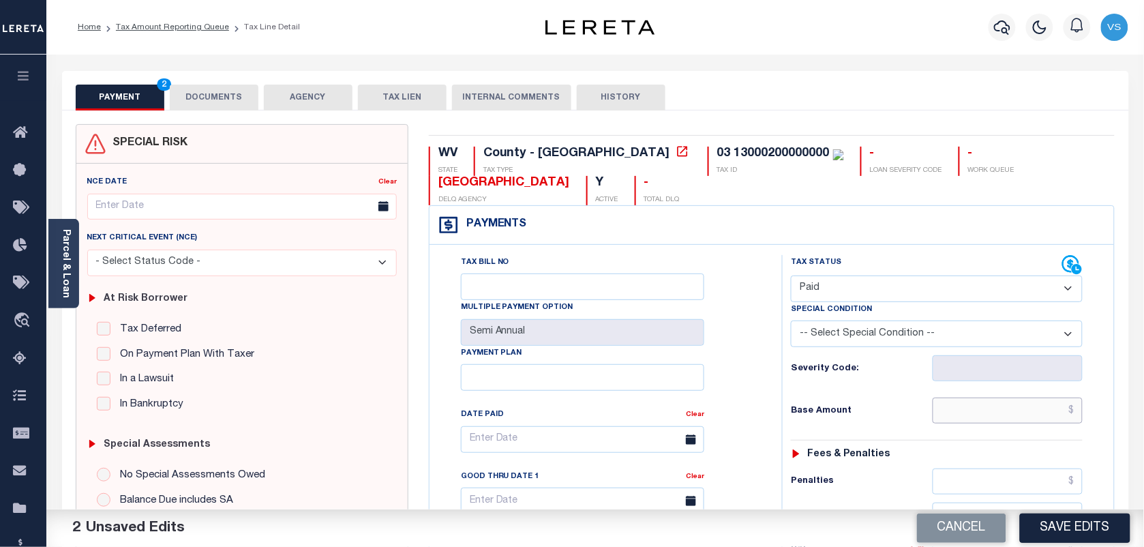
click at [1033, 414] on input "text" at bounding box center [1008, 411] width 151 height 26
type input "$0.00"
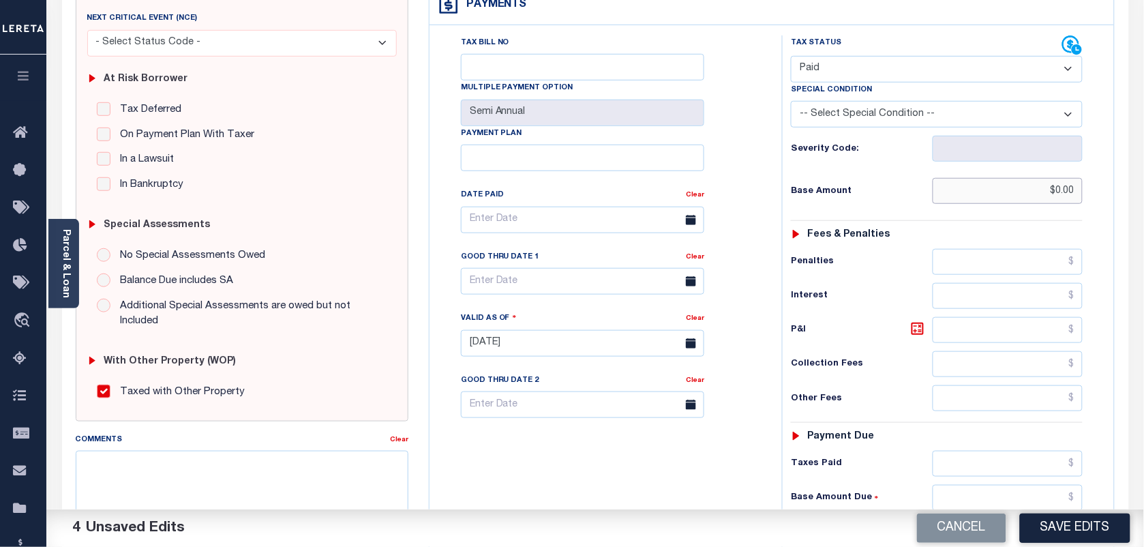
scroll to position [256, 0]
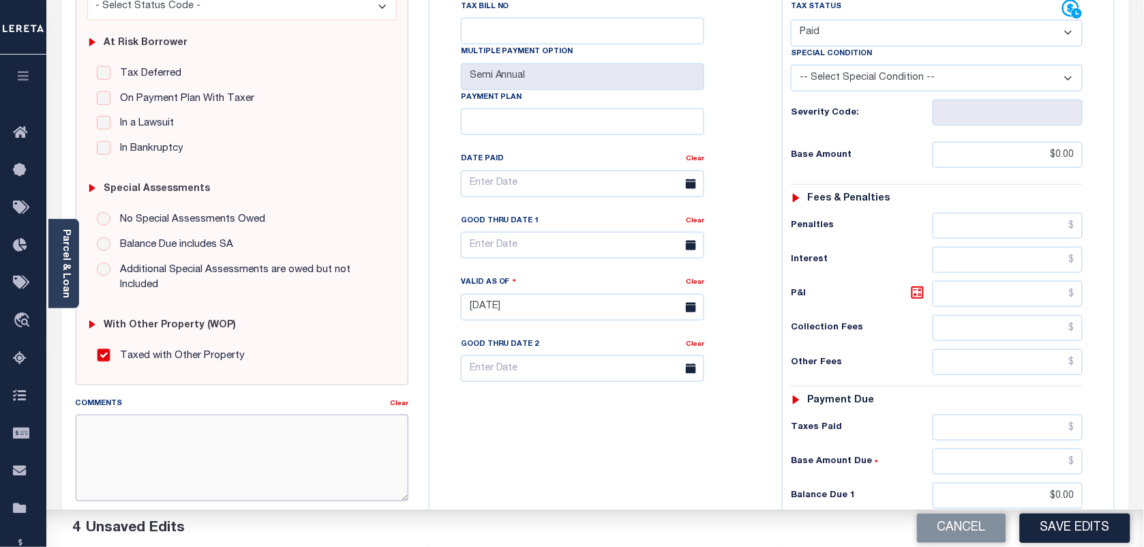
click at [147, 435] on textarea "Comments" at bounding box center [242, 458] width 333 height 86
type textarea "as per tc taxes paid"
click at [1047, 529] on button "Save Edits" at bounding box center [1075, 528] width 110 height 29
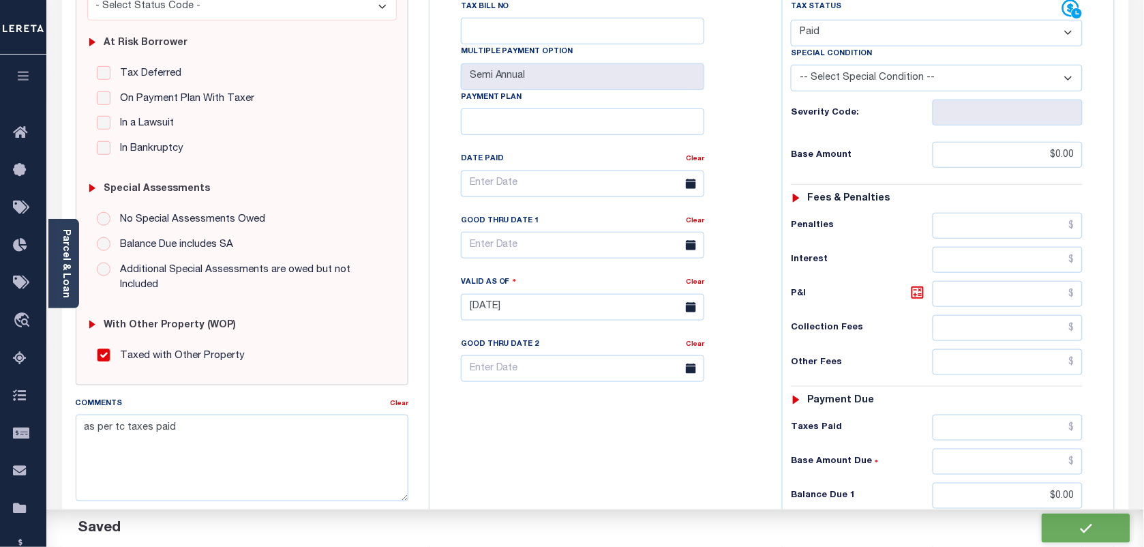
checkbox input "false"
type input "$0"
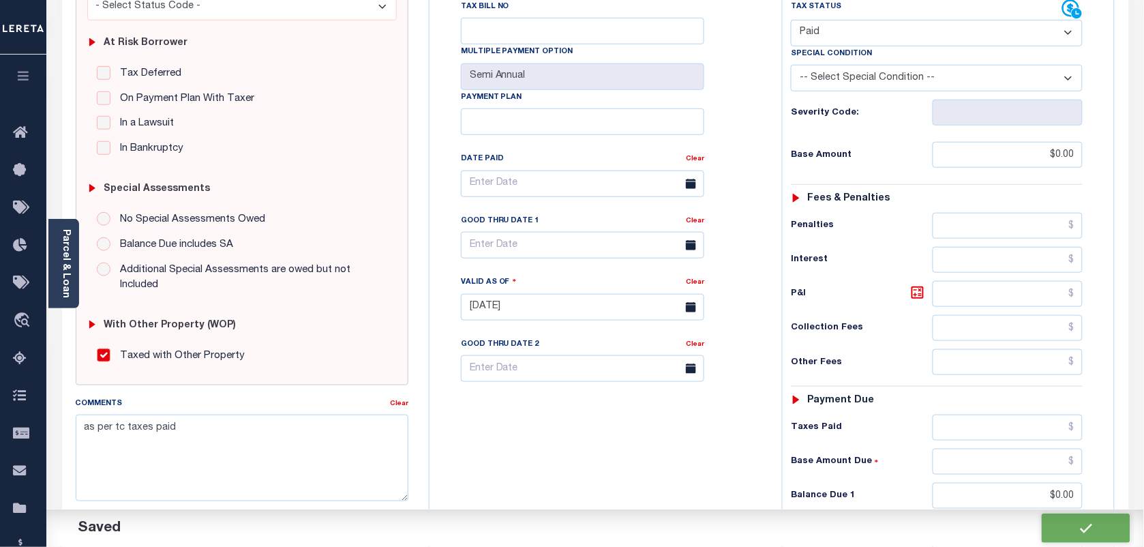
type input "$0"
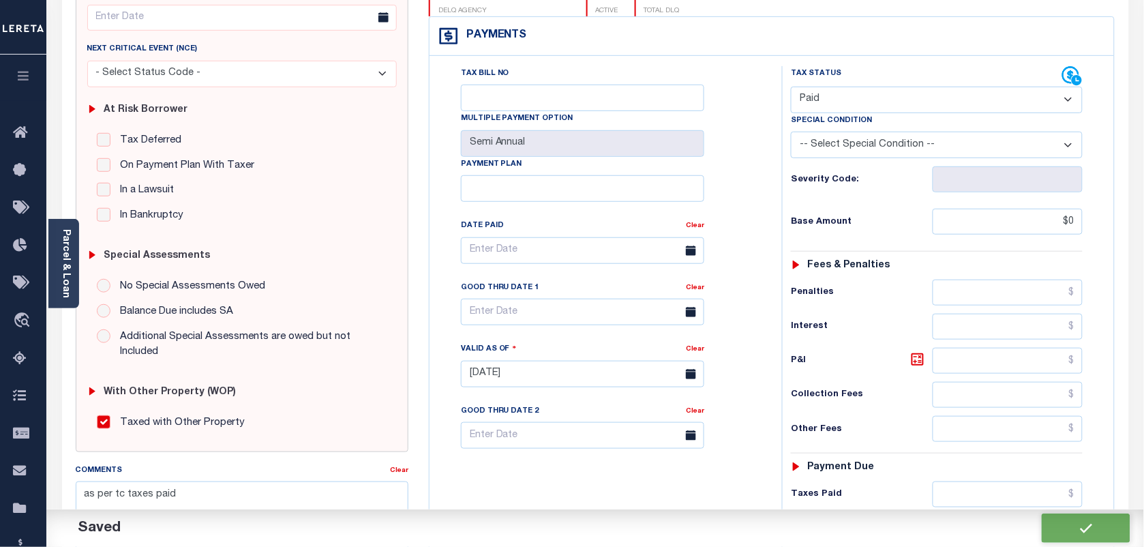
scroll to position [0, 0]
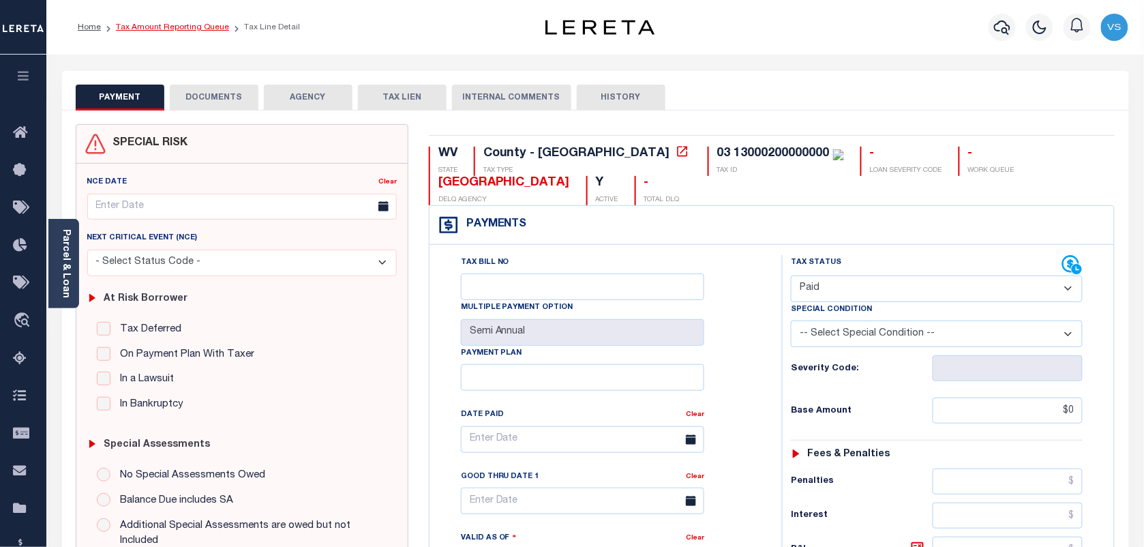
click at [134, 31] on link "Tax Amount Reporting Queue" at bounding box center [172, 27] width 113 height 8
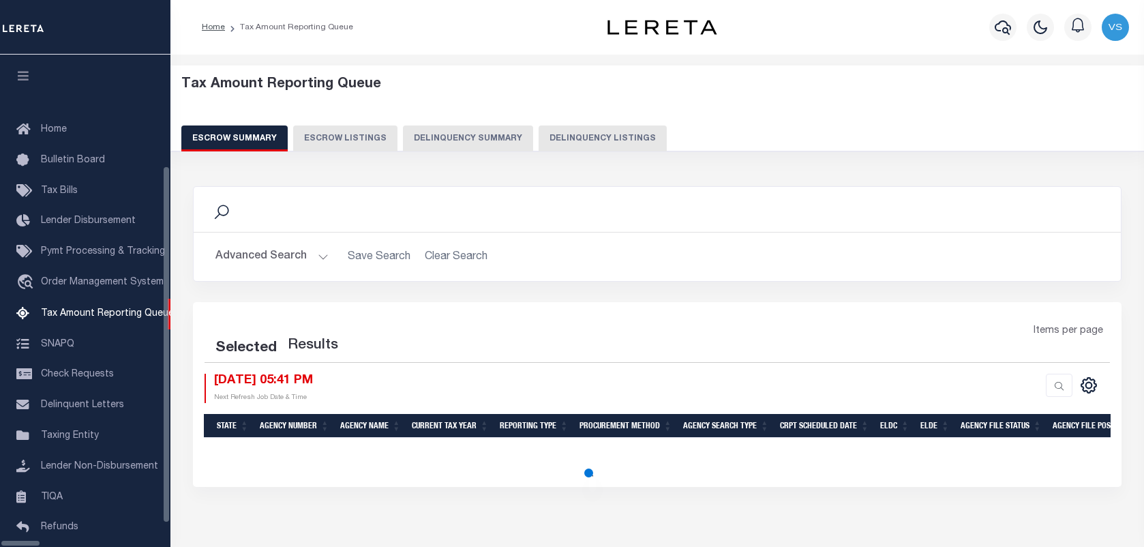
click at [539, 137] on button "Delinquency Listings" at bounding box center [603, 138] width 128 height 26
select select "100"
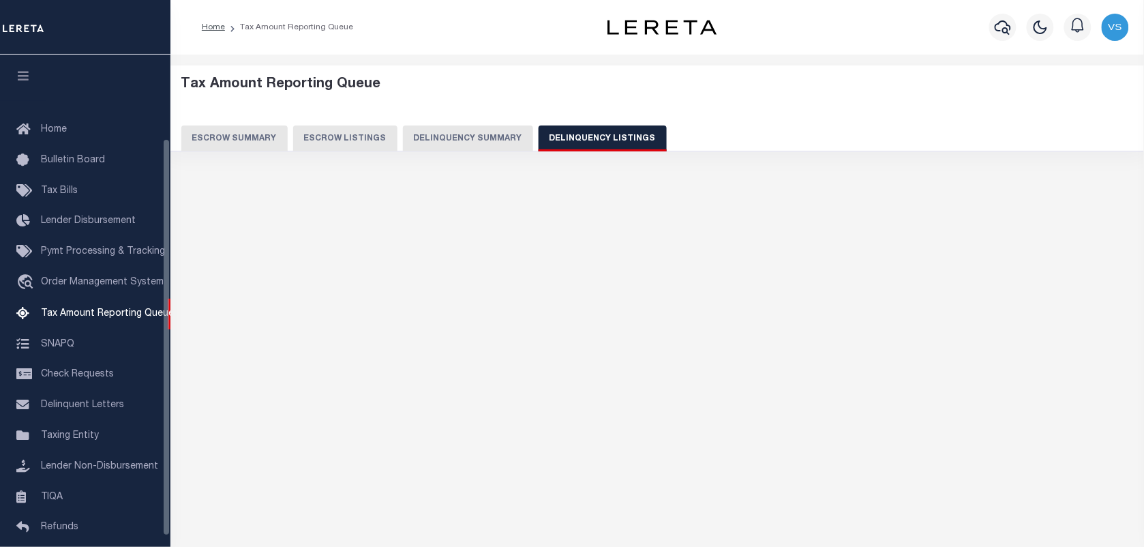
scroll to position [104, 0]
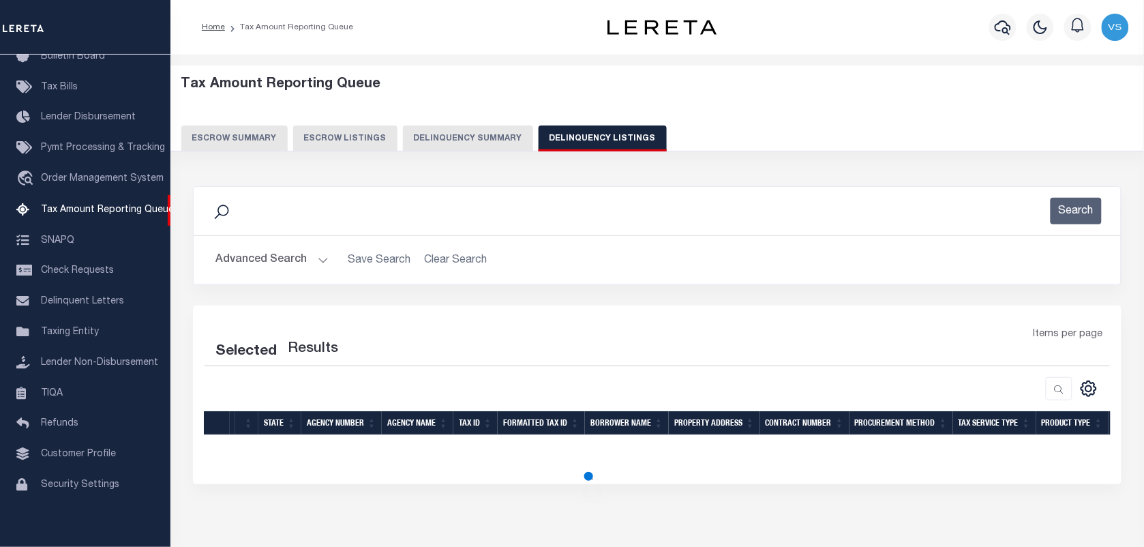
select select "100"
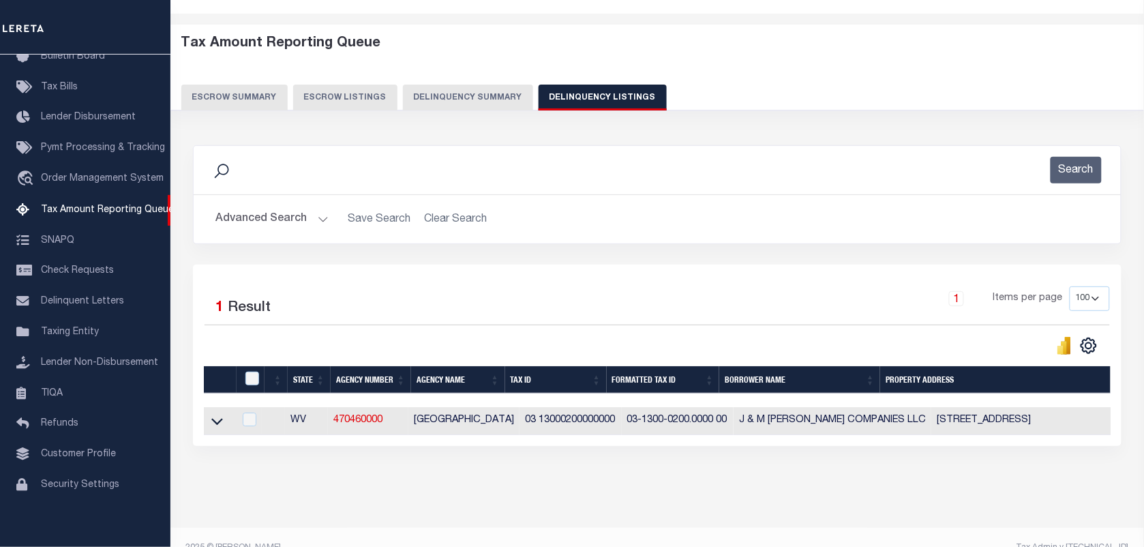
scroll to position [75, 0]
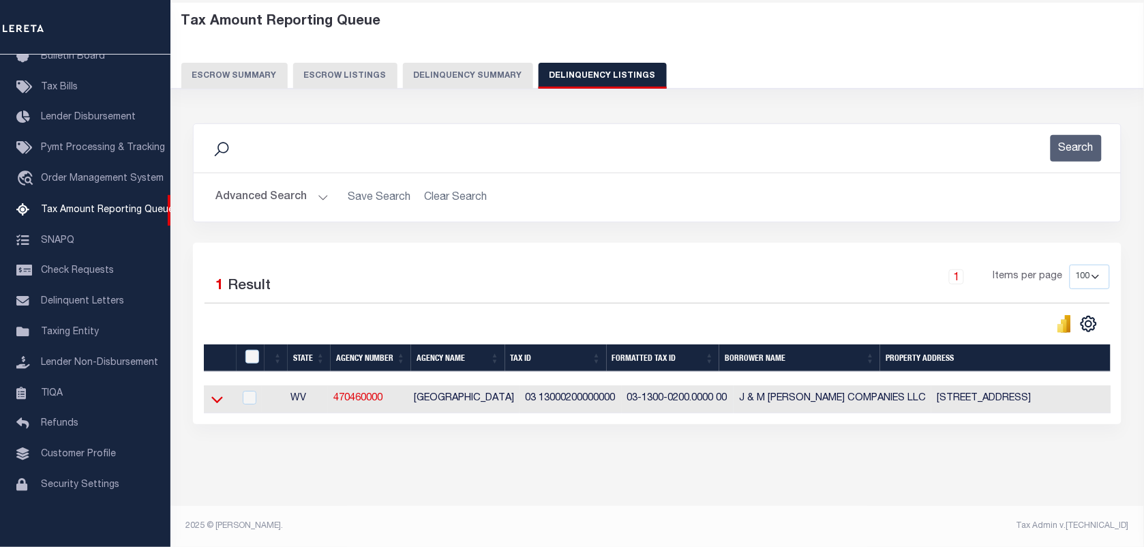
click at [217, 393] on icon at bounding box center [217, 399] width 12 height 14
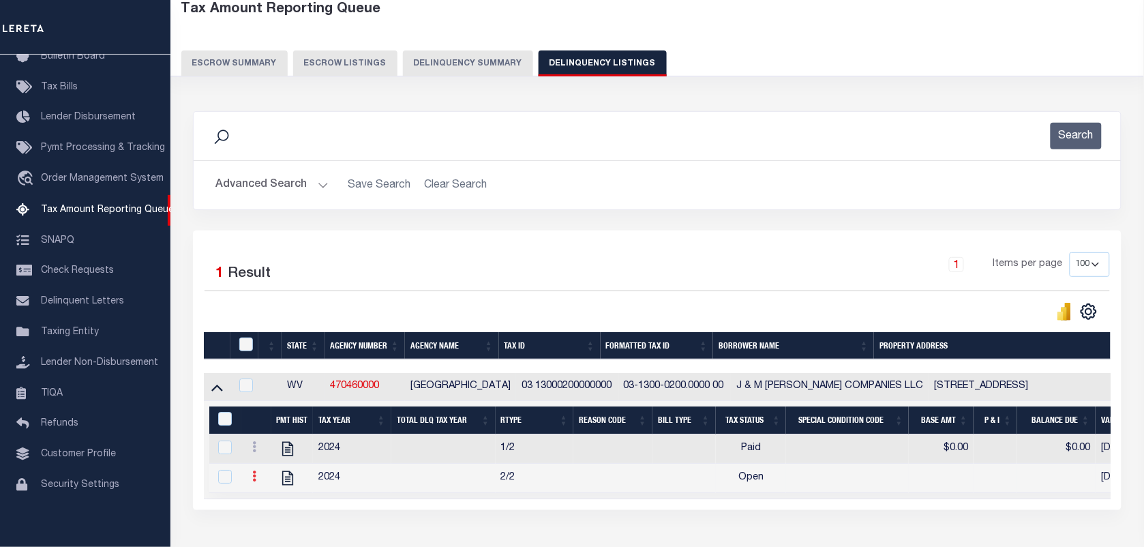
click at [256, 484] on link at bounding box center [254, 478] width 15 height 11
click at [271, 505] on img "" at bounding box center [271, 499] width 14 height 14
checkbox input "true"
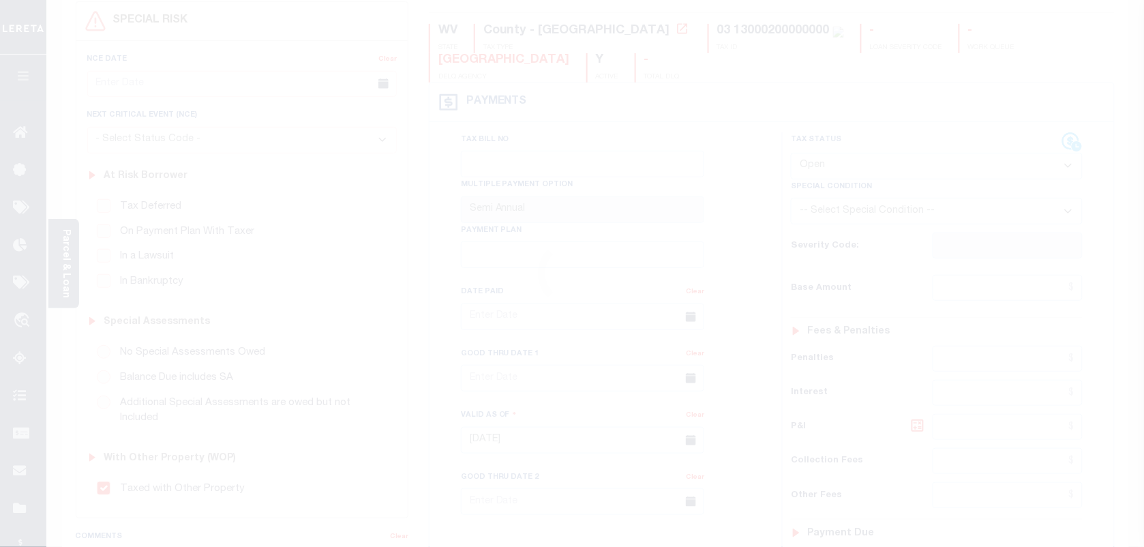
scroll to position [171, 0]
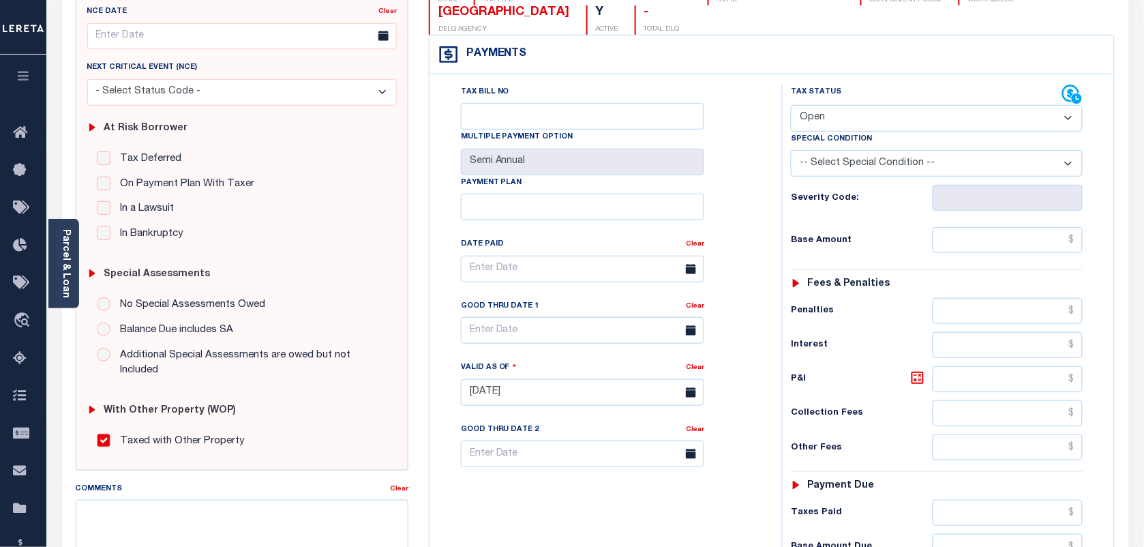
click at [894, 118] on select "- Select Status Code - Open Due/Unpaid Paid Incomplete No Tax Due Internal Refu…" at bounding box center [937, 118] width 292 height 27
select select "PYD"
click at [791, 106] on select "- Select Status Code - Open Due/Unpaid Paid Incomplete No Tax Due Internal Refu…" at bounding box center [937, 118] width 292 height 27
type input "[DATE]"
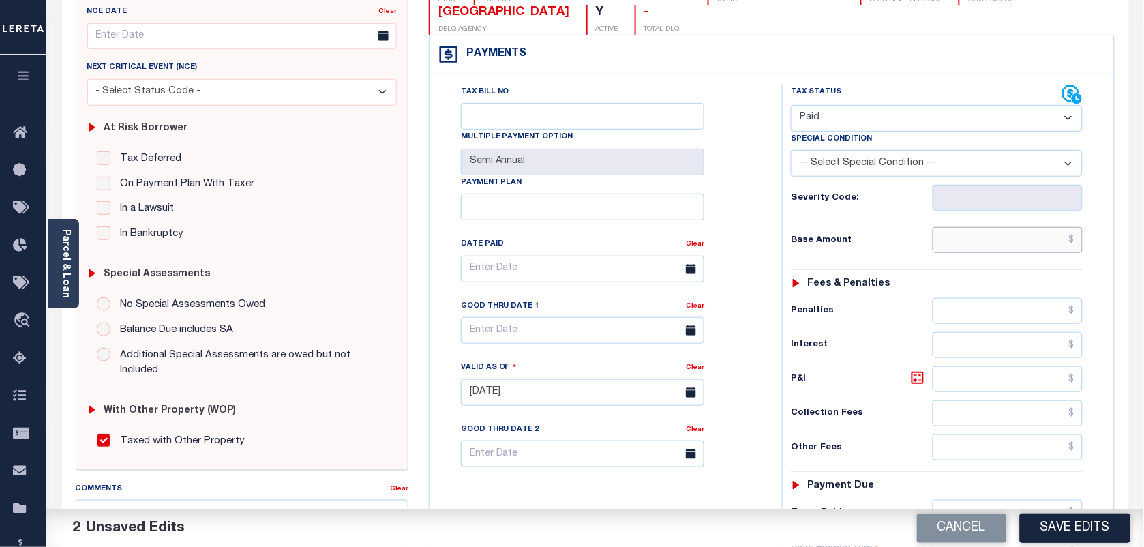
click at [976, 231] on input "text" at bounding box center [1008, 240] width 151 height 26
type input "$0.00"
click at [357, 348] on label "Additional Special Assessments are owed but not Included" at bounding box center [250, 363] width 274 height 31
click at [110, 348] on input "Additional Special Assessments are owed but not Included" at bounding box center [104, 355] width 14 height 14
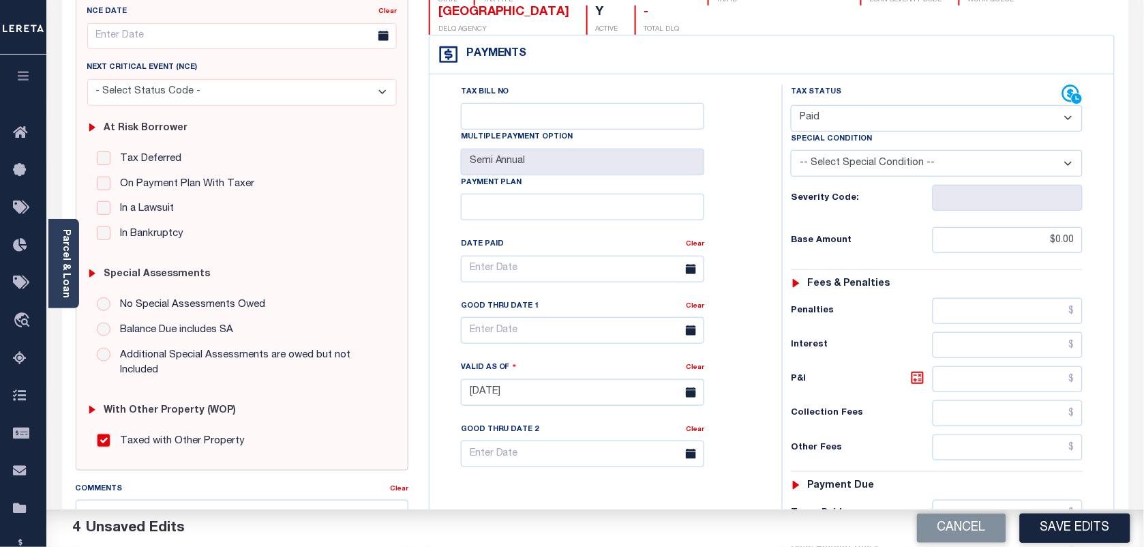
radio input "true"
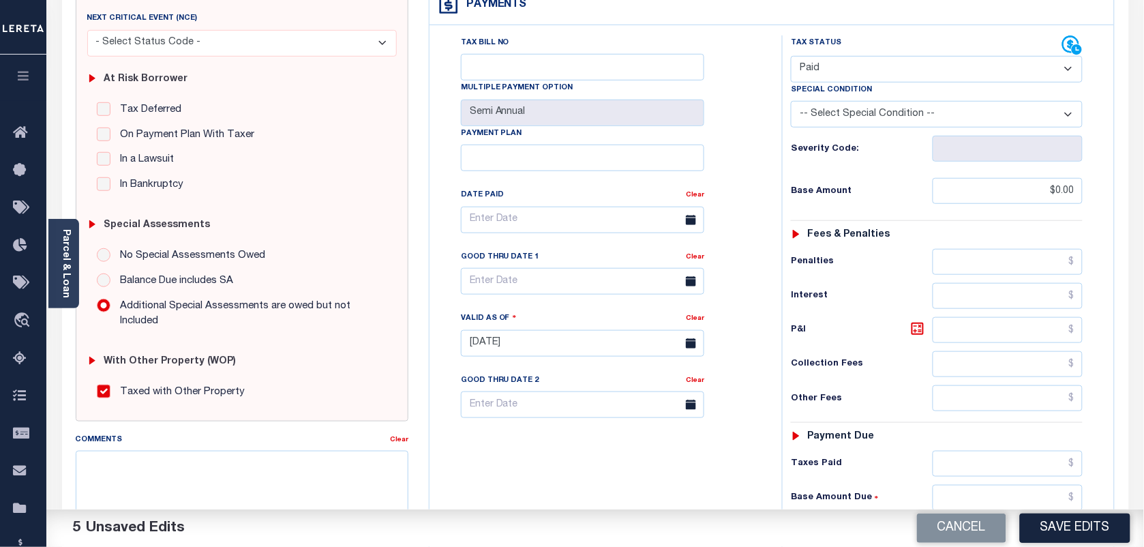
scroll to position [341, 0]
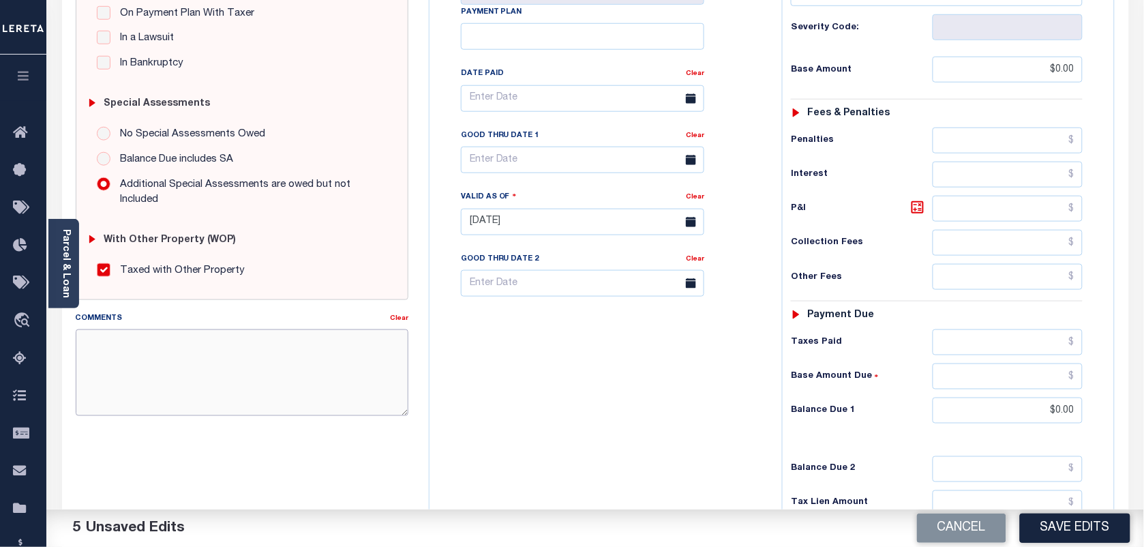
click at [114, 349] on textarea "Comments" at bounding box center [242, 372] width 333 height 86
type textarea "as per tc taxes paid"
click at [1066, 533] on button "Save Edits" at bounding box center [1075, 528] width 110 height 29
checkbox input "false"
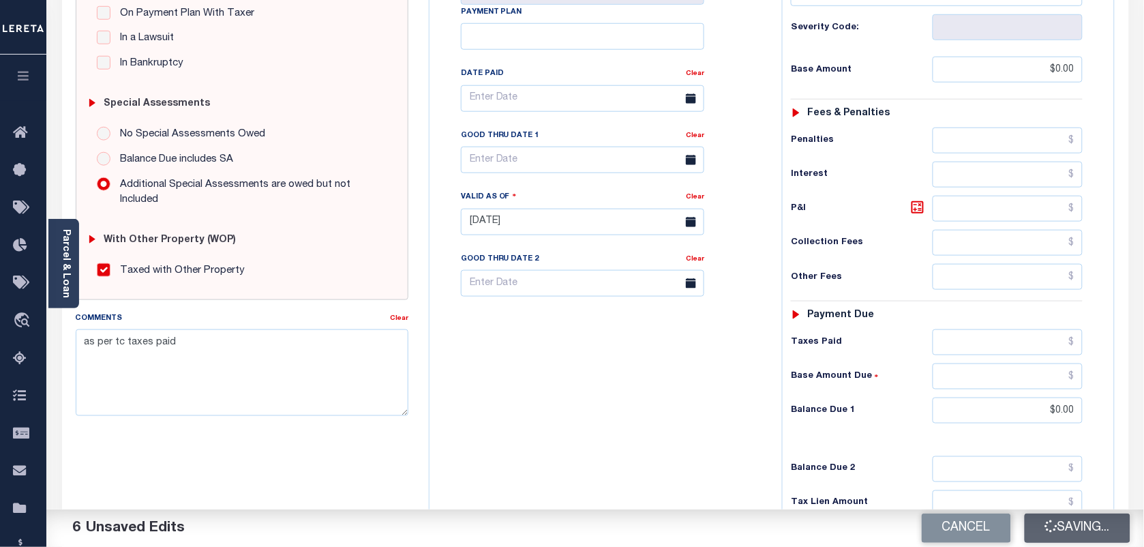
checkbox input "false"
type input "$0"
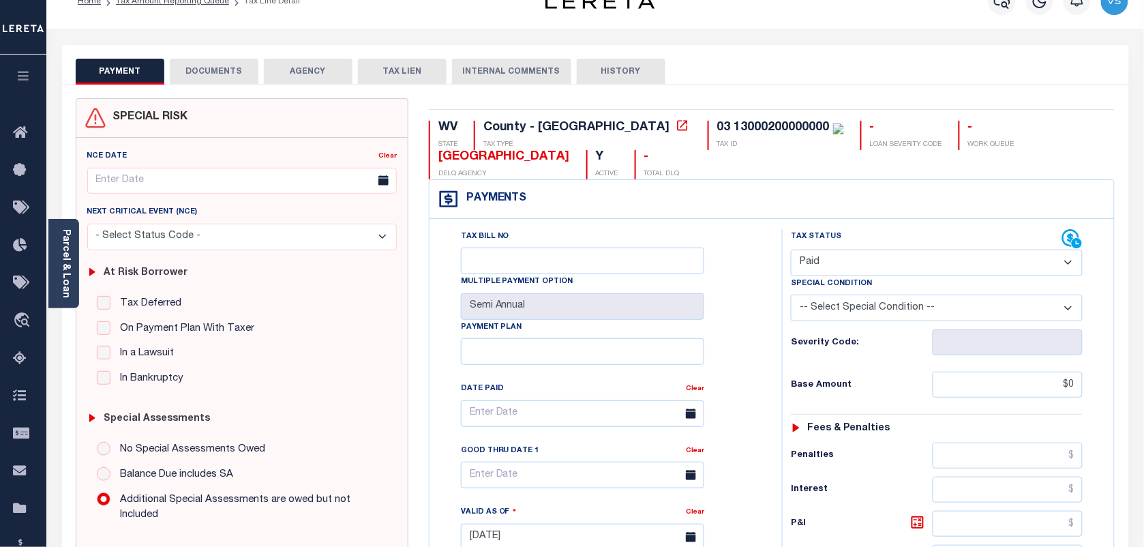
scroll to position [0, 0]
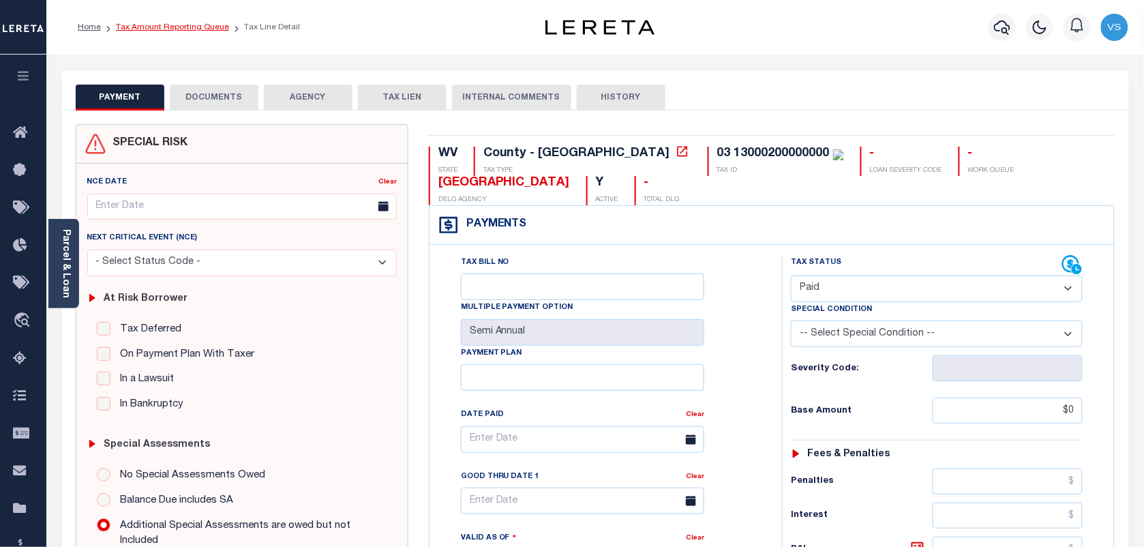
click at [169, 29] on link "Tax Amount Reporting Queue" at bounding box center [172, 27] width 113 height 8
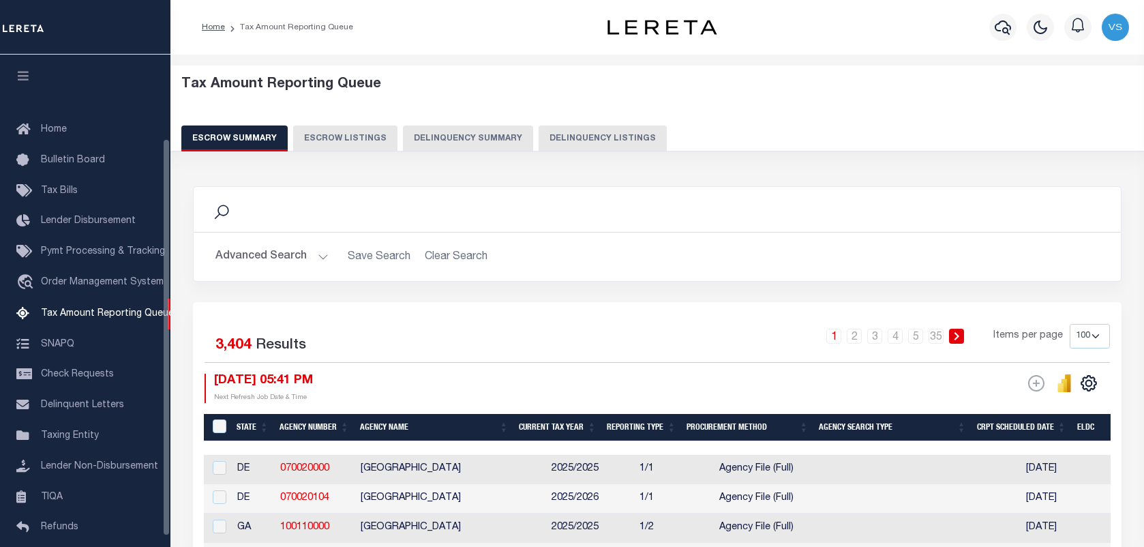
click at [554, 145] on button "Delinquency Listings" at bounding box center [603, 138] width 128 height 26
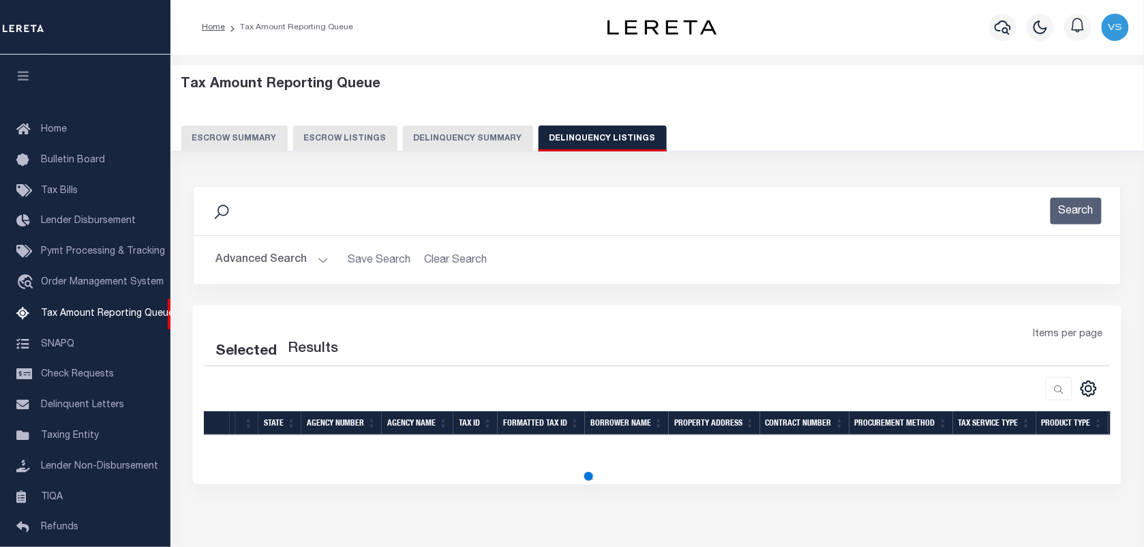
scroll to position [104, 0]
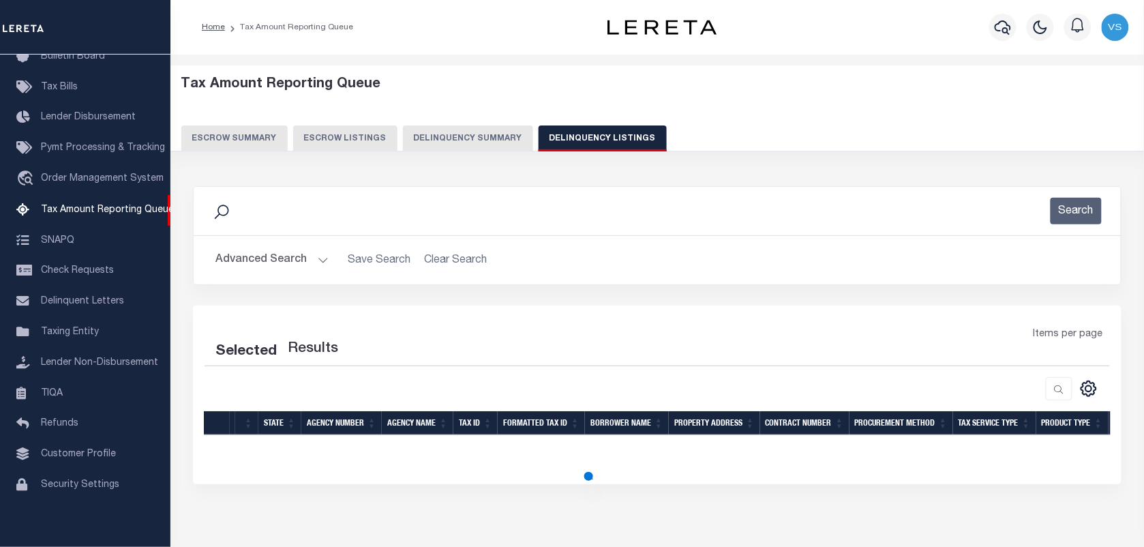
click at [574, 133] on button "Delinquency Listings" at bounding box center [603, 138] width 128 height 26
select select
select select "100"
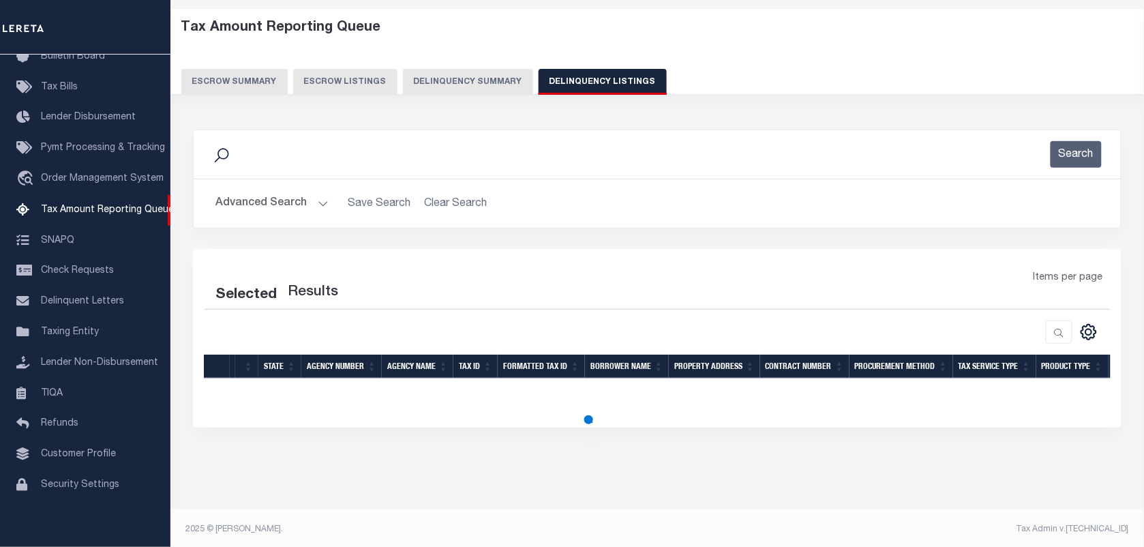
scroll to position [60, 0]
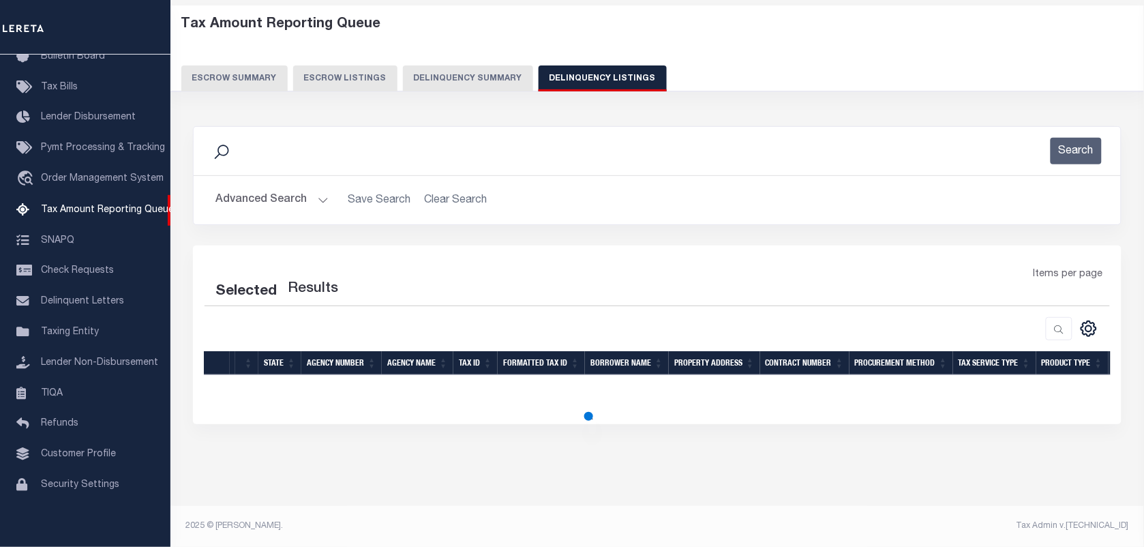
select select "100"
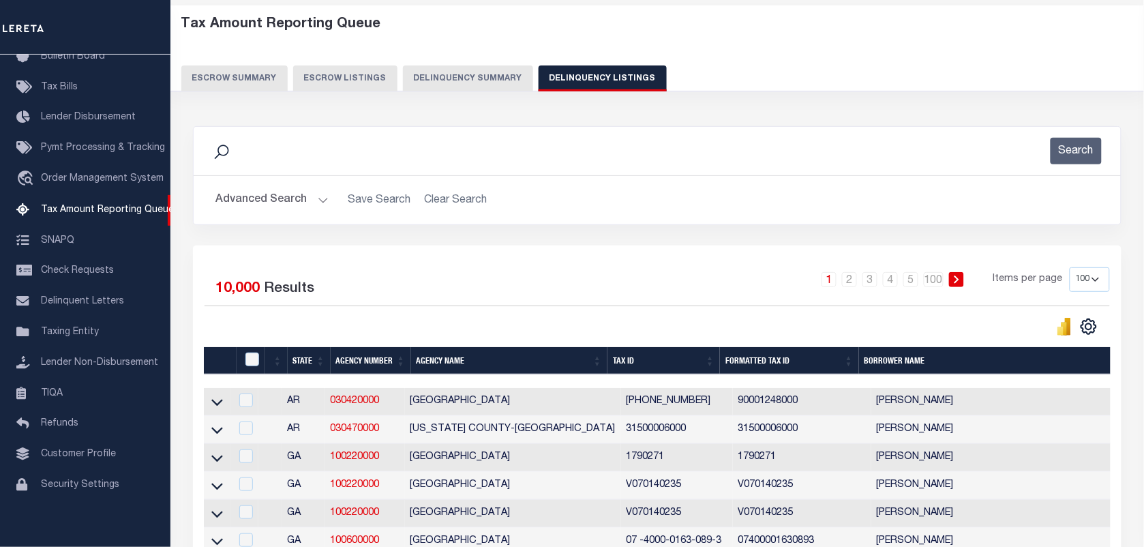
click at [239, 205] on button "Advanced Search" at bounding box center [272, 200] width 113 height 27
